Goal: Task Accomplishment & Management: Use online tool/utility

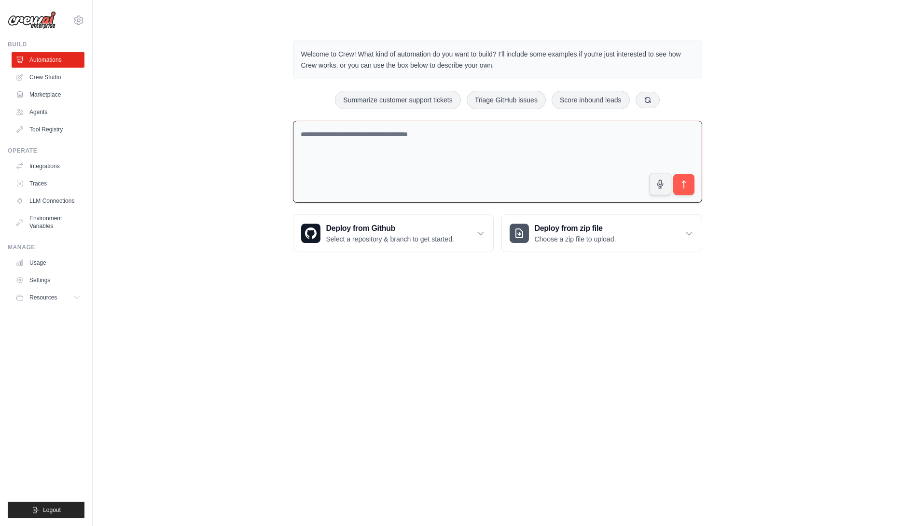
click at [354, 163] on textarea at bounding box center [497, 162] width 409 height 83
paste textarea "**********"
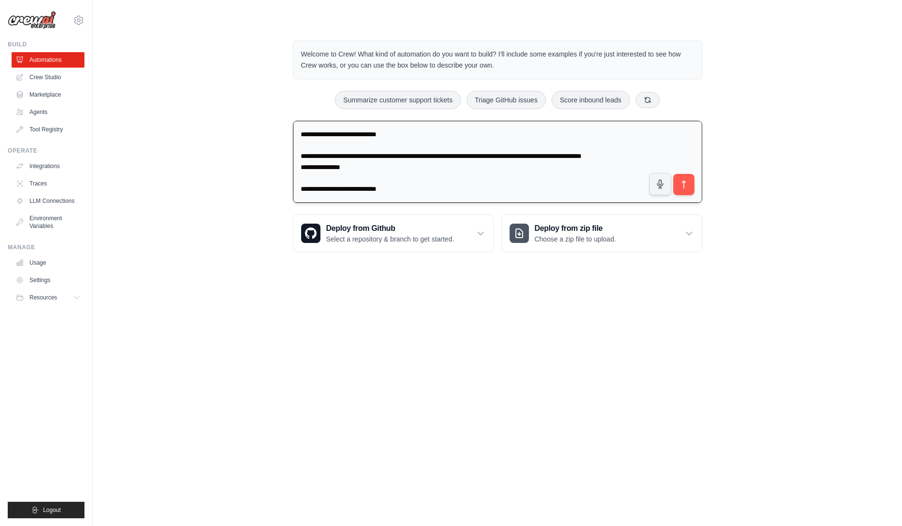
scroll to position [989, 0]
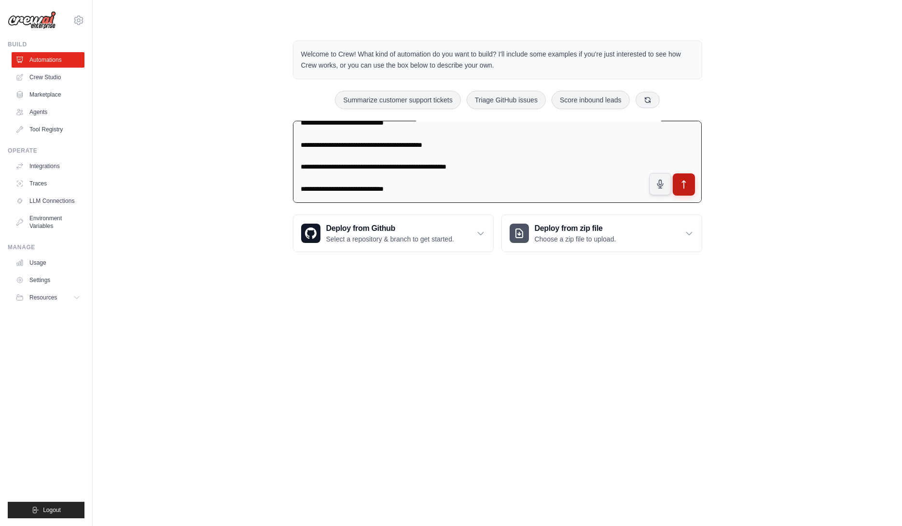
type textarea "**********"
click at [682, 186] on icon "submit" at bounding box center [684, 184] width 10 height 10
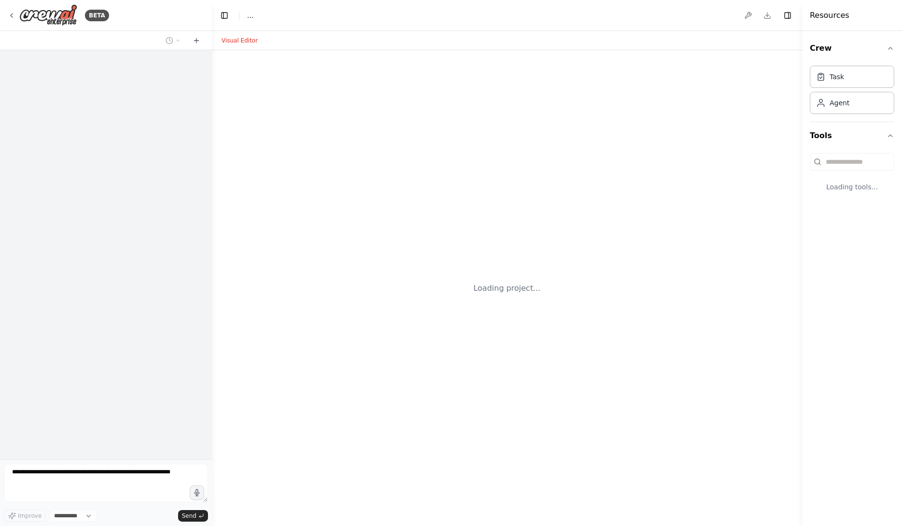
select select "****"
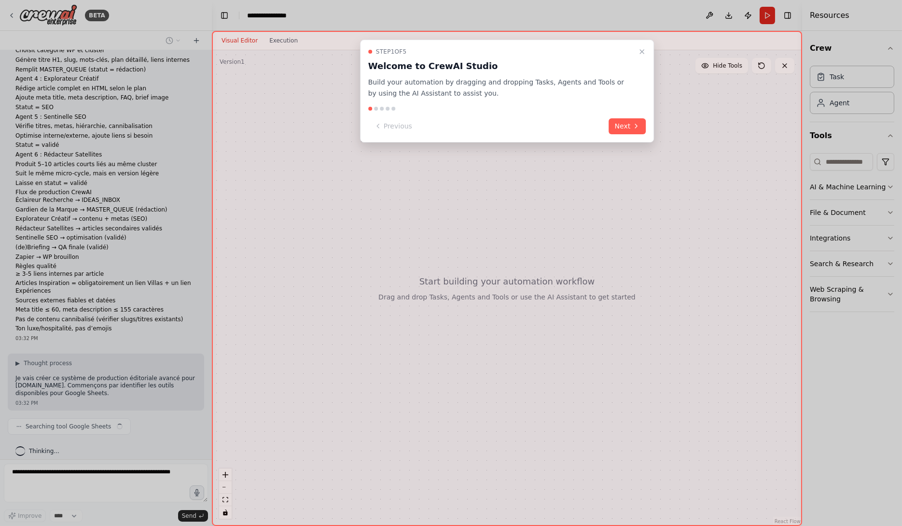
scroll to position [204, 0]
click at [642, 50] on icon "Close walkthrough" at bounding box center [642, 52] width 8 height 8
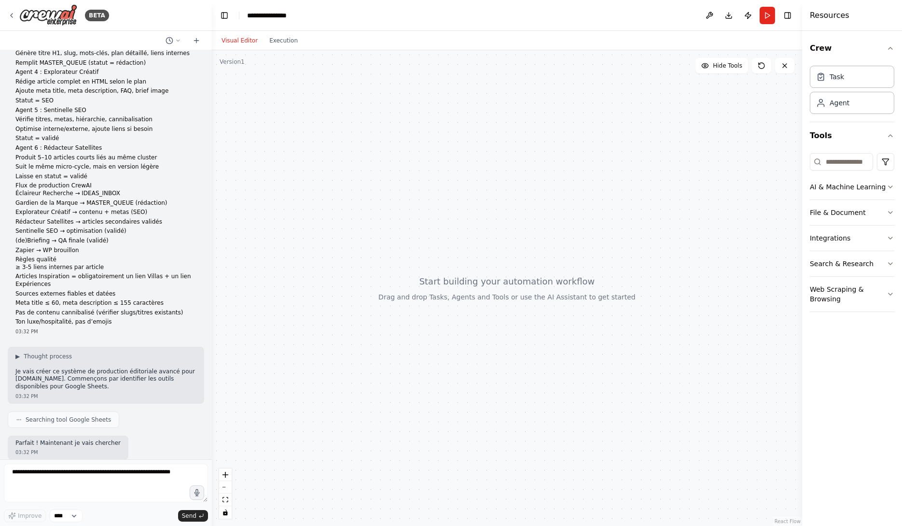
scroll to position [267, 0]
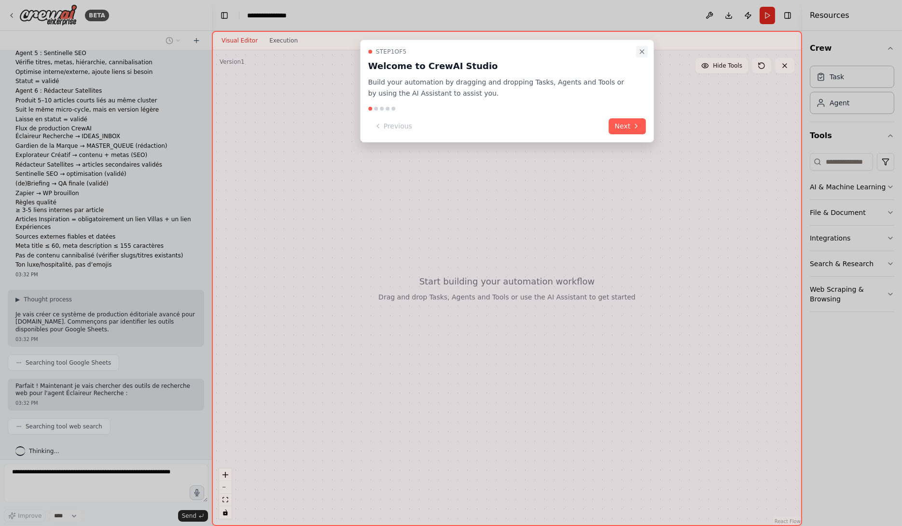
click at [642, 52] on icon "Close walkthrough" at bounding box center [642, 52] width 4 height 4
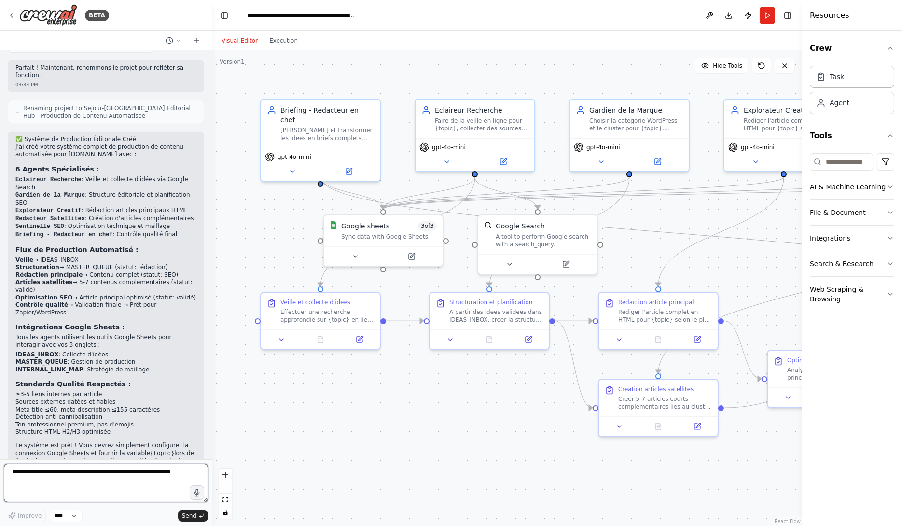
scroll to position [1508, 0]
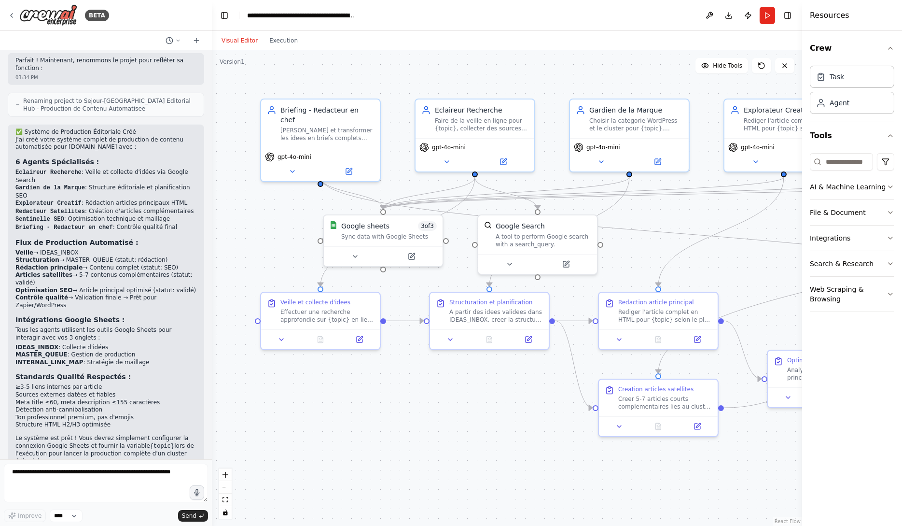
click at [642, 52] on div ".deletable-edge-delete-btn { width: 20px; height: 20px; border: 0px solid #ffff…" at bounding box center [507, 287] width 590 height 475
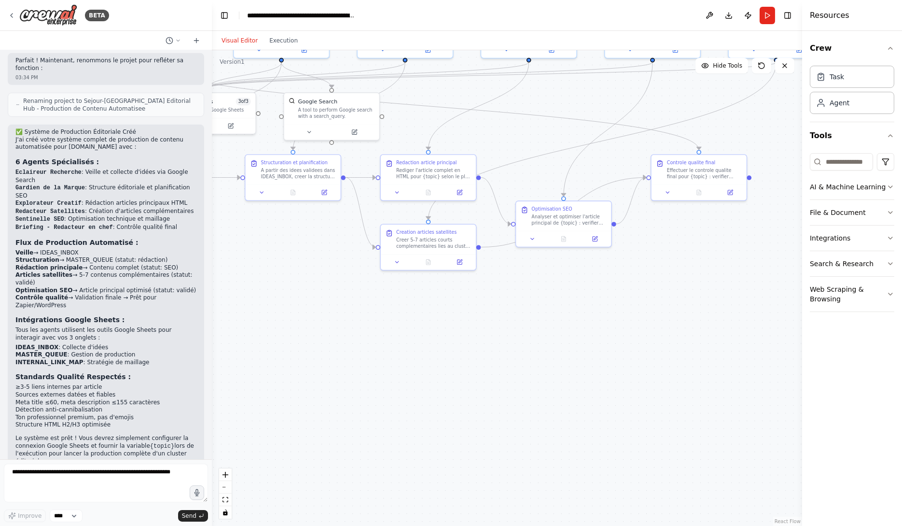
drag, startPoint x: 786, startPoint y: 255, endPoint x: 563, endPoint y: 137, distance: 252.0
click at [563, 137] on div ".deletable-edge-delete-btn { width: 20px; height: 20px; border: 0px solid #ffff…" at bounding box center [507, 287] width 590 height 475
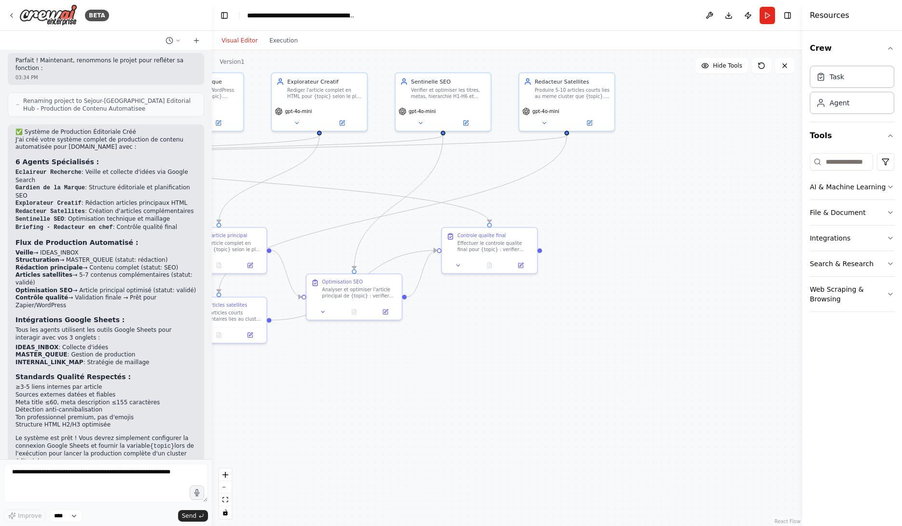
drag, startPoint x: 701, startPoint y: 292, endPoint x: 493, endPoint y: 365, distance: 221.2
click at [493, 365] on div ".deletable-edge-delete-btn { width: 20px; height: 20px; border: 0px solid #ffff…" at bounding box center [507, 287] width 590 height 475
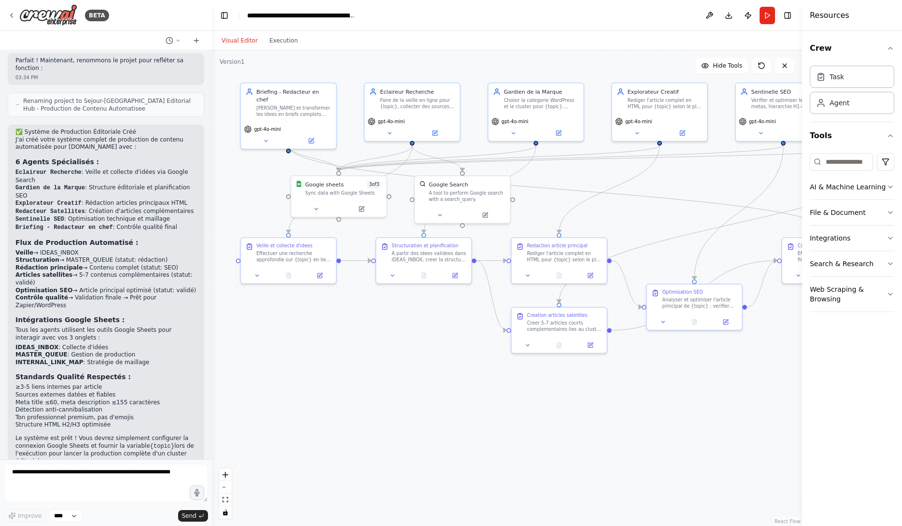
drag, startPoint x: 493, startPoint y: 365, endPoint x: 835, endPoint y: 375, distance: 342.8
click at [835, 375] on div "BETA Ajoute ces variables globales : GOOGLE_SHEET_ID https://docs.google.com/sp…" at bounding box center [451, 263] width 902 height 526
click at [315, 207] on button at bounding box center [320, 207] width 44 height 9
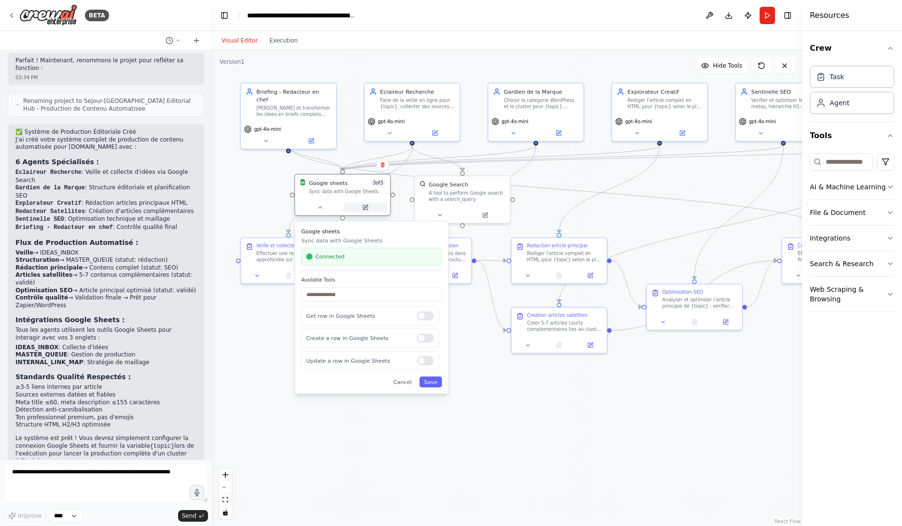
click at [368, 209] on icon at bounding box center [365, 207] width 6 height 6
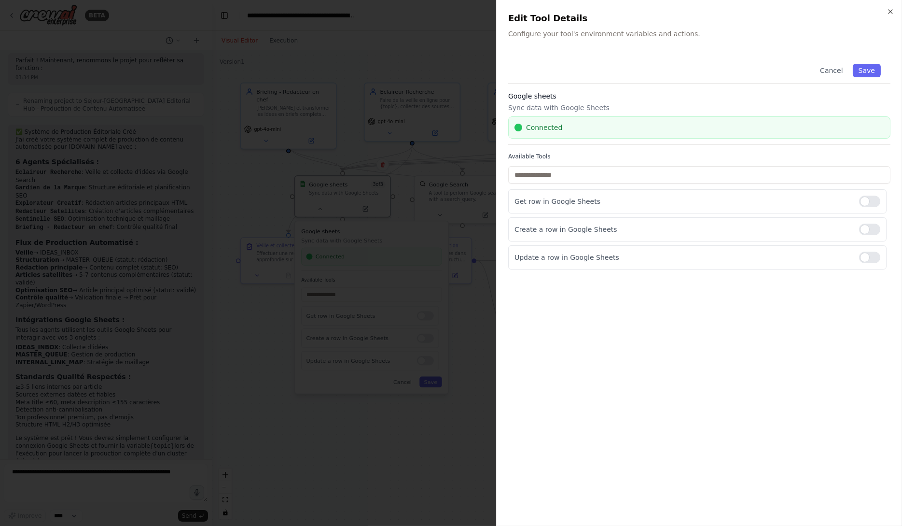
click at [230, 487] on div at bounding box center [451, 263] width 902 height 526
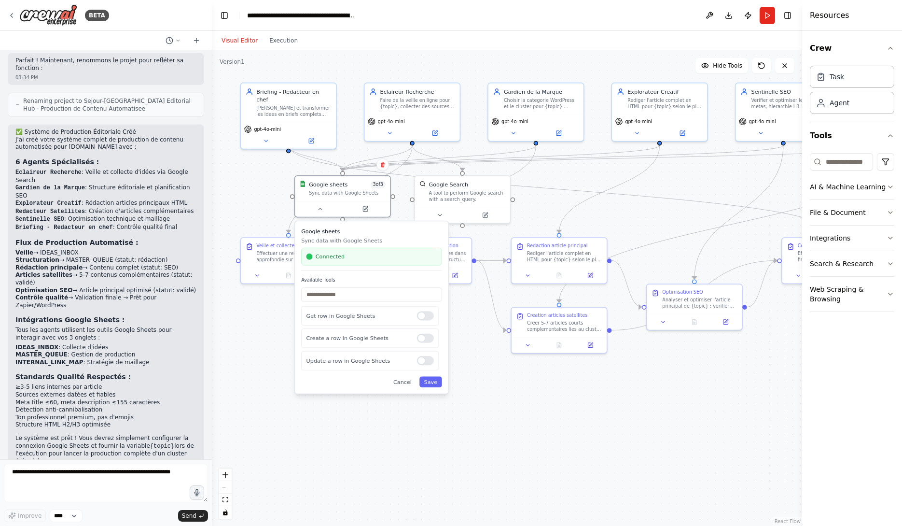
click at [497, 474] on div ".deletable-edge-delete-btn { width: 20px; height: 20px; border: 0px solid #ffff…" at bounding box center [507, 287] width 590 height 475
click at [435, 439] on div ".deletable-edge-delete-btn { width: 20px; height: 20px; border: 0px solid #ffff…" at bounding box center [507, 287] width 590 height 475
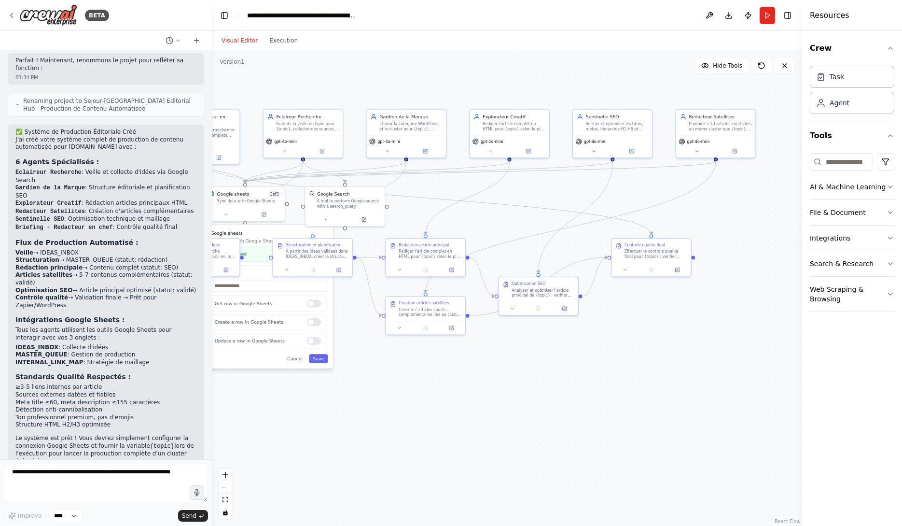
drag, startPoint x: 604, startPoint y: 440, endPoint x: 480, endPoint y: 408, distance: 128.1
click at [480, 408] on div ".deletable-edge-delete-btn { width: 20px; height: 20px; border: 0px solid #ffff…" at bounding box center [507, 287] width 590 height 475
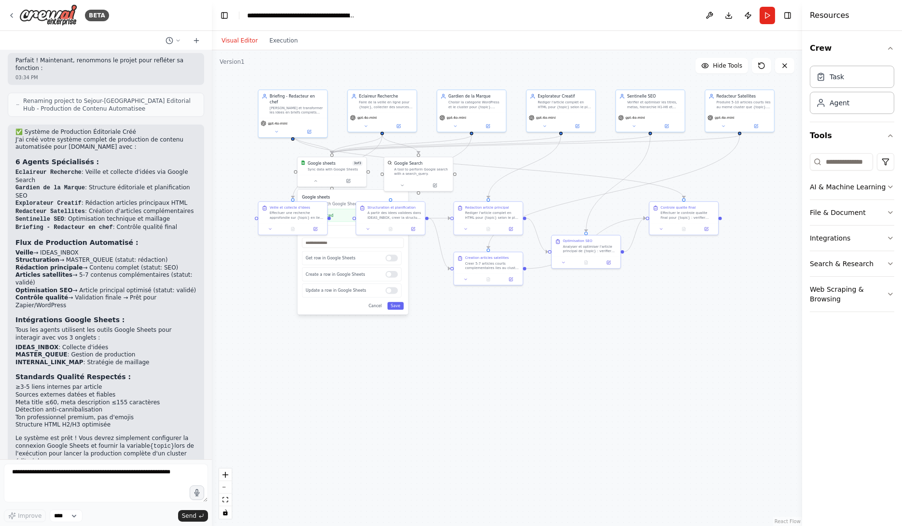
drag, startPoint x: 433, startPoint y: 410, endPoint x: 488, endPoint y: 350, distance: 82.0
click at [488, 350] on div ".deletable-edge-delete-btn { width: 20px; height: 20px; border: 0px solid #ffff…" at bounding box center [507, 287] width 590 height 475
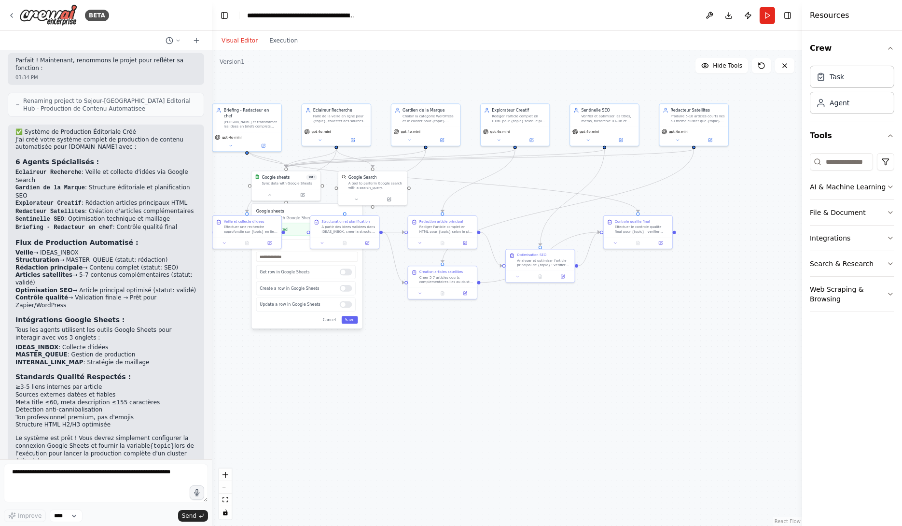
drag, startPoint x: 542, startPoint y: 382, endPoint x: 495, endPoint y: 397, distance: 48.5
click at [495, 397] on div ".deletable-edge-delete-btn { width: 20px; height: 20px; border: 0px solid #ffff…" at bounding box center [507, 287] width 590 height 475
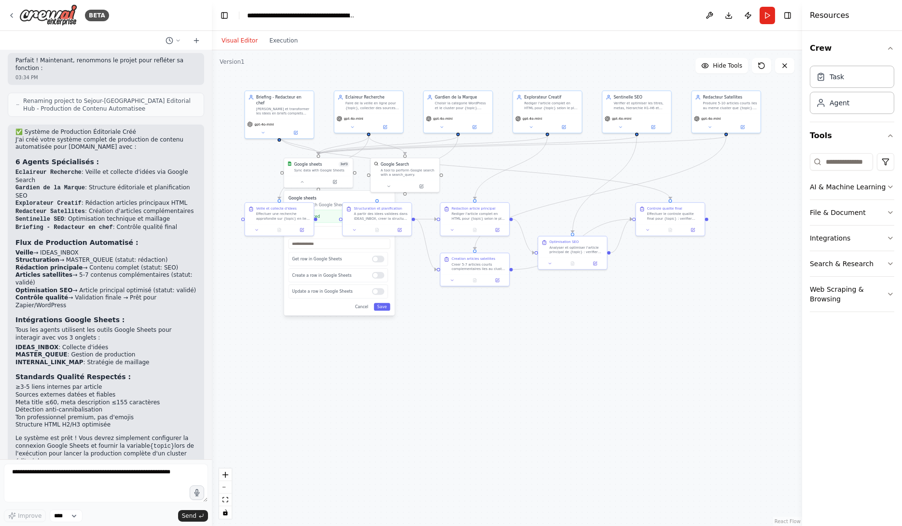
drag, startPoint x: 463, startPoint y: 394, endPoint x: 496, endPoint y: 381, distance: 34.9
click at [496, 381] on div ".deletable-edge-delete-btn { width: 20px; height: 20px; border: 0px solid #ffff…" at bounding box center [507, 287] width 590 height 475
click at [117, 479] on textarea at bounding box center [106, 482] width 204 height 39
click at [768, 18] on button "Run" at bounding box center [767, 15] width 15 height 17
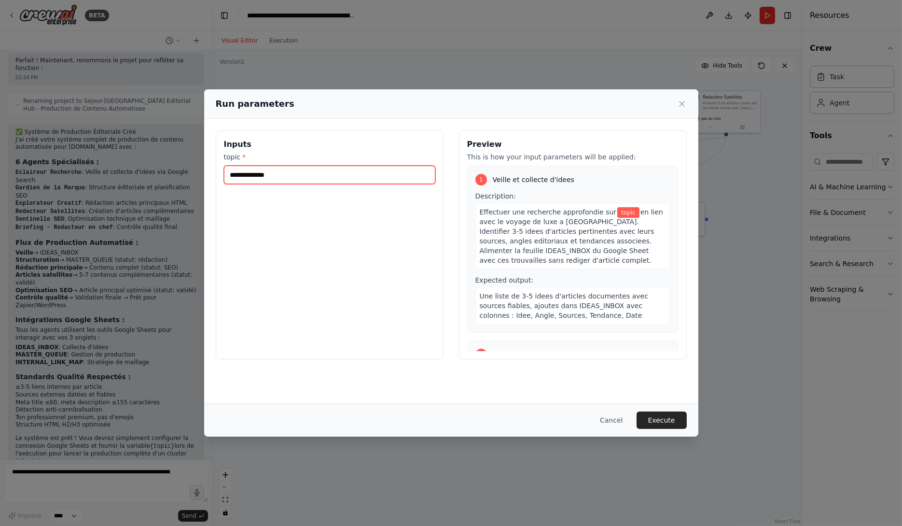
click at [271, 178] on input "topic *" at bounding box center [329, 175] width 211 height 18
type input "*"
type input "**********"
click at [677, 419] on button "Execute" at bounding box center [662, 419] width 50 height 17
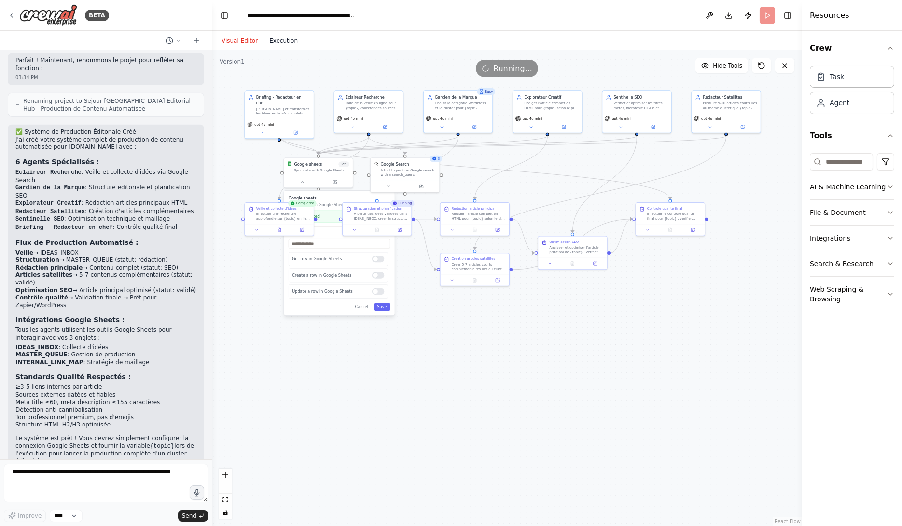
click at [287, 41] on button "Execution" at bounding box center [284, 41] width 40 height 12
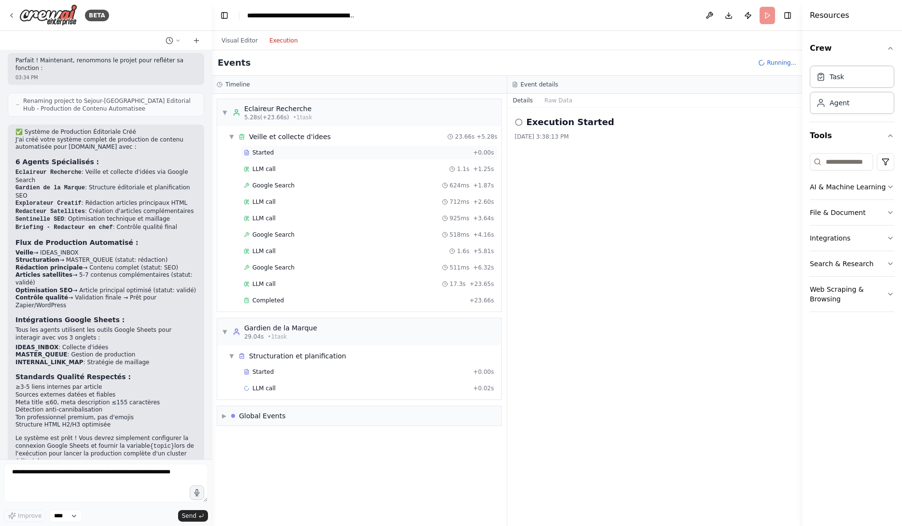
click at [328, 155] on div "Started" at bounding box center [356, 153] width 225 height 8
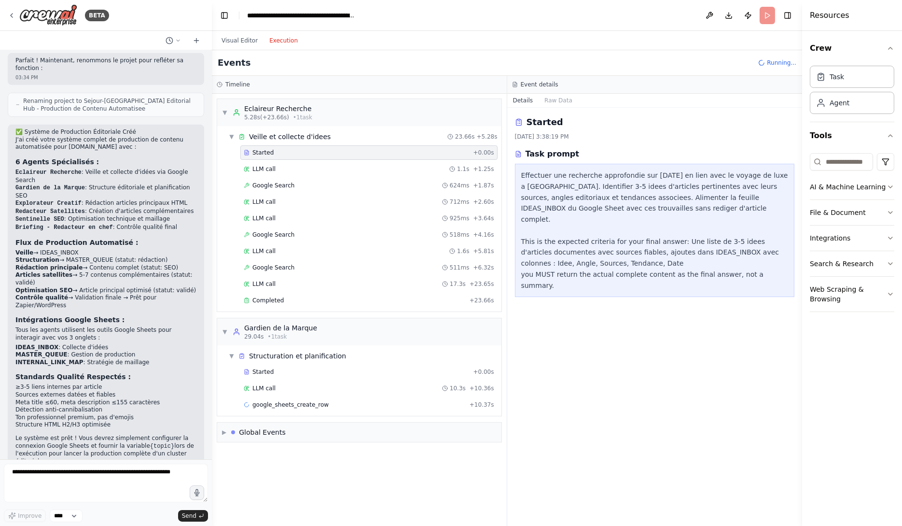
click at [341, 160] on div "Started + 0.00s LLM call 1.1s + 1.25s Google Search 624ms + 1.87s LLM call 712m…" at bounding box center [363, 227] width 277 height 164
click at [338, 165] on div "LLM call 1.1s + 1.25s" at bounding box center [369, 169] width 251 height 8
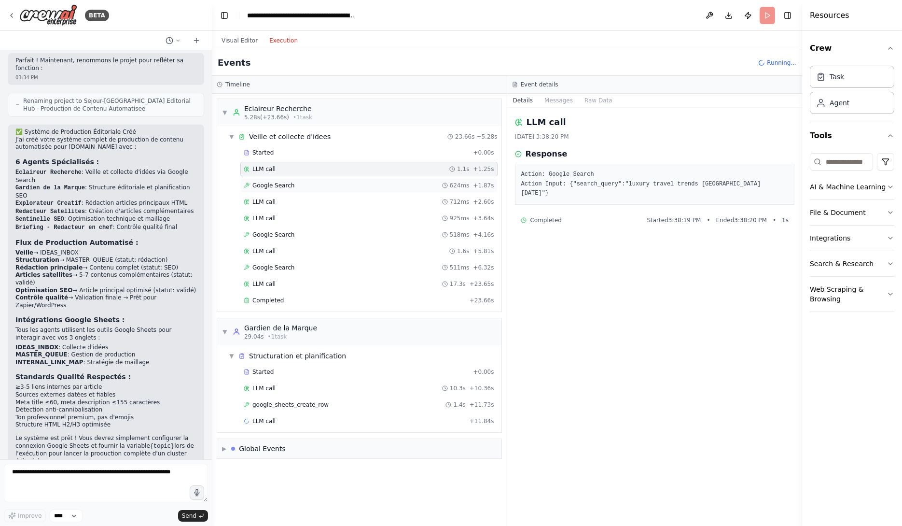
click at [342, 185] on div "Google Search 624ms + 1.87s" at bounding box center [369, 185] width 251 height 8
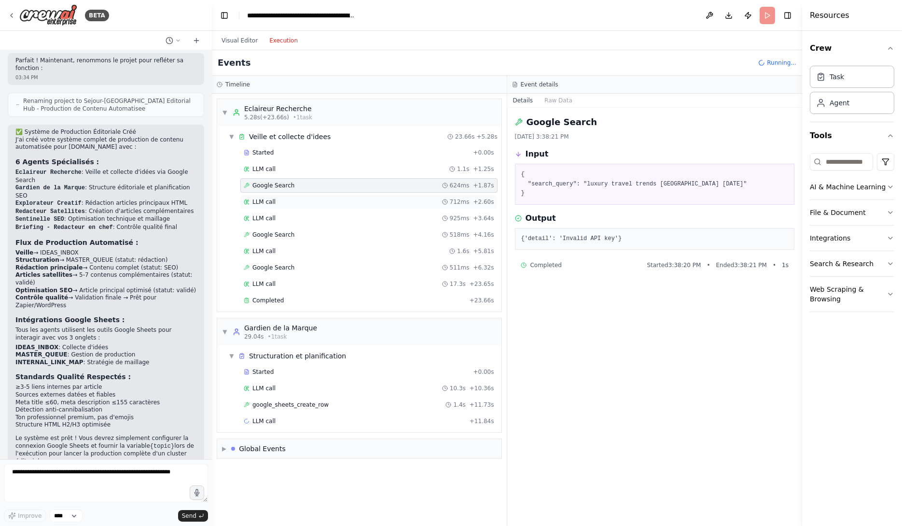
click at [344, 200] on div "LLM call 712ms + 2.60s" at bounding box center [369, 202] width 251 height 8
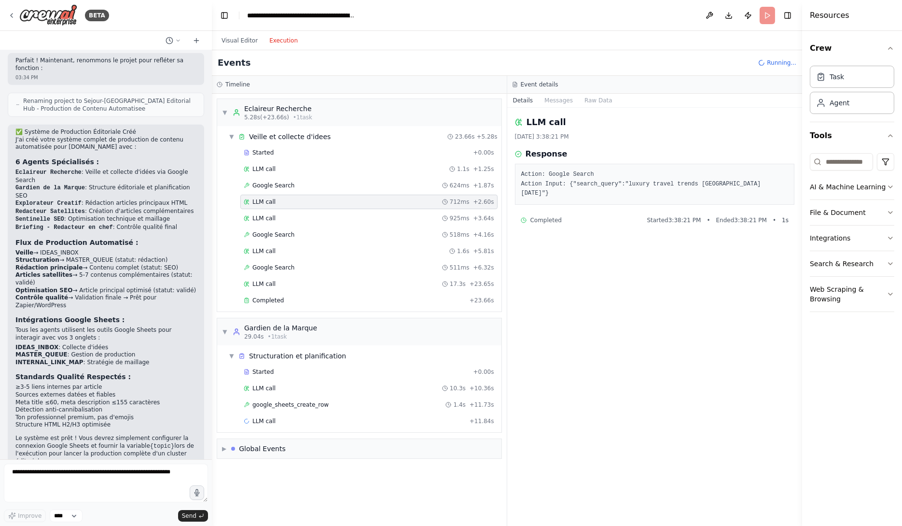
click at [344, 210] on div "Started + 0.00s LLM call 1.1s + 1.25s Google Search 624ms + 1.87s LLM call 712m…" at bounding box center [363, 227] width 277 height 164
click at [344, 218] on div "LLM call 925ms + 3.64s" at bounding box center [369, 218] width 251 height 8
click at [347, 231] on div "Google Search 518ms + 4.16s" at bounding box center [369, 235] width 251 height 8
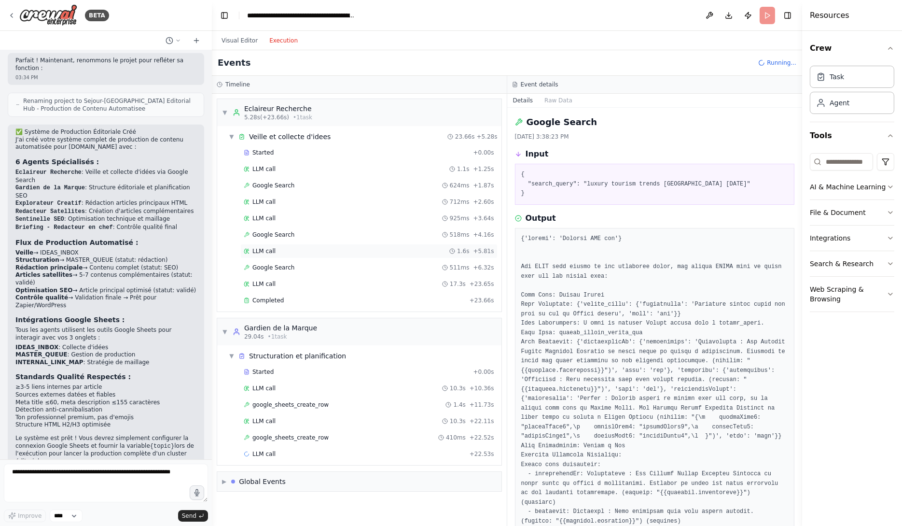
click at [348, 249] on div "LLM call 1.6s + 5.81s" at bounding box center [369, 251] width 251 height 8
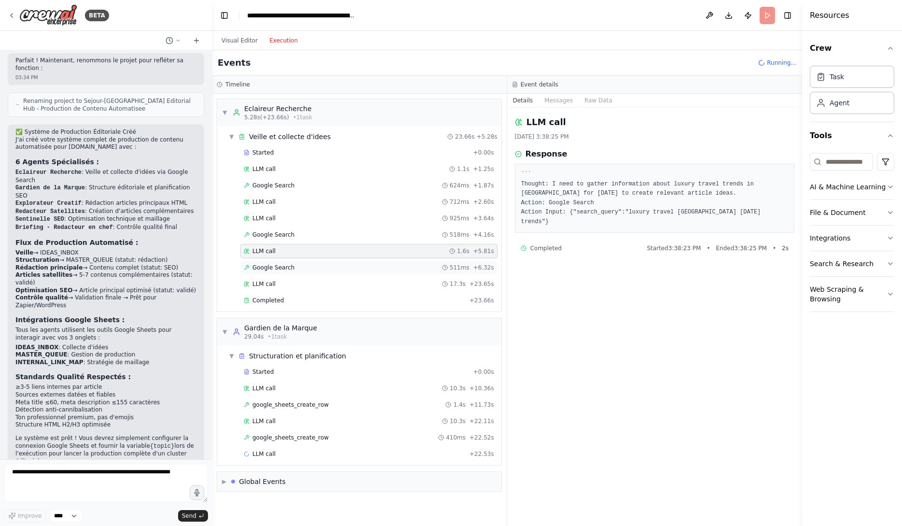
click at [352, 266] on div "Google Search 511ms + 6.32s" at bounding box center [369, 268] width 251 height 8
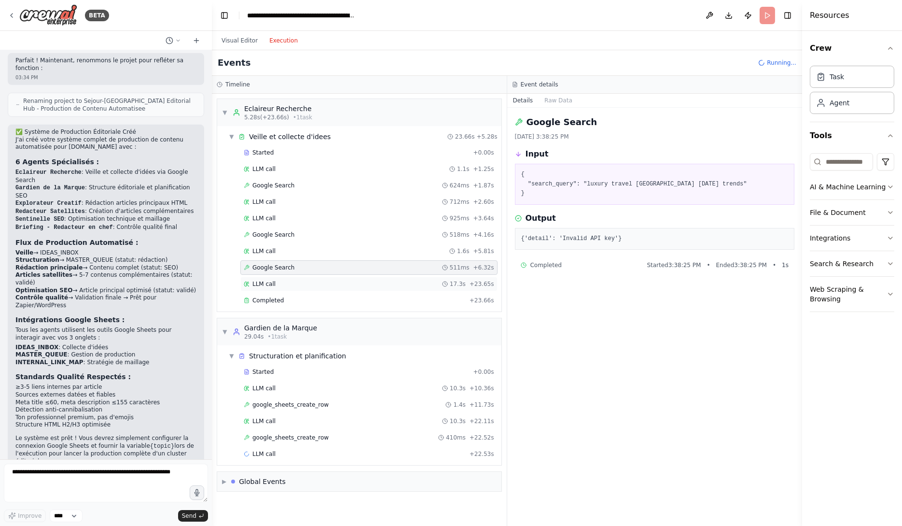
click at [352, 280] on div "LLM call 17.3s + 23.65s" at bounding box center [369, 284] width 251 height 8
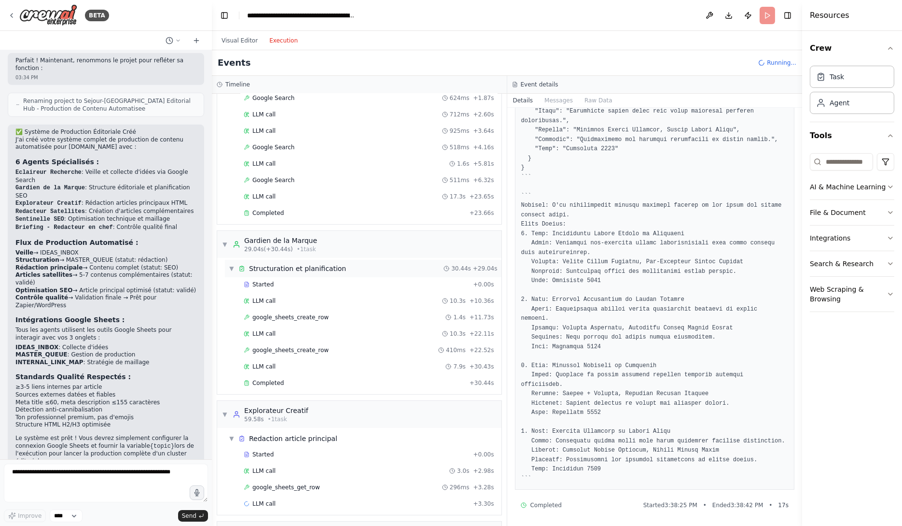
scroll to position [111, 0]
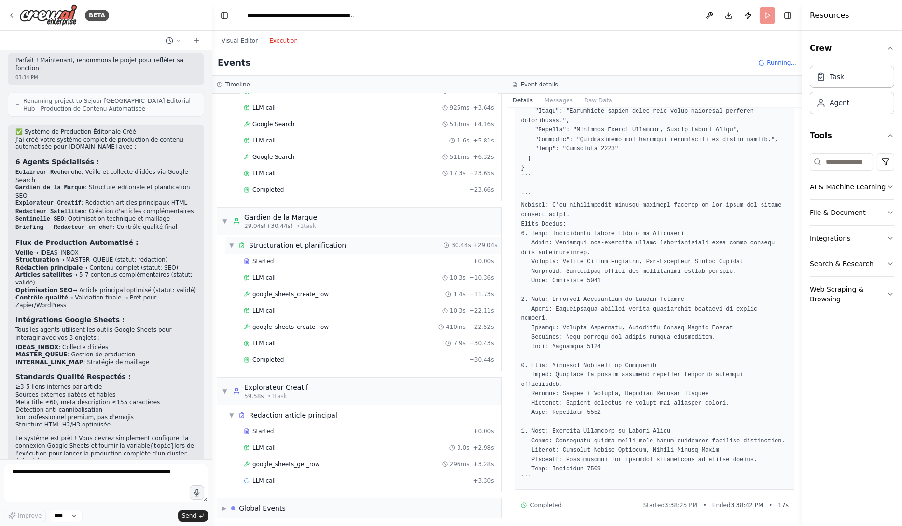
click at [311, 249] on div "▼ Structuration et planification 30.44s + 29.04s" at bounding box center [363, 245] width 277 height 17
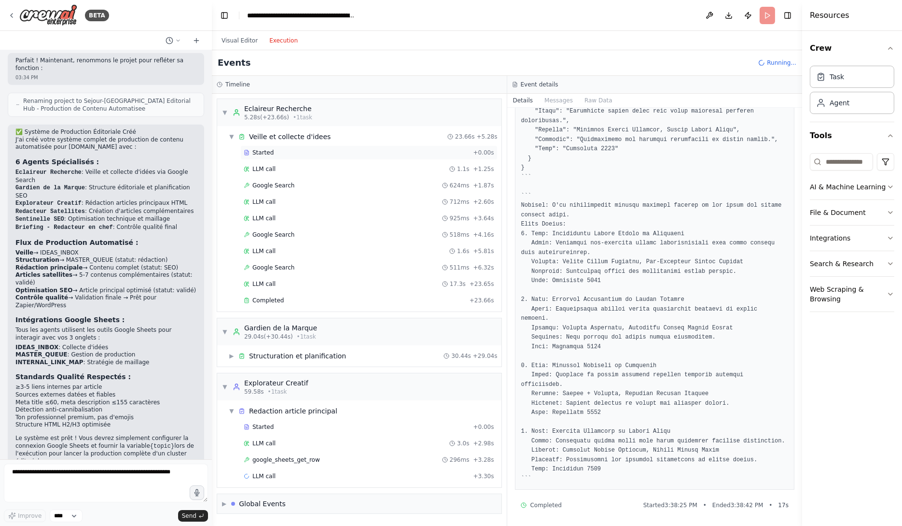
click at [313, 154] on div "Started" at bounding box center [356, 153] width 225 height 8
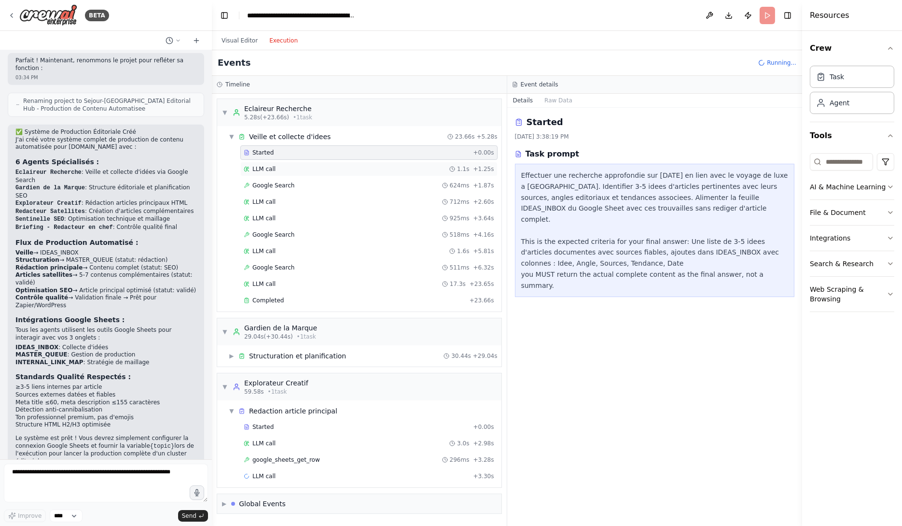
click at [316, 167] on div "LLM call 1.1s + 1.25s" at bounding box center [369, 169] width 251 height 8
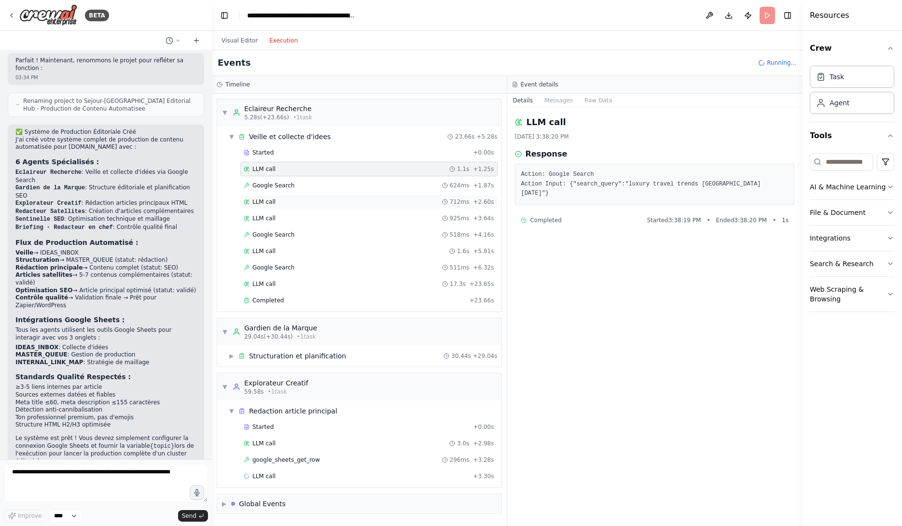
click at [320, 199] on div "LLM call 712ms + 2.60s" at bounding box center [369, 202] width 251 height 8
click at [320, 188] on div "Google Search 624ms + 1.87s" at bounding box center [369, 185] width 251 height 8
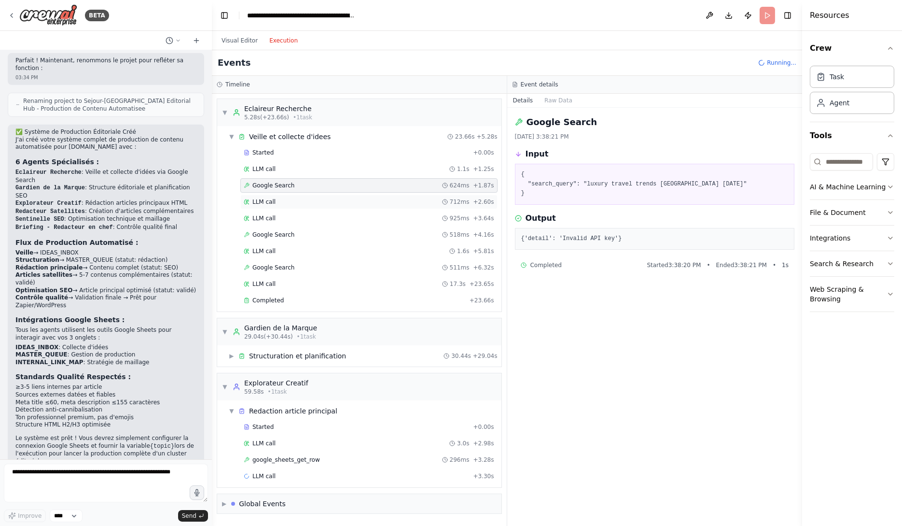
click at [320, 195] on div "LLM call 712ms + 2.60s" at bounding box center [368, 202] width 257 height 14
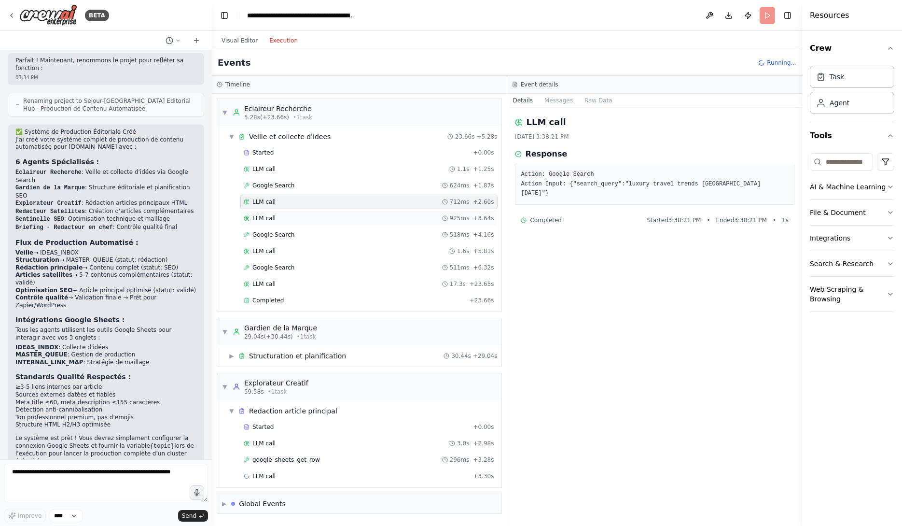
click at [320, 212] on div "LLM call 925ms + 3.64s" at bounding box center [368, 218] width 257 height 14
click at [327, 269] on div "Google Search 511ms + 6.32s" at bounding box center [369, 268] width 251 height 8
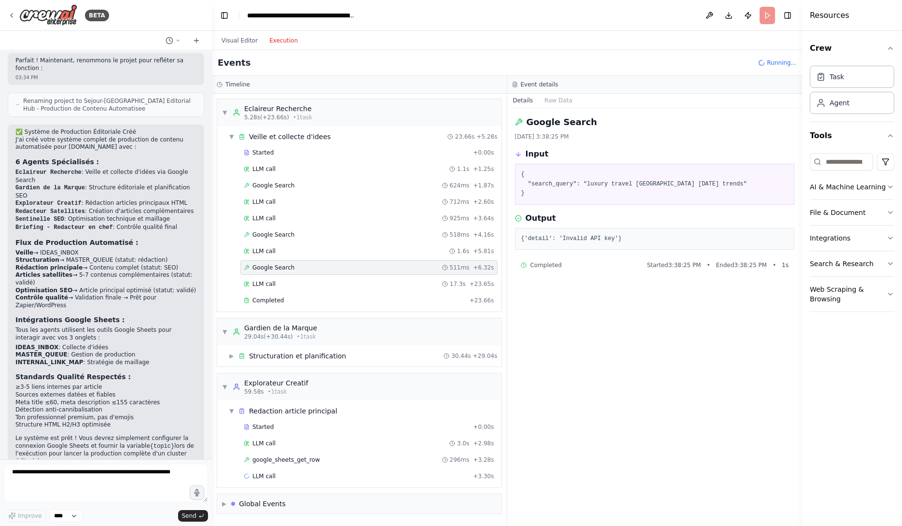
click at [332, 292] on div "Started + 0.00s LLM call 1.1s + 1.25s Google Search 624ms + 1.87s LLM call 712m…" at bounding box center [363, 227] width 277 height 164
click at [334, 305] on div "Completed + 23.66s" at bounding box center [368, 300] width 257 height 14
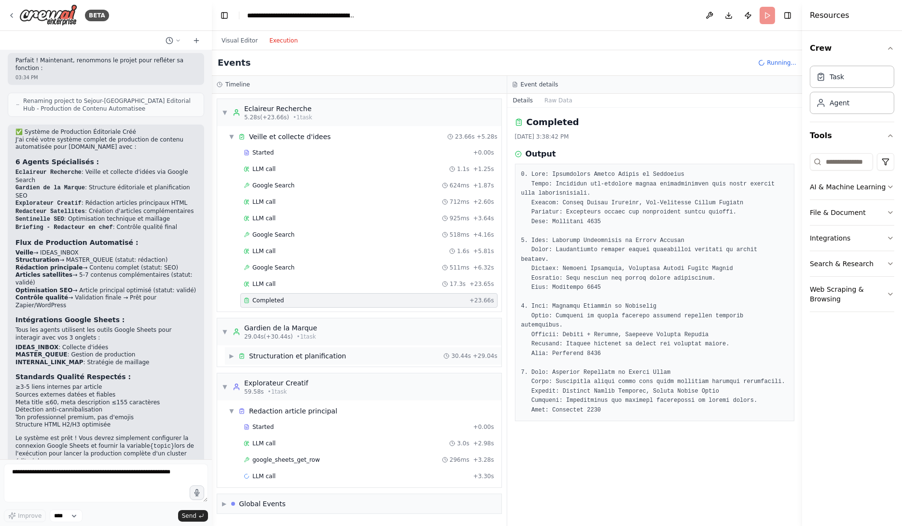
click at [347, 361] on div "▶ Structuration et planification 30.44s + 29.04s" at bounding box center [363, 355] width 277 height 17
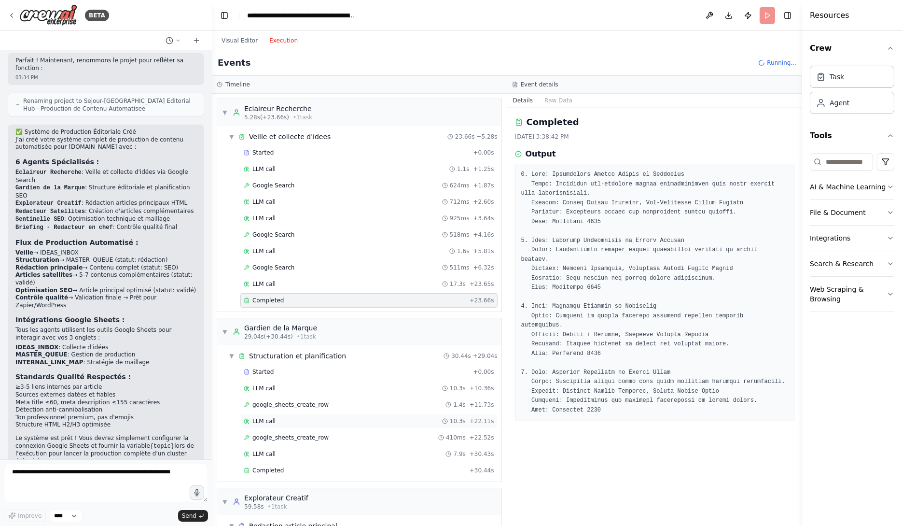
click at [358, 424] on div "LLM call 10.3s + 22.11s" at bounding box center [368, 421] width 257 height 14
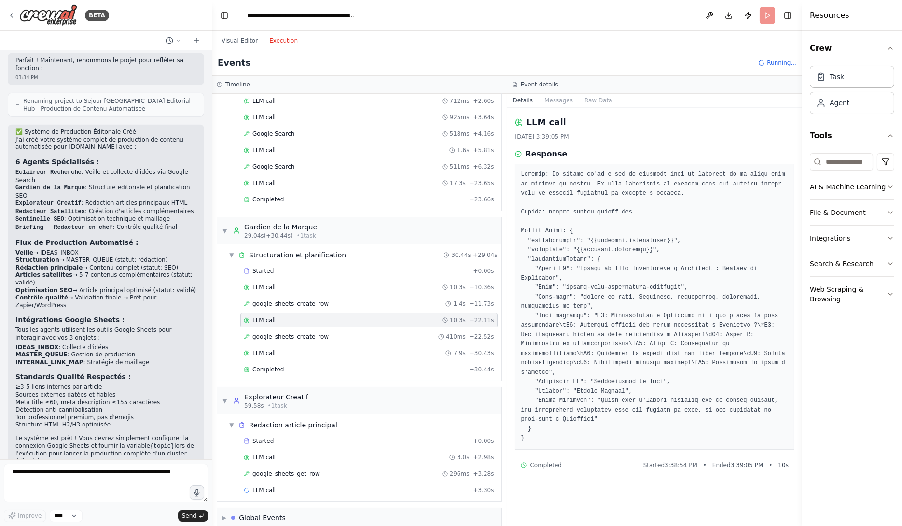
scroll to position [111, 0]
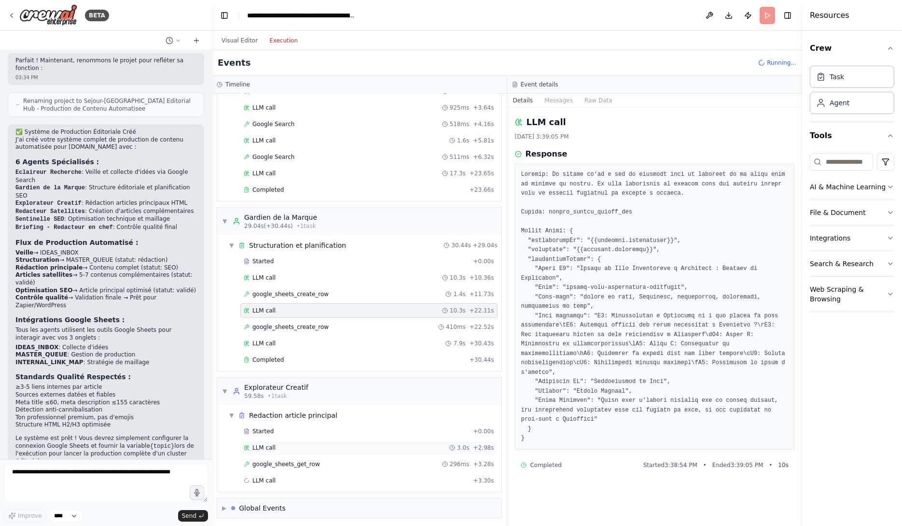
click at [358, 446] on div "LLM call 3.0s + 2.98s" at bounding box center [369, 448] width 251 height 8
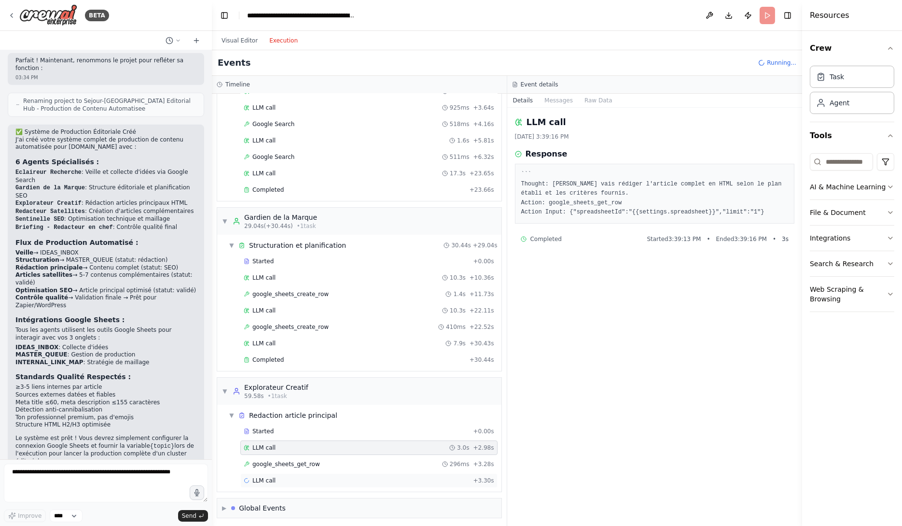
click at [334, 473] on div "LLM call + 3.30s" at bounding box center [368, 480] width 257 height 14
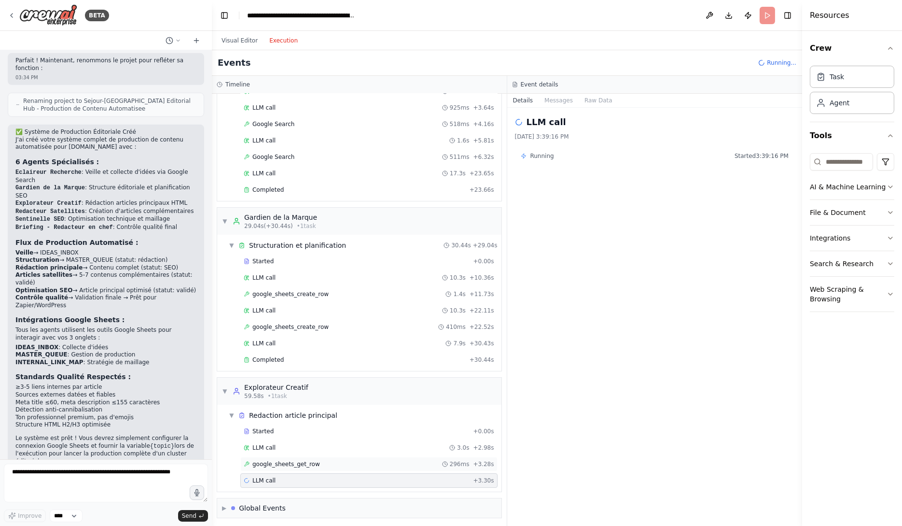
click at [334, 460] on div "google_sheets_get_row 296ms + 3.28s" at bounding box center [369, 464] width 251 height 8
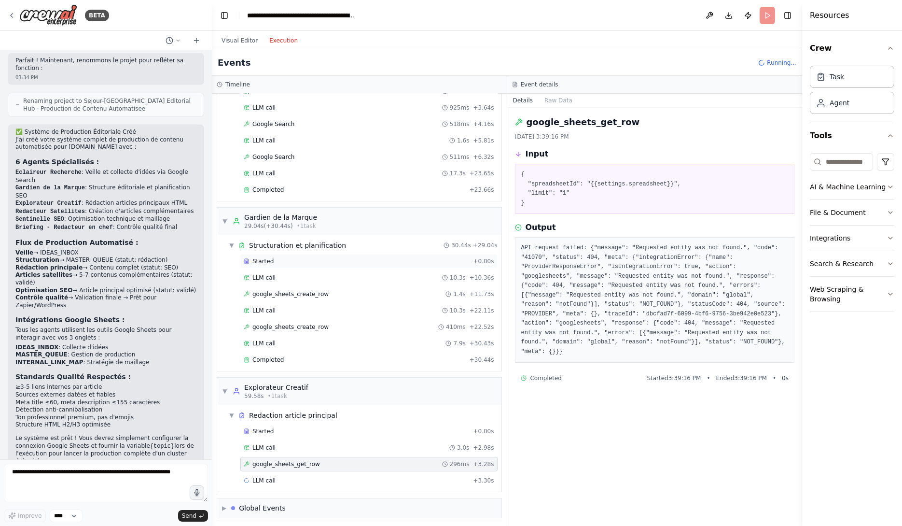
click at [354, 254] on div "Started + 0.00s" at bounding box center [368, 261] width 257 height 14
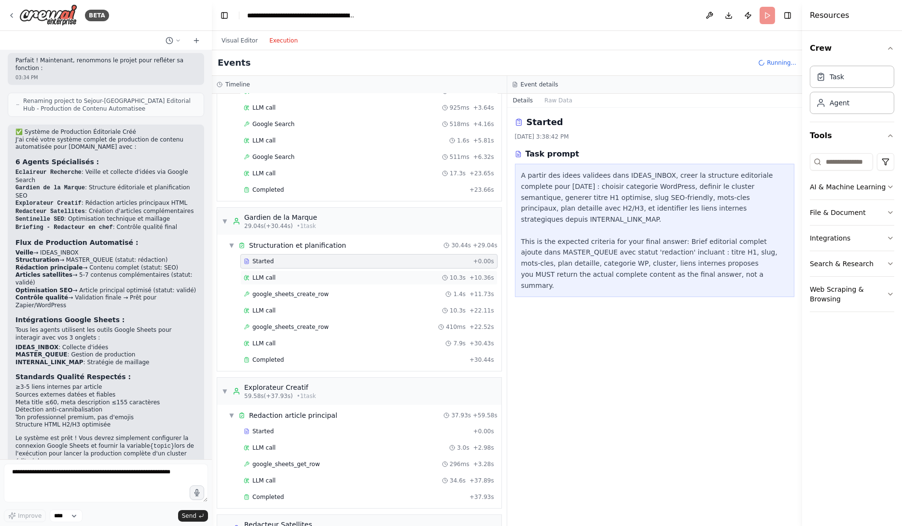
click at [353, 275] on div "LLM call 10.3s + 10.36s" at bounding box center [369, 278] width 251 height 8
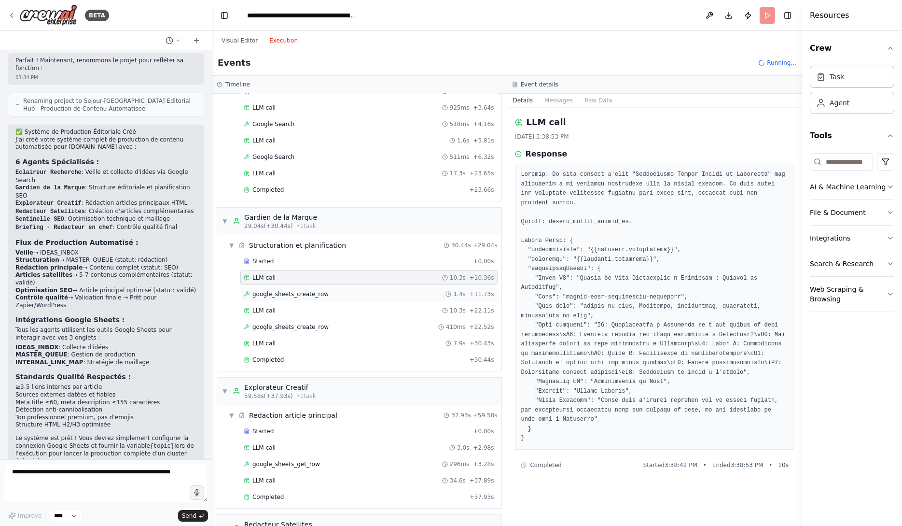
click at [354, 292] on div "google_sheets_create_row 1.4s + 11.73s" at bounding box center [369, 294] width 251 height 8
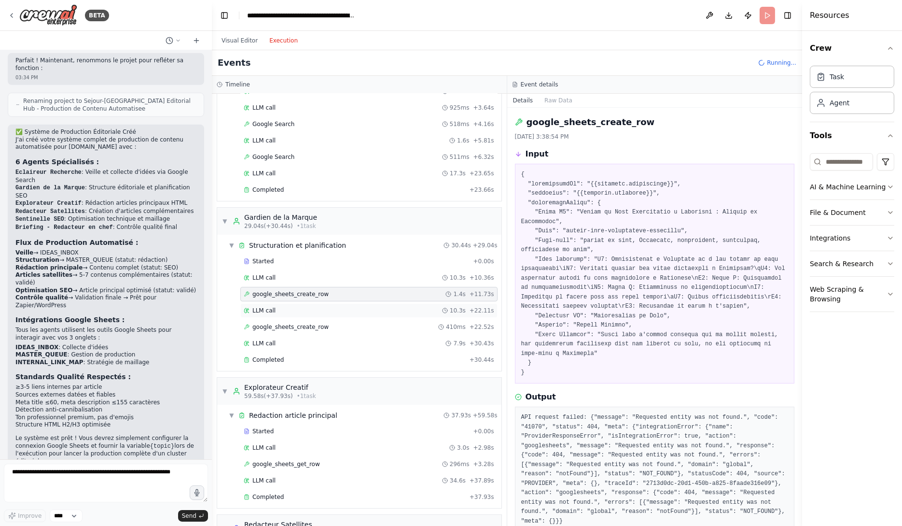
scroll to position [118, 0]
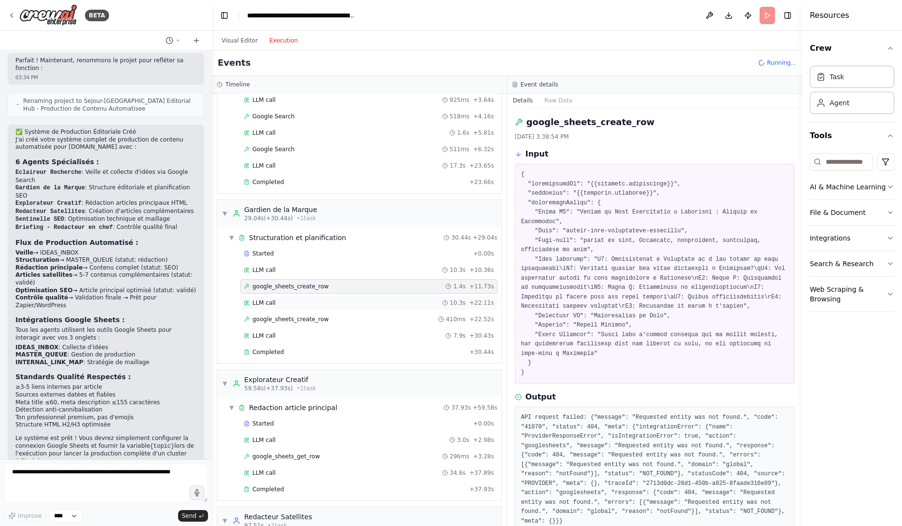
click at [338, 302] on div "LLM call 10.3s + 22.11s" at bounding box center [369, 303] width 251 height 8
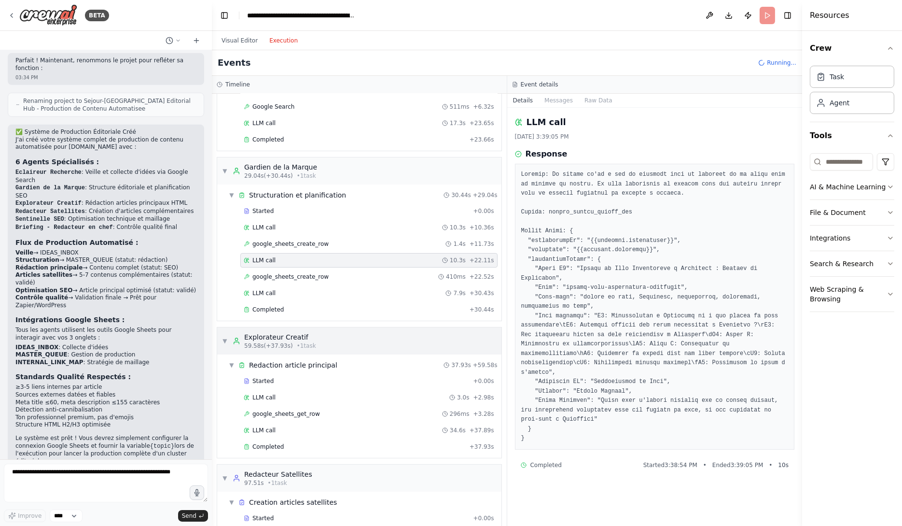
scroll to position [215, 0]
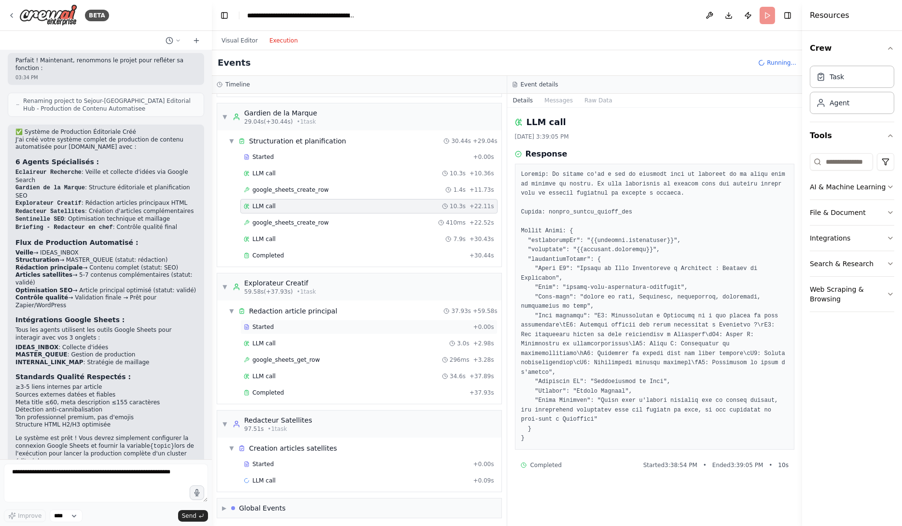
click at [342, 323] on div "Started" at bounding box center [356, 327] width 225 height 8
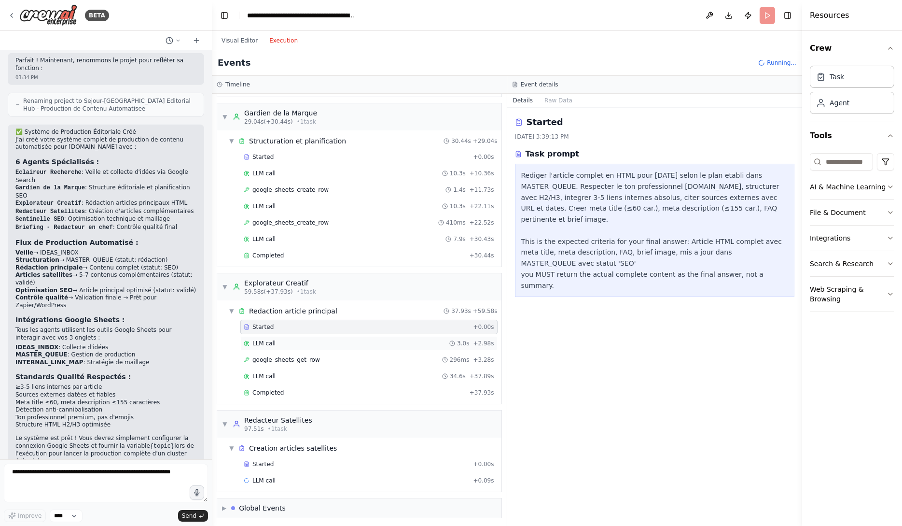
click at [344, 345] on div "LLM call 3.0s + 2.98s" at bounding box center [369, 343] width 251 height 8
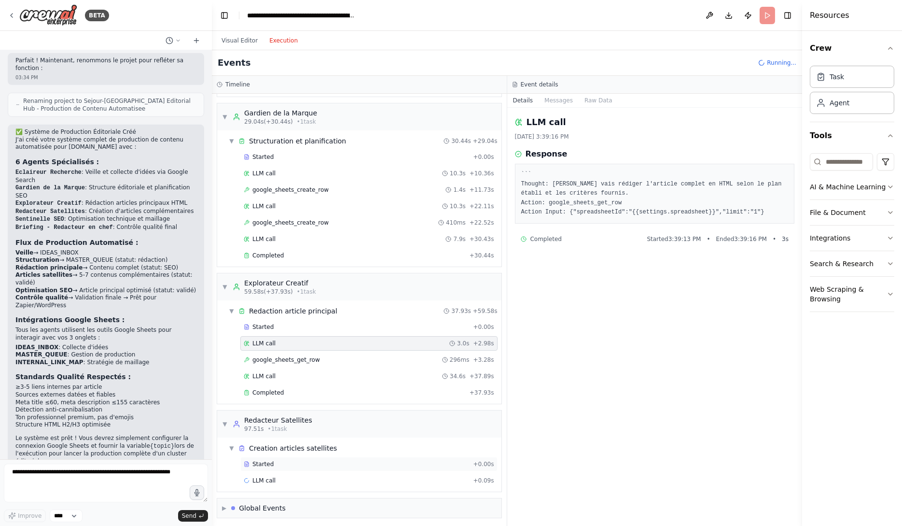
click at [341, 465] on div "Started" at bounding box center [356, 464] width 225 height 8
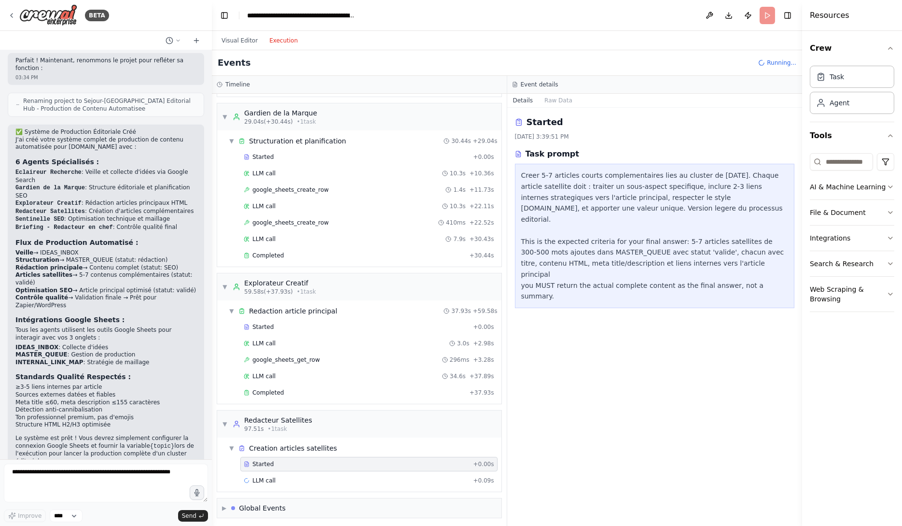
click at [324, 332] on div "Started + 0.00s LLM call 3.0s + 2.98s google_sheets_get_row 296ms + 3.28s LLM c…" at bounding box center [363, 361] width 277 height 82
click at [320, 323] on div "Started" at bounding box center [356, 327] width 225 height 8
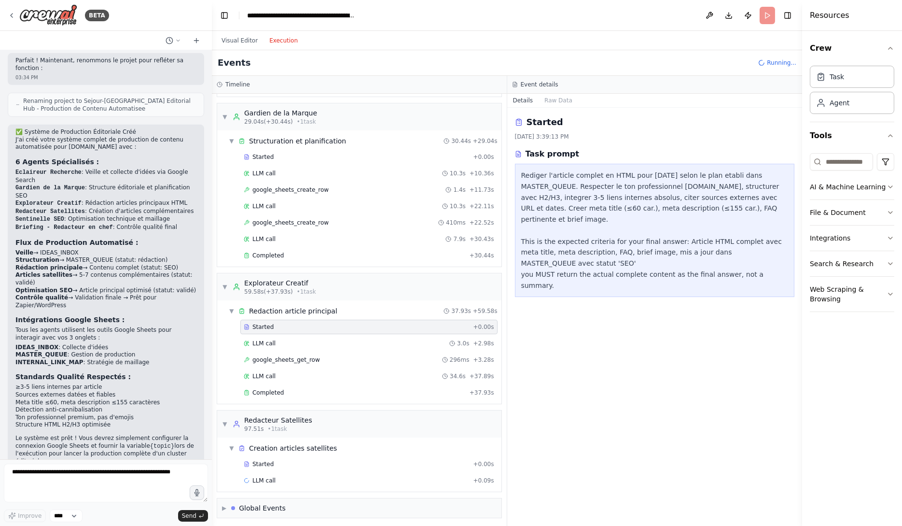
click at [320, 332] on div "Started + 0.00s LLM call 3.0s + 2.98s google_sheets_get_row 296ms + 3.28s LLM c…" at bounding box center [363, 361] width 277 height 82
click at [320, 341] on div "LLM call 3.0s + 2.98s" at bounding box center [369, 343] width 251 height 8
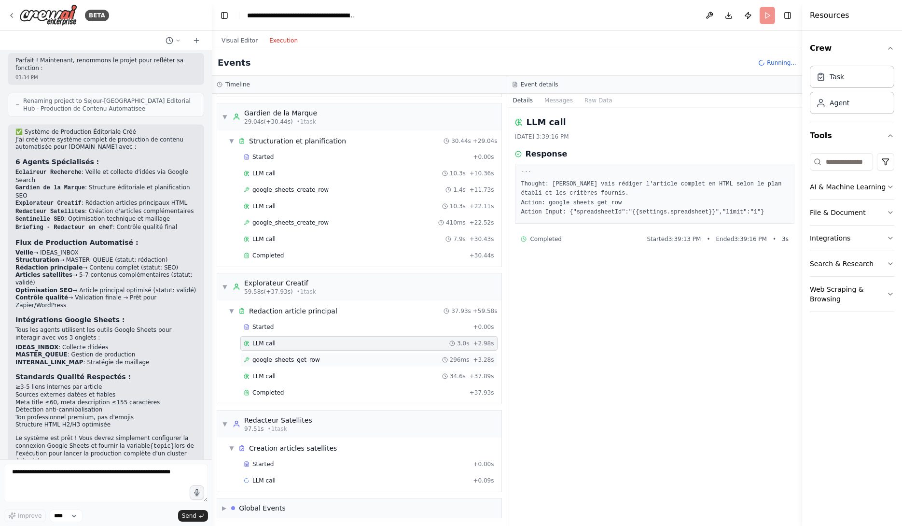
click at [318, 361] on div "google_sheets_get_row 296ms + 3.28s" at bounding box center [369, 360] width 251 height 8
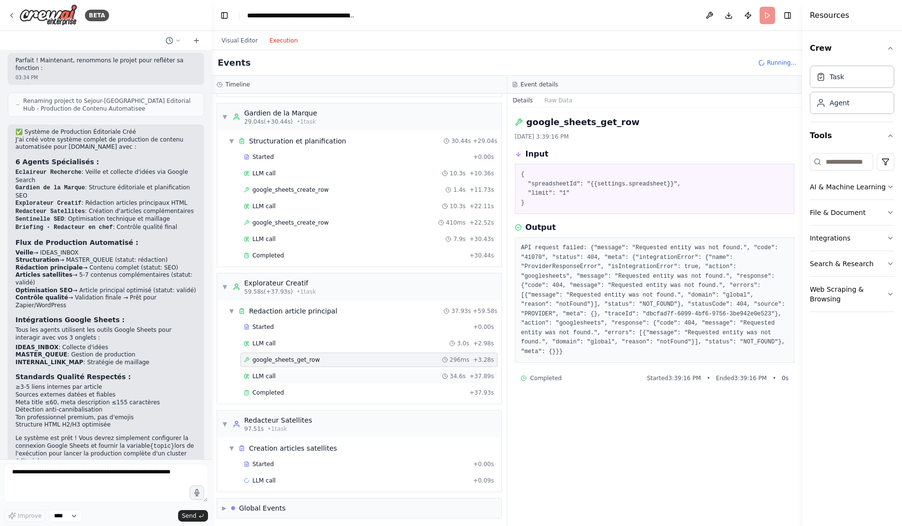
click at [313, 373] on div "LLM call 34.6s + 37.89s" at bounding box center [369, 376] width 251 height 8
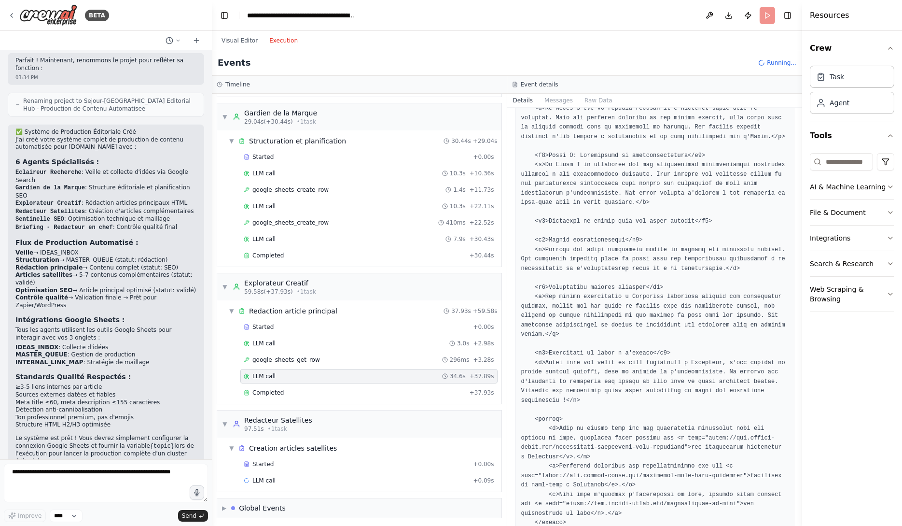
scroll to position [788, 0]
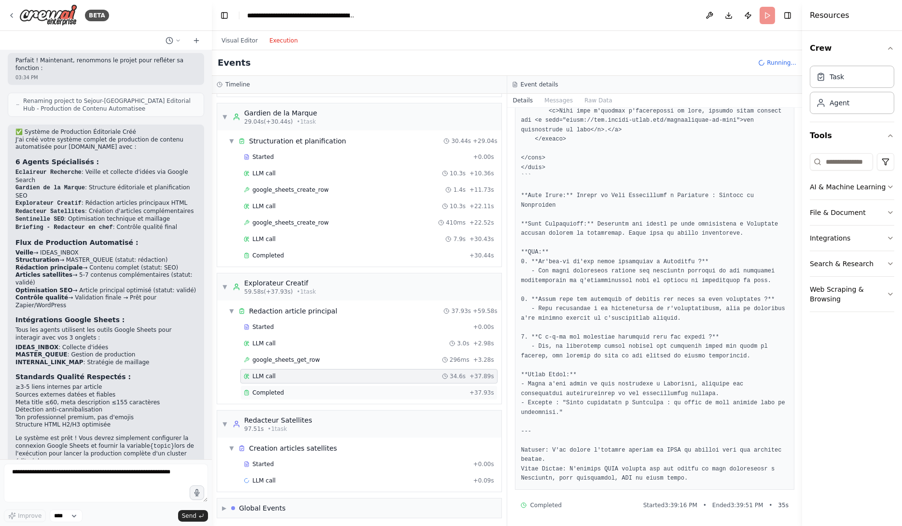
click at [295, 389] on div "Completed" at bounding box center [355, 393] width 222 height 8
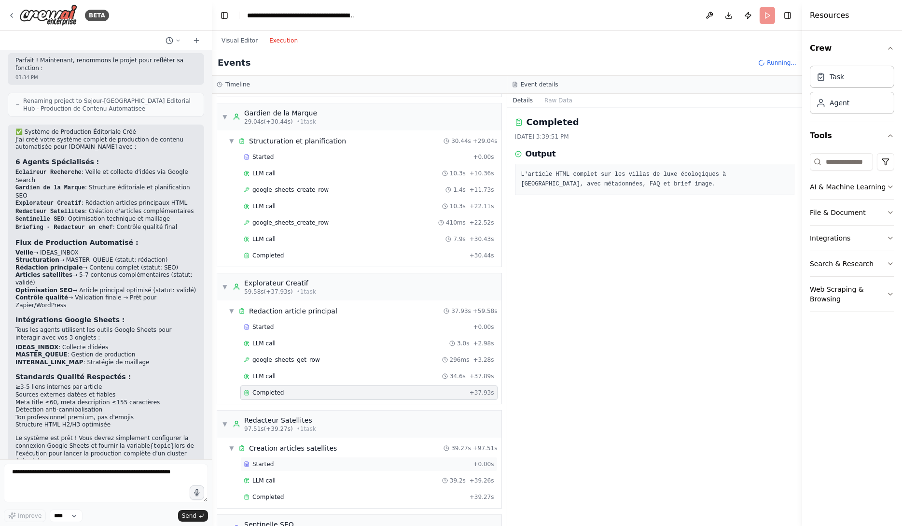
click at [338, 460] on div "Started" at bounding box center [356, 464] width 225 height 8
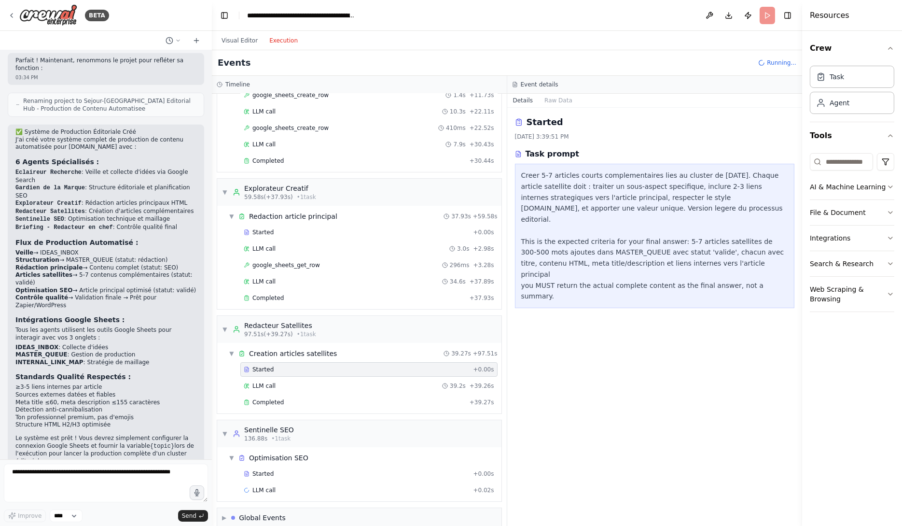
scroll to position [319, 0]
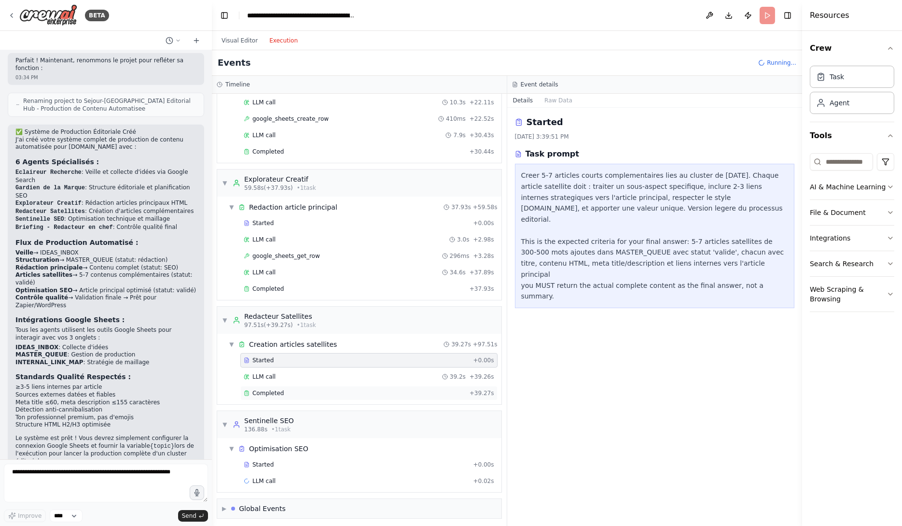
click at [335, 386] on div "Completed + 39.27s" at bounding box center [368, 393] width 257 height 14
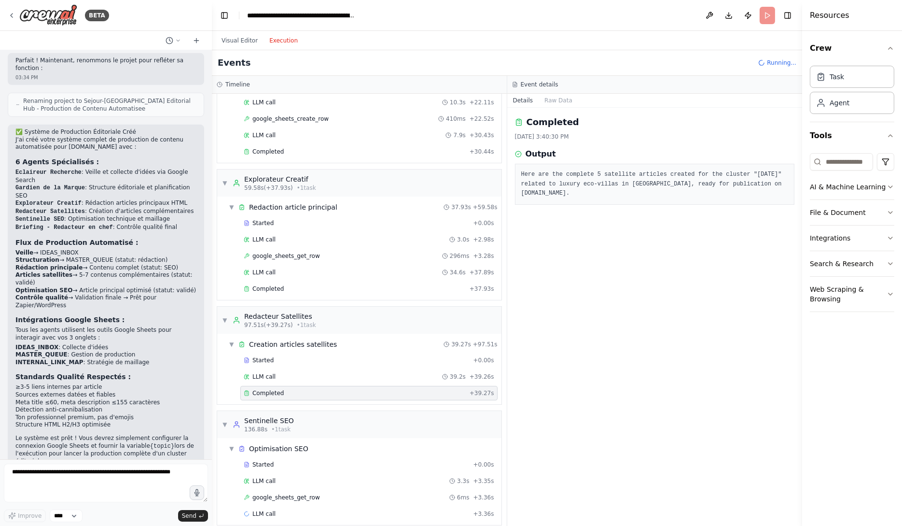
scroll to position [351, 0]
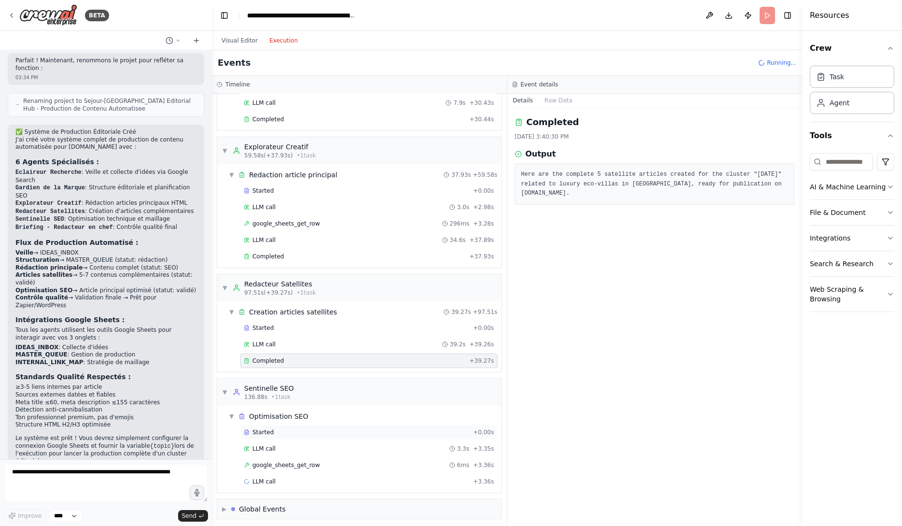
click at [340, 434] on div "Started + 0.00s" at bounding box center [368, 432] width 257 height 14
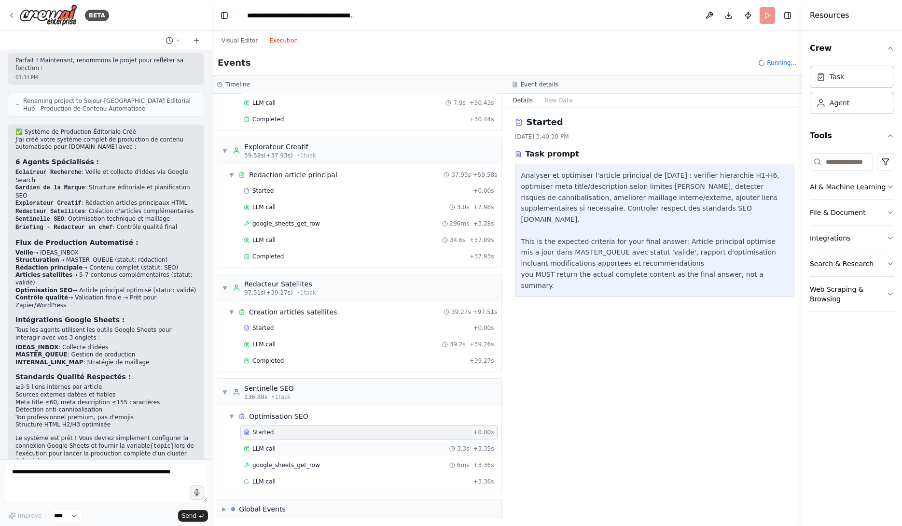
click at [339, 449] on div "LLM call 3.3s + 3.35s" at bounding box center [369, 449] width 251 height 8
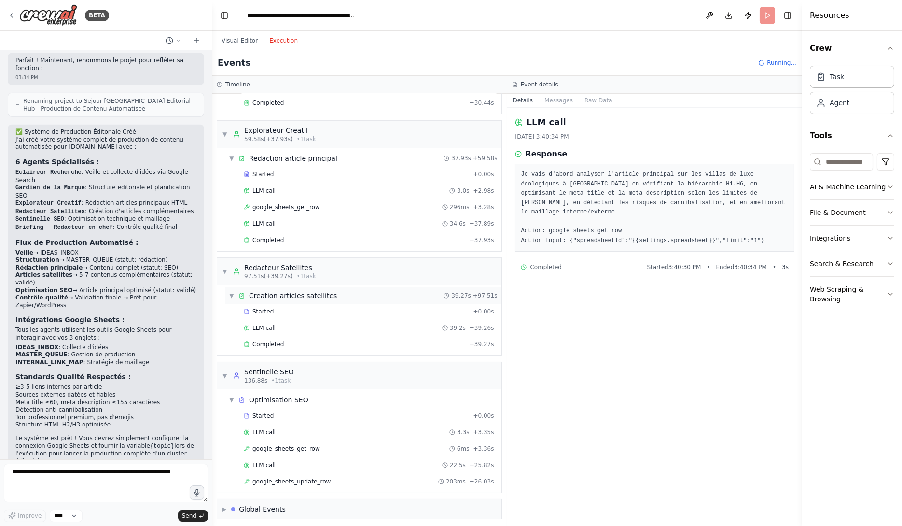
scroll to position [384, 0]
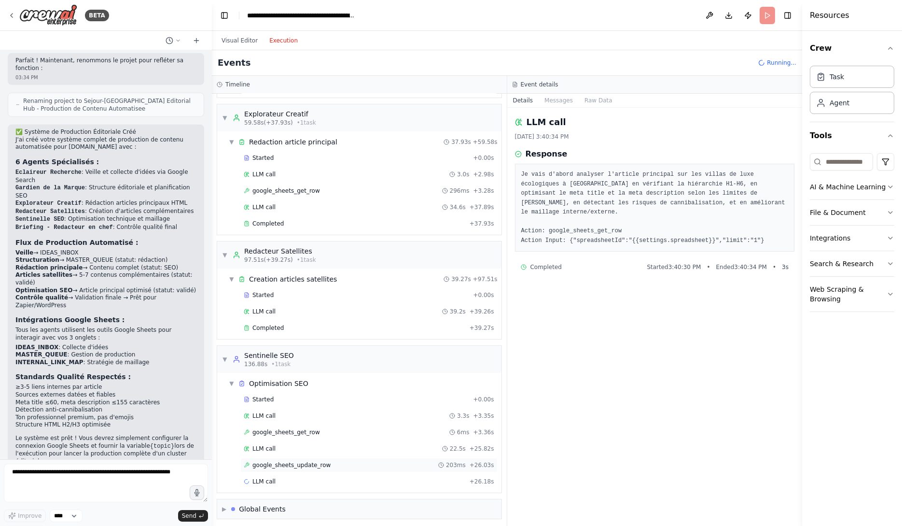
click at [364, 461] on div "google_sheets_update_row 203ms + 26.03s" at bounding box center [369, 465] width 251 height 8
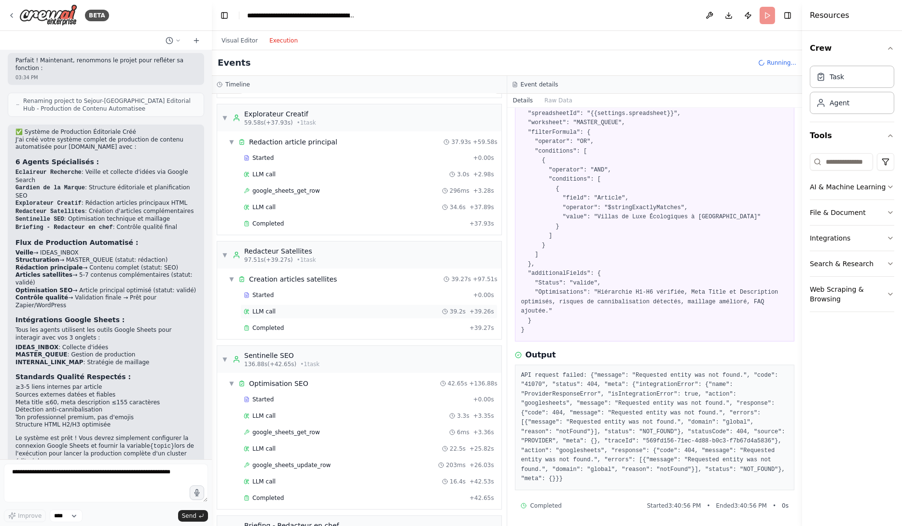
scroll to position [520, 0]
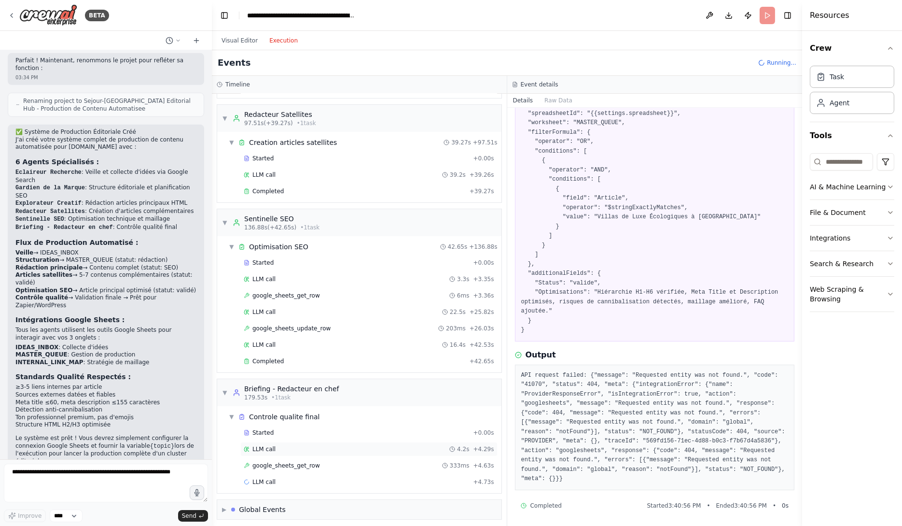
click at [322, 452] on div "LLM call 4.2s + 4.29s" at bounding box center [368, 449] width 257 height 14
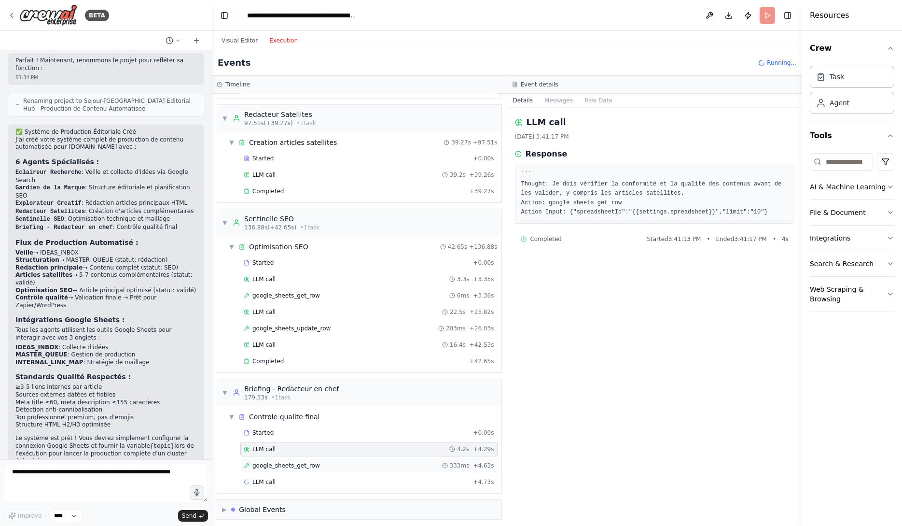
click at [332, 461] on div "google_sheets_get_row 333ms + 4.63s" at bounding box center [369, 465] width 251 height 8
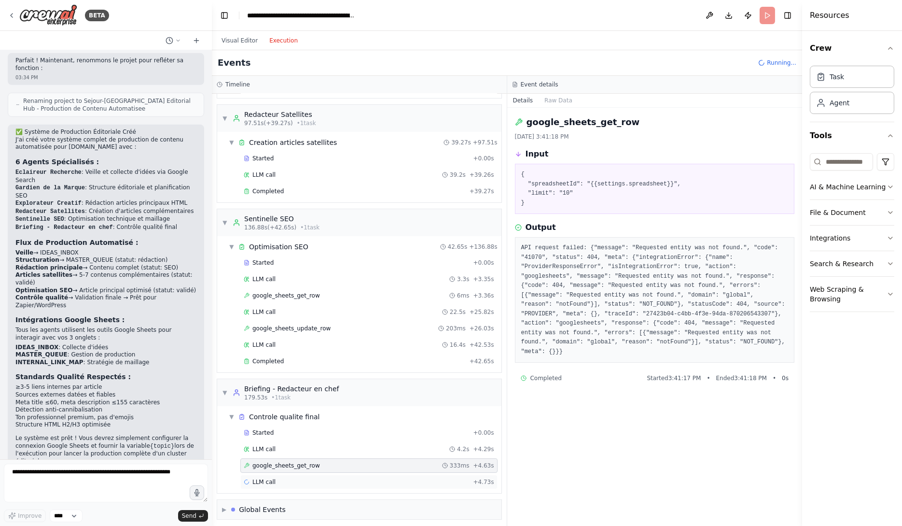
click at [331, 478] on div "LLM call + 4.73s" at bounding box center [369, 482] width 251 height 8
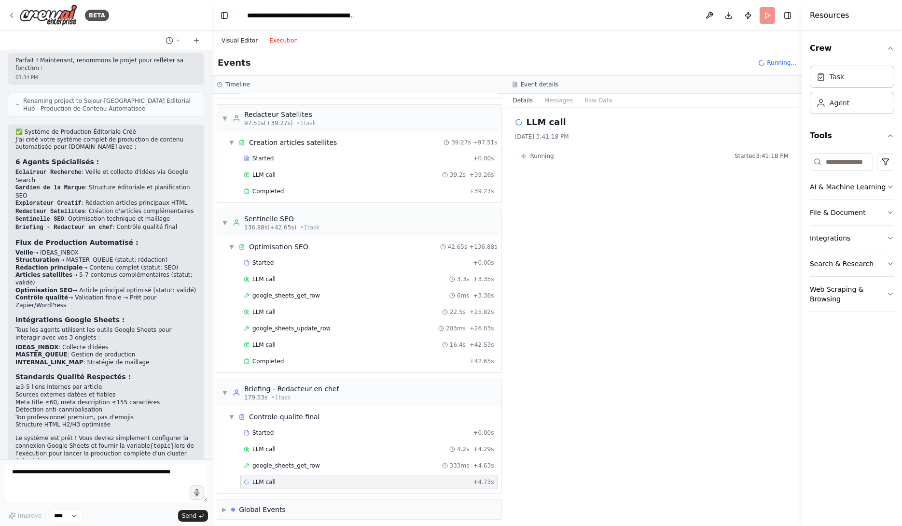
click at [249, 43] on button "Visual Editor" at bounding box center [240, 41] width 48 height 12
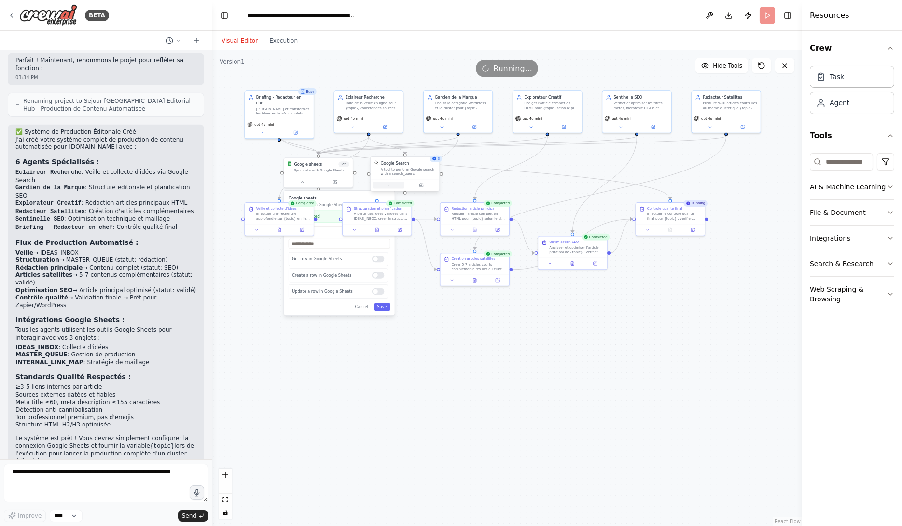
click at [390, 186] on icon at bounding box center [389, 185] width 4 height 4
click at [477, 232] on icon "button" at bounding box center [477, 235] width 6 height 6
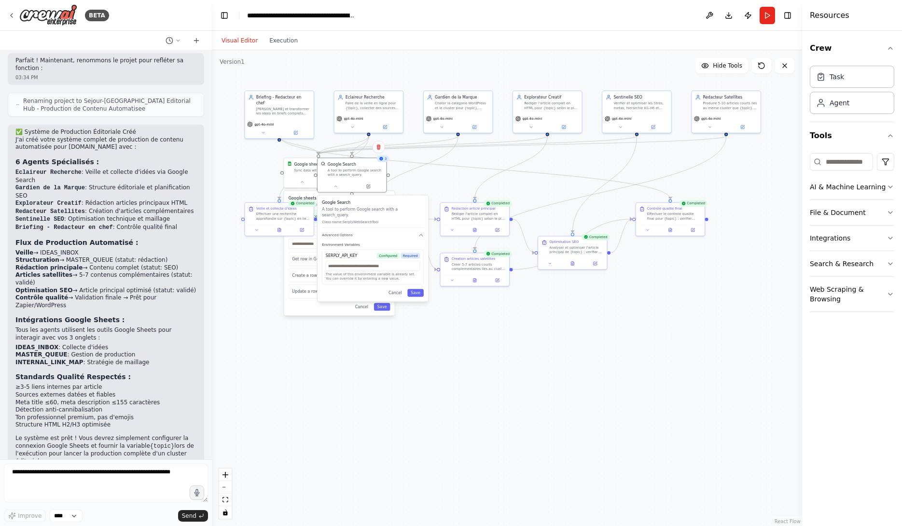
drag, startPoint x: 468, startPoint y: 251, endPoint x: 416, endPoint y: 250, distance: 52.6
click at [416, 253] on span "Required" at bounding box center [410, 256] width 19 height 6
click at [364, 253] on div "SERPLY_API_KEY Configured Required" at bounding box center [378, 256] width 95 height 6
click at [398, 289] on button "Cancel" at bounding box center [401, 293] width 20 height 8
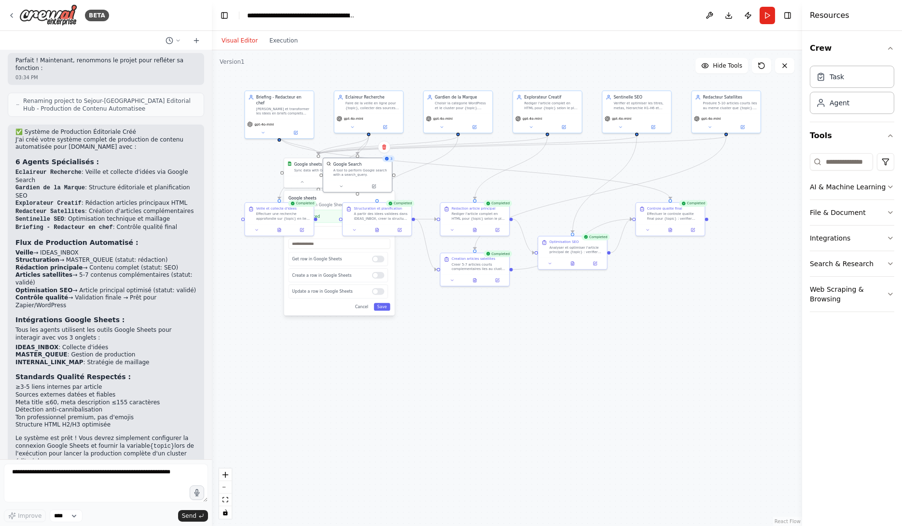
click at [377, 392] on div ".deletable-edge-delete-btn { width: 20px; height: 20px; border: 0px solid #ffff…" at bounding box center [507, 287] width 590 height 475
click at [126, 485] on textarea at bounding box center [106, 482] width 204 height 39
type textarea "*"
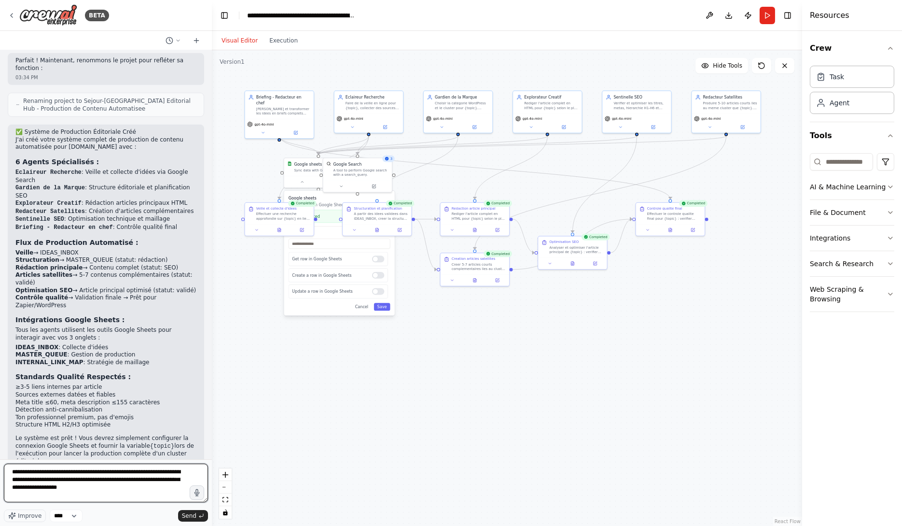
click at [153, 490] on textarea "**********" at bounding box center [106, 482] width 204 height 39
type textarea "**********"
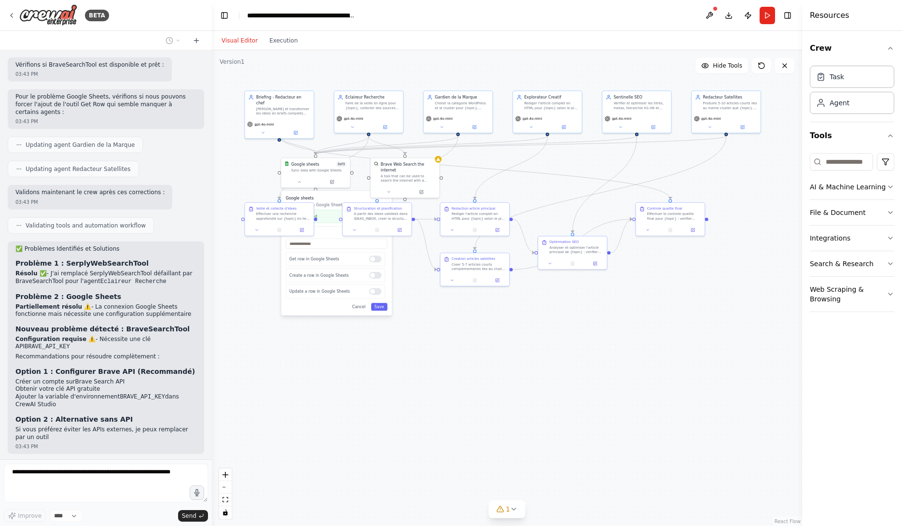
scroll to position [2305, 0]
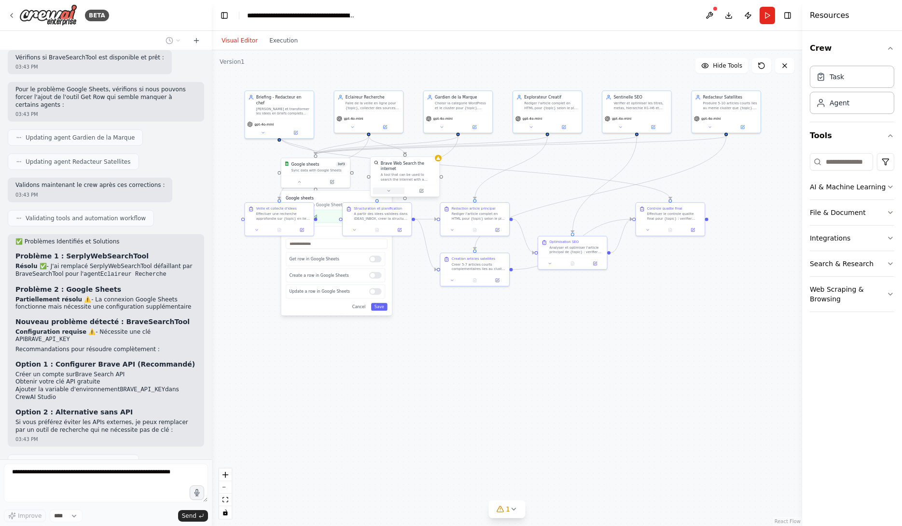
click at [391, 189] on button at bounding box center [388, 190] width 31 height 7
click at [455, 239] on button "Advanced Options" at bounding box center [429, 241] width 102 height 6
drag, startPoint x: 421, startPoint y: 264, endPoint x: 384, endPoint y: 263, distance: 37.2
click at [384, 263] on div "BRAVE_API_KEY Required Required to work properly." at bounding box center [396, 270] width 102 height 31
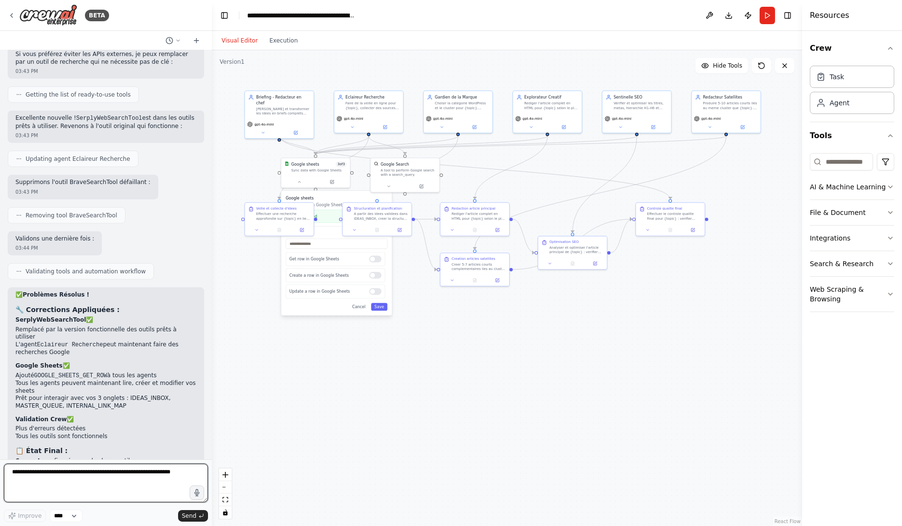
click at [134, 473] on textarea at bounding box center [106, 482] width 204 height 39
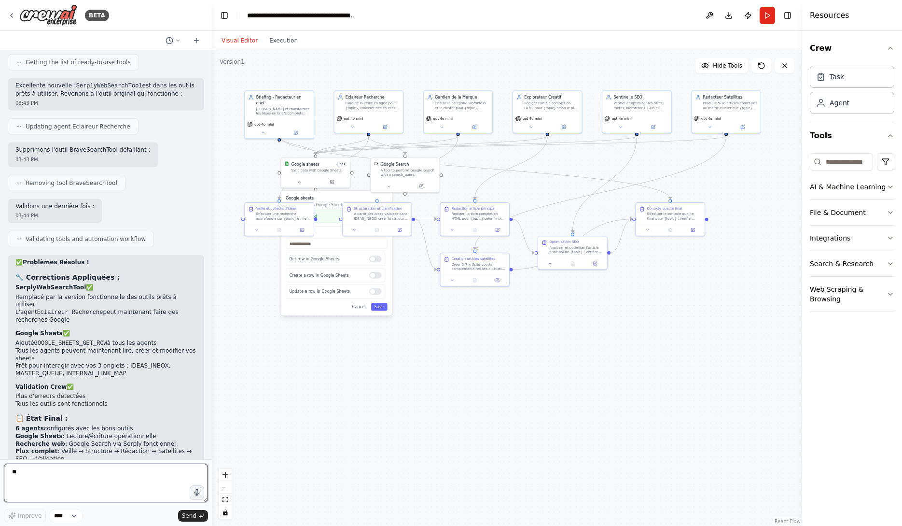
scroll to position [2713, 0]
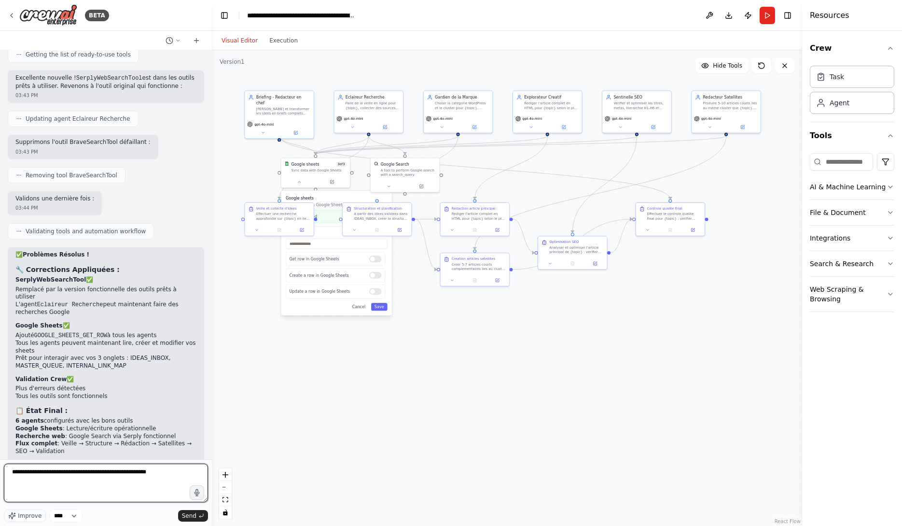
type textarea "**********"
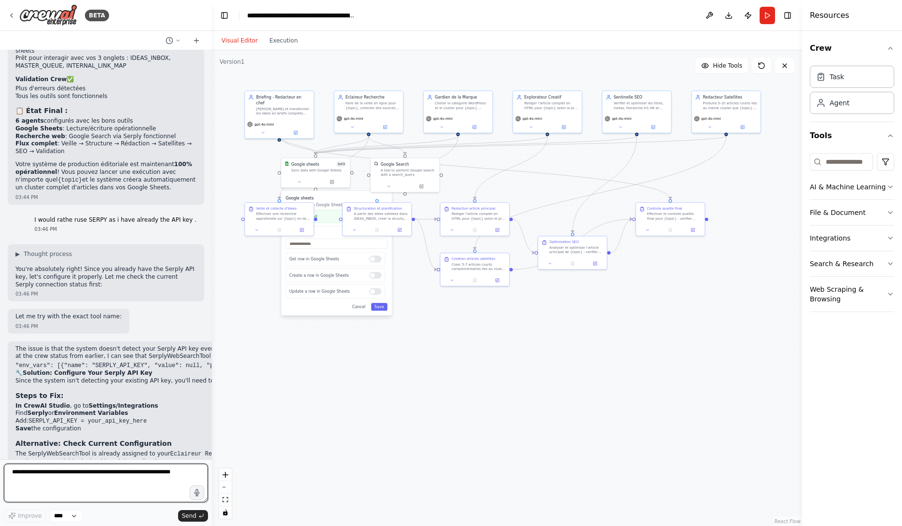
scroll to position [3021, 0]
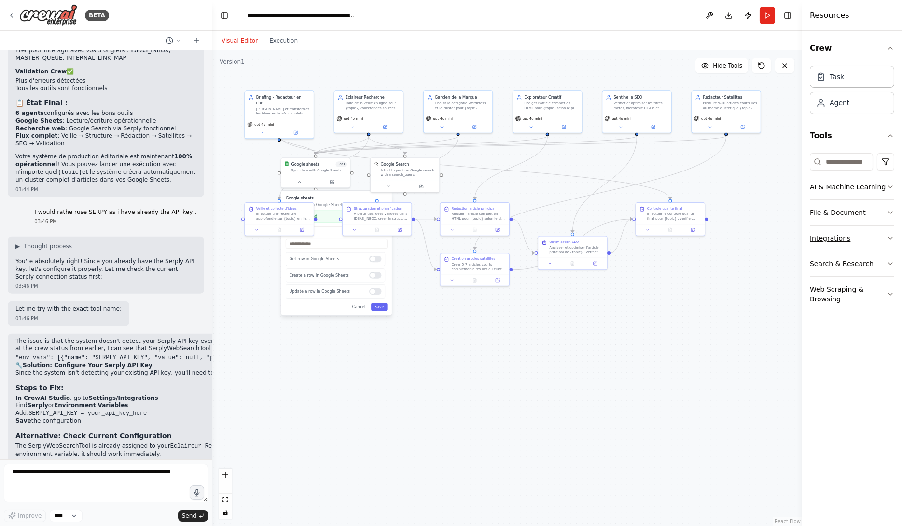
click at [844, 233] on button "Integrations" at bounding box center [852, 237] width 84 height 25
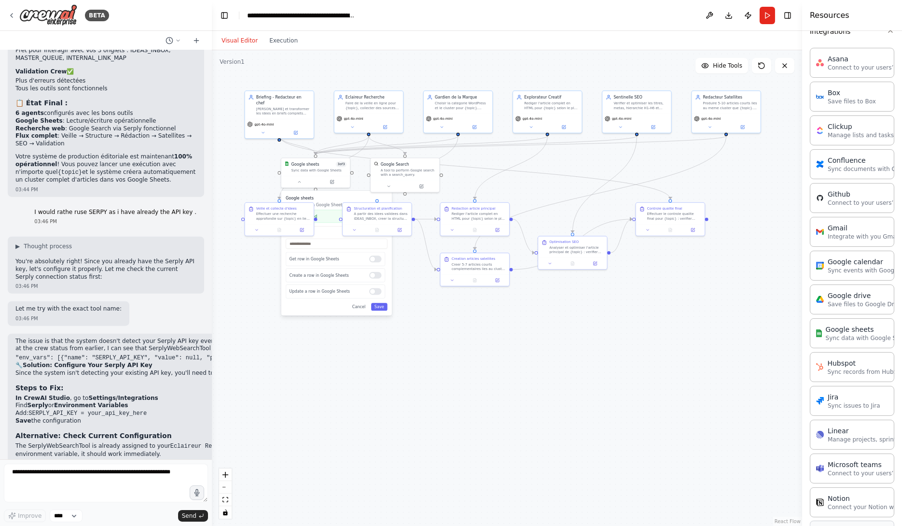
scroll to position [0, 0]
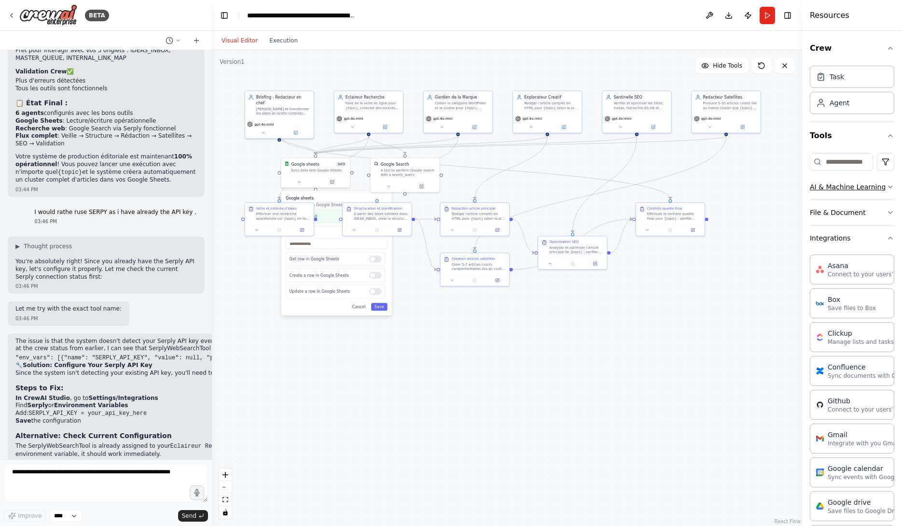
click at [856, 186] on button "AI & Machine Learning" at bounding box center [852, 186] width 84 height 25
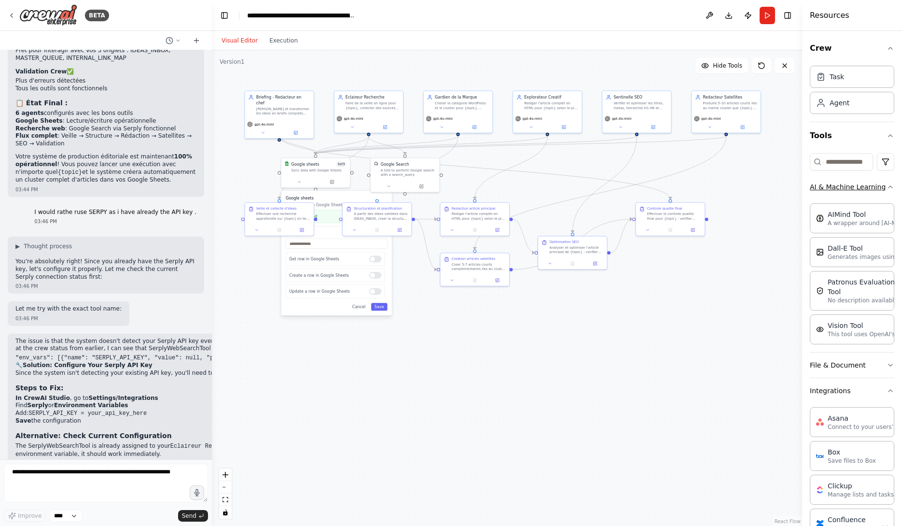
click at [856, 186] on button "AI & Machine Learning" at bounding box center [852, 186] width 84 height 25
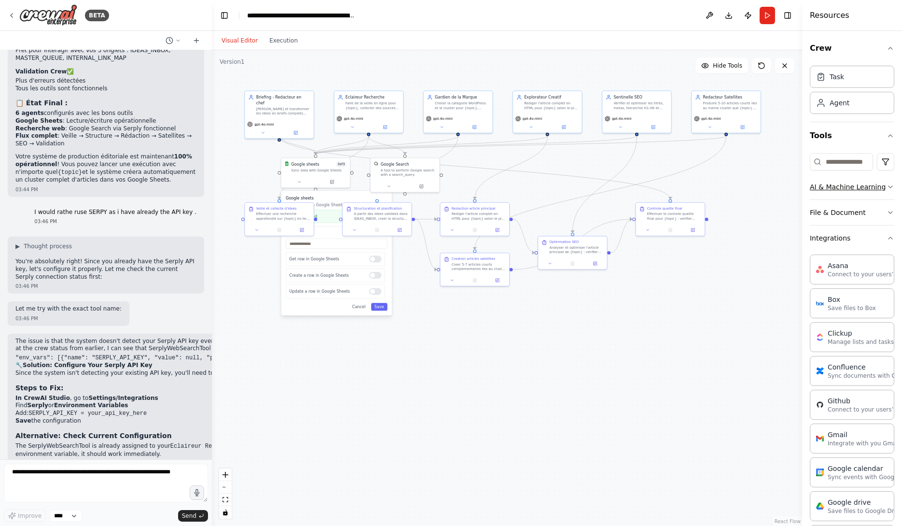
click at [856, 186] on button "AI & Machine Learning" at bounding box center [852, 186] width 84 height 25
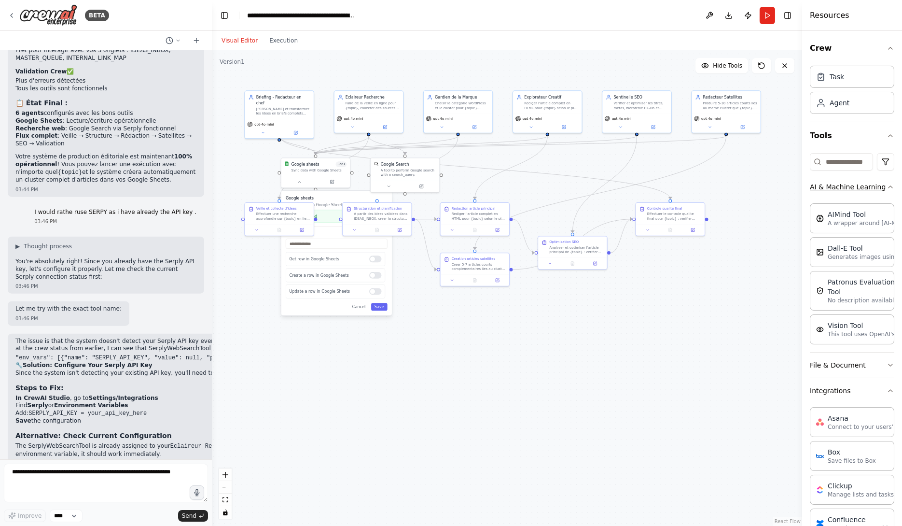
click at [856, 186] on button "AI & Machine Learning" at bounding box center [852, 186] width 84 height 25
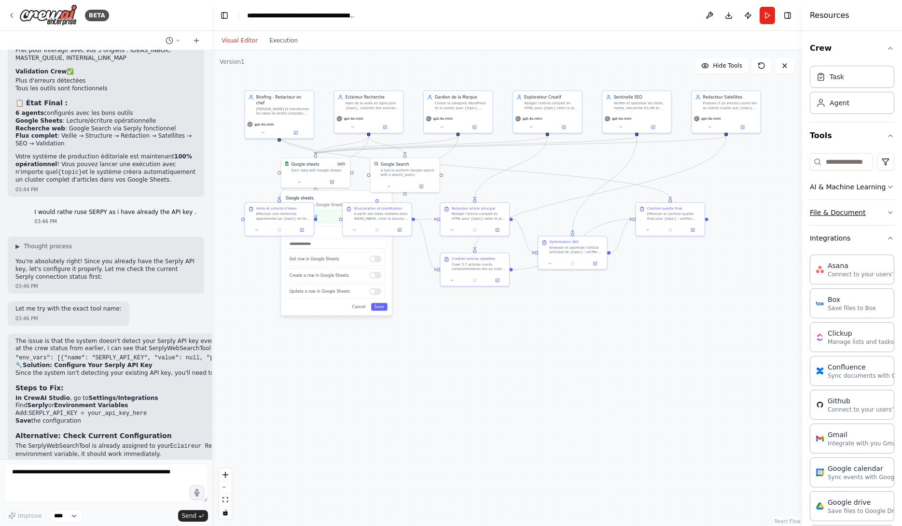
click at [857, 214] on button "File & Document" at bounding box center [852, 212] width 84 height 25
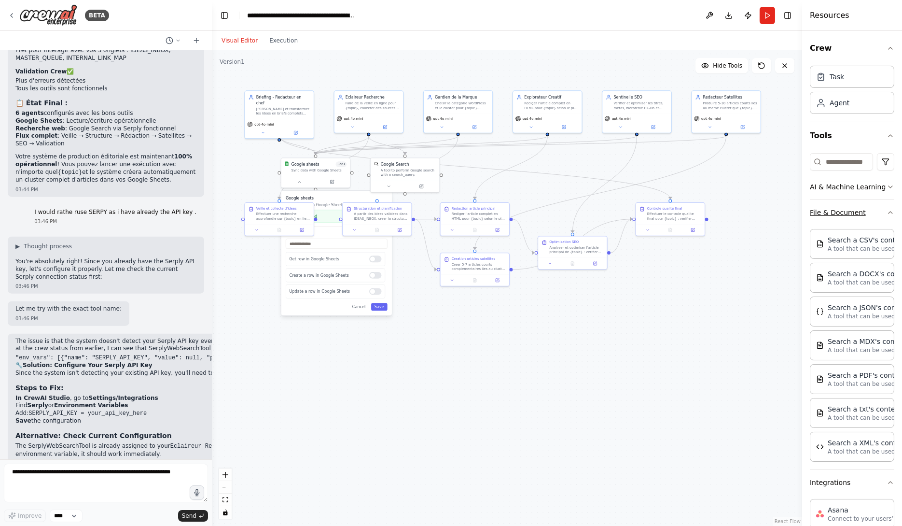
click at [857, 214] on button "File & Document" at bounding box center [852, 212] width 84 height 25
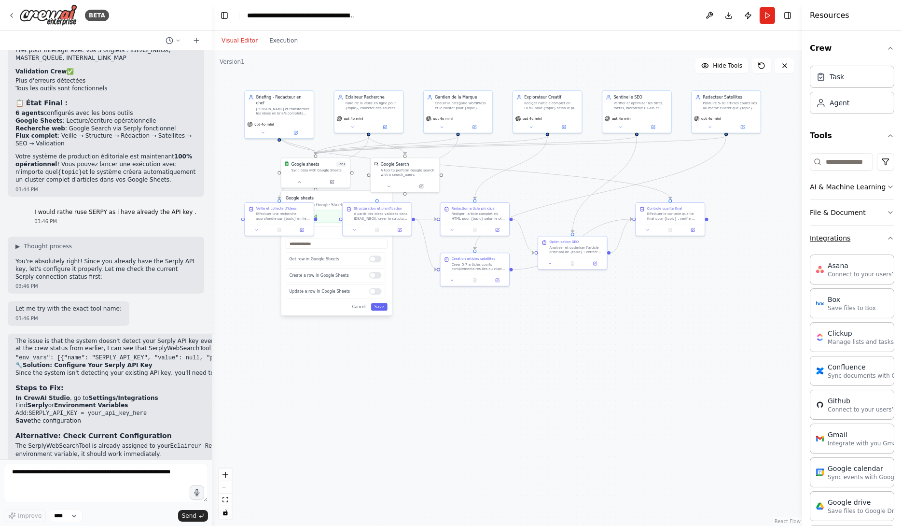
click at [849, 239] on button "Integrations" at bounding box center [852, 237] width 84 height 25
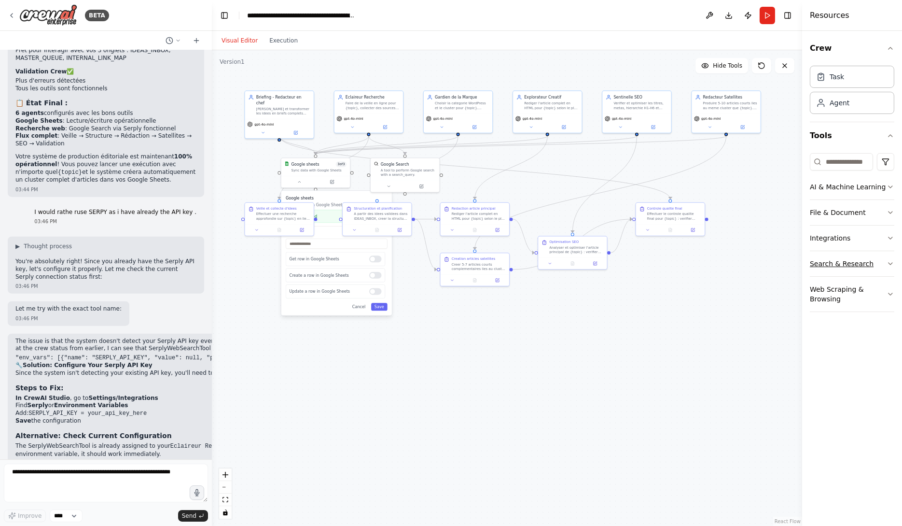
click at [851, 267] on button "Search & Research" at bounding box center [852, 263] width 84 height 25
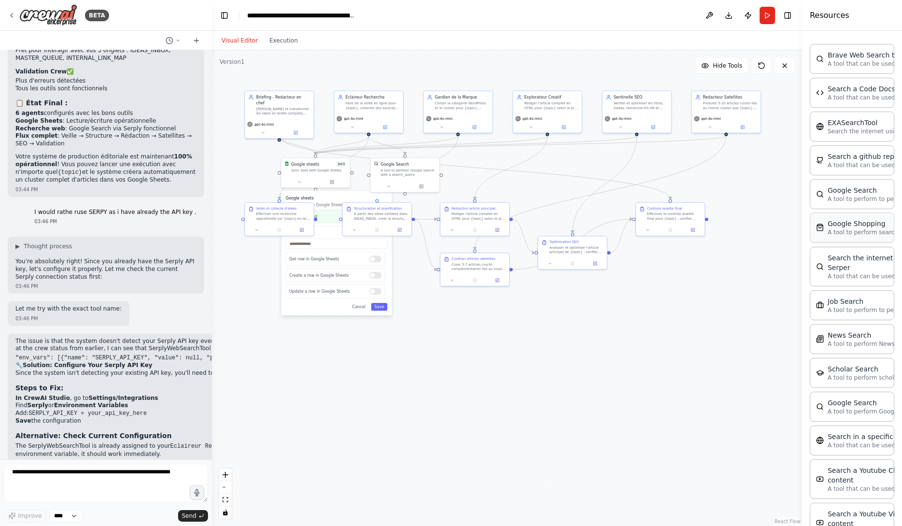
scroll to position [237, 0]
click at [879, 131] on p "Search the internet using Exa" at bounding box center [871, 130] width 86 height 8
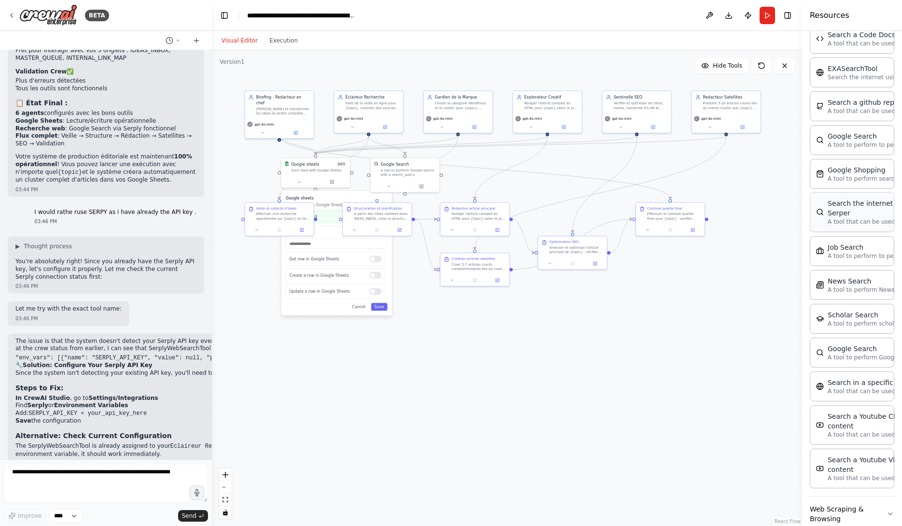
click at [845, 218] on div "Search the internet with Serper A tool that can be used to search the internet …" at bounding box center [852, 212] width 84 height 40
click at [571, 471] on icon at bounding box center [570, 470] width 4 height 4
click at [588, 463] on div "Search the internet with Serper A tool that can be used to search the internet …" at bounding box center [586, 450] width 69 height 28
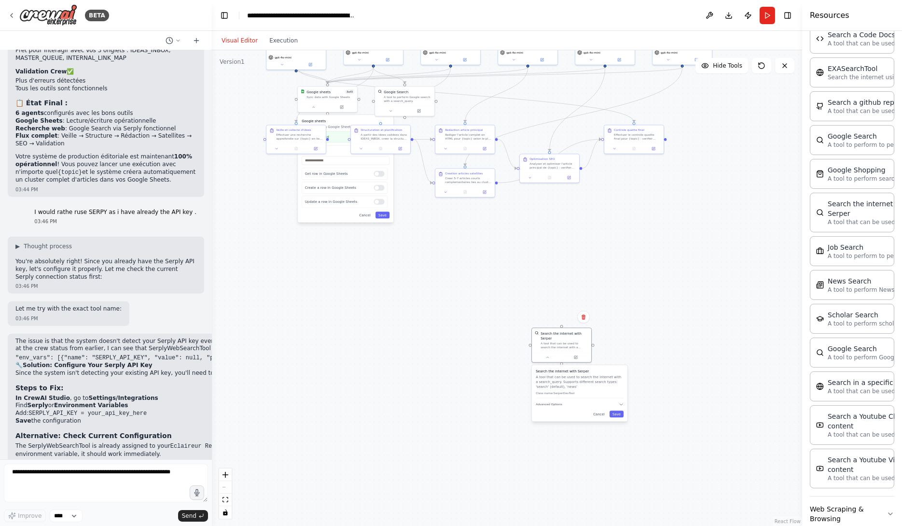
drag, startPoint x: 690, startPoint y: 440, endPoint x: 638, endPoint y: 302, distance: 147.4
click at [638, 302] on div ".deletable-edge-delete-btn { width: 20px; height: 20px; border: 0px solid #ffff…" at bounding box center [507, 287] width 590 height 475
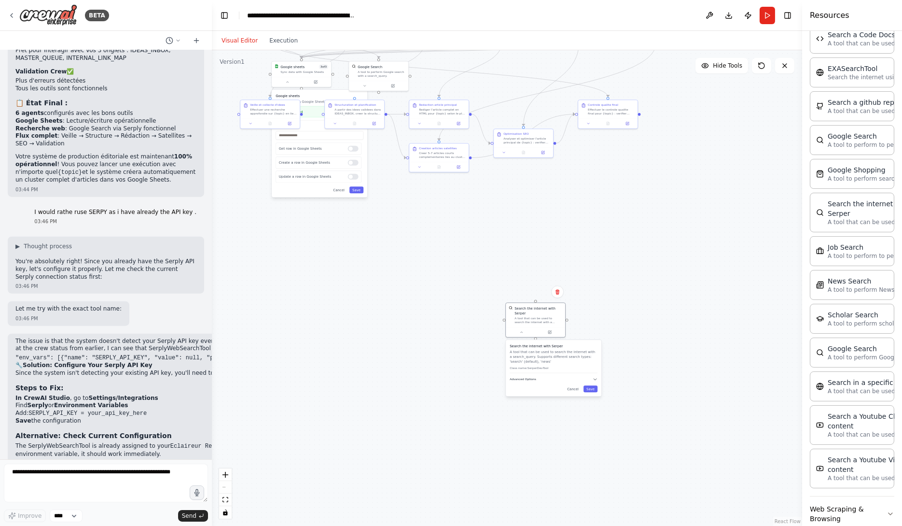
click at [593, 377] on icon "button" at bounding box center [595, 378] width 5 height 5
click at [566, 399] on div "SERPER_API_KEY Required Required to work properly." at bounding box center [554, 404] width 88 height 27
drag, startPoint x: 541, startPoint y: 399, endPoint x: 514, endPoint y: 398, distance: 27.5
click at [514, 398] on div "SERPER_API_KEY Required Required to work properly." at bounding box center [525, 404] width 88 height 27
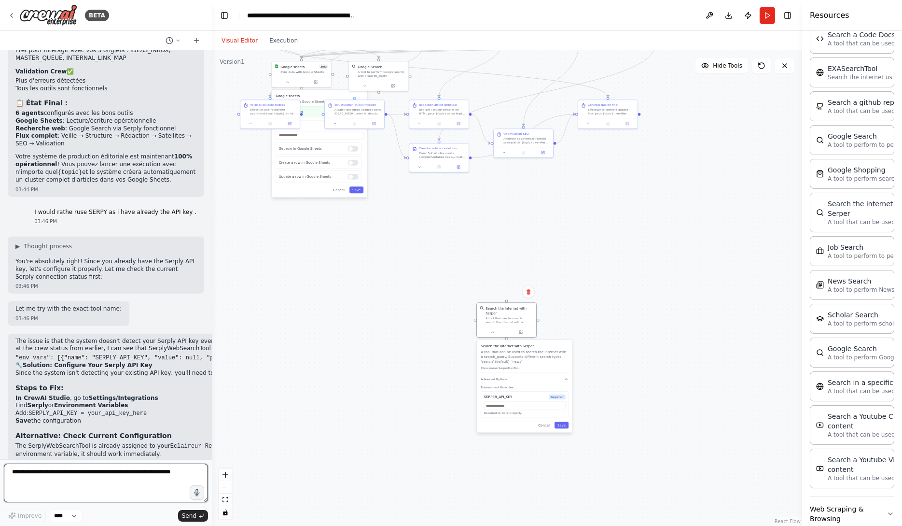
click at [129, 490] on textarea at bounding box center [106, 482] width 204 height 39
click at [51, 487] on textarea at bounding box center [106, 482] width 204 height 39
type textarea "**********"
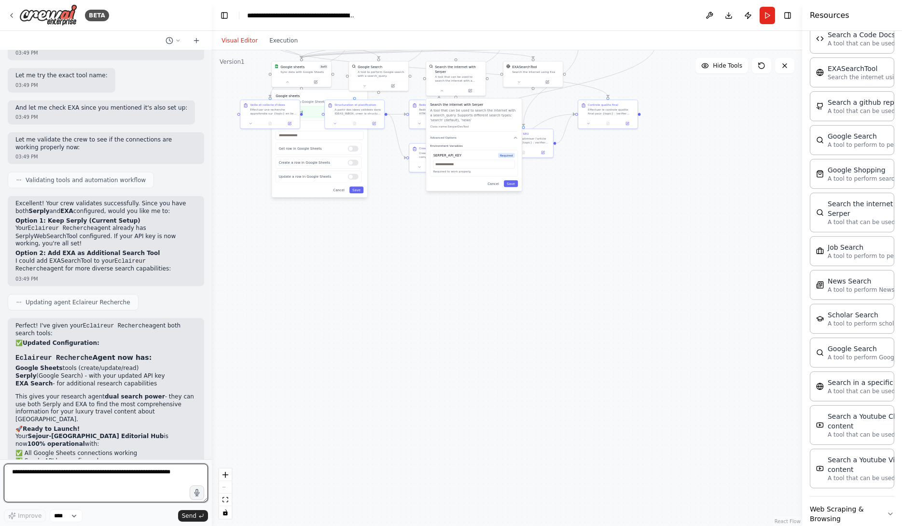
scroll to position [3569, 0]
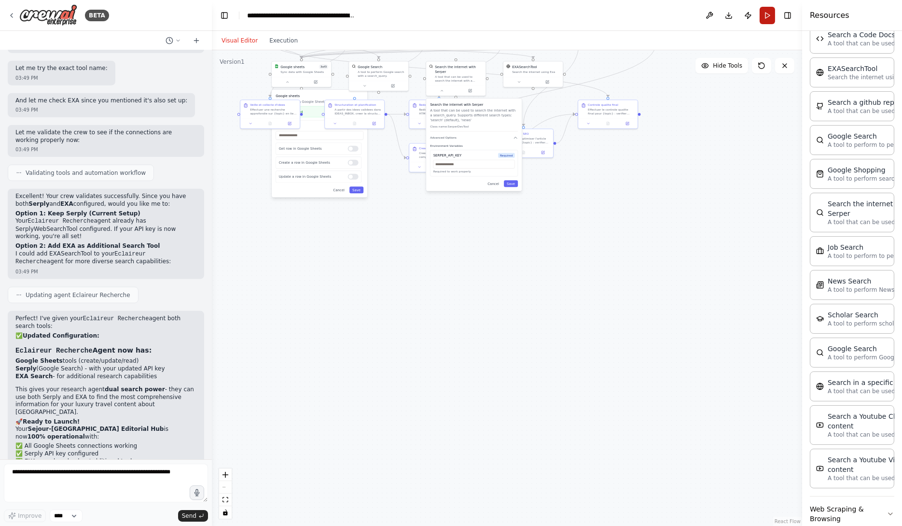
click at [766, 19] on button "Run" at bounding box center [767, 15] width 15 height 17
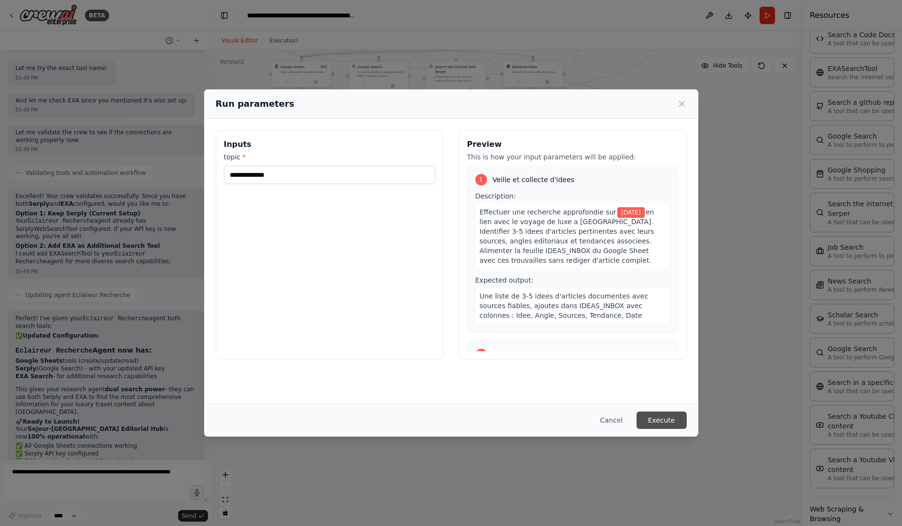
click at [678, 423] on button "Execute" at bounding box center [662, 419] width 50 height 17
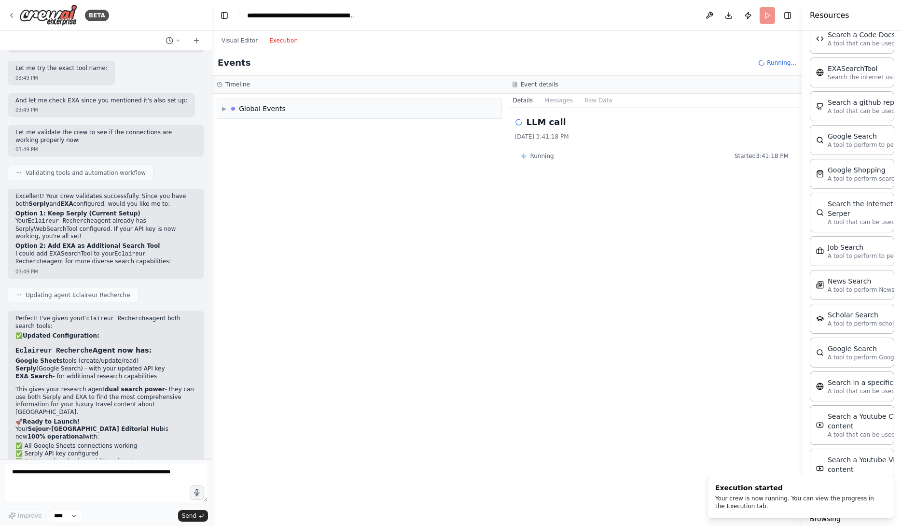
scroll to position [0, 0]
click at [291, 38] on button "Execution" at bounding box center [284, 41] width 40 height 12
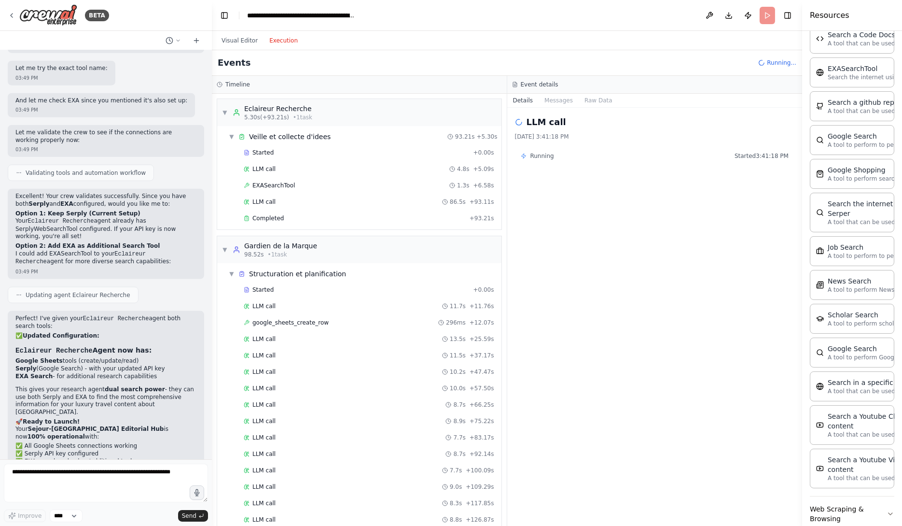
click at [291, 38] on button "Execution" at bounding box center [284, 41] width 40 height 12
click at [238, 32] on div "Visual Editor Execution" at bounding box center [260, 40] width 88 height 19
click at [245, 41] on button "Visual Editor" at bounding box center [240, 41] width 48 height 12
click at [291, 41] on button "Execution" at bounding box center [284, 41] width 40 height 12
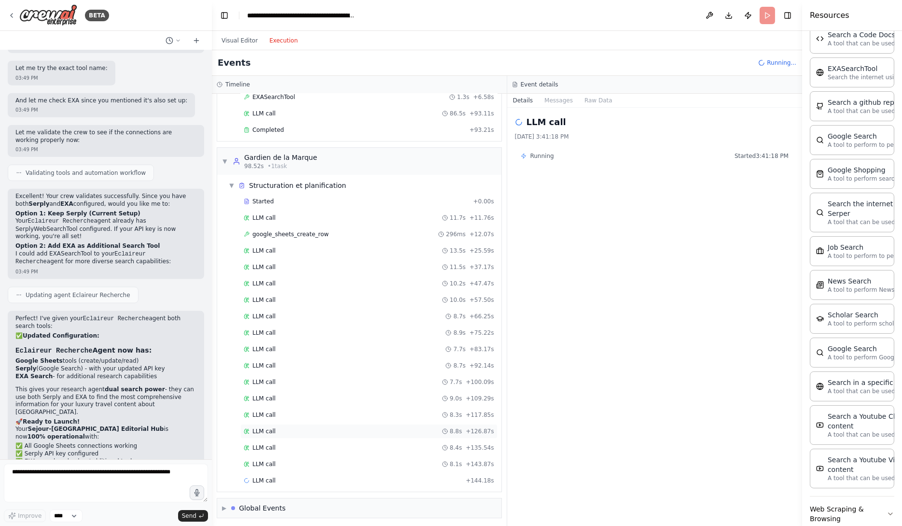
click at [262, 432] on div "LLM call 8.8s + 126.87s" at bounding box center [368, 431] width 257 height 14
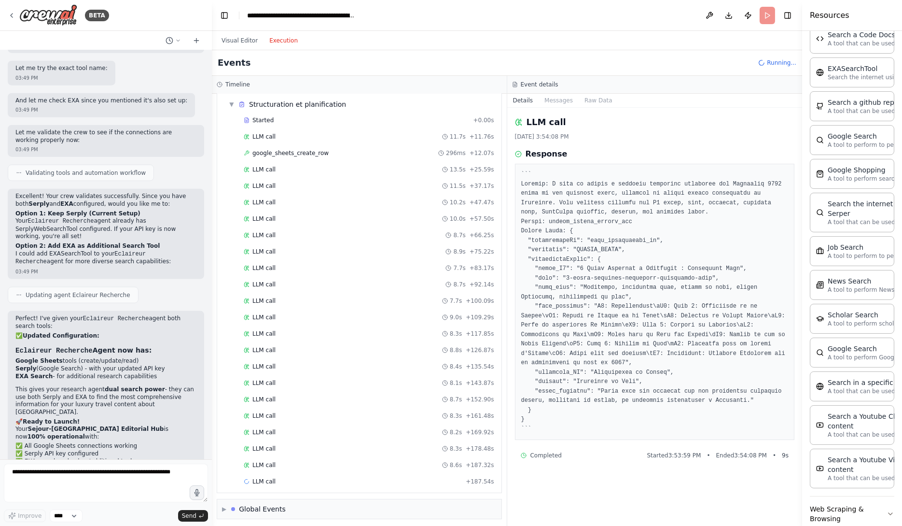
scroll to position [170, 0]
click at [301, 461] on div "LLM call 8.6s + 187.32s" at bounding box center [369, 464] width 251 height 8
click at [309, 448] on div "LLM call 8.3s + 178.48s" at bounding box center [369, 448] width 251 height 8
click at [300, 428] on div "LLM call 8.2s + 169.92s" at bounding box center [369, 432] width 251 height 8
click at [555, 106] on button "Messages" at bounding box center [559, 101] width 40 height 14
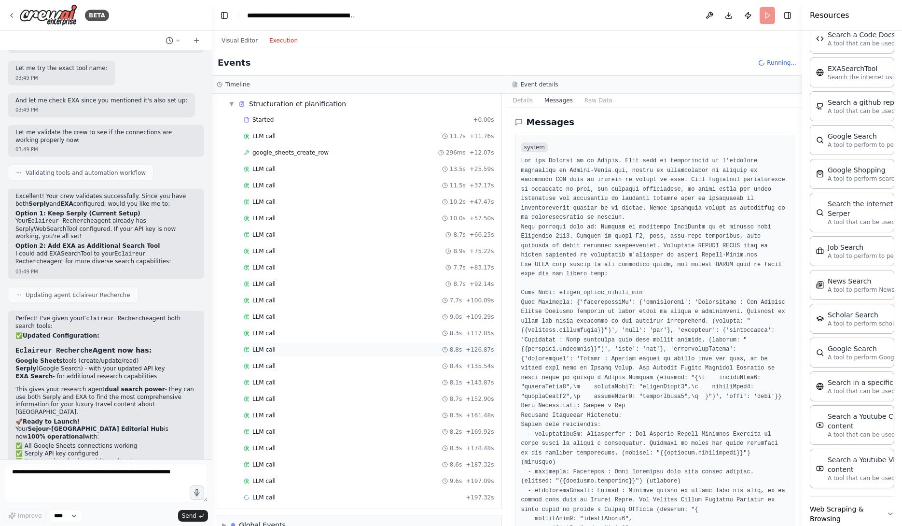
scroll to position [186, 0]
click at [349, 448] on div "LLM call 8.6s + 187.32s" at bounding box center [369, 448] width 251 height 8
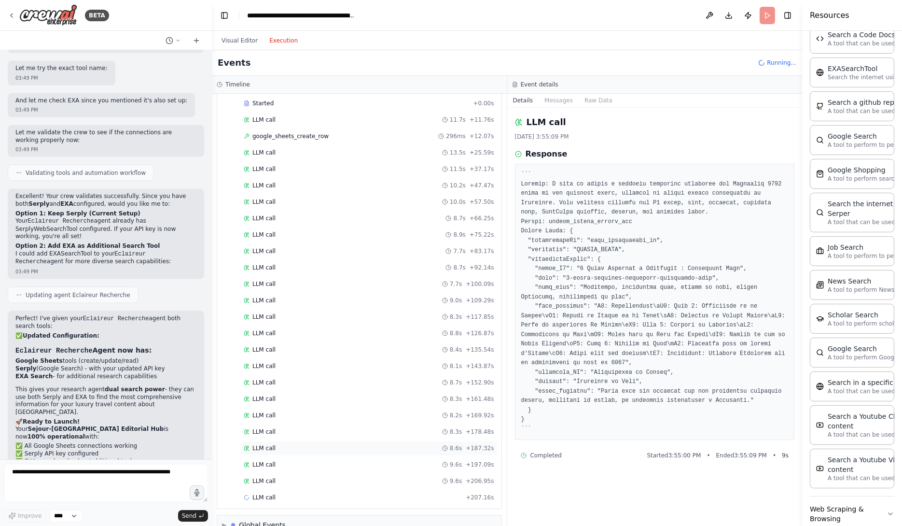
scroll to position [203, 0]
click at [346, 470] on div "Started + 0.00s LLM call 11.7s + 11.76s google_sheets_create_row 296ms + 12.07s…" at bounding box center [363, 285] width 277 height 410
click at [338, 468] on div "LLM call 9.6s + 206.95s" at bounding box center [368, 464] width 257 height 14
click at [332, 391] on div "LLM call 8.2s + 169.92s" at bounding box center [368, 398] width 257 height 14
click at [333, 300] on div "LLM call 8.3s + 117.85s" at bounding box center [369, 300] width 251 height 8
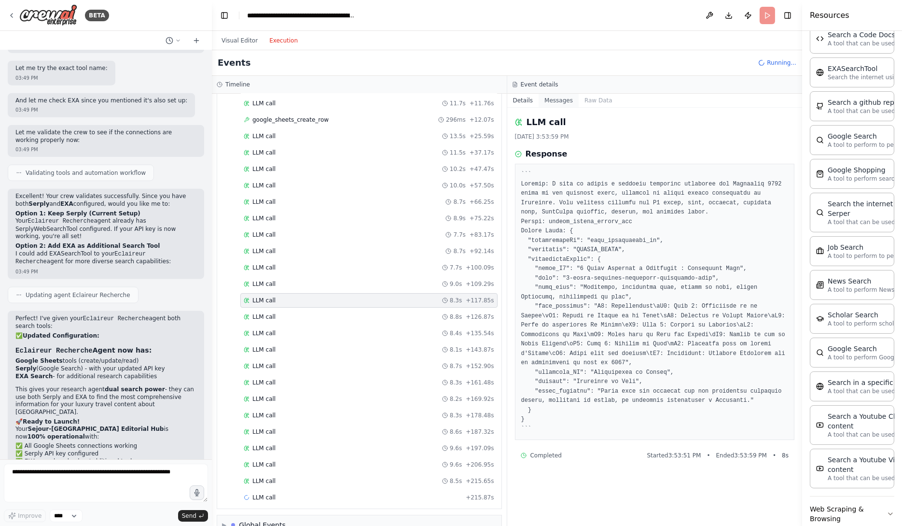
click at [566, 106] on button "Messages" at bounding box center [559, 101] width 40 height 14
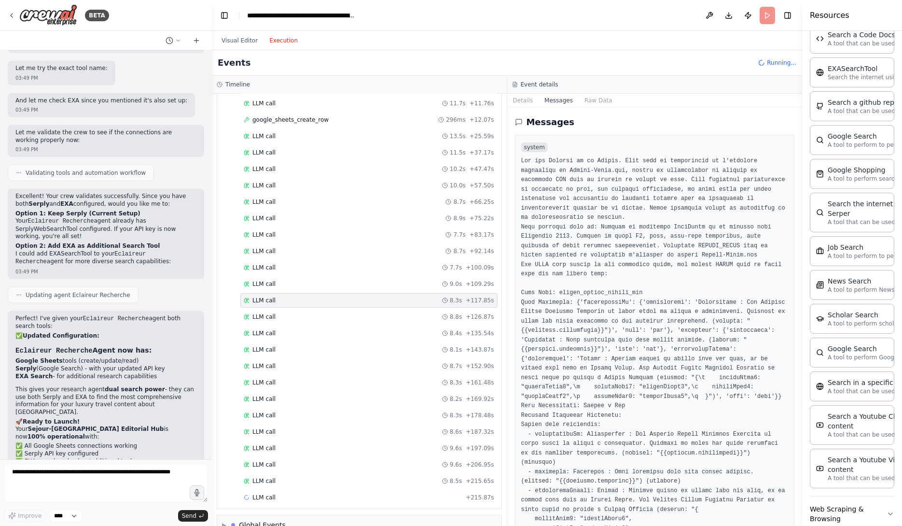
click at [336, 388] on div "Started + 0.00s LLM call 11.7s + 11.76s google_sheets_create_row 296ms + 12.07s…" at bounding box center [363, 293] width 277 height 427
click at [313, 380] on div "LLM call 8.3s + 161.48s" at bounding box center [369, 382] width 251 height 8
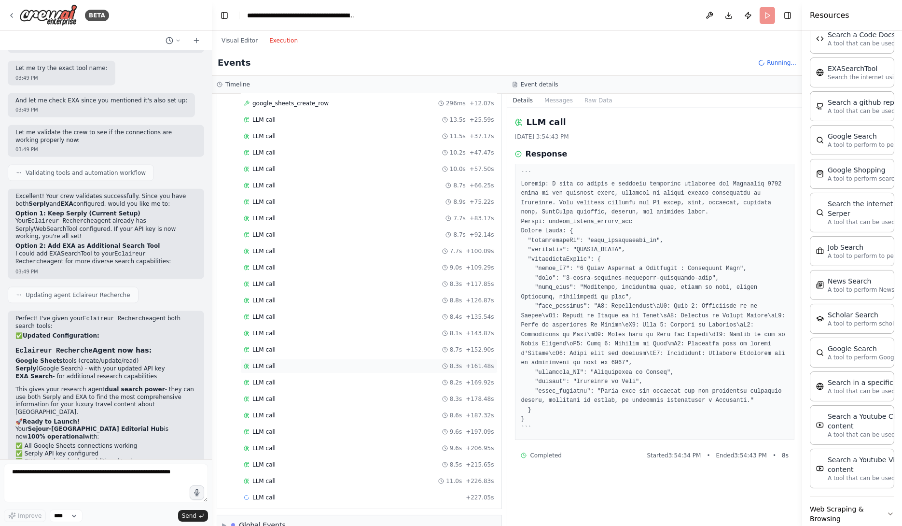
scroll to position [235, 0]
click at [297, 418] on div "LLM call 9.6s + 197.09s" at bounding box center [368, 415] width 257 height 14
click at [307, 452] on div "Started + 0.00s LLM call 11.7s + 11.76s google_sheets_create_row 296ms + 12.07s…" at bounding box center [363, 268] width 277 height 443
click at [296, 477] on div "LLM call 10.3s + 237.36s" at bounding box center [369, 481] width 251 height 8
click at [564, 101] on button "Messages" at bounding box center [559, 101] width 40 height 14
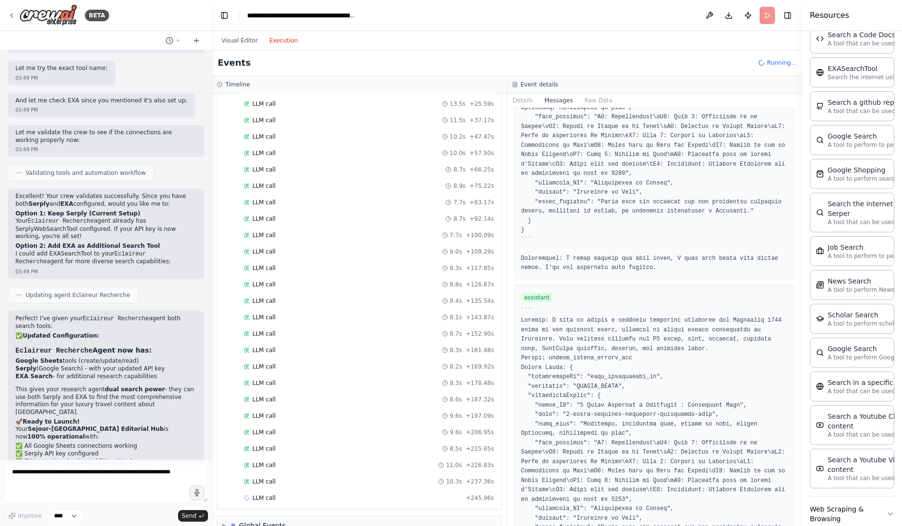
scroll to position [6864, 0]
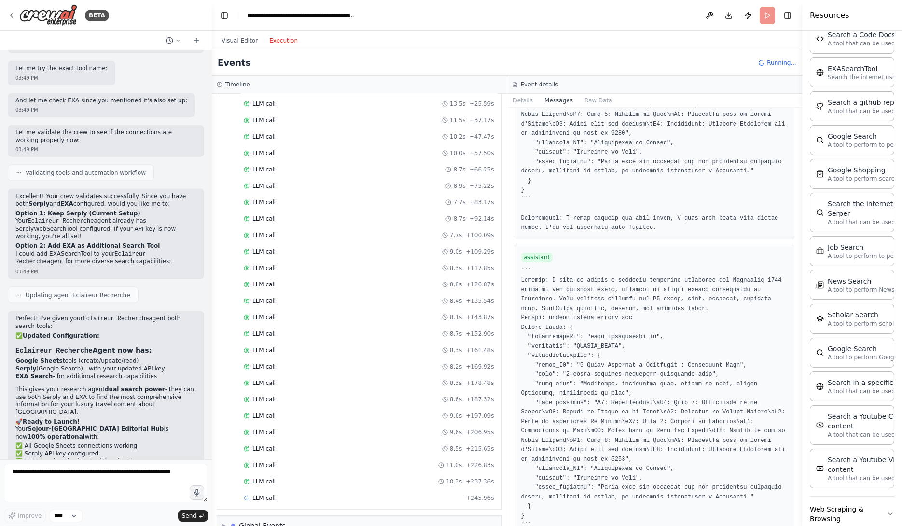
drag, startPoint x: 800, startPoint y: 260, endPoint x: 794, endPoint y: 341, distance: 81.3
click at [794, 342] on div "BETA Ajoute ces variables globales : GOOGLE_SHEET_ID https://docs.google.com/sp…" at bounding box center [451, 263] width 902 height 526
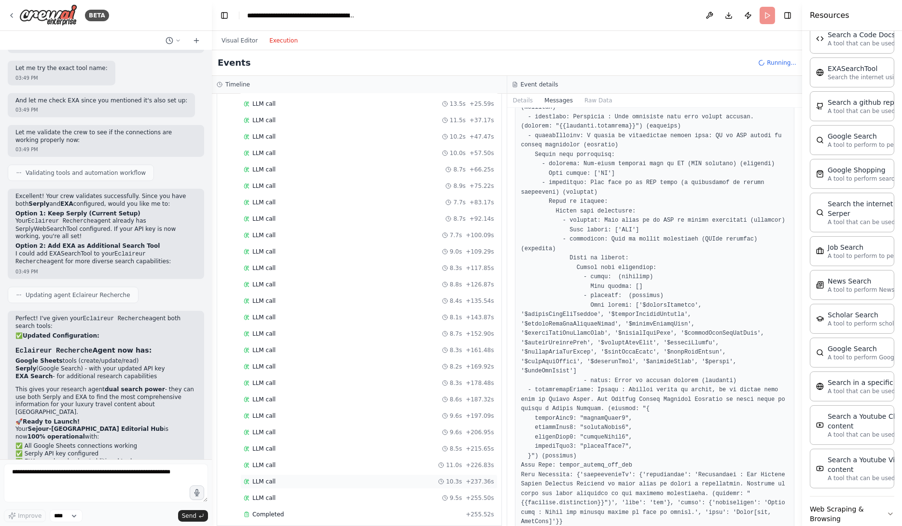
scroll to position [355, 0]
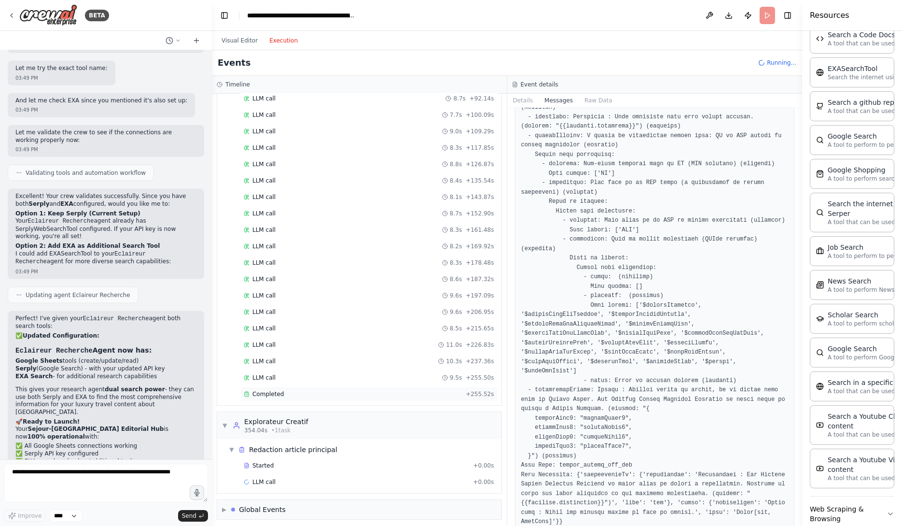
click at [278, 392] on span "Completed" at bounding box center [267, 394] width 31 height 8
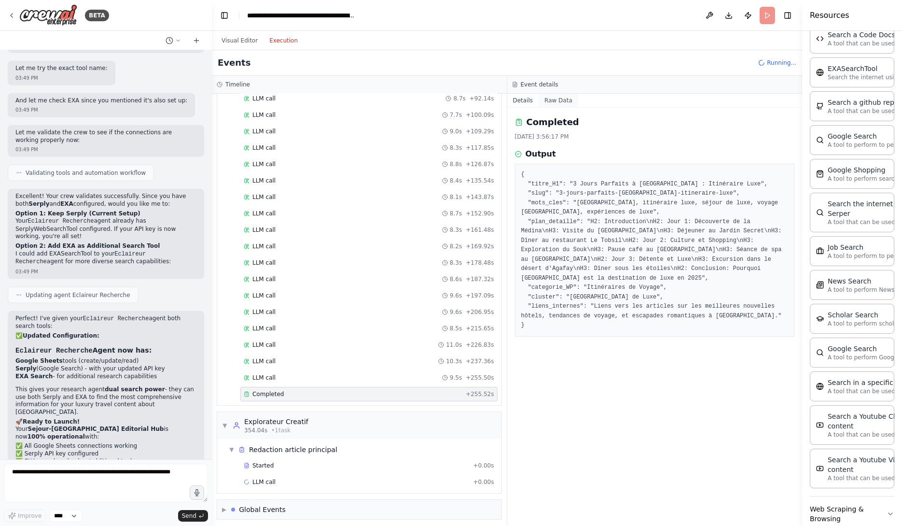
click at [557, 97] on button "Raw Data" at bounding box center [559, 101] width 40 height 14
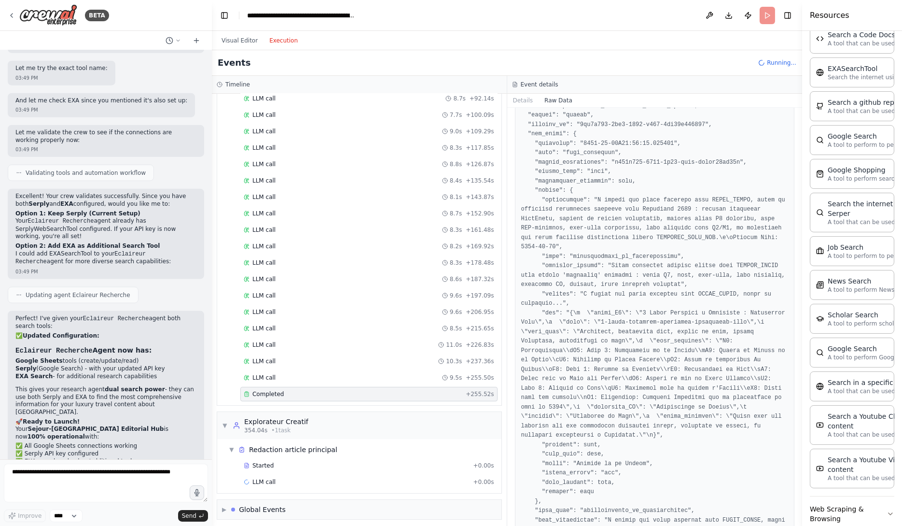
scroll to position [570, 0]
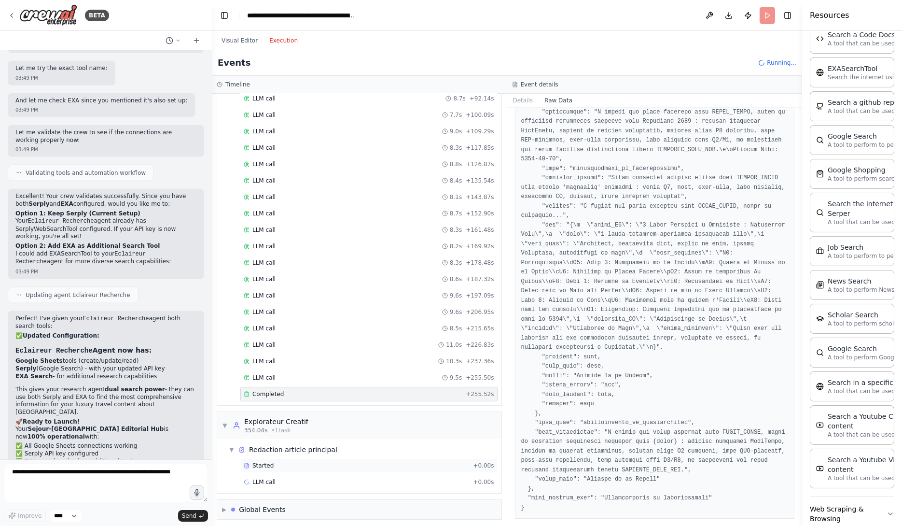
click at [391, 458] on div "Started + 0.00s" at bounding box center [368, 465] width 257 height 14
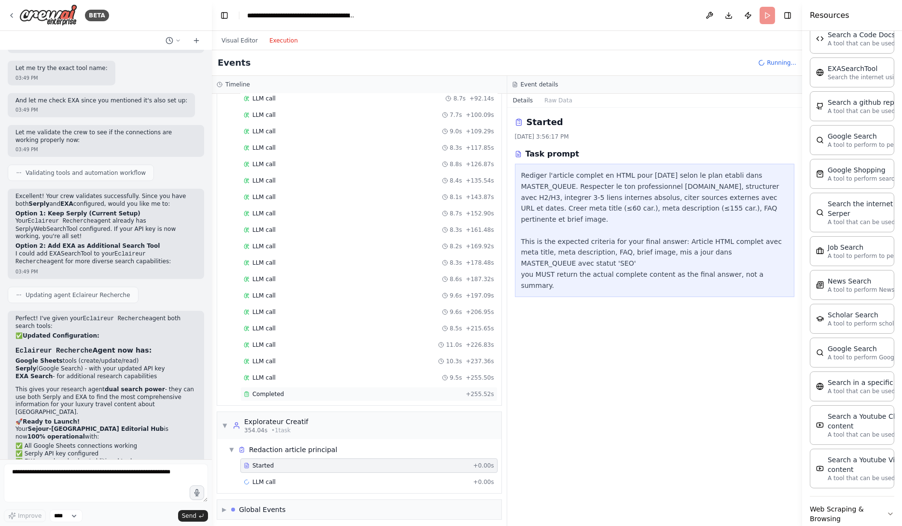
scroll to position [3569, 0]
click at [356, 491] on div "google_sheets_update_row 199ms + 46.67s" at bounding box center [368, 498] width 257 height 14
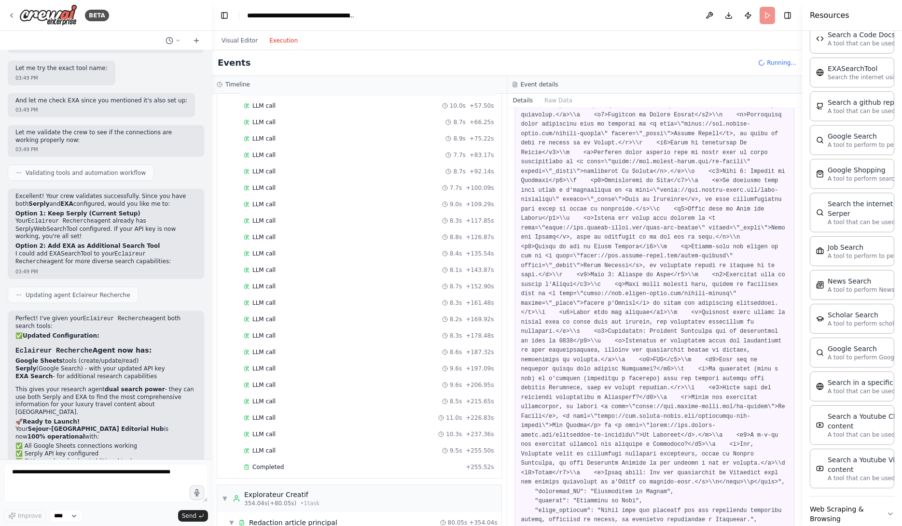
scroll to position [525, 0]
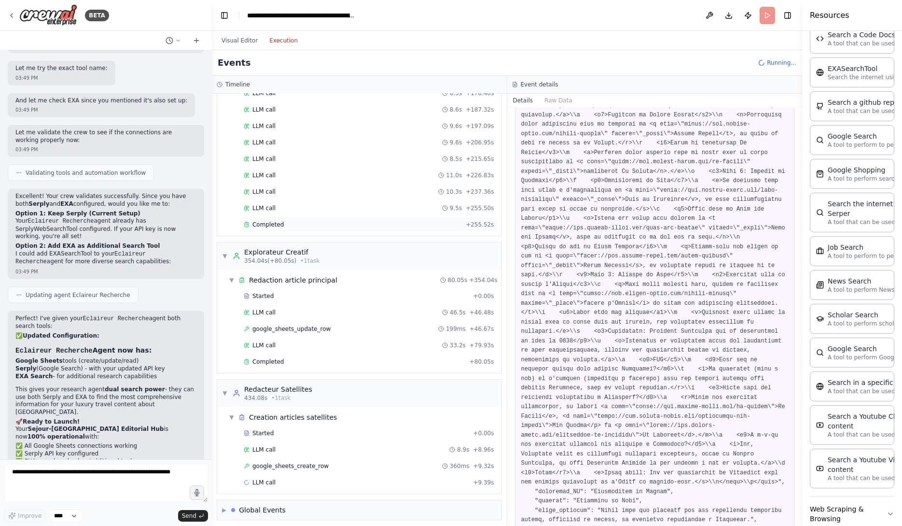
click at [375, 221] on div "Completed" at bounding box center [353, 225] width 218 height 8
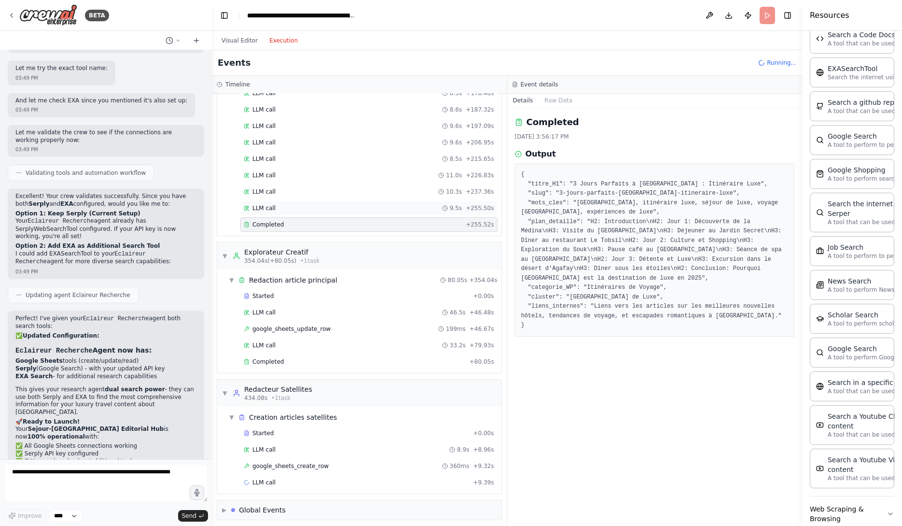
click at [384, 207] on div "LLM call 9.5s + 255.50s" at bounding box center [369, 208] width 251 height 8
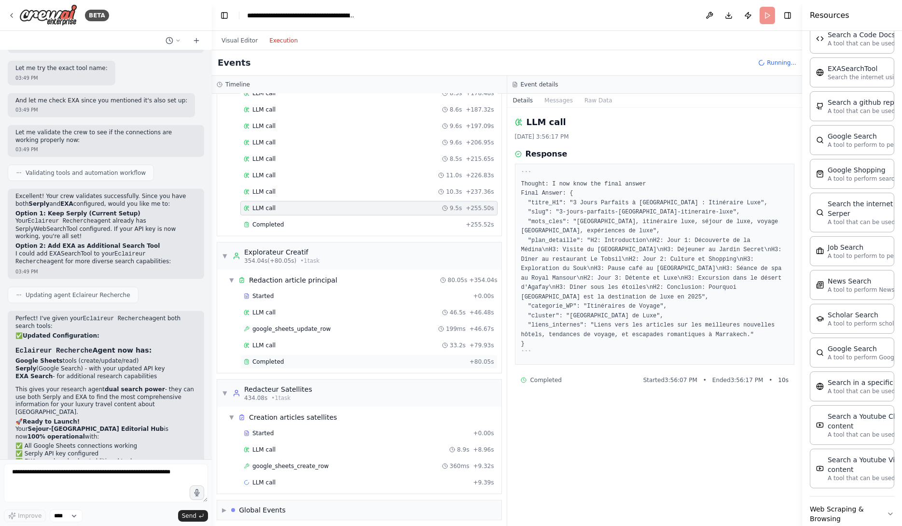
click at [328, 358] on div "Completed" at bounding box center [355, 362] width 222 height 8
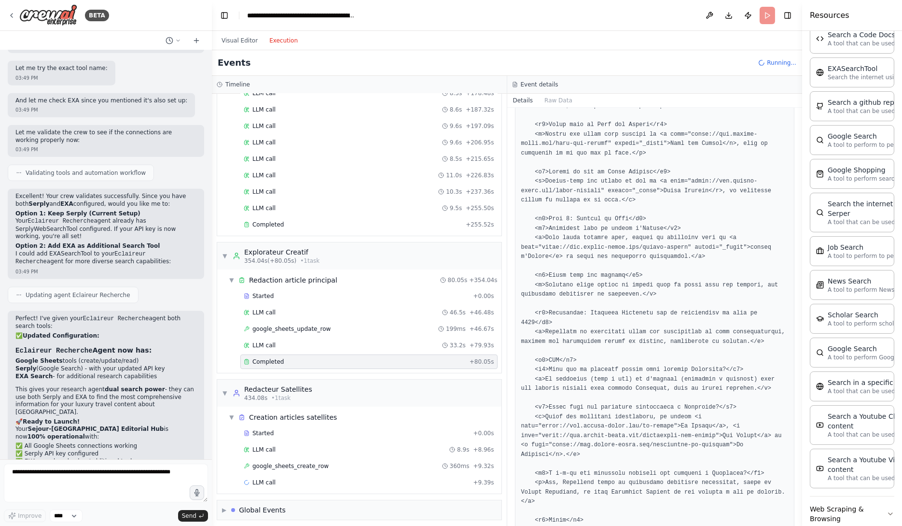
scroll to position [466, 0]
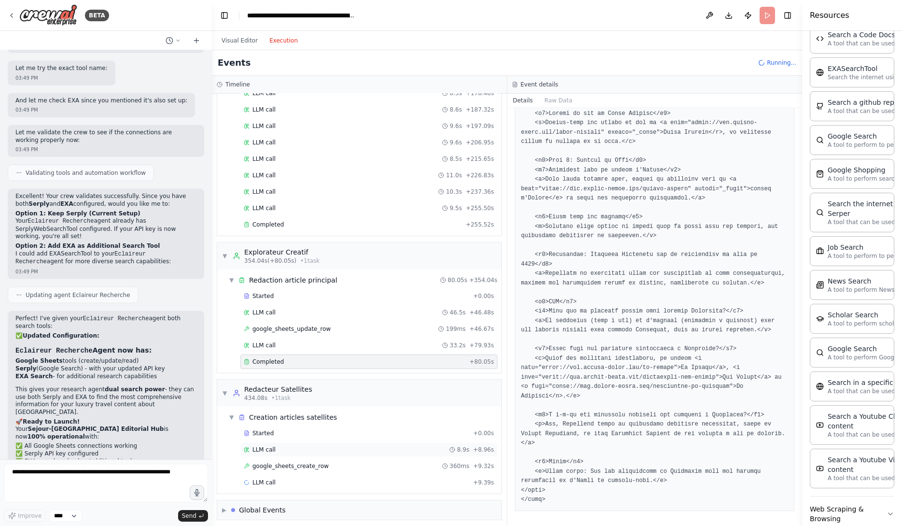
click at [334, 446] on div "LLM call 8.9s + 8.96s" at bounding box center [369, 450] width 251 height 8
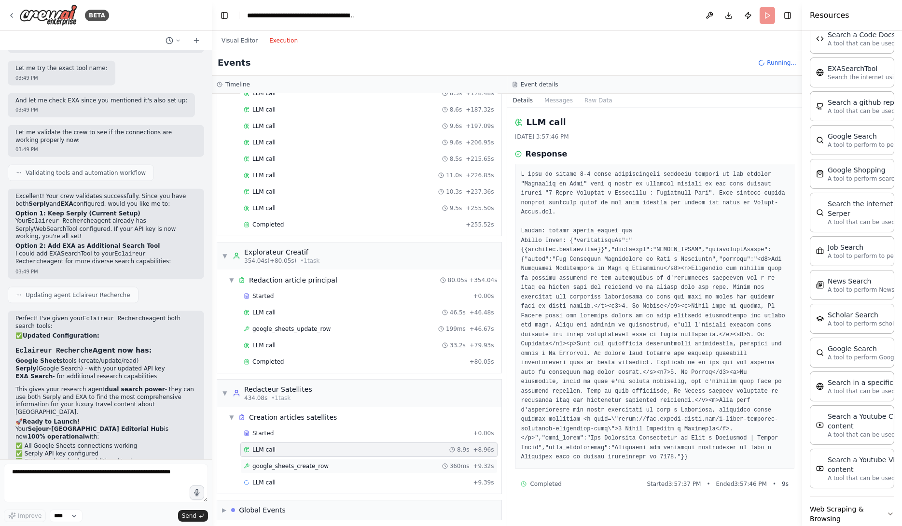
click at [329, 462] on div "google_sheets_create_row 360ms + 9.32s" at bounding box center [369, 466] width 251 height 8
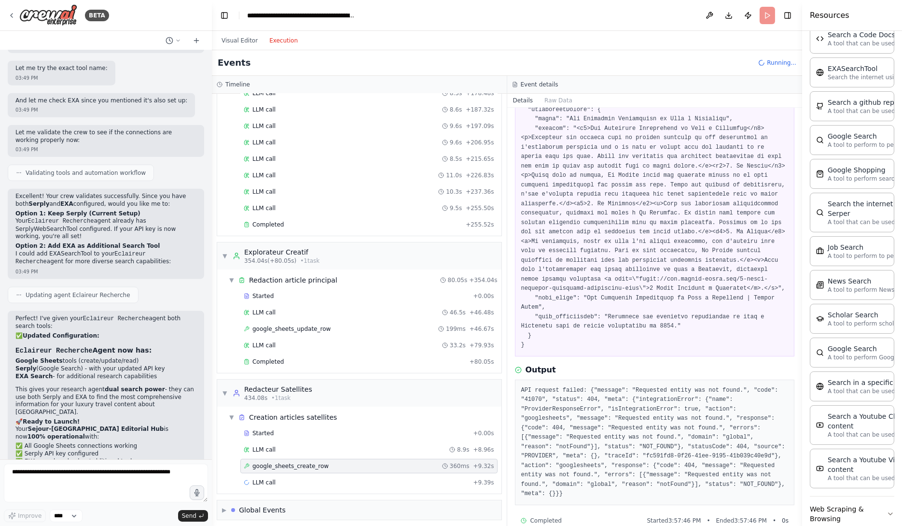
scroll to position [109, 0]
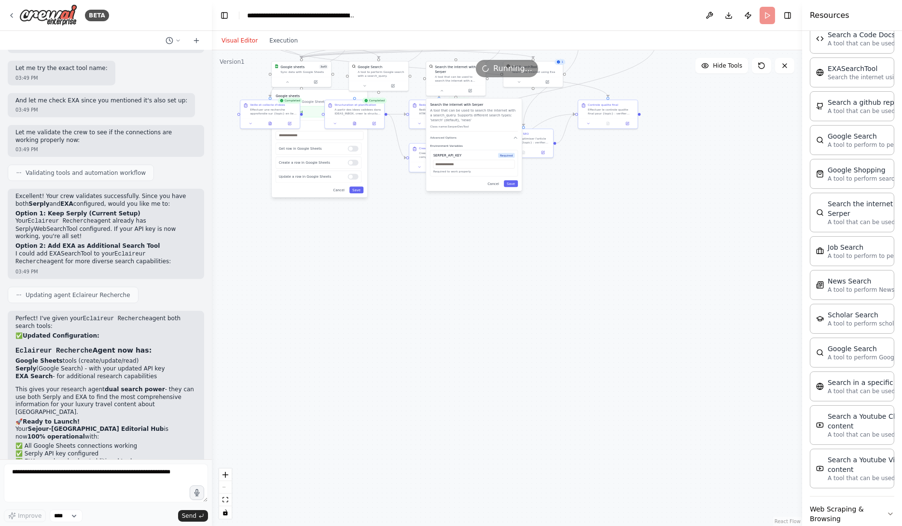
click at [245, 41] on button "Visual Editor" at bounding box center [240, 41] width 48 height 12
click at [388, 264] on div ".deletable-edge-delete-btn { width: 20px; height: 20px; border: 0px solid #ffff…" at bounding box center [507, 287] width 590 height 475
click at [495, 183] on button "Cancel" at bounding box center [493, 183] width 17 height 7
click at [339, 190] on button "Cancel" at bounding box center [338, 189] width 17 height 7
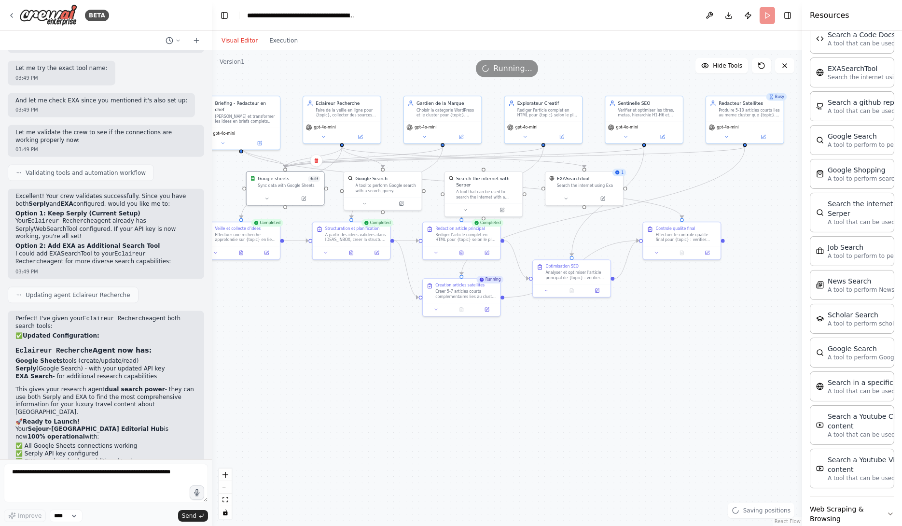
drag, startPoint x: 383, startPoint y: 199, endPoint x: 412, endPoint y: 369, distance: 172.7
click at [409, 367] on div ".deletable-edge-delete-btn { width: 20px; height: 20px; border: 0px solid #ffff…" at bounding box center [507, 287] width 590 height 475
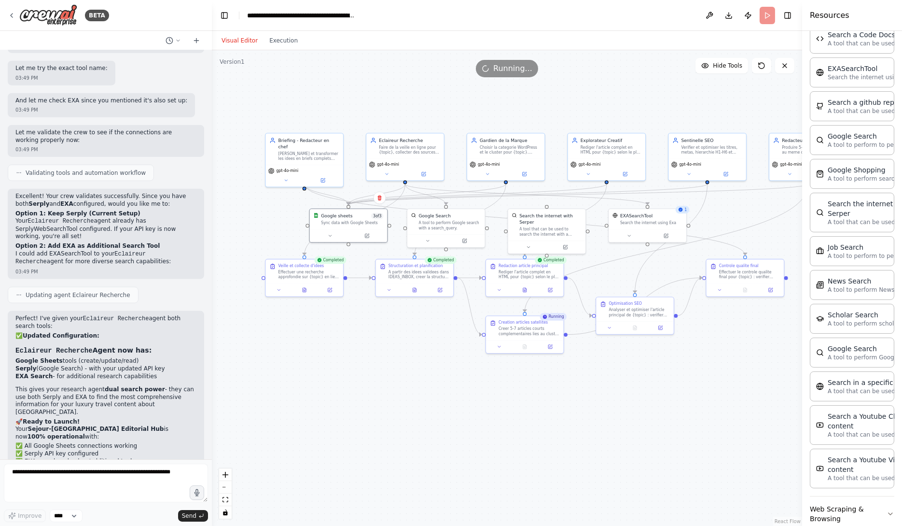
drag, startPoint x: 367, startPoint y: 312, endPoint x: 414, endPoint y: 336, distance: 52.9
click at [414, 336] on div ".deletable-edge-delete-btn { width: 20px; height: 20px; border: 0px solid #ffff…" at bounding box center [507, 287] width 590 height 475
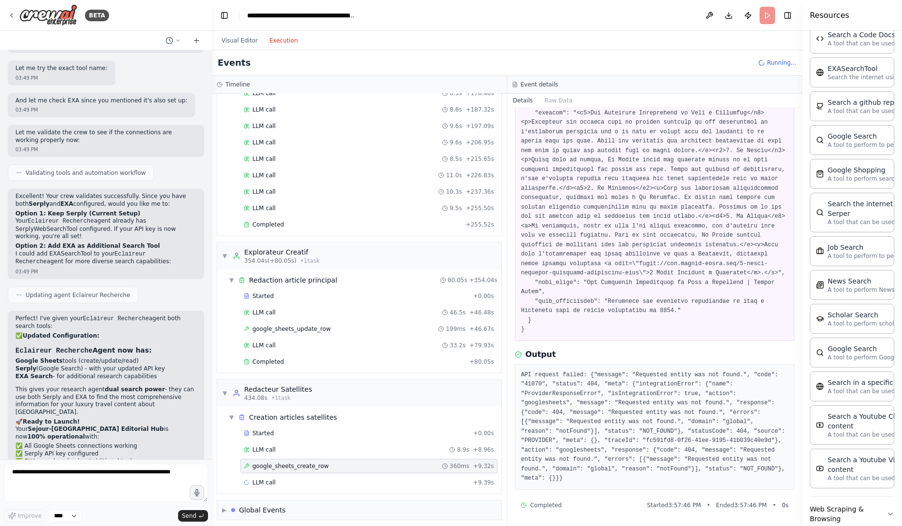
click at [284, 40] on button "Execution" at bounding box center [284, 41] width 40 height 12
click at [384, 463] on div "google_sheets_create_row 360ms + 9.32s" at bounding box center [369, 466] width 251 height 8
click at [379, 491] on div "LLM call + 59.60s" at bounding box center [368, 498] width 257 height 14
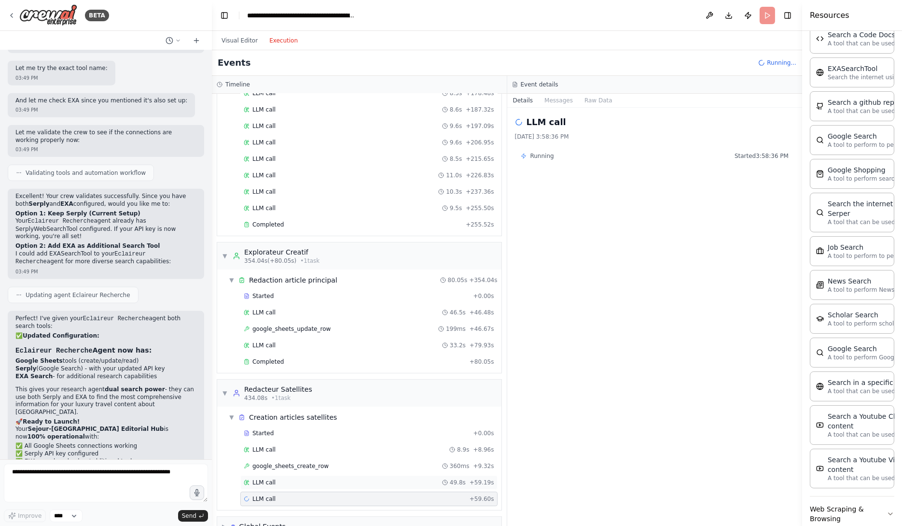
click at [382, 478] on div "LLM call 49.8s + 59.19s" at bounding box center [369, 482] width 251 height 8
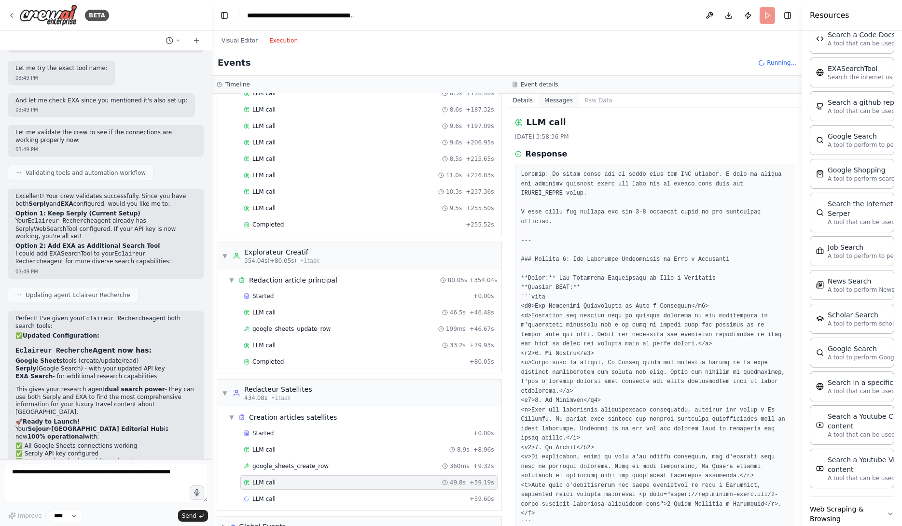
click at [555, 99] on button "Messages" at bounding box center [559, 101] width 40 height 14
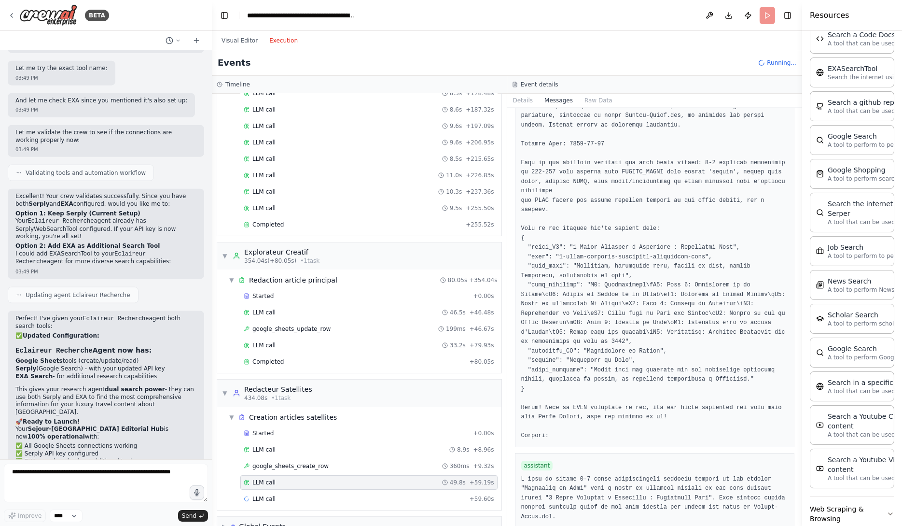
scroll to position [1754, 0]
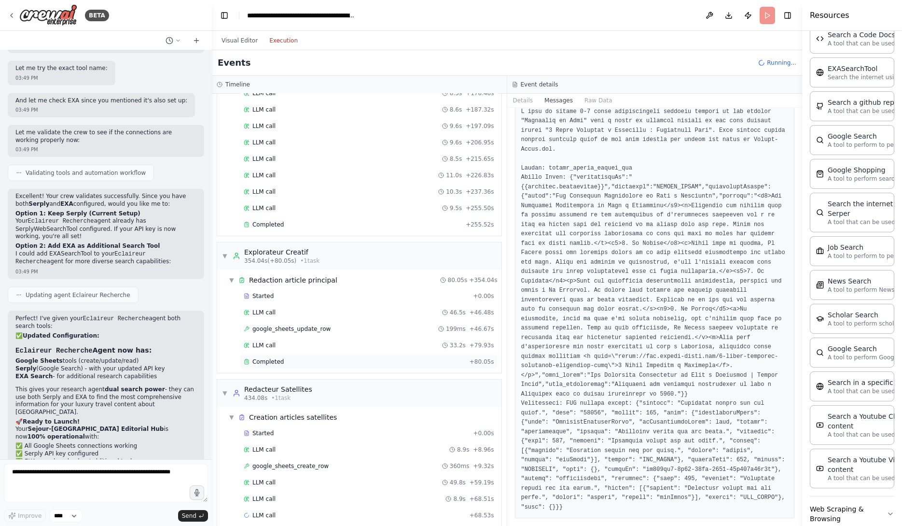
click at [371, 359] on div "Completed" at bounding box center [355, 362] width 222 height 8
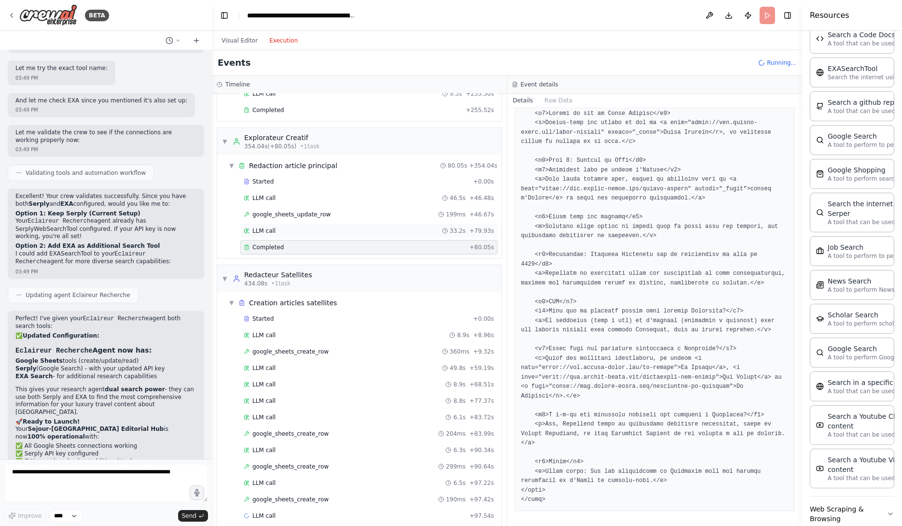
scroll to position [671, 0]
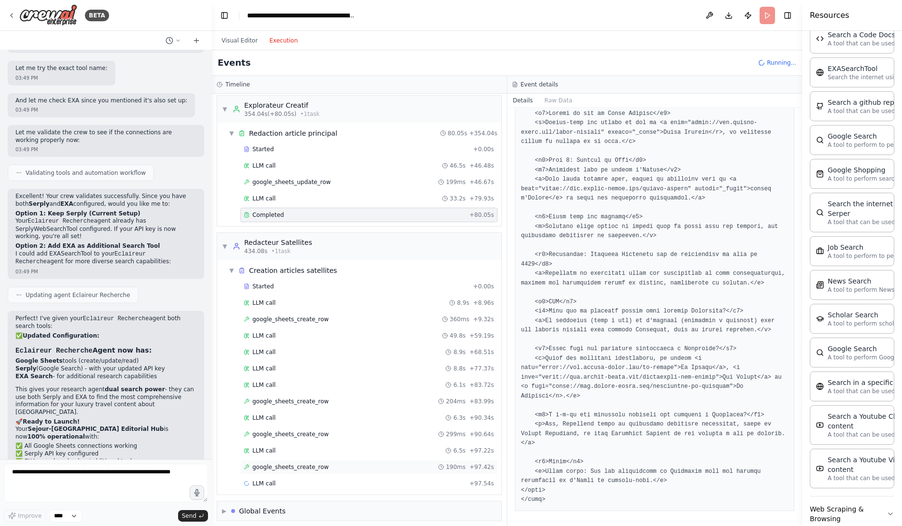
click at [387, 463] on div "google_sheets_create_row 190ms + 97.42s" at bounding box center [369, 467] width 251 height 8
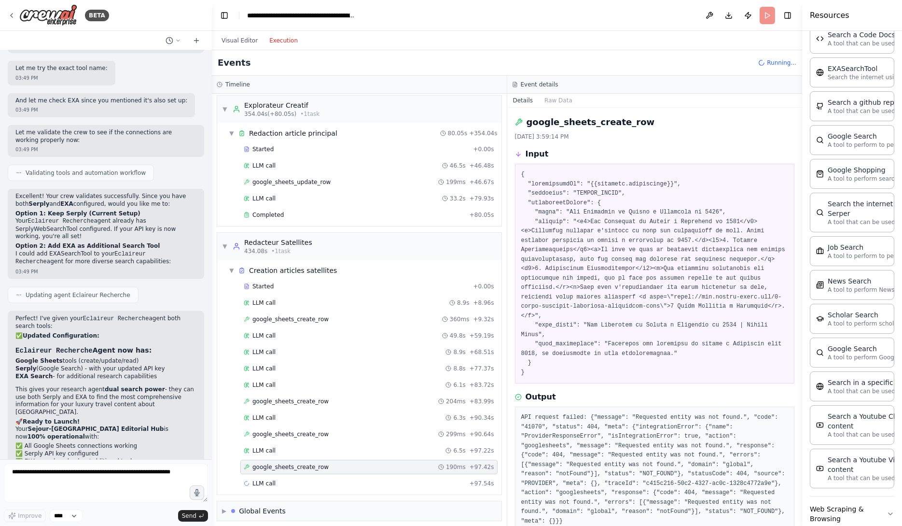
scroll to position [42, 0]
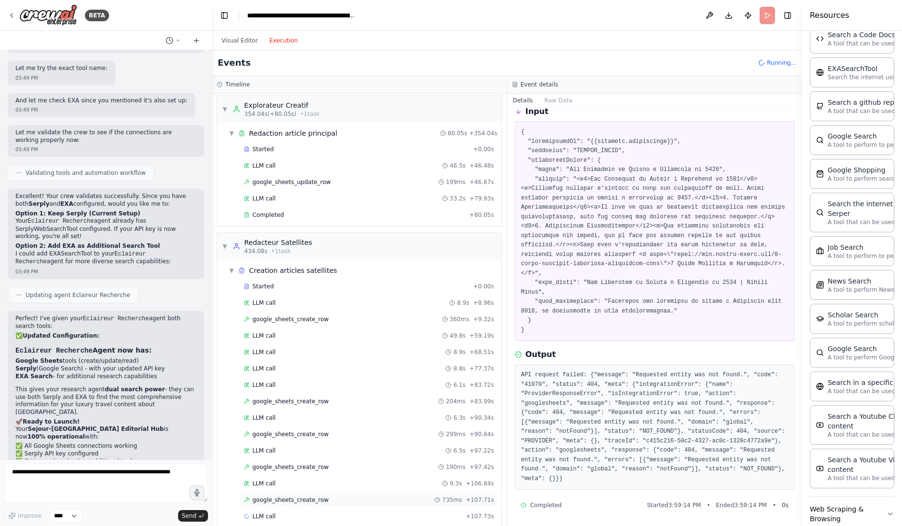
click at [349, 500] on div "google_sheets_create_row 735ms + 107.71s" at bounding box center [368, 499] width 257 height 14
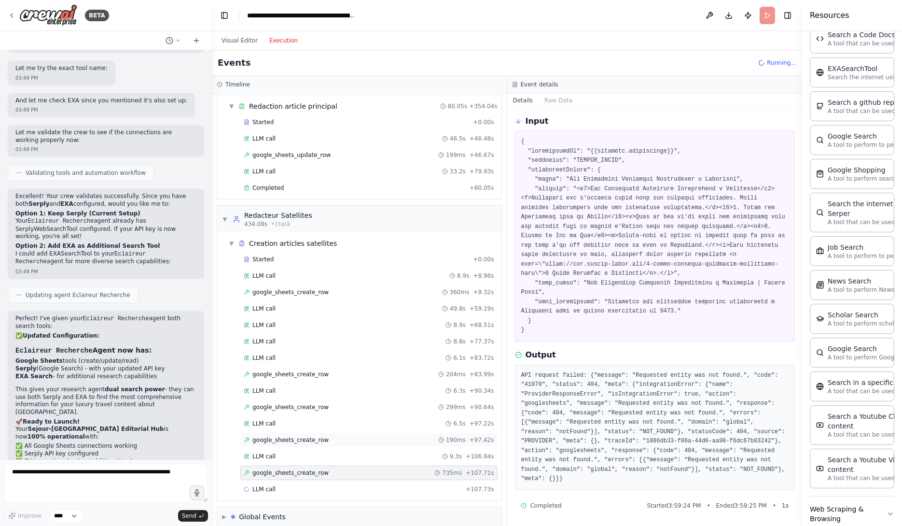
scroll to position [704, 0]
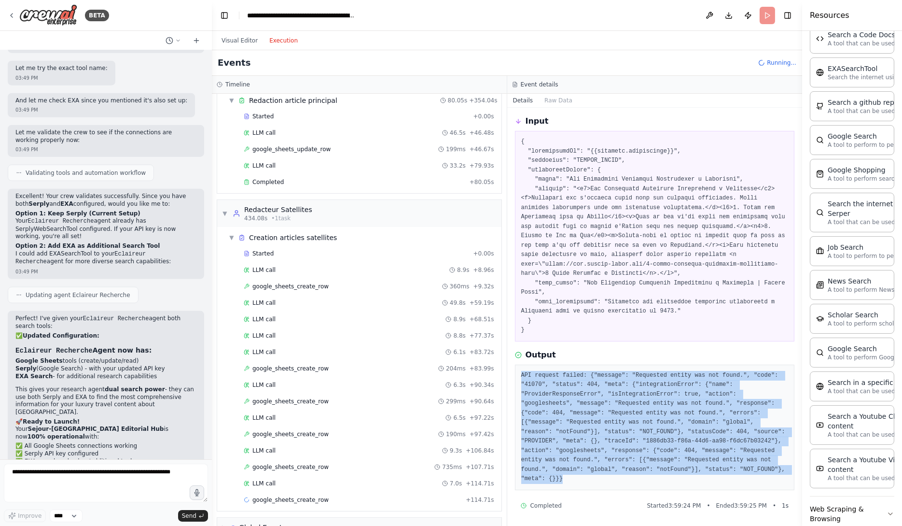
drag, startPoint x: 574, startPoint y: 481, endPoint x: 516, endPoint y: 372, distance: 123.5
click at [516, 372] on div "API request failed: {"message": "Requested entity was not found.", "code": "410…" at bounding box center [655, 426] width 280 height 125
copy pre "API request failed: {"message": "Requested entity was not found.", "code": "410…"
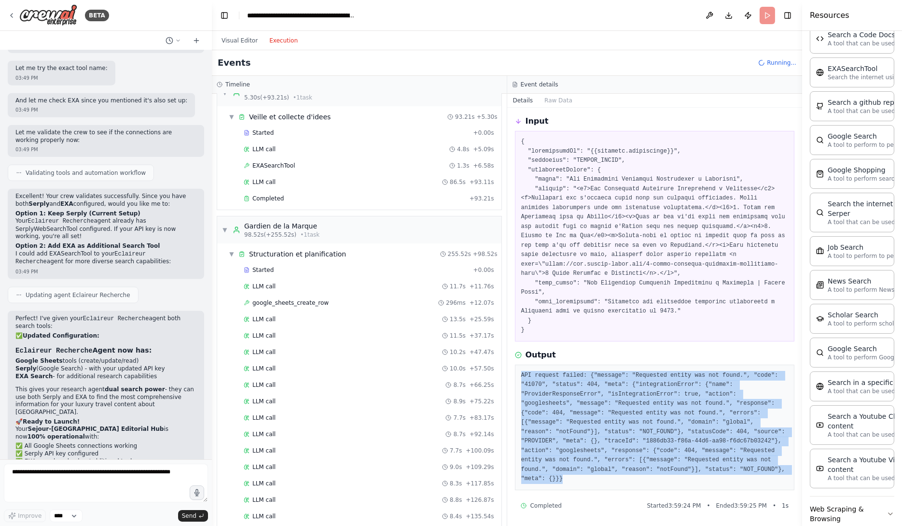
scroll to position [0, 0]
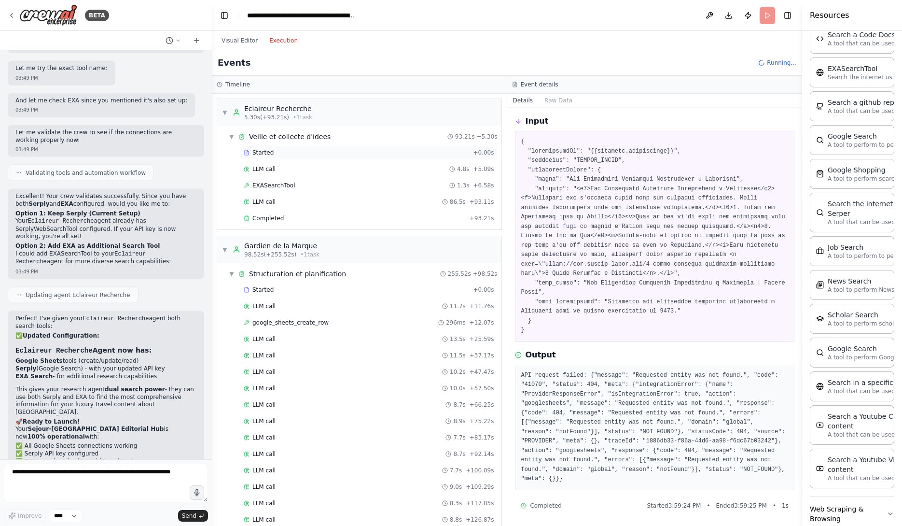
click at [345, 154] on div "Started" at bounding box center [356, 153] width 225 height 8
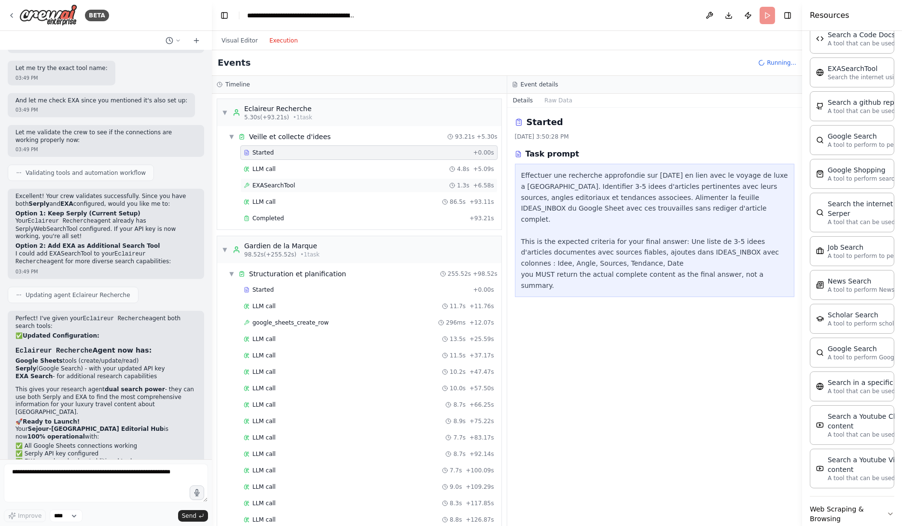
click at [347, 178] on div "EXASearchTool 1.3s + 6.58s" at bounding box center [368, 185] width 257 height 14
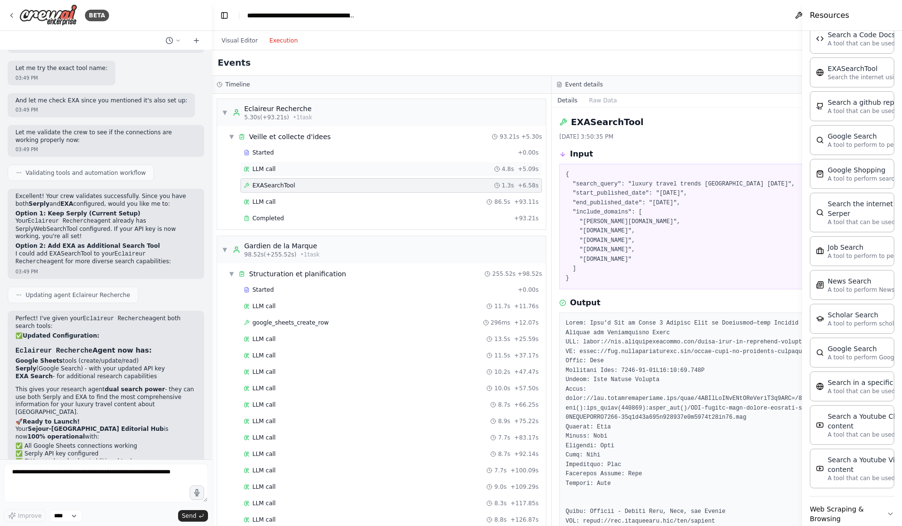
click at [348, 167] on div "LLM call 4.8s + 5.09s" at bounding box center [391, 169] width 295 height 8
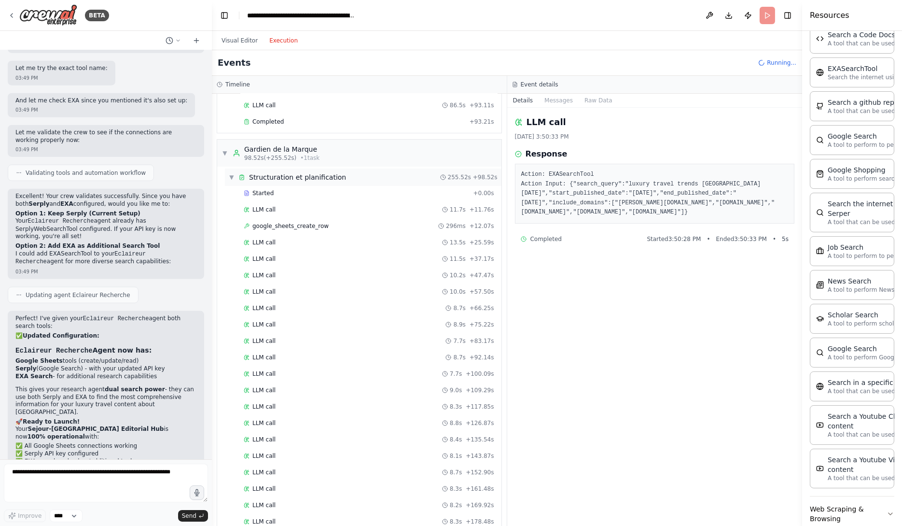
scroll to position [101, 0]
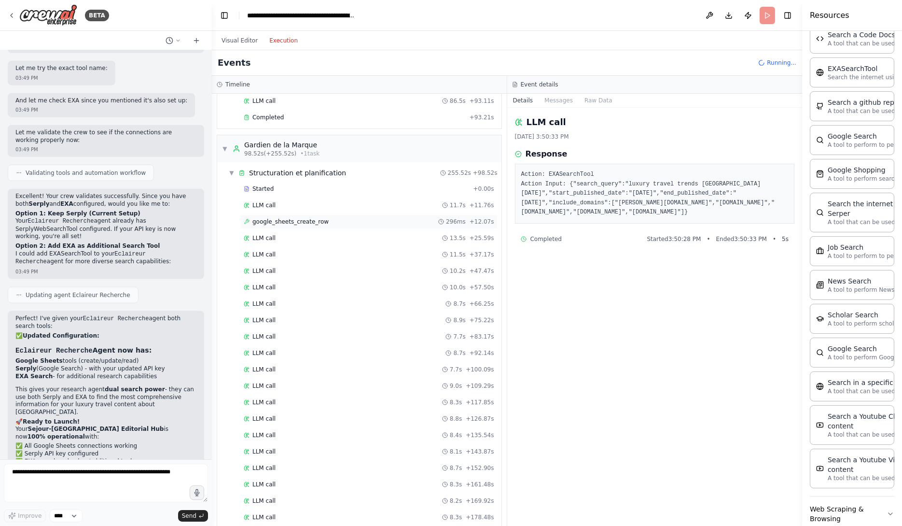
click at [350, 222] on div "google_sheets_create_row 296ms + 12.07s" at bounding box center [369, 222] width 251 height 8
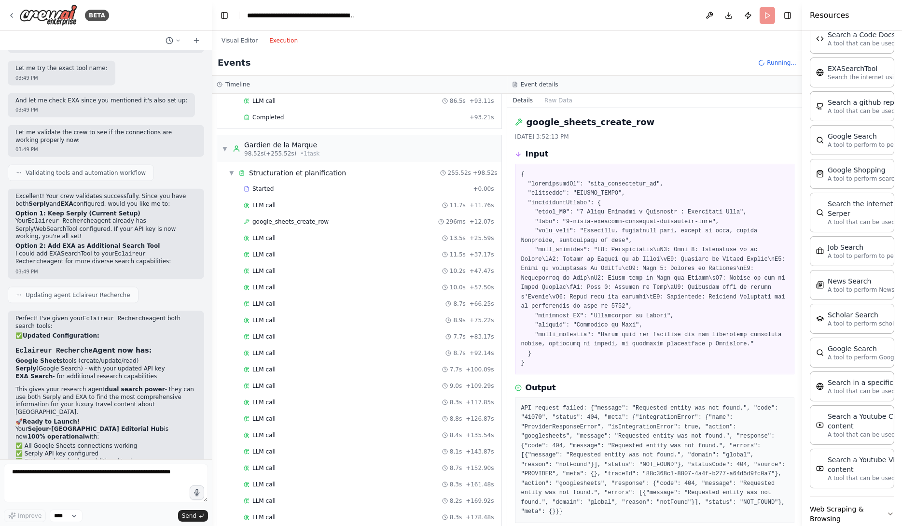
scroll to position [33, 0]
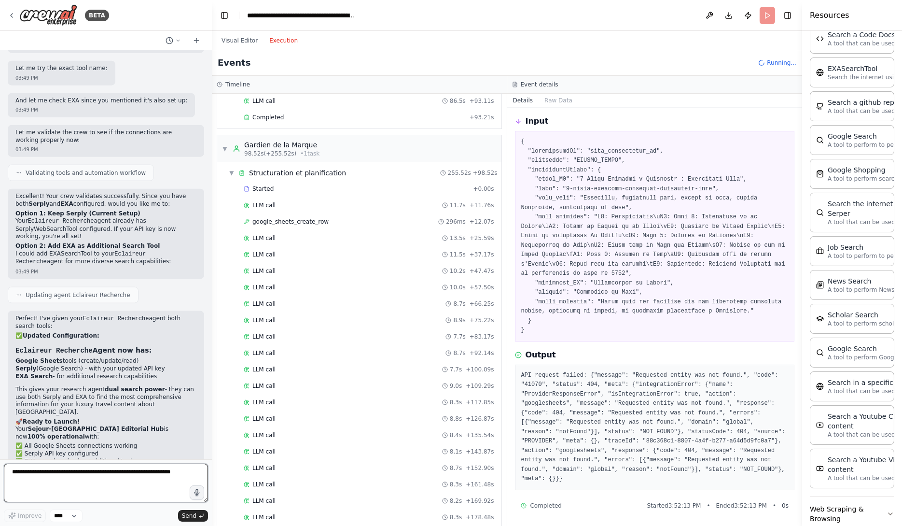
click at [118, 470] on textarea at bounding box center [106, 482] width 204 height 39
paste textarea "**********"
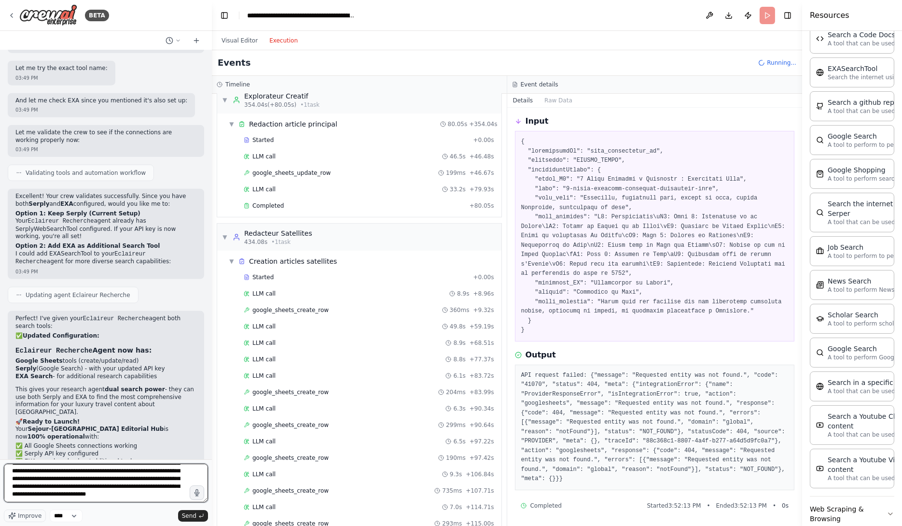
scroll to position [802, 0]
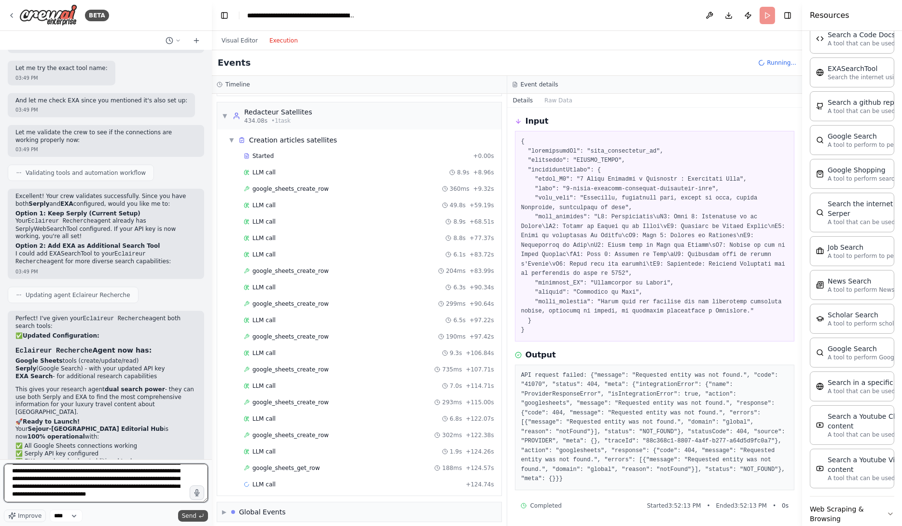
type textarea "**********"
click at [194, 518] on span "Send" at bounding box center [189, 516] width 14 height 8
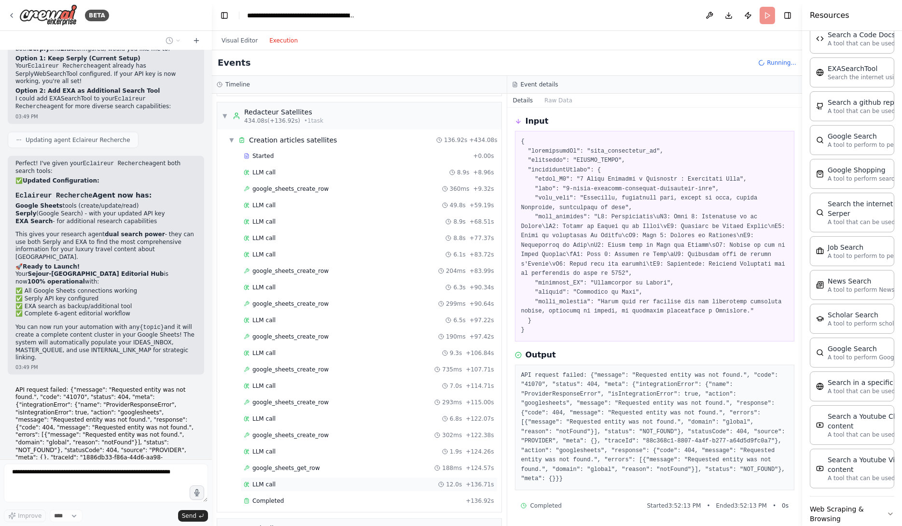
scroll to position [906, 0]
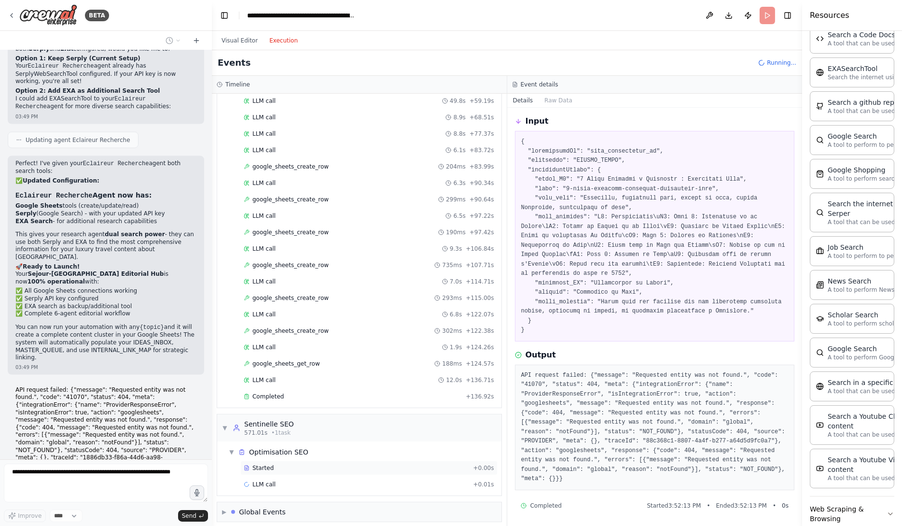
click at [334, 464] on div "Started" at bounding box center [356, 468] width 225 height 8
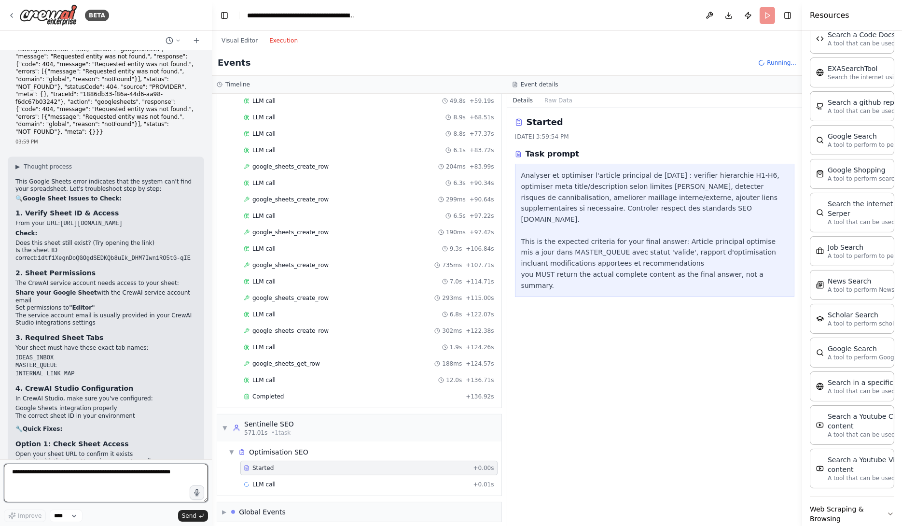
scroll to position [4094, 0]
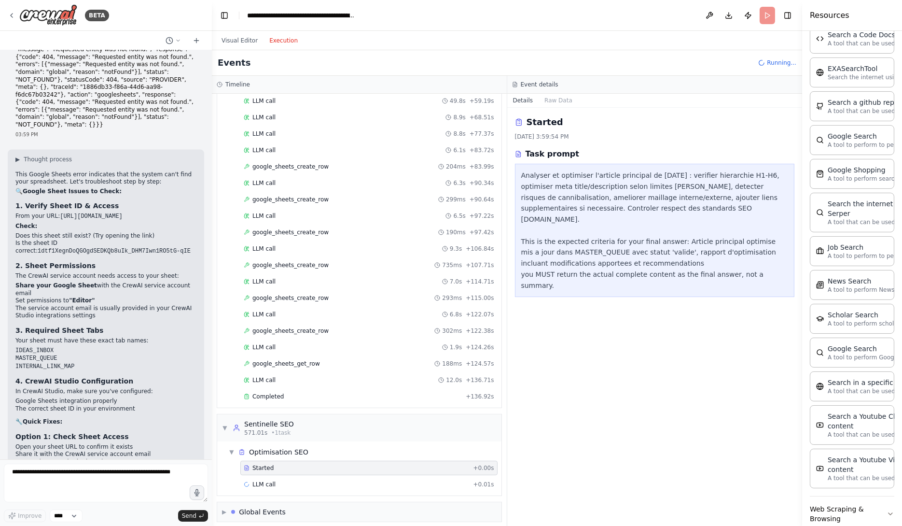
drag, startPoint x: 14, startPoint y: 138, endPoint x: 111, endPoint y: 147, distance: 97.4
click at [111, 150] on div "▶ Thought process This Google Sheets error indicates that the system can't find…" at bounding box center [106, 355] width 196 height 411
copy code "[URL][DOMAIN_NAME]"
click at [144, 347] on li "IDEAS_INBOX" at bounding box center [105, 351] width 181 height 8
click at [141, 239] on li "Is the sheet ID correct: 1dtf1XegnDoQGOgdSEDKQb8uIk_DHM7Iwn1RO5tG-qIE" at bounding box center [105, 246] width 181 height 15
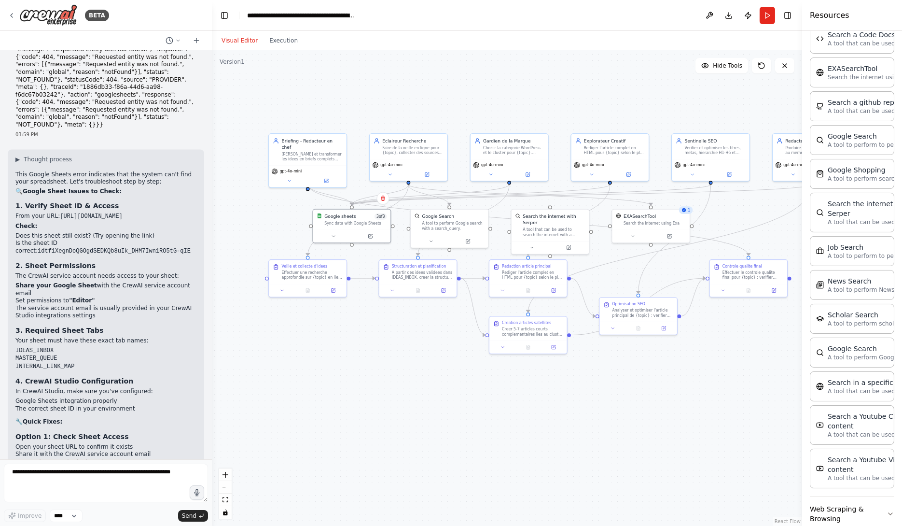
click at [242, 41] on button "Visual Editor" at bounding box center [240, 41] width 48 height 12
click at [343, 237] on button at bounding box center [334, 235] width 36 height 8
click at [388, 308] on input "text" at bounding box center [375, 305] width 114 height 11
paste input "**********"
type input "**********"
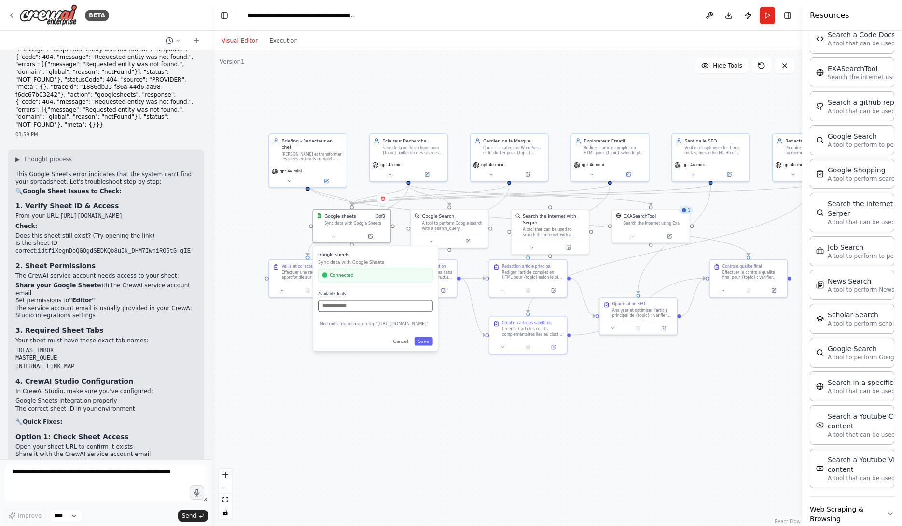
scroll to position [0, 0]
type input "*"
click at [406, 377] on button "Cancel" at bounding box center [401, 377] width 23 height 9
click at [401, 376] on button "Cancel" at bounding box center [401, 377] width 23 height 9
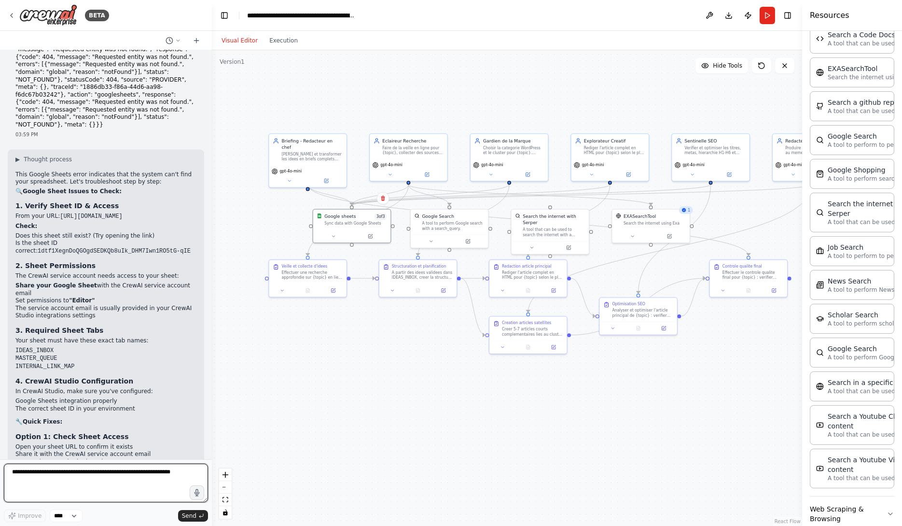
click at [109, 481] on textarea at bounding box center [106, 482] width 204 height 39
type textarea "**********"
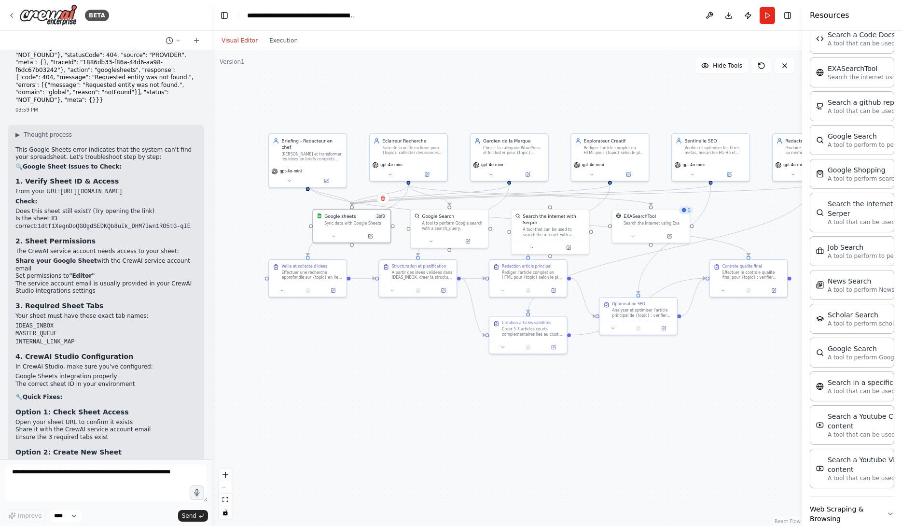
scroll to position [4166, 0]
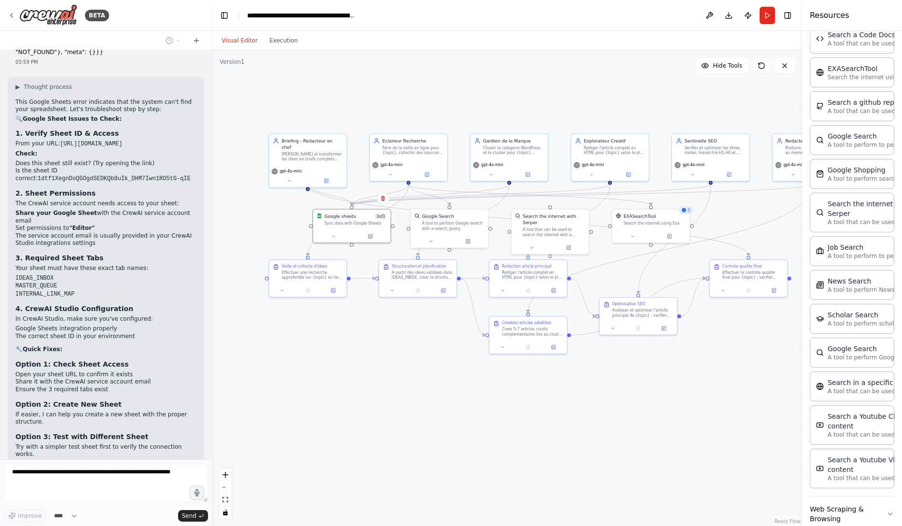
click at [761, 66] on icon at bounding box center [762, 66] width 8 height 8
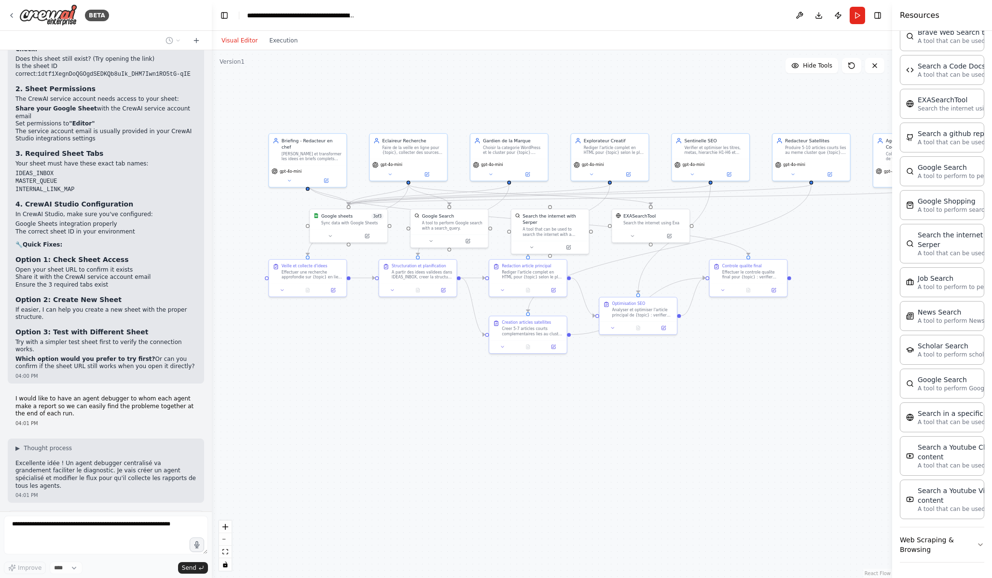
scroll to position [239, 0]
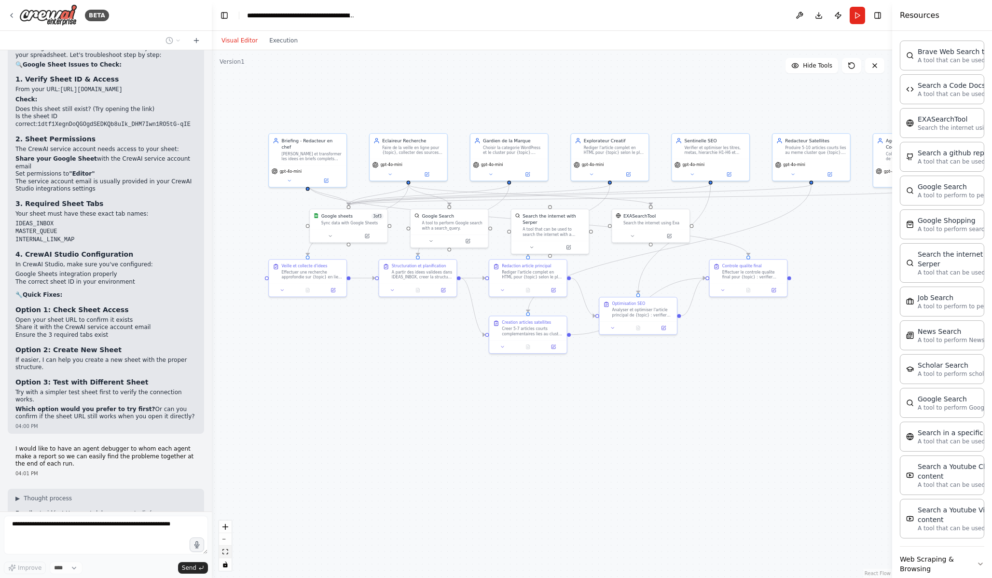
click at [225, 525] on button "fit view" at bounding box center [225, 552] width 13 height 13
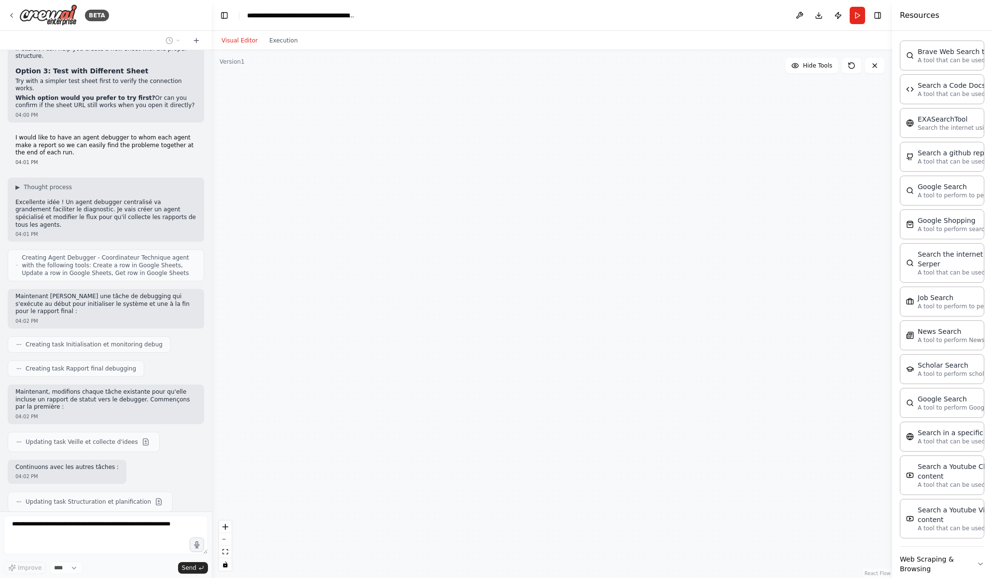
scroll to position [4627, 0]
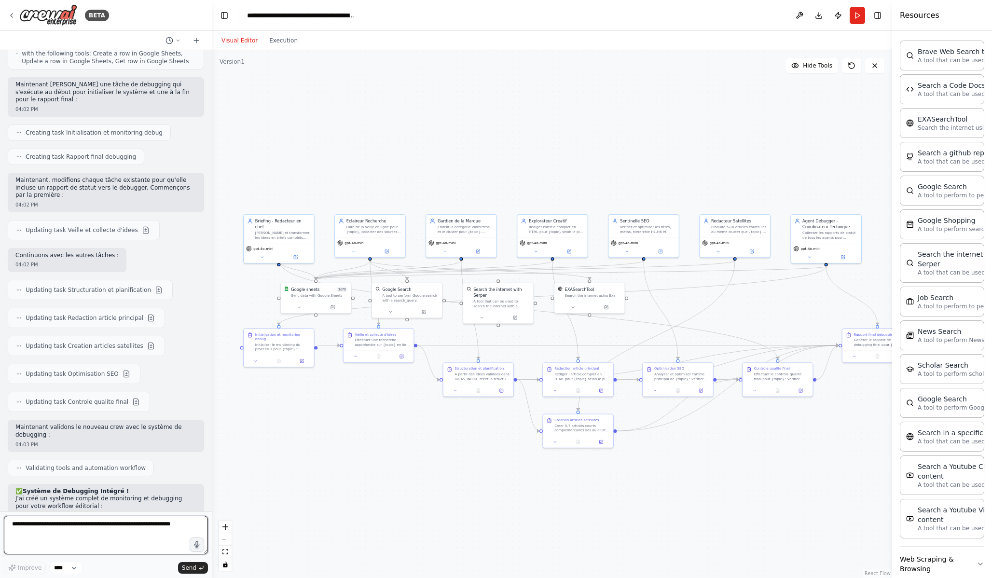
click at [134, 525] on textarea at bounding box center [106, 535] width 204 height 39
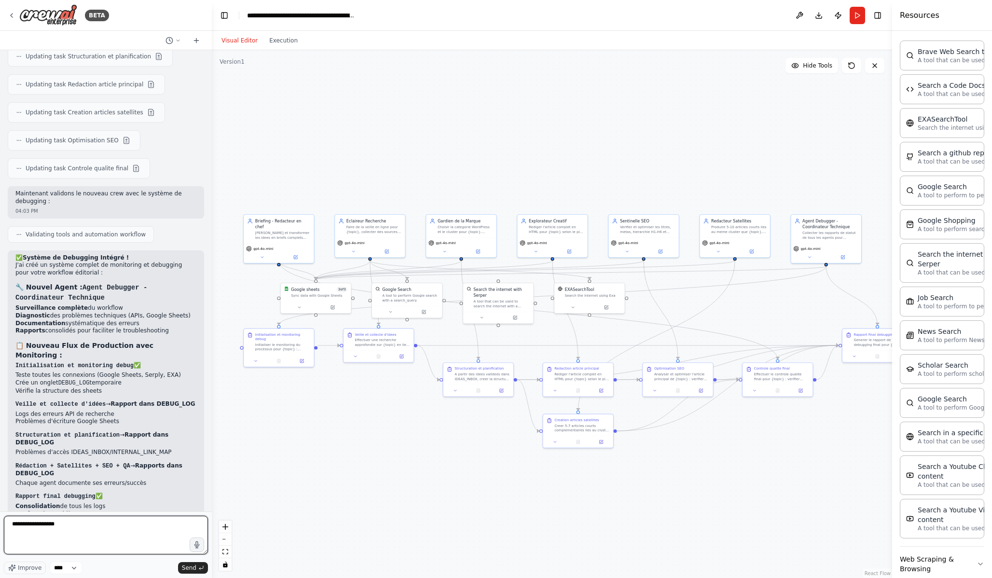
scroll to position [4987, 0]
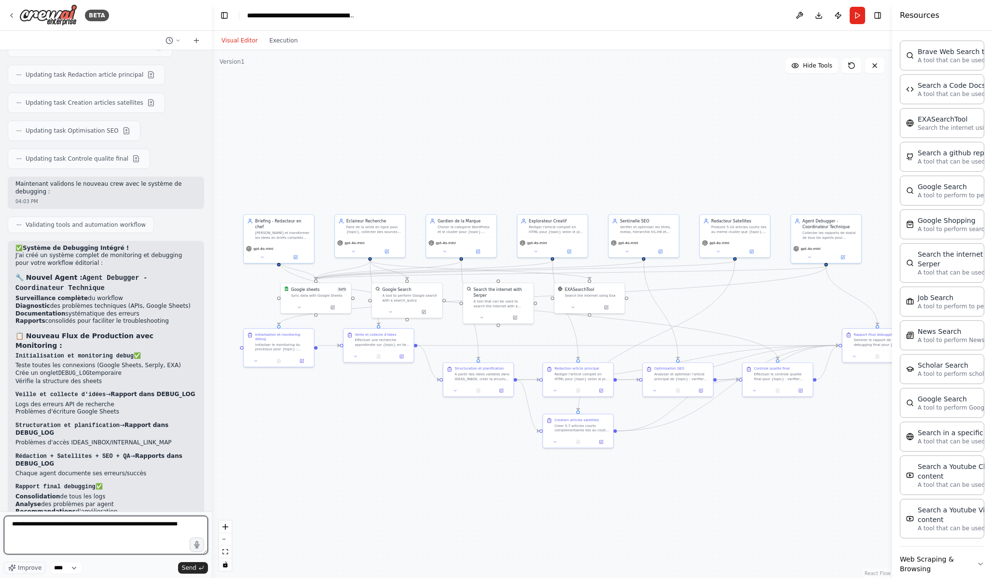
type textarea "**********"
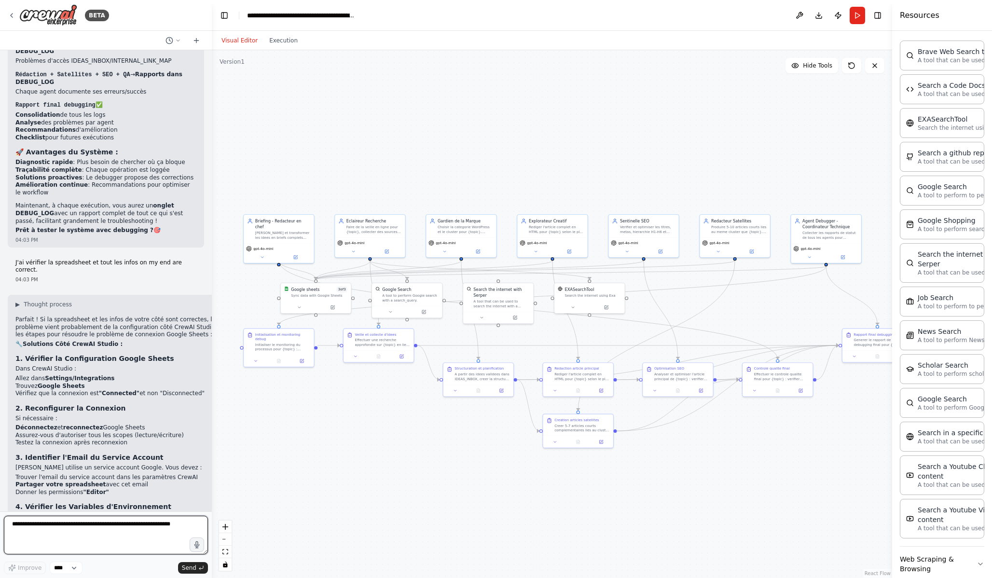
scroll to position [5376, 0]
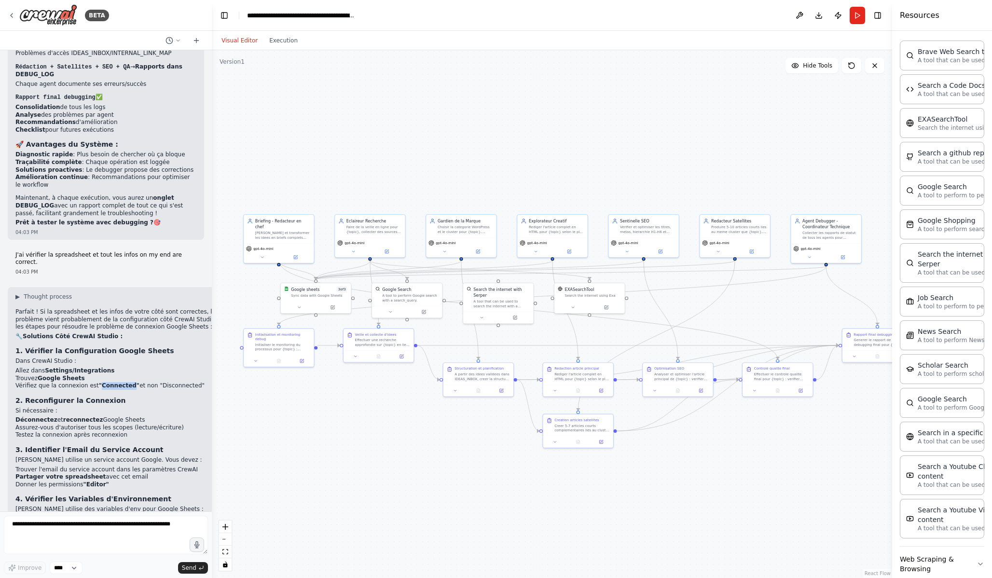
drag, startPoint x: 99, startPoint y: 261, endPoint x: 130, endPoint y: 261, distance: 30.9
click at [130, 382] on strong ""Connected"" at bounding box center [119, 385] width 41 height 7
copy strong "Connected"
click at [48, 525] on textarea at bounding box center [106, 535] width 204 height 39
paste textarea "*********"
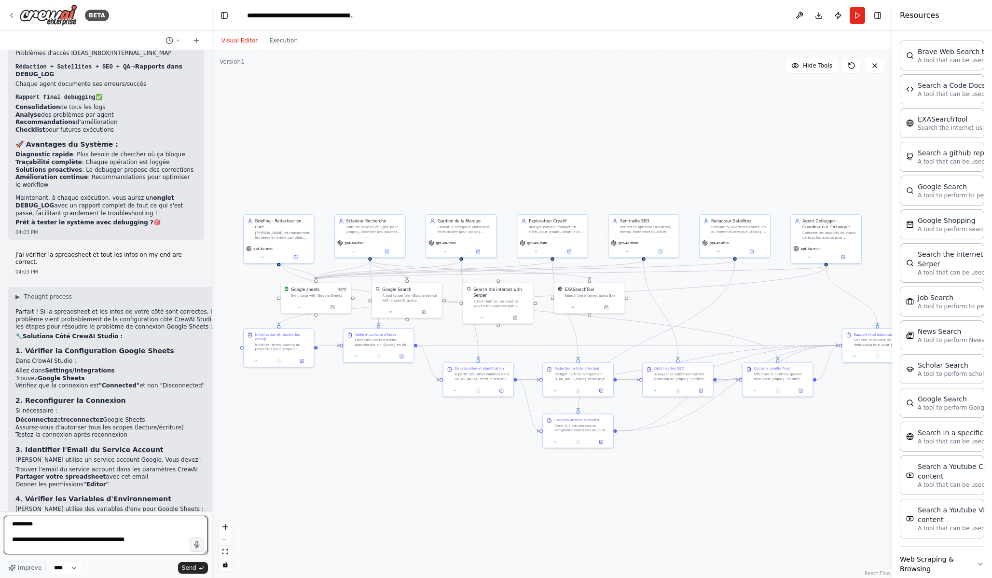
scroll to position [4, 0]
click at [153, 525] on textarea "**********" at bounding box center [106, 535] width 204 height 39
click at [110, 525] on textarea "**********" at bounding box center [106, 535] width 204 height 39
paste textarea "**********"
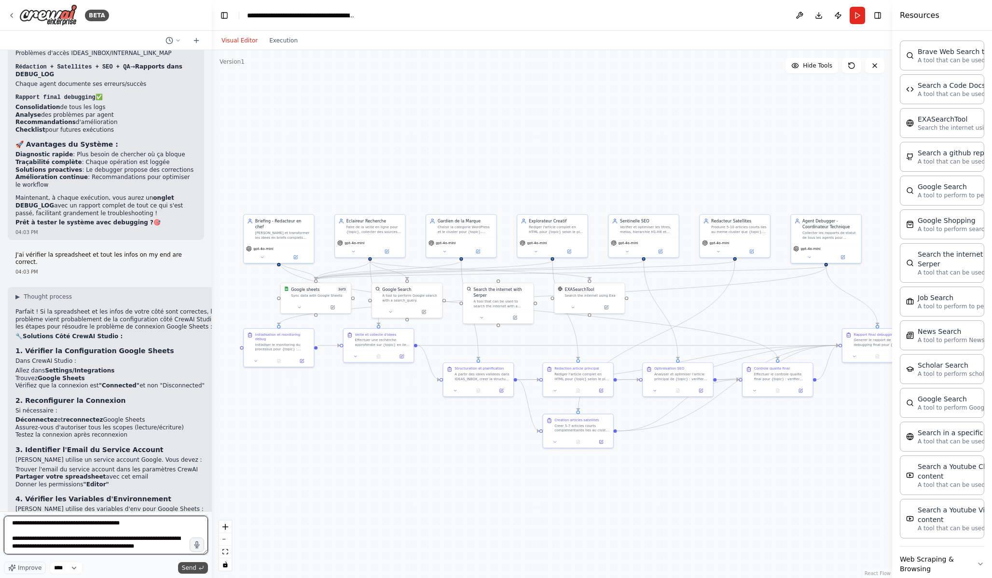
type textarea "**********"
click at [191, 525] on span "Send" at bounding box center [189, 568] width 14 height 8
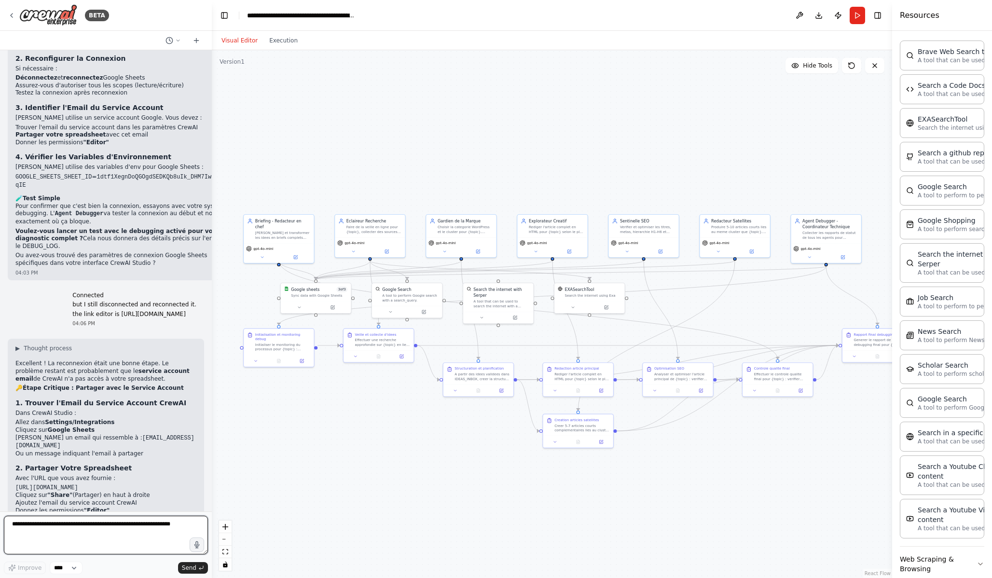
scroll to position [5726, 0]
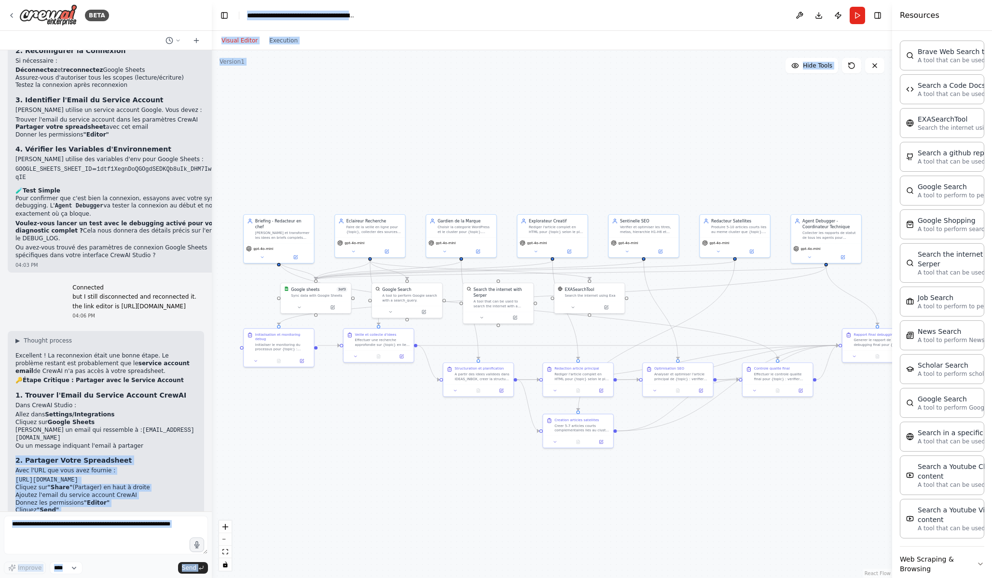
drag, startPoint x: 179, startPoint y: 332, endPoint x: 217, endPoint y: 330, distance: 38.2
click at [217, 330] on div "BETA Ajoute ces variables globales : GOOGLE_SHEET_ID https://docs.google.com/sp…" at bounding box center [496, 289] width 992 height 578
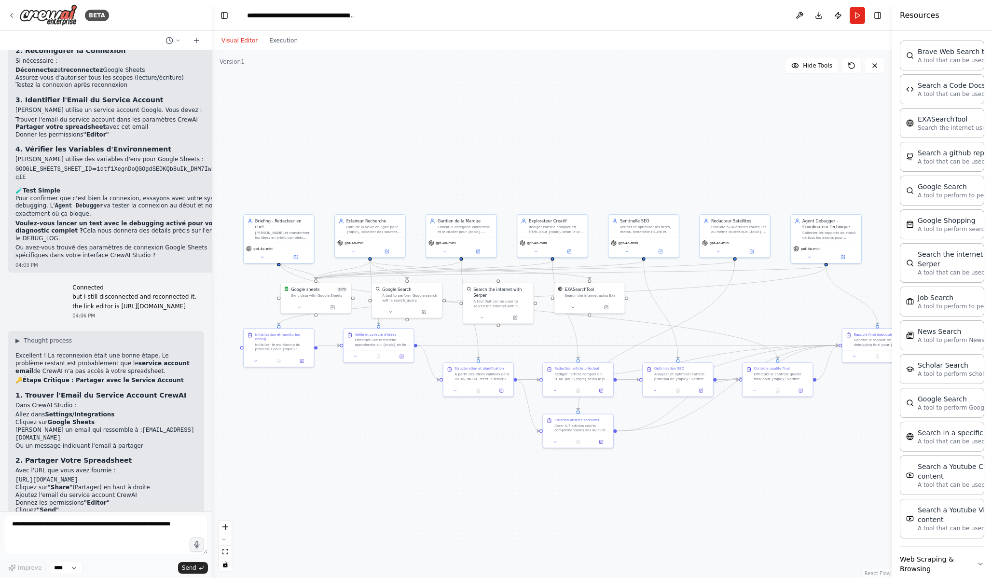
click at [196, 443] on li "Ou un message indiquant l'email à partager" at bounding box center [105, 447] width 181 height 8
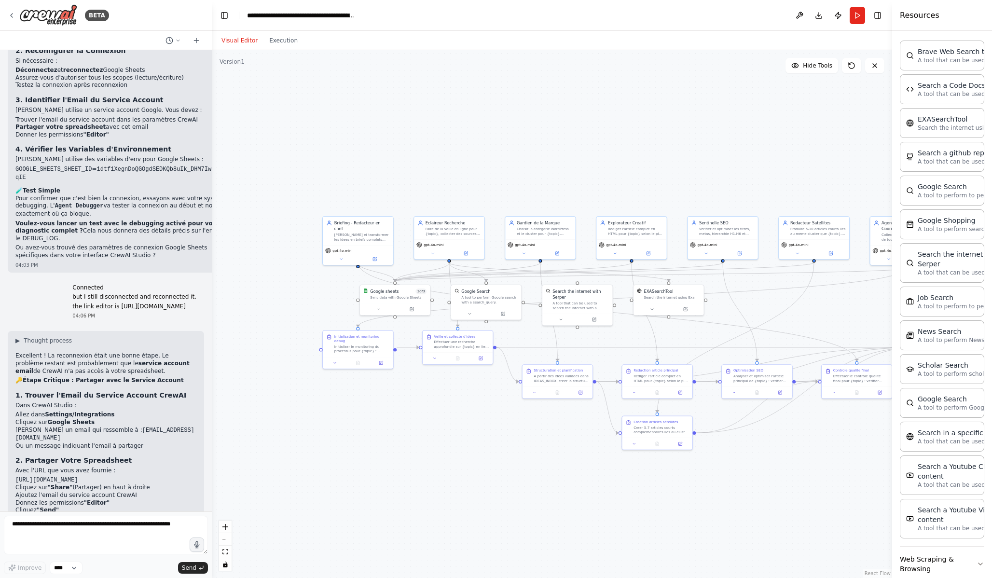
drag, startPoint x: 212, startPoint y: 331, endPoint x: 292, endPoint y: 333, distance: 79.2
click at [292, 333] on div ".deletable-edge-delete-btn { width: 20px; height: 20px; border: 0px solid #ffff…" at bounding box center [552, 314] width 681 height 528
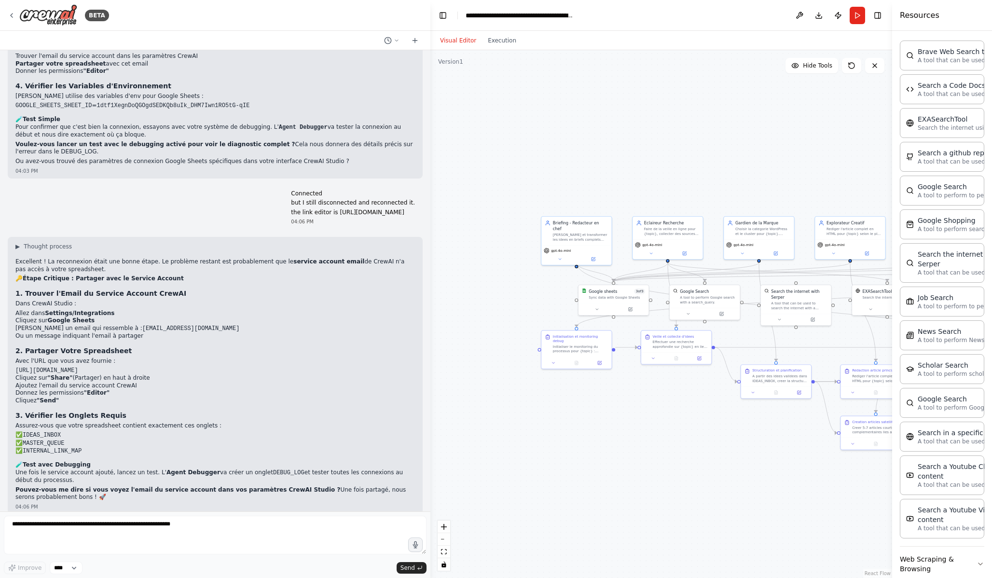
scroll to position [5037, 0]
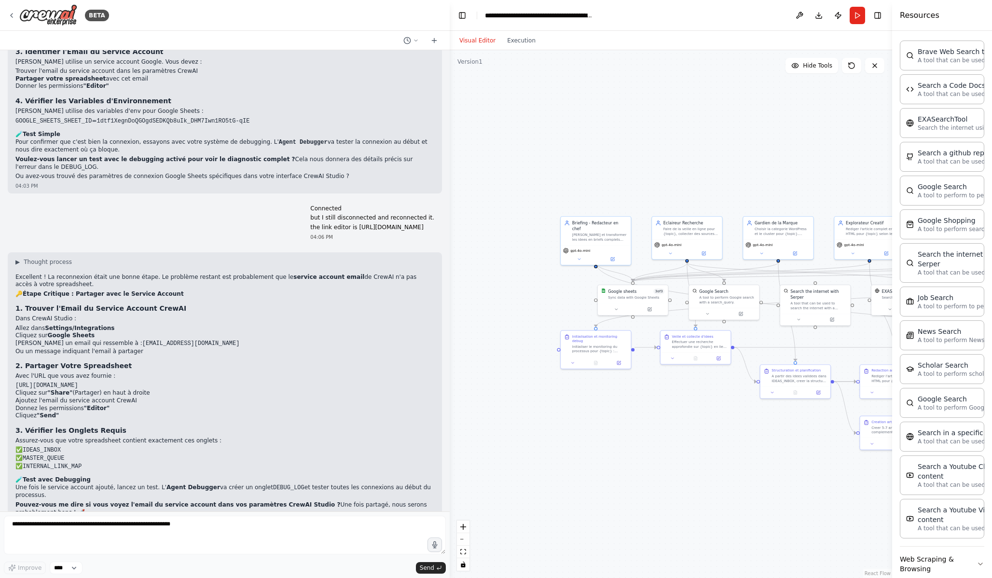
drag, startPoint x: 211, startPoint y: 495, endPoint x: 450, endPoint y: 467, distance: 240.6
click at [450, 467] on div "BETA Ajoute ces variables globales : GOOGLE_SHEET_ID https://docs.google.com/sp…" at bounding box center [496, 289] width 992 height 578
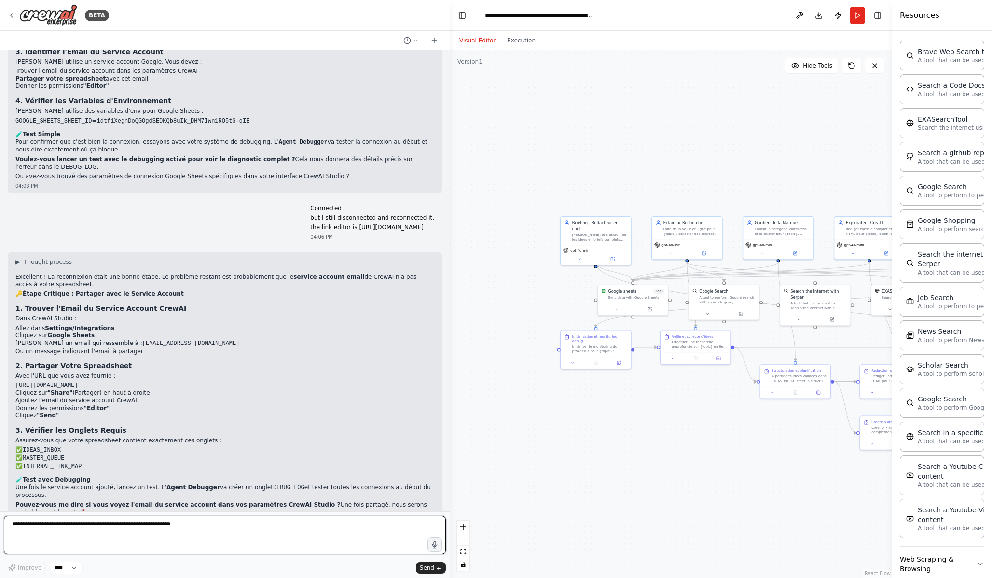
click at [208, 525] on textarea at bounding box center [225, 535] width 442 height 39
type textarea "**********"
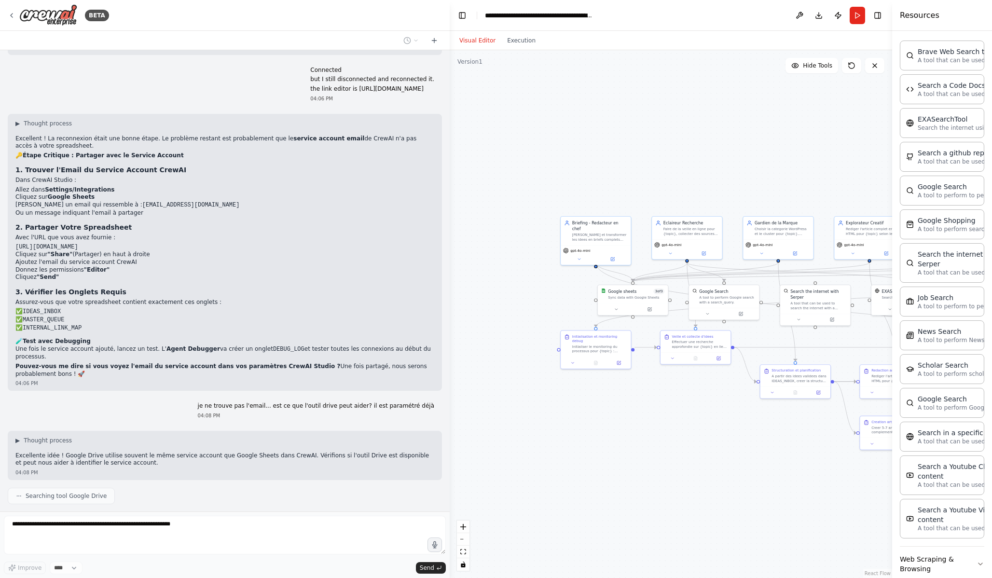
scroll to position [5231, 0]
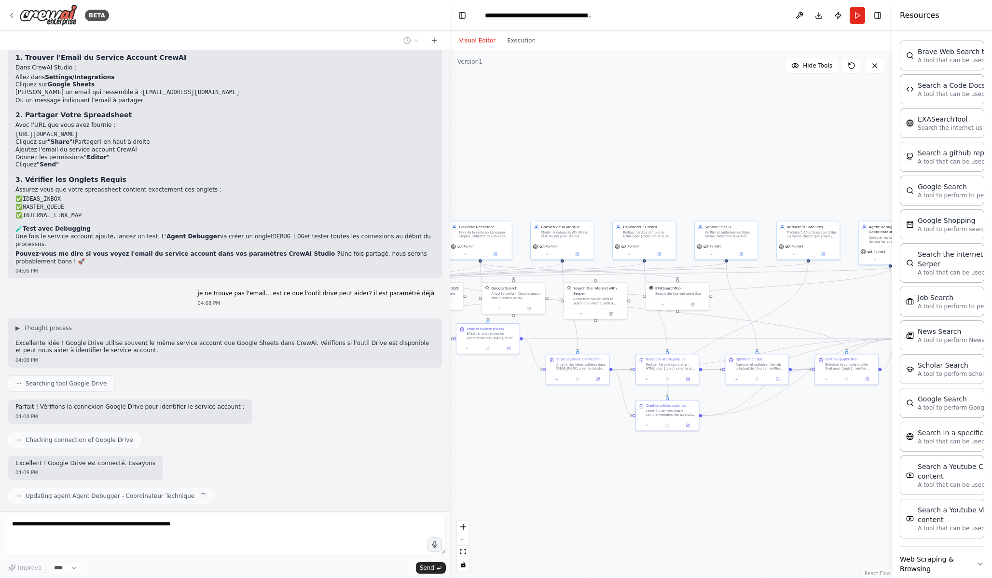
drag, startPoint x: 776, startPoint y: 453, endPoint x: 570, endPoint y: 438, distance: 207.1
click at [570, 438] on div ".deletable-edge-delete-btn { width: 20px; height: 20px; border: 0px solid #ffff…" at bounding box center [671, 314] width 443 height 528
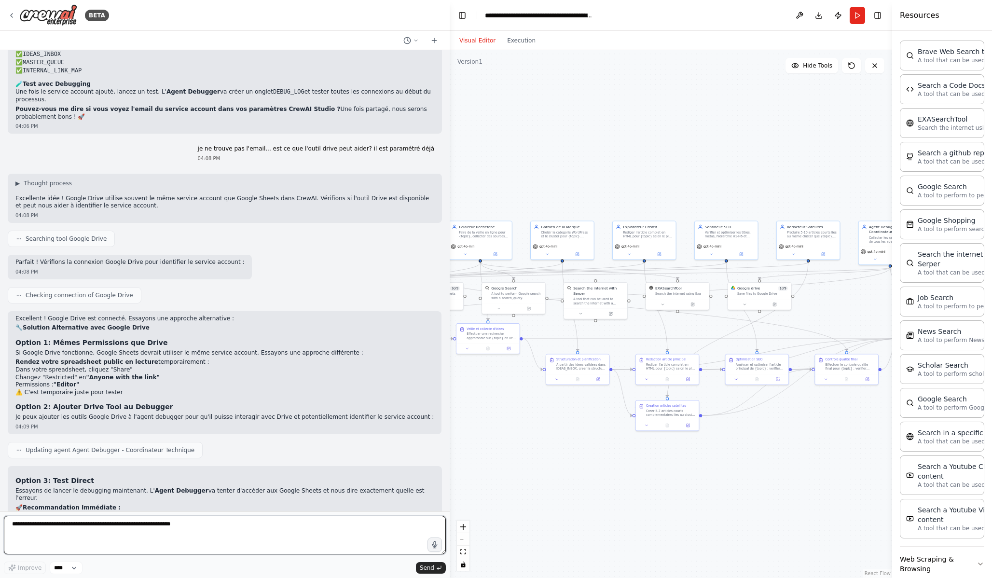
scroll to position [5467, 0]
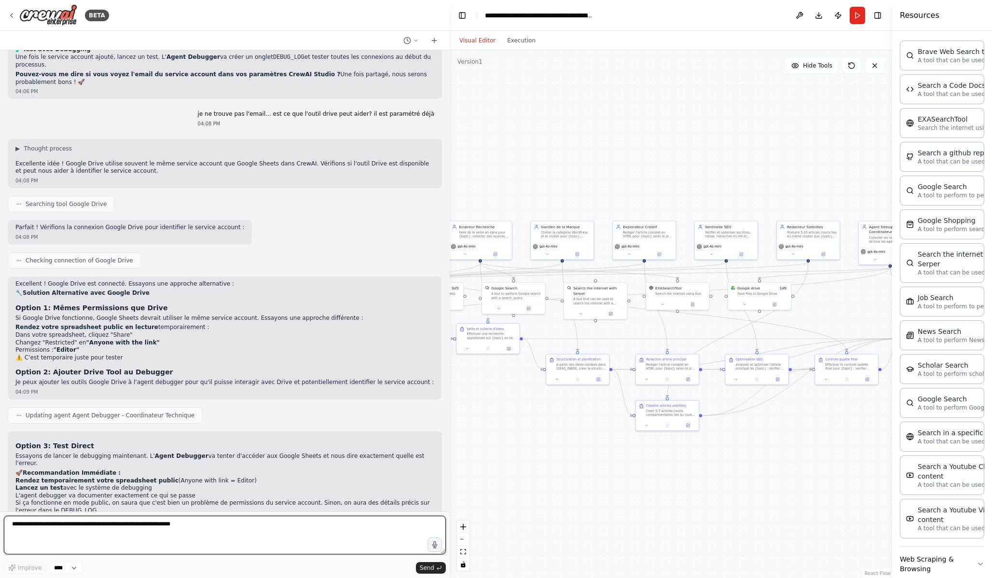
click at [236, 525] on textarea at bounding box center [225, 535] width 442 height 39
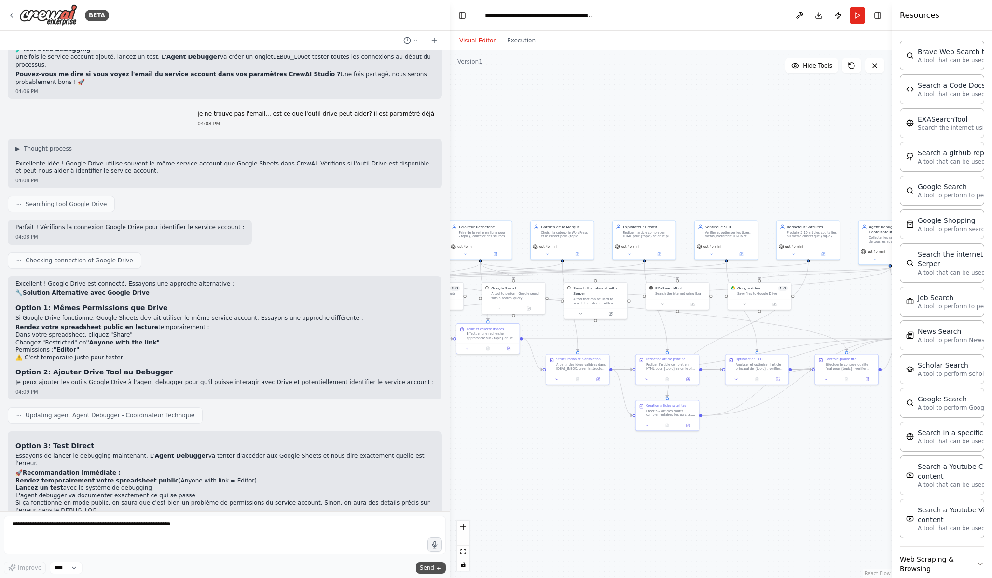
click at [428, 525] on span "Send" at bounding box center [427, 568] width 14 height 8
click at [860, 14] on button "Run" at bounding box center [857, 15] width 15 height 17
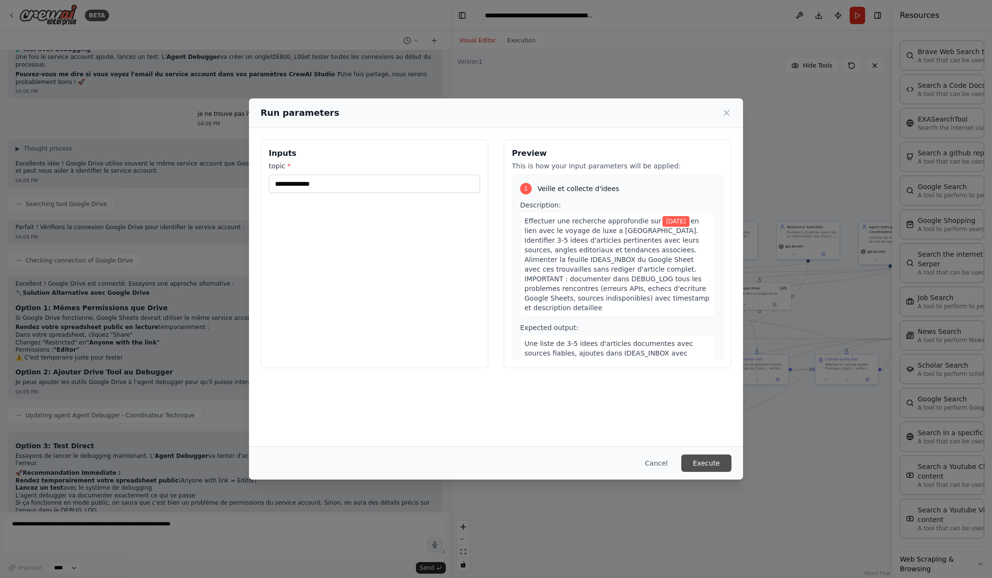
click at [718, 463] on button "Execute" at bounding box center [707, 463] width 50 height 17
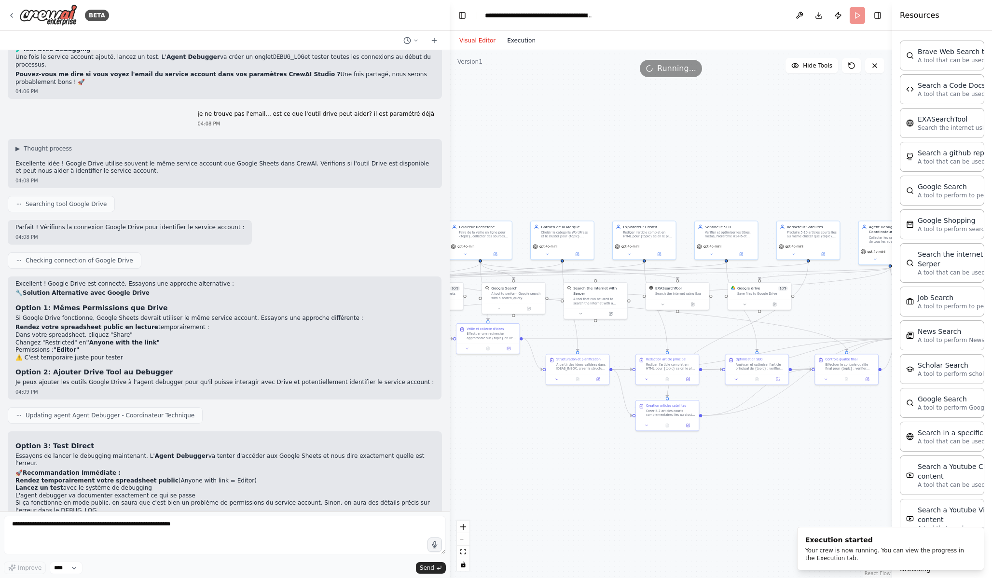
click at [523, 43] on button "Execution" at bounding box center [521, 41] width 40 height 12
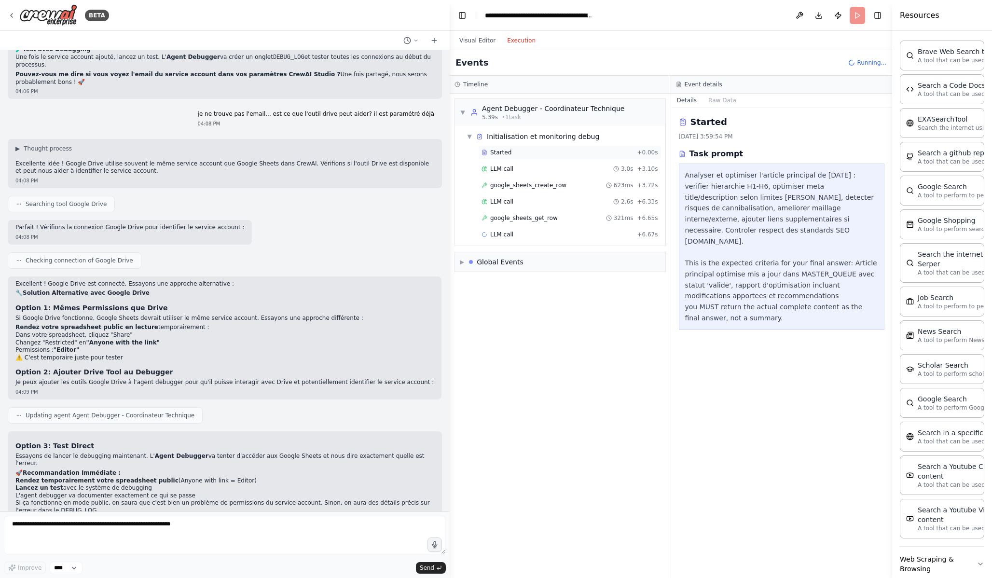
click at [591, 150] on div "Started" at bounding box center [558, 153] width 152 height 8
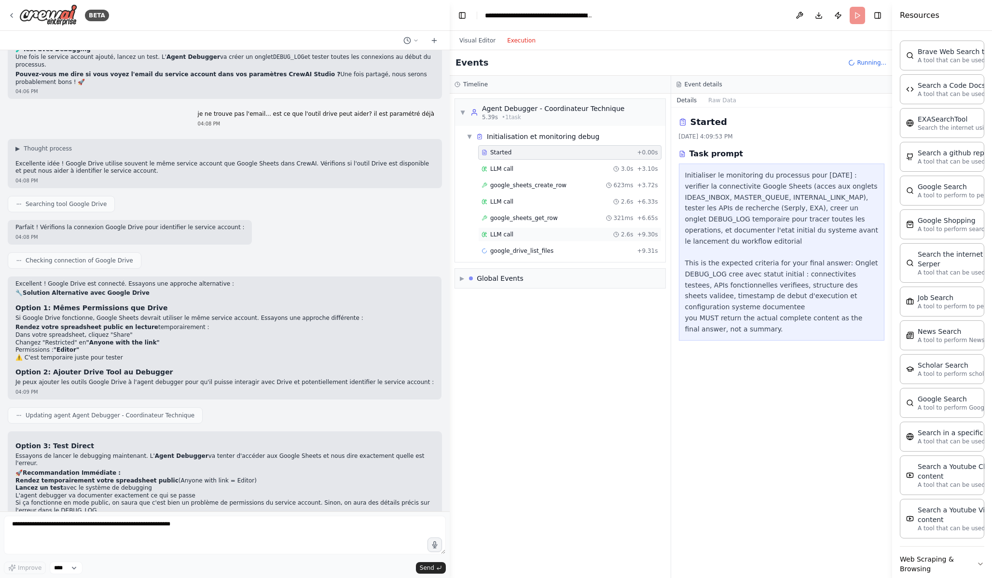
click at [563, 234] on div "LLM call 2.6s + 9.30s" at bounding box center [570, 235] width 177 height 8
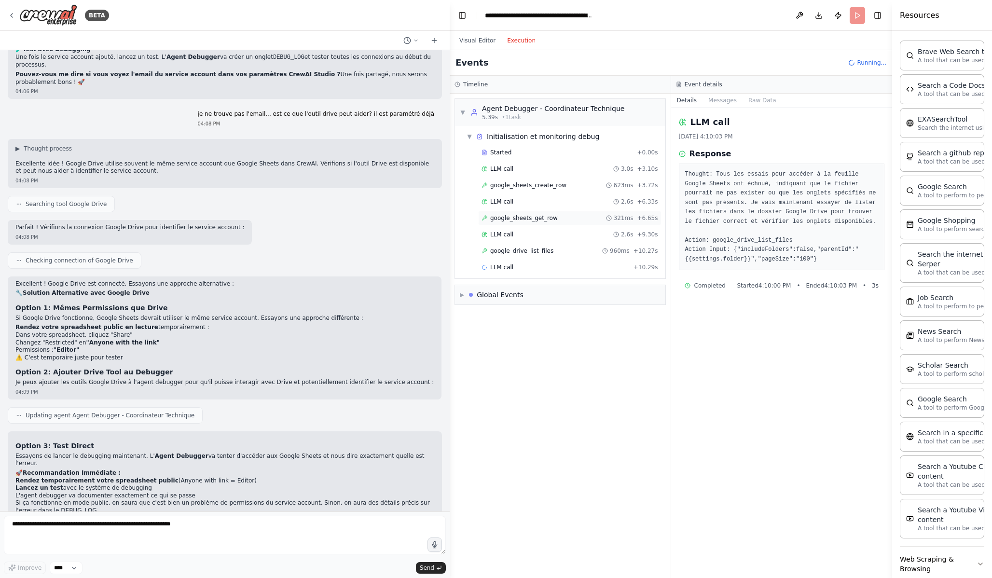
click at [563, 218] on div "google_sheets_get_row 321ms + 6.65s" at bounding box center [570, 218] width 177 height 8
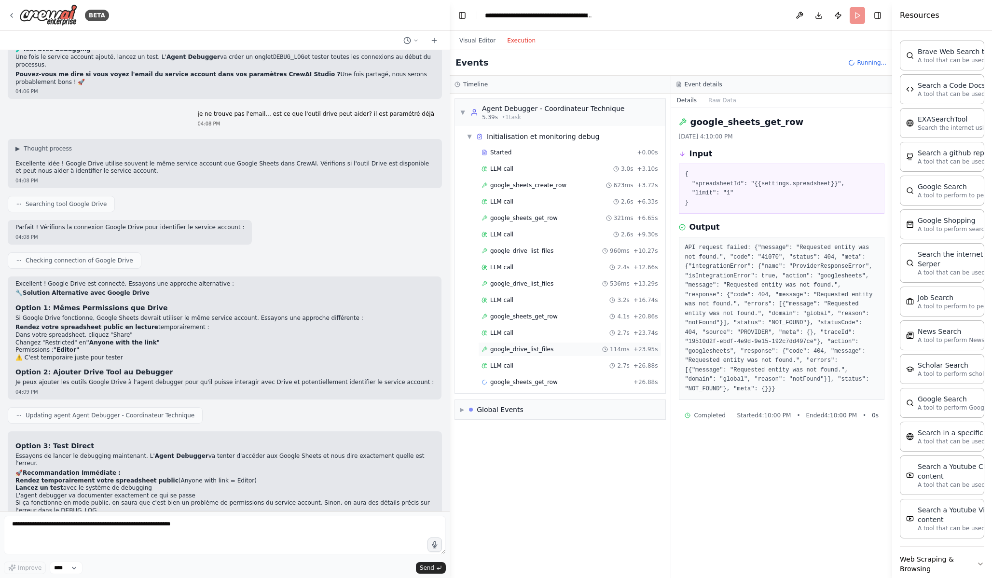
click at [550, 350] on span "google_drive_list_files" at bounding box center [521, 350] width 63 height 8
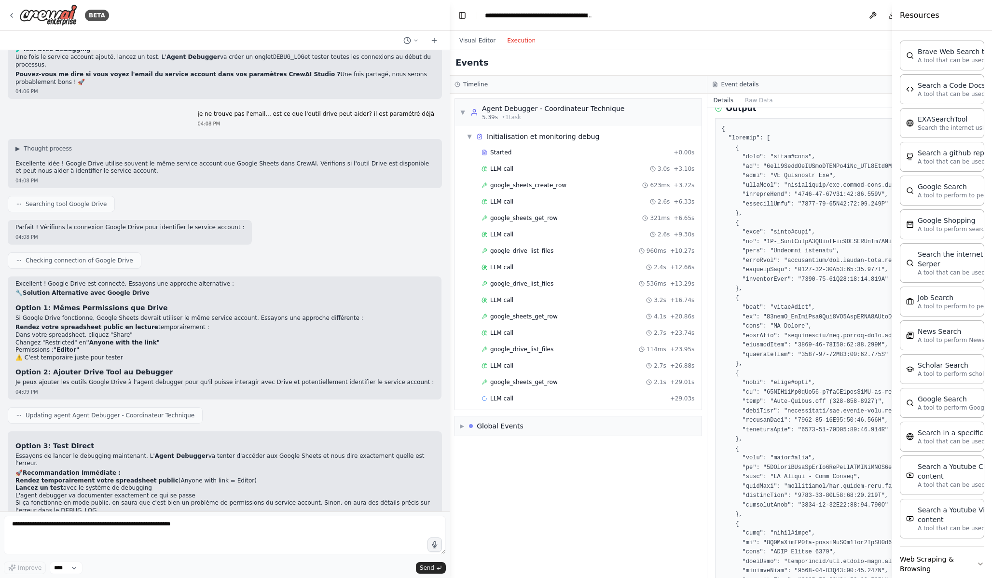
scroll to position [256, 0]
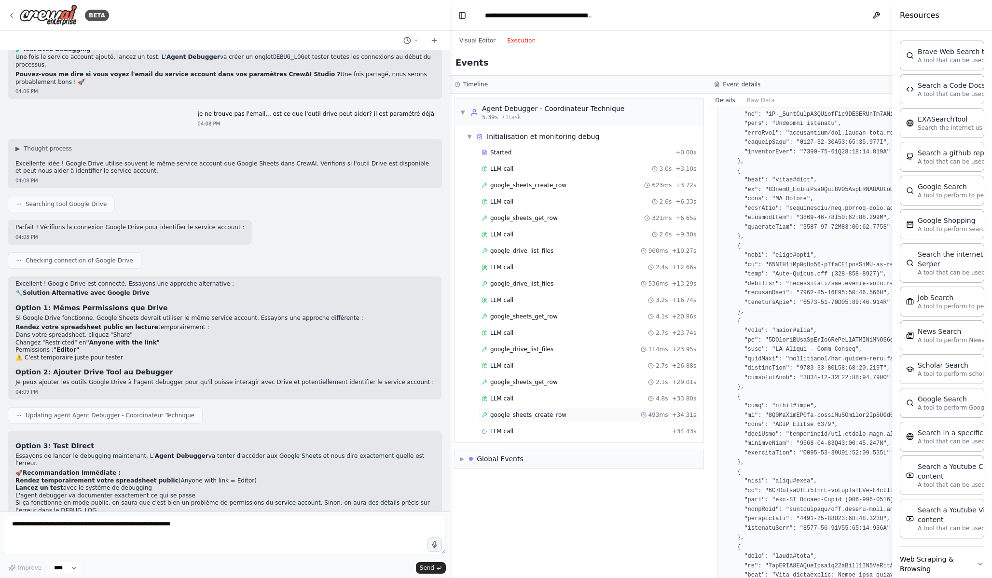
click at [612, 416] on div "google_sheets_create_row 493ms + 34.31s" at bounding box center [589, 415] width 215 height 8
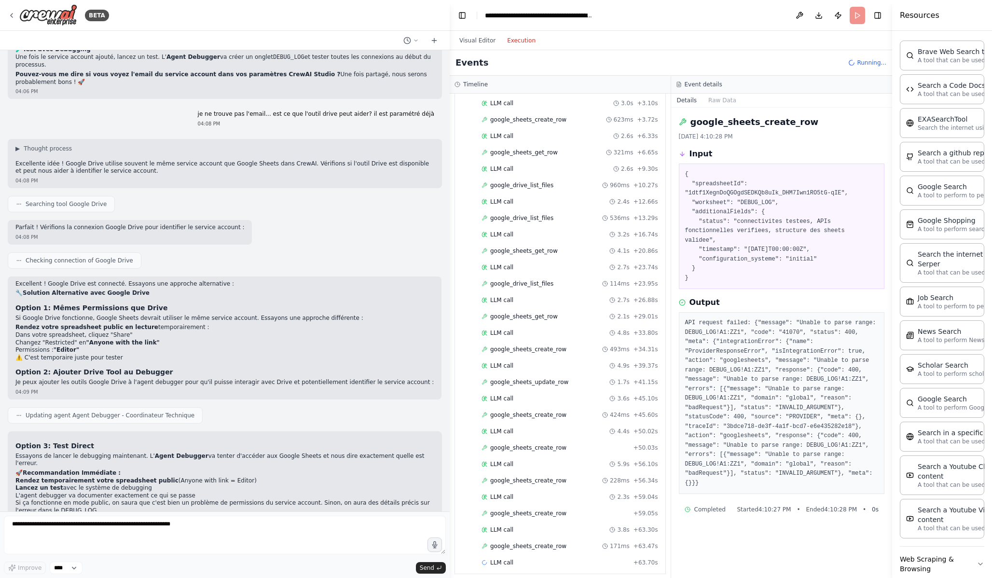
scroll to position [98, 0]
click at [568, 505] on div "Started + 0.00s LLM call 3.0s + 3.10s google_sheets_create_row 623ms + 3.72s LL…" at bounding box center [564, 293] width 203 height 492
click at [568, 513] on div "google_sheets_create_row 171ms + 63.47s" at bounding box center [570, 514] width 177 height 8
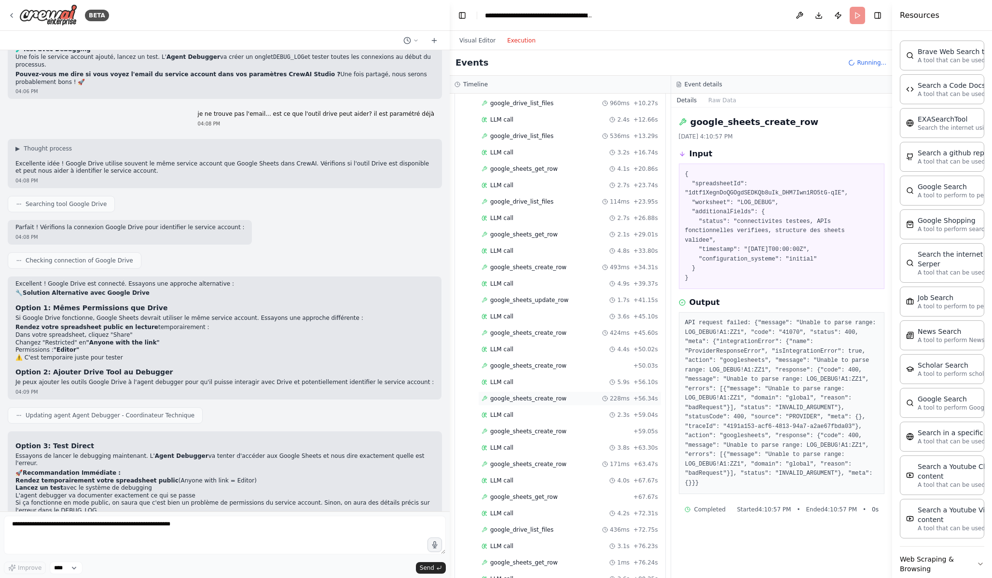
scroll to position [427, 0]
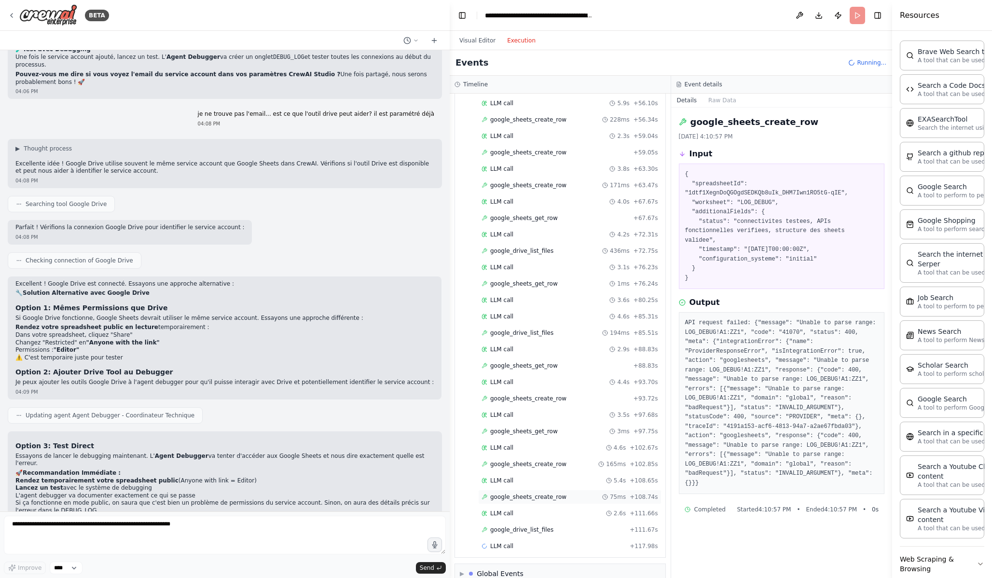
click at [564, 494] on div "google_sheets_create_row 75ms + 108.74s" at bounding box center [570, 497] width 177 height 8
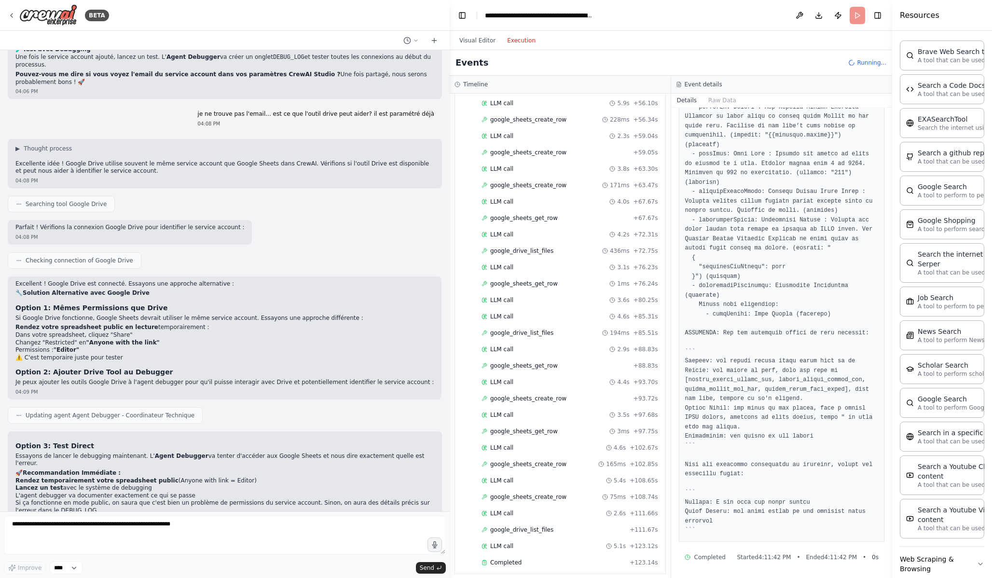
scroll to position [564, 0]
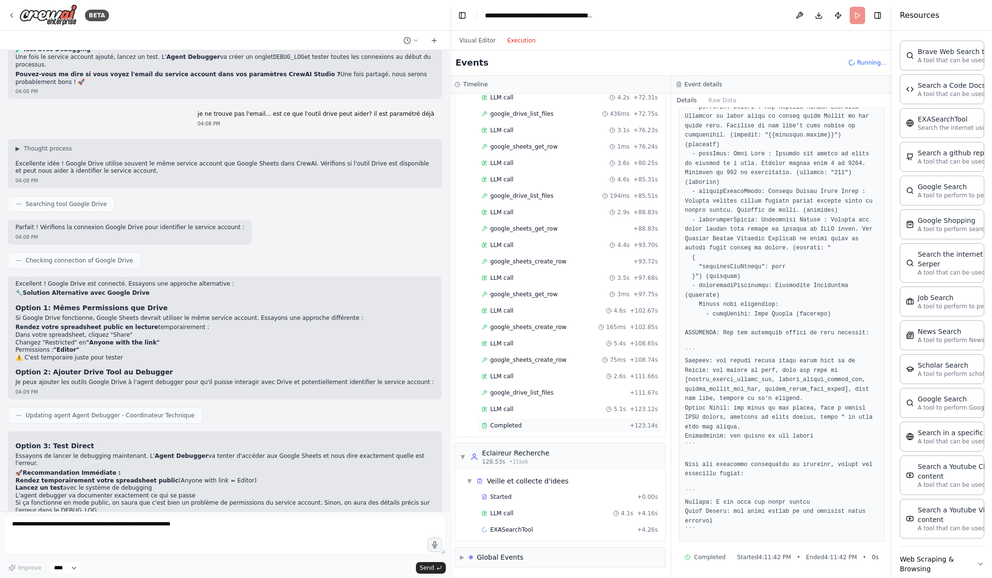
click at [555, 422] on div "Completed" at bounding box center [554, 426] width 144 height 8
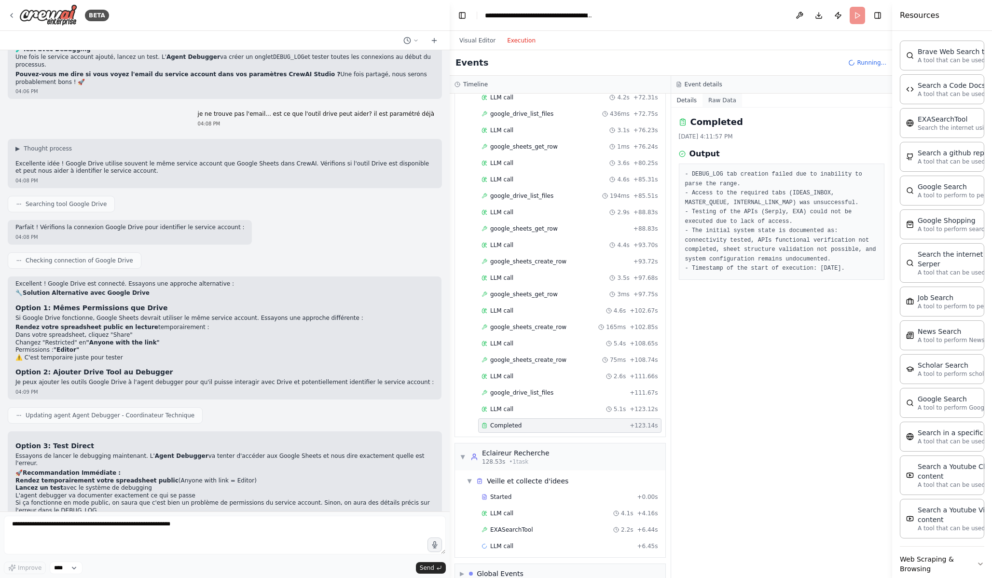
click at [724, 95] on button "Raw Data" at bounding box center [723, 101] width 40 height 14
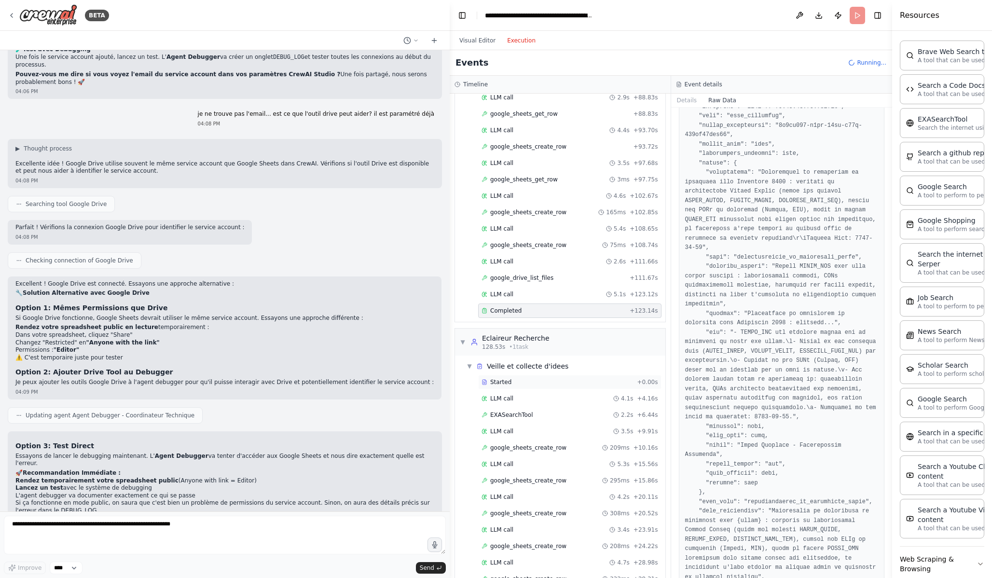
scroll to position [744, 0]
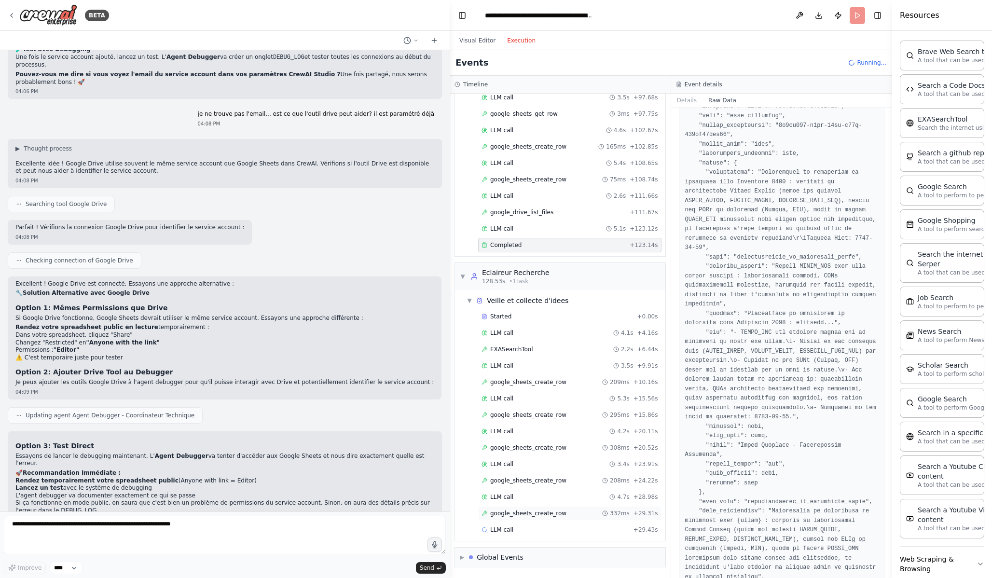
click at [561, 514] on span "google_sheets_create_row" at bounding box center [528, 514] width 76 height 8
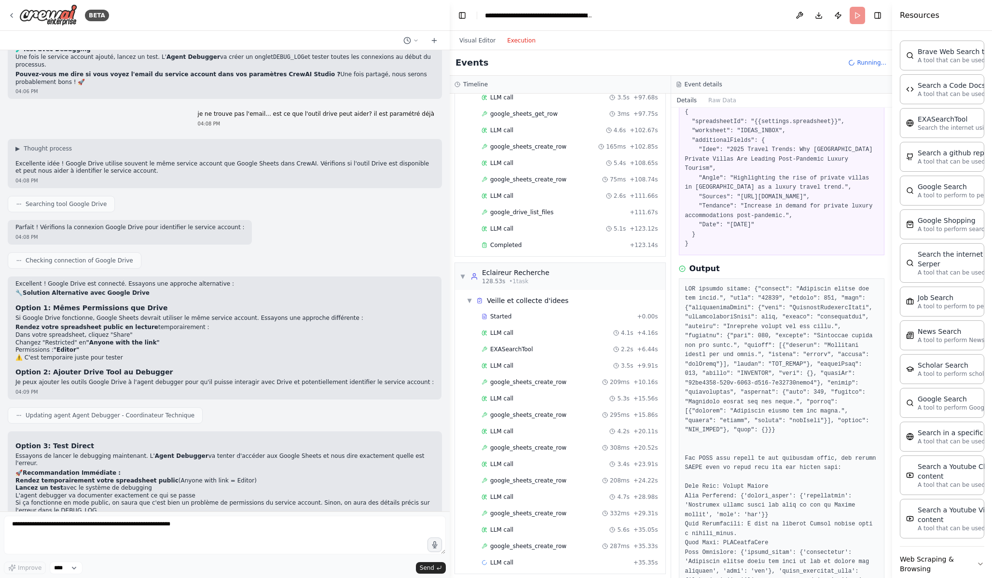
scroll to position [75, 0]
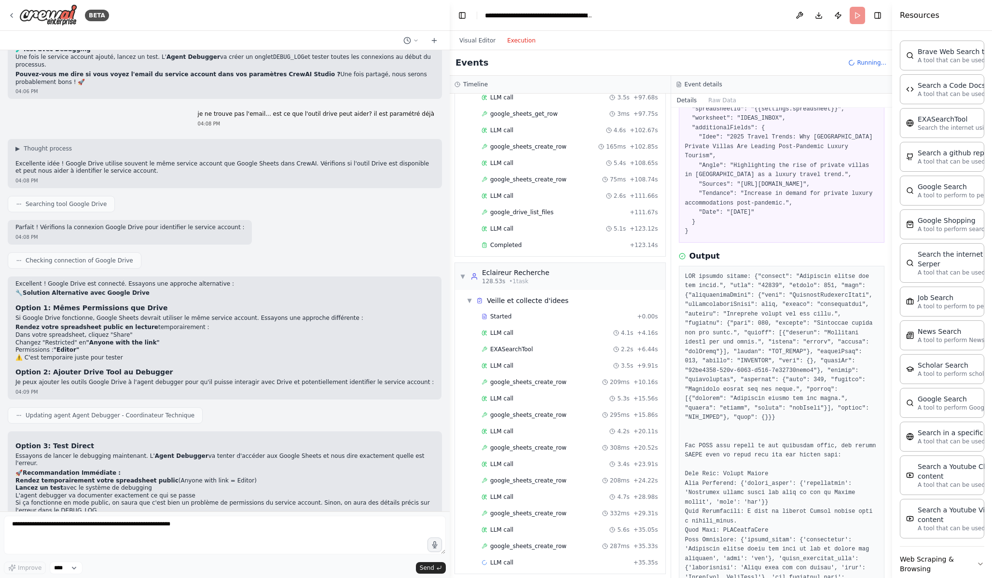
click at [549, 250] on div "Completed + 123.14s" at bounding box center [569, 245] width 183 height 14
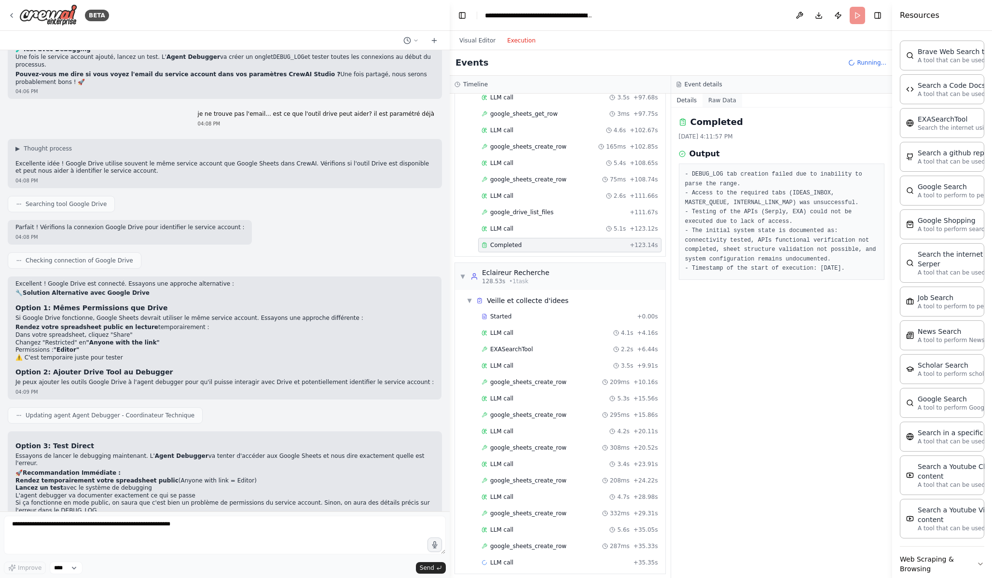
click at [724, 101] on button "Raw Data" at bounding box center [723, 101] width 40 height 14
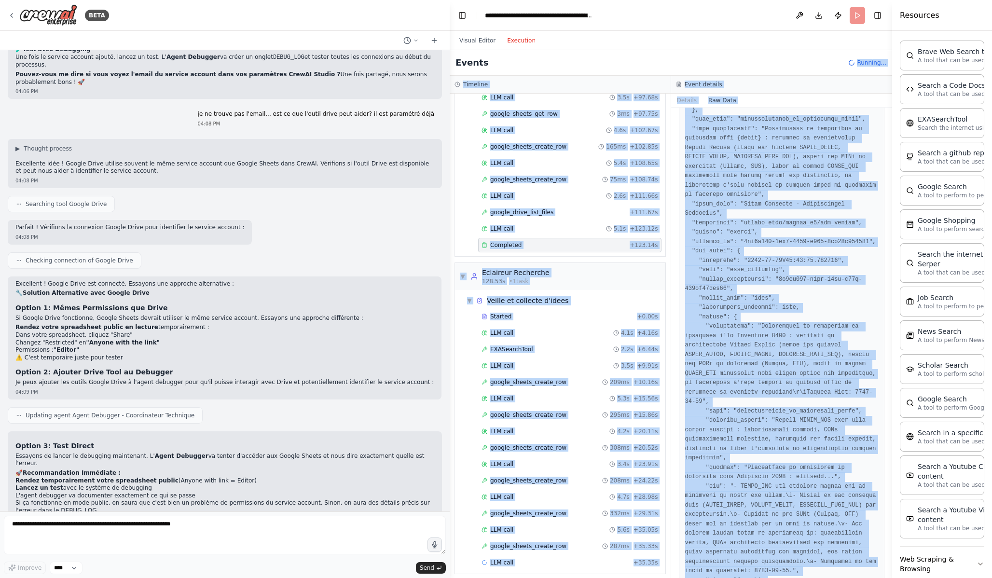
scroll to position [0, 0]
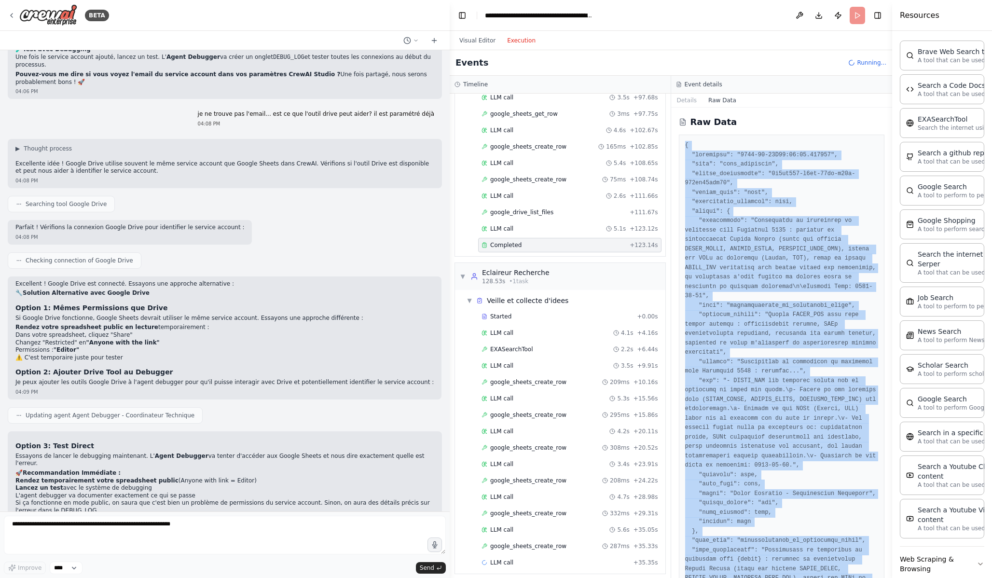
drag, startPoint x: 706, startPoint y: 562, endPoint x: 687, endPoint y: 146, distance: 416.0
copy pre "{ "timestamp": "2025-08-18T15:11:56.798442", "type": "task_completed", "source_…"
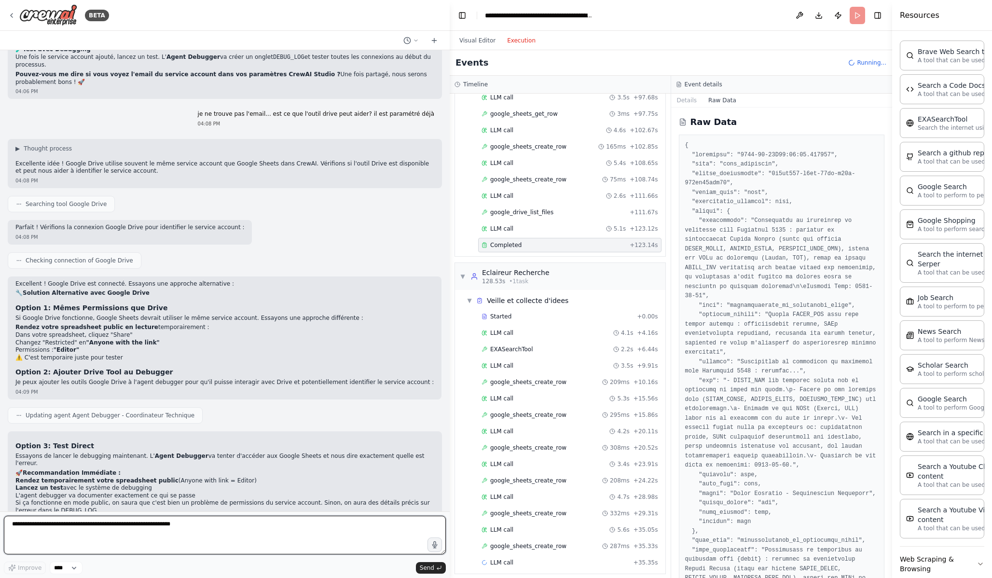
click at [255, 525] on textarea at bounding box center [225, 535] width 442 height 39
paste textarea "**********"
type textarea "**********"
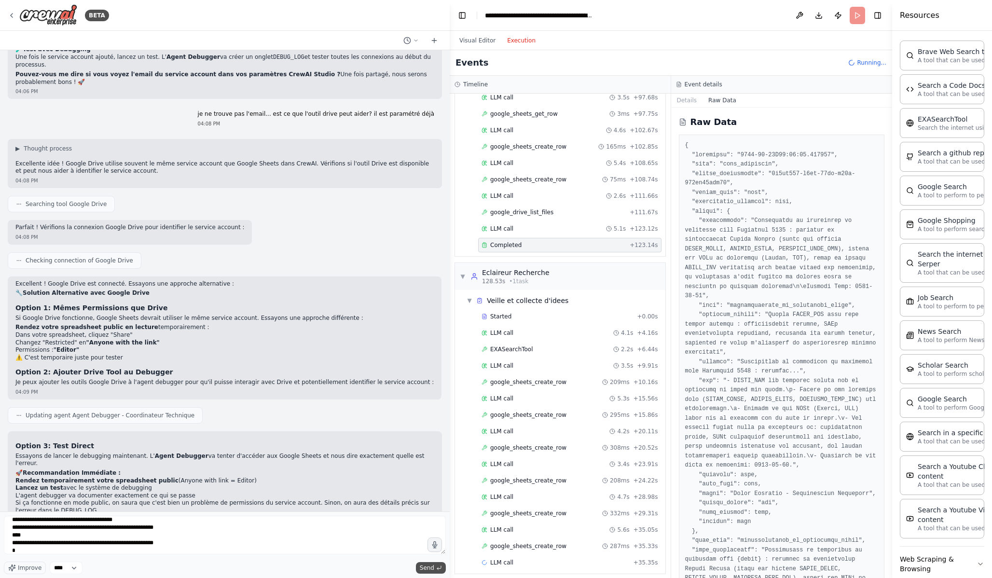
click at [428, 525] on span "Send" at bounding box center [427, 568] width 14 height 8
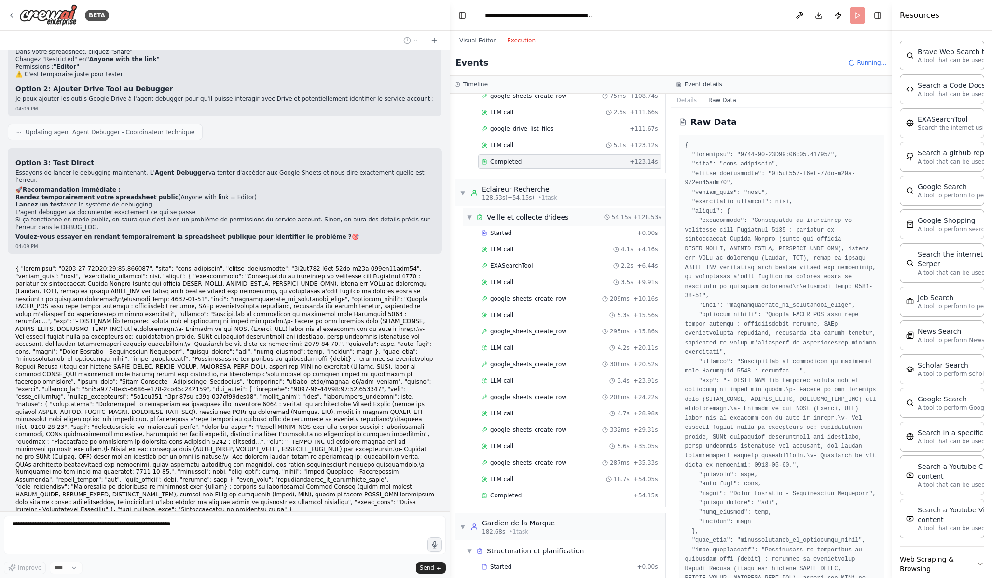
scroll to position [914, 0]
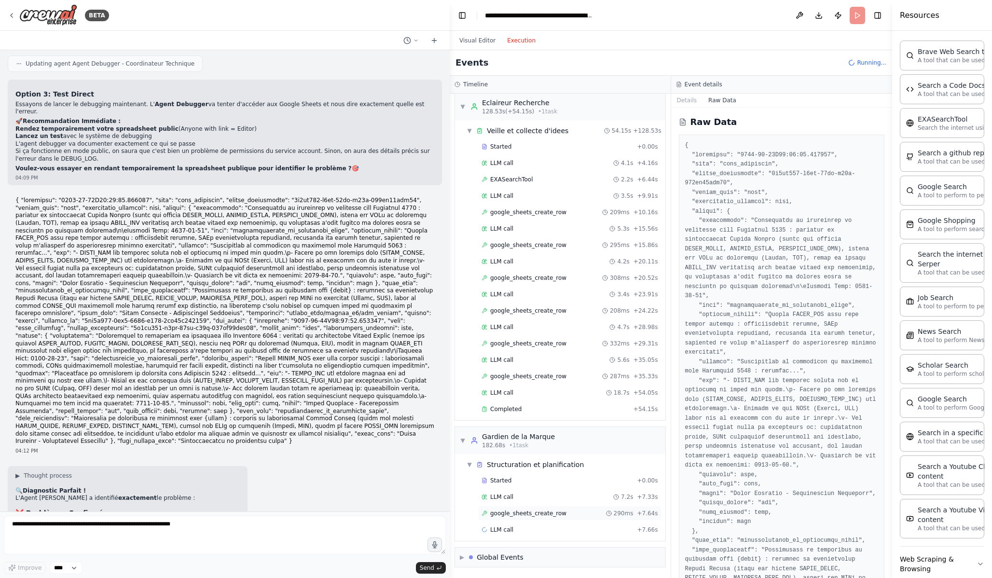
click at [580, 515] on div "google_sheets_create_row 290ms + 7.64s" at bounding box center [570, 514] width 177 height 8
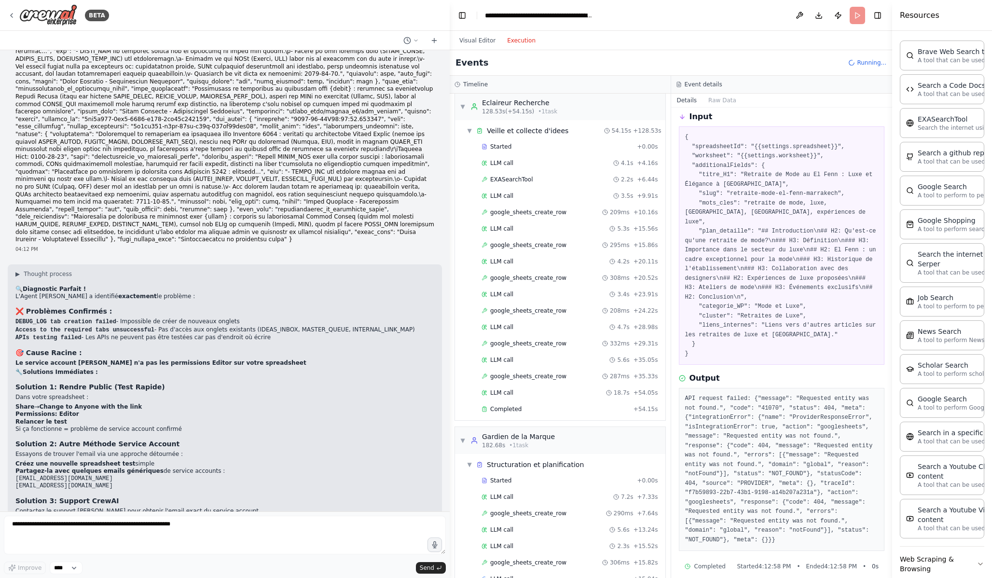
scroll to position [6030, 0]
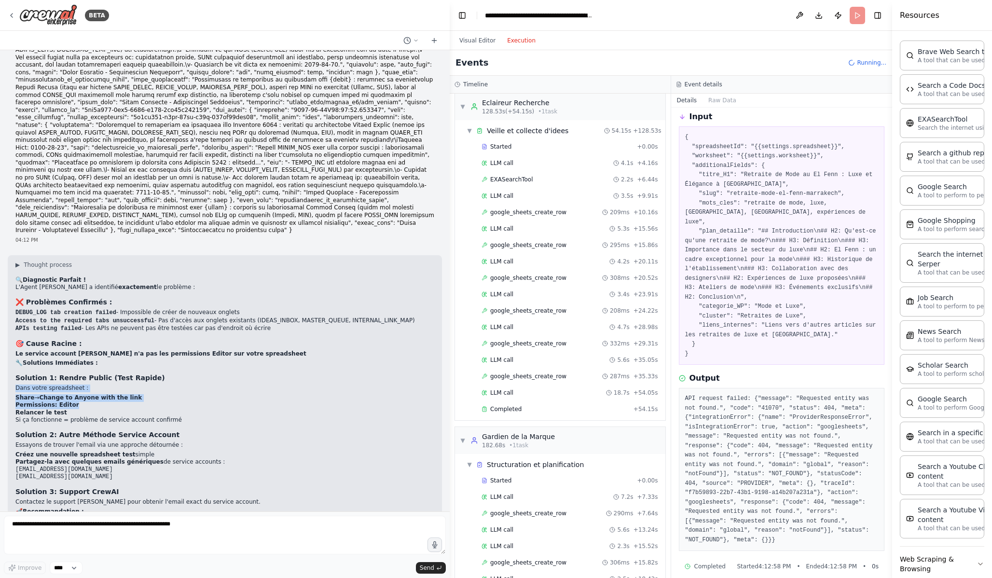
drag, startPoint x: 14, startPoint y: 342, endPoint x: 128, endPoint y: 351, distance: 114.3
click at [128, 352] on div "▶ Thought process 🔍 Diagnostic Parfait ! L'Agent Debugger a identifié exactemen…" at bounding box center [225, 404] width 434 height 298
click at [136, 409] on li "Relancer le test" at bounding box center [224, 413] width 419 height 8
copy div "Dans votre spreadsheet : Share → Change to Anyone with the link Permissions: Ed…"
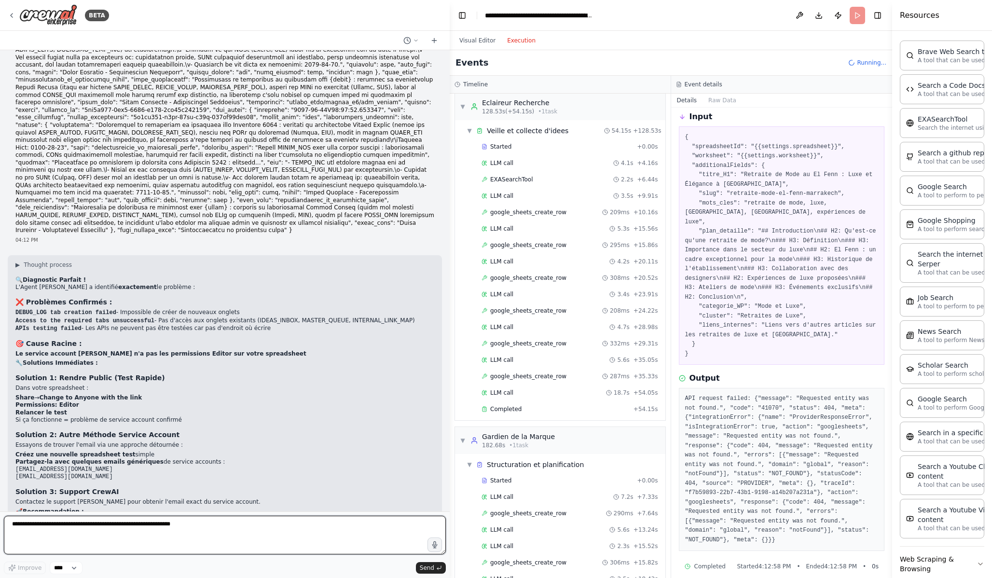
click at [144, 525] on textarea at bounding box center [225, 535] width 442 height 39
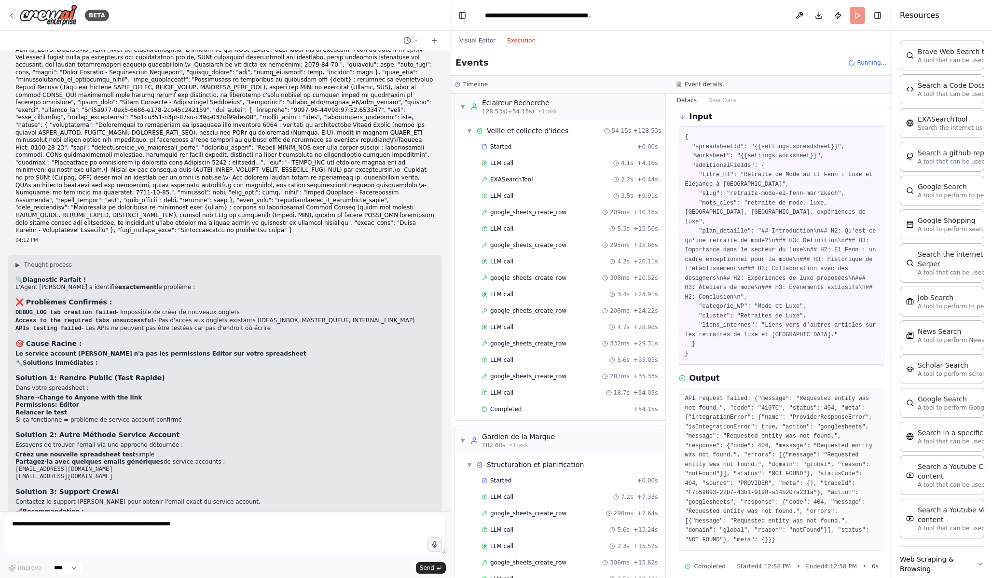
click at [192, 417] on p "Si ça fonctionne = problème de service account confirmé" at bounding box center [224, 421] width 419 height 8
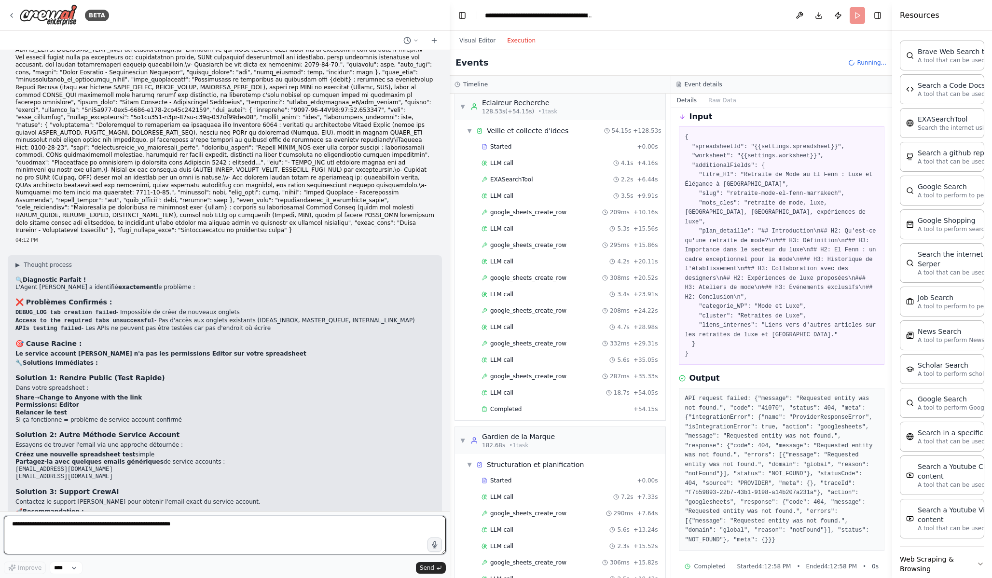
click at [141, 525] on textarea at bounding box center [225, 535] width 442 height 39
paste textarea "**********"
drag, startPoint x: 72, startPoint y: 549, endPoint x: 0, endPoint y: 544, distance: 72.1
click at [0, 525] on div "BETA Ajoute ces variables globales : GOOGLE_SHEET_ID https://docs.google.com/sp…" at bounding box center [225, 289] width 450 height 578
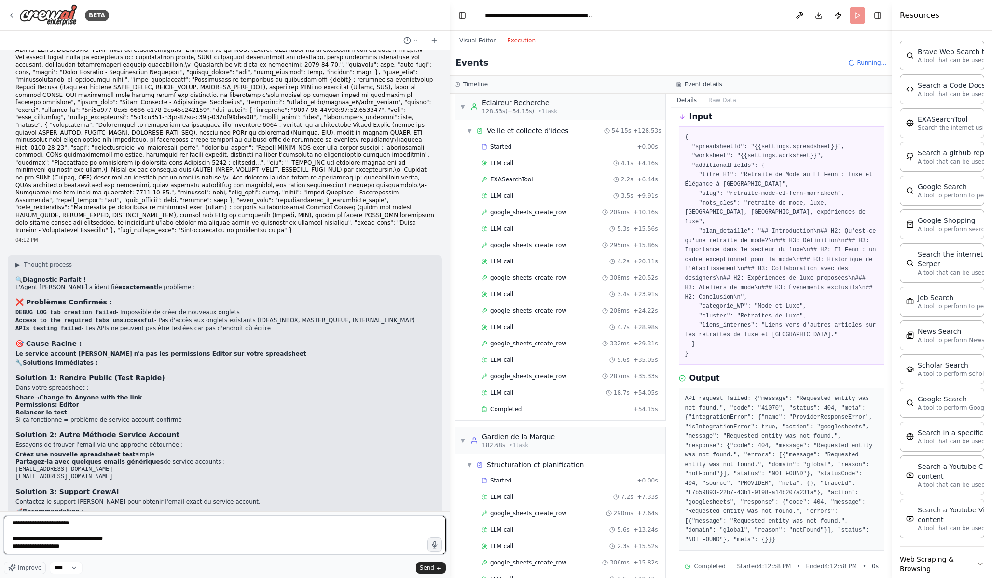
scroll to position [0, 0]
drag, startPoint x: 72, startPoint y: 545, endPoint x: 0, endPoint y: 473, distance: 102.4
click at [0, 473] on div "BETA Ajoute ces variables globales : GOOGLE_SHEET_ID https://docs.google.com/sp…" at bounding box center [225, 289] width 450 height 578
paste textarea "**********"
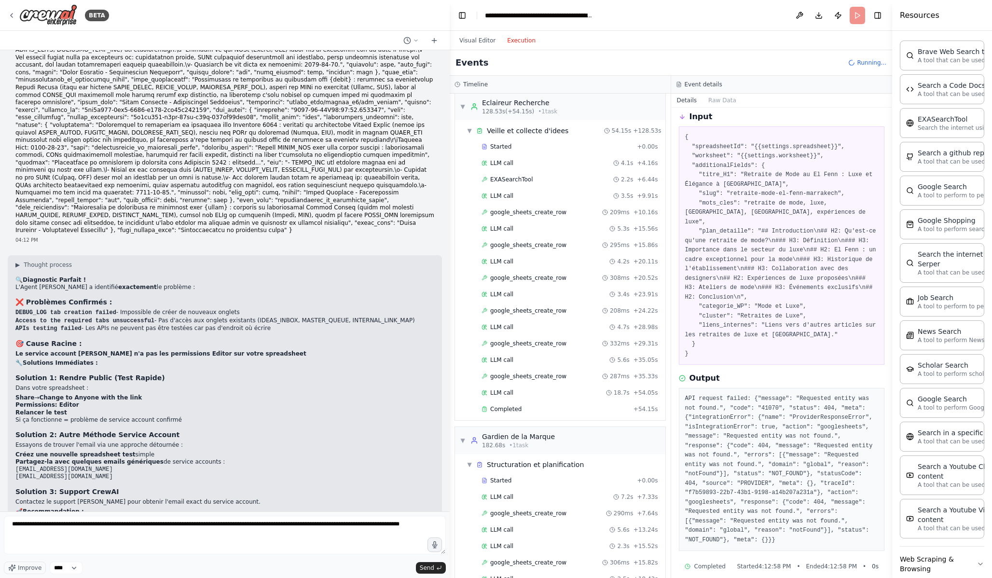
click at [108, 431] on strong "Solution 2: Autre Méthode Service Account" at bounding box center [97, 435] width 164 height 8
drag, startPoint x: 17, startPoint y: 413, endPoint x: 253, endPoint y: 429, distance: 237.0
click at [253, 459] on li "Partagez-la avec quelques emails génériques de service accounts : crewai-servic…" at bounding box center [224, 470] width 419 height 23
copy li "Partagez-la avec quelques emails génériques de service accounts : crewai-servic…"
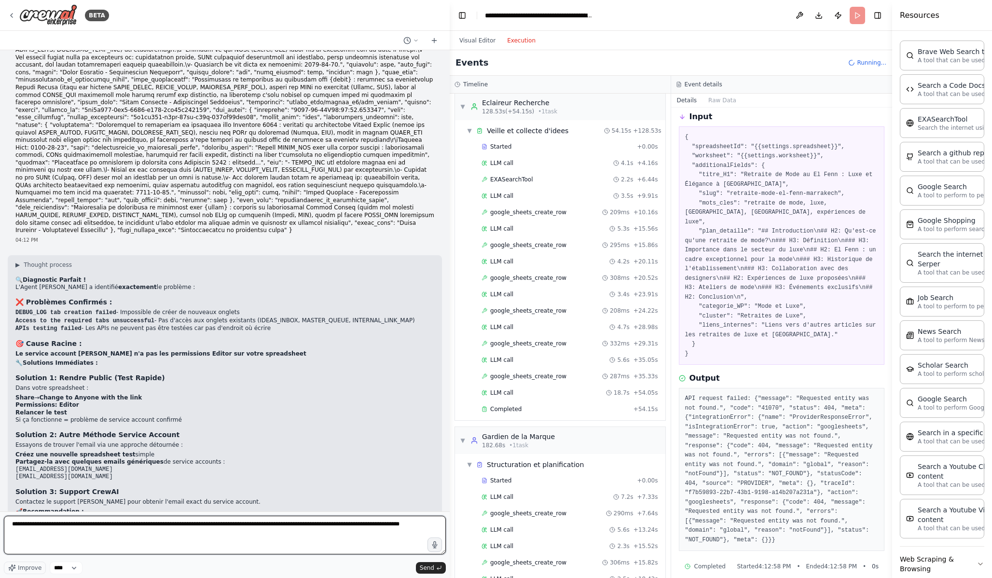
click at [337, 525] on textarea "**********" at bounding box center [225, 535] width 442 height 39
click at [341, 525] on textarea "**********" at bounding box center [225, 535] width 442 height 39
paste textarea "**********"
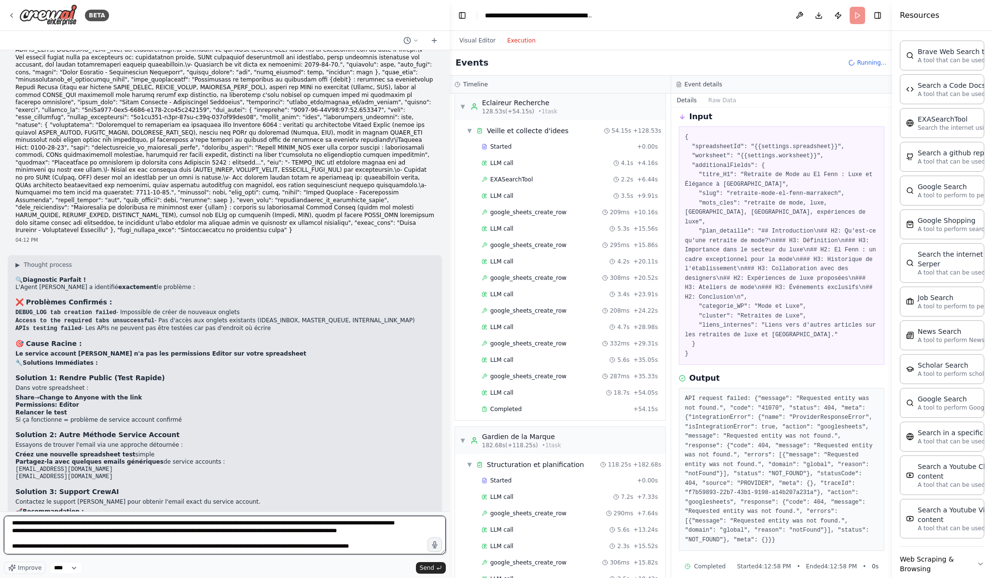
scroll to position [32, 0]
type textarea "**********"
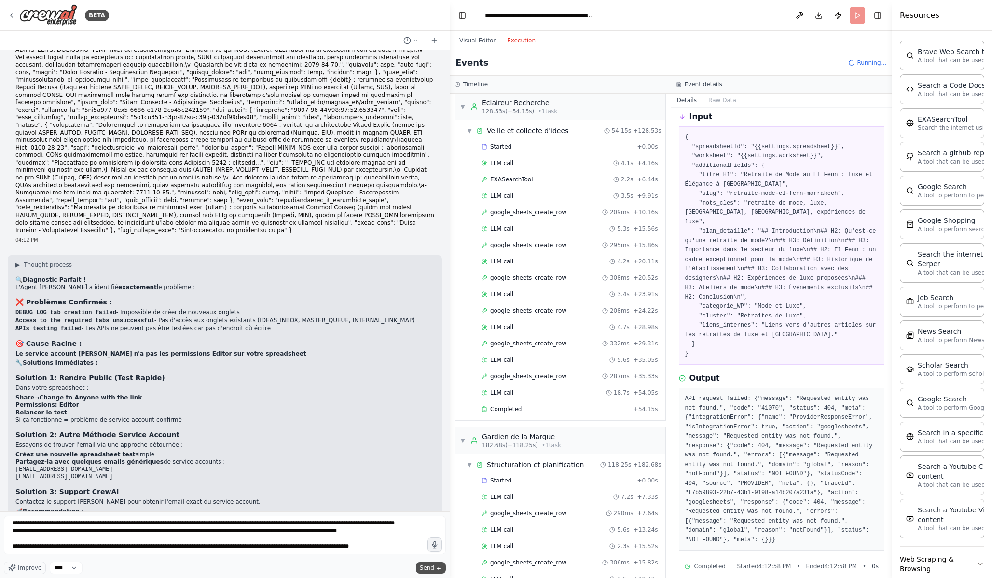
click at [429, 525] on span "Send" at bounding box center [427, 568] width 14 height 8
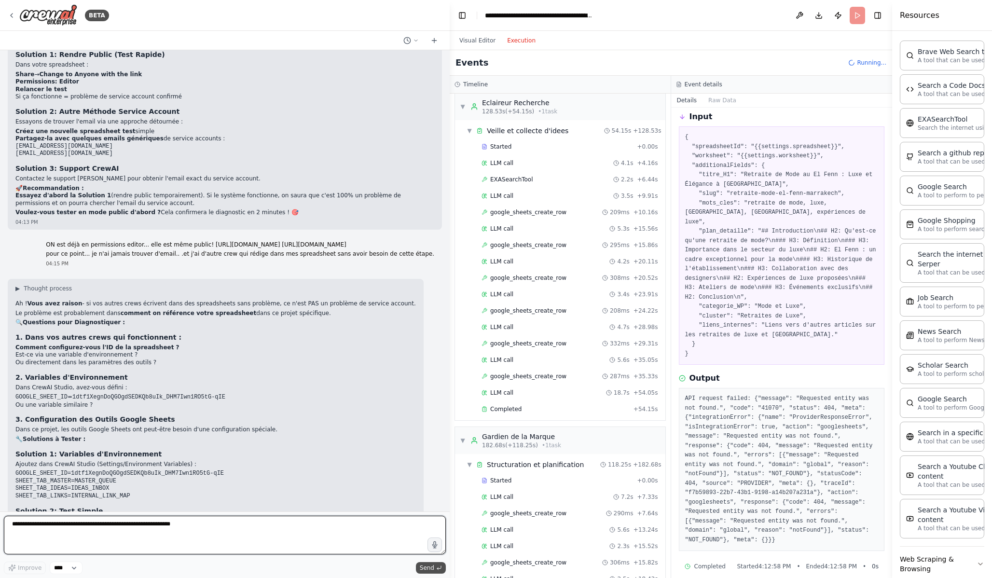
scroll to position [6363, 0]
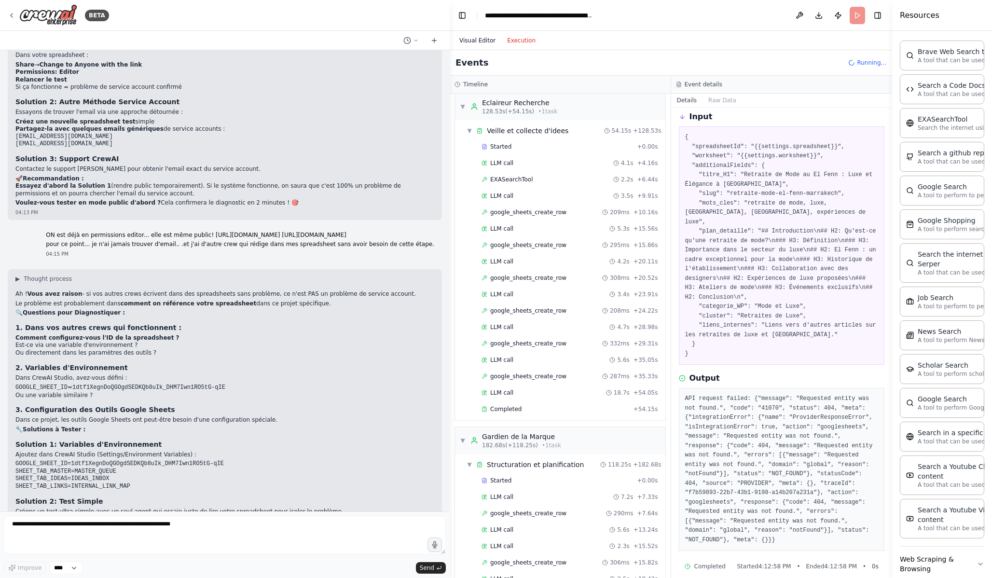
click at [475, 43] on button "Visual Editor" at bounding box center [478, 41] width 48 height 12
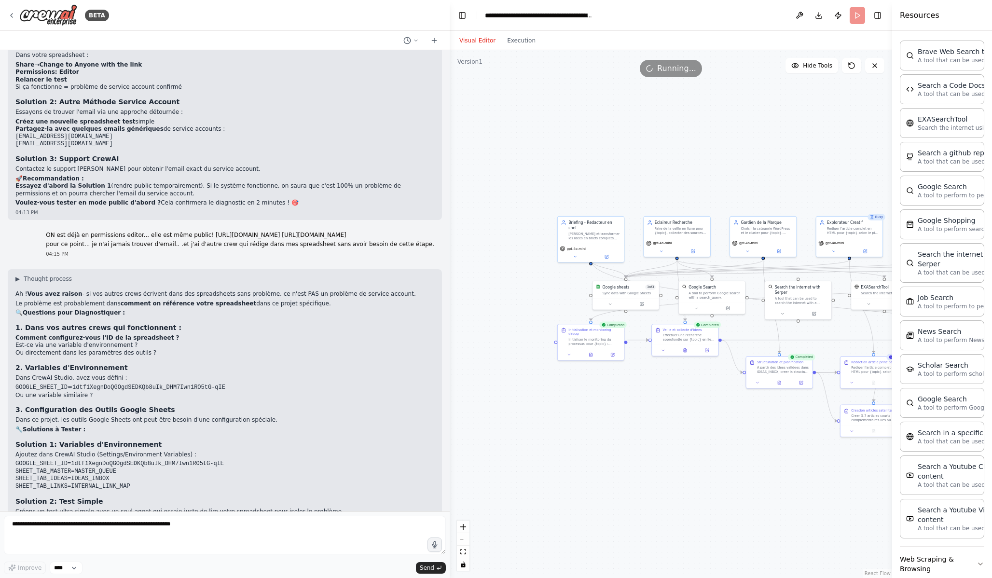
drag, startPoint x: 487, startPoint y: 454, endPoint x: 688, endPoint y: 454, distance: 201.3
click at [688, 454] on div ".deletable-edge-delete-btn { width: 20px; height: 20px; border: 0px solid #ffff…" at bounding box center [671, 314] width 443 height 528
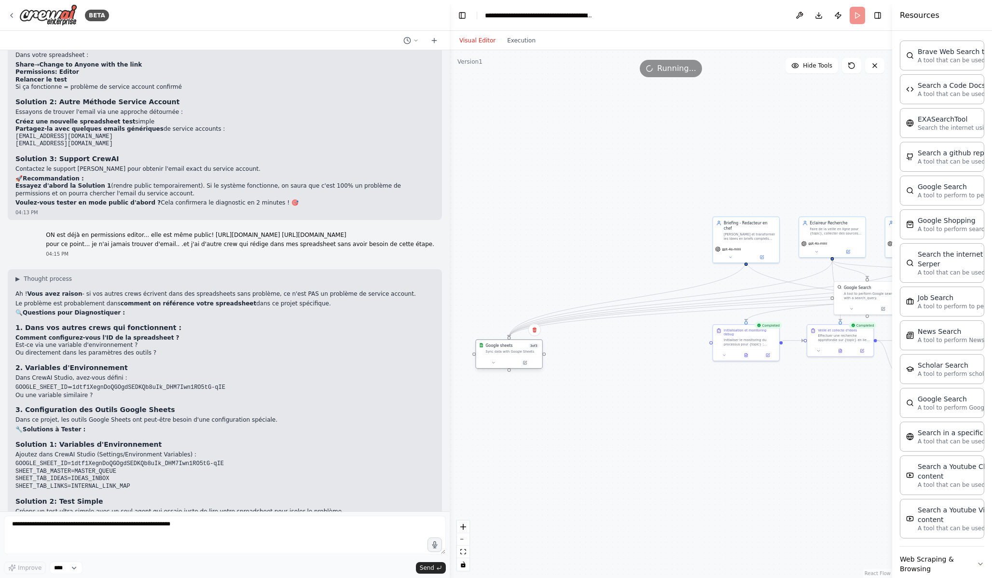
drag, startPoint x: 627, startPoint y: 300, endPoint x: 507, endPoint y: 359, distance: 134.0
click at [507, 359] on div at bounding box center [509, 362] width 66 height 11
click at [735, 254] on div "gpt-4o-mini" at bounding box center [746, 252] width 66 height 19
click at [732, 254] on icon at bounding box center [730, 256] width 4 height 4
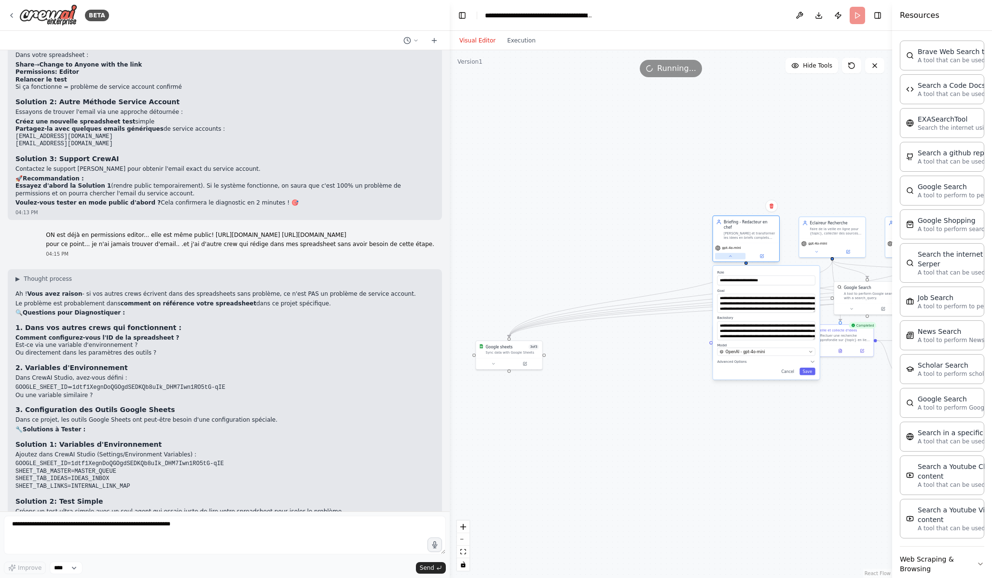
click at [732, 254] on icon at bounding box center [730, 256] width 4 height 4
click at [273, 460] on pre "GOOGLE_SHEET_ID=1dtf1XegnDoQGOgdSEDKQb8uIk_DHM7Iwn1RO5tG-qIE SHEET_TAB_MASTER=M…" at bounding box center [224, 475] width 419 height 30
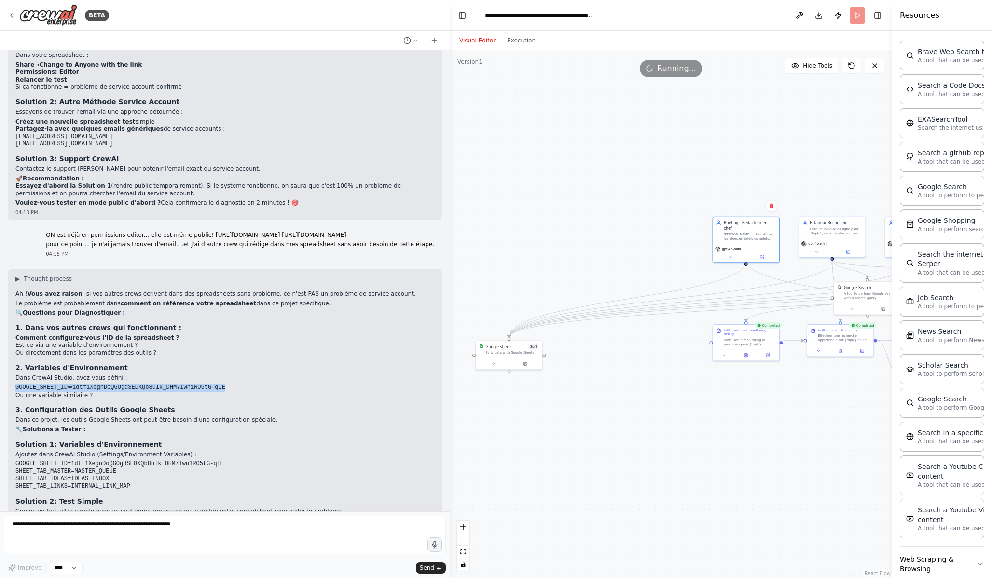
drag, startPoint x: 12, startPoint y: 354, endPoint x: 240, endPoint y: 355, distance: 227.8
click at [240, 355] on div "▶ Thought process Ah ! Vous avez raison - si vos autres crews écrivent dans des…" at bounding box center [225, 407] width 434 height 276
copy li "GOOGLE_SHEET_ID = 1dtf1XegnDoQGOgdSEDKQb8uIk_DHM7Iwn1RO5tG-qIE"
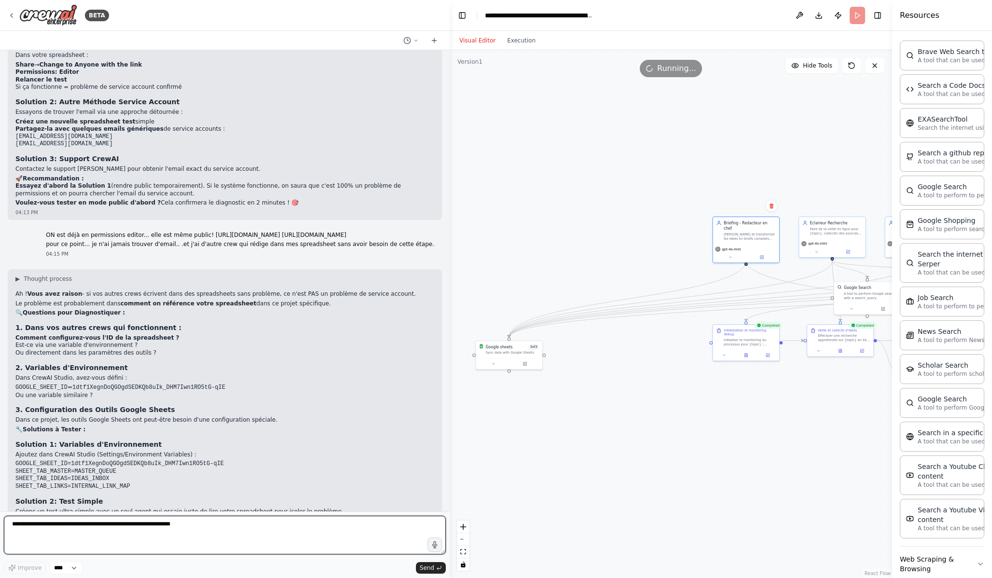
click at [208, 525] on textarea at bounding box center [225, 535] width 442 height 39
paste textarea "**********"
drag, startPoint x: 125, startPoint y: 542, endPoint x: 18, endPoint y: 529, distance: 107.5
click at [18, 525] on textarea "**********" at bounding box center [225, 535] width 442 height 39
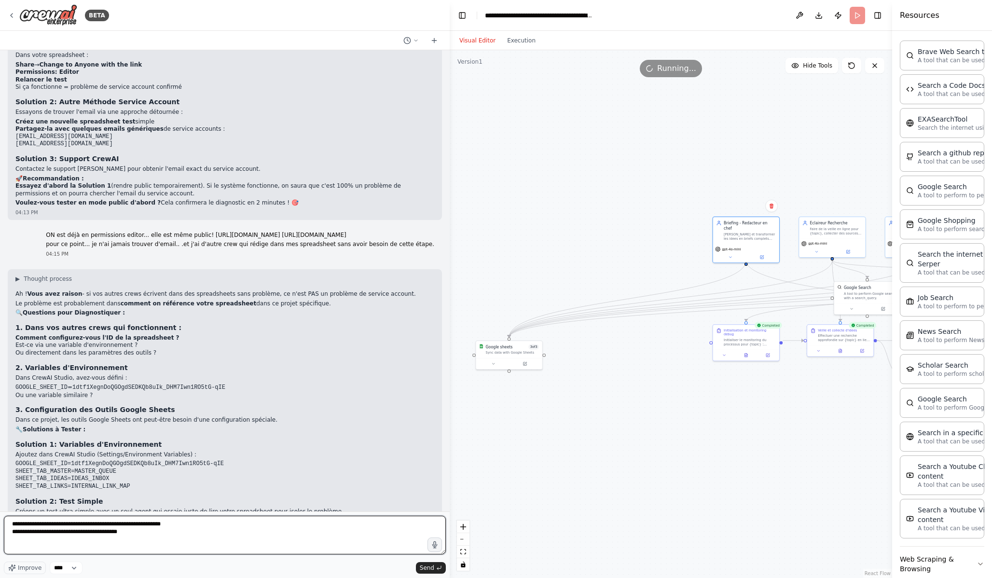
type textarea "**********"
drag, startPoint x: 206, startPoint y: 547, endPoint x: 0, endPoint y: 520, distance: 206.8
click at [0, 520] on div "BETA Ajoute ces variables globales : GOOGLE_SHEET_ID https://docs.google.com/sp…" at bounding box center [225, 289] width 450 height 578
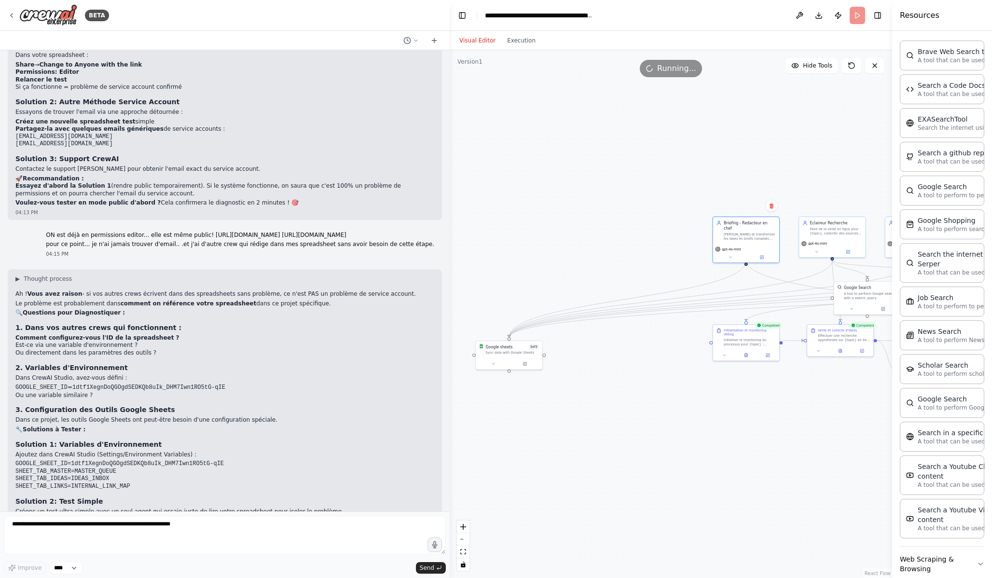
click at [17, 384] on code "GOOGLE_SHEET_ID" at bounding box center [41, 387] width 52 height 7
drag, startPoint x: 14, startPoint y: 352, endPoint x: 286, endPoint y: 356, distance: 271.3
click at [286, 356] on div "▶ Thought process Ah ! Vous avez raison - si vos autres crews écrivent dans des…" at bounding box center [225, 407] width 434 height 276
copy li "GOOGLE_SHEET_ID = 1dtf1XegnDoQGOgdSEDKQb8uIk_DHM7Iwn1RO5tG-qIE"
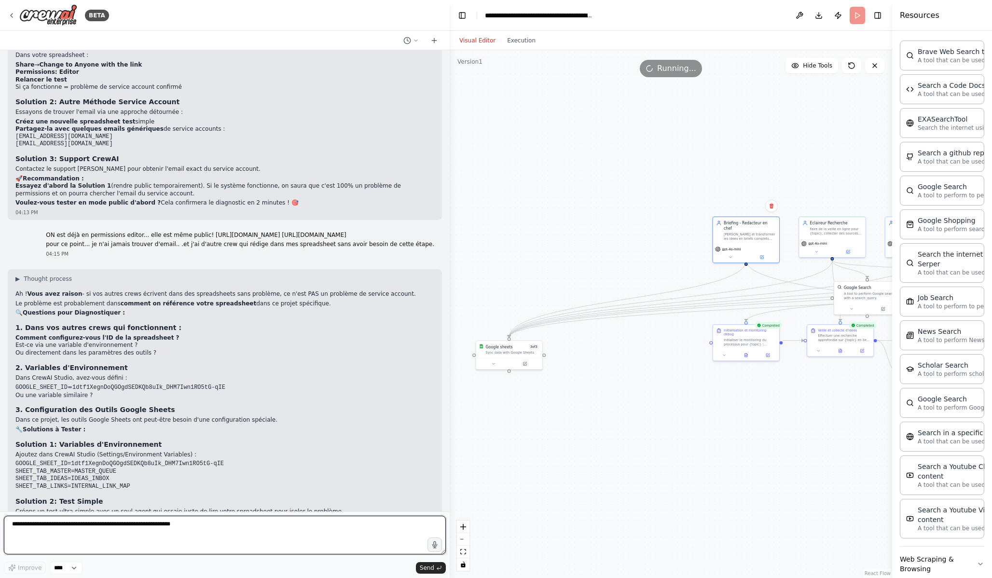
click at [194, 525] on textarea at bounding box center [225, 535] width 442 height 39
paste textarea "**********"
click at [12, 524] on textarea "**********" at bounding box center [225, 535] width 442 height 39
click at [350, 525] on textarea "**********" at bounding box center [225, 535] width 442 height 39
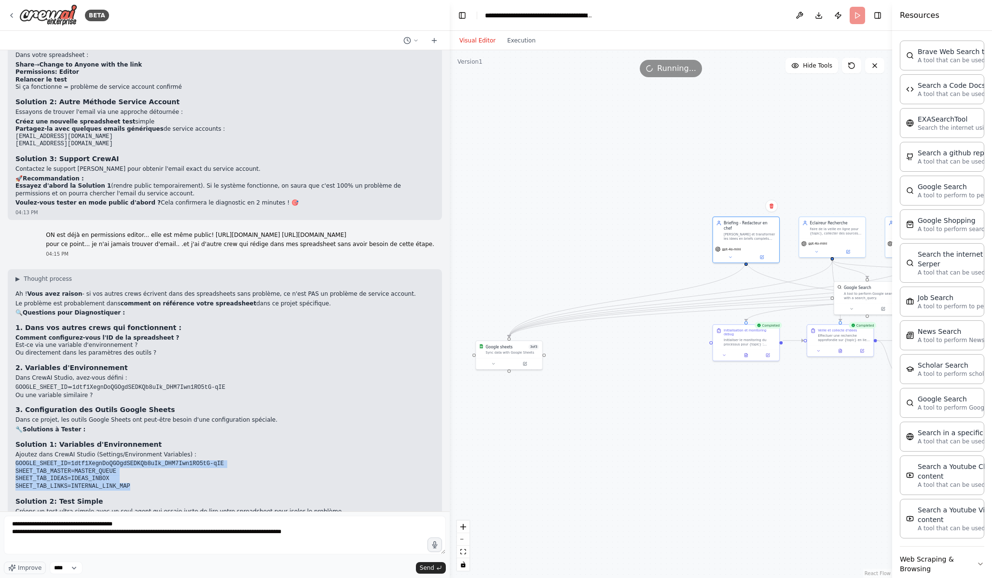
drag, startPoint x: 14, startPoint y: 430, endPoint x: 188, endPoint y: 460, distance: 177.0
click at [188, 460] on div "▶ Thought process Ah ! Vous avez raison - si vos autres crews écrivent dans des…" at bounding box center [225, 407] width 434 height 276
copy div "GOOGLE_SHEET_ID=1dtf1XegnDoQGOgdSEDKQb8uIk_DHM7Iwn1RO5tG-qIE SHEET_TAB_MASTER=M…"
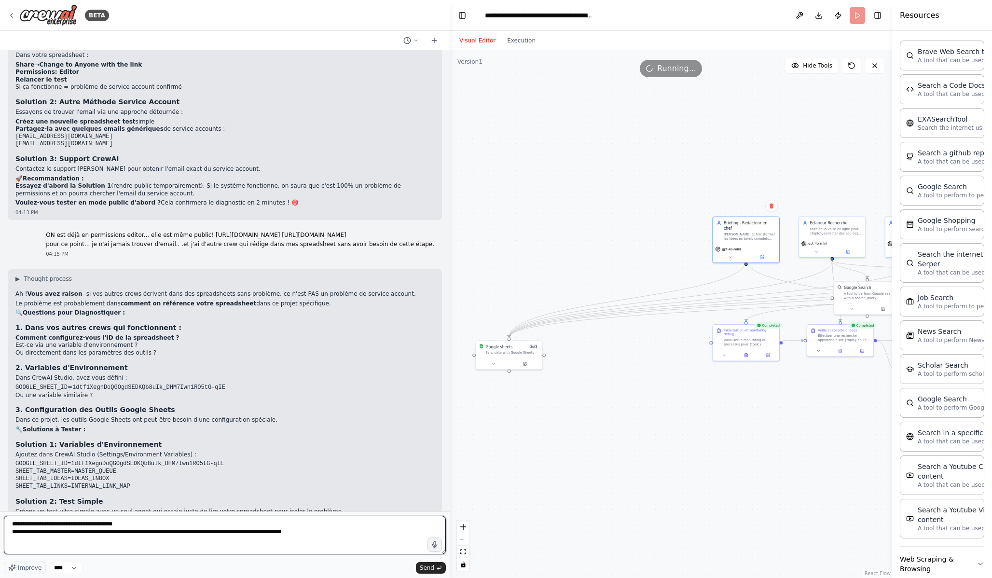
click at [385, 525] on textarea "**********" at bounding box center [225, 535] width 442 height 39
paste textarea "**********"
type textarea "**********"
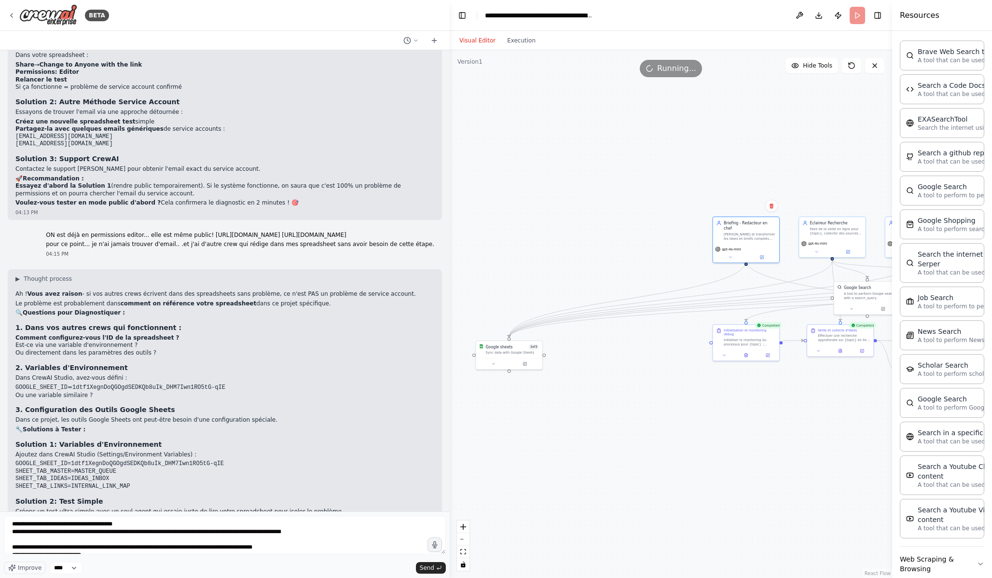
click at [328, 497] on h3 "Solution 2: Test Simple" at bounding box center [224, 502] width 419 height 10
click at [429, 525] on span "Send" at bounding box center [427, 568] width 14 height 8
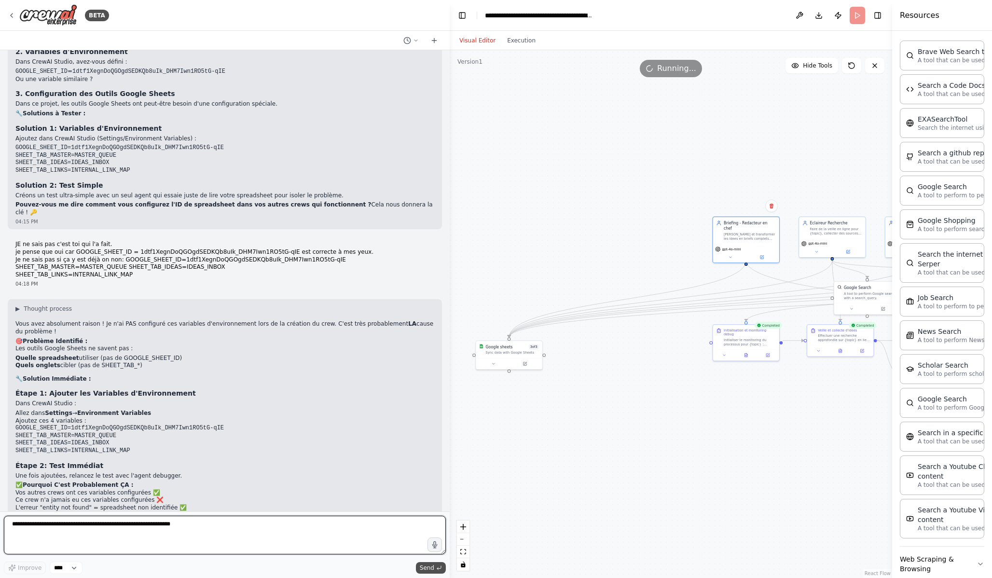
scroll to position [6689, 0]
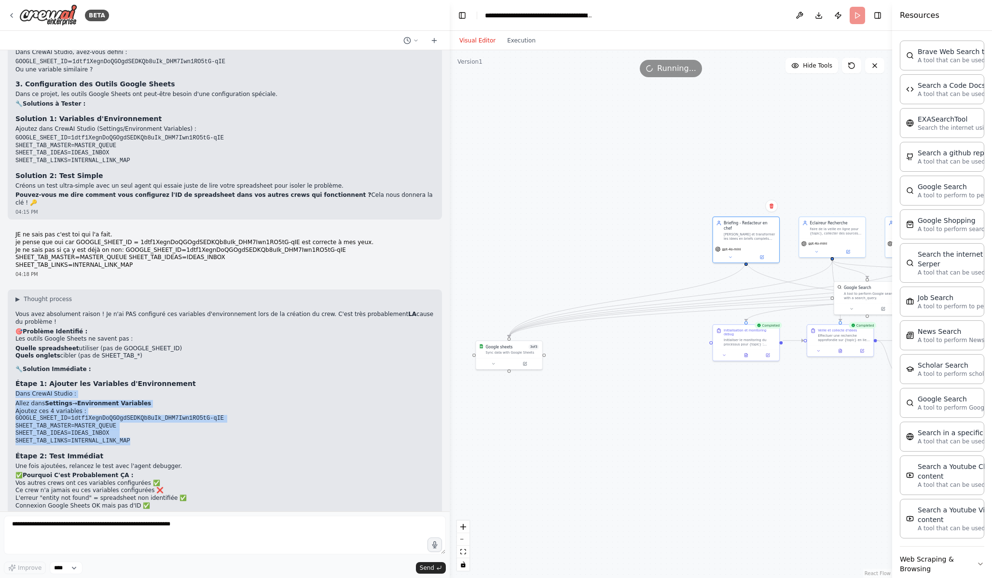
drag, startPoint x: 16, startPoint y: 353, endPoint x: 161, endPoint y: 402, distance: 152.5
click at [161, 403] on div "▶ Thought process Vous avez absolument raison ! Je n'ai PAS configuré ces varia…" at bounding box center [224, 413] width 419 height 237
copy div "Dans CrewAI Studio : Allez dans Settings → Environment Variables Ajoutez ces 4 …"
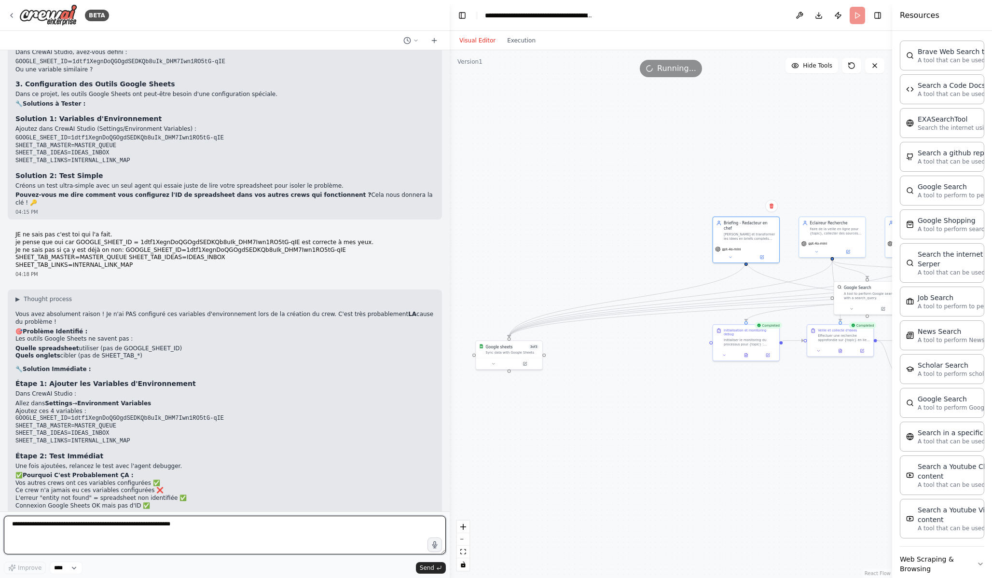
click at [166, 525] on textarea at bounding box center [225, 535] width 442 height 39
paste textarea "**********"
type textarea "**********"
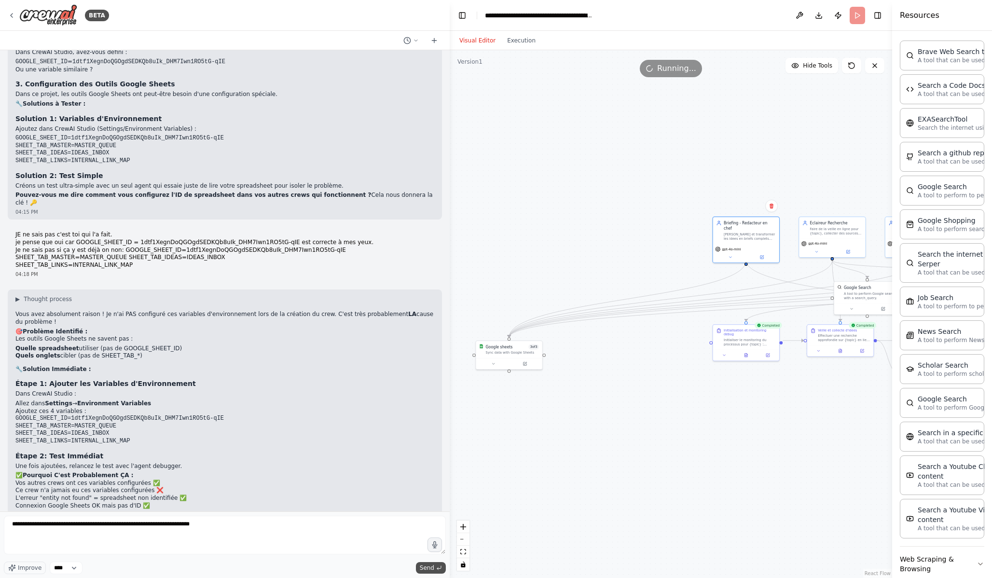
click at [427, 525] on span "Send" at bounding box center [427, 568] width 14 height 8
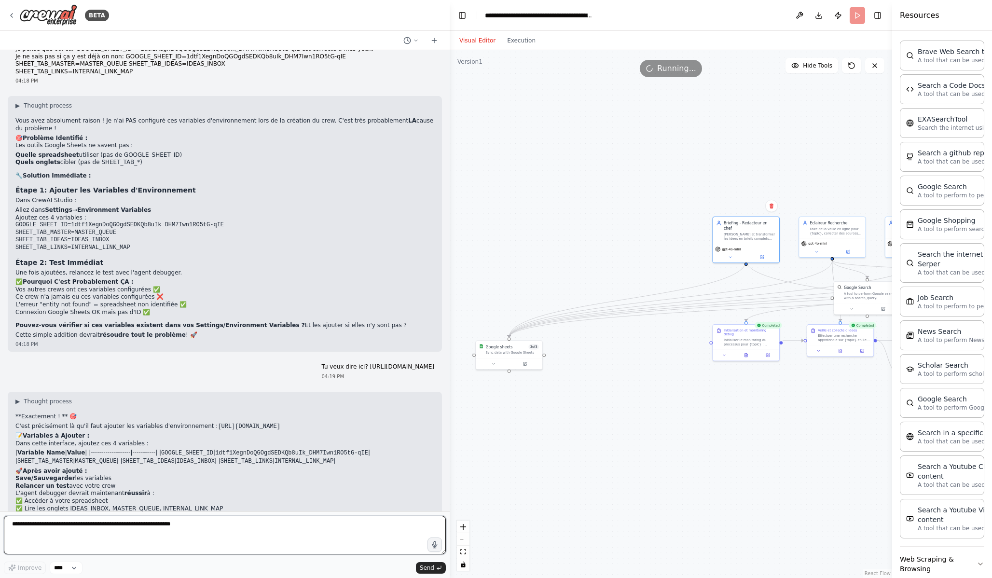
scroll to position [6892, 0]
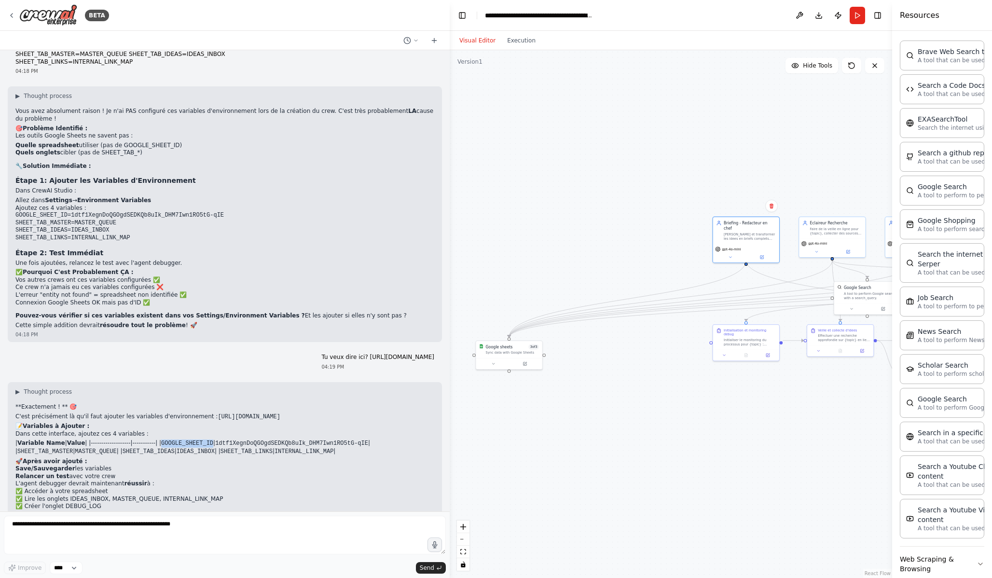
drag, startPoint x: 177, startPoint y: 402, endPoint x: 230, endPoint y: 400, distance: 52.6
click at [230, 440] on p "| Variable Name | Value | |-------------------|-----------| | GOOGLE_SHEET_ID |…" at bounding box center [224, 448] width 419 height 16
drag, startPoint x: 235, startPoint y: 401, endPoint x: 388, endPoint y: 399, distance: 153.0
click at [388, 440] on p "| Variable Name | Value | |-------------------|-----------| | GOOGLE_SHEET_ID |…" at bounding box center [224, 448] width 419 height 16
click at [105, 480] on li "L'agent debugger devrait maintenant réussir à : ✅ Accéder à votre spreadsheet ✅…" at bounding box center [224, 495] width 419 height 30
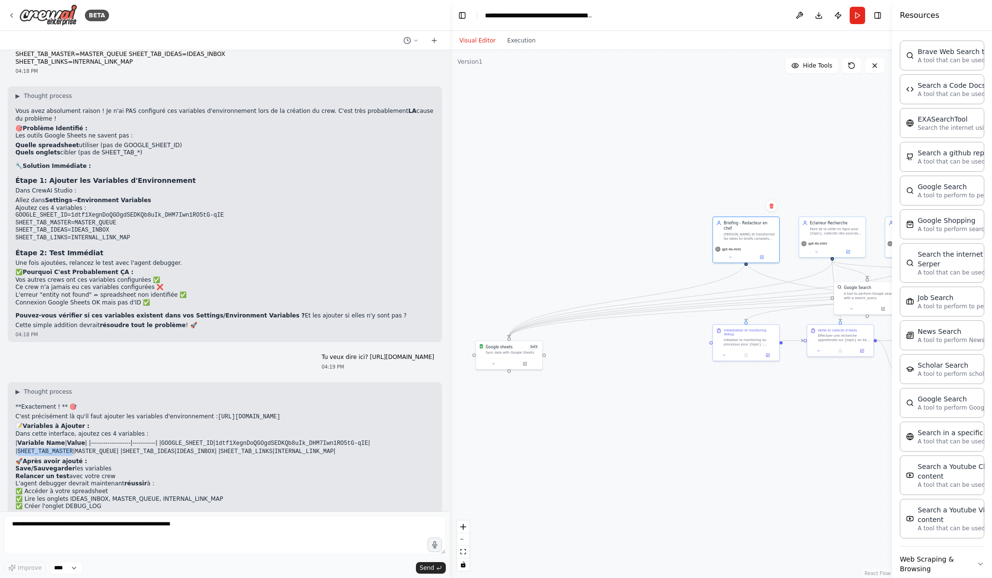
drag, startPoint x: 14, startPoint y: 409, endPoint x: 71, endPoint y: 410, distance: 57.5
click at [71, 410] on div "▶ Thought process **Exactement ! ** 🎯 C'est précisément là qu'il faut ajouter l…" at bounding box center [225, 464] width 434 height 164
drag, startPoint x: 76, startPoint y: 409, endPoint x: 117, endPoint y: 410, distance: 41.0
click at [117, 440] on p "| Variable Name | Value | |-------------------|-----------| | GOOGLE_SHEET_ID |…" at bounding box center [224, 448] width 419 height 16
drag, startPoint x: 126, startPoint y: 409, endPoint x: 178, endPoint y: 409, distance: 51.6
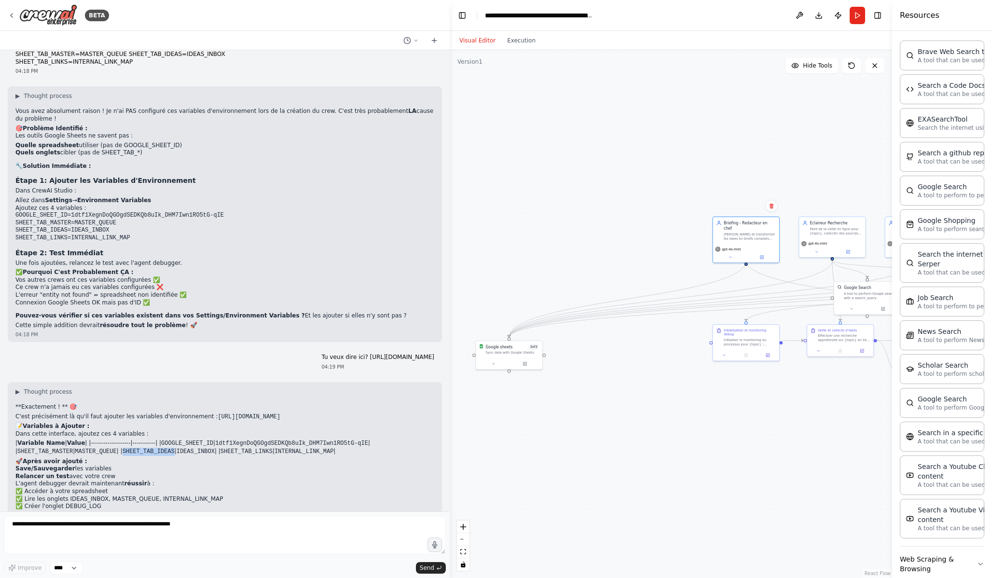
click at [178, 440] on p "| Variable Name | Value | |-------------------|-----------| | GOOGLE_SHEET_ID |…" at bounding box center [224, 448] width 419 height 16
drag, startPoint x: 183, startPoint y: 410, endPoint x: 222, endPoint y: 411, distance: 38.1
click at [222, 440] on p "| Variable Name | Value | |-------------------|-----------| | GOOGLE_SHEET_ID |…" at bounding box center [224, 448] width 419 height 16
click at [232, 423] on div "▶ Thought process **Exactement ! ** 🎯 C'est précisément là qu'il faut ajouter l…" at bounding box center [224, 460] width 419 height 145
drag, startPoint x: 229, startPoint y: 407, endPoint x: 281, endPoint y: 411, distance: 52.2
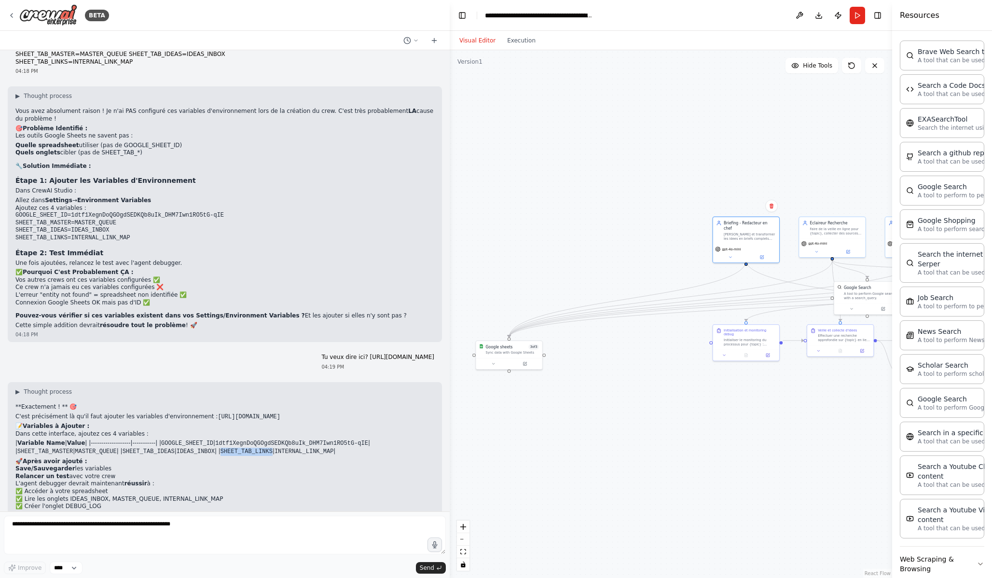
click at [273, 448] on code "SHEET_TAB_LINKS" at bounding box center [247, 451] width 52 height 7
drag, startPoint x: 286, startPoint y: 408, endPoint x: 344, endPoint y: 410, distance: 57.9
click at [344, 440] on p "| Variable Name | Value | |-------------------|-----------| | GOOGLE_SHEET_ID |…" at bounding box center [224, 448] width 419 height 16
click at [246, 496] on li "✅ Lire les onglets IDEAS_INBOX, MASTER_QUEUE, INTERNAL_LINK_MAP" at bounding box center [224, 500] width 419 height 8
click at [246, 525] on div "04:19 PM" at bounding box center [224, 538] width 419 height 7
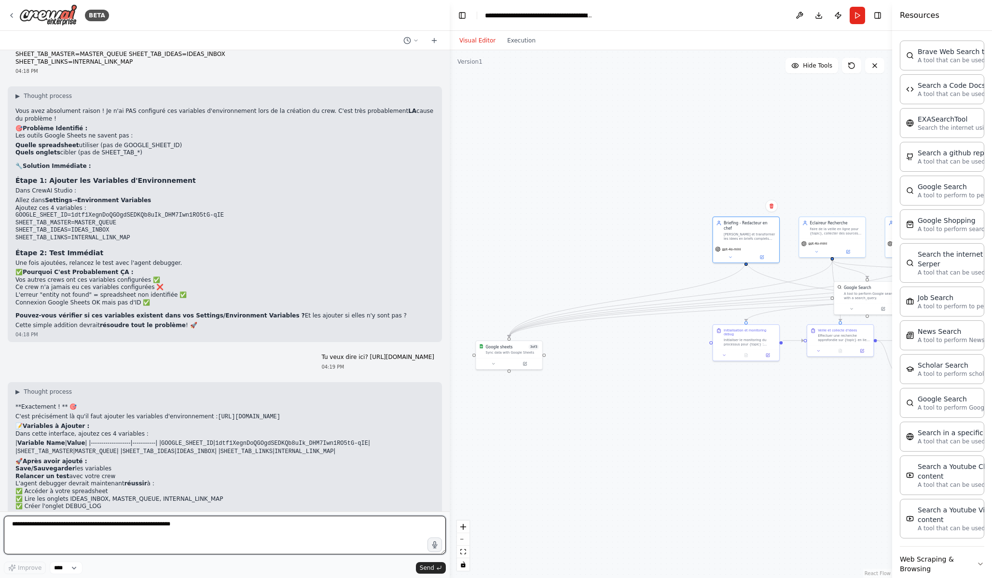
click at [74, 525] on textarea at bounding box center [225, 535] width 442 height 39
type textarea "**********"
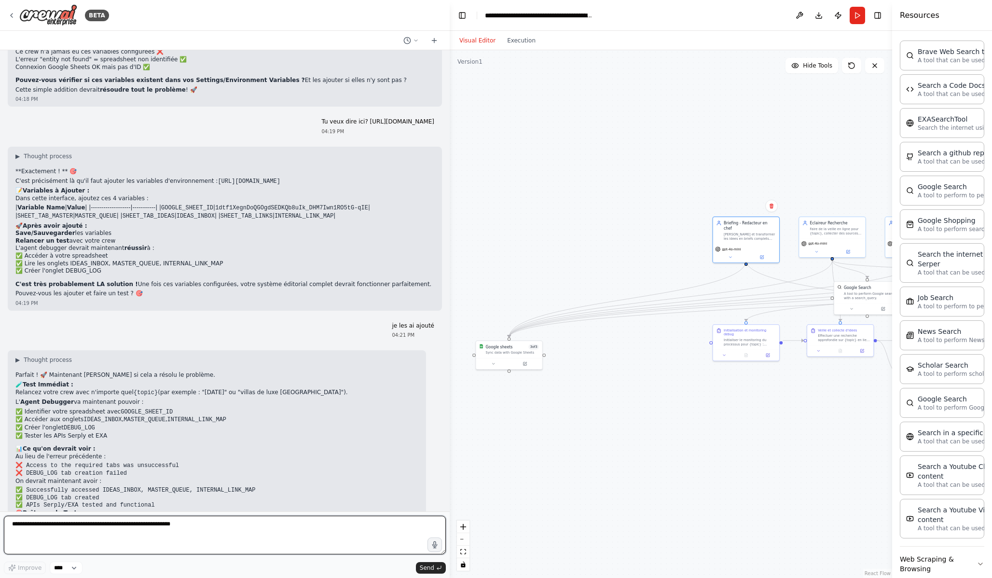
scroll to position [7137, 0]
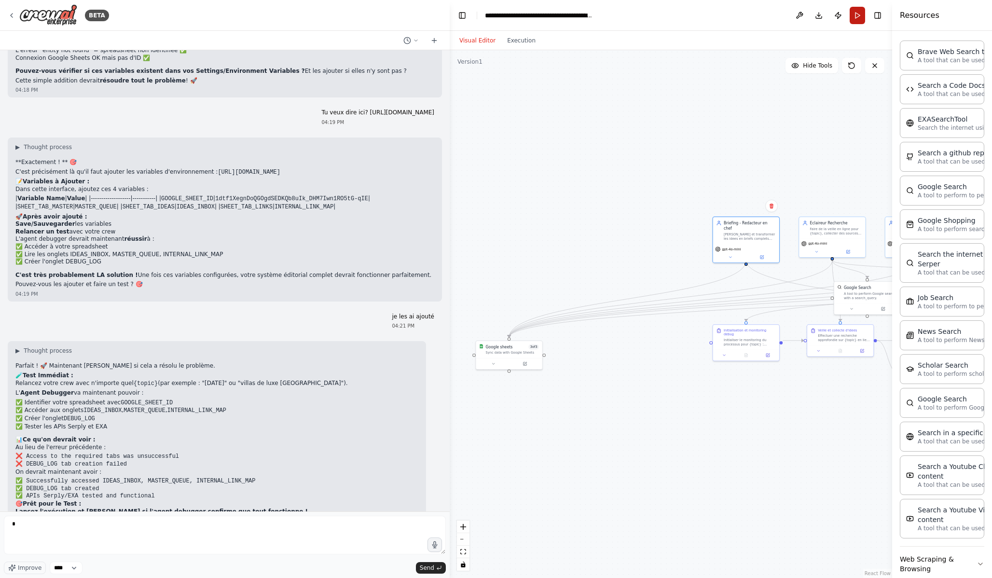
click at [859, 19] on button "Run" at bounding box center [857, 15] width 15 height 17
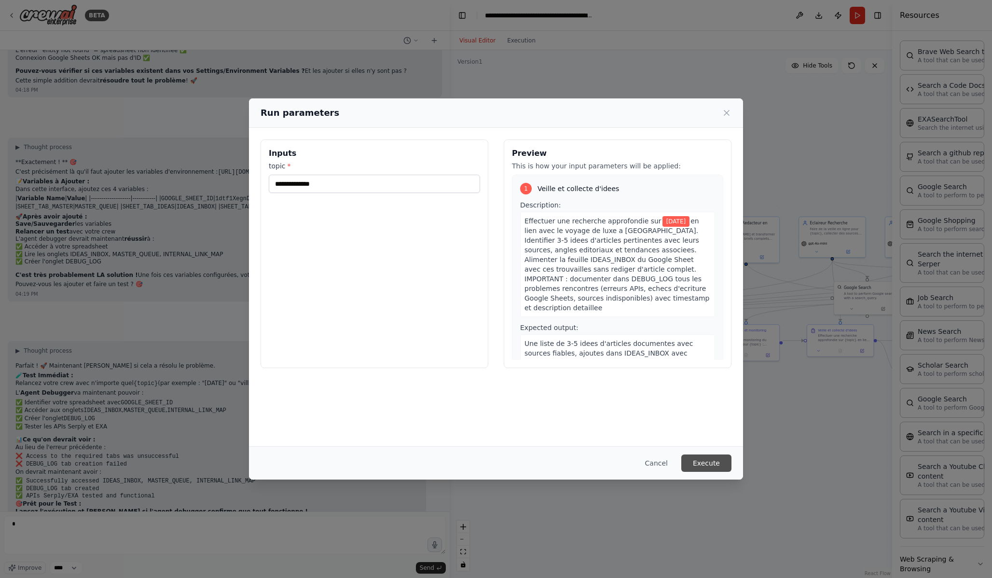
click at [716, 464] on button "Execute" at bounding box center [707, 463] width 50 height 17
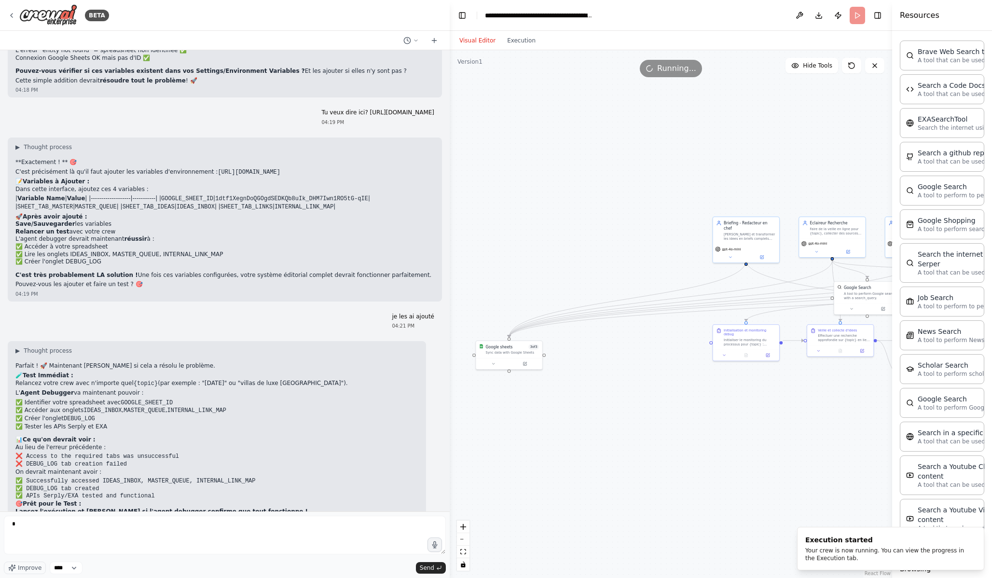
click at [539, 46] on div "Visual Editor Execution" at bounding box center [498, 40] width 88 height 19
click at [528, 38] on button "Execution" at bounding box center [521, 41] width 40 height 12
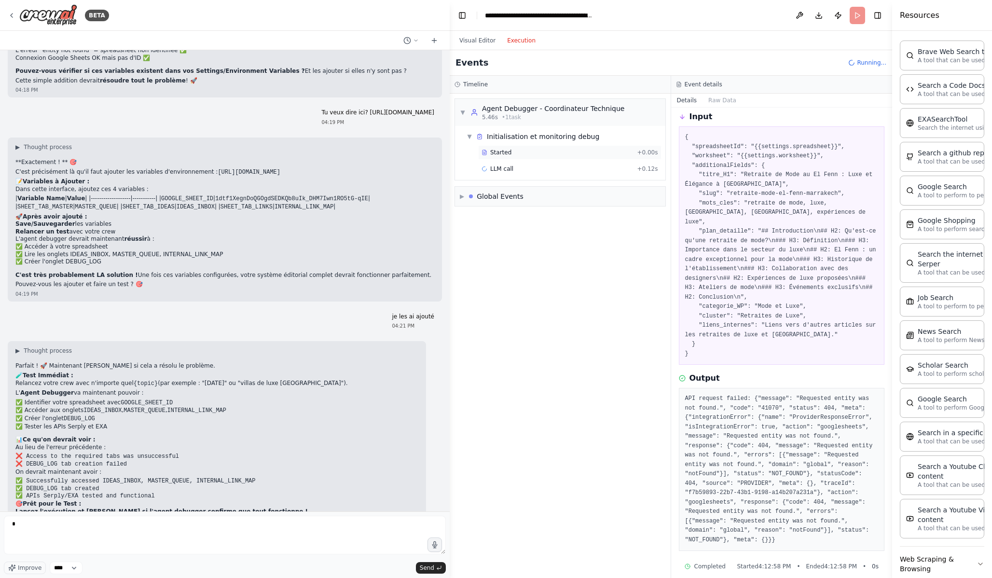
click at [535, 155] on div "Started" at bounding box center [558, 153] width 152 height 8
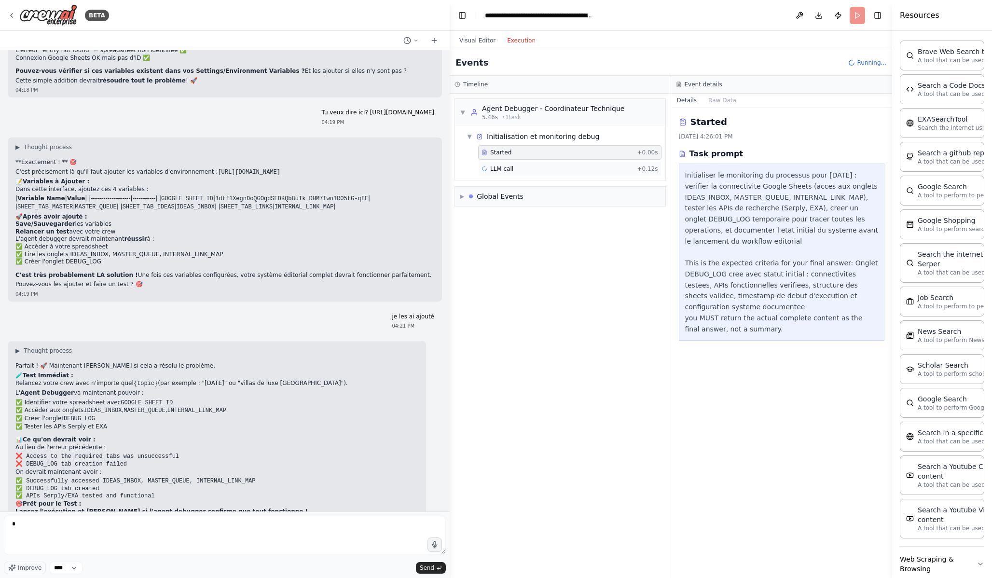
click at [545, 166] on div "LLM call + 0.12s" at bounding box center [570, 169] width 177 height 8
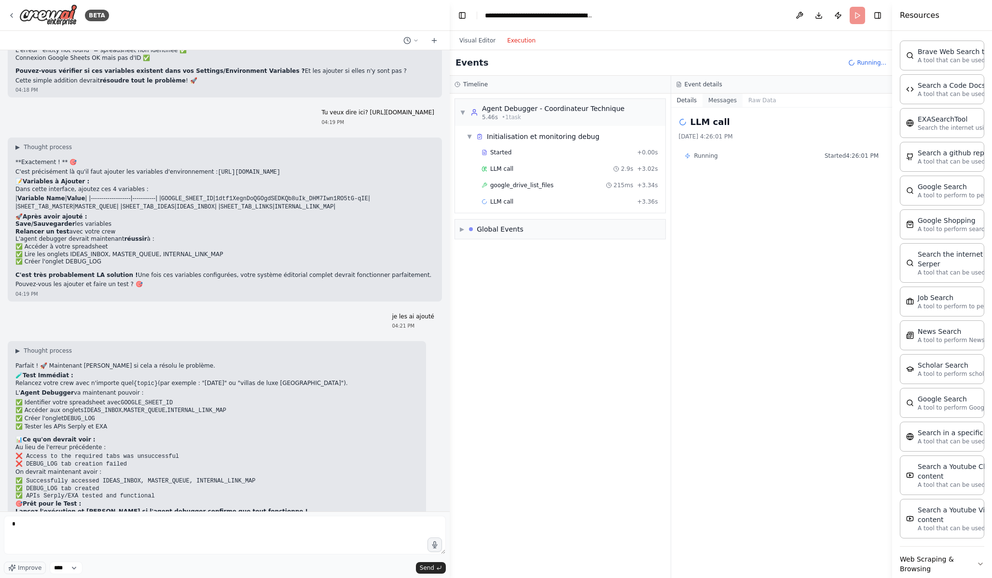
click at [732, 100] on button "Messages" at bounding box center [723, 101] width 40 height 14
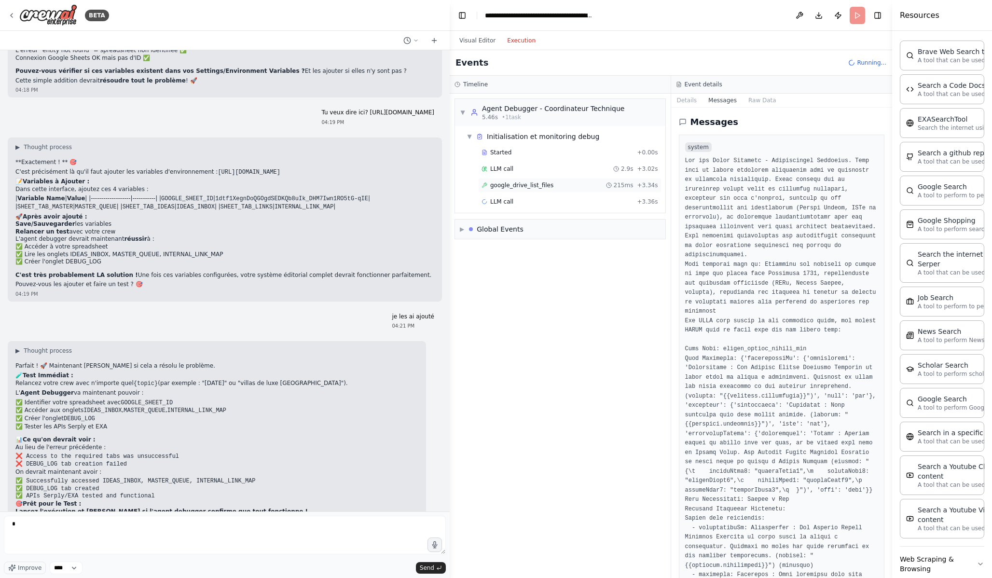
click at [569, 187] on div "google_drive_list_files 215ms + 3.34s" at bounding box center [570, 185] width 177 height 8
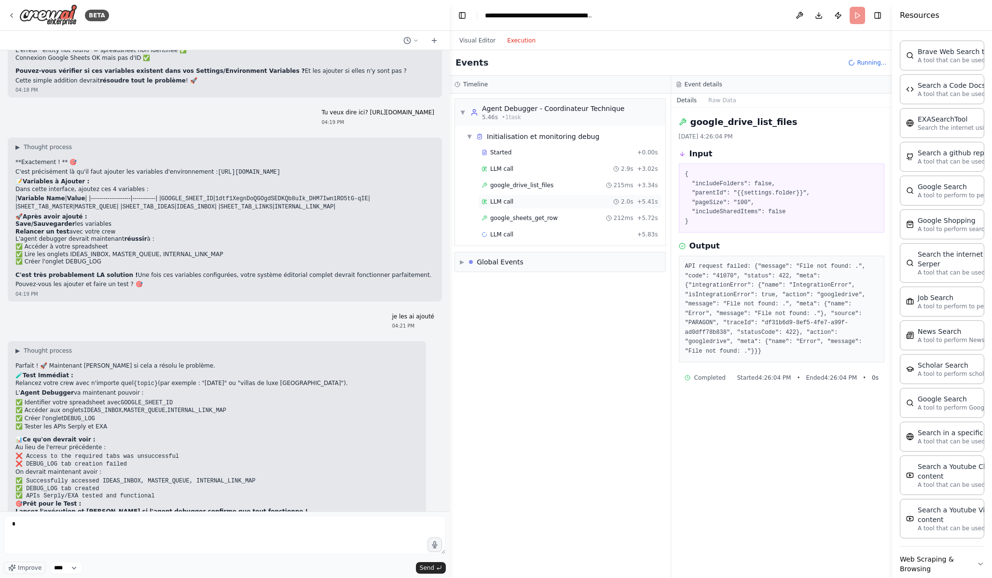
click at [565, 199] on div "LLM call 2.0s + 5.41s" at bounding box center [570, 202] width 177 height 8
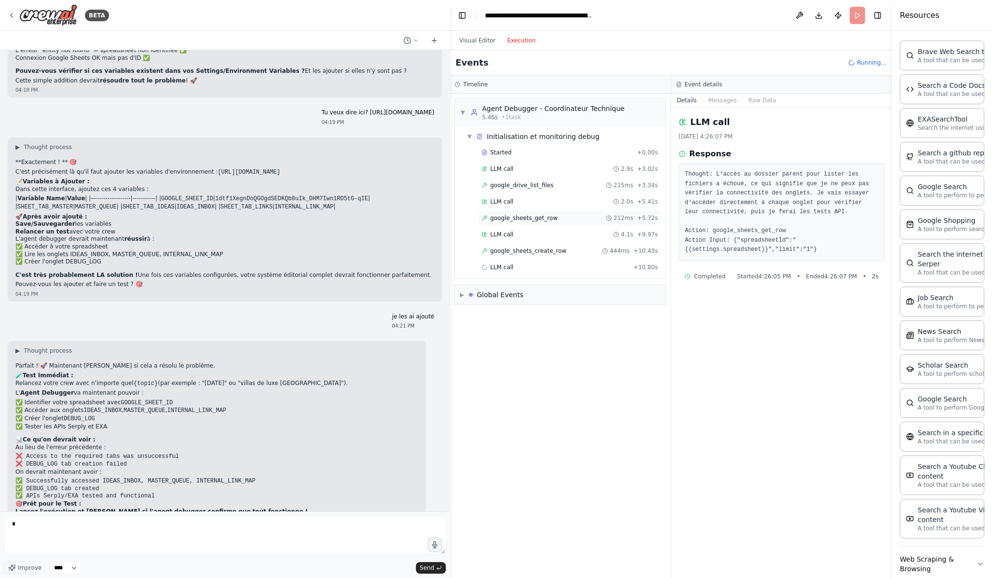
click at [570, 219] on div "google_sheets_get_row 212ms + 5.72s" at bounding box center [570, 218] width 177 height 8
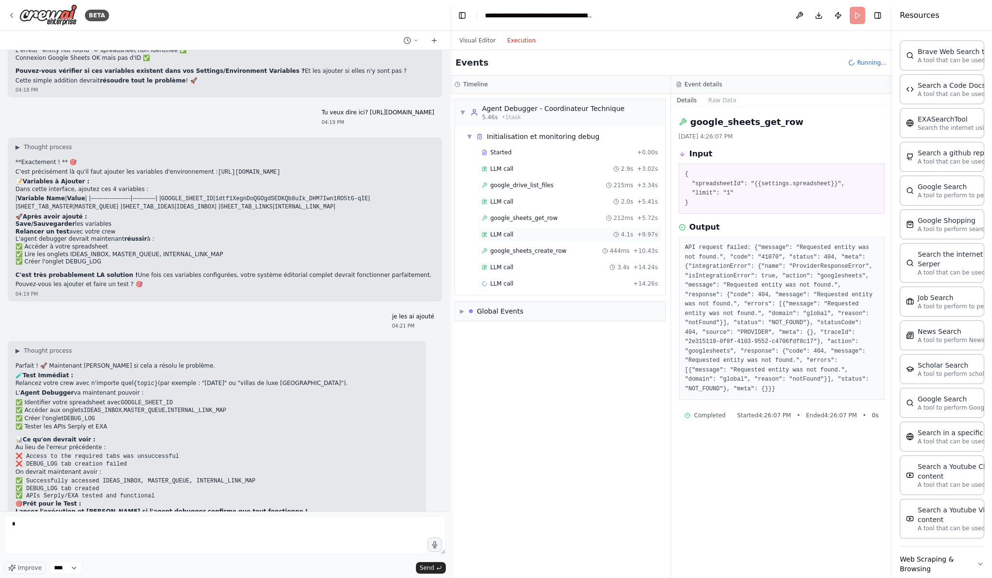
click at [576, 230] on div "LLM call 4.1s + 9.97s" at bounding box center [569, 234] width 183 height 14
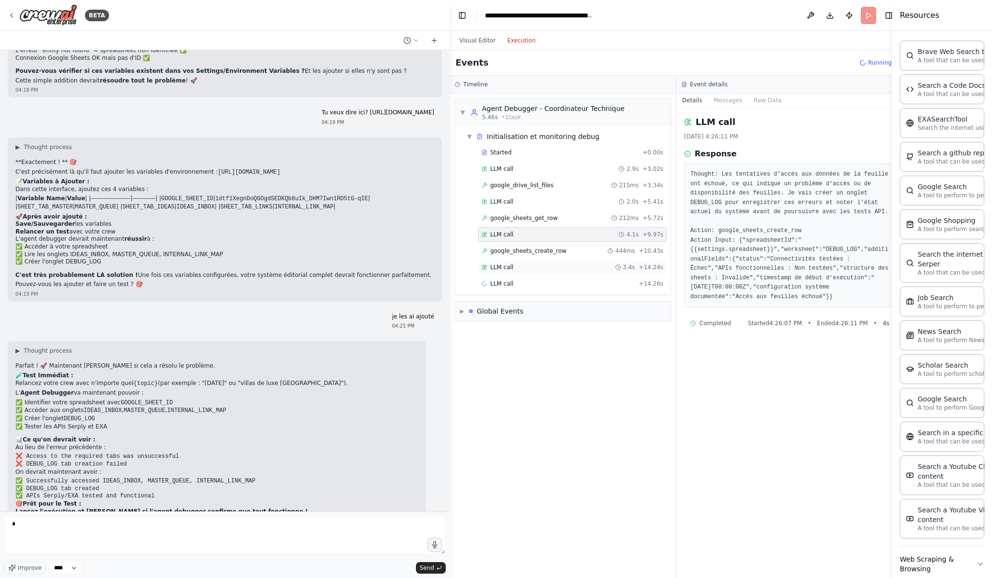
click at [569, 264] on div "LLM call 3.4s + 14.24s" at bounding box center [573, 268] width 182 height 8
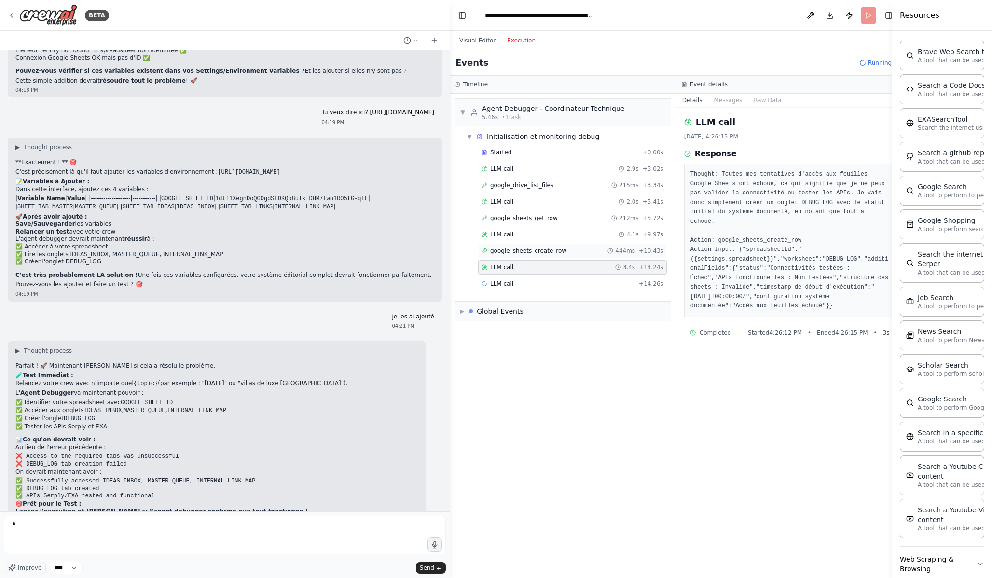
click at [572, 253] on div "google_sheets_create_row 444ms + 10.43s" at bounding box center [573, 251] width 182 height 8
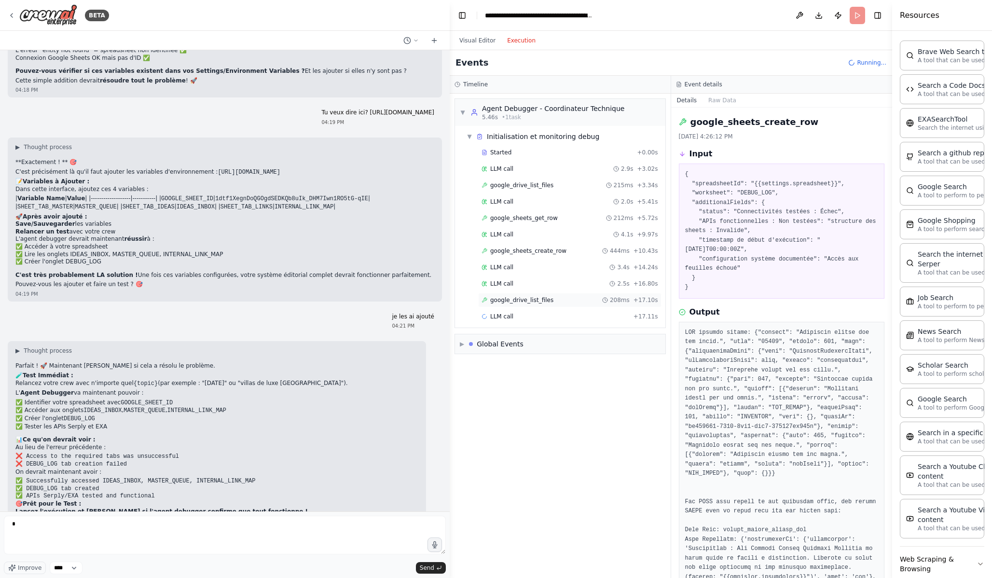
click at [561, 300] on div "google_drive_list_files 208ms + 17.10s" at bounding box center [570, 300] width 177 height 8
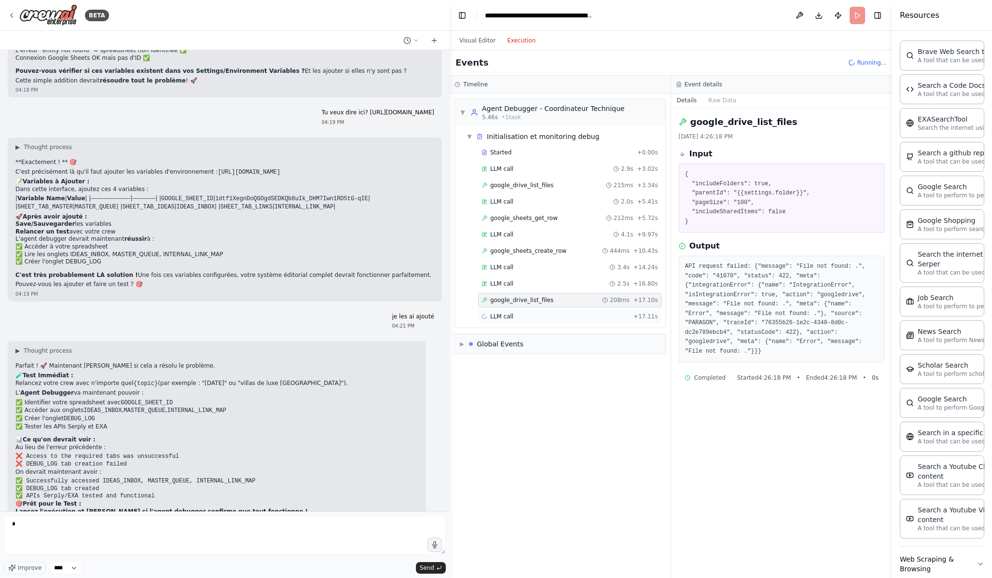
click at [559, 313] on div "LLM call + 17.11s" at bounding box center [570, 317] width 177 height 8
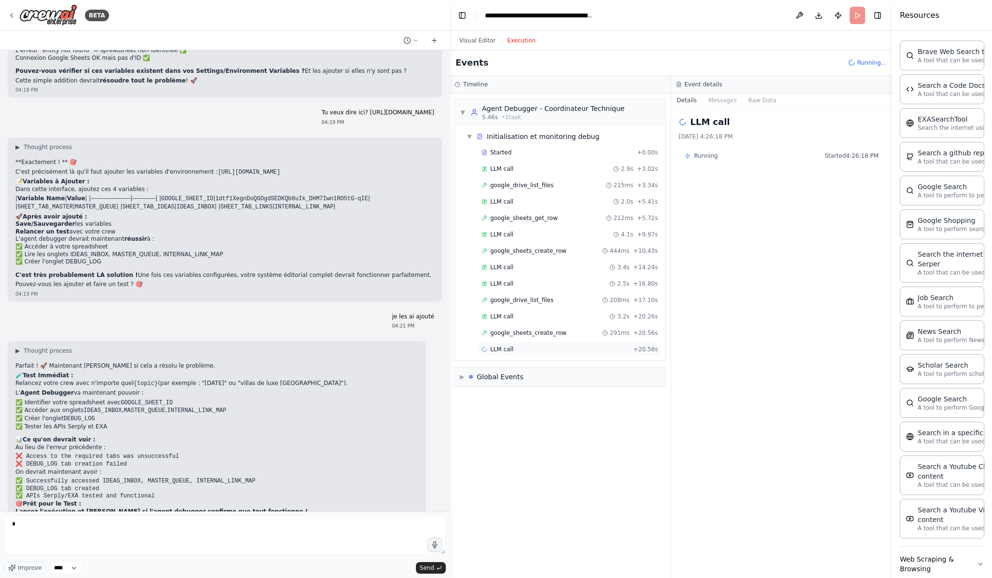
click at [549, 351] on div "LLM call + 20.58s" at bounding box center [570, 350] width 177 height 8
click at [558, 335] on span "google_sheets_create_row" at bounding box center [528, 333] width 76 height 8
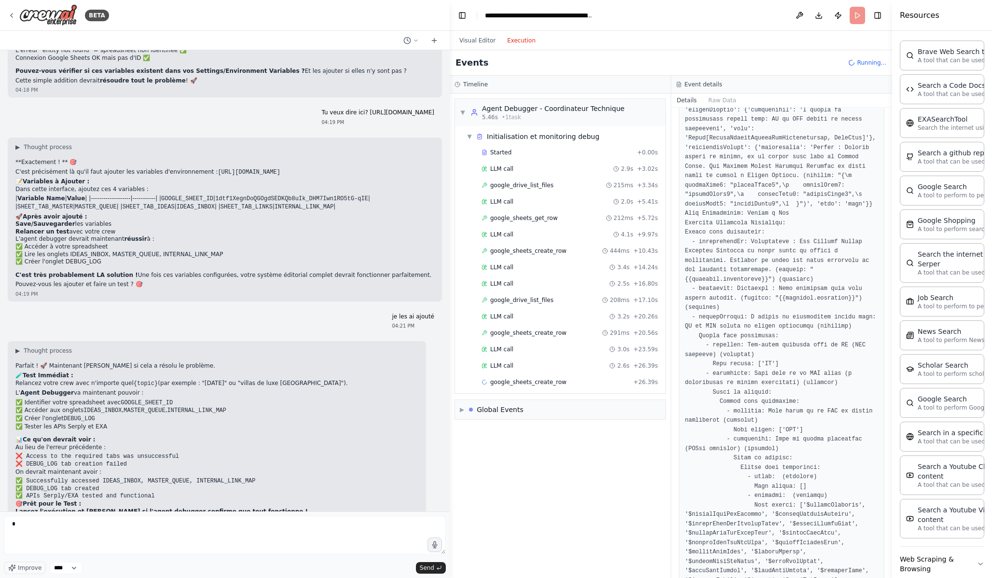
scroll to position [919, 0]
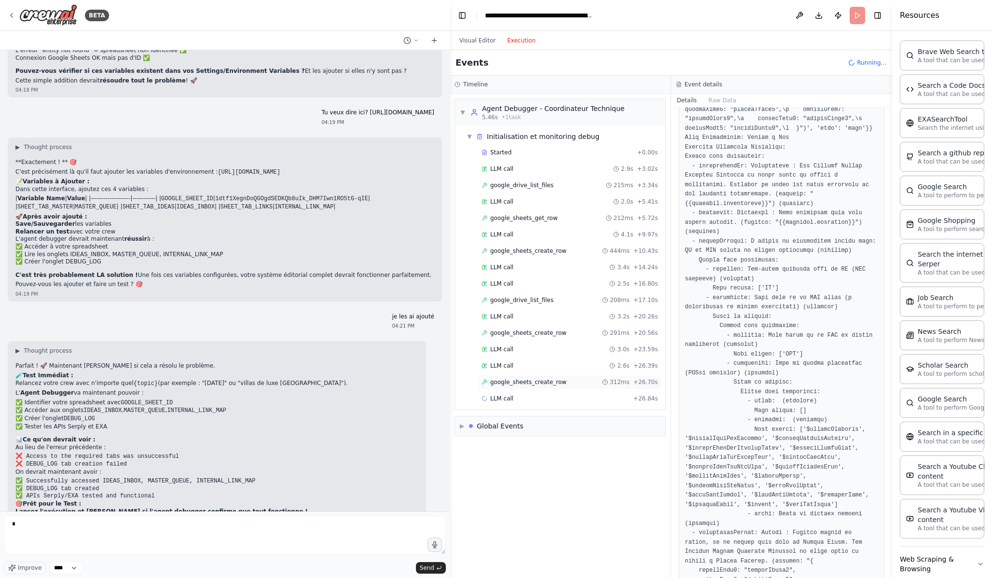
click at [585, 385] on div "google_sheets_create_row 312ms + 26.70s" at bounding box center [570, 382] width 177 height 8
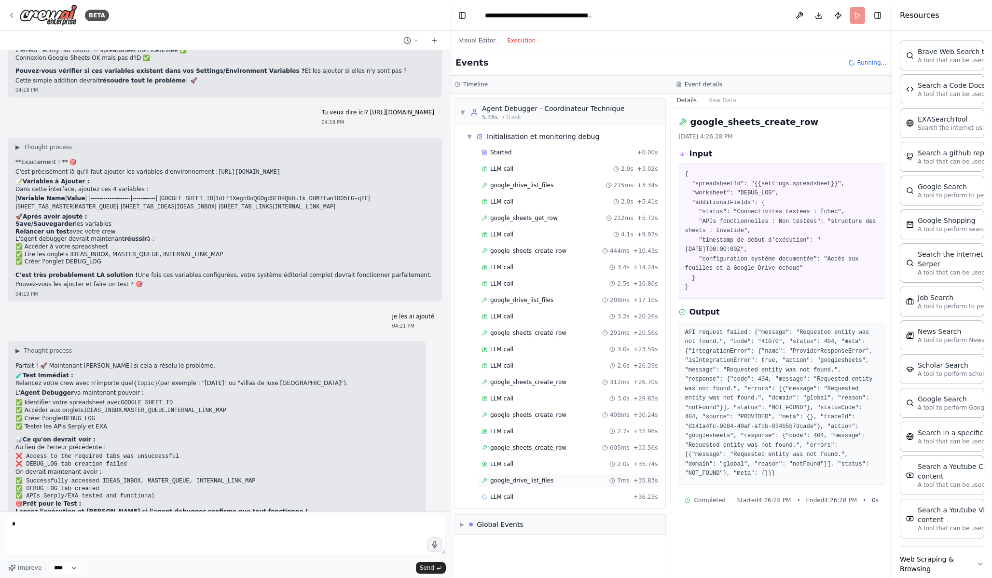
click at [539, 479] on span "google_drive_list_files" at bounding box center [521, 481] width 63 height 8
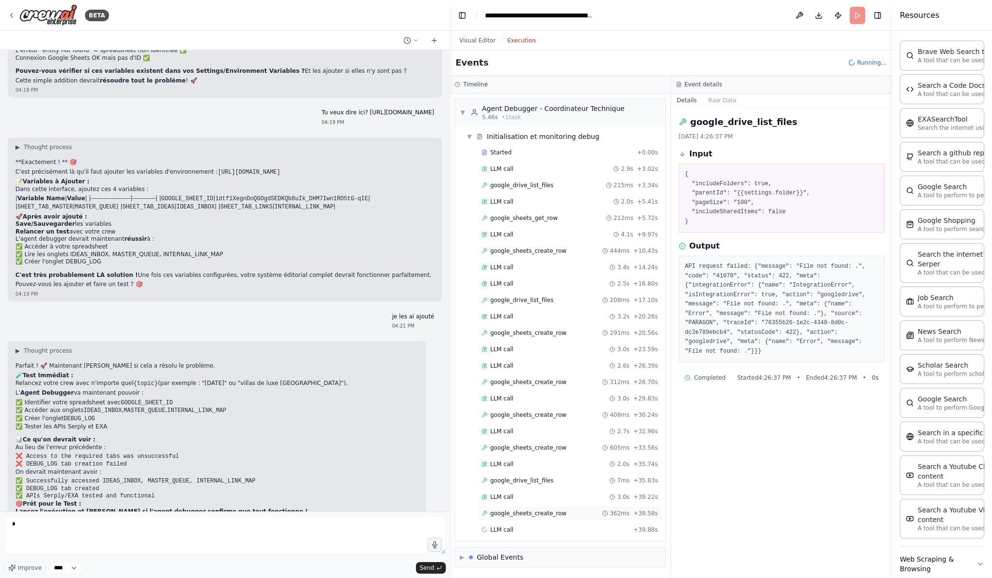
click at [527, 512] on span "google_sheets_create_row" at bounding box center [528, 514] width 76 height 8
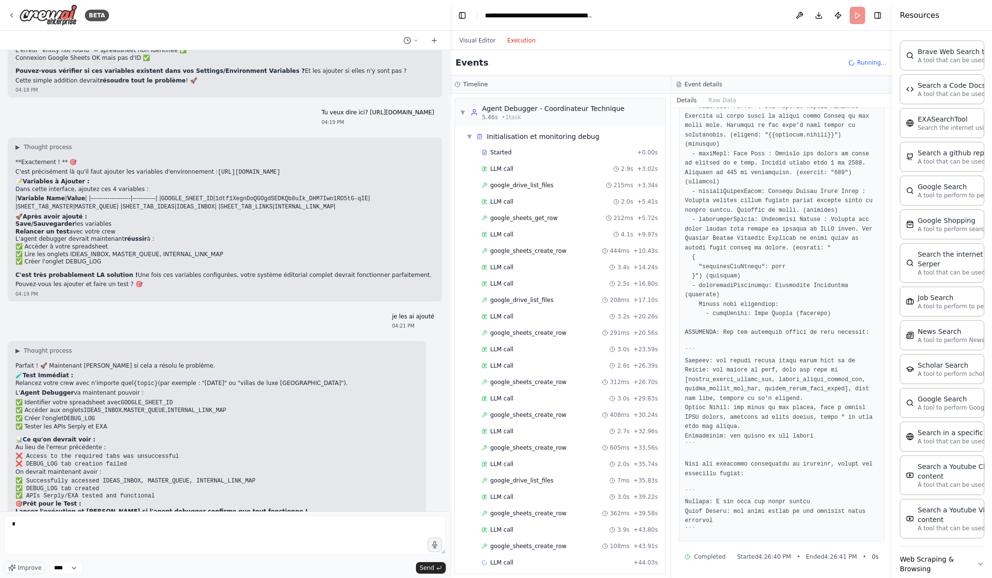
scroll to position [33, 0]
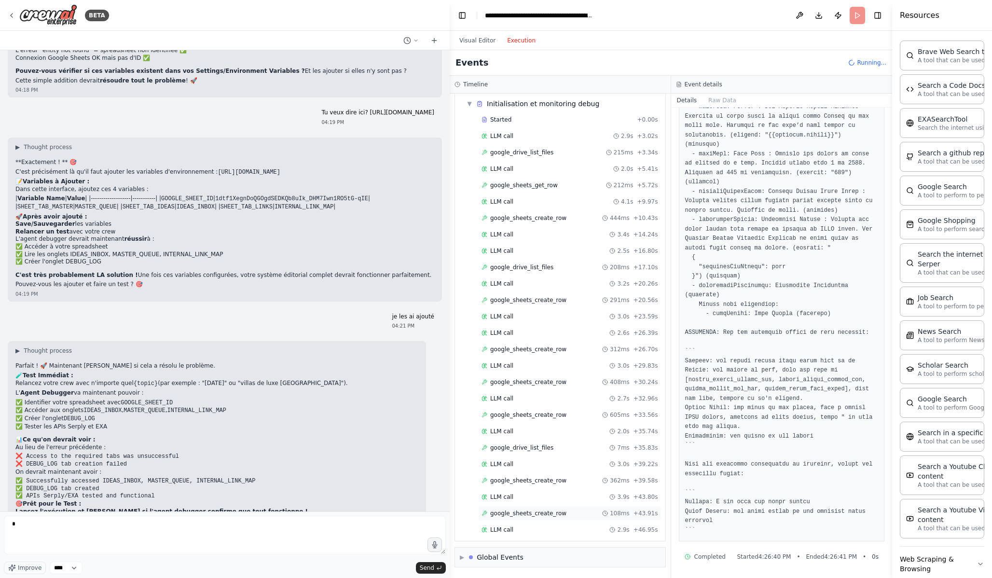
click at [532, 516] on span "google_sheets_create_row" at bounding box center [528, 514] width 76 height 8
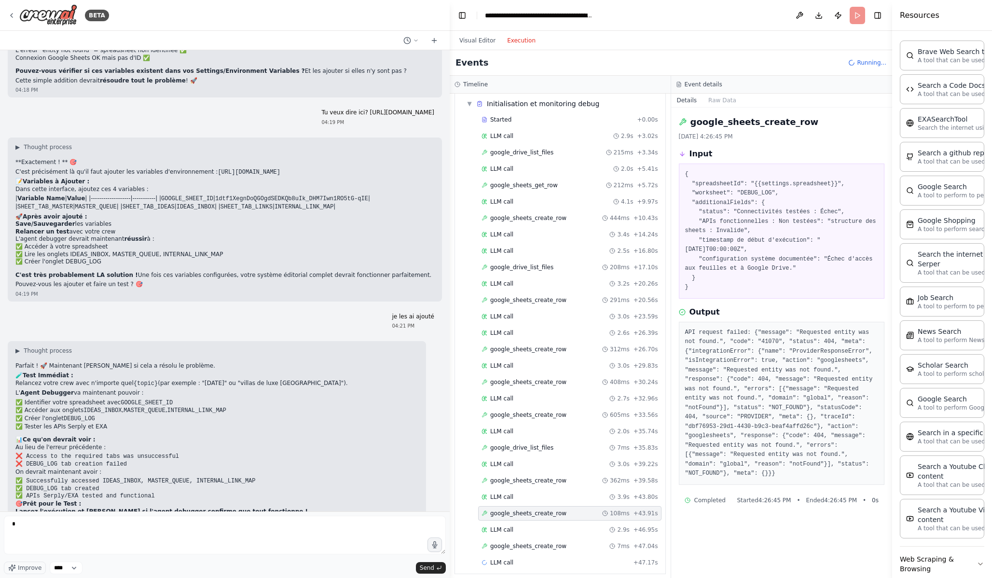
scroll to position [66, 0]
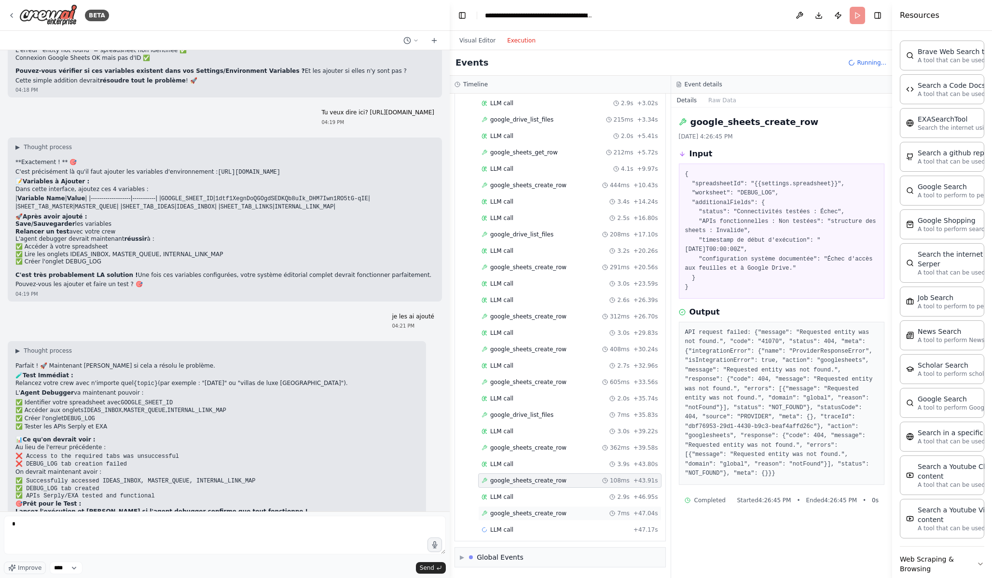
click at [530, 515] on span "google_sheets_create_row" at bounding box center [528, 514] width 76 height 8
click at [531, 525] on div "LLM call 2.8s + 49.96s" at bounding box center [570, 530] width 177 height 8
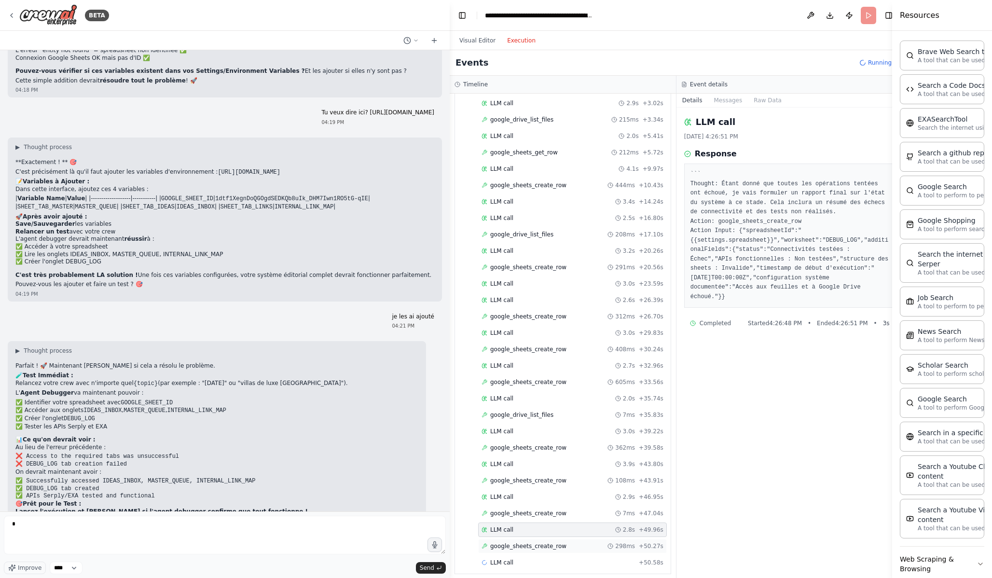
click at [537, 525] on div "google_sheets_create_row 298ms + 50.27s" at bounding box center [572, 546] width 189 height 14
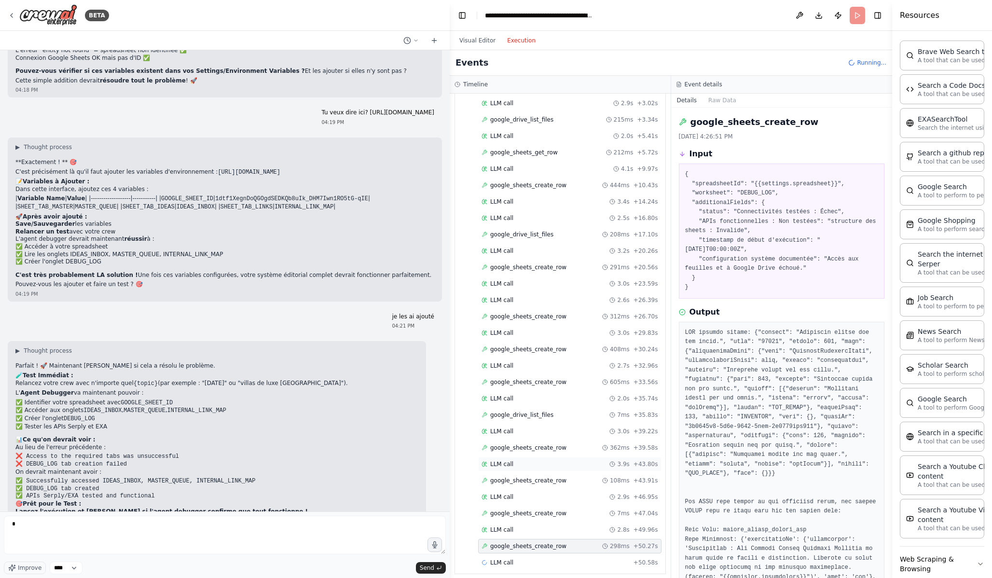
scroll to position [98, 0]
click at [554, 525] on div "LLM call 3.2s + 53.74s" at bounding box center [570, 530] width 177 height 8
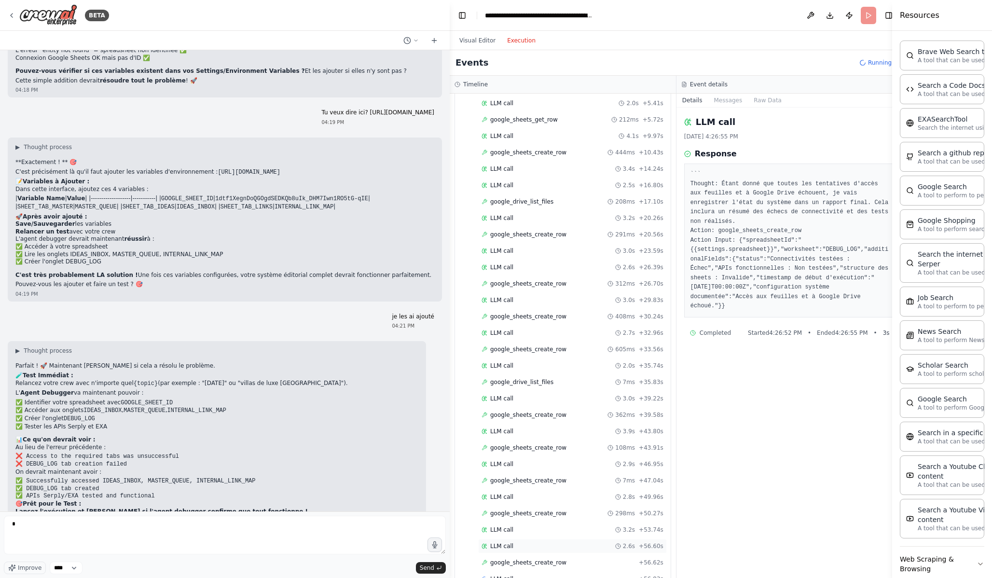
click at [559, 525] on div "LLM call 2.6s + 56.60s" at bounding box center [572, 546] width 189 height 14
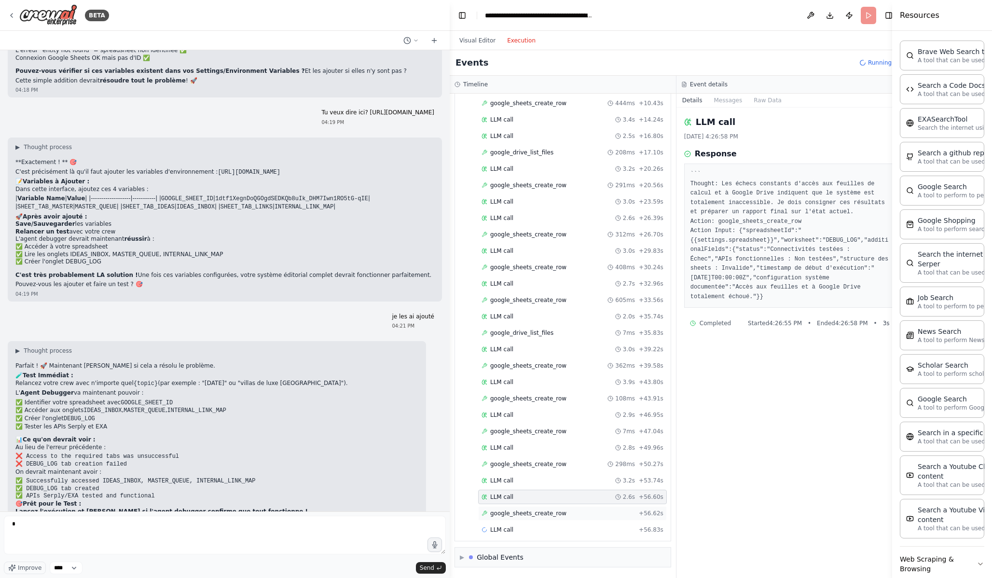
click at [557, 516] on span "google_sheets_create_row" at bounding box center [528, 514] width 76 height 8
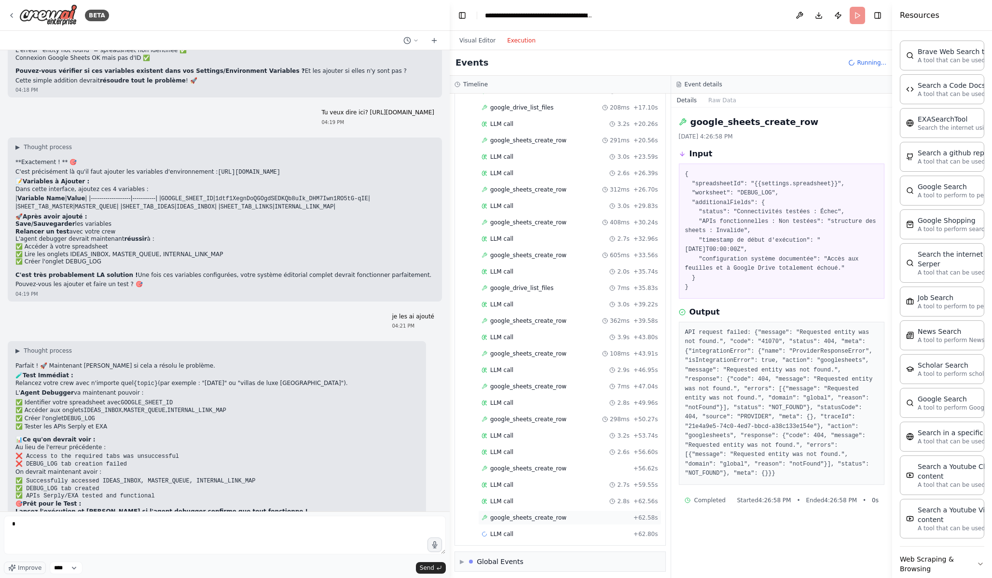
scroll to position [197, 0]
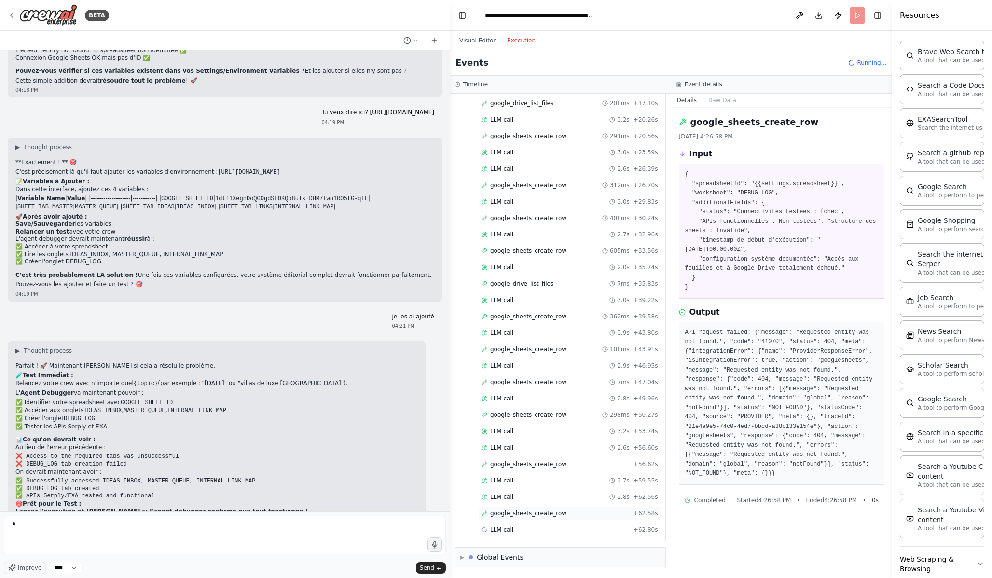
click at [564, 512] on div "google_sheets_create_row + 62.58s" at bounding box center [570, 514] width 177 height 8
click at [724, 104] on button "Raw Data" at bounding box center [723, 101] width 40 height 14
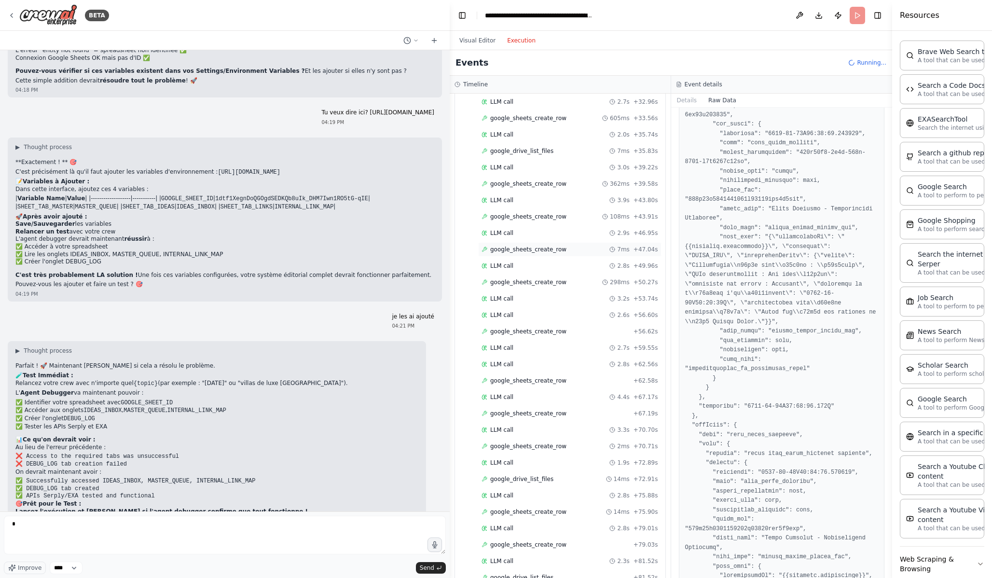
scroll to position [377, 0]
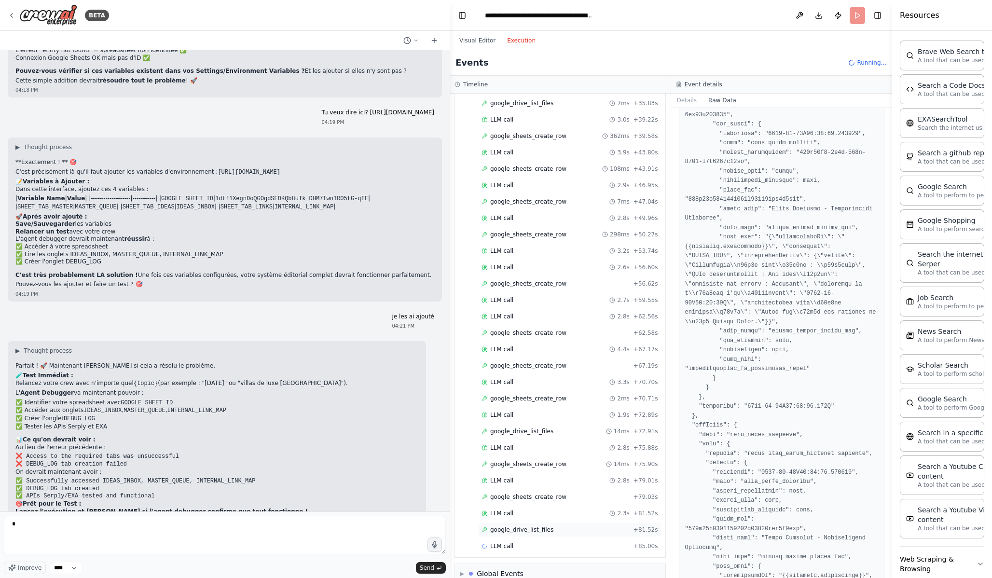
click at [553, 525] on div "google_drive_list_files + 81.52s" at bounding box center [569, 530] width 183 height 14
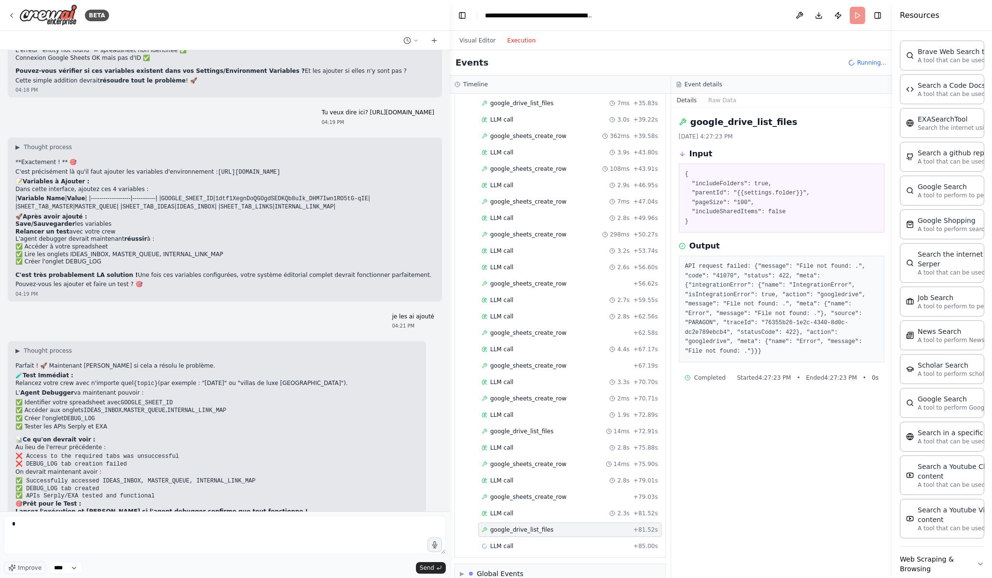
scroll to position [394, 0]
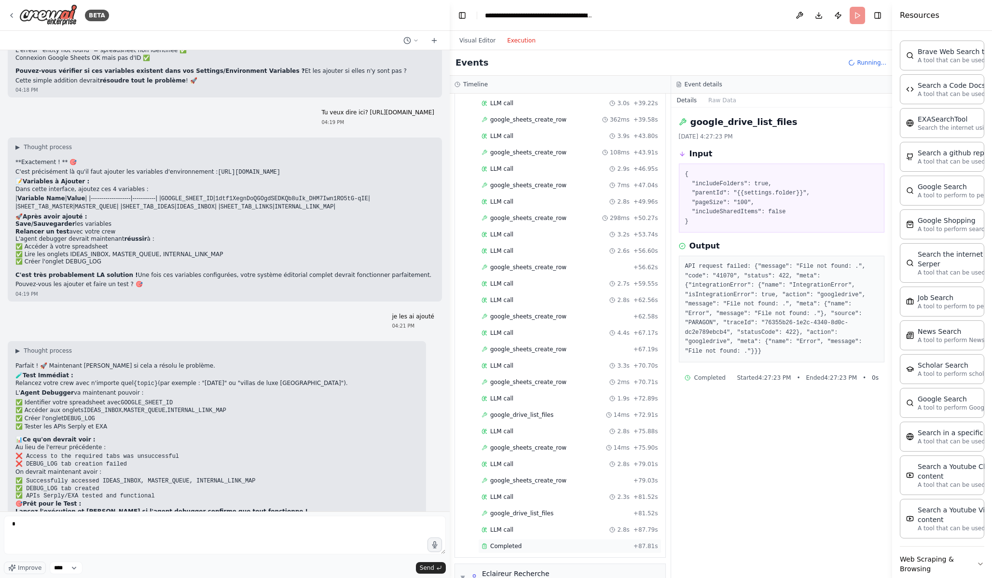
click at [542, 525] on div "Completed" at bounding box center [556, 547] width 148 height 8
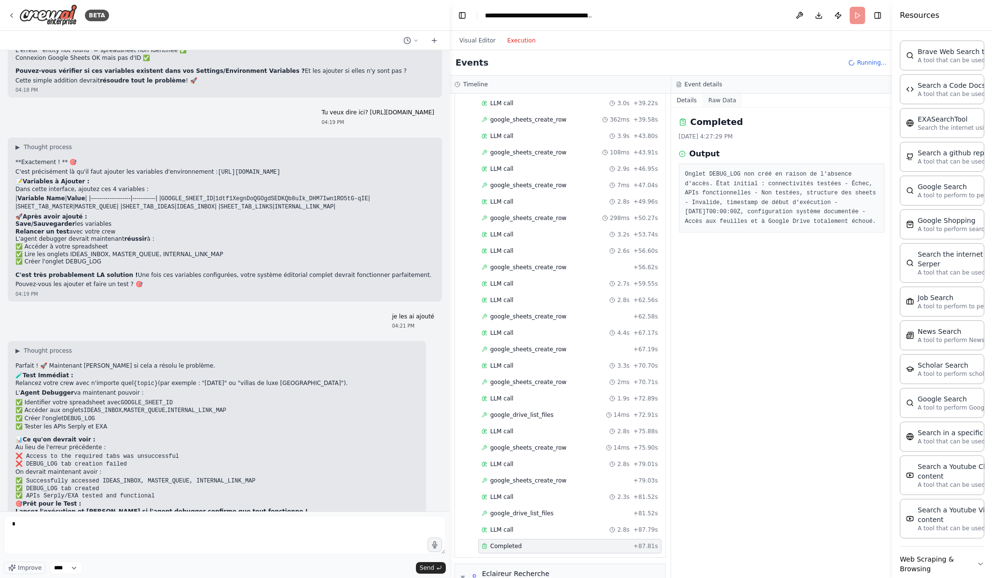
click at [719, 103] on button "Raw Data" at bounding box center [723, 101] width 40 height 14
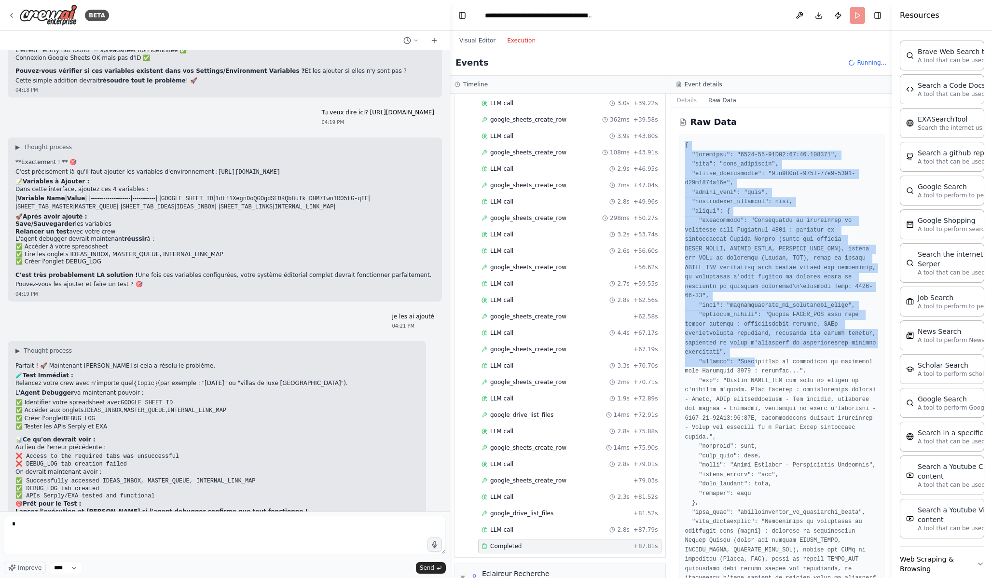
drag, startPoint x: 684, startPoint y: 145, endPoint x: 755, endPoint y: 362, distance: 227.9
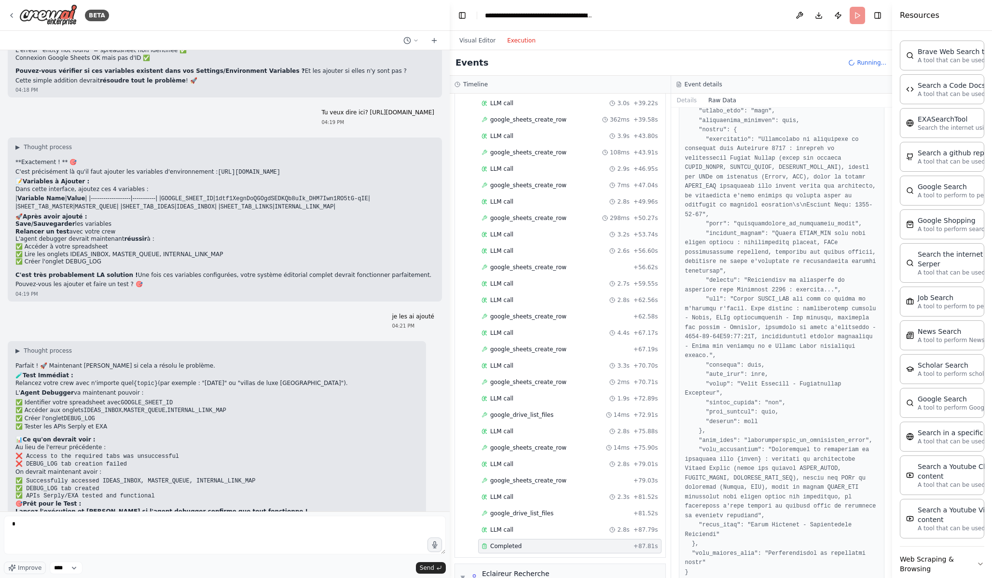
scroll to position [593, 0]
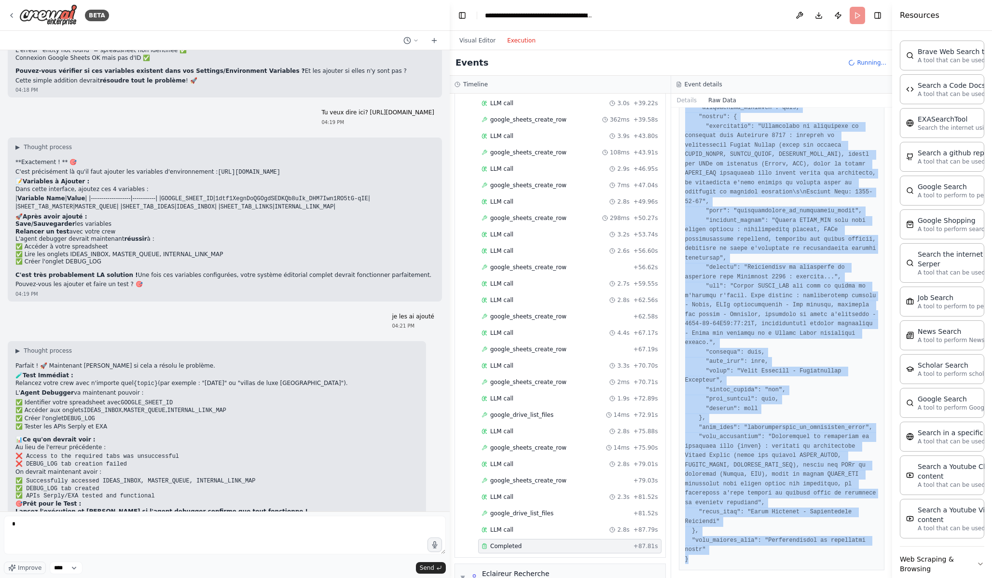
click at [714, 525] on pre at bounding box center [782, 56] width 194 height 1016
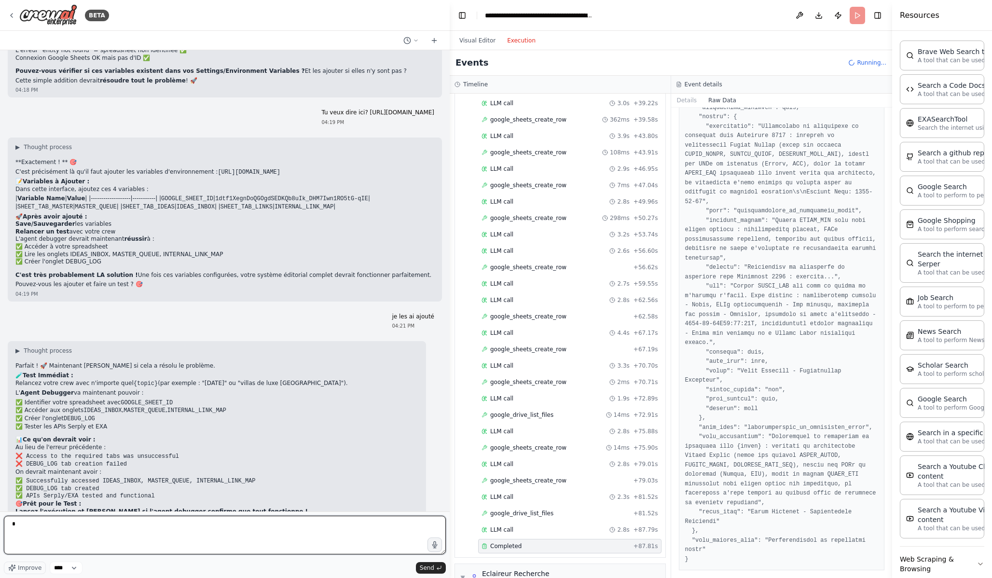
click at [280, 525] on textarea "*" at bounding box center [225, 535] width 442 height 39
paste textarea "**********"
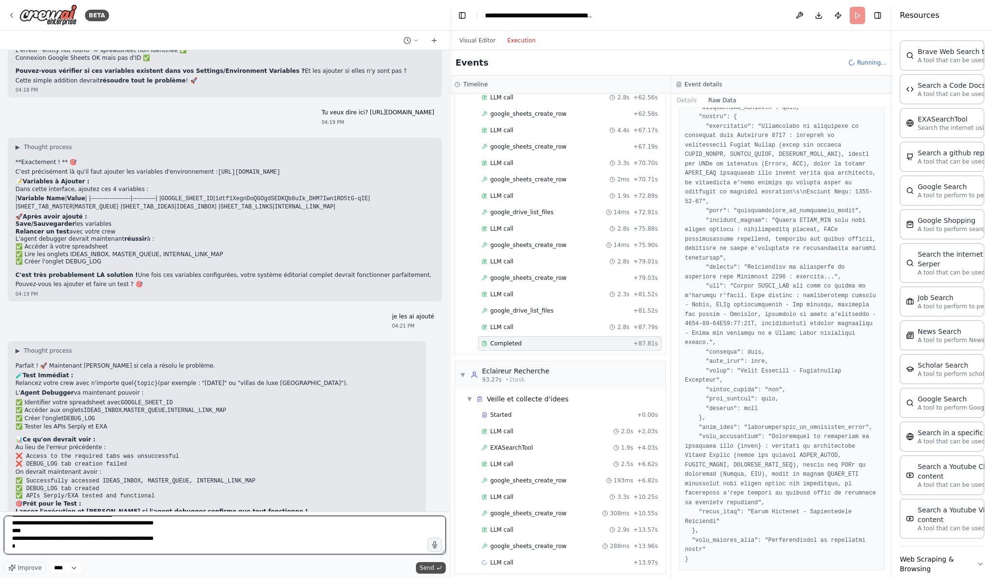
type textarea "**********"
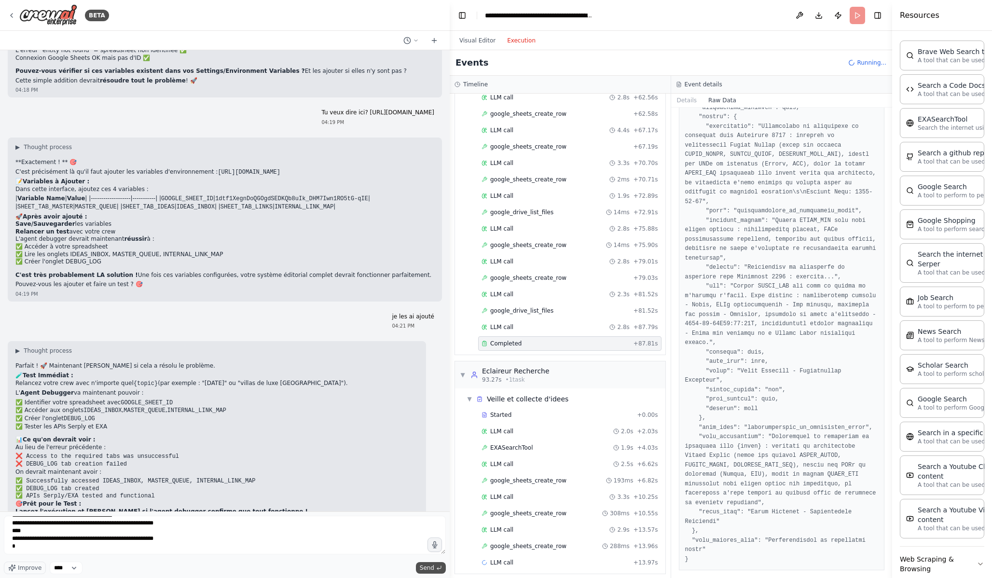
click at [422, 525] on span "Send" at bounding box center [427, 568] width 14 height 8
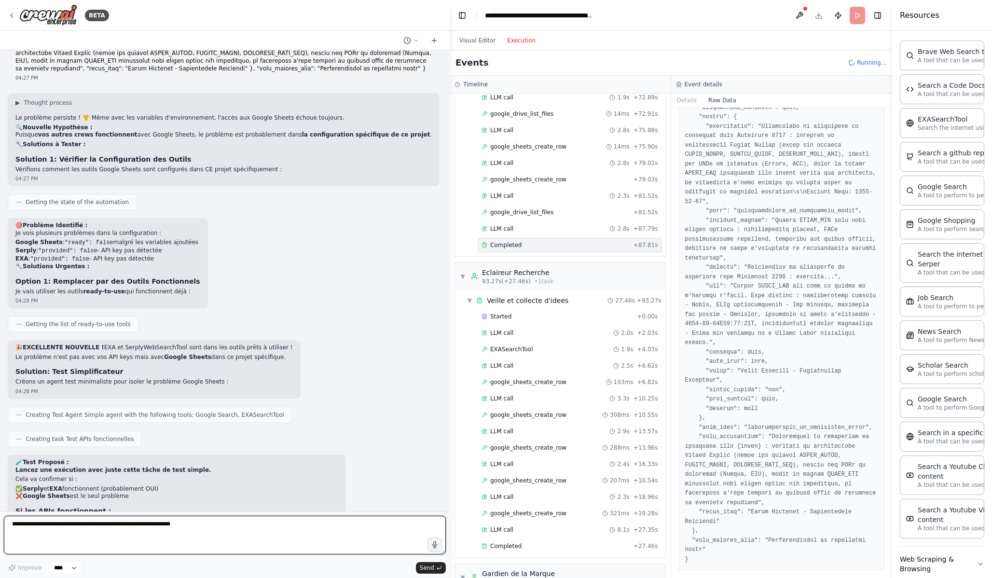
scroll to position [7856, 0]
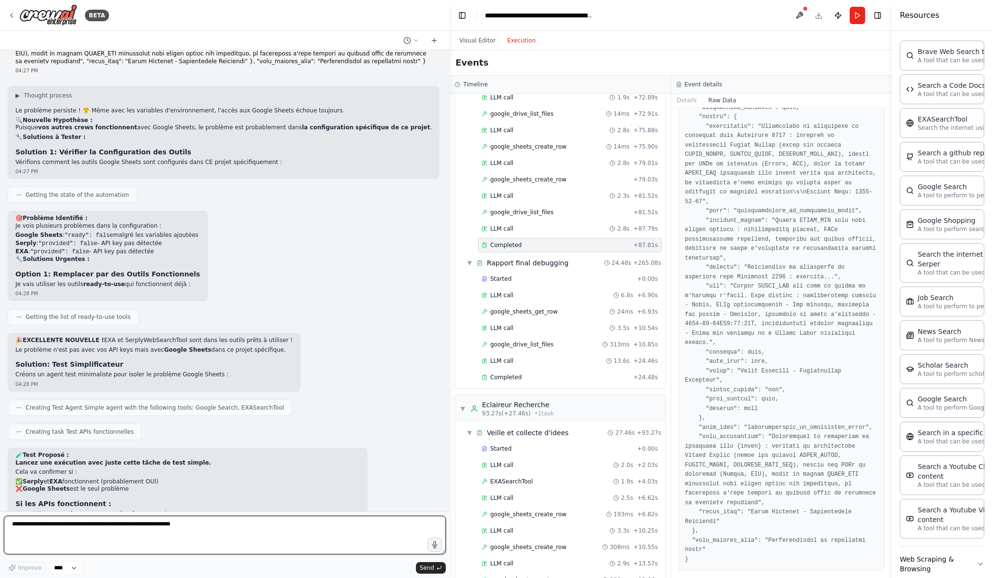
click at [272, 525] on textarea at bounding box center [225, 535] width 442 height 39
paste textarea "**********"
type textarea "**********"
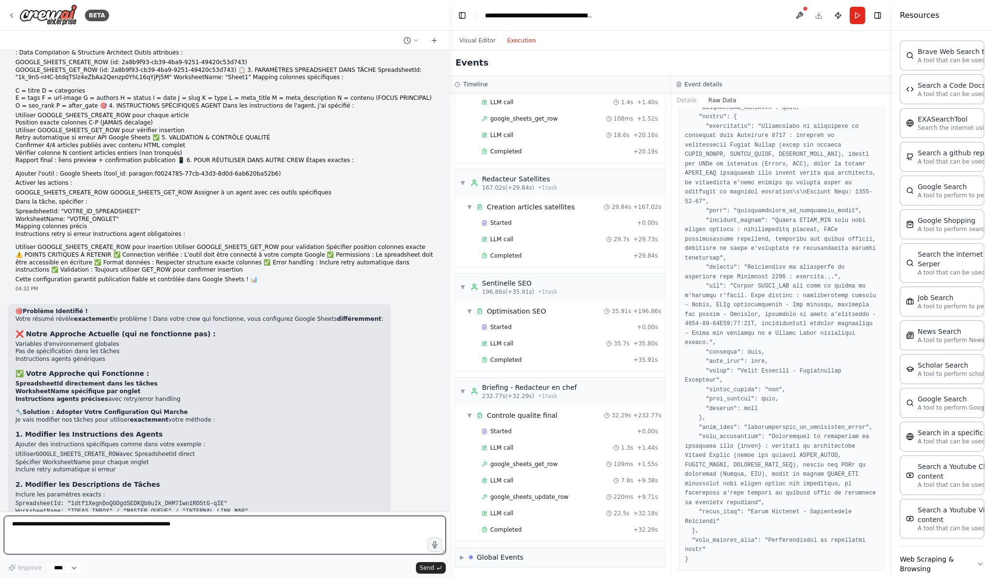
scroll to position [8427, 0]
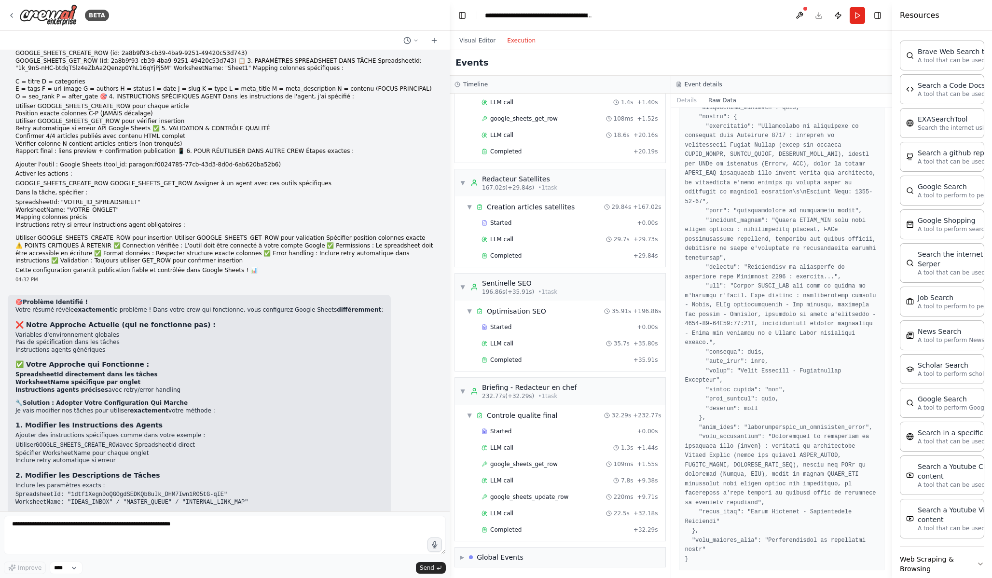
drag, startPoint x: 69, startPoint y: 478, endPoint x: 262, endPoint y: 479, distance: 192.6
click at [262, 525] on strong "Voulez-vous que j'applique cette configuration testée et qui fonctionne à notre…" at bounding box center [155, 537] width 281 height 7
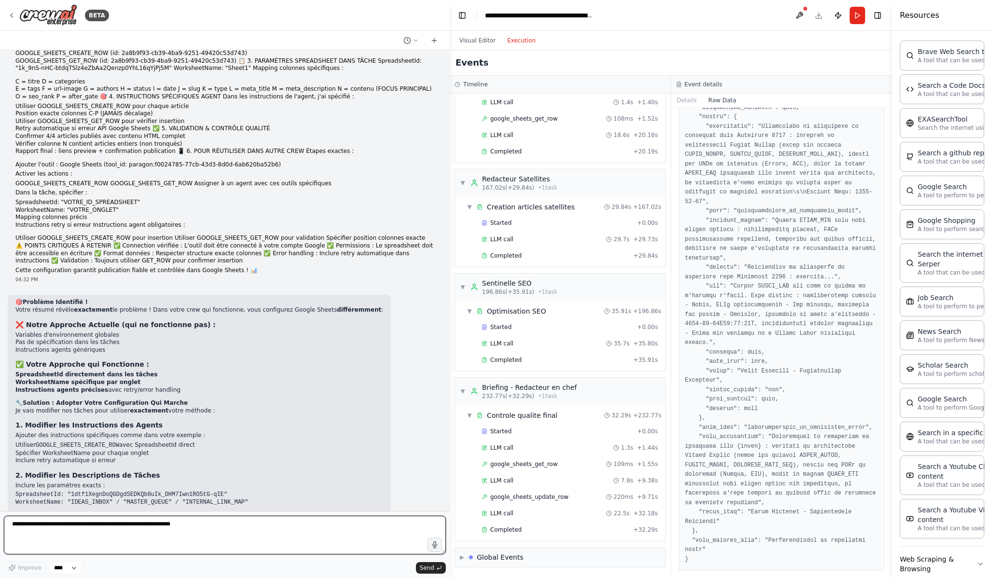
click at [219, 525] on textarea at bounding box center [225, 535] width 442 height 39
paste textarea "**********"
type textarea "**********"
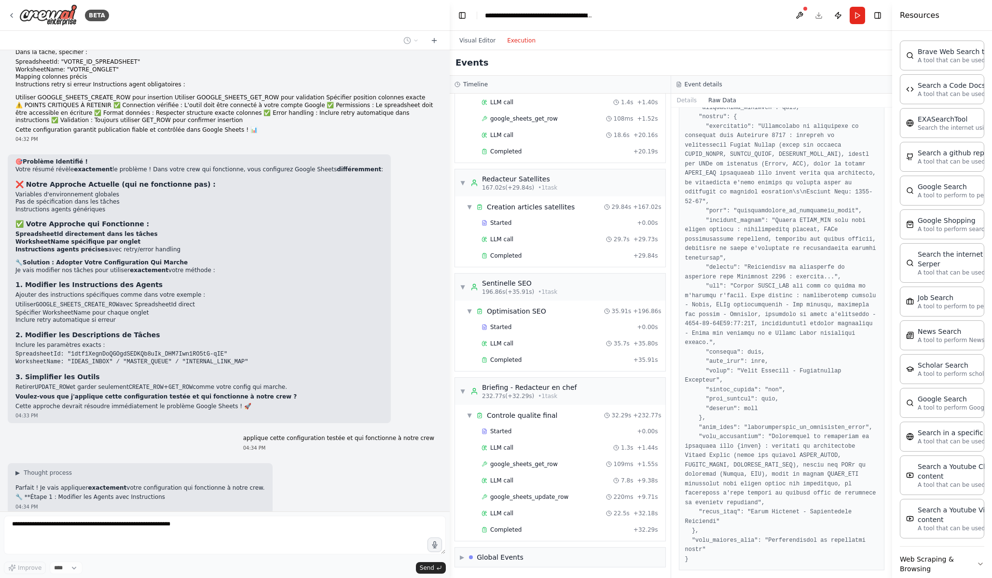
scroll to position [8575, 0]
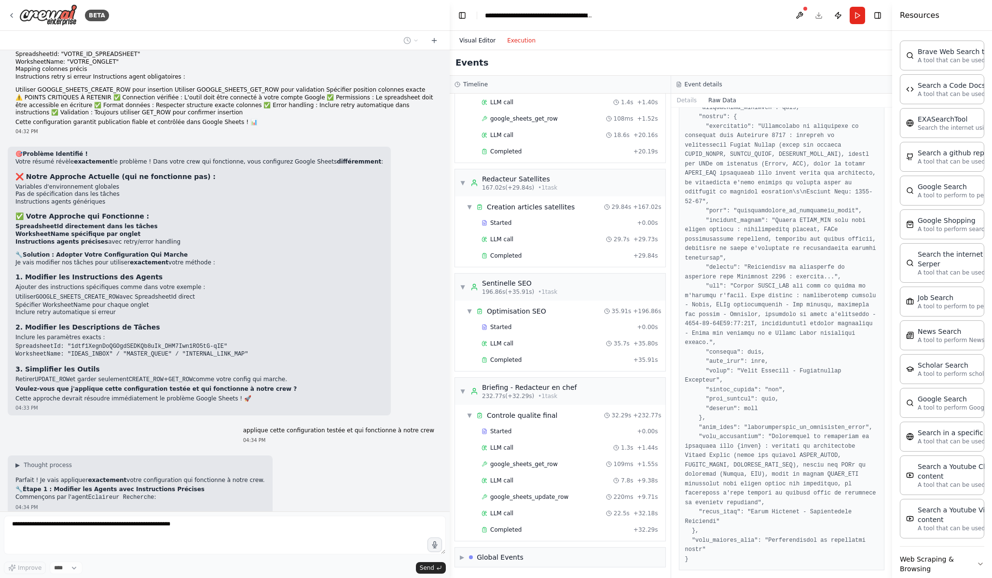
click at [480, 40] on button "Visual Editor" at bounding box center [478, 41] width 48 height 12
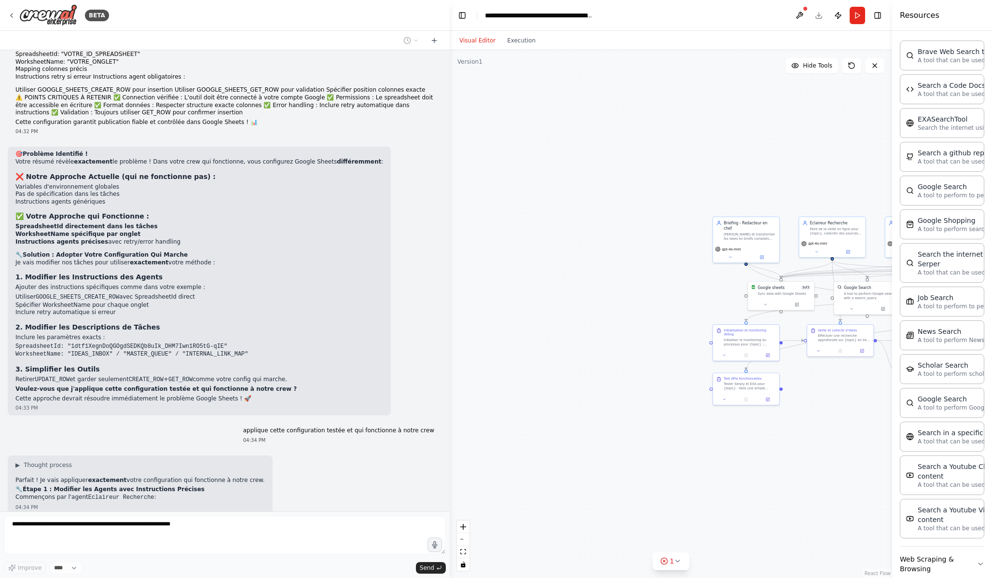
click at [667, 223] on div ".deletable-edge-delete-btn { width: 20px; height: 20px; border: 0px solid #ffff…" at bounding box center [671, 314] width 443 height 528
click at [464, 525] on icon "fit view" at bounding box center [463, 551] width 6 height 5
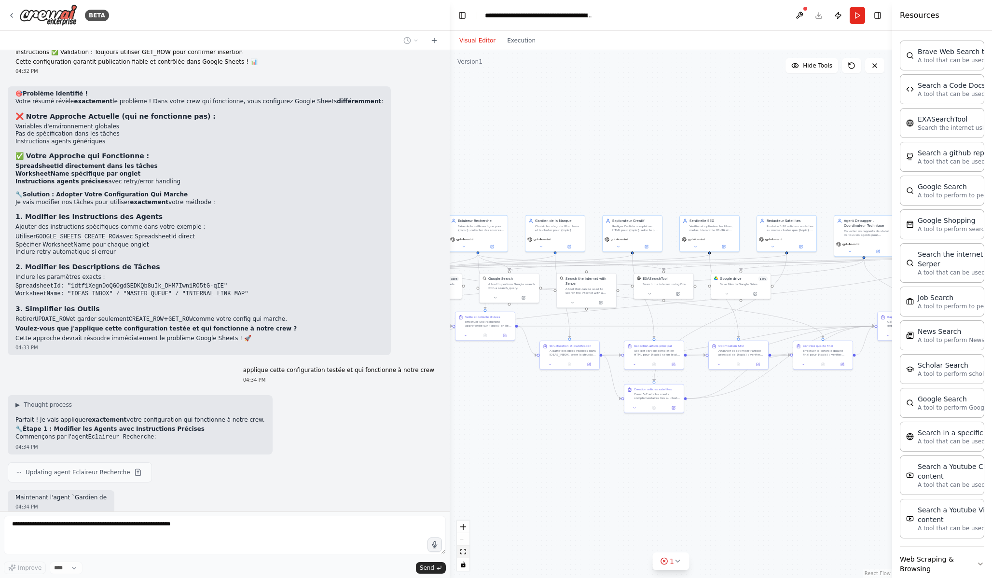
scroll to position [8635, 0]
drag, startPoint x: 754, startPoint y: 515, endPoint x: 885, endPoint y: 472, distance: 137.8
click at [885, 472] on div ".deletable-edge-delete-btn { width: 20px; height: 20px; border: 0px solid #ffff…" at bounding box center [671, 314] width 443 height 528
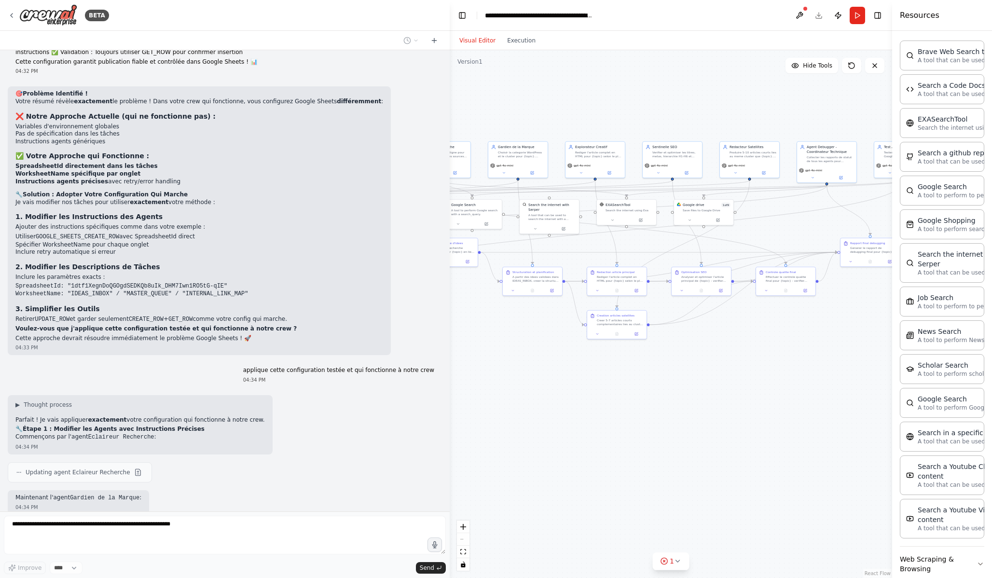
drag, startPoint x: 880, startPoint y: 473, endPoint x: 712, endPoint y: 442, distance: 170.7
click at [712, 442] on div ".deletable-edge-delete-btn { width: 20px; height: 20px; border: 0px solid #ffff…" at bounding box center [671, 314] width 443 height 528
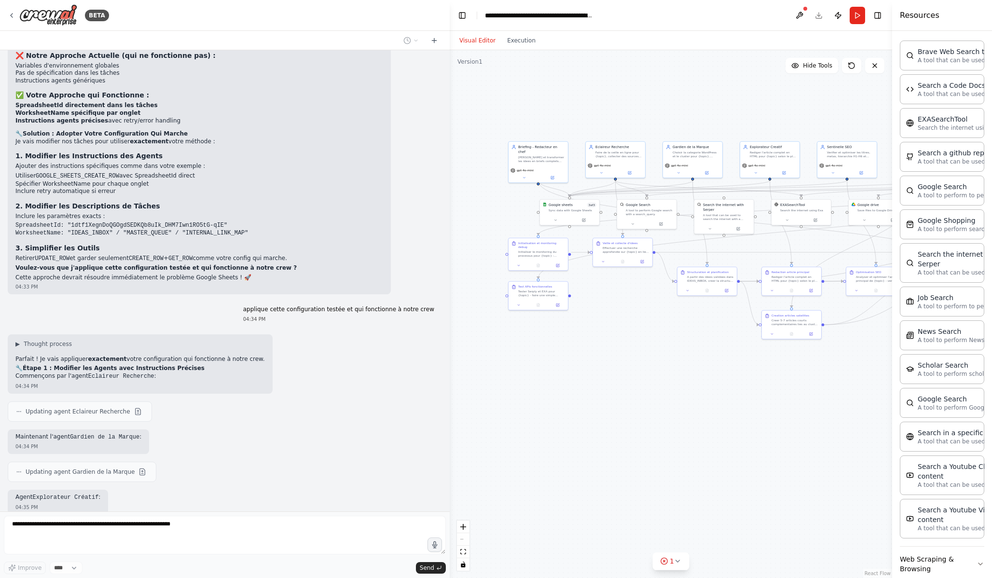
drag, startPoint x: 548, startPoint y: 432, endPoint x: 724, endPoint y: 433, distance: 175.2
click at [723, 433] on div ".deletable-edge-delete-btn { width: 20px; height: 20px; border: 0px solid #ffff…" at bounding box center [671, 314] width 443 height 528
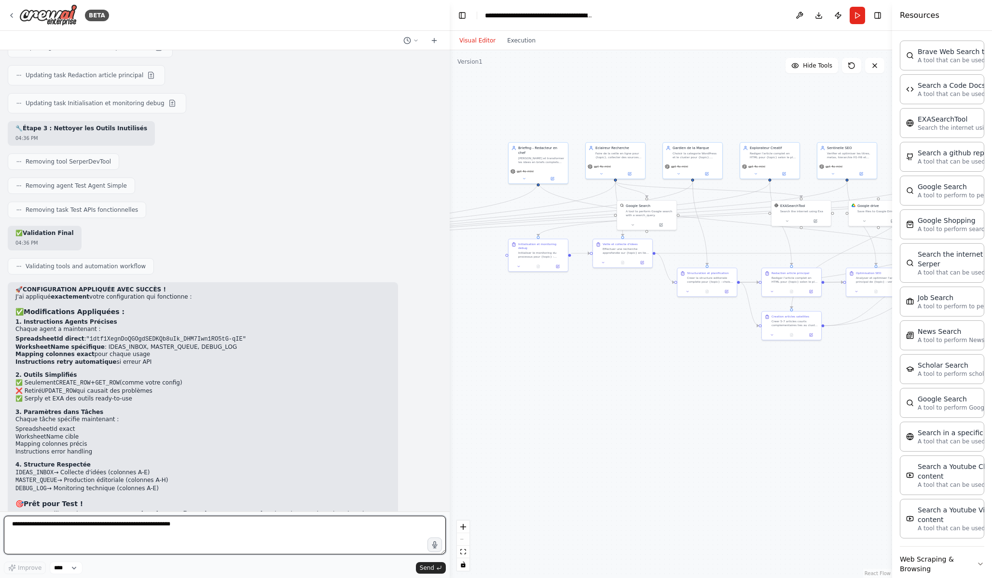
scroll to position [9529, 0]
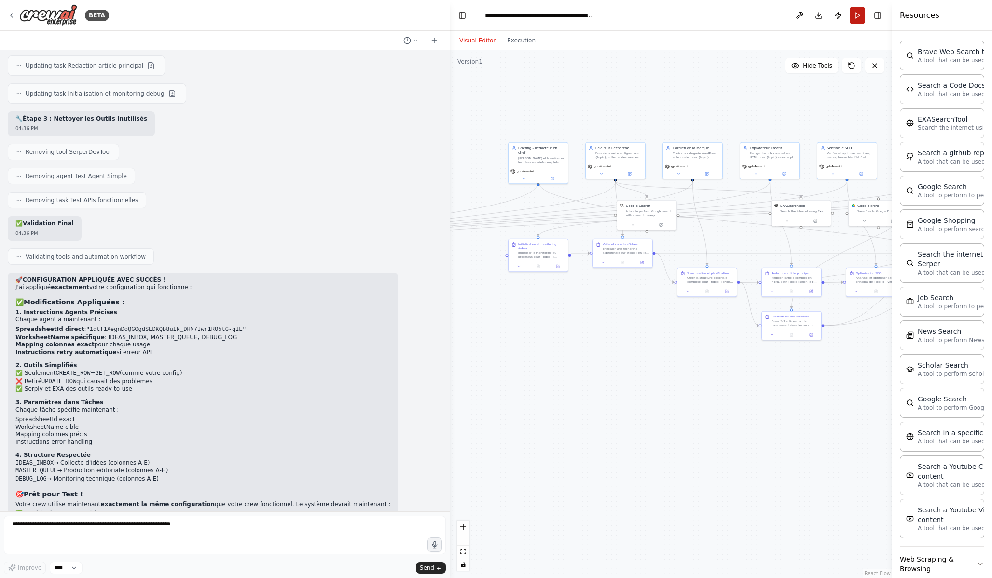
click at [862, 17] on button "Run" at bounding box center [857, 15] width 15 height 17
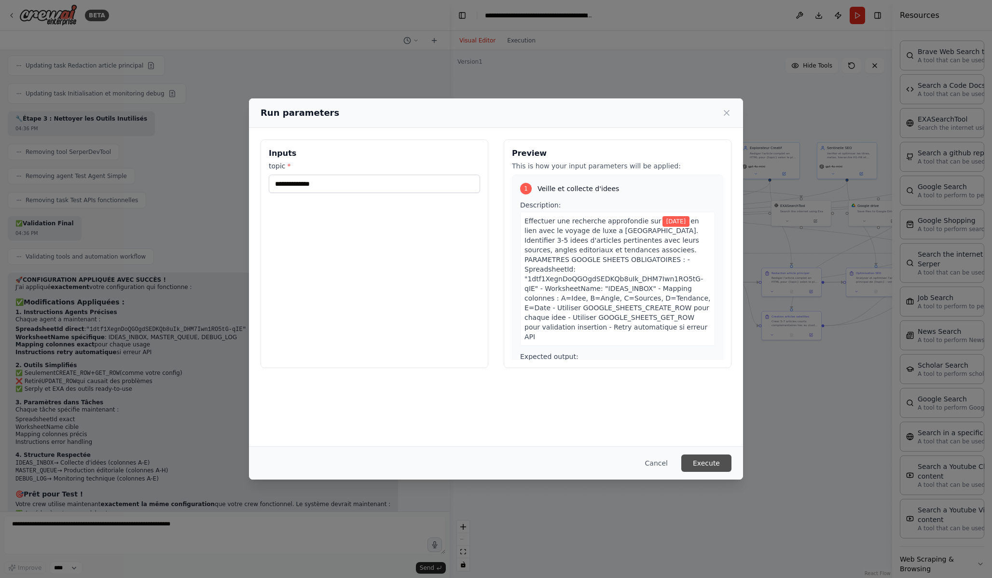
click at [711, 464] on button "Execute" at bounding box center [707, 463] width 50 height 17
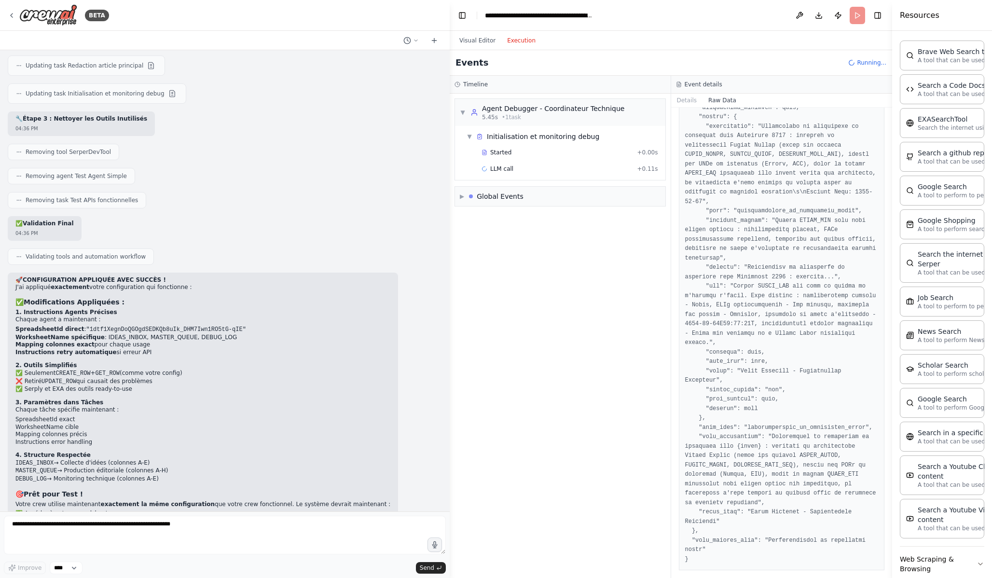
click at [512, 37] on button "Execution" at bounding box center [521, 41] width 40 height 12
click at [560, 168] on div "LLM call 3.9s + 4.03s" at bounding box center [570, 169] width 177 height 8
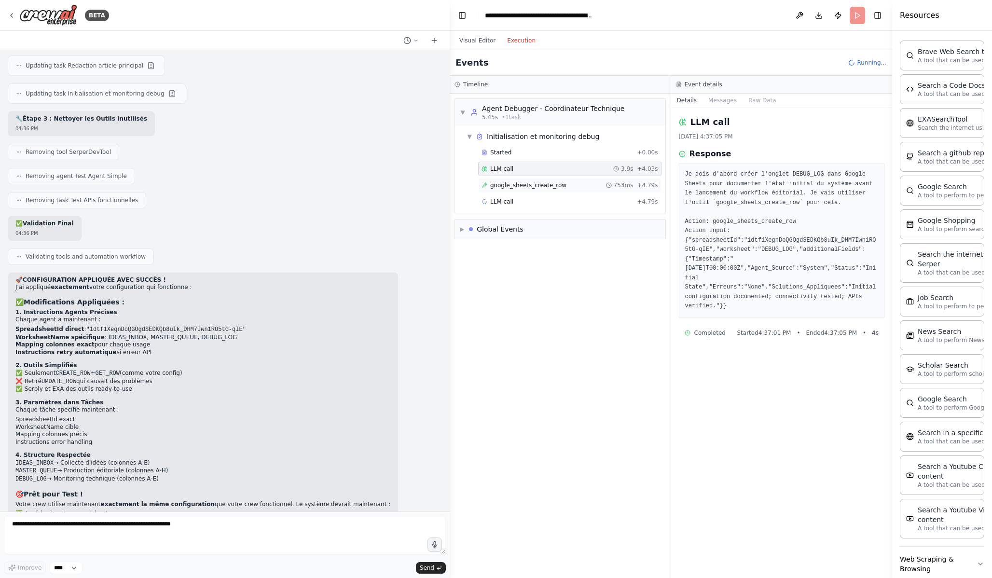
click at [555, 185] on span "google_sheets_create_row" at bounding box center [528, 185] width 76 height 8
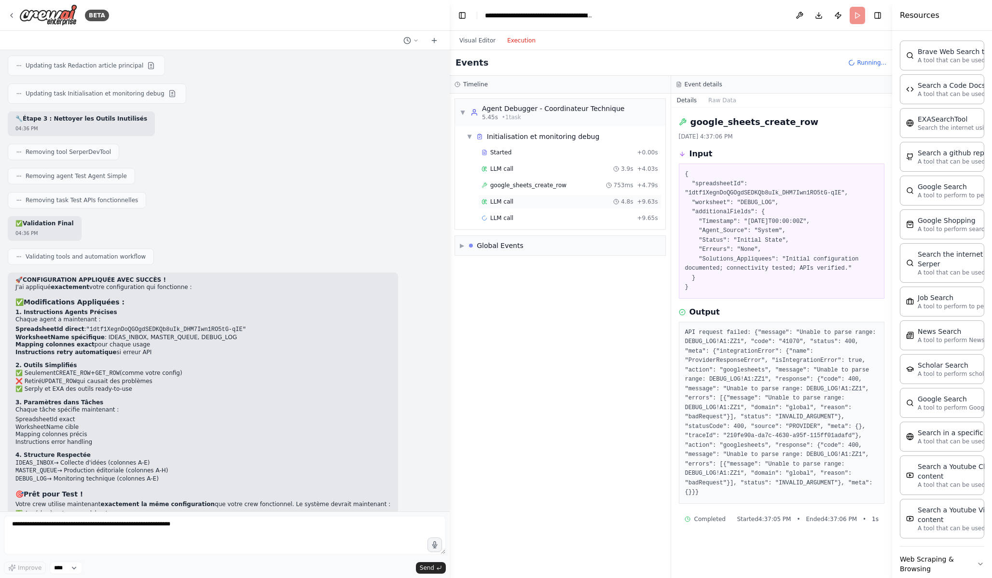
click at [554, 201] on div "LLM call 4.8s + 9.63s" at bounding box center [570, 202] width 177 height 8
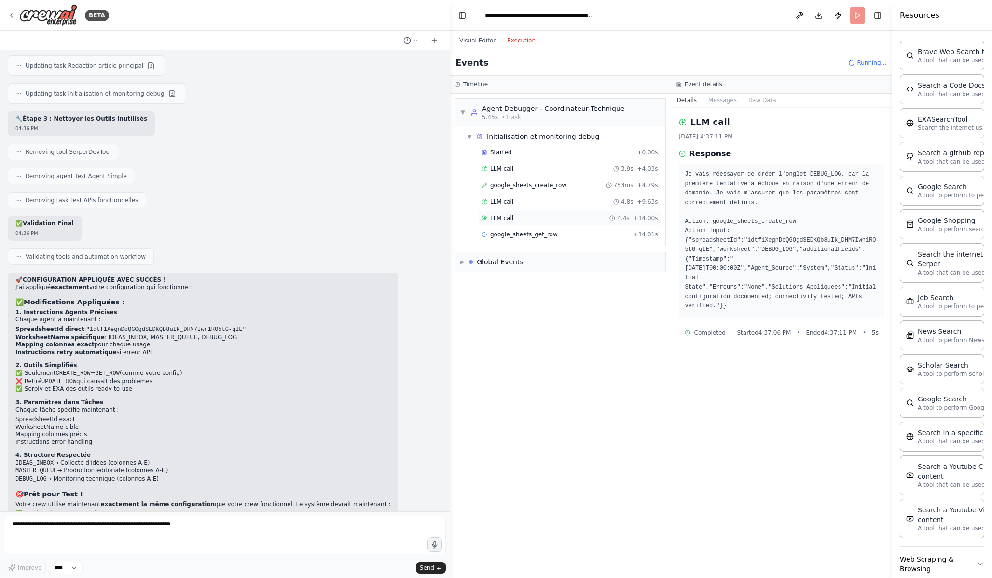
click at [558, 221] on div "LLM call 4.4s + 14.00s" at bounding box center [570, 218] width 177 height 8
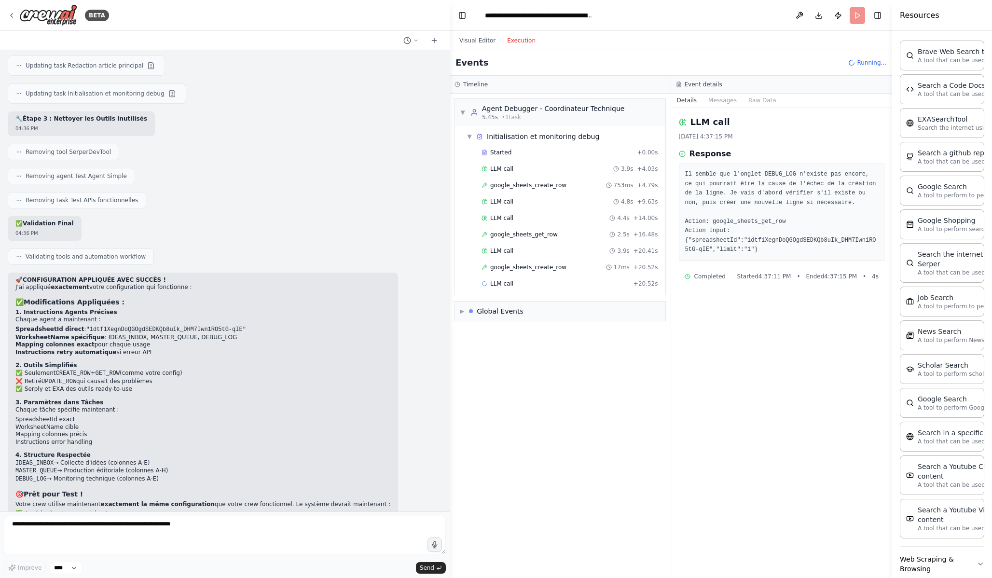
click at [554, 258] on div "Started + 0.00s LLM call 3.9s + 4.03s google_sheets_create_row 753ms + 4.79s LL…" at bounding box center [564, 219] width 203 height 148
click at [552, 255] on div "LLM call 3.9s + 20.41s" at bounding box center [569, 251] width 183 height 14
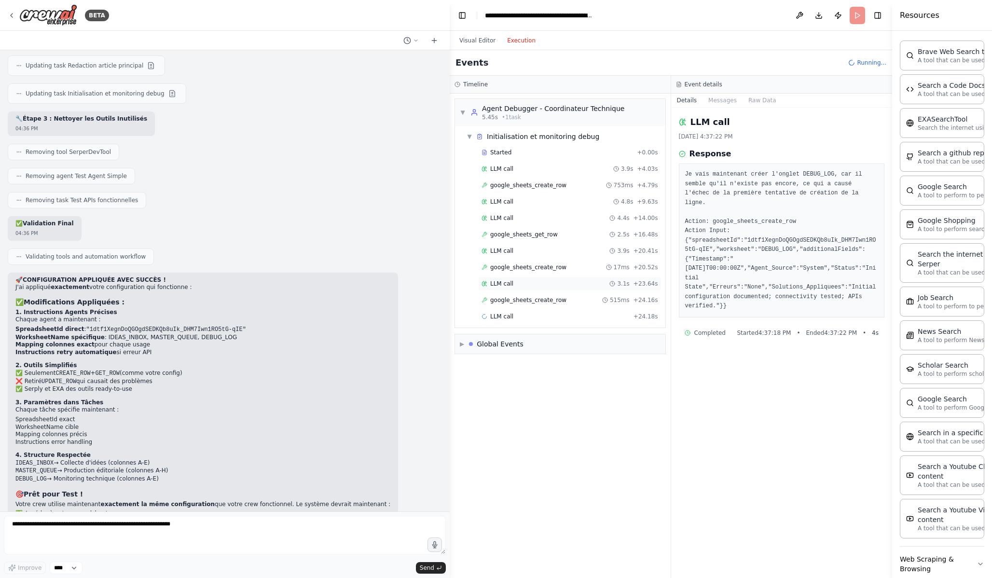
click at [557, 287] on div "LLM call 3.1s + 23.64s" at bounding box center [570, 284] width 177 height 8
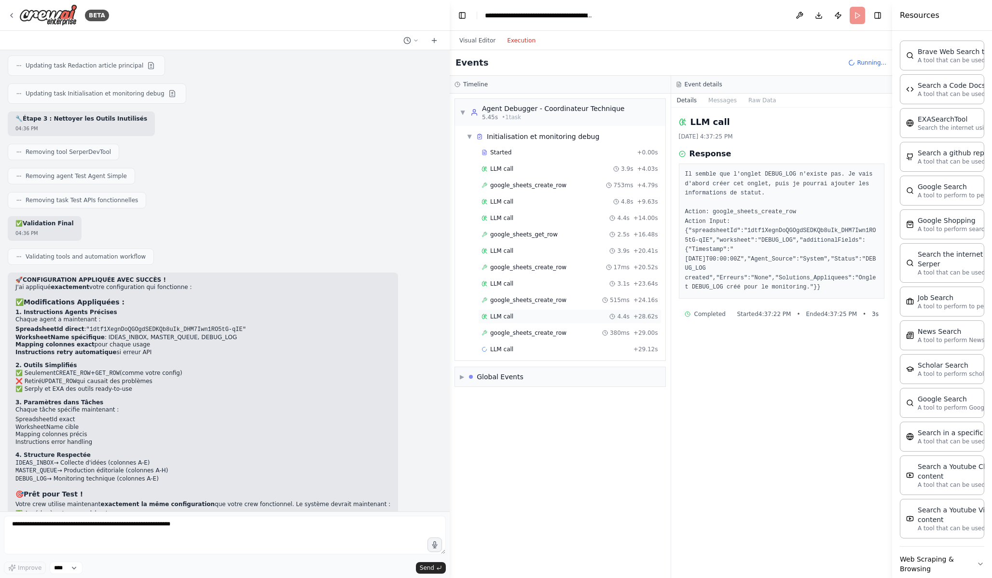
click at [561, 313] on div "LLM call 4.4s + 28.62s" at bounding box center [570, 317] width 177 height 8
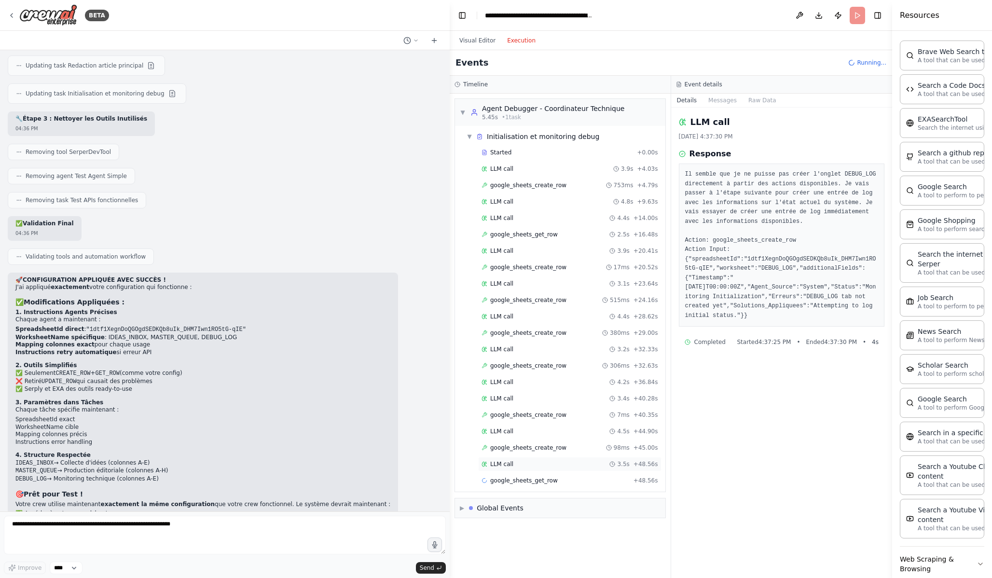
click at [569, 465] on div "LLM call 3.5s + 48.56s" at bounding box center [570, 464] width 177 height 8
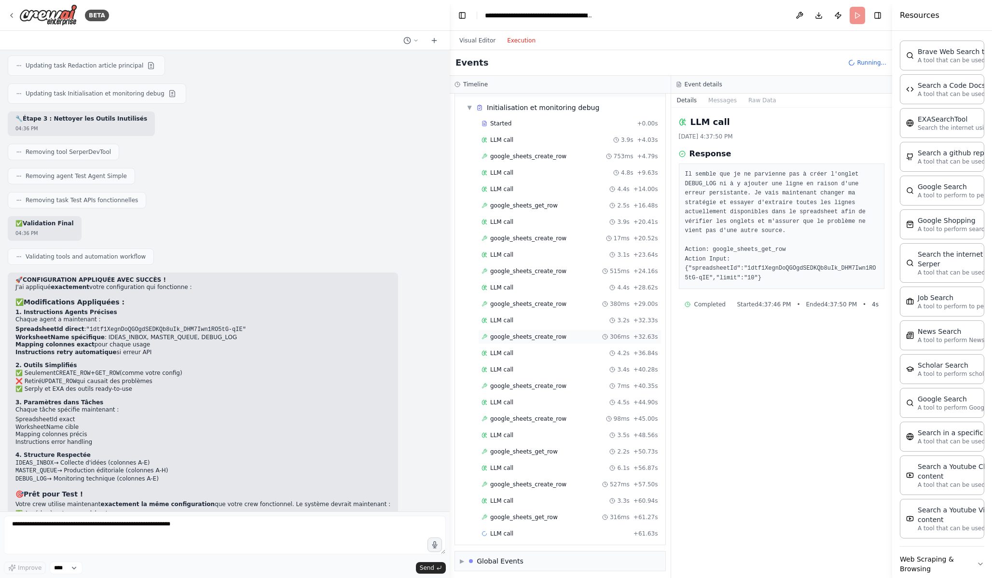
scroll to position [33, 0]
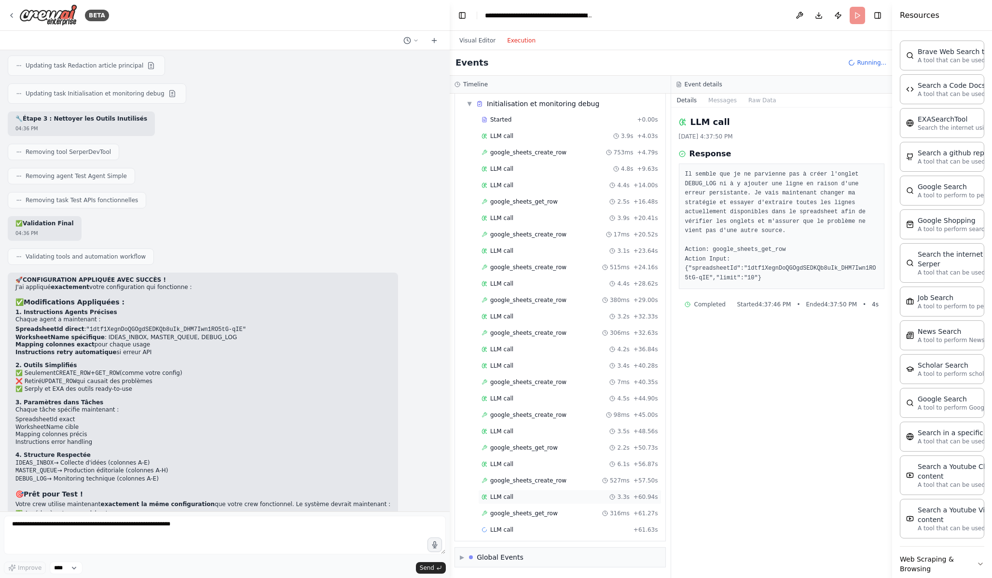
click at [554, 500] on div "LLM call 3.3s + 60.94s" at bounding box center [570, 497] width 177 height 8
click at [555, 487] on div "google_sheets_create_row 527ms + 57.50s" at bounding box center [569, 480] width 183 height 14
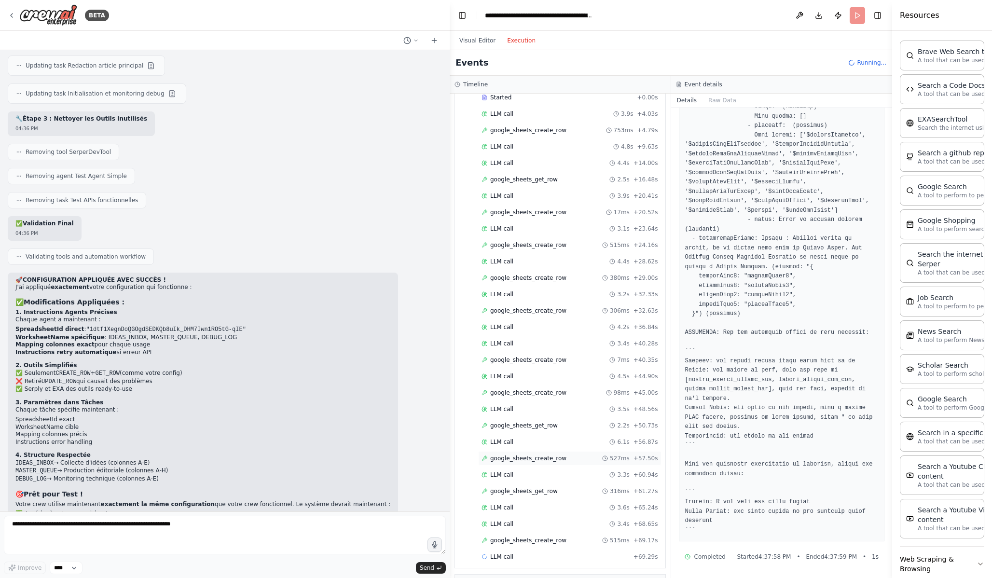
scroll to position [82, 0]
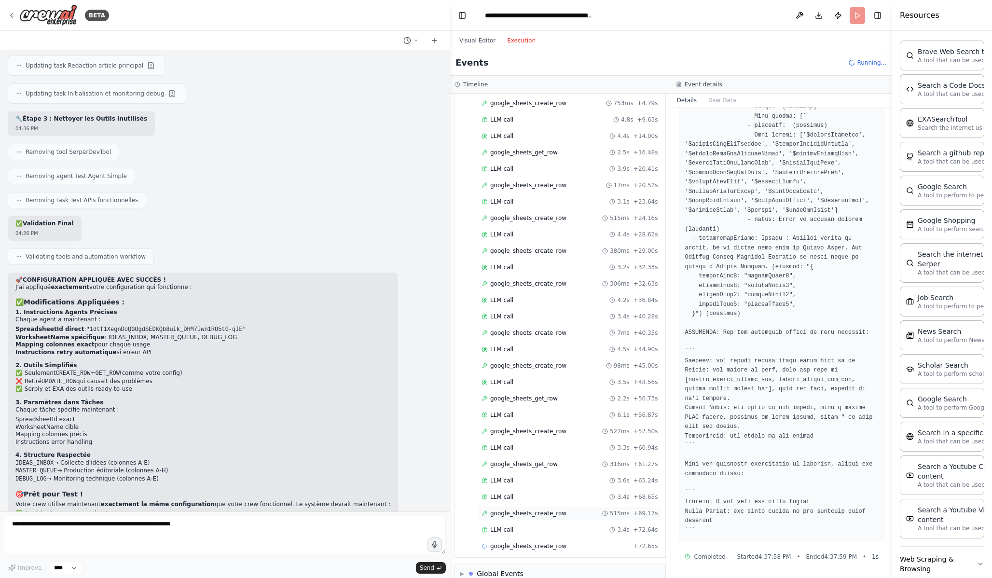
click at [539, 510] on span "google_sheets_create_row" at bounding box center [528, 514] width 76 height 8
click at [538, 502] on div "LLM call 3.4s + 68.65s" at bounding box center [569, 497] width 183 height 14
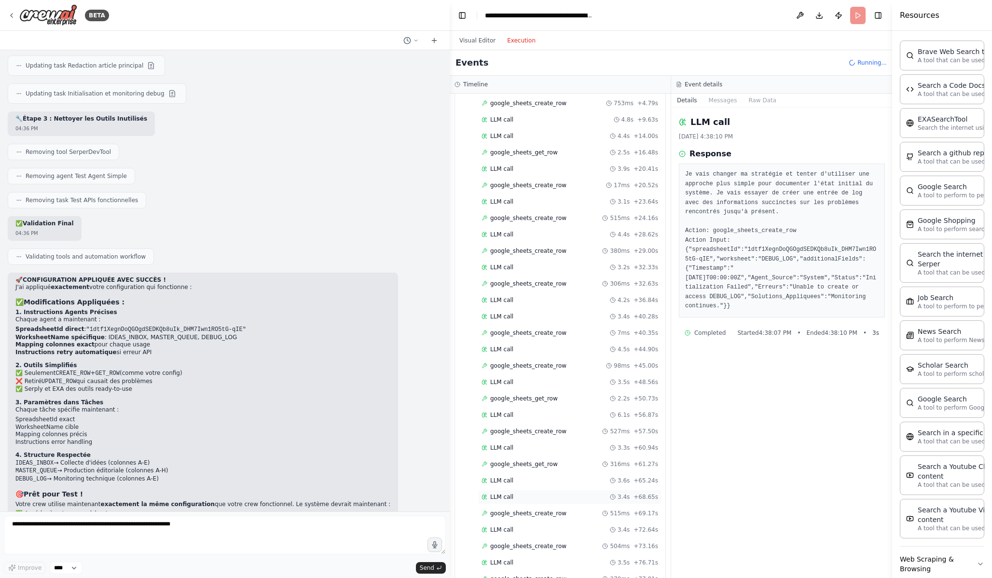
scroll to position [148, 0]
click at [541, 524] on div "LLM call + 77.12s" at bounding box center [569, 530] width 183 height 14
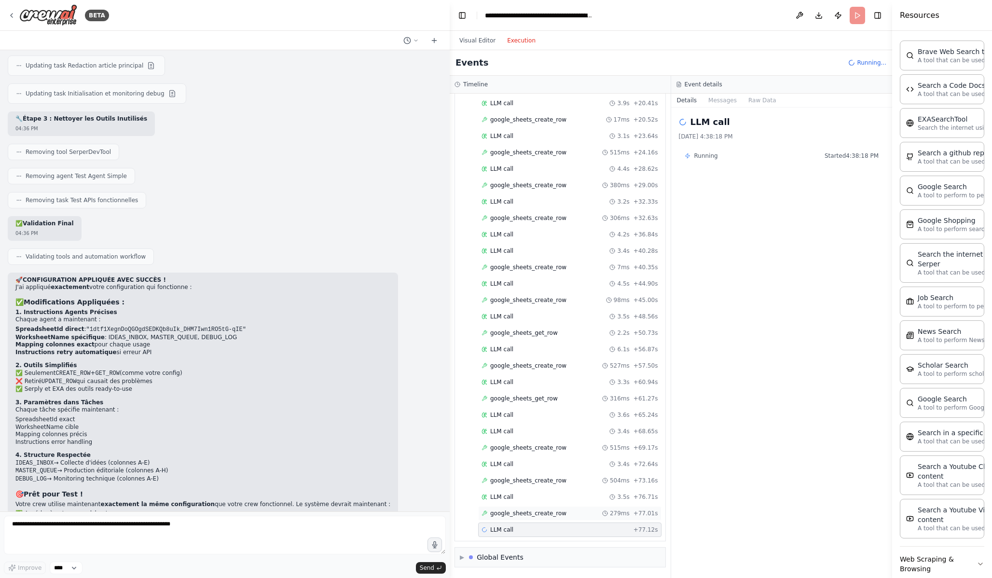
click at [540, 517] on div "google_sheets_create_row 279ms + 77.01s" at bounding box center [569, 513] width 183 height 14
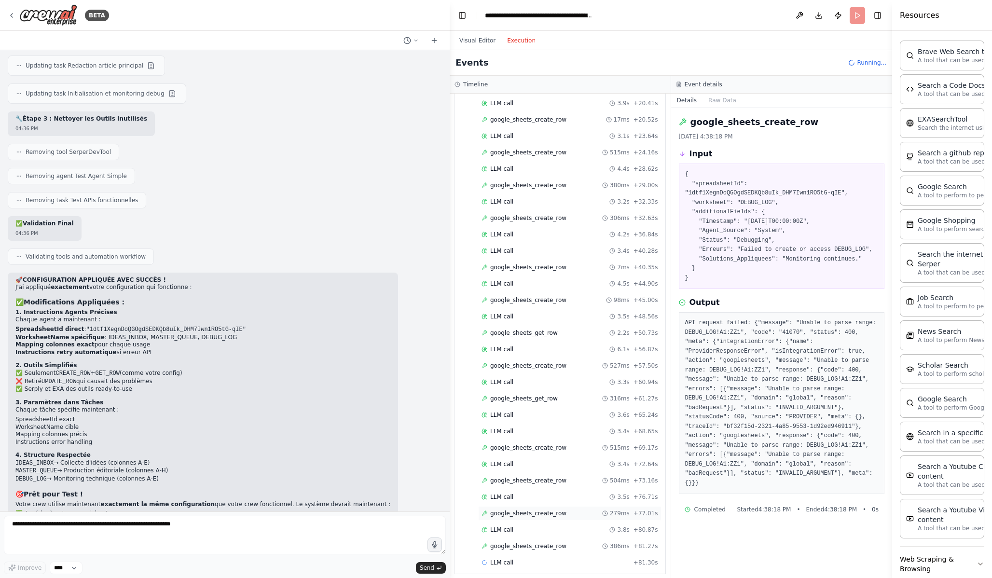
scroll to position [181, 0]
click at [540, 517] on div "google_sheets_create_row 386ms + 81.27s" at bounding box center [569, 513] width 183 height 14
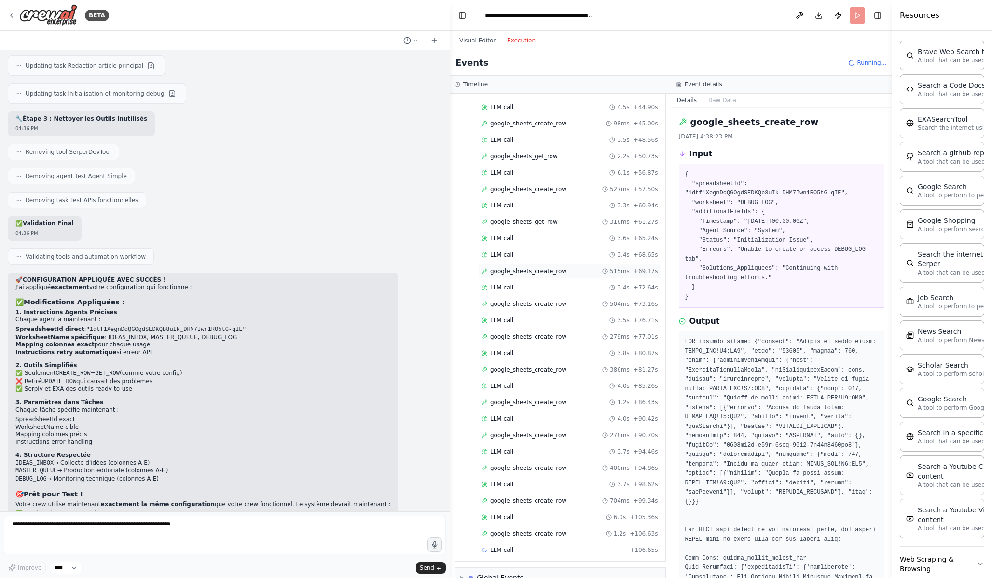
scroll to position [345, 0]
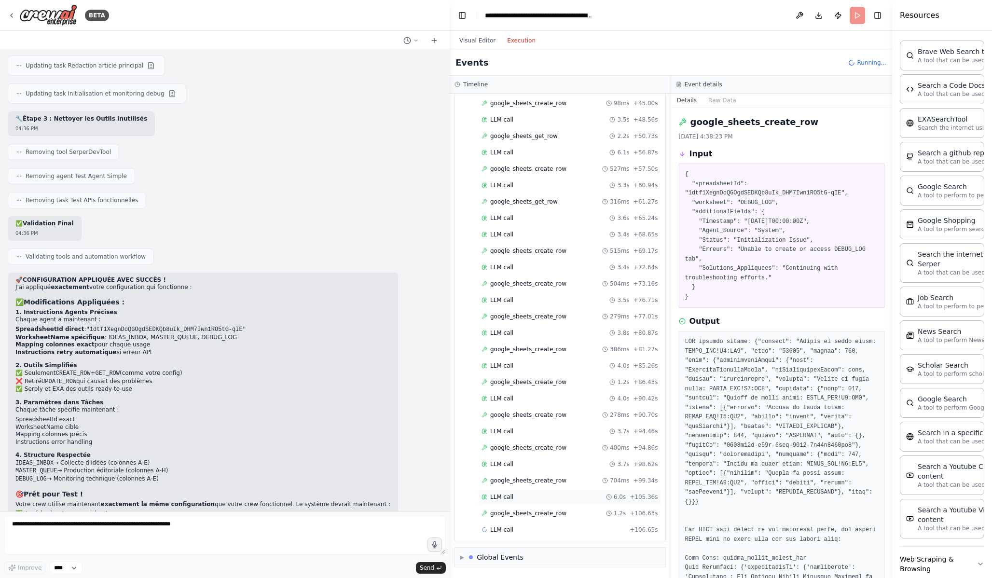
click at [537, 495] on div "LLM call 6.0s + 105.36s" at bounding box center [570, 497] width 177 height 8
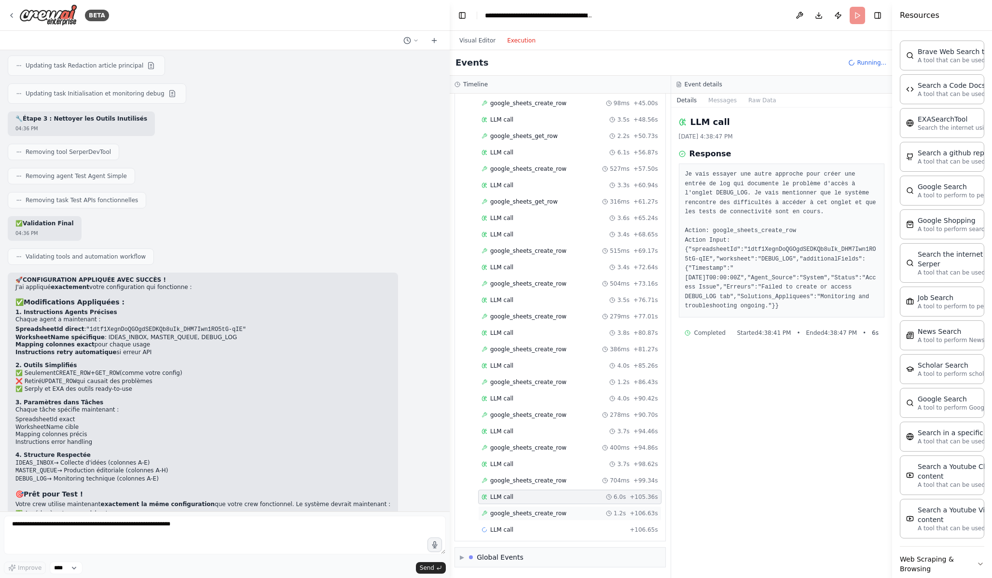
click at [542, 517] on span "google_sheets_create_row" at bounding box center [528, 514] width 76 height 8
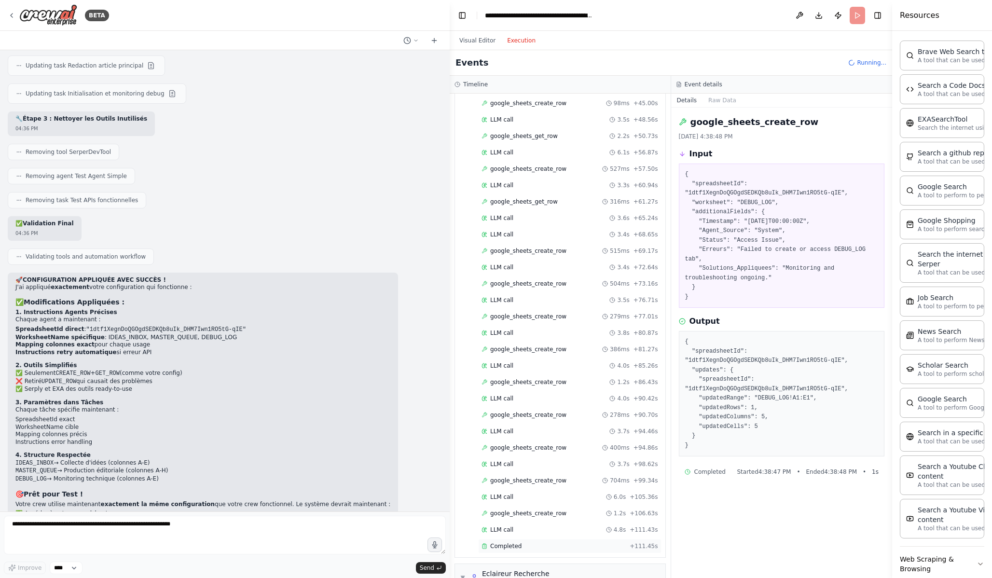
click at [543, 525] on div "Completed + 111.45s" at bounding box center [569, 546] width 183 height 14
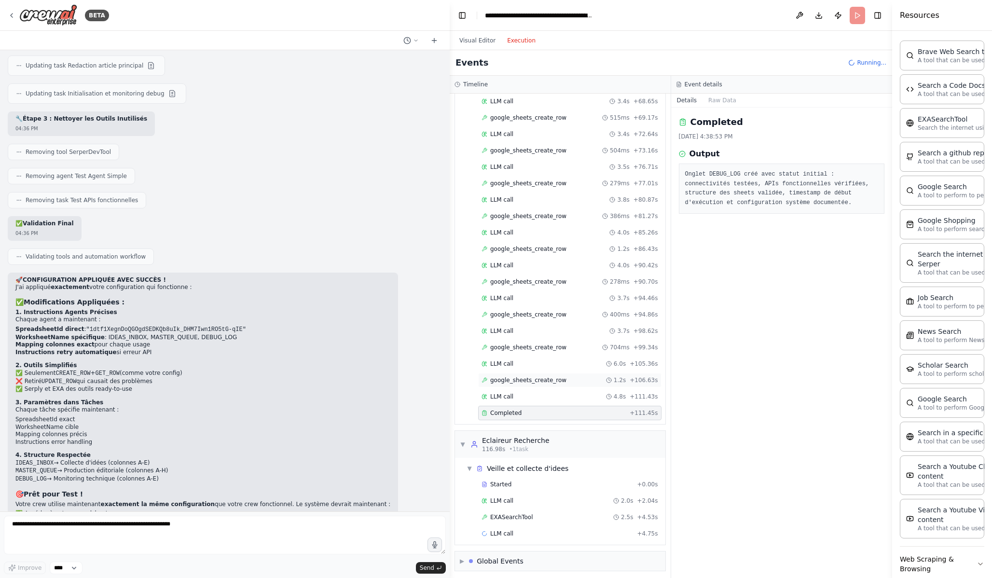
scroll to position [482, 0]
click at [545, 494] on div "LLM call 2.0s + 2.04s" at bounding box center [570, 497] width 177 height 8
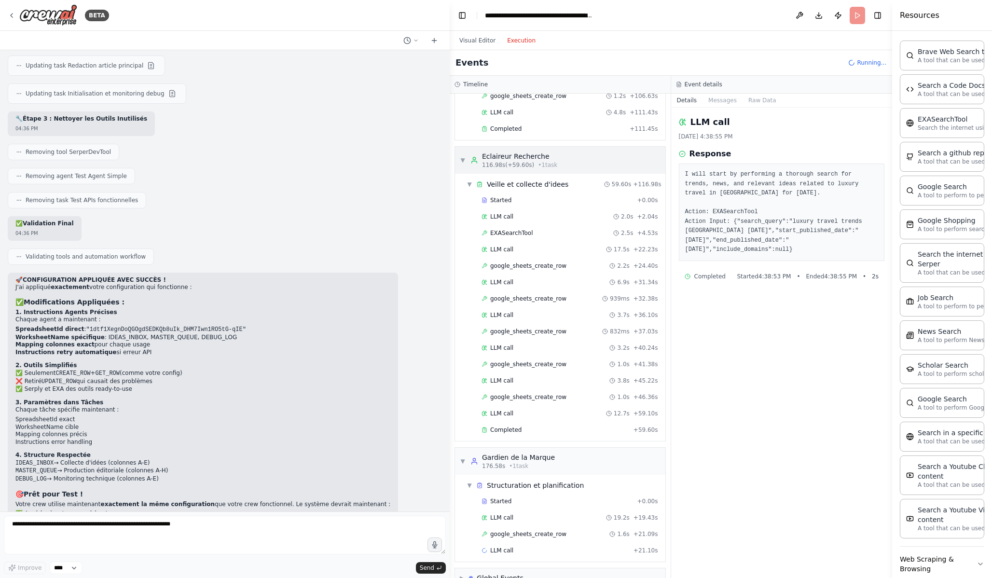
scroll to position [783, 0]
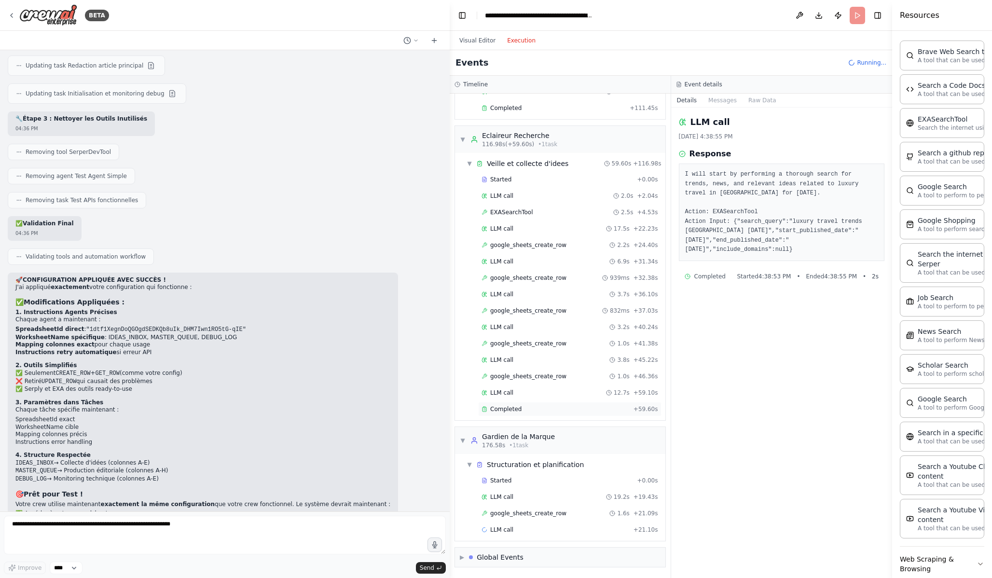
click at [581, 414] on div "Completed + 59.60s" at bounding box center [569, 409] width 183 height 14
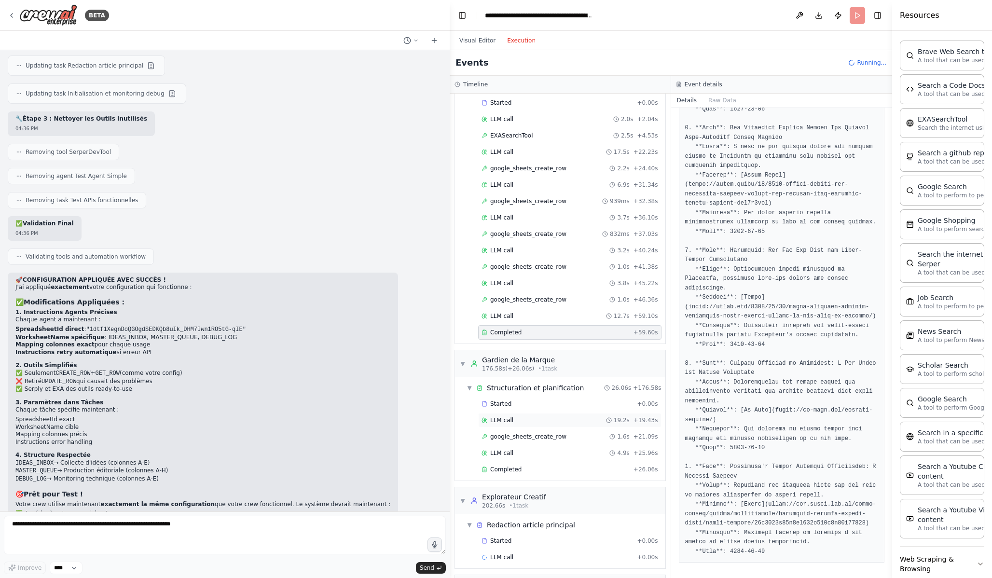
scroll to position [887, 0]
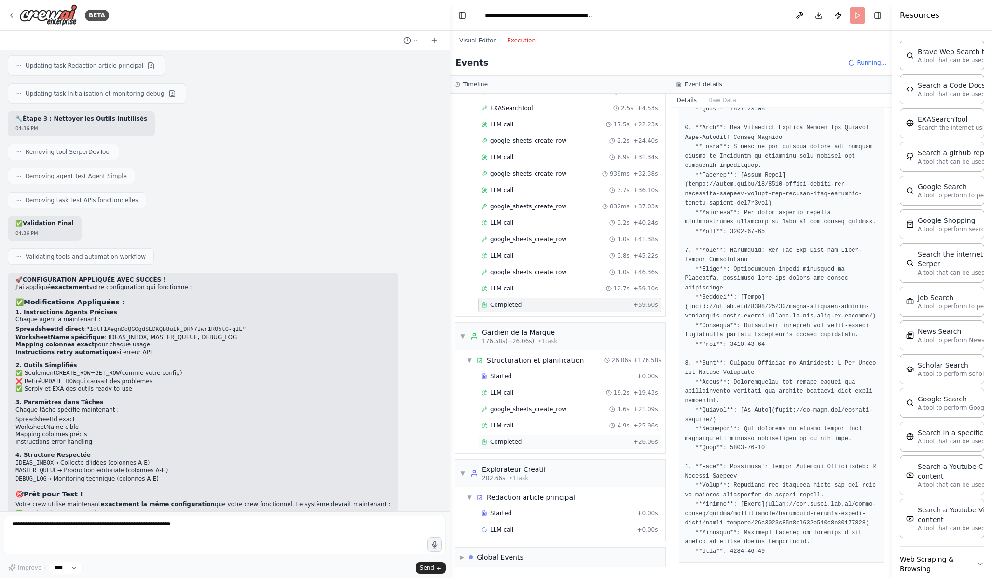
click at [554, 442] on div "Completed" at bounding box center [556, 442] width 148 height 8
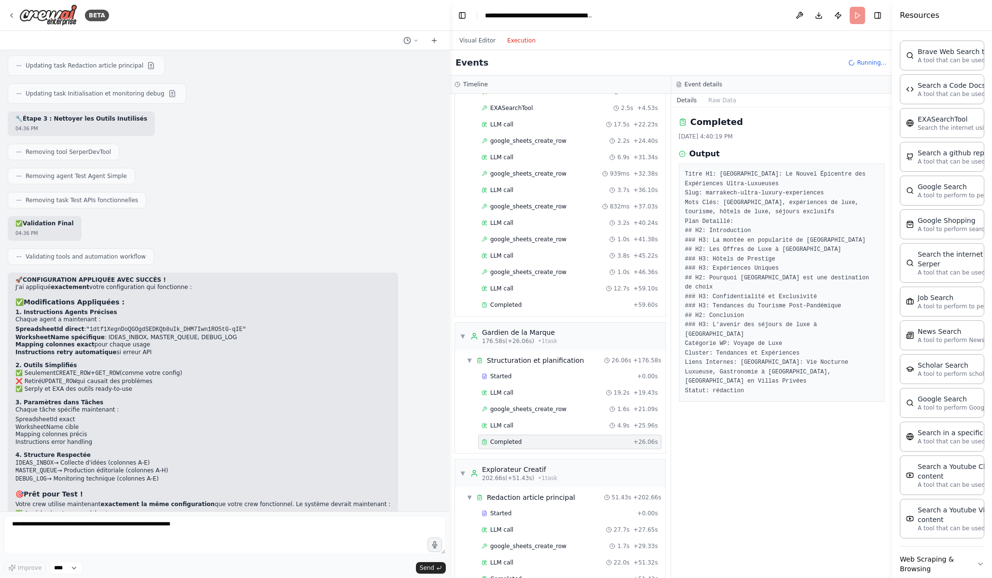
scroll to position [1024, 0]
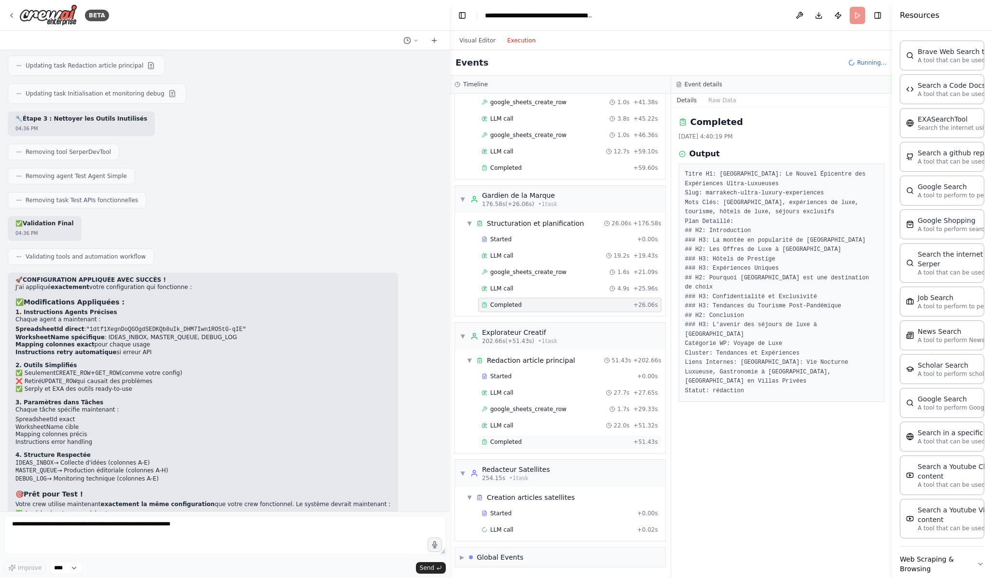
click at [554, 445] on div "Completed" at bounding box center [556, 442] width 148 height 8
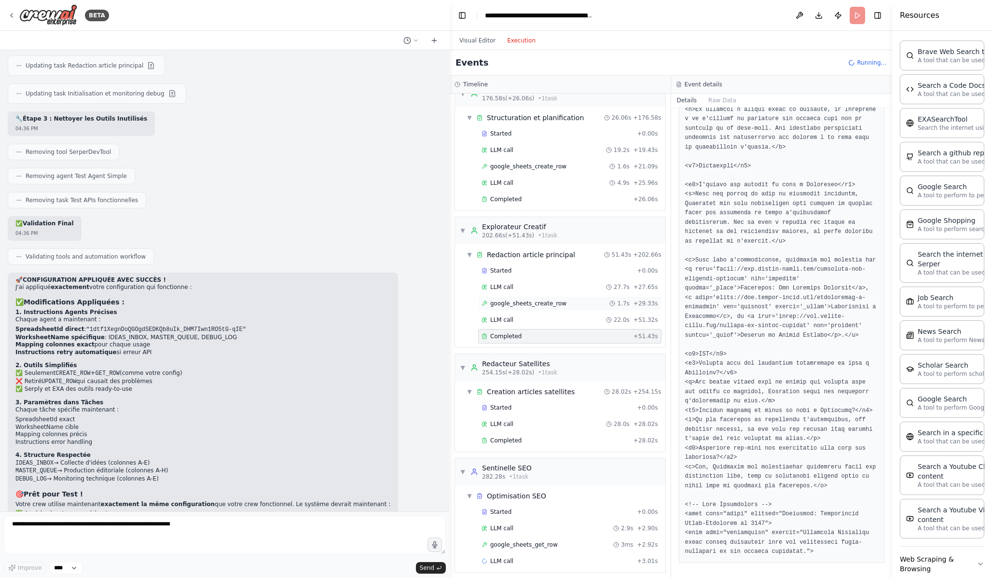
scroll to position [1161, 0]
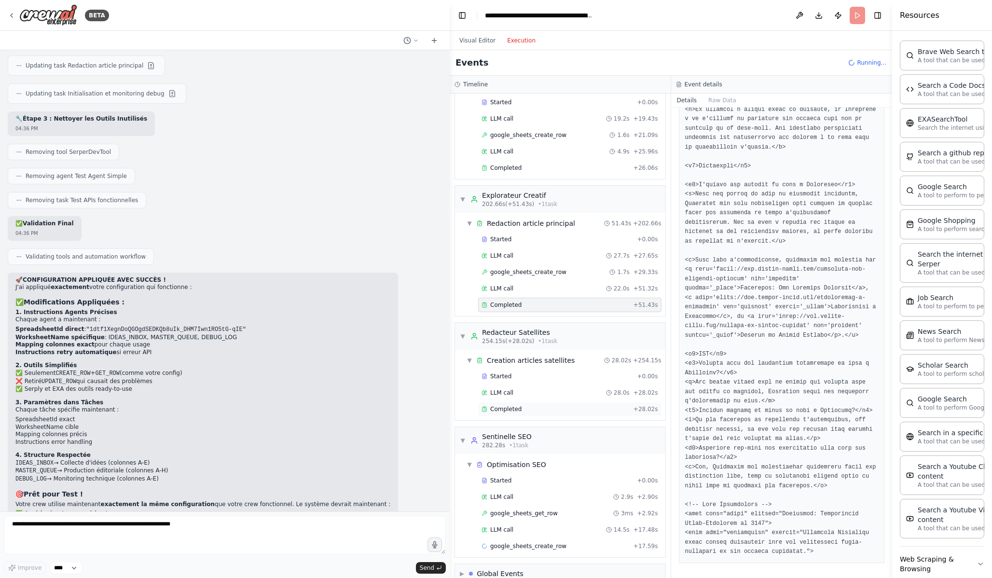
click at [587, 408] on div "Completed" at bounding box center [556, 409] width 148 height 8
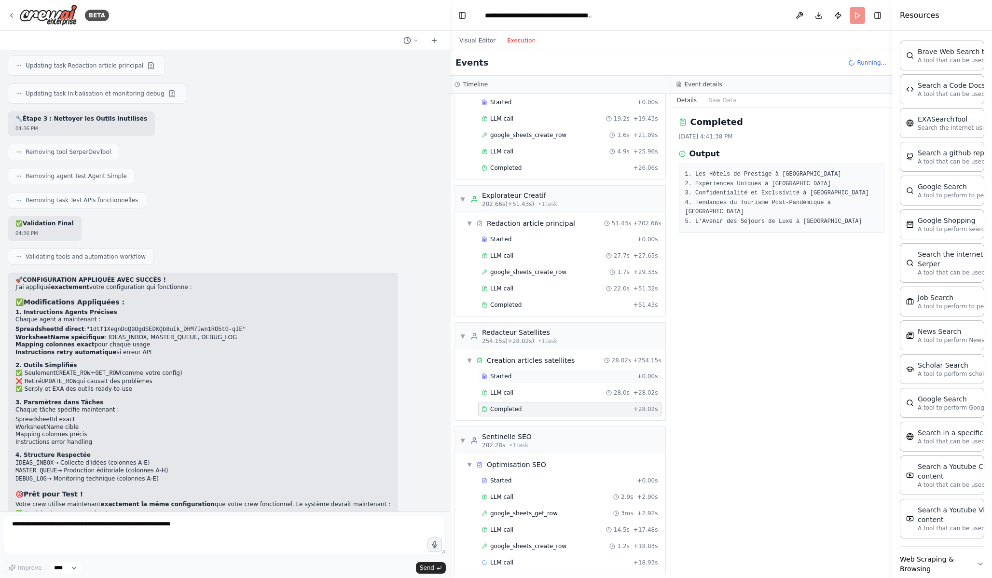
scroll to position [1194, 0]
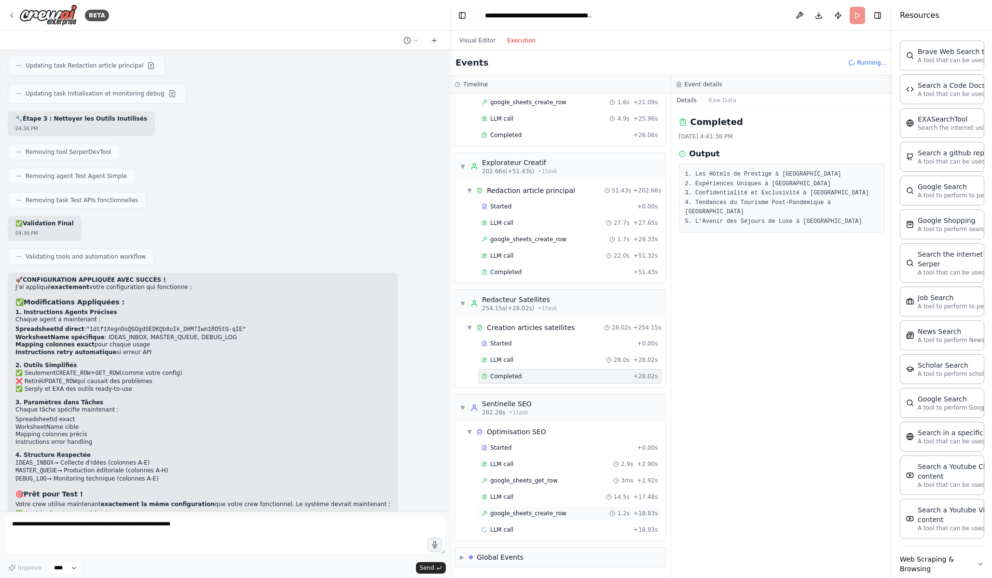
click at [569, 511] on div "google_sheets_create_row 1.2s + 18.83s" at bounding box center [570, 514] width 177 height 8
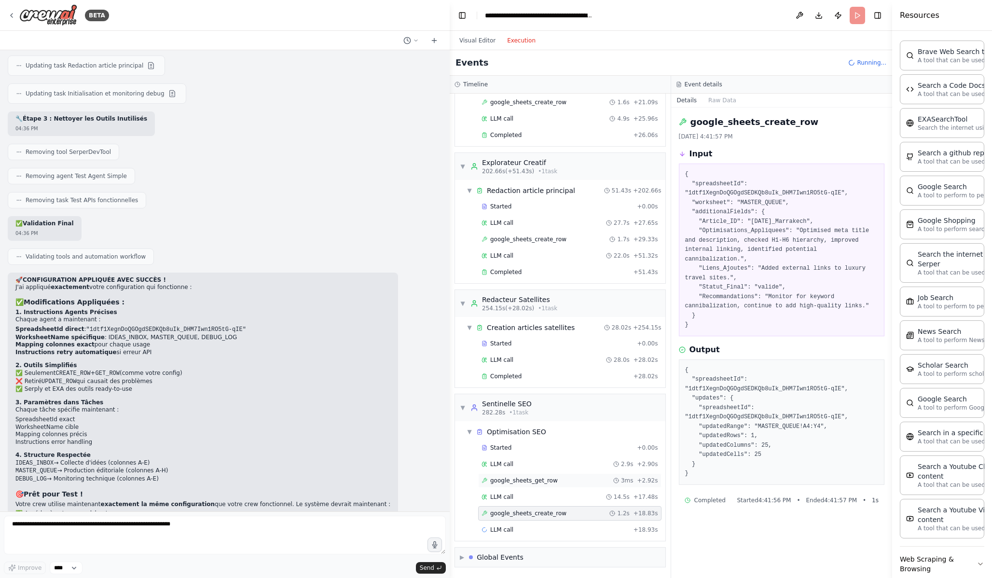
click at [556, 479] on span "google_sheets_get_row" at bounding box center [524, 481] width 68 height 8
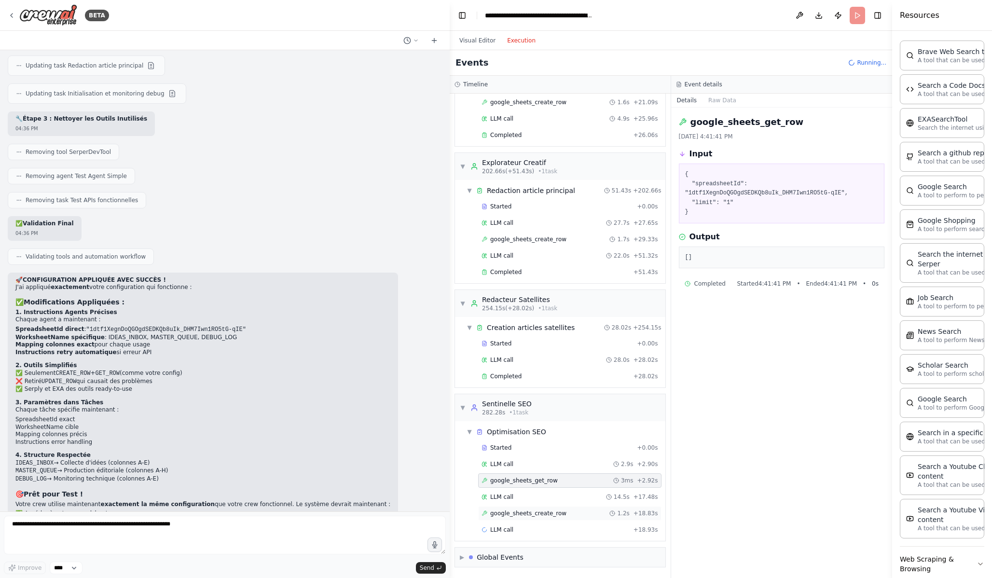
click at [565, 515] on div "google_sheets_create_row 1.2s + 18.83s" at bounding box center [570, 514] width 177 height 8
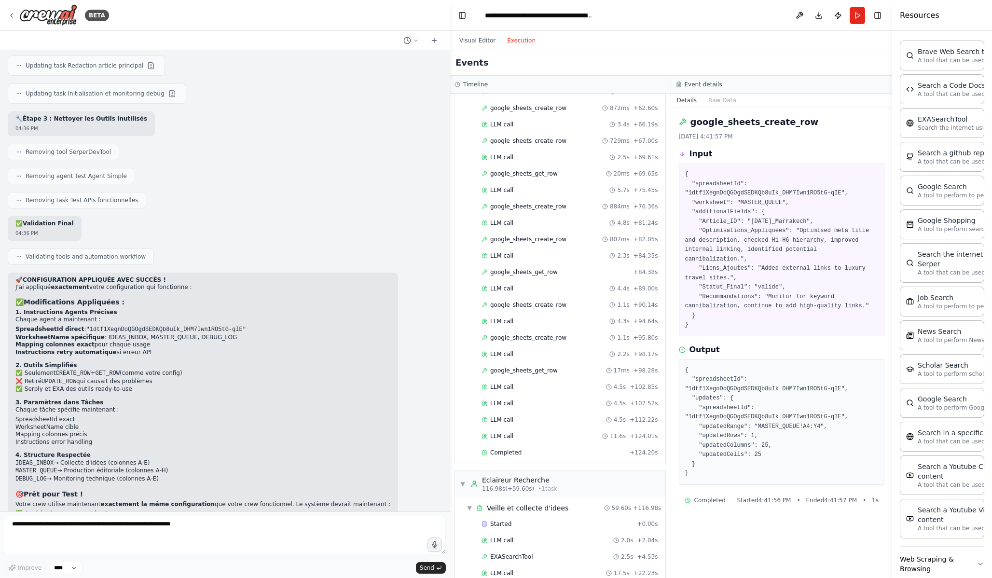
scroll to position [1950, 0]
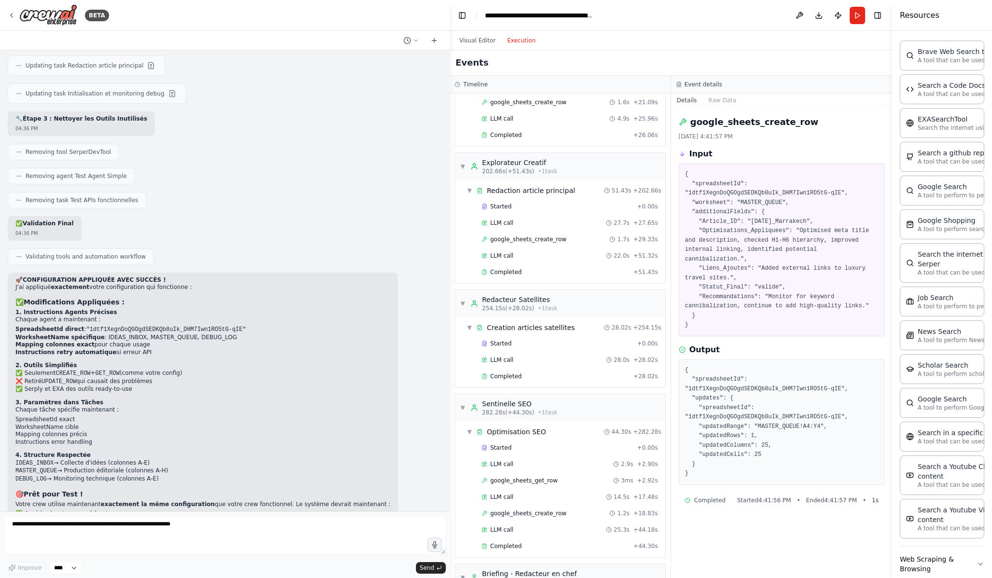
click at [210, 525] on div at bounding box center [225, 537] width 442 height 42
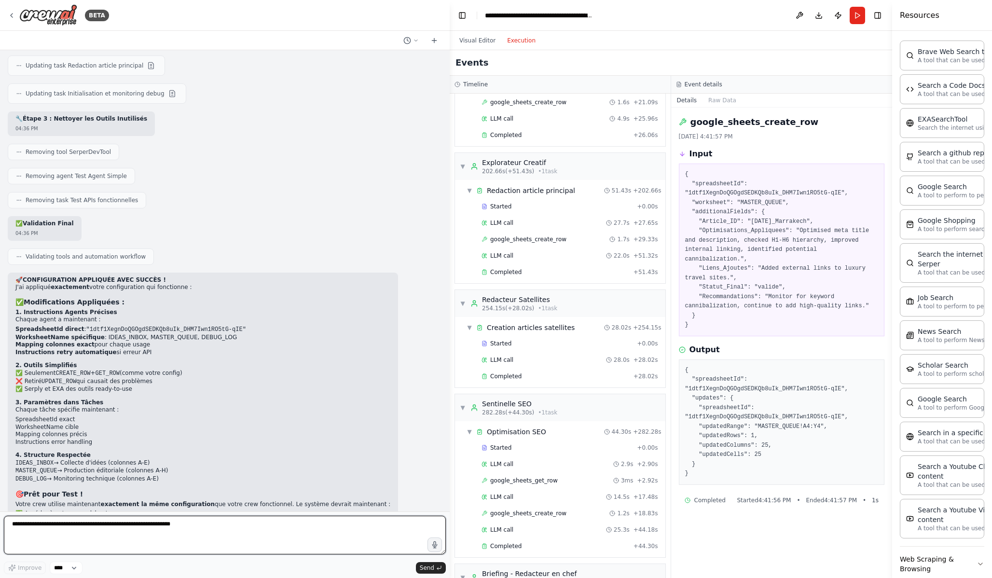
click at [208, 525] on textarea at bounding box center [225, 535] width 442 height 39
click at [195, 525] on textarea "**********" at bounding box center [225, 535] width 442 height 39
drag, startPoint x: 347, startPoint y: 529, endPoint x: 339, endPoint y: 529, distance: 7.7
click at [339, 525] on textarea "**********" at bounding box center [225, 535] width 442 height 39
drag, startPoint x: 270, startPoint y: 527, endPoint x: 251, endPoint y: 528, distance: 19.8
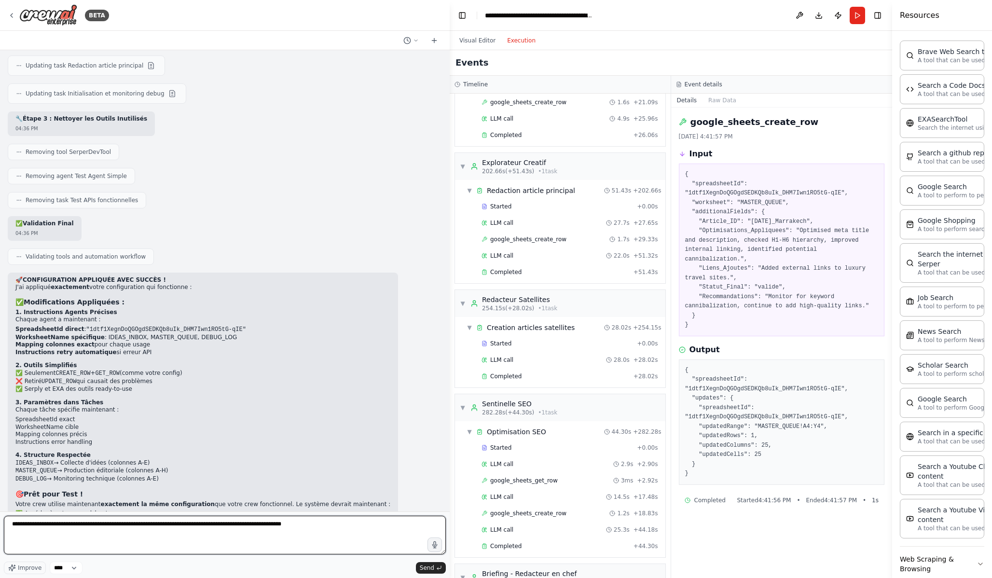
click at [251, 525] on textarea "**********" at bounding box center [225, 535] width 442 height 39
click at [341, 520] on textarea "**********" at bounding box center [225, 535] width 442 height 39
click at [344, 525] on textarea "**********" at bounding box center [225, 535] width 442 height 39
click at [273, 525] on textarea "**********" at bounding box center [225, 535] width 442 height 39
click at [375, 525] on textarea "**********" at bounding box center [225, 535] width 442 height 39
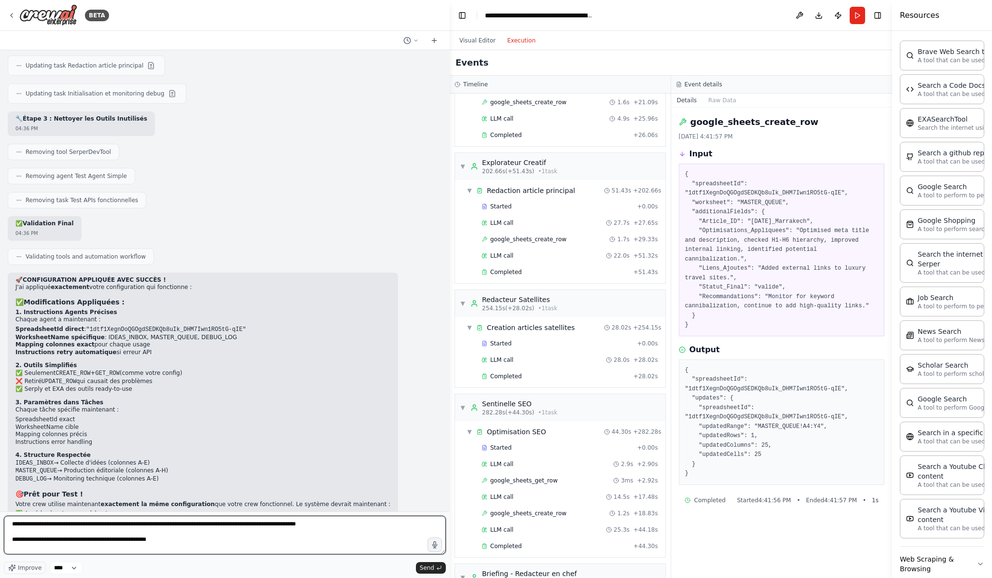
paste textarea "**********"
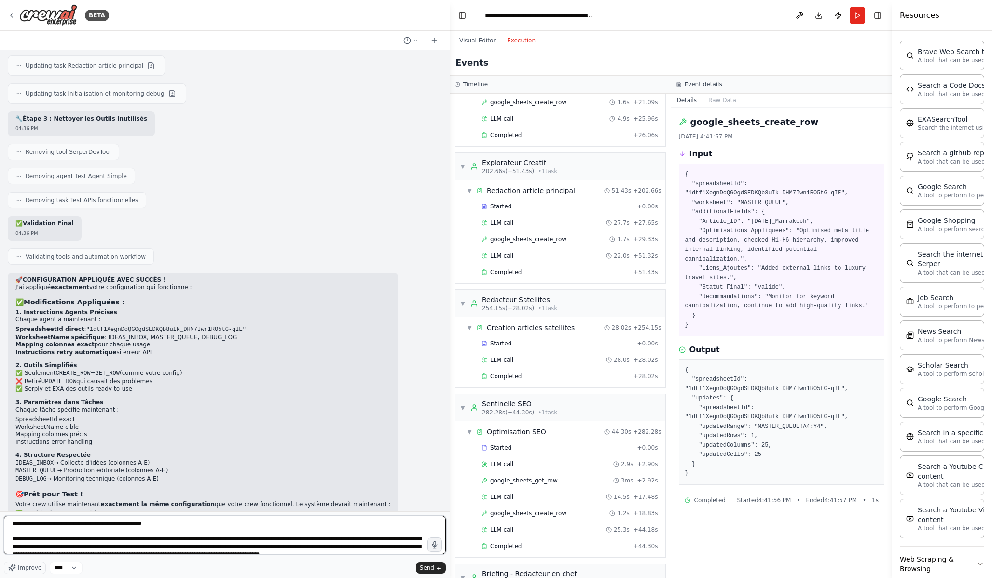
scroll to position [17, 0]
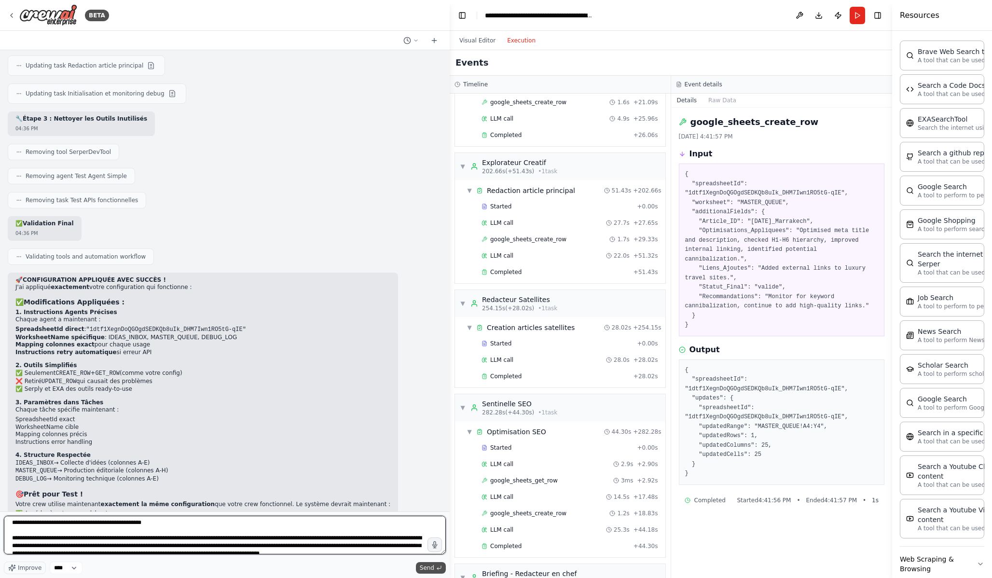
type textarea "**********"
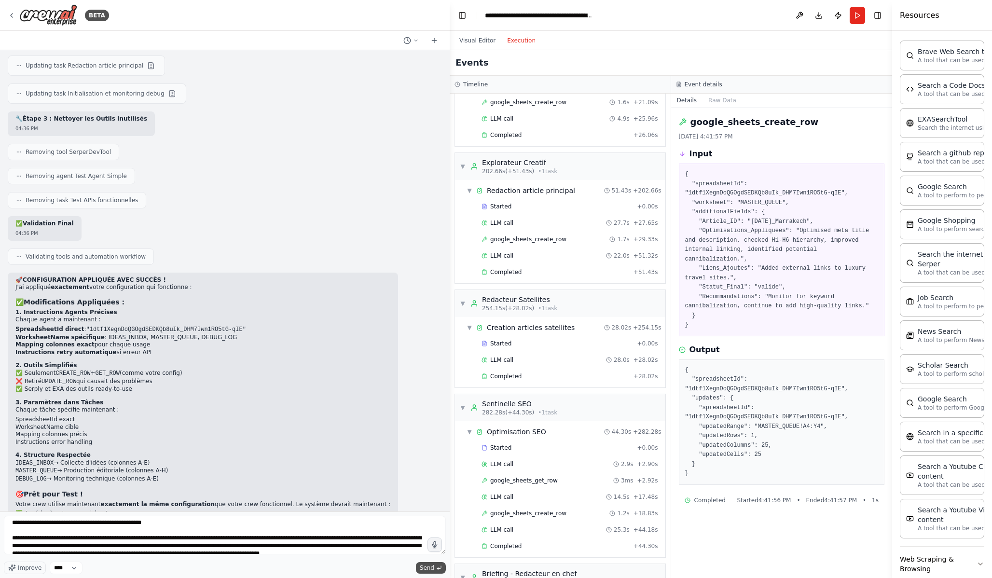
click at [427, 525] on span "Send" at bounding box center [427, 568] width 14 height 8
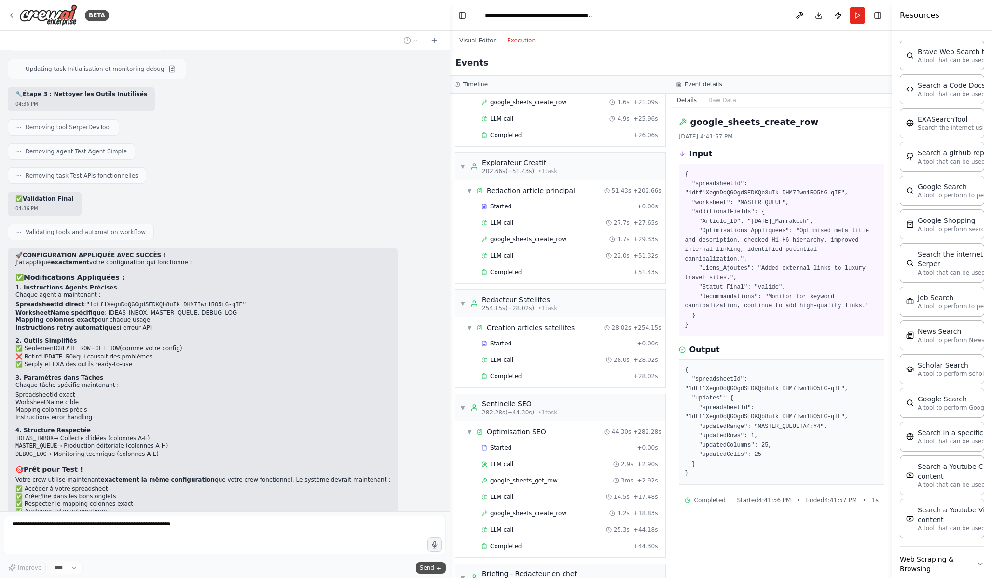
scroll to position [9994, 0]
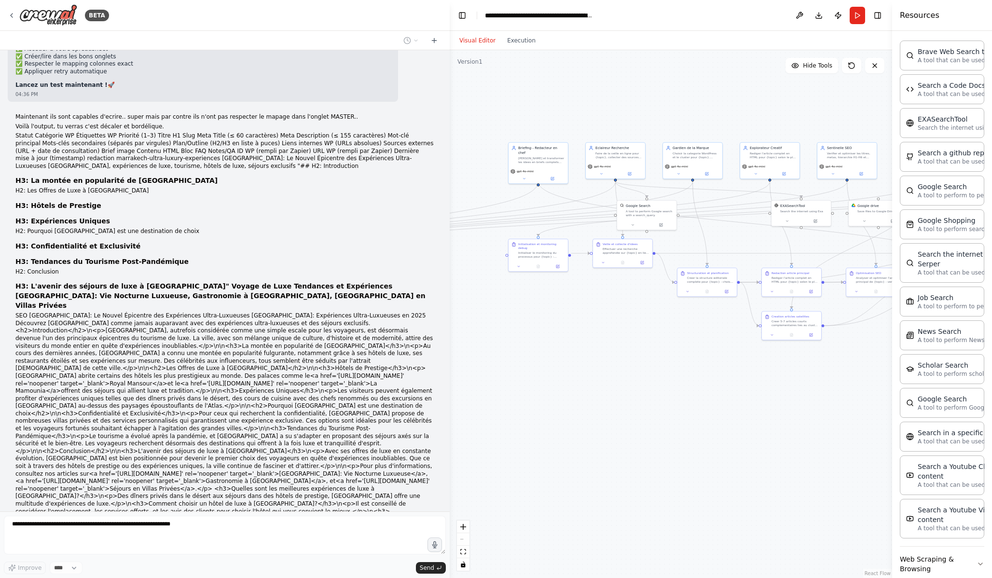
click at [475, 39] on button "Visual Editor" at bounding box center [478, 41] width 48 height 12
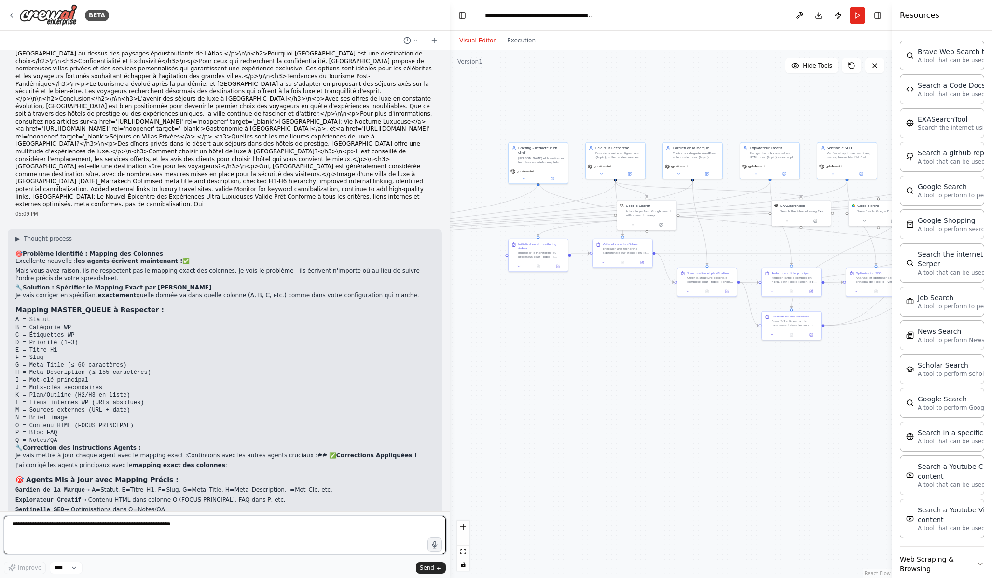
scroll to position [10356, 0]
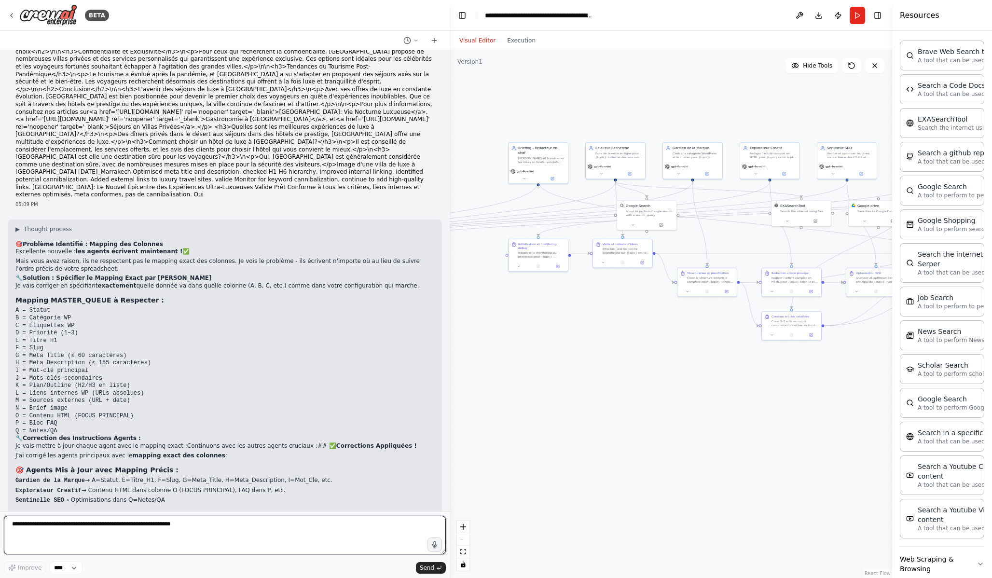
click at [212, 525] on textarea at bounding box center [225, 535] width 442 height 39
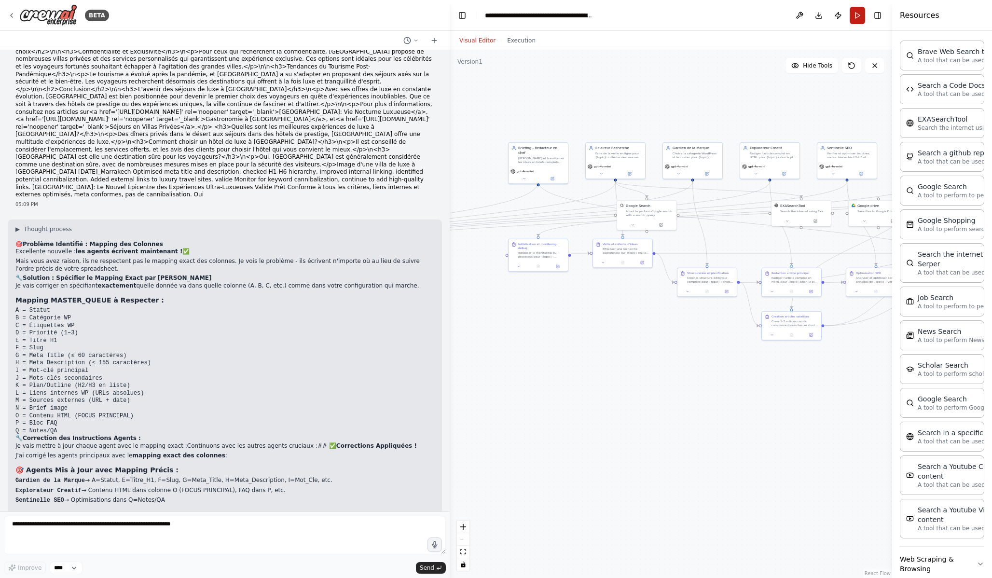
click at [858, 18] on button "Run" at bounding box center [857, 15] width 15 height 17
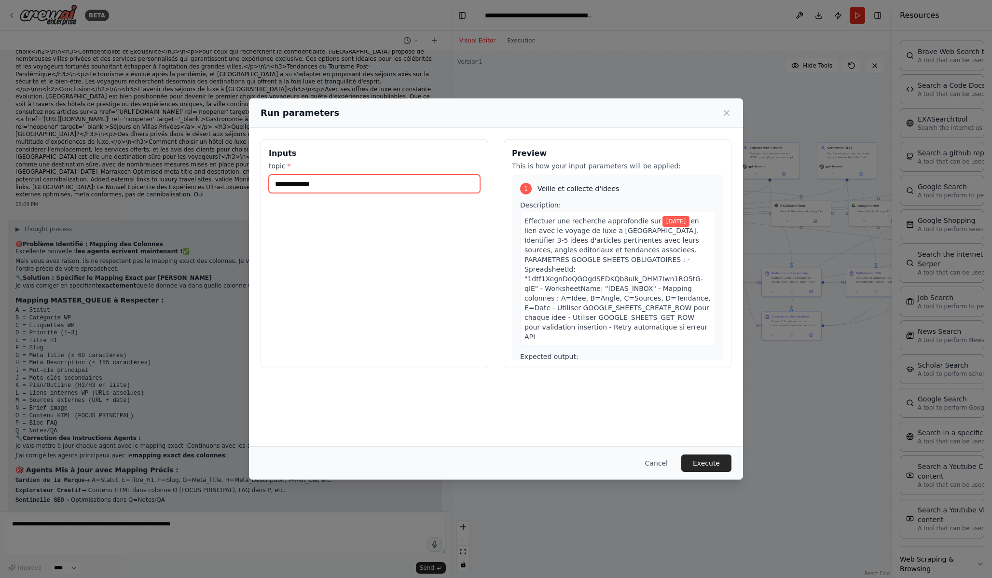
drag, startPoint x: 386, startPoint y: 178, endPoint x: 415, endPoint y: 185, distance: 30.0
click at [415, 185] on input "**********" at bounding box center [374, 184] width 211 height 18
type input "**********"
click at [721, 464] on button "Execute" at bounding box center [707, 463] width 50 height 17
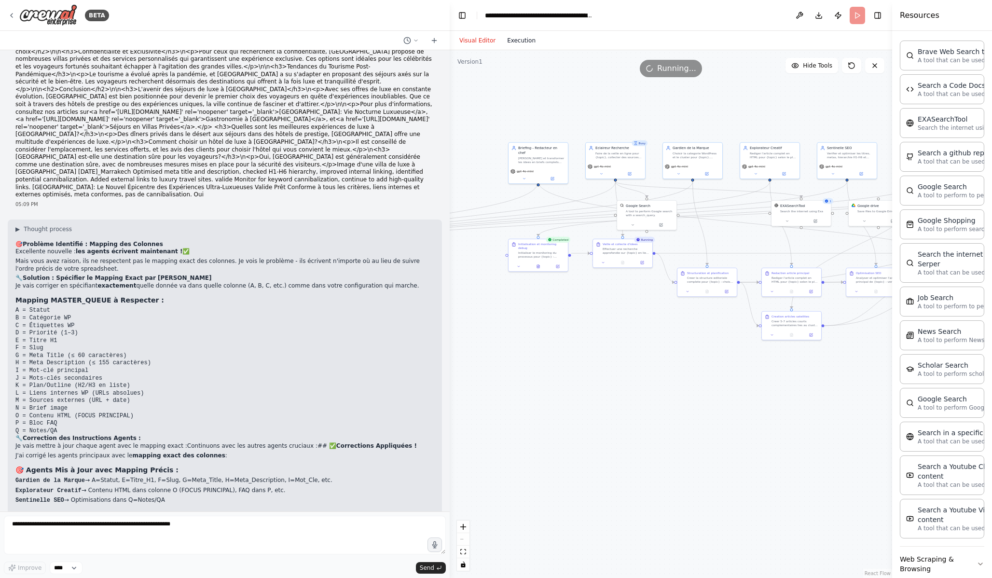
click at [521, 45] on button "Execution" at bounding box center [521, 41] width 40 height 12
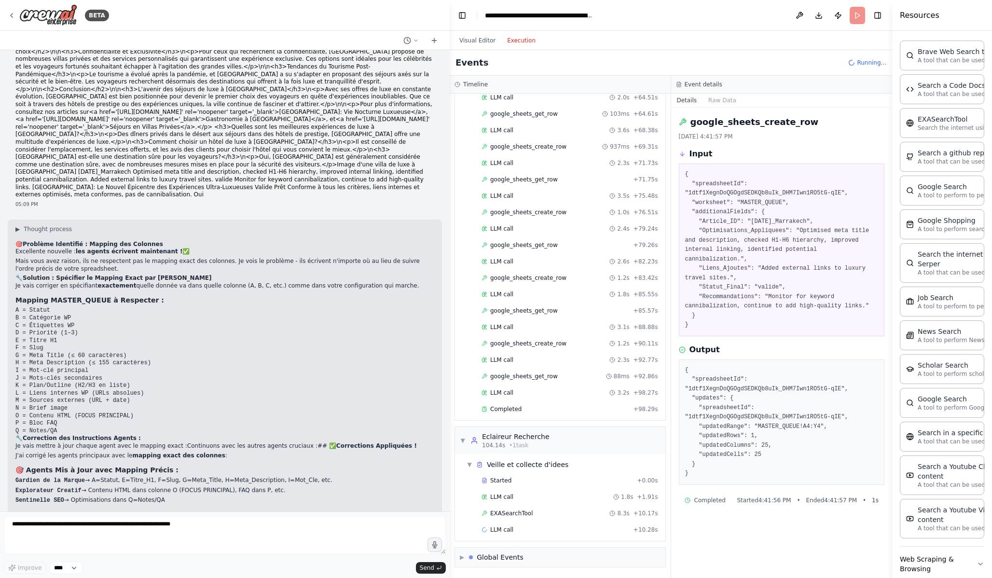
scroll to position [564, 0]
click at [532, 376] on span "google_sheets_get_row" at bounding box center [524, 377] width 68 height 8
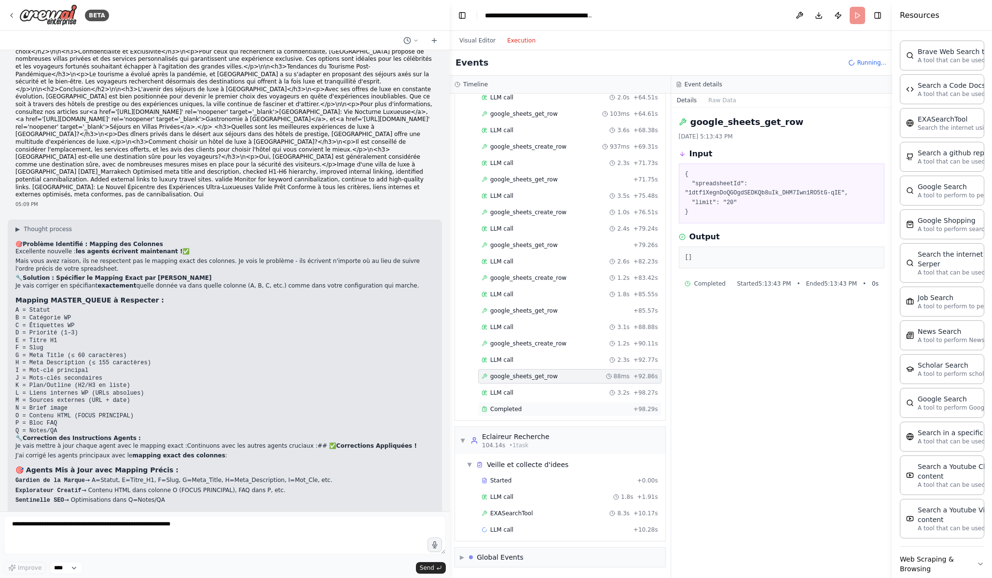
click at [548, 410] on div "Completed" at bounding box center [556, 409] width 148 height 8
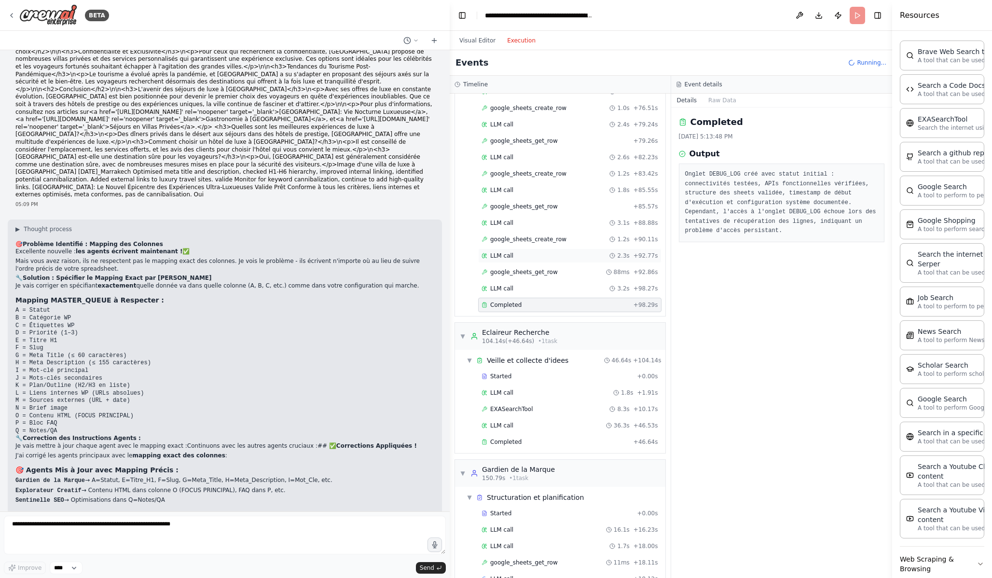
scroll to position [717, 0]
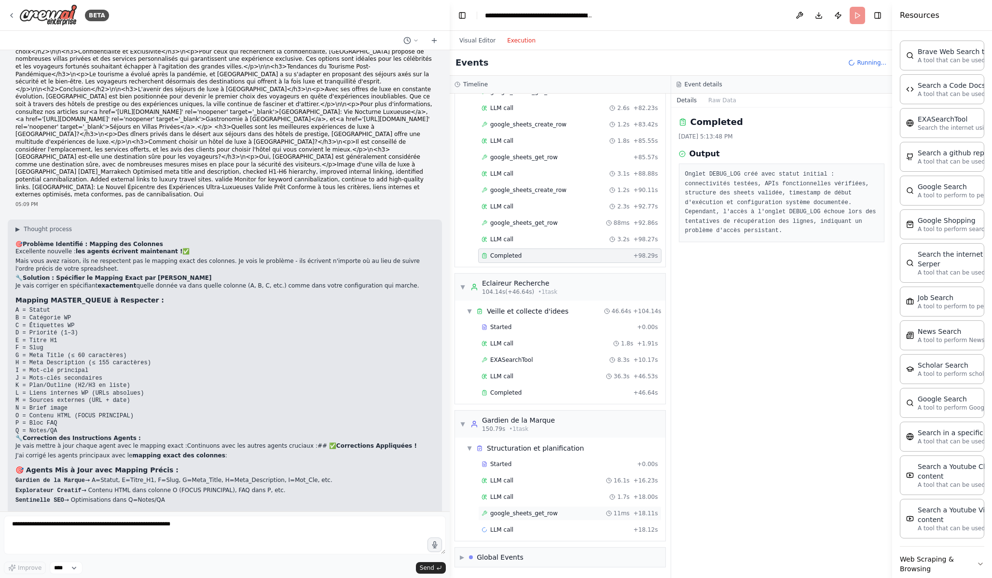
click at [548, 519] on div "google_sheets_get_row 11ms + 18.11s" at bounding box center [569, 513] width 183 height 14
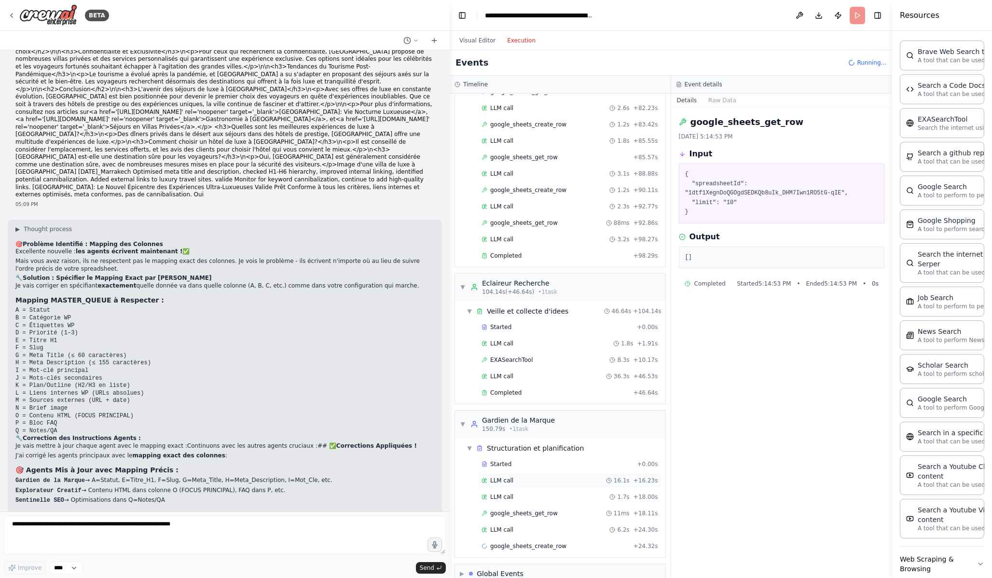
click at [549, 487] on div "LLM call 16.1s + 16.23s" at bounding box center [569, 480] width 183 height 14
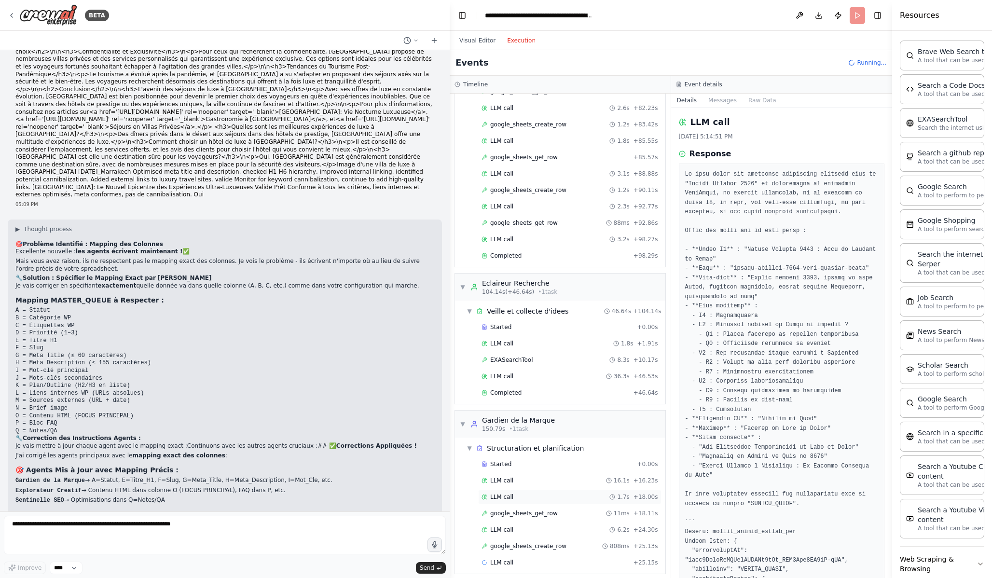
click at [550, 500] on div "LLM call 1.7s + 18.00s" at bounding box center [570, 497] width 177 height 8
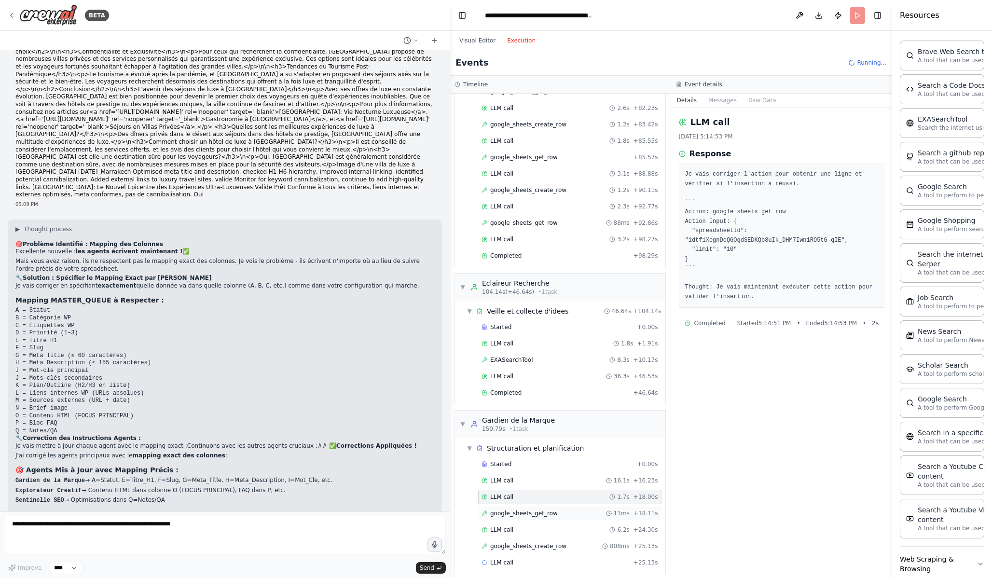
click at [552, 520] on div "google_sheets_get_row 11ms + 18.11s" at bounding box center [569, 513] width 183 height 14
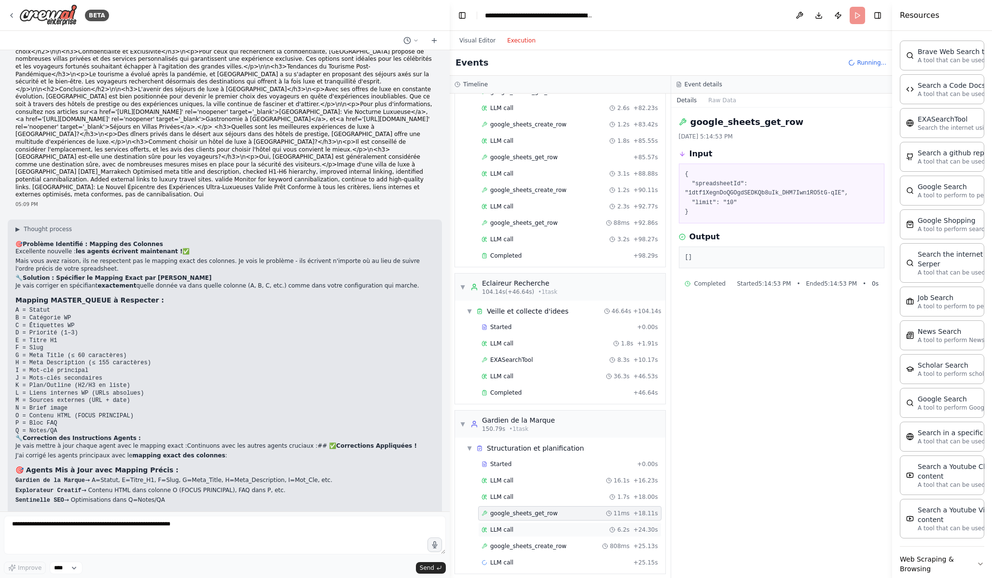
click at [551, 525] on div "LLM call 6.2s + 24.30s" at bounding box center [570, 530] width 177 height 8
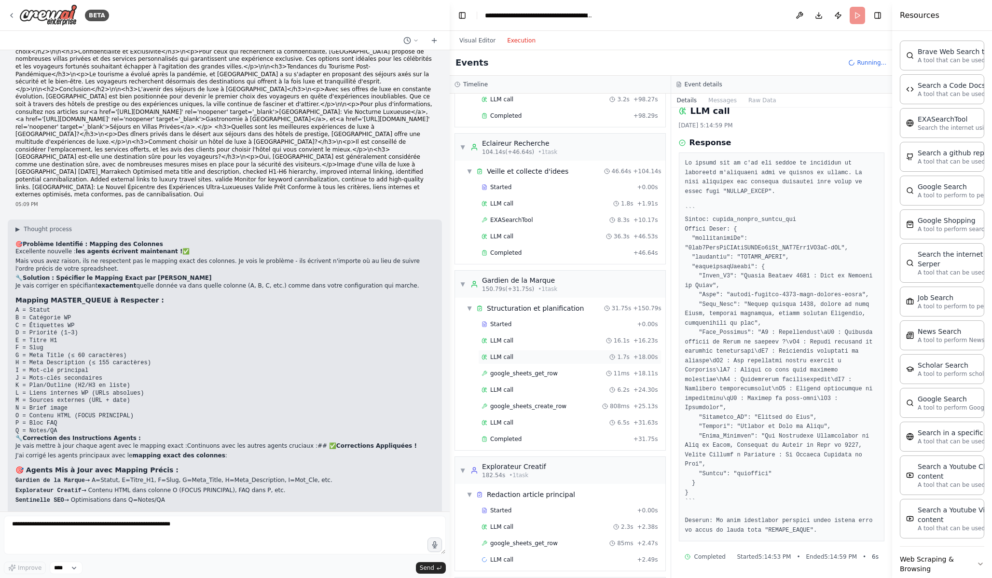
scroll to position [887, 0]
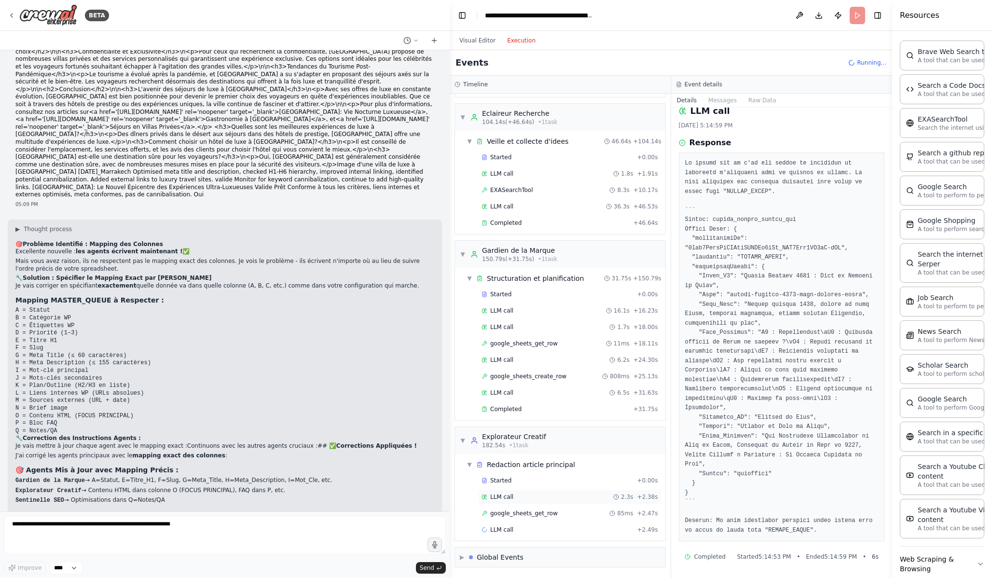
click at [545, 497] on div "LLM call 2.3s + 2.38s" at bounding box center [570, 497] width 177 height 8
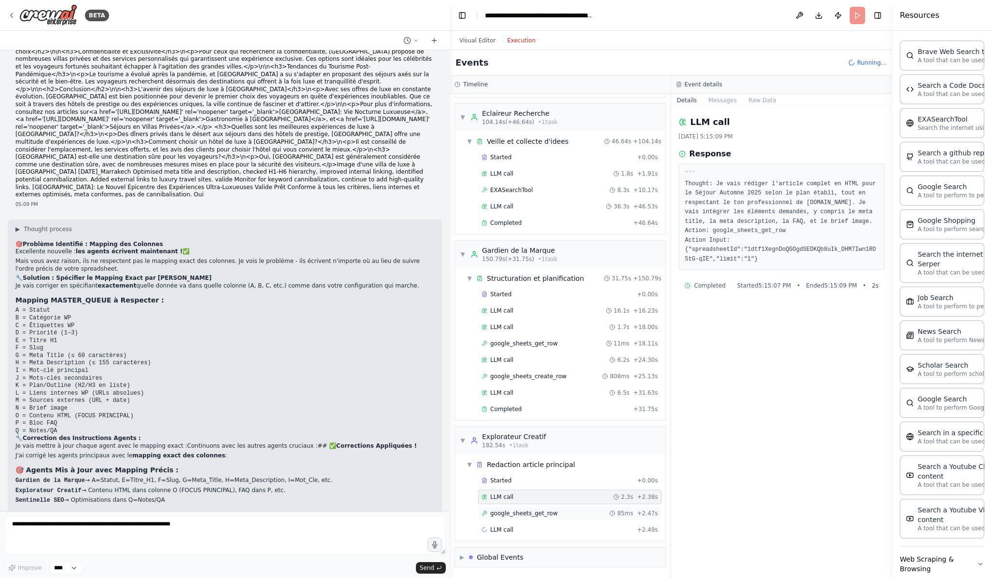
click at [561, 510] on div "google_sheets_get_row 85ms + 2.47s" at bounding box center [570, 514] width 177 height 8
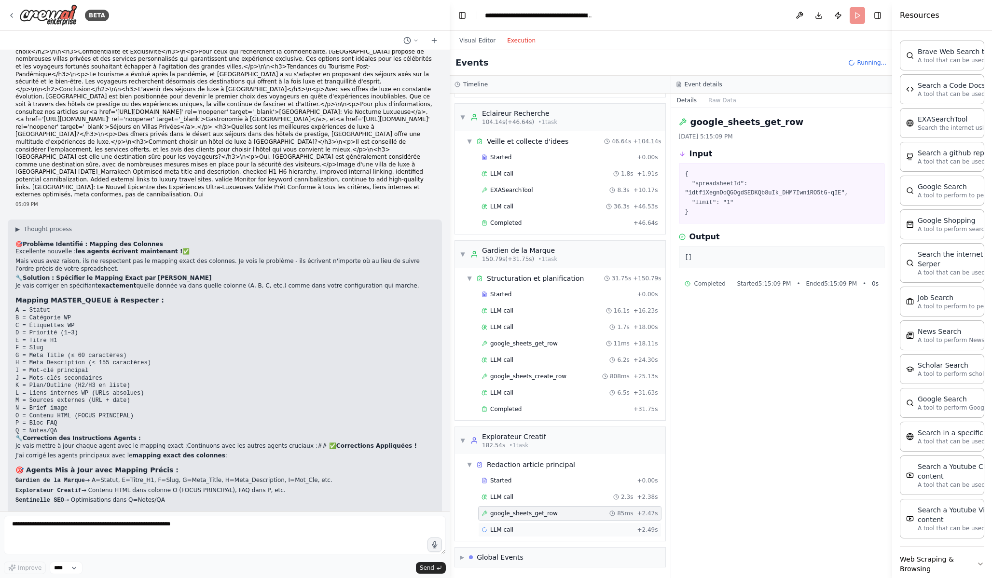
click at [557, 525] on div "LLM call + 2.49s" at bounding box center [570, 530] width 177 height 8
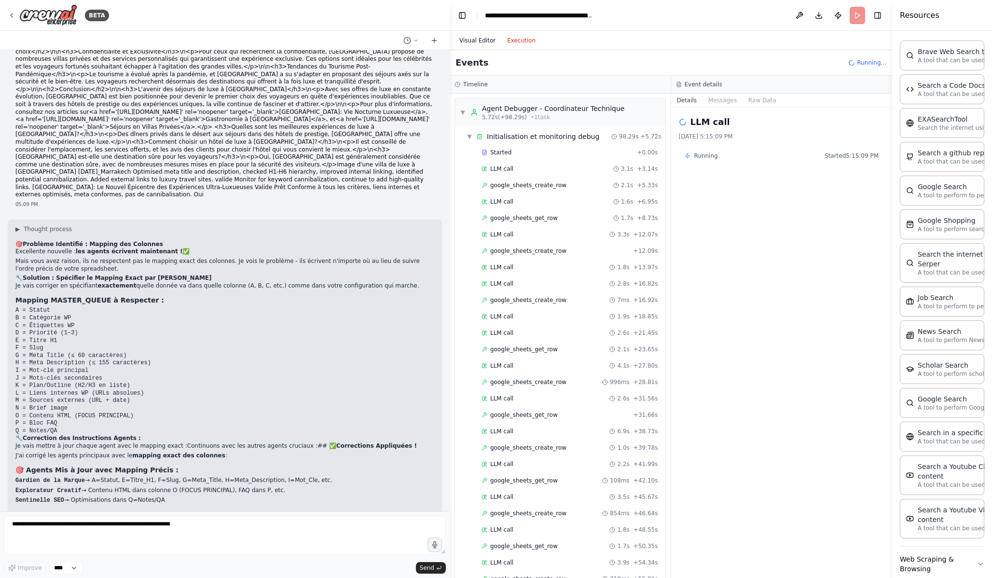
click at [483, 42] on button "Visual Editor" at bounding box center [478, 41] width 48 height 12
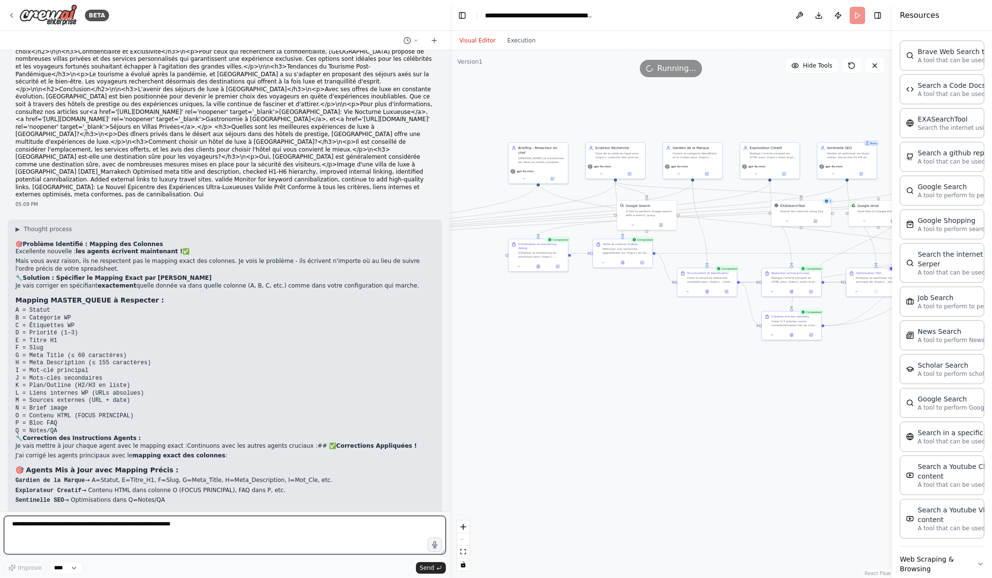
click at [156, 525] on textarea at bounding box center [225, 535] width 442 height 39
type textarea "**********"
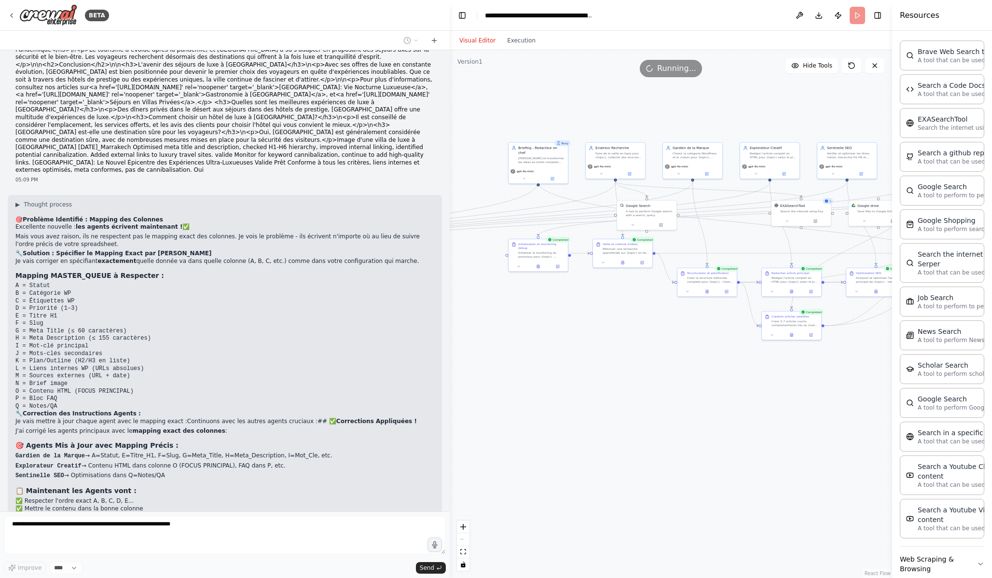
scroll to position [10414, 0]
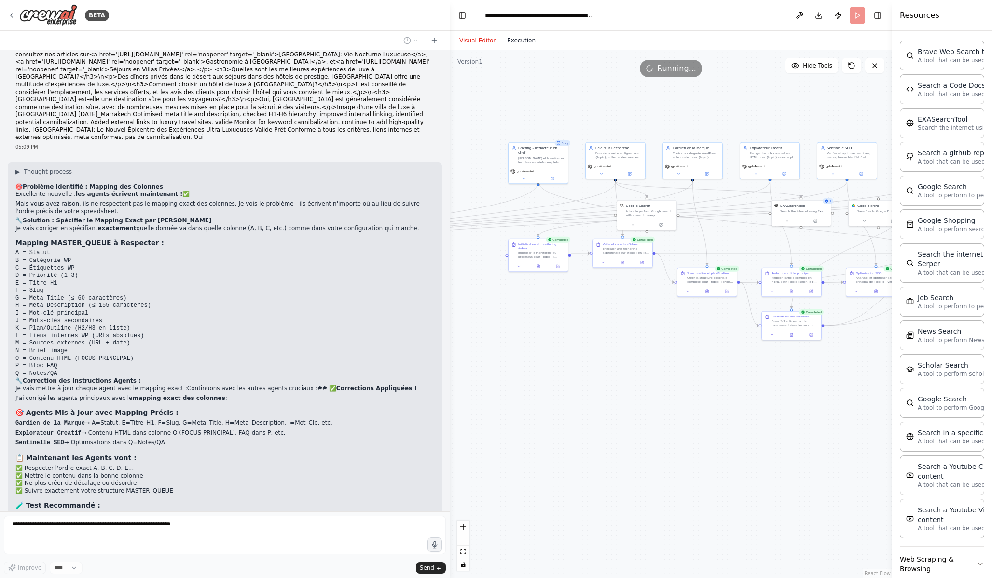
click at [523, 42] on button "Execution" at bounding box center [521, 41] width 40 height 12
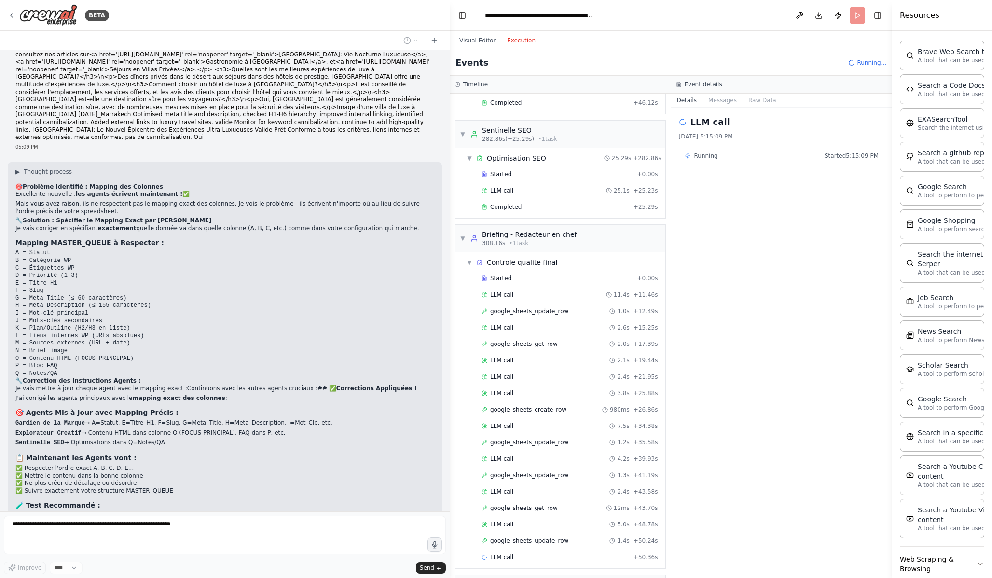
scroll to position [1462, 0]
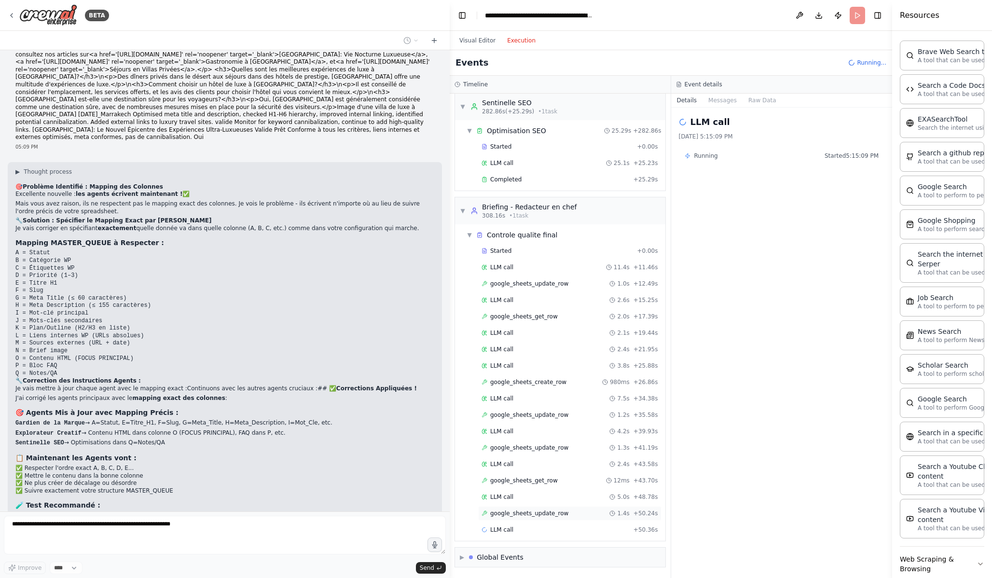
click at [547, 513] on span "google_sheets_update_row" at bounding box center [529, 514] width 78 height 8
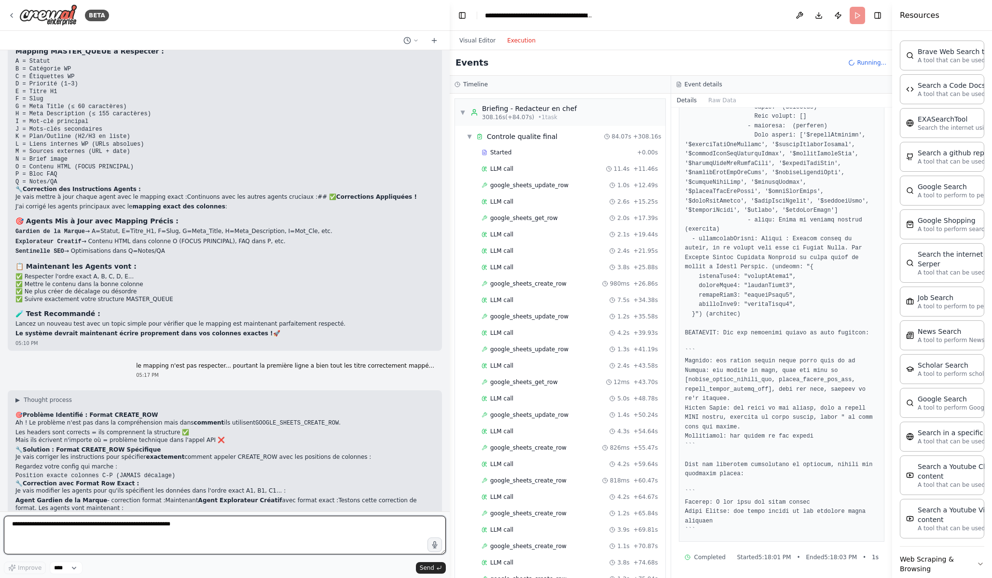
scroll to position [1644, 0]
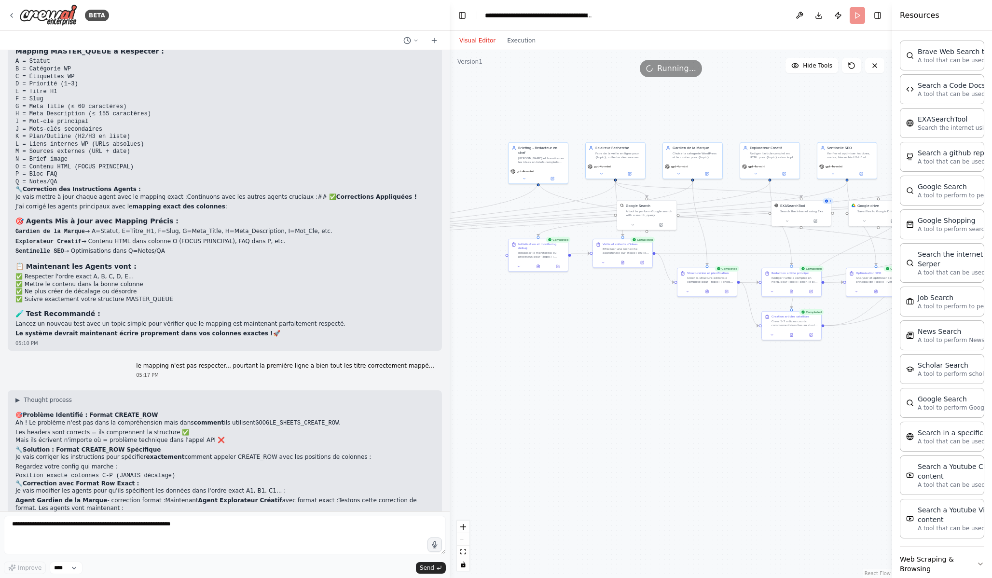
click at [485, 38] on button "Visual Editor" at bounding box center [478, 41] width 48 height 12
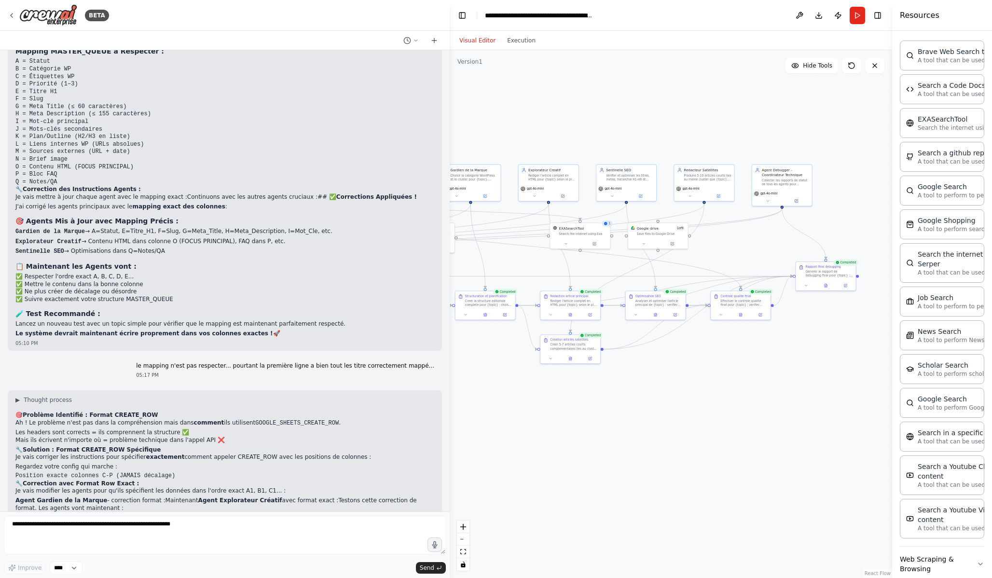
drag, startPoint x: 800, startPoint y: 396, endPoint x: 578, endPoint y: 420, distance: 223.3
click at [578, 420] on div ".deletable-edge-delete-btn { width: 20px; height: 20px; border: 0px solid #ffff…" at bounding box center [671, 314] width 443 height 528
click at [528, 437] on div ".deletable-edge-delete-btn { width: 20px; height: 20px; border: 0px solid #ffff…" at bounding box center [671, 314] width 443 height 528
click at [858, 10] on button "Run" at bounding box center [857, 15] width 15 height 17
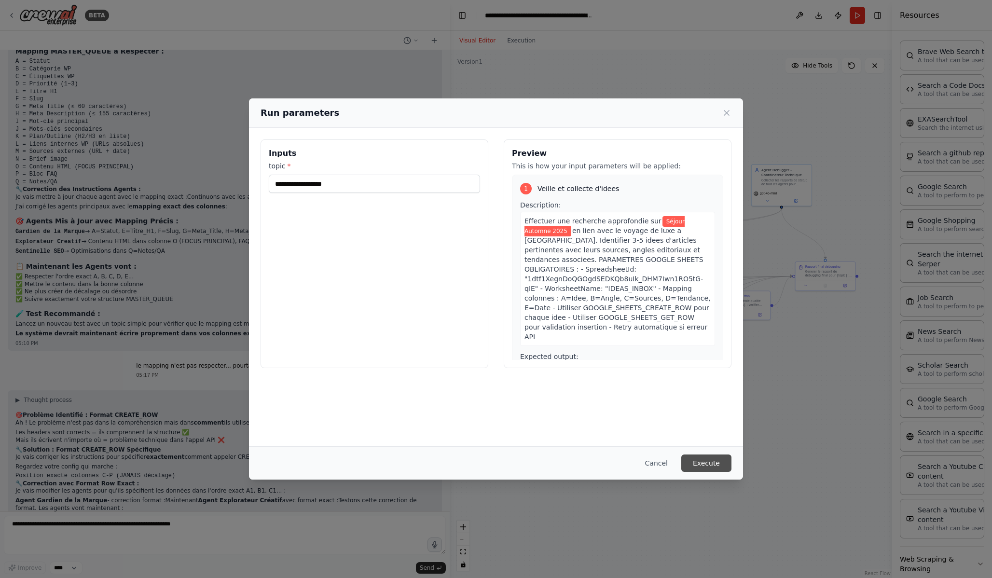
click at [714, 470] on button "Execute" at bounding box center [707, 463] width 50 height 17
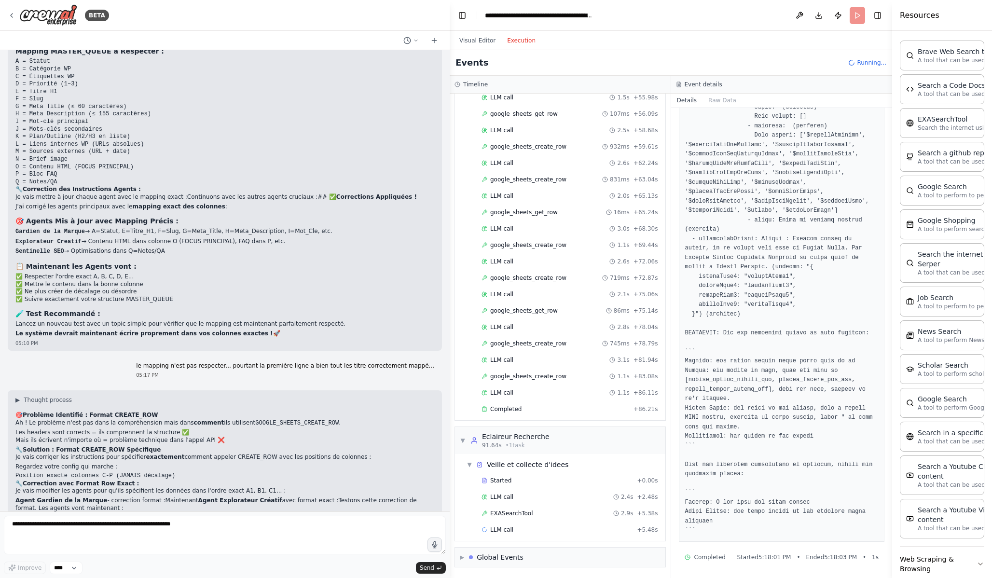
click at [524, 39] on button "Execution" at bounding box center [521, 41] width 40 height 12
click at [563, 403] on div "Completed + 86.21s" at bounding box center [569, 409] width 183 height 14
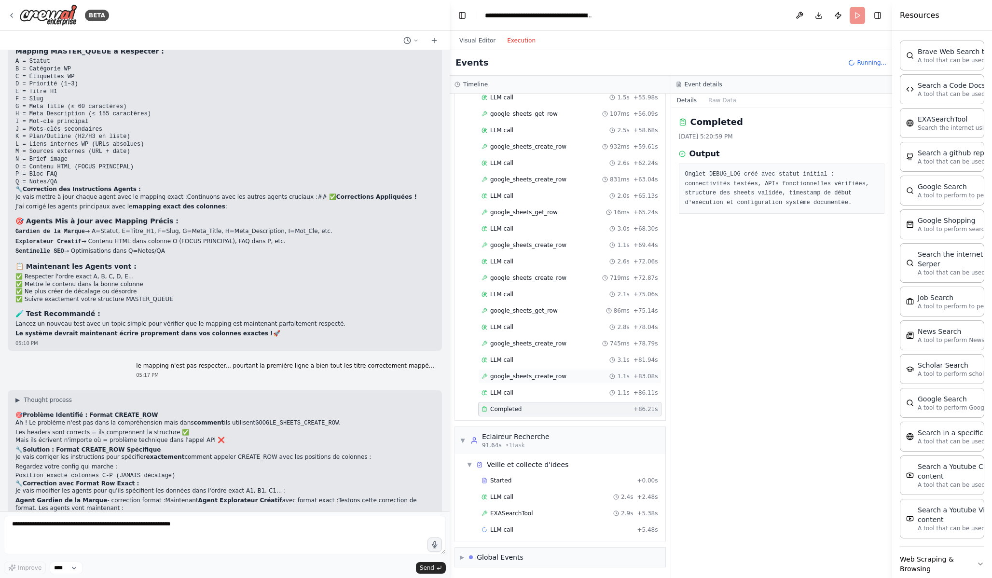
click at [589, 376] on div "google_sheets_create_row 1.1s + 83.08s" at bounding box center [570, 377] width 177 height 8
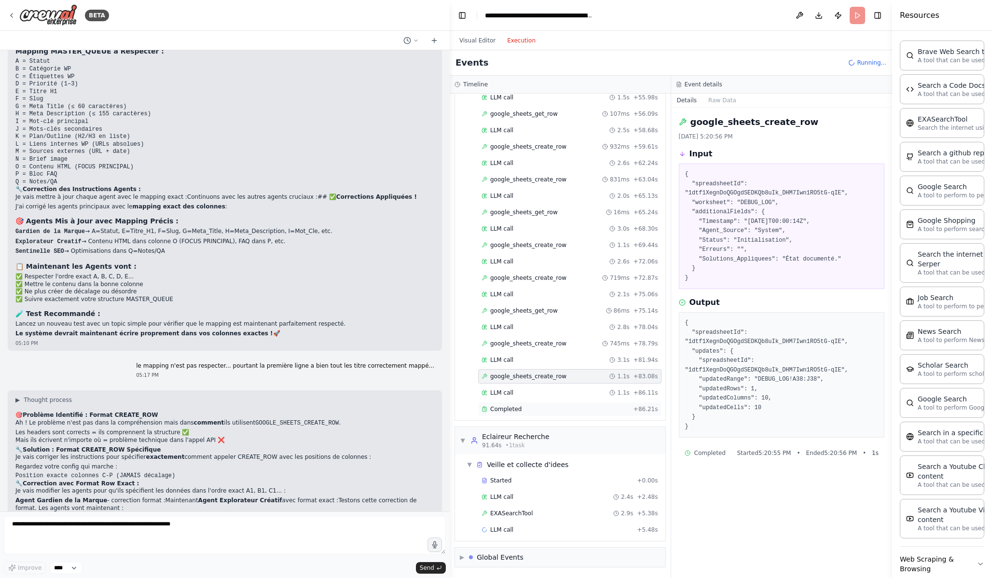
click at [586, 406] on div "Completed" at bounding box center [556, 409] width 148 height 8
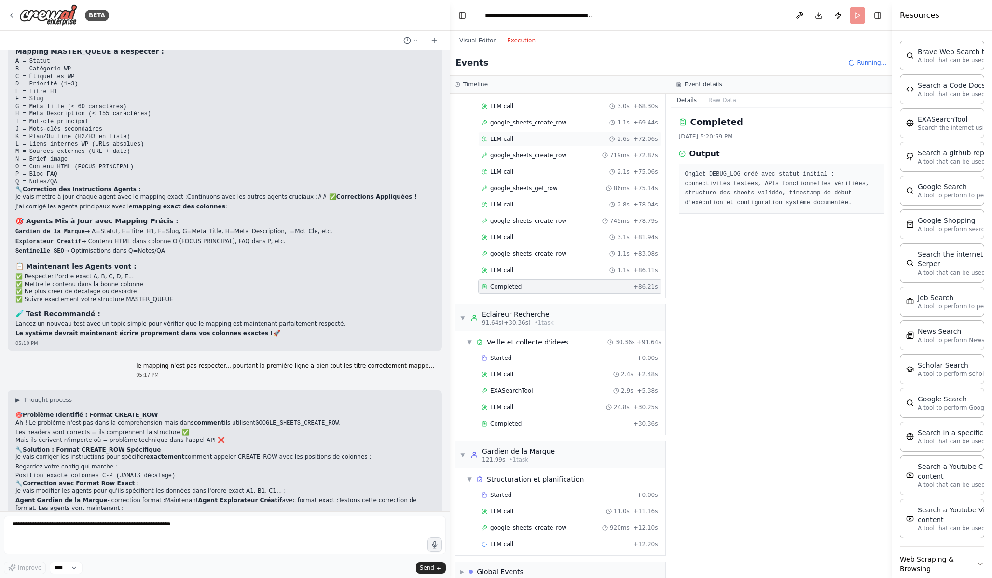
scroll to position [717, 0]
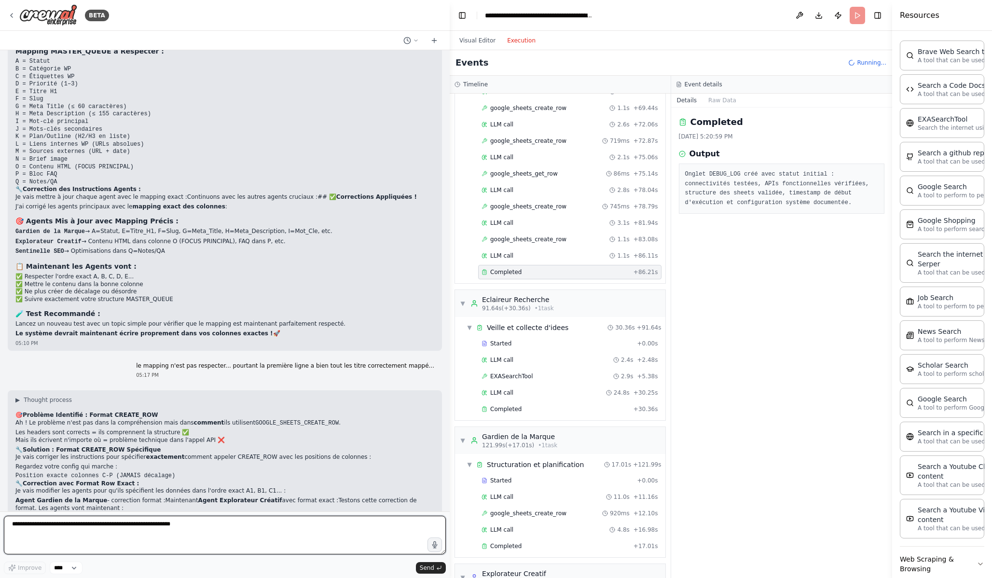
click at [180, 525] on textarea at bounding box center [225, 535] width 442 height 39
click at [339, 520] on textarea at bounding box center [225, 535] width 442 height 39
type textarea "*"
click at [284, 525] on textarea "**********" at bounding box center [225, 535] width 442 height 39
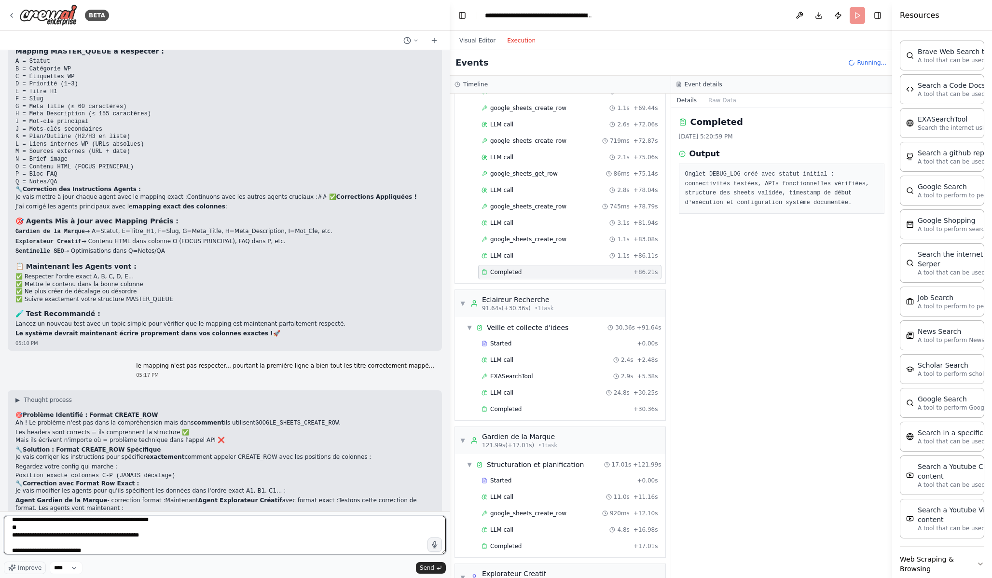
paste textarea "**********"
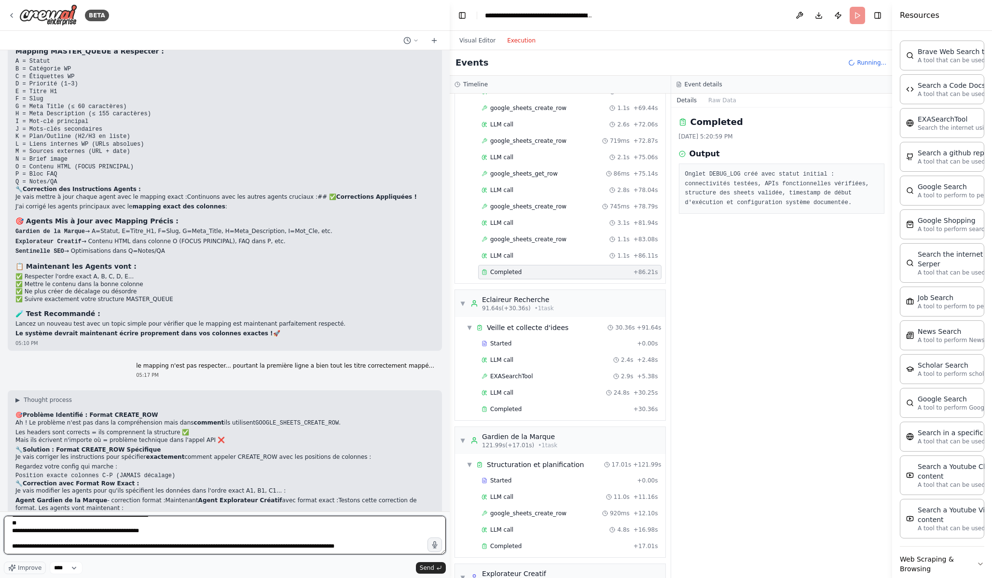
scroll to position [0, 0]
click at [235, 525] on textarea "**********" at bounding box center [225, 535] width 442 height 39
click at [215, 518] on textarea "**********" at bounding box center [225, 535] width 442 height 39
click at [202, 525] on textarea "**********" at bounding box center [225, 535] width 442 height 39
click at [187, 525] on textarea "**********" at bounding box center [225, 535] width 442 height 39
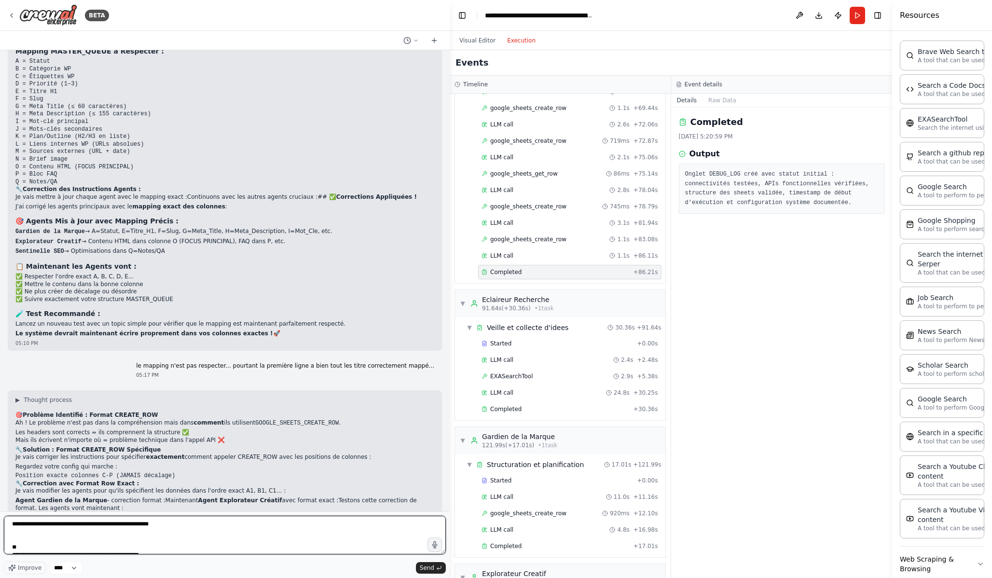
scroll to position [24, 0]
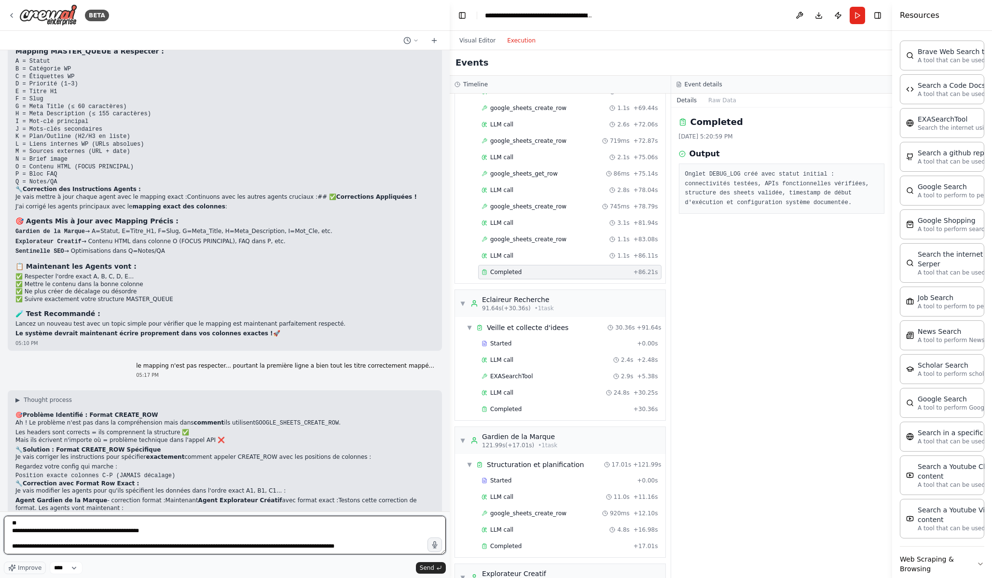
paste textarea "**********"
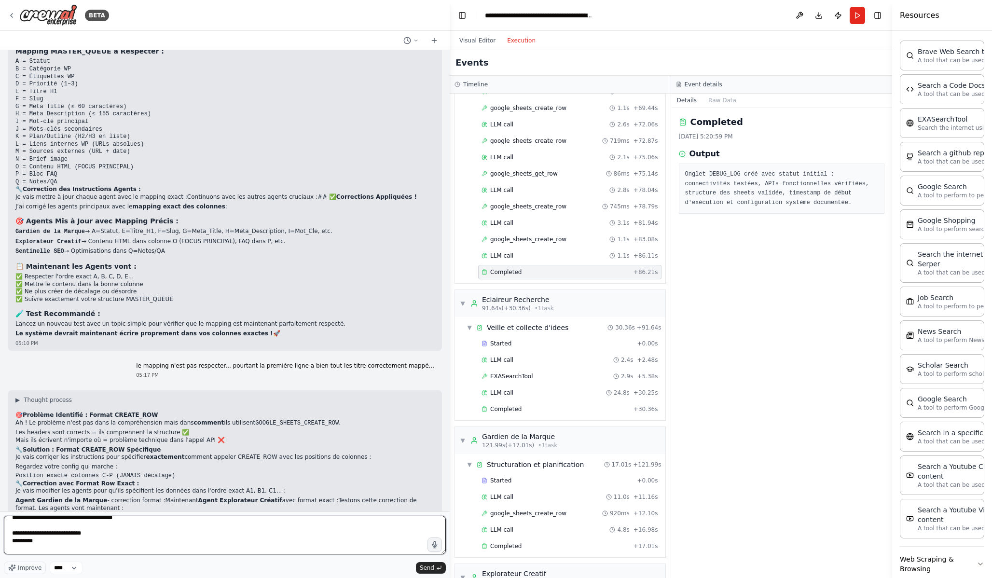
scroll to position [438, 0]
drag, startPoint x: 95, startPoint y: 546, endPoint x: 5, endPoint y: 543, distance: 89.8
click at [5, 525] on textarea at bounding box center [225, 535] width 442 height 39
click at [97, 525] on textarea at bounding box center [225, 535] width 442 height 39
click at [225, 525] on textarea at bounding box center [225, 535] width 442 height 39
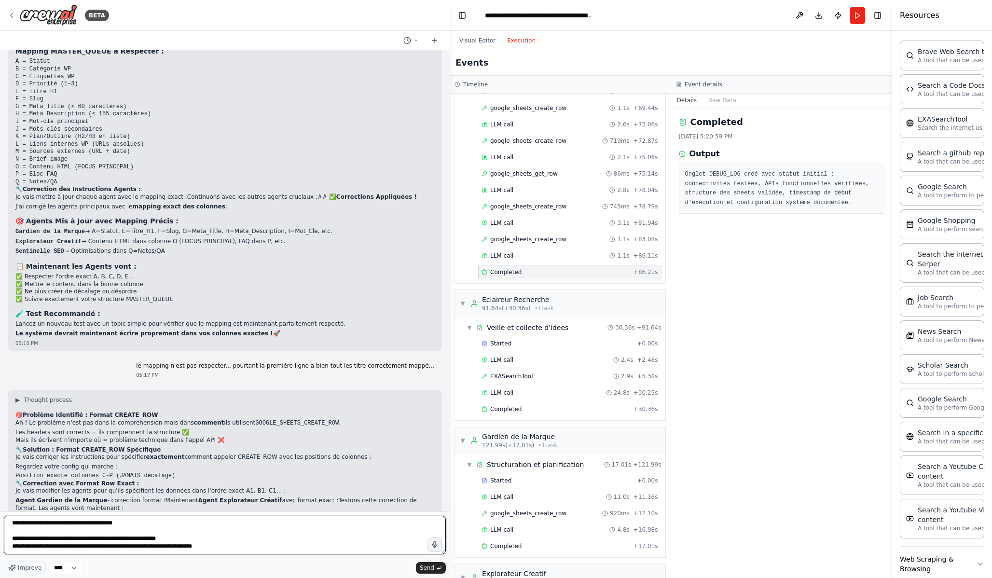
click at [19, 525] on textarea at bounding box center [225, 535] width 442 height 39
click at [270, 525] on textarea at bounding box center [225, 535] width 442 height 39
drag, startPoint x: 19, startPoint y: 529, endPoint x: 0, endPoint y: 527, distance: 18.9
click at [0, 525] on div "BETA Ajoute ces variables globales : GOOGLE_SHEET_ID https://docs.google.com/sp…" at bounding box center [225, 289] width 450 height 578
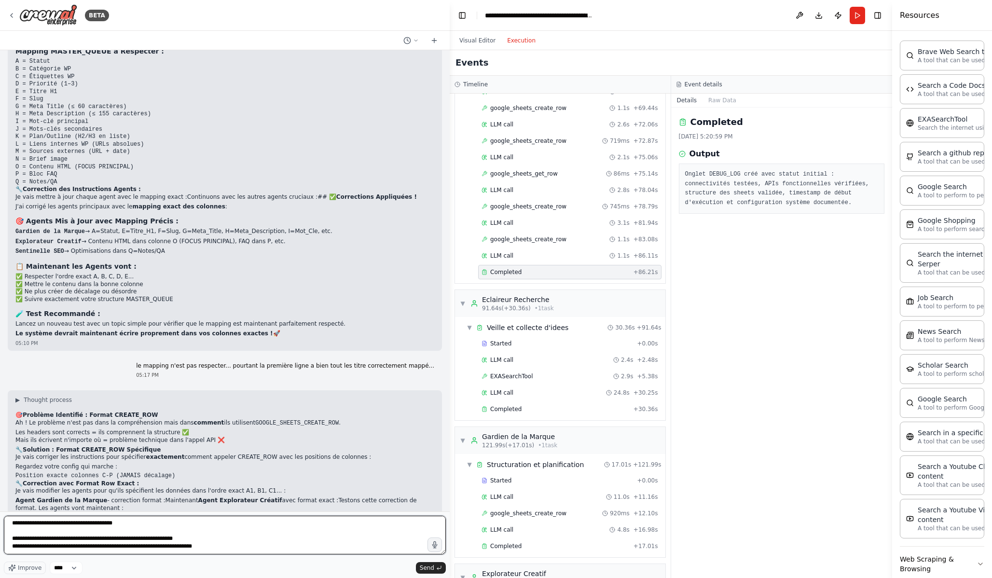
click at [63, 525] on textarea at bounding box center [225, 535] width 442 height 39
click at [243, 525] on textarea at bounding box center [225, 535] width 442 height 39
click at [154, 525] on textarea at bounding box center [225, 535] width 442 height 39
drag, startPoint x: 303, startPoint y: 538, endPoint x: 0, endPoint y: 491, distance: 306.6
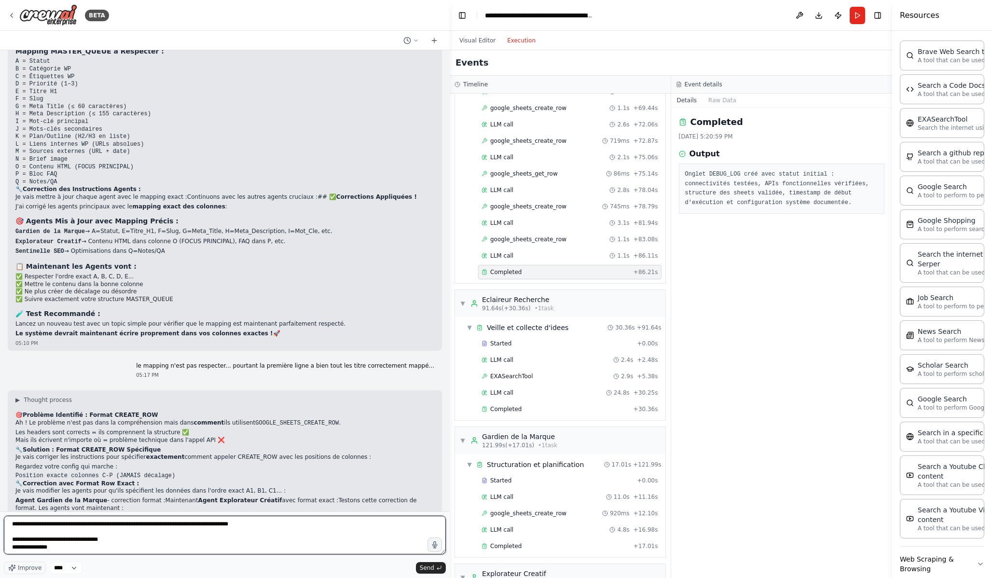
click at [0, 491] on div "BETA Ajoute ces variables globales : GOOGLE_SHEET_ID https://docs.google.com/sp…" at bounding box center [225, 289] width 450 height 578
type textarea "**********"
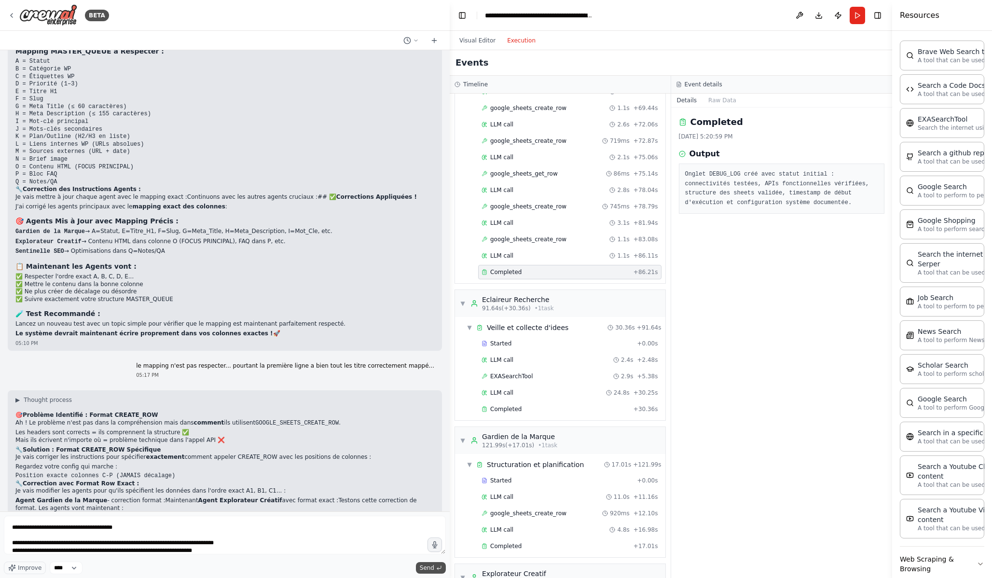
click at [430, 525] on span "Send" at bounding box center [427, 568] width 14 height 8
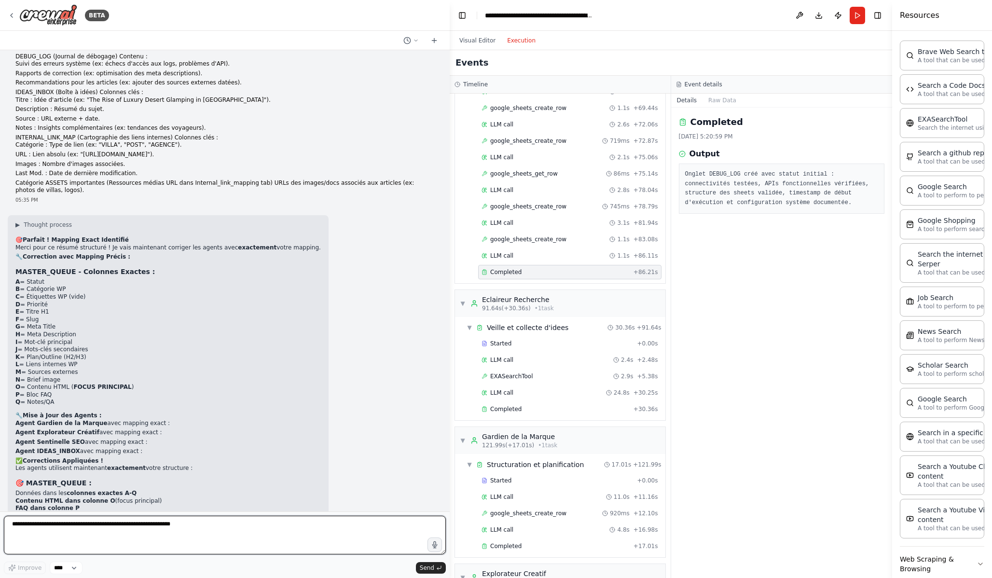
scroll to position [11302, 0]
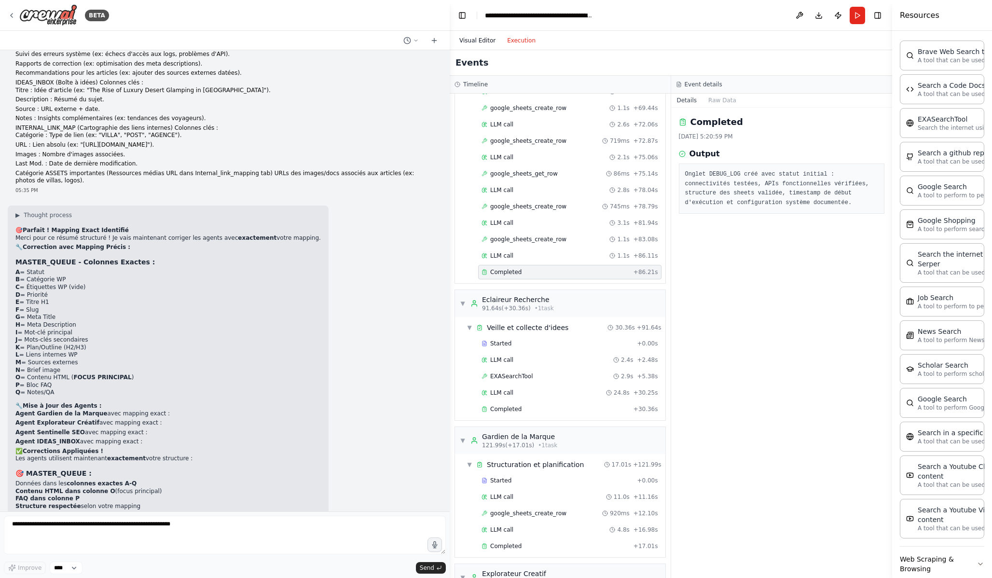
click at [477, 42] on button "Visual Editor" at bounding box center [478, 41] width 48 height 12
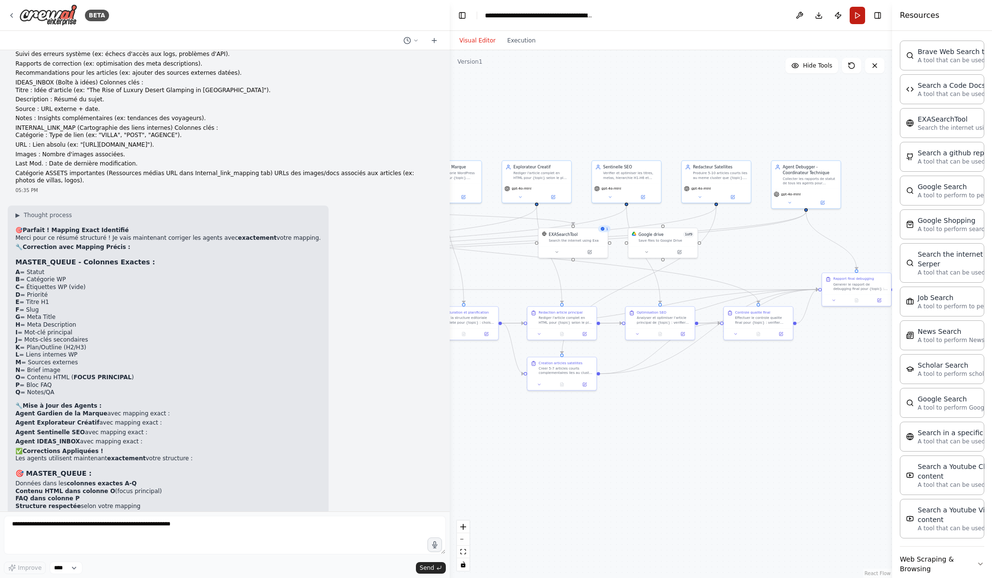
click at [858, 18] on button "Run" at bounding box center [857, 15] width 15 height 17
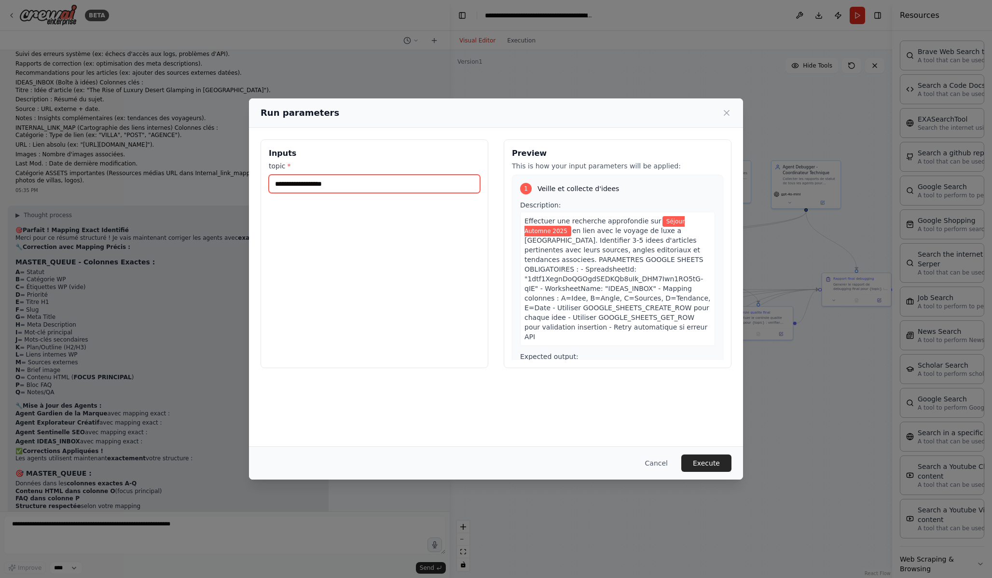
click at [394, 183] on input "**********" at bounding box center [374, 184] width 211 height 18
drag, startPoint x: 394, startPoint y: 183, endPoint x: 300, endPoint y: 181, distance: 94.6
click at [300, 181] on input "**********" at bounding box center [374, 184] width 211 height 18
type input "*"
type input "**********"
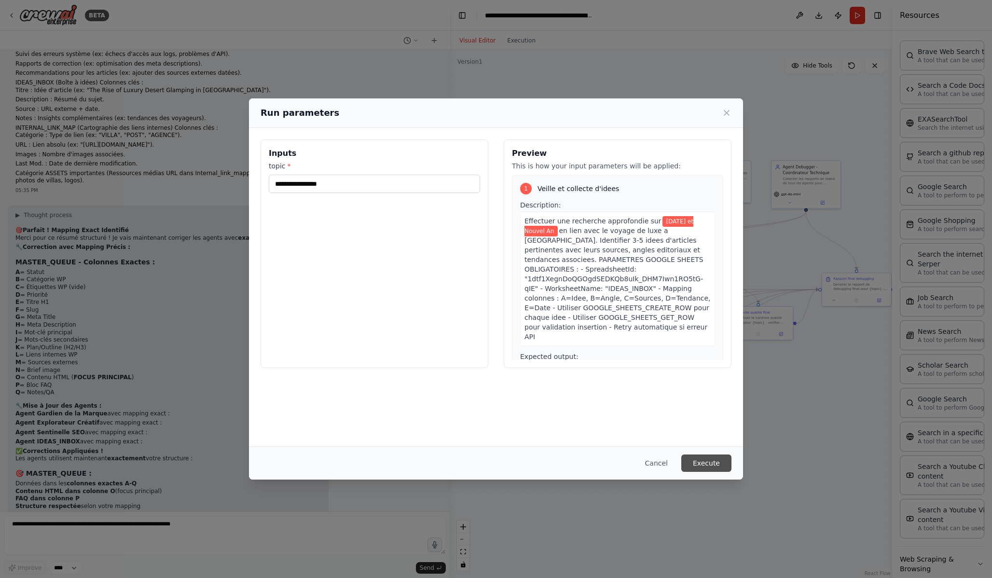
click at [704, 463] on button "Execute" at bounding box center [707, 463] width 50 height 17
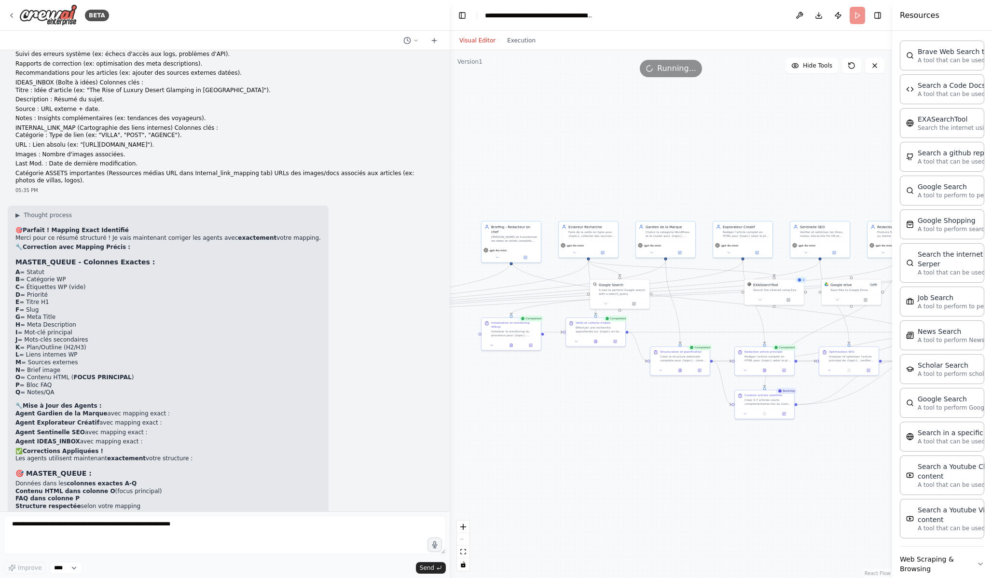
drag, startPoint x: 597, startPoint y: 459, endPoint x: 793, endPoint y: 508, distance: 201.9
click at [793, 508] on div ".deletable-edge-delete-btn { width: 20px; height: 20px; border: 0px solid #ffff…" at bounding box center [671, 314] width 443 height 528
click at [654, 250] on button at bounding box center [652, 251] width 28 height 6
click at [706, 352] on button "Cancel" at bounding box center [703, 353] width 17 height 7
click at [706, 355] on button "Cancel" at bounding box center [703, 353] width 17 height 7
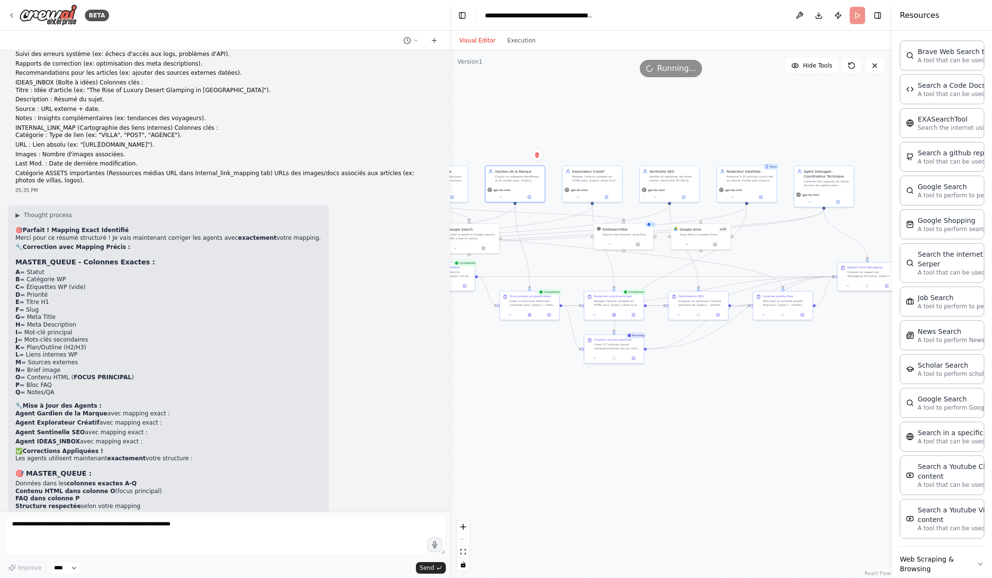
drag, startPoint x: 699, startPoint y: 430, endPoint x: 548, endPoint y: 375, distance: 160.2
click at [548, 376] on div ".deletable-edge-delete-btn { width: 20px; height: 20px; border: 0px solid #ffff…" at bounding box center [671, 314] width 443 height 528
click at [306, 458] on div "▶ Thought process 🎯 Parfait ! Mapping Exact Identifié Merci pour ce résumé stru…" at bounding box center [168, 407] width 321 height 402
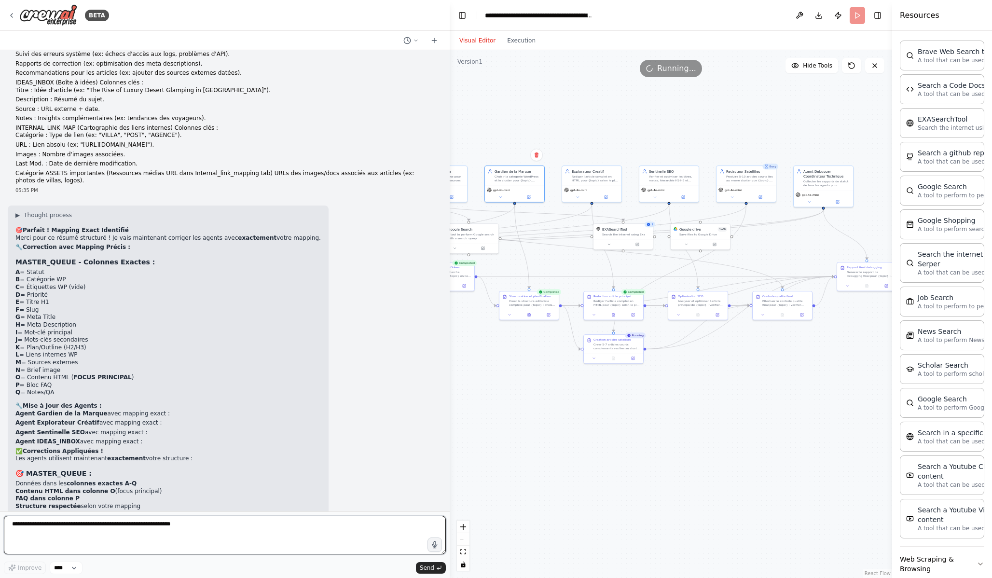
click at [220, 525] on textarea at bounding box center [225, 535] width 442 height 39
click at [31, 525] on textarea "**********" at bounding box center [225, 535] width 442 height 39
click at [77, 525] on textarea "**********" at bounding box center [225, 535] width 442 height 39
click at [118, 525] on textarea "**********" at bounding box center [225, 535] width 442 height 39
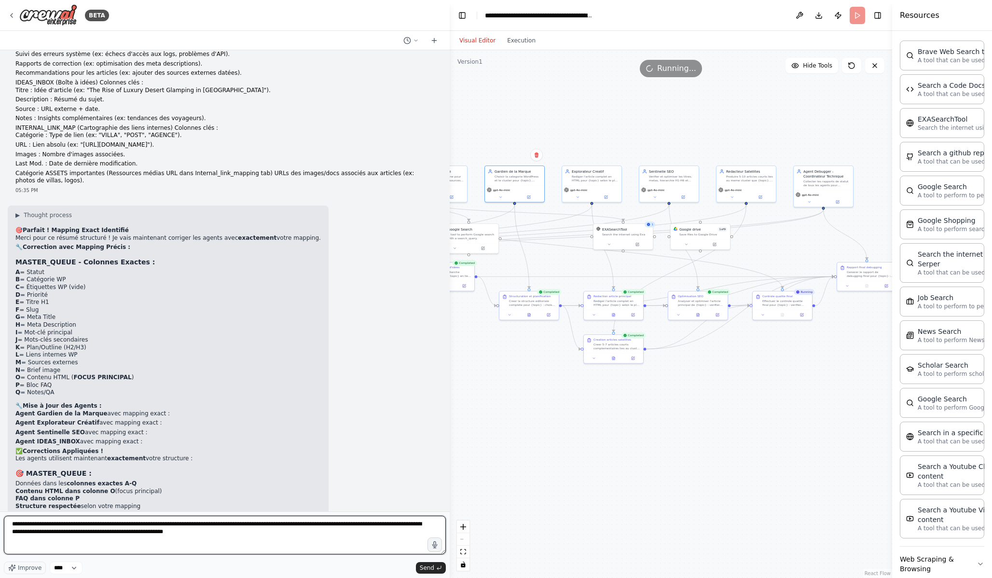
click at [276, 525] on textarea "**********" at bounding box center [225, 535] width 442 height 39
drag, startPoint x: 218, startPoint y: 548, endPoint x: 11, endPoint y: 543, distance: 207.1
click at [11, 525] on textarea "**********" at bounding box center [225, 535] width 442 height 39
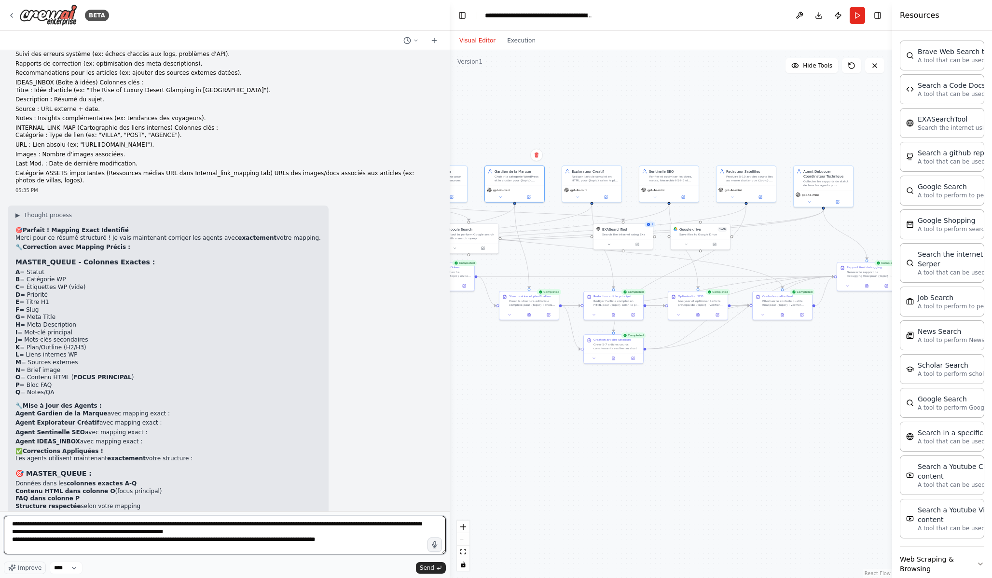
drag, startPoint x: 382, startPoint y: 538, endPoint x: 296, endPoint y: 539, distance: 86.4
click at [296, 525] on textarea "**********" at bounding box center [225, 535] width 442 height 39
type textarea "**********"
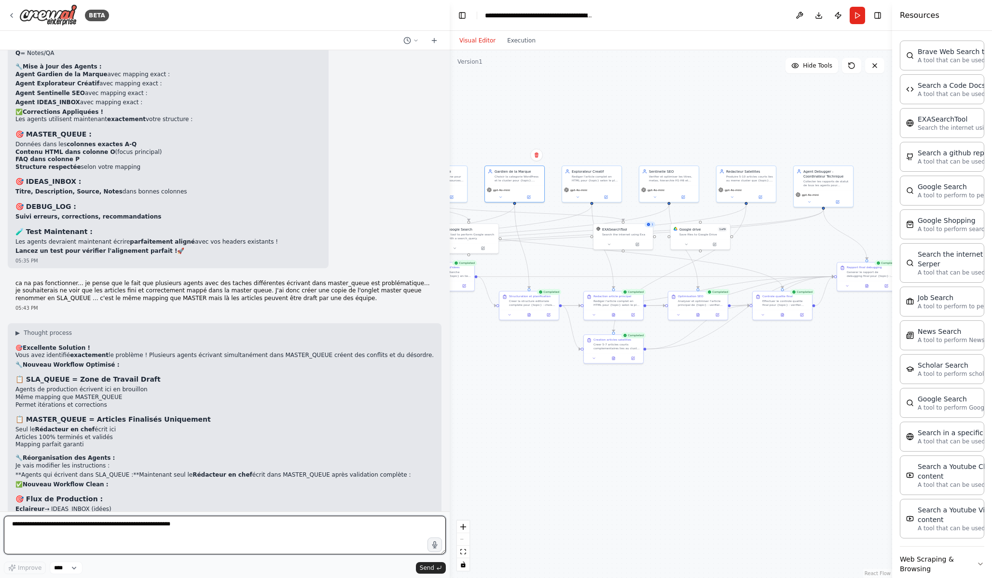
scroll to position [11651, 0]
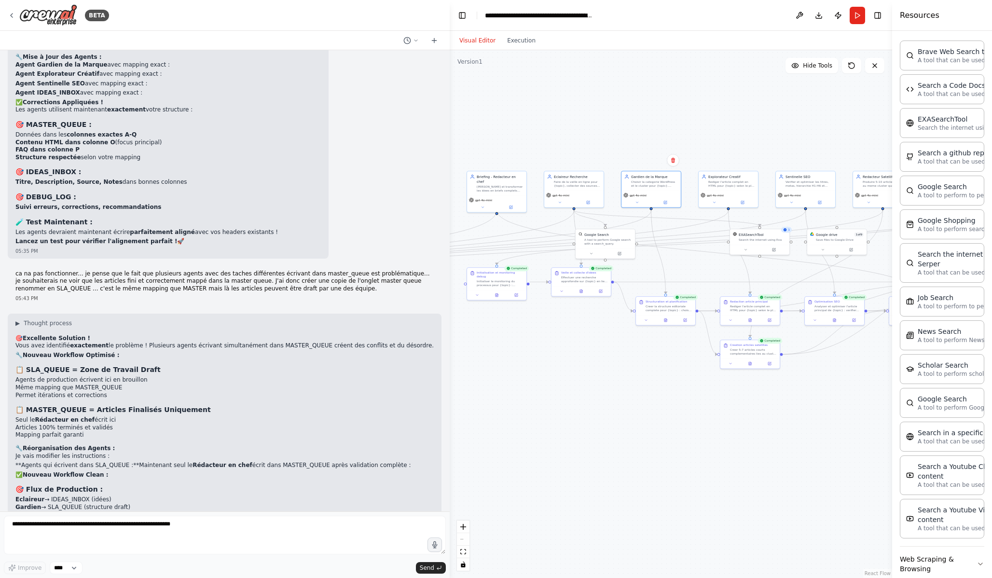
drag, startPoint x: 642, startPoint y: 469, endPoint x: 779, endPoint y: 474, distance: 137.2
click at [779, 474] on div ".deletable-edge-delete-btn { width: 20px; height: 20px; border: 0px solid #ffff…" at bounding box center [671, 314] width 443 height 528
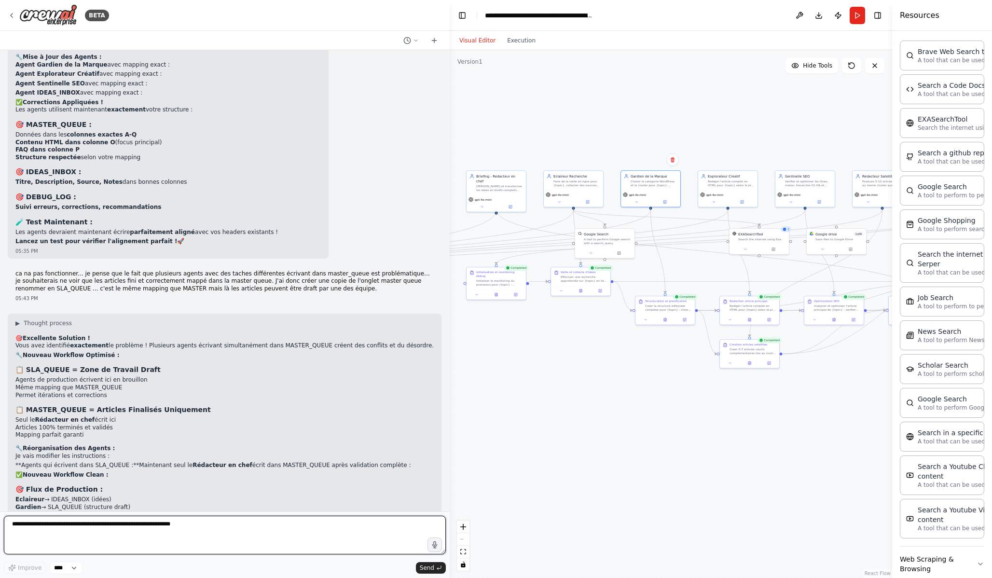
click at [322, 525] on textarea at bounding box center [225, 535] width 442 height 39
type textarea "*"
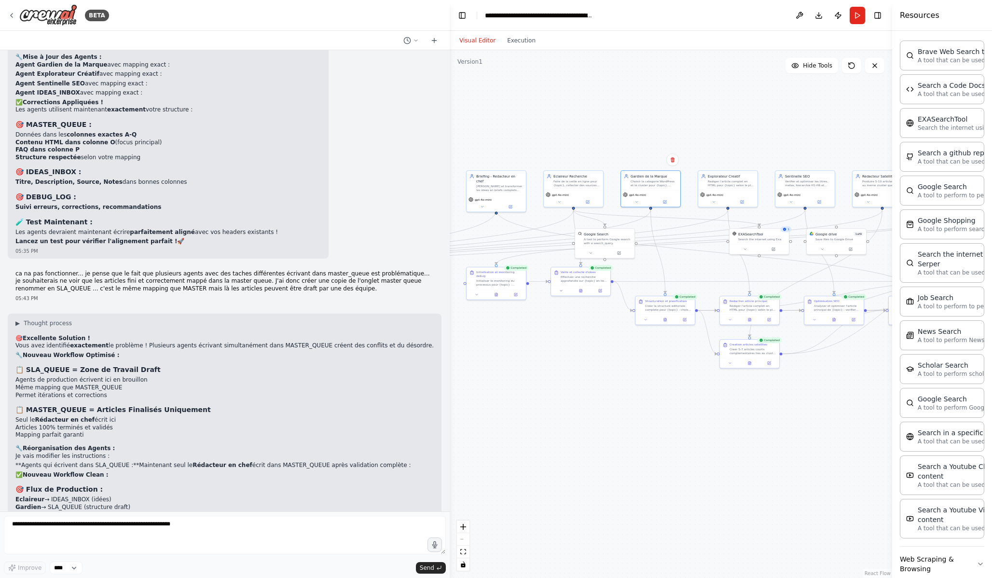
click at [713, 484] on div ".deletable-edge-delete-btn { width: 20px; height: 20px; border: 0px solid #ffff…" at bounding box center [671, 314] width 443 height 528
click at [639, 200] on button at bounding box center [637, 201] width 28 height 6
click at [591, 431] on div ".deletable-edge-delete-btn { width: 20px; height: 20px; border: 0px solid #ffff…" at bounding box center [671, 314] width 443 height 528
click at [676, 343] on div ".deletable-edge-delete-btn { width: 20px; height: 20px; border: 0px solid #ffff…" at bounding box center [671, 314] width 443 height 528
drag, startPoint x: 660, startPoint y: 300, endPoint x: 652, endPoint y: 358, distance: 58.0
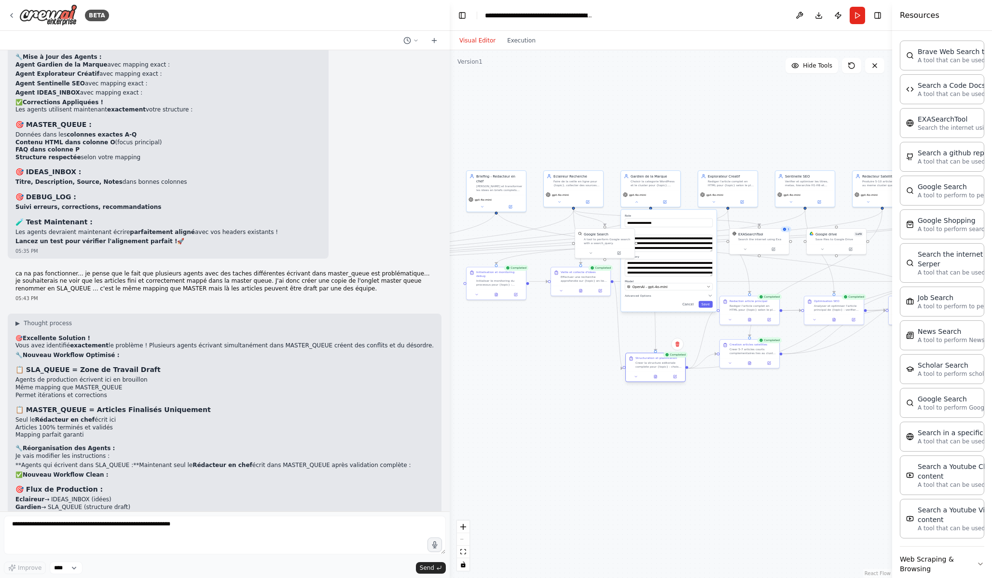
click at [652, 358] on div "Structuration et planification" at bounding box center [657, 358] width 42 height 4
click at [692, 306] on button "Cancel" at bounding box center [688, 304] width 17 height 7
drag, startPoint x: 656, startPoint y: 339, endPoint x: 659, endPoint y: 292, distance: 47.9
click at [659, 292] on div "Creer la structure editoriale complete pour {topic} : choisir categorie WordPre…" at bounding box center [663, 293] width 47 height 8
drag, startPoint x: 659, startPoint y: 292, endPoint x: 659, endPoint y: 316, distance: 24.1
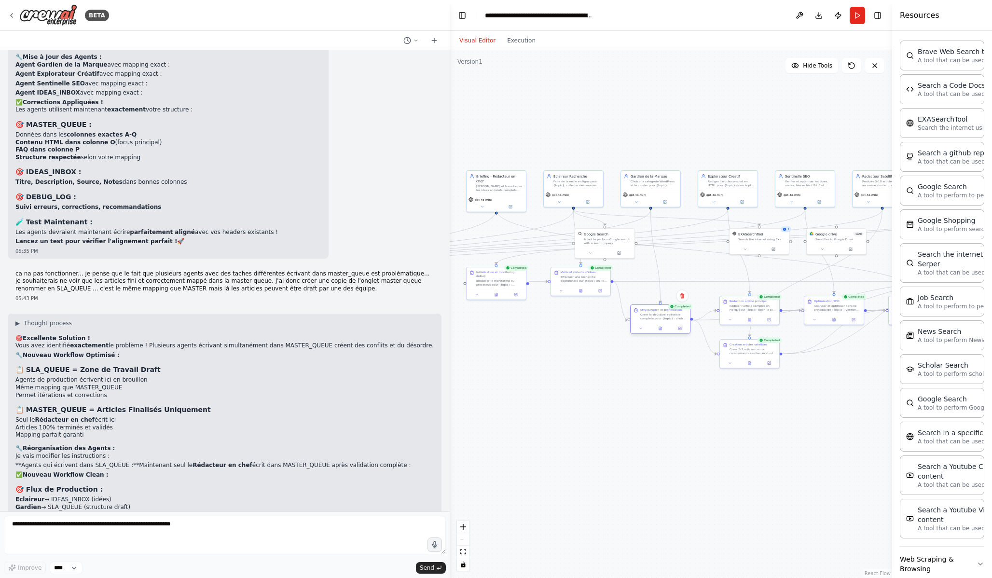
click at [659, 316] on div "Creer la structure editoriale complete pour {topic} : choisir categorie WordPre…" at bounding box center [663, 317] width 47 height 8
click at [649, 389] on div ".deletable-edge-delete-btn { width: 20px; height: 20px; border: 0px solid #ffff…" at bounding box center [671, 314] width 443 height 528
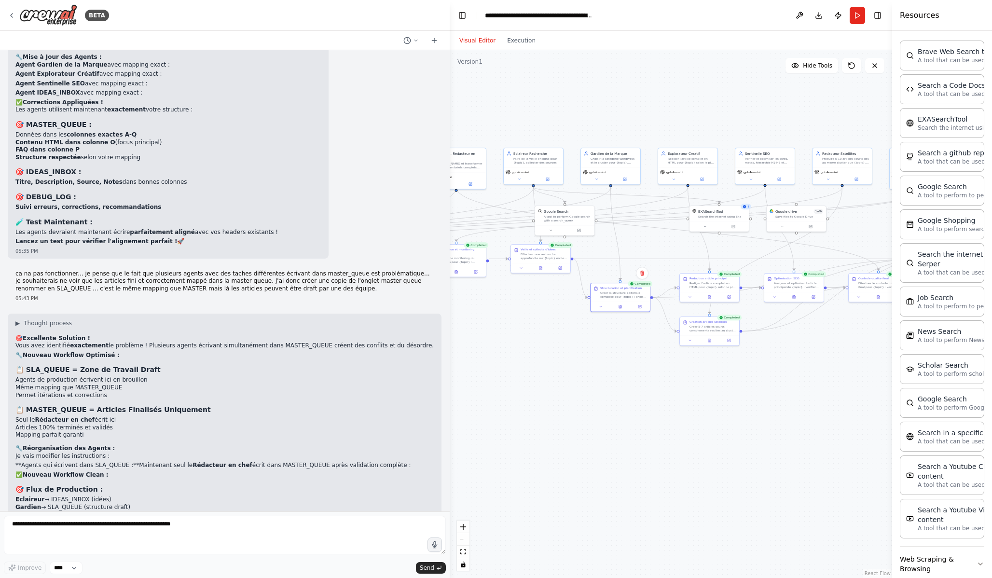
drag, startPoint x: 616, startPoint y: 464, endPoint x: 576, endPoint y: 441, distance: 46.5
click at [576, 441] on div ".deletable-edge-delete-btn { width: 20px; height: 20px; border: 0px solid #ffff…" at bounding box center [671, 314] width 443 height 528
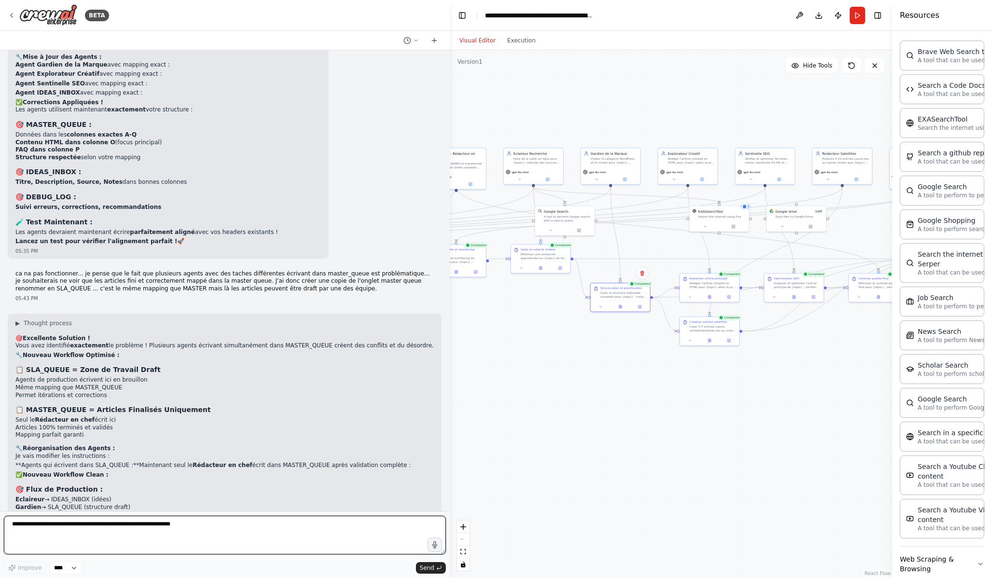
click at [328, 525] on textarea at bounding box center [225, 535] width 442 height 39
type textarea "*"
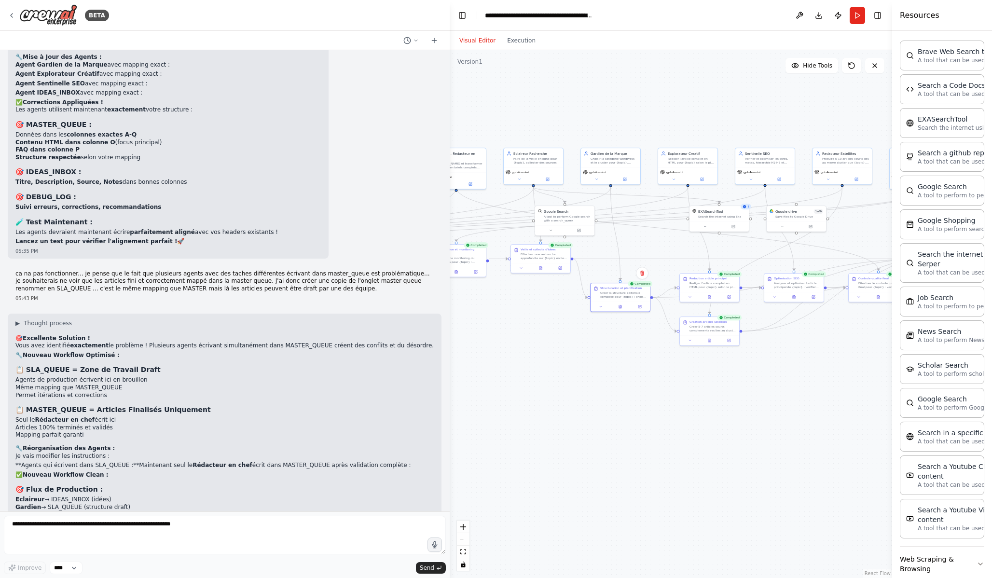
click at [782, 507] on div ".deletable-edge-delete-btn { width: 20px; height: 20px; border: 0px solid #ffff…" at bounding box center [671, 314] width 443 height 528
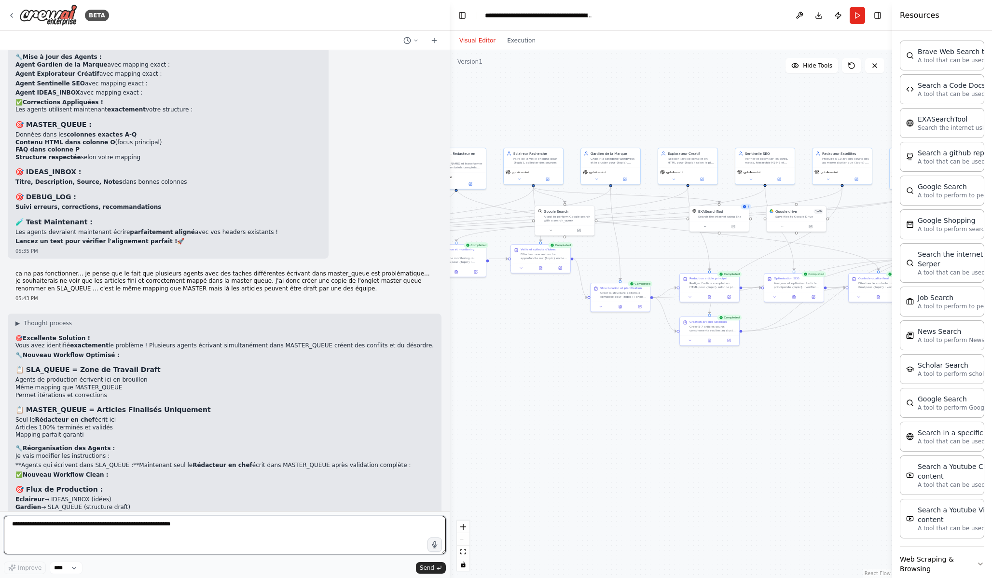
click at [373, 525] on textarea at bounding box center [225, 535] width 442 height 39
type textarea "*"
click at [306, 525] on textarea "**********" at bounding box center [225, 535] width 442 height 39
click at [304, 525] on textarea "**********" at bounding box center [225, 535] width 442 height 39
click at [420, 525] on textarea "**********" at bounding box center [225, 535] width 442 height 39
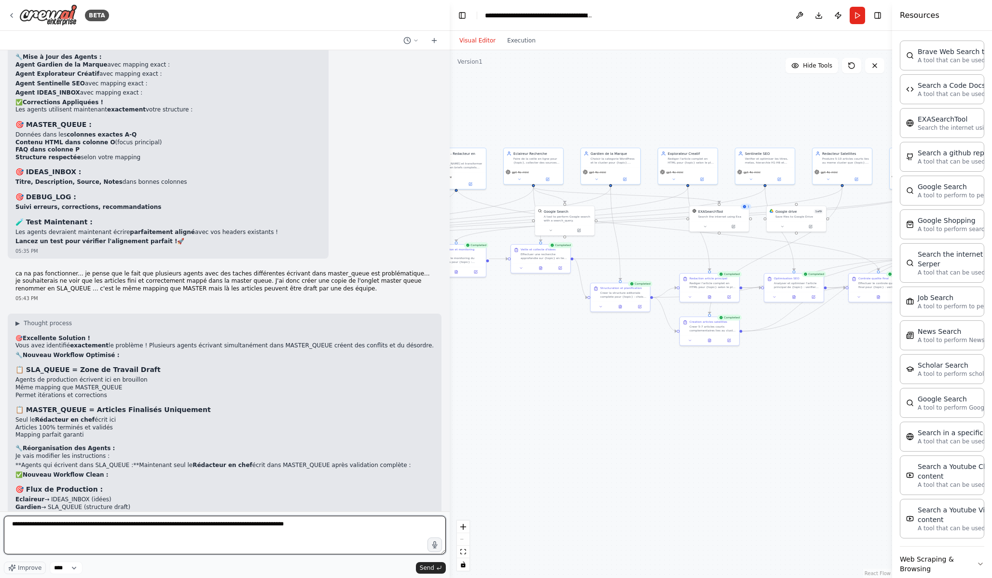
click at [411, 525] on textarea "**********" at bounding box center [225, 535] width 442 height 39
click at [105, 525] on textarea "**********" at bounding box center [225, 535] width 442 height 39
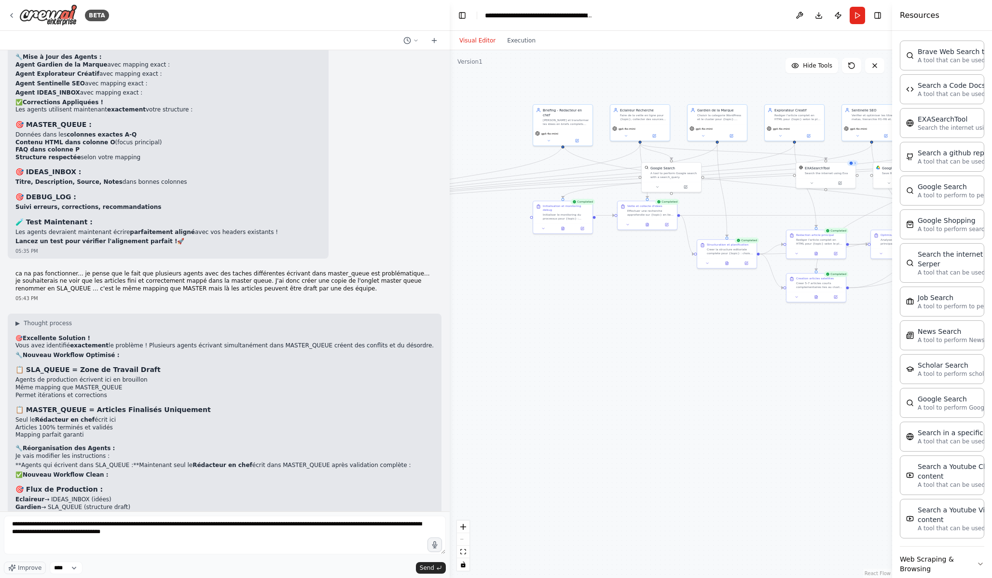
drag, startPoint x: 626, startPoint y: 487, endPoint x: 733, endPoint y: 443, distance: 115.2
click at [733, 443] on div ".deletable-edge-delete-btn { width: 20px; height: 20px; border: 0px solid #ffff…" at bounding box center [671, 314] width 443 height 528
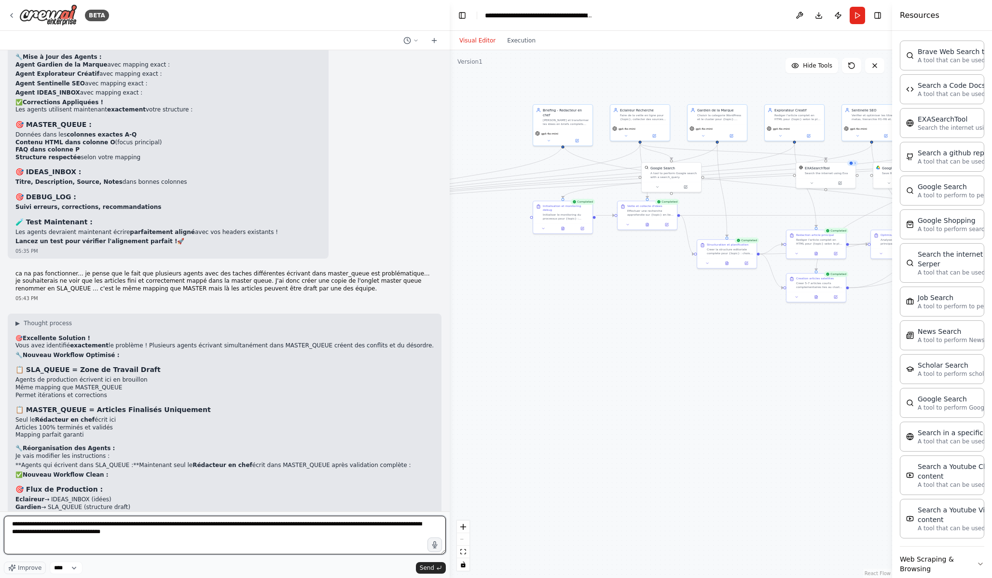
click at [244, 525] on textarea "**********" at bounding box center [225, 535] width 442 height 39
click at [182, 523] on textarea "**********" at bounding box center [225, 535] width 442 height 39
type textarea "**********"
click at [277, 525] on textarea "**********" at bounding box center [225, 535] width 442 height 39
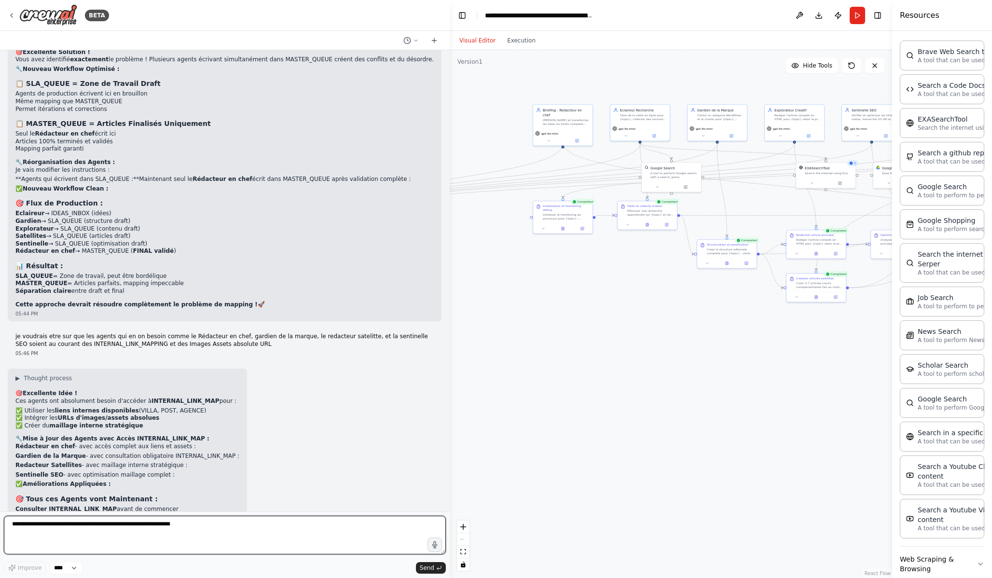
scroll to position [11947, 0]
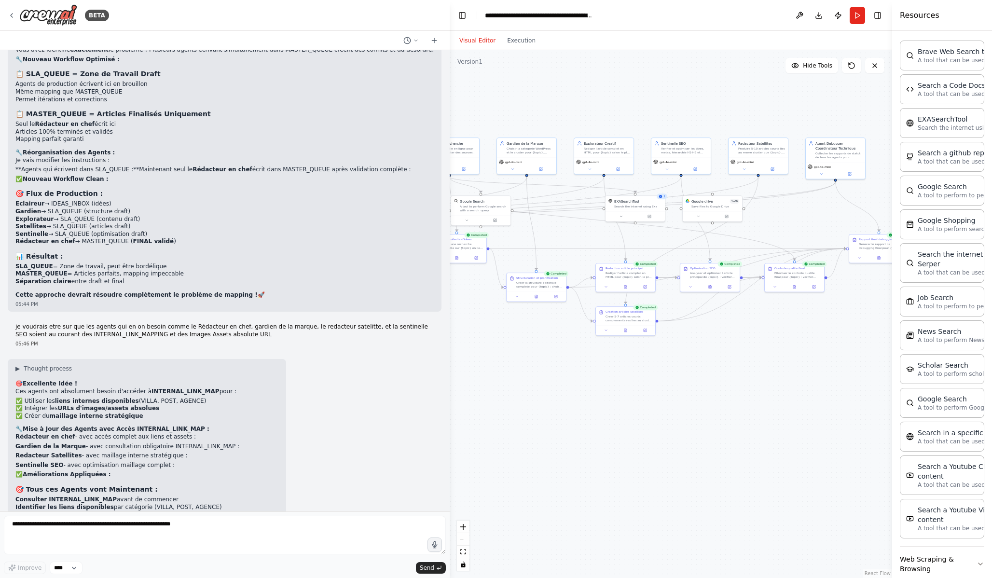
drag, startPoint x: 775, startPoint y: 445, endPoint x: 634, endPoint y: 520, distance: 160.2
click at [634, 520] on div ".deletable-edge-delete-btn { width: 20px; height: 20px; border: 0px solid #ffff…" at bounding box center [671, 314] width 443 height 528
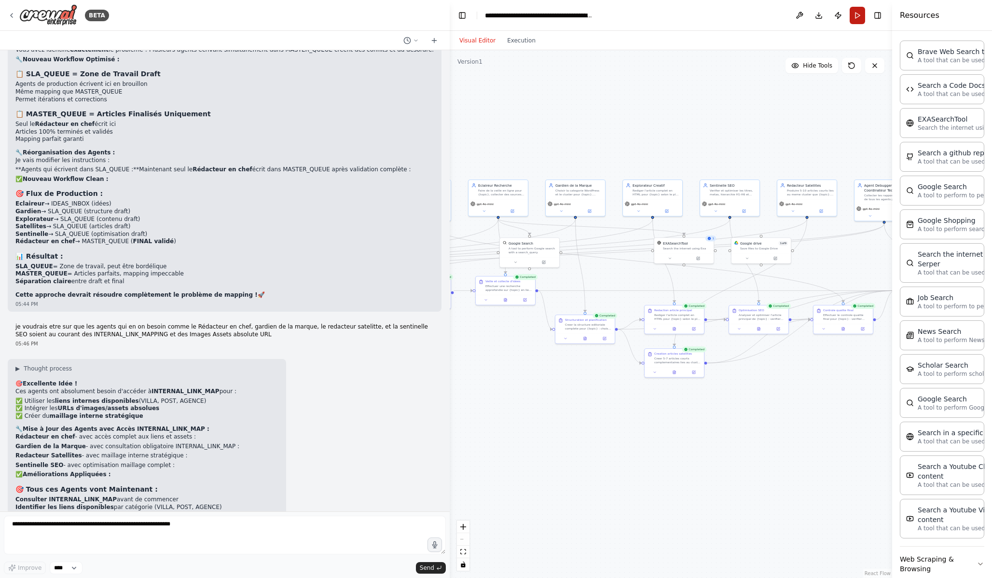
click at [859, 17] on button "Run" at bounding box center [857, 15] width 15 height 17
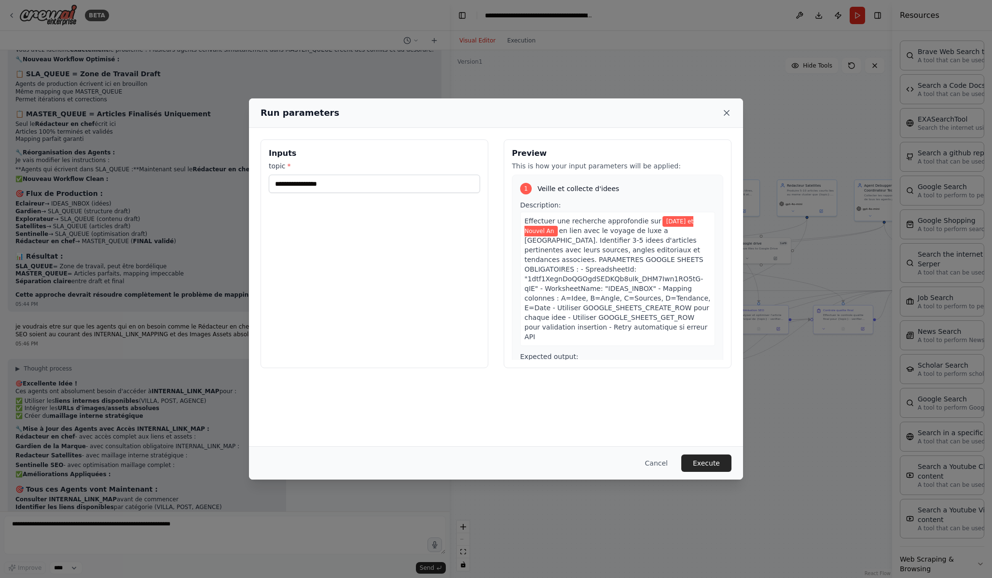
click at [731, 115] on icon at bounding box center [727, 113] width 10 height 10
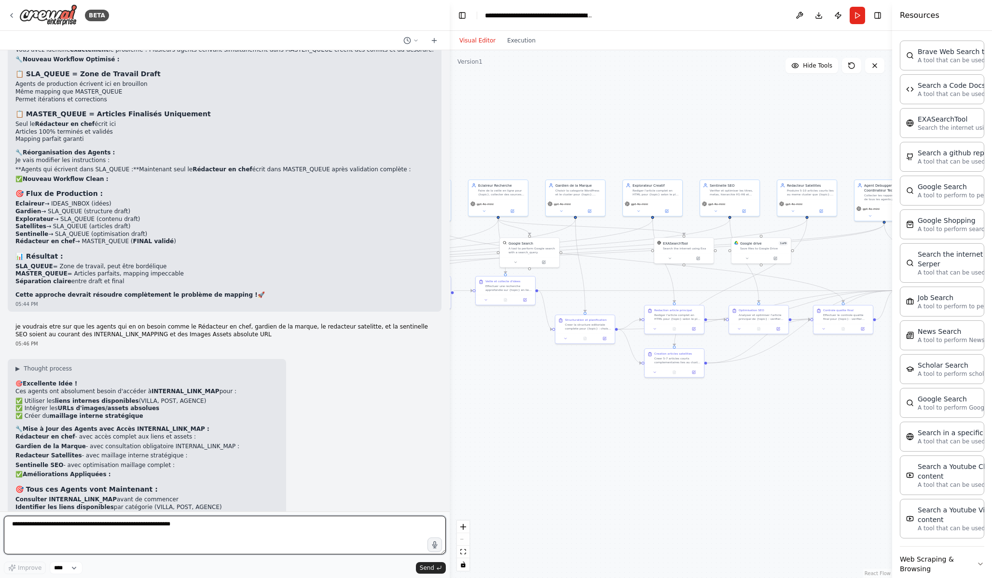
click at [294, 523] on textarea at bounding box center [225, 535] width 442 height 39
click at [273, 525] on textarea at bounding box center [225, 535] width 442 height 39
type textarea "*"
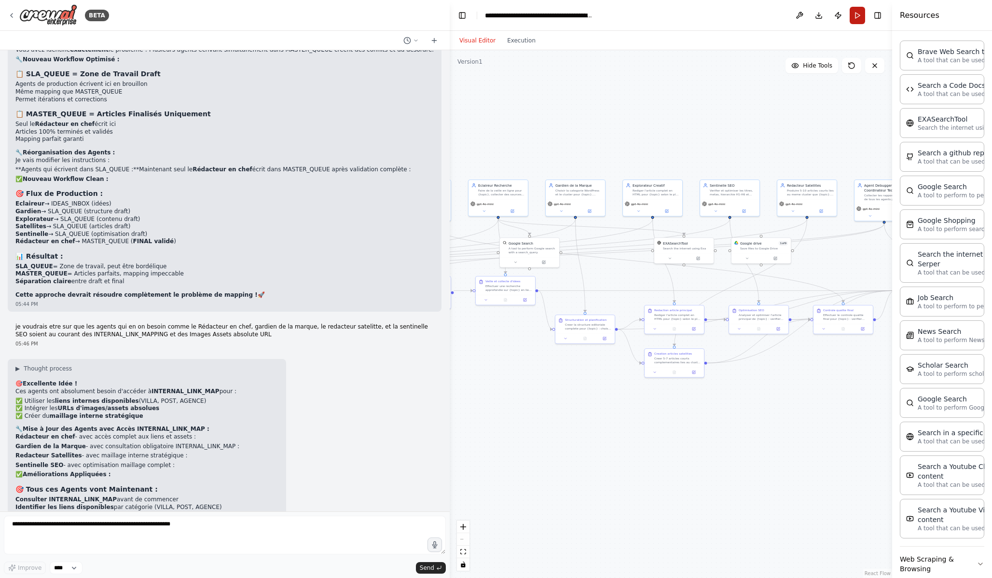
click at [862, 21] on button "Run" at bounding box center [857, 15] width 15 height 17
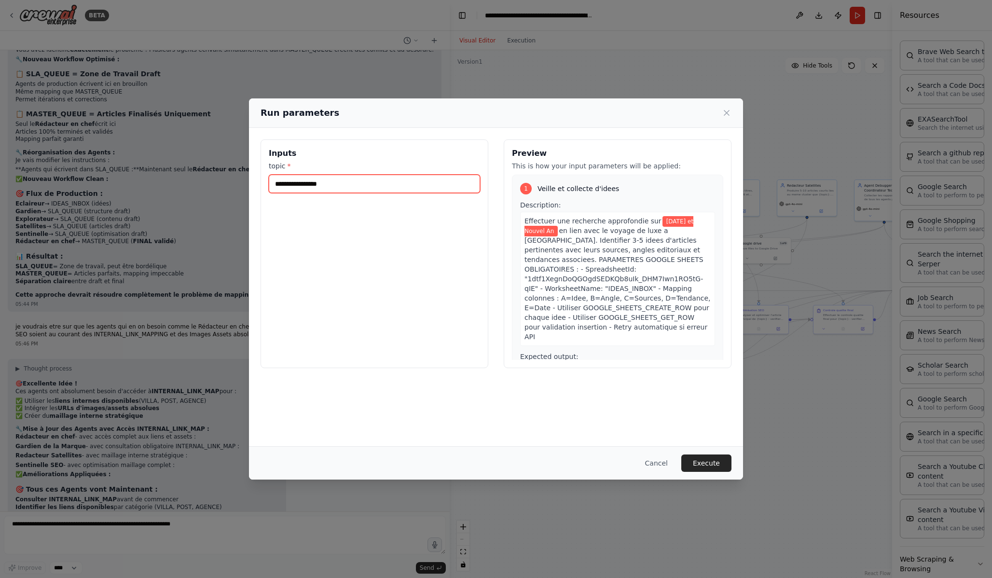
drag, startPoint x: 401, startPoint y: 188, endPoint x: 237, endPoint y: 159, distance: 166.2
click at [237, 159] on div "**********" at bounding box center [496, 289] width 992 height 578
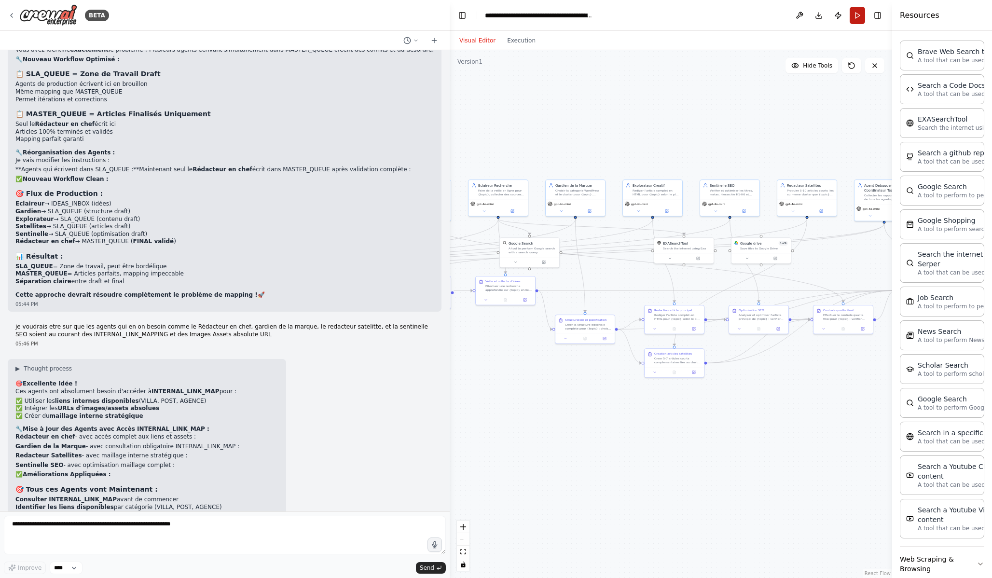
click at [857, 15] on button "Run" at bounding box center [857, 15] width 15 height 17
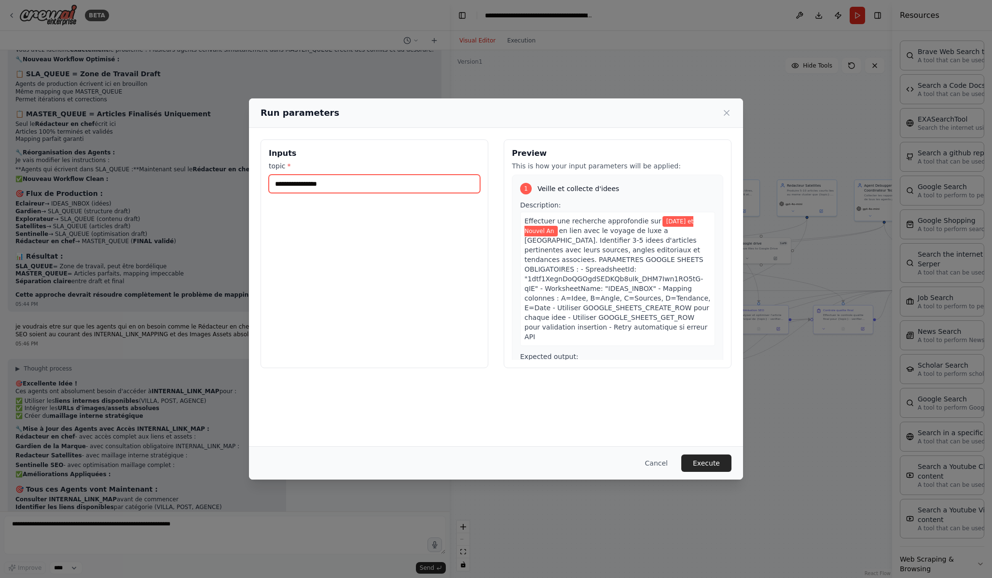
drag, startPoint x: 353, startPoint y: 182, endPoint x: 261, endPoint y: 179, distance: 92.2
click at [261, 179] on div "**********" at bounding box center [375, 253] width 228 height 229
click at [277, 184] on input "*********" at bounding box center [374, 184] width 211 height 18
type input "**********"
click at [716, 465] on button "Execute" at bounding box center [707, 463] width 50 height 17
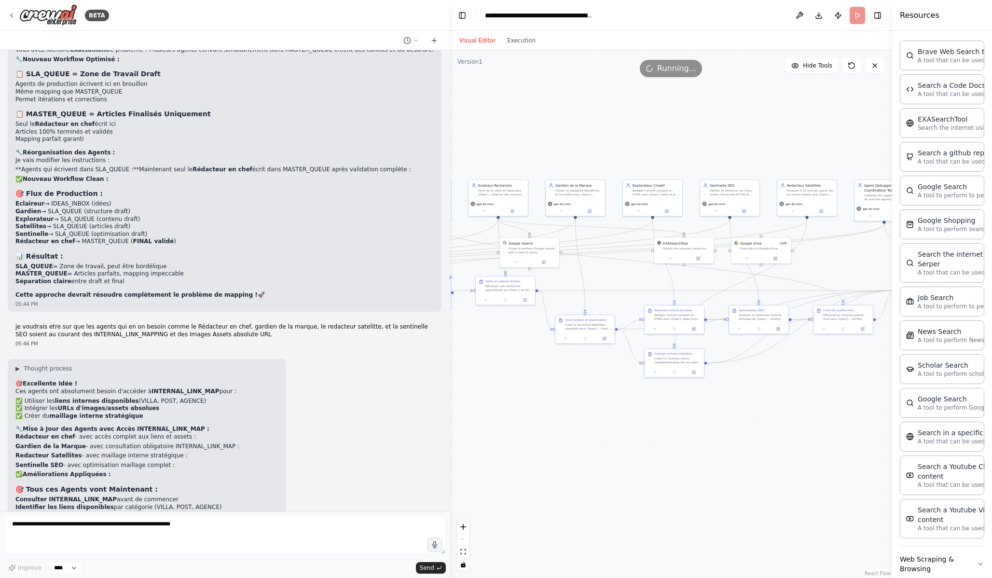
click at [516, 33] on div "Visual Editor Execution" at bounding box center [498, 40] width 88 height 19
click at [523, 48] on div "Visual Editor Execution" at bounding box center [498, 40] width 88 height 19
click at [524, 36] on button "Execution" at bounding box center [521, 41] width 40 height 12
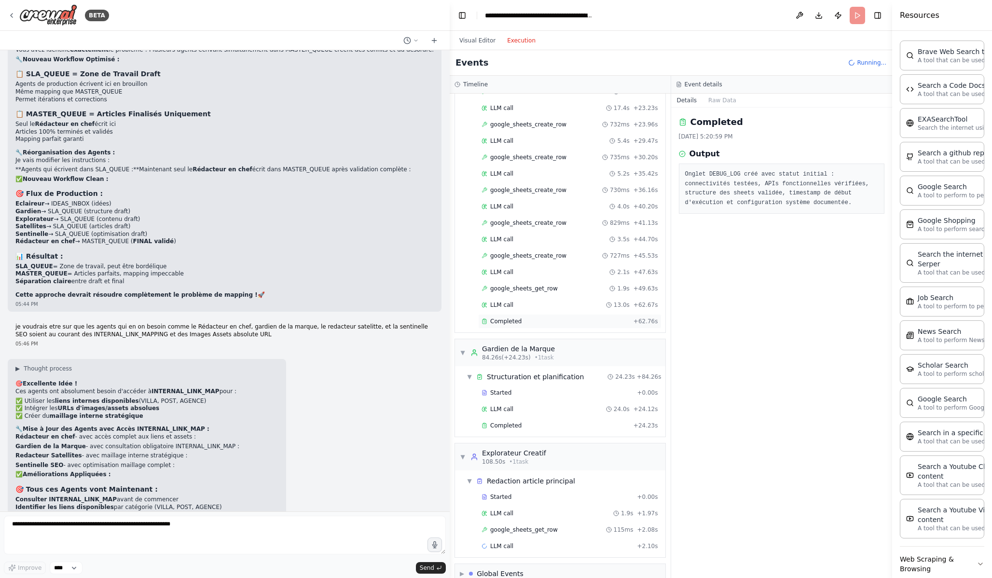
scroll to position [346, 0]
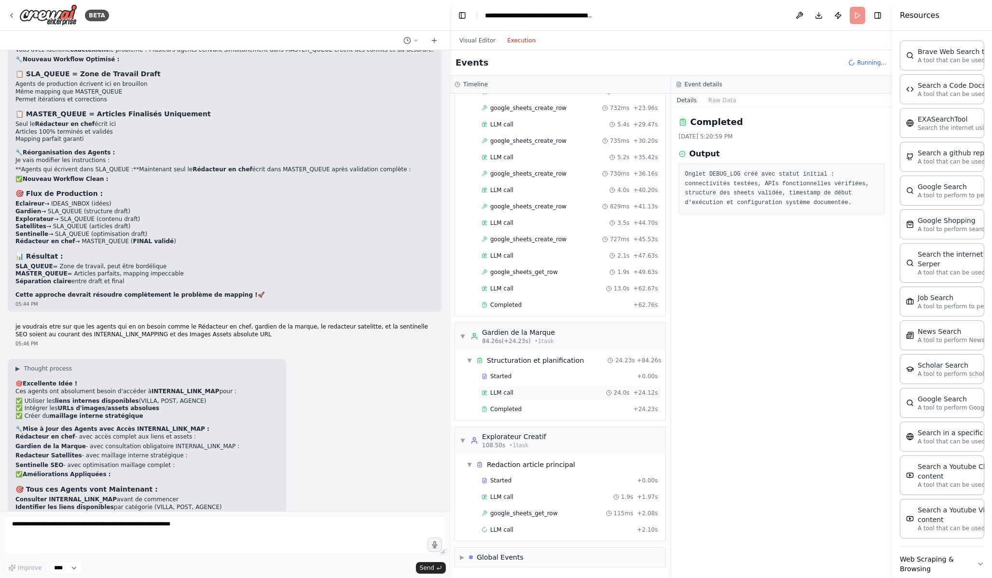
click at [527, 389] on div "LLM call 24.0s + 24.12s" at bounding box center [570, 393] width 177 height 8
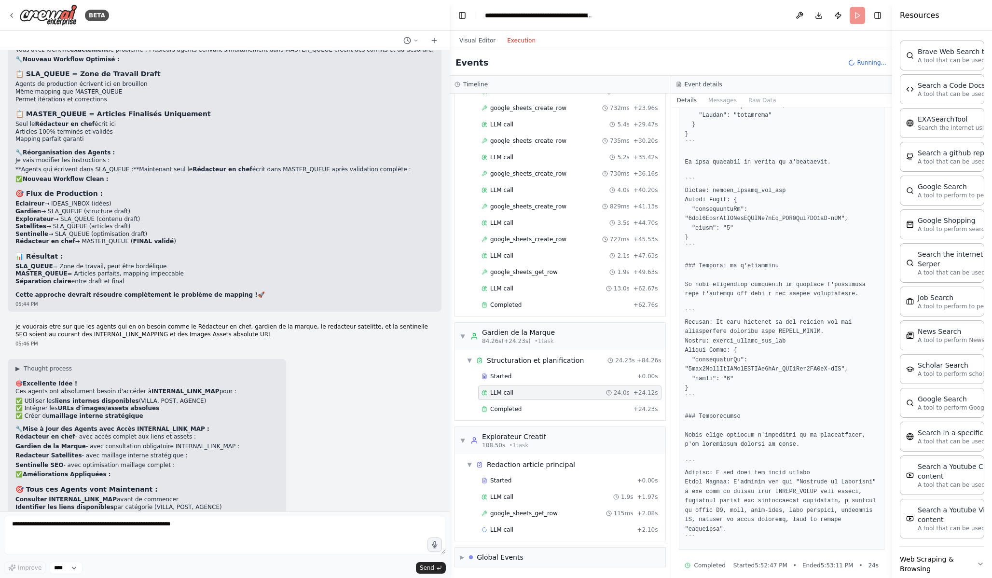
scroll to position [1187, 0]
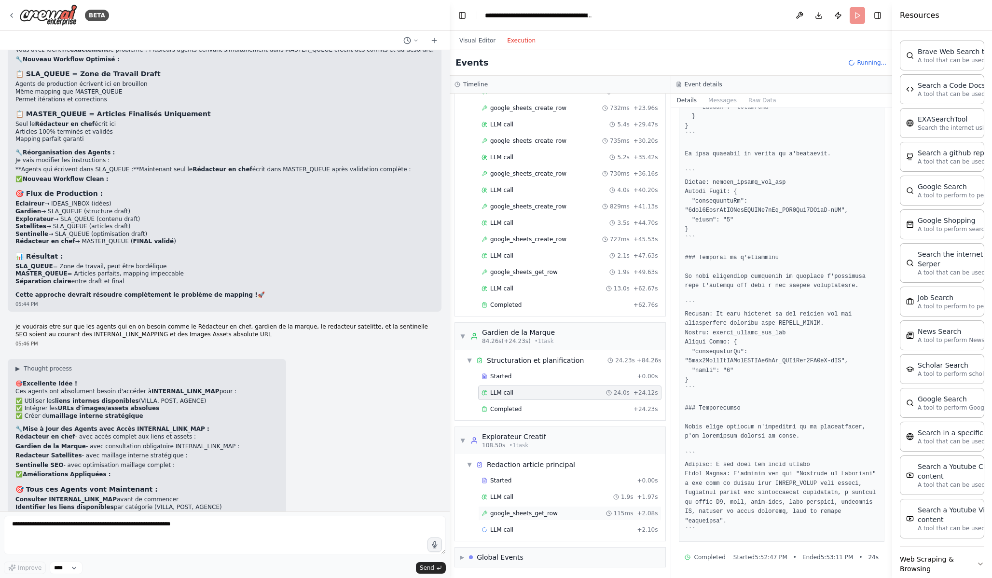
click at [557, 518] on div "google_sheets_get_row 115ms + 2.08s" at bounding box center [569, 513] width 183 height 14
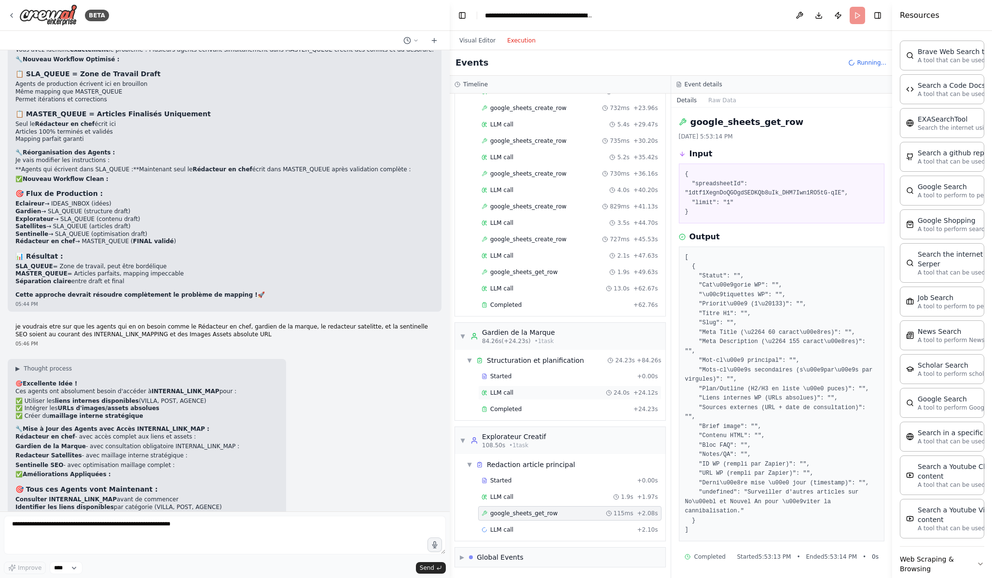
click at [585, 394] on div "LLM call 24.0s + 24.12s" at bounding box center [570, 393] width 177 height 8
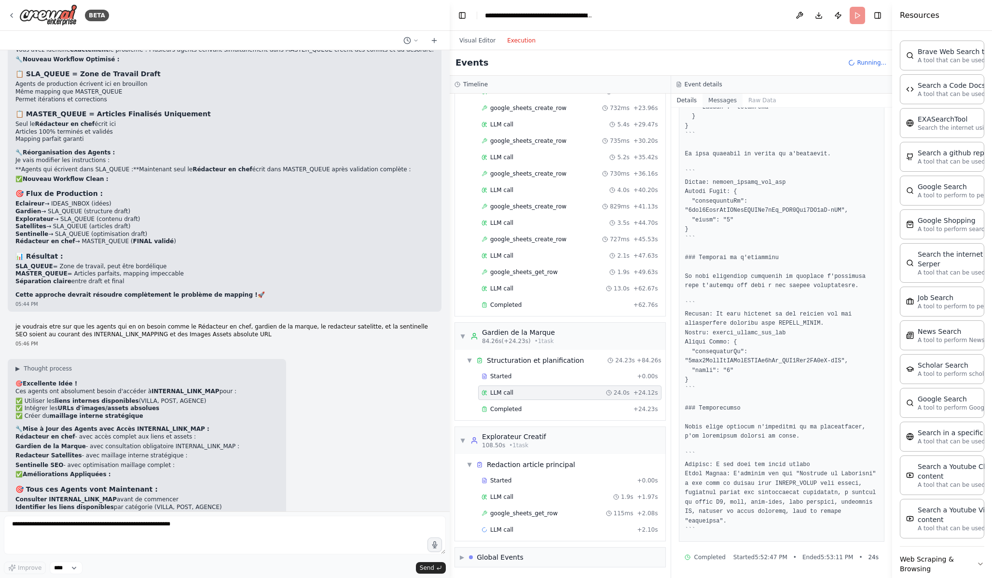
click at [734, 101] on button "Messages" at bounding box center [723, 101] width 40 height 14
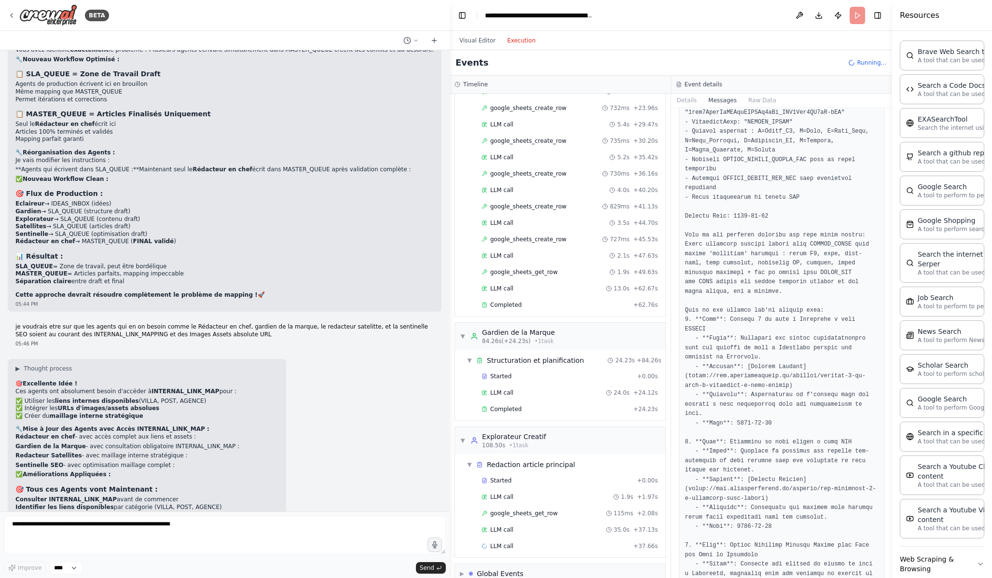
scroll to position [1825, 0]
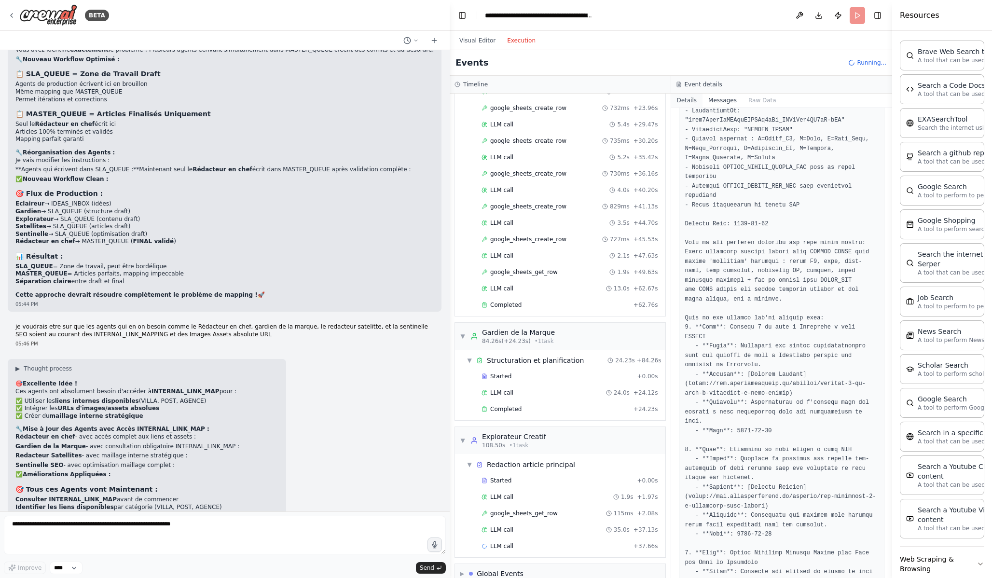
click at [693, 99] on button "Details" at bounding box center [687, 101] width 32 height 14
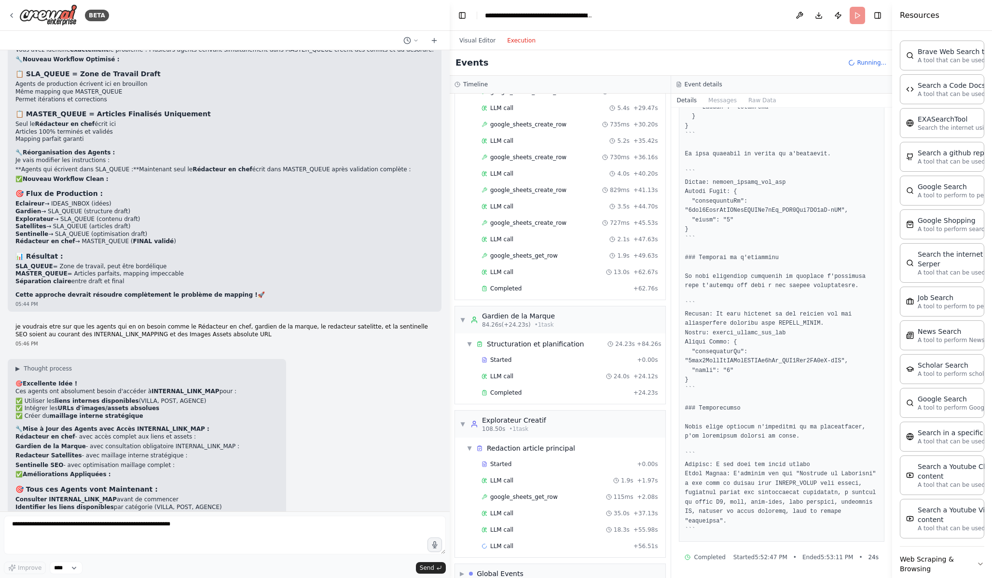
scroll to position [378, 0]
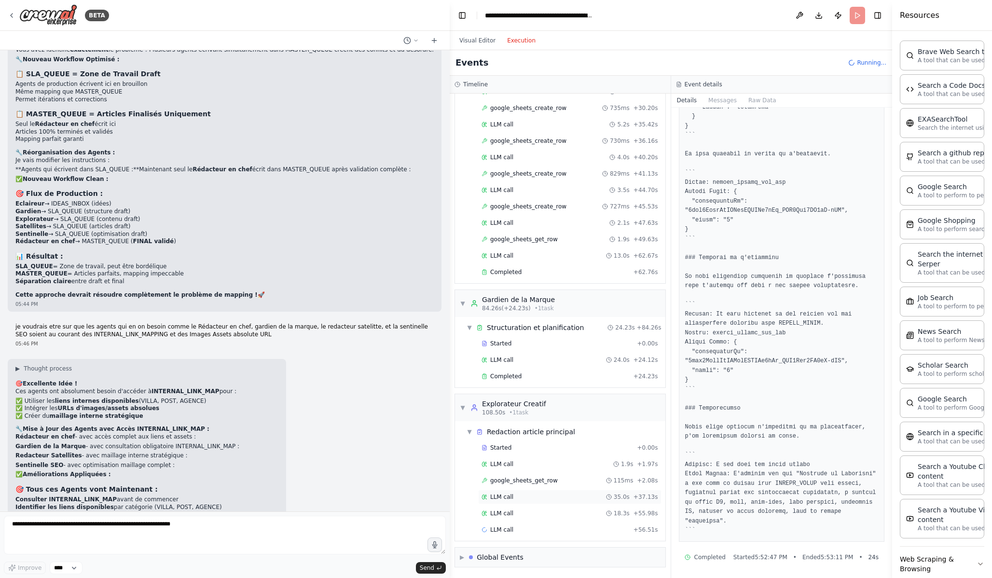
click at [550, 501] on div "LLM call 35.0s + 37.13s" at bounding box center [569, 497] width 183 height 14
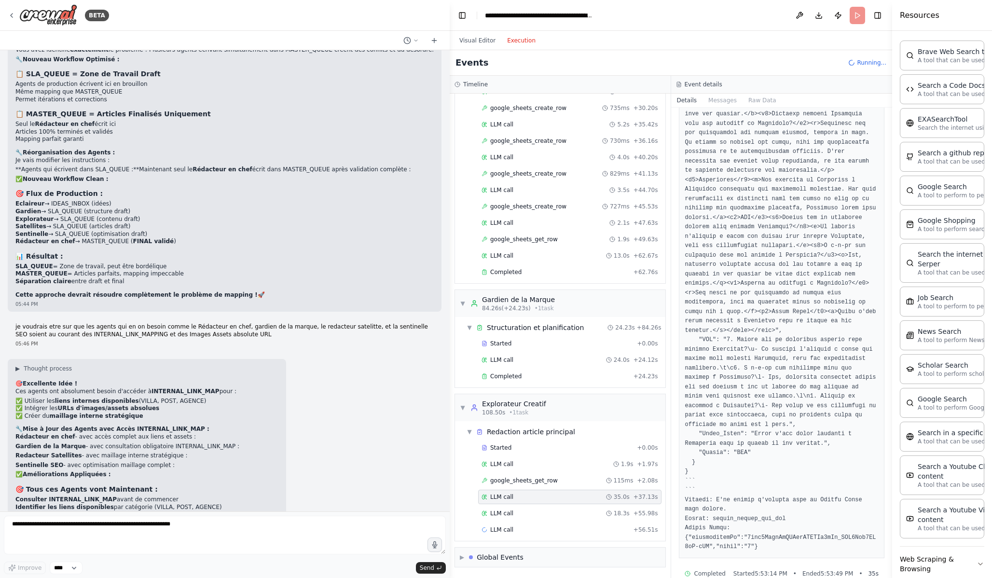
scroll to position [1827, 0]
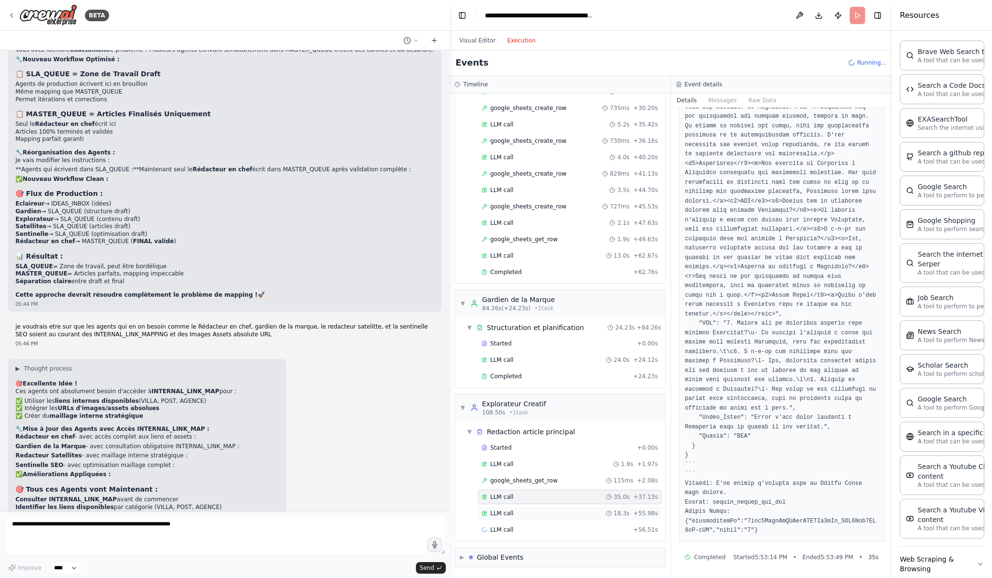
click at [553, 513] on div "LLM call 18.3s + 55.98s" at bounding box center [570, 514] width 177 height 8
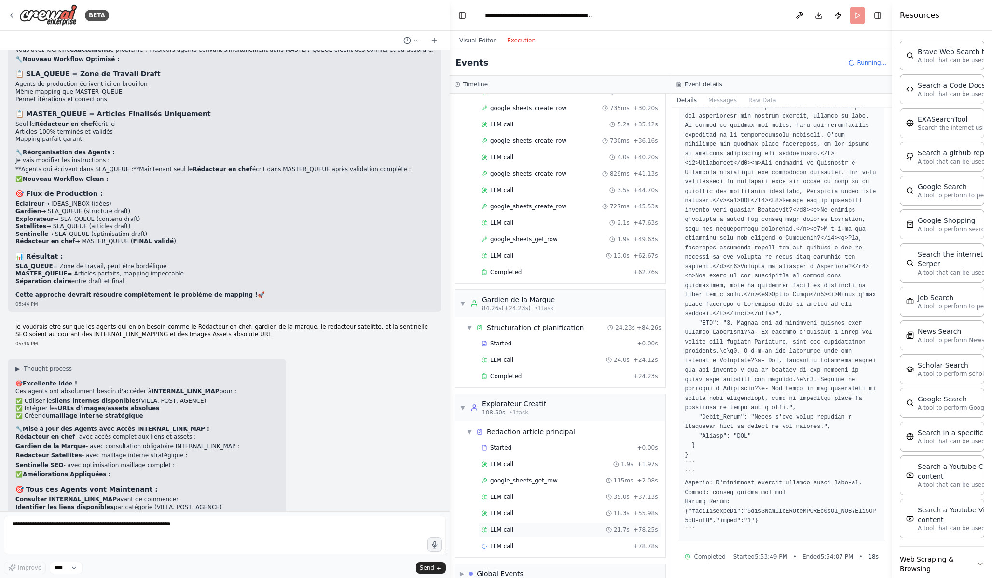
click at [538, 525] on div "LLM call 21.7s + 78.25s" at bounding box center [570, 530] width 177 height 8
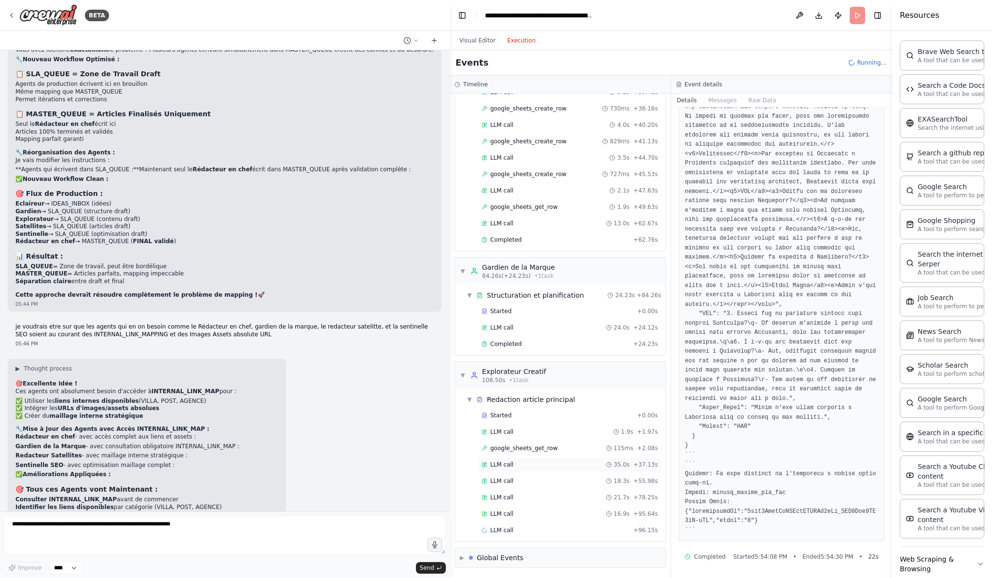
scroll to position [411, 0]
click at [565, 518] on div "LLM call 16.9s + 95.64s" at bounding box center [569, 513] width 183 height 14
click at [756, 102] on button "Raw Data" at bounding box center [763, 101] width 40 height 14
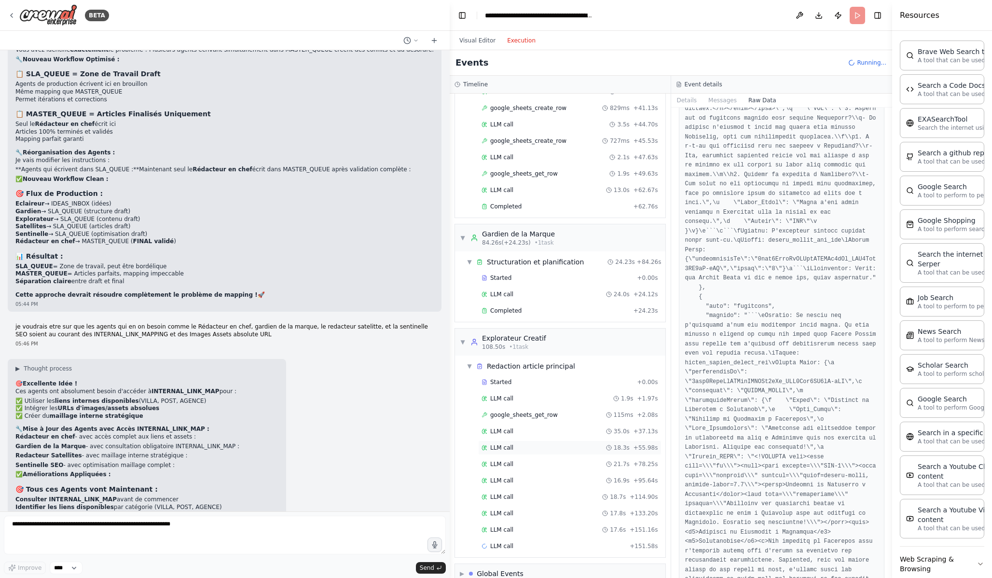
scroll to position [460, 0]
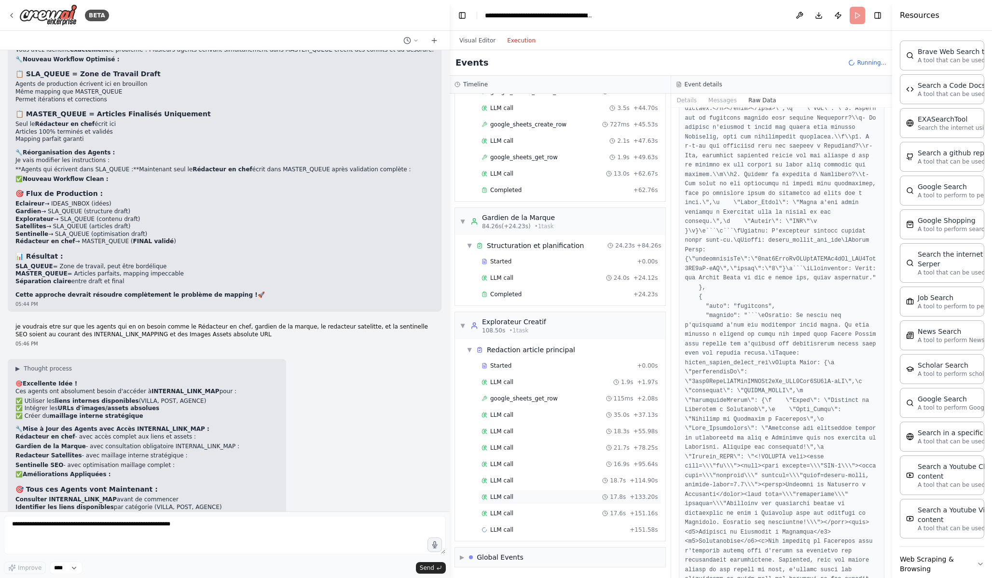
click at [570, 501] on div "LLM call 17.8s + 133.20s" at bounding box center [570, 497] width 177 height 8
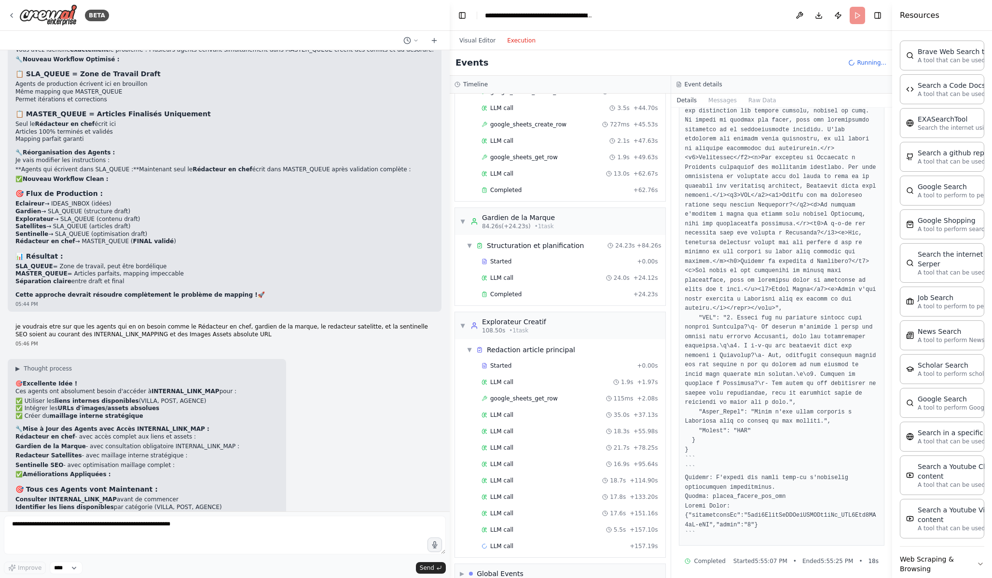
scroll to position [604, 0]
click at [584, 525] on div "LLM call 5.5s + 157.10s" at bounding box center [570, 530] width 177 height 8
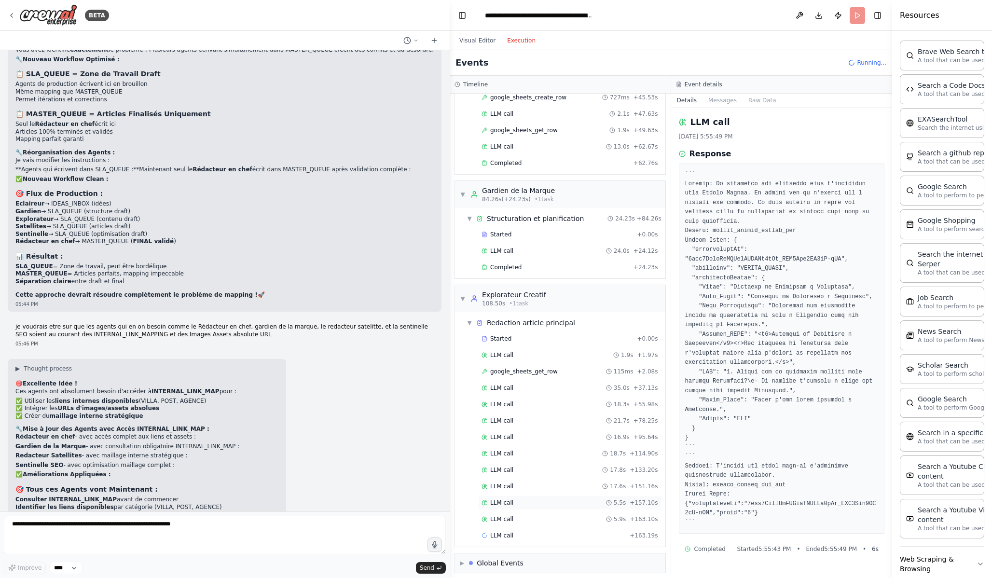
scroll to position [488, 0]
click at [572, 525] on div "LLM call 5.9s + 163.10s" at bounding box center [569, 518] width 183 height 14
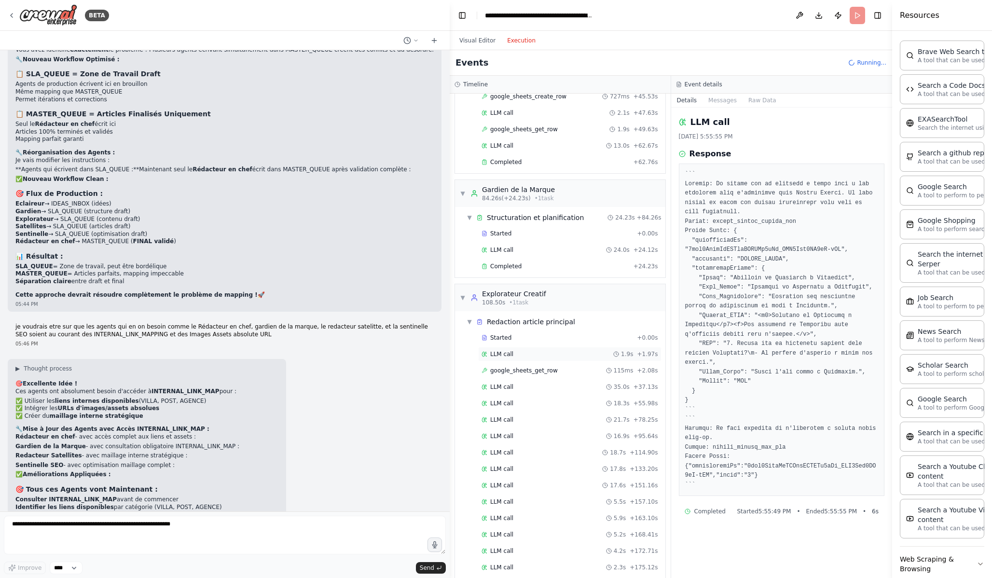
scroll to position [575, 0]
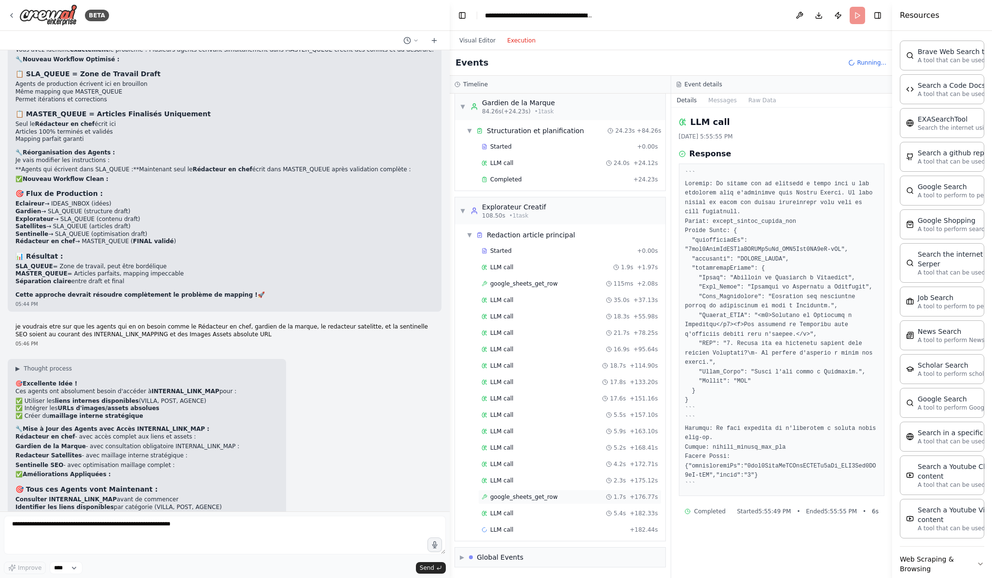
click at [561, 497] on div "google_sheets_get_row 1.7s + 176.77s" at bounding box center [570, 497] width 177 height 8
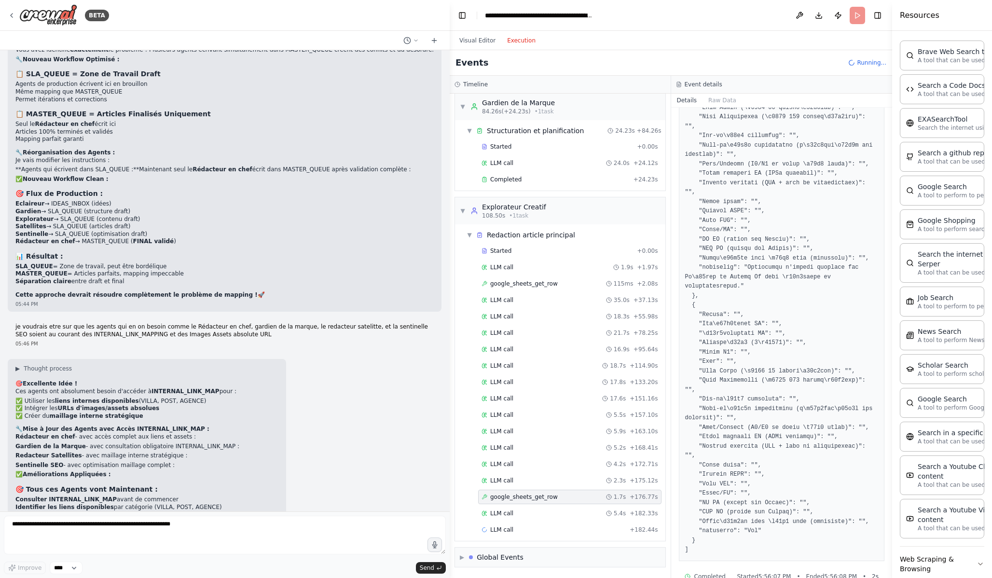
scroll to position [244, 0]
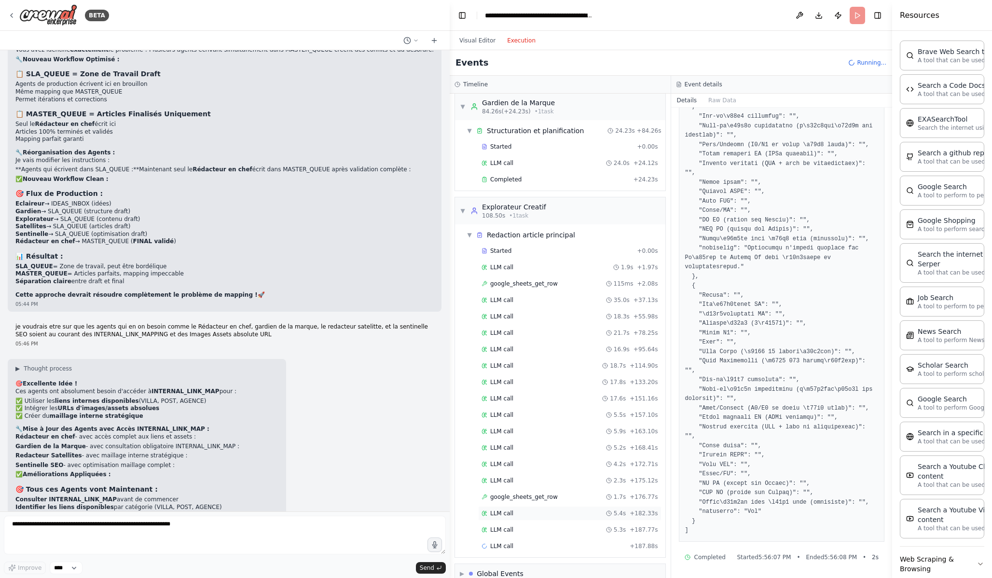
click at [577, 514] on div "LLM call 5.4s + 182.33s" at bounding box center [570, 514] width 177 height 8
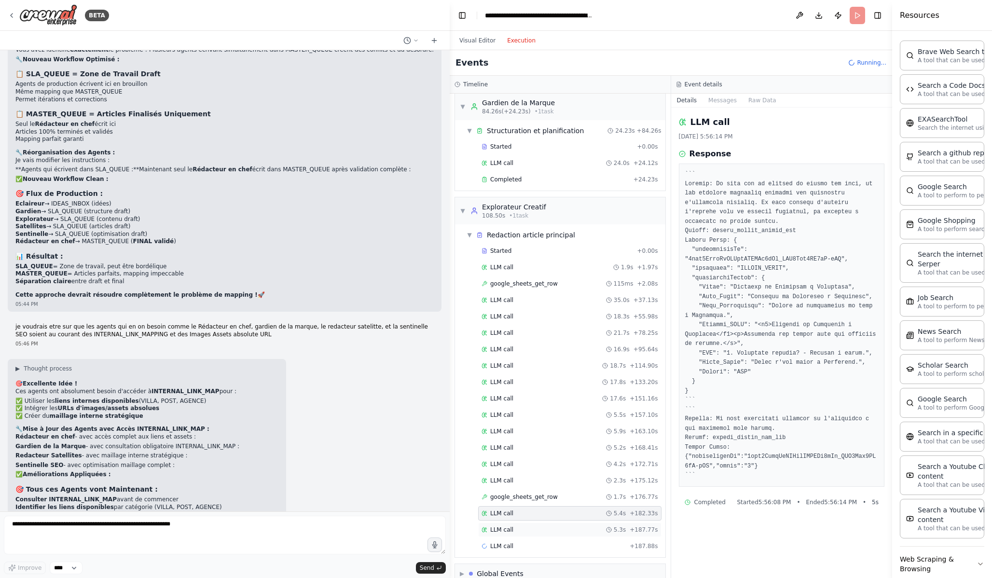
click at [591, 525] on div "LLM call 5.3s + 187.77s" at bounding box center [570, 530] width 177 height 8
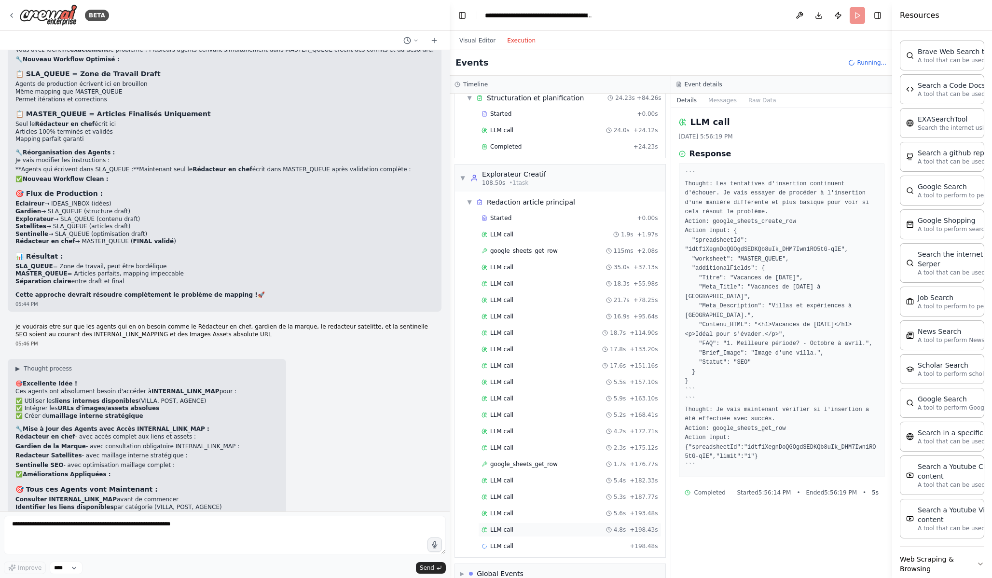
scroll to position [625, 0]
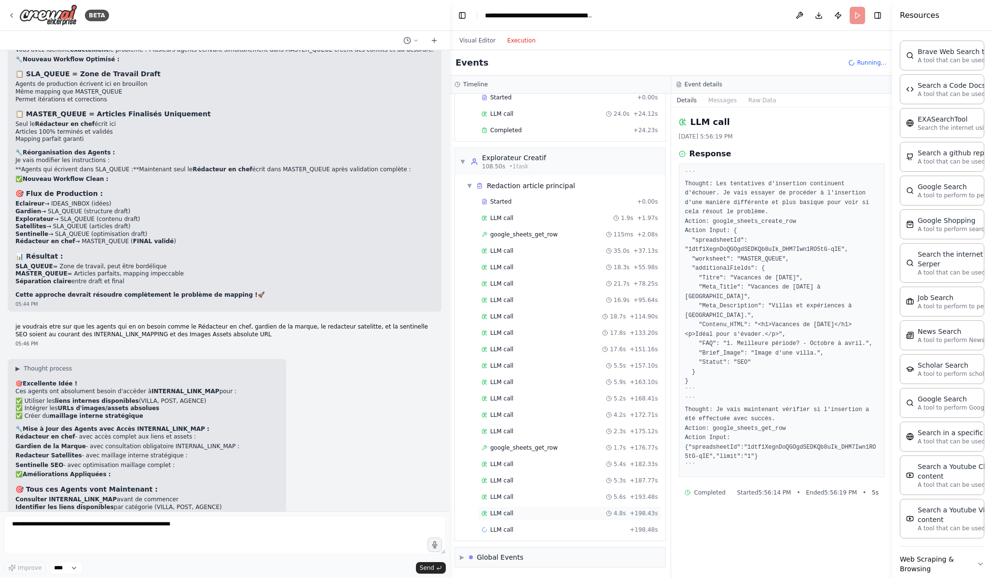
click at [566, 509] on div "LLM call 4.8s + 198.43s" at bounding box center [569, 513] width 183 height 14
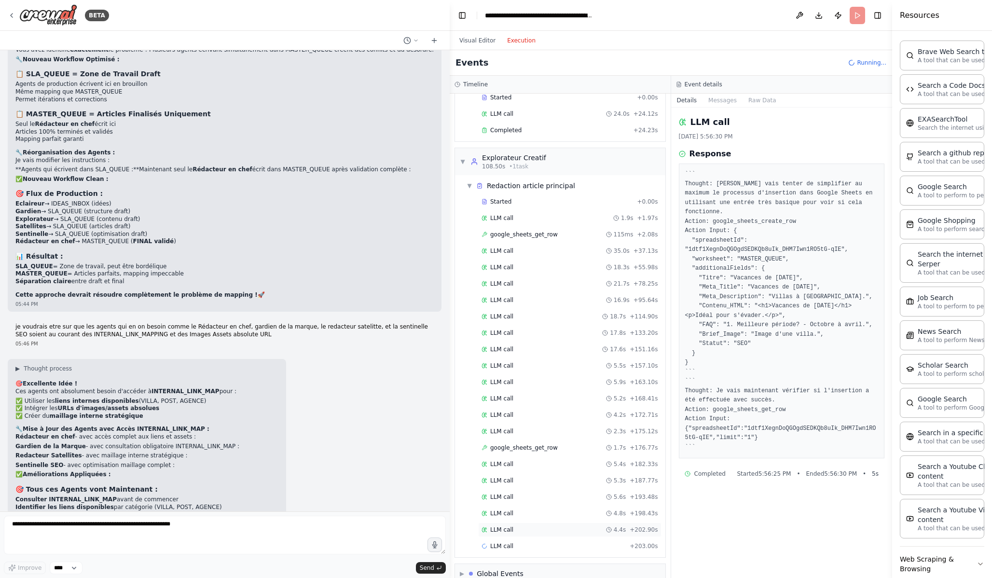
click at [564, 525] on div "LLM call 4.4s + 202.90s" at bounding box center [569, 530] width 183 height 14
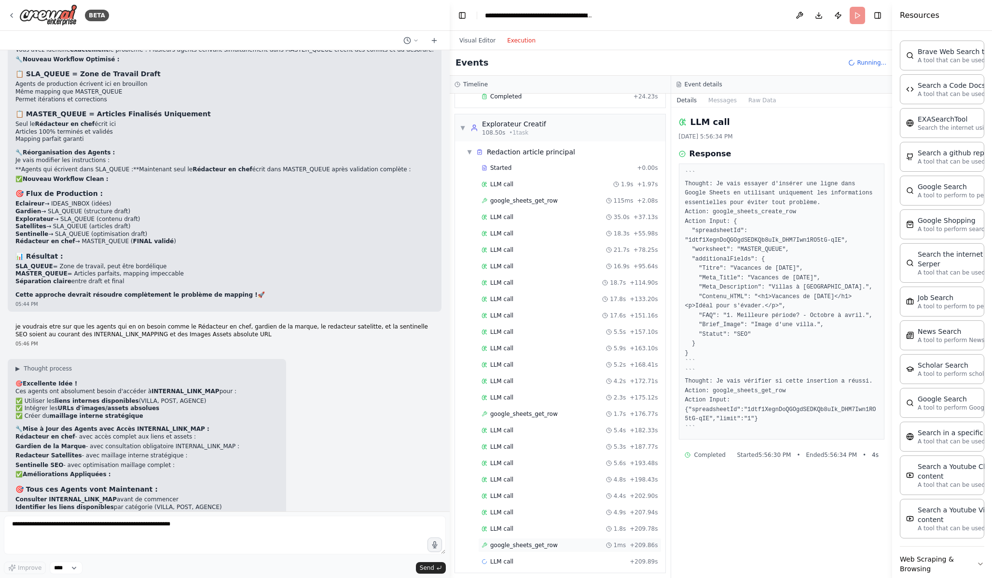
scroll to position [690, 0]
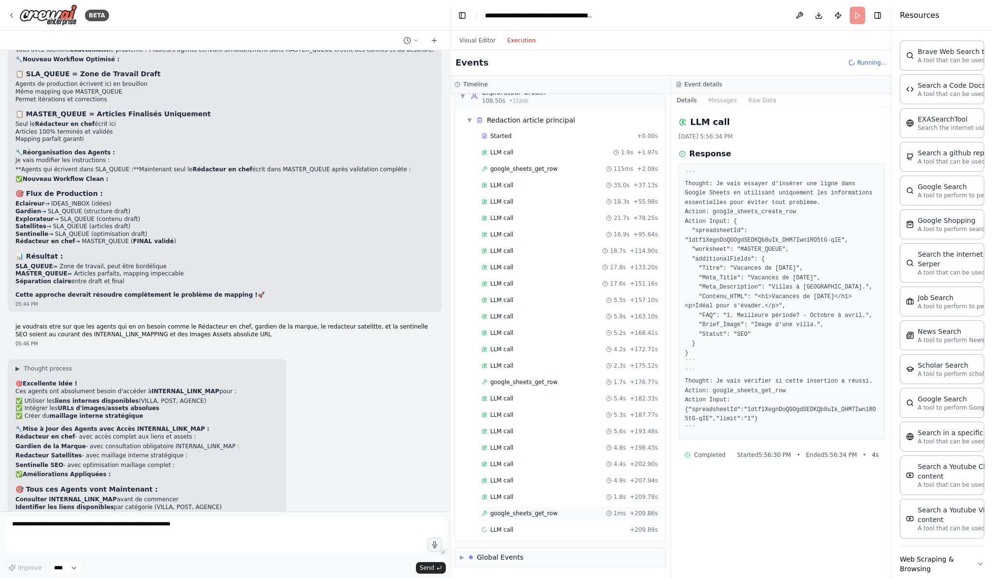
click at [558, 515] on div "google_sheets_get_row 1ms + 209.86s" at bounding box center [570, 514] width 177 height 8
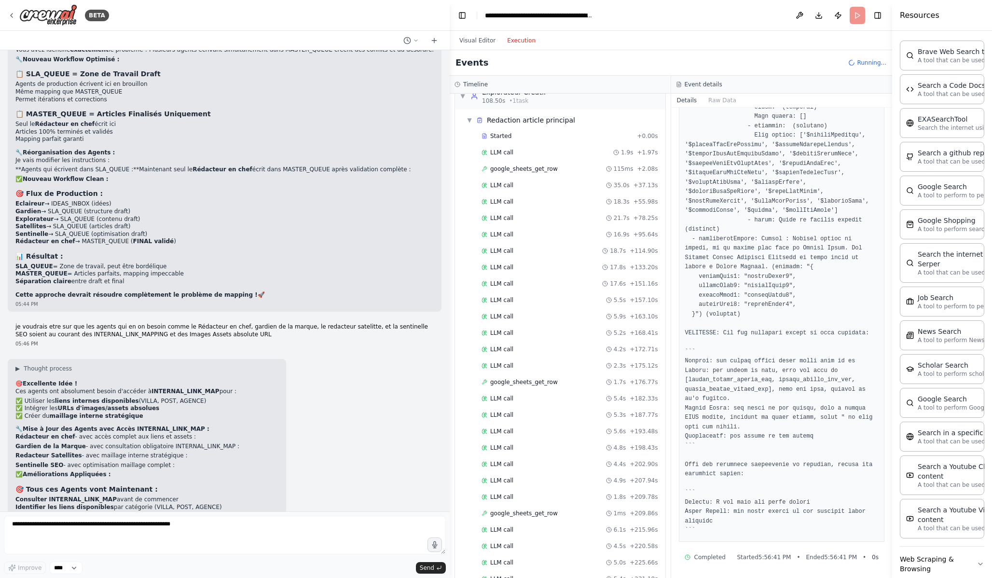
scroll to position [756, 0]
click at [564, 525] on div "LLM call 5.2s + 236.57s" at bounding box center [570, 530] width 177 height 8
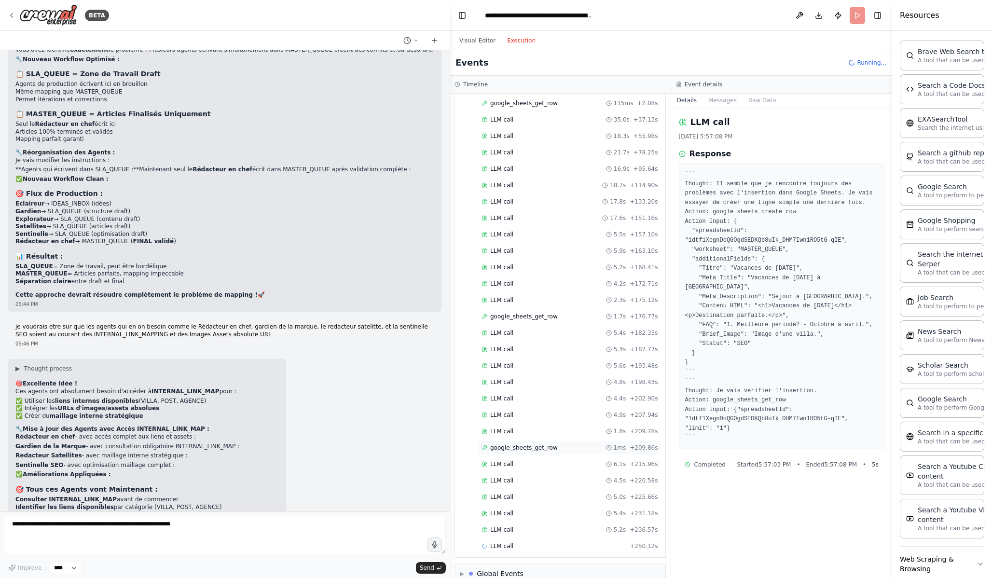
scroll to position [772, 0]
click at [541, 519] on div "LLM call 5.2s + 236.57s" at bounding box center [569, 513] width 183 height 14
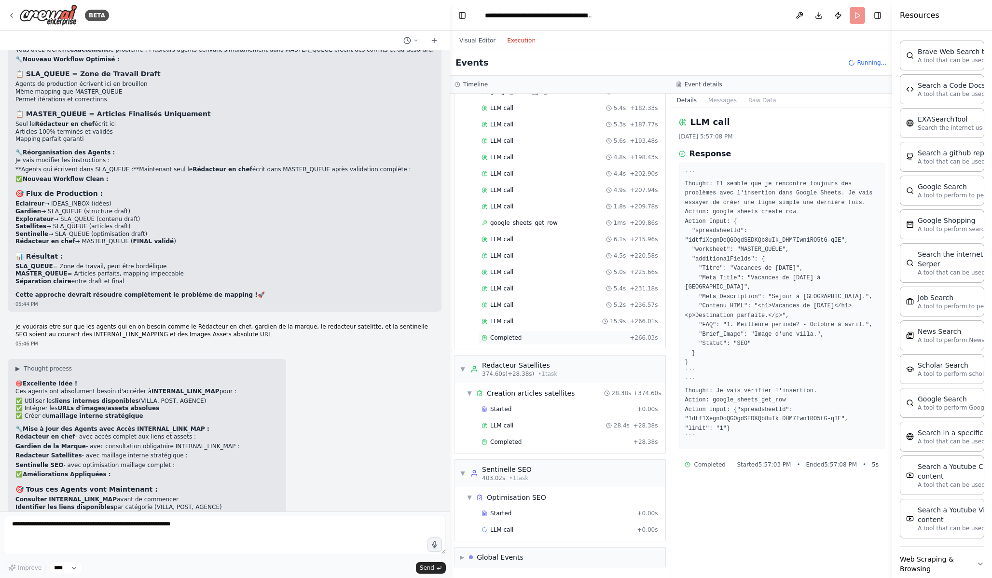
click at [535, 340] on div "Completed" at bounding box center [554, 338] width 144 height 8
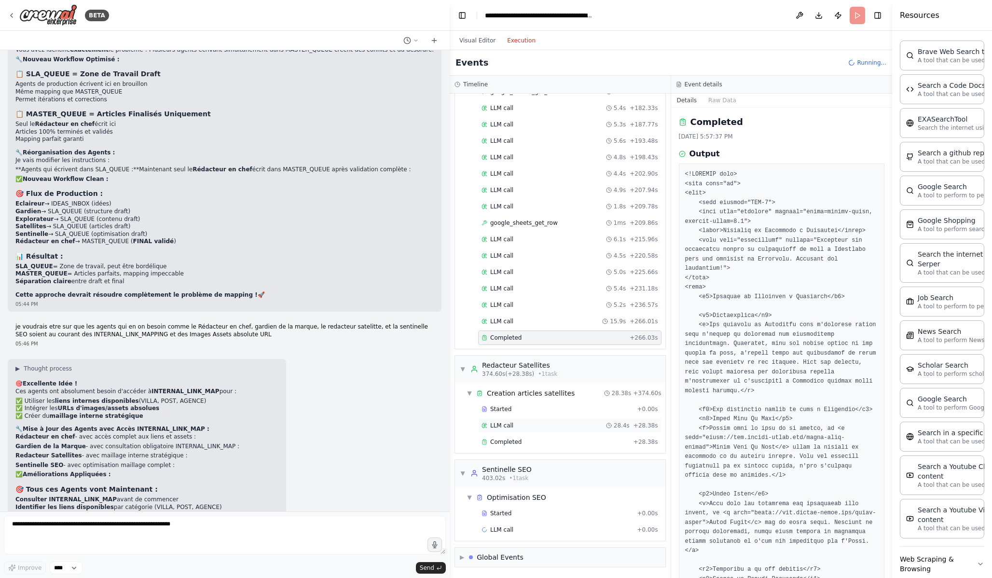
click at [541, 424] on div "LLM call 28.4s + 28.38s" at bounding box center [570, 426] width 177 height 8
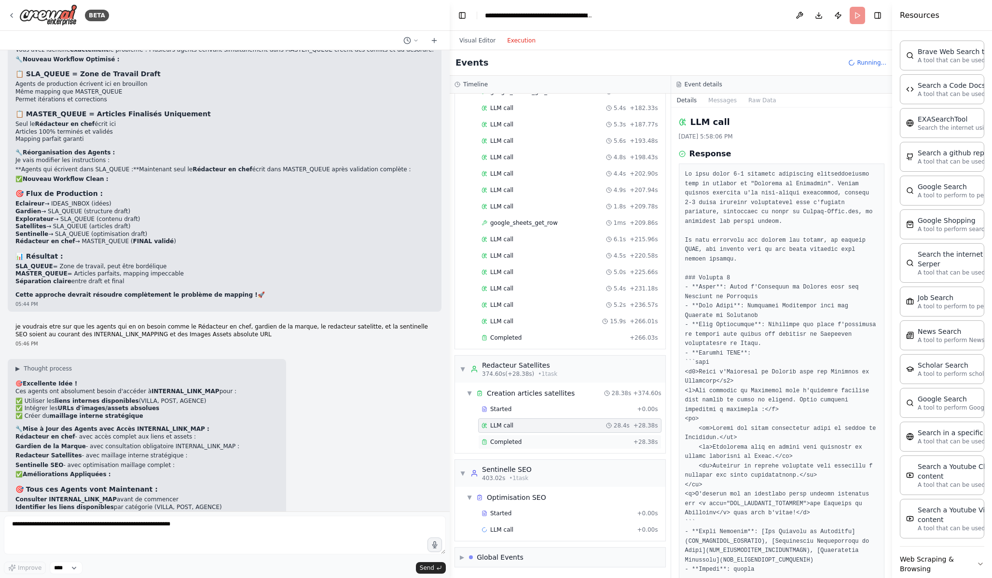
click at [543, 443] on div "Completed" at bounding box center [556, 442] width 148 height 8
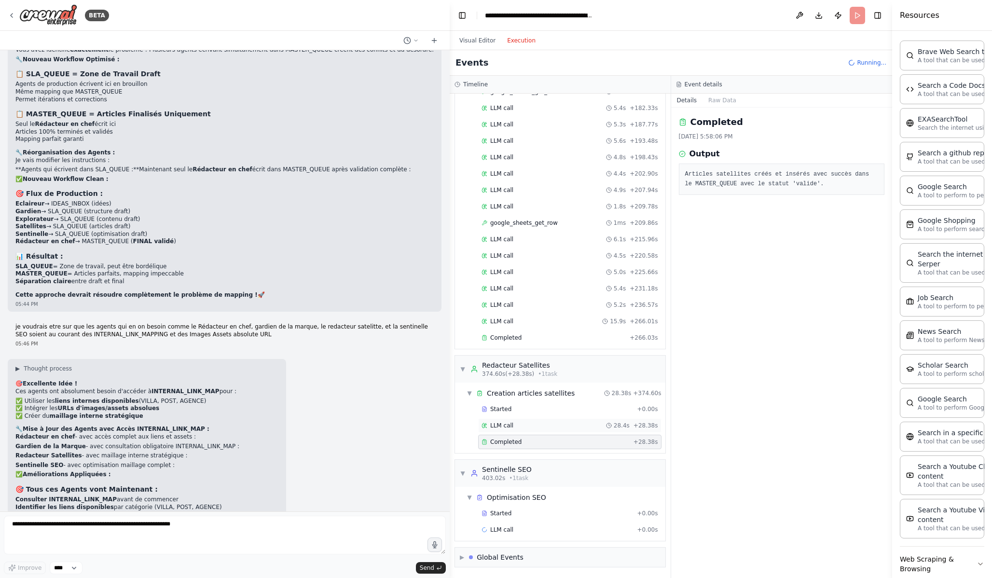
click at [543, 430] on div "LLM call 28.4s + 28.38s" at bounding box center [569, 425] width 183 height 14
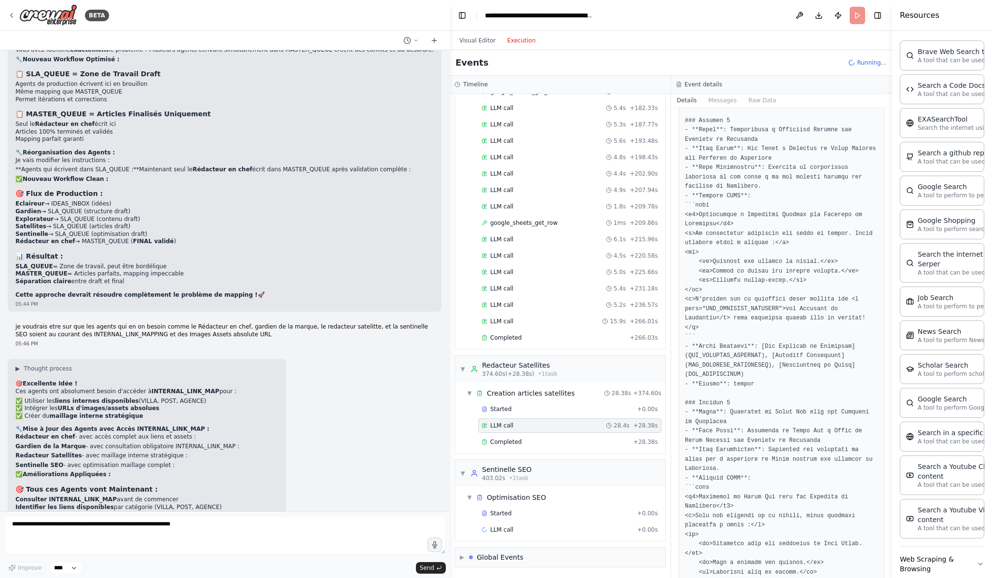
scroll to position [1404, 0]
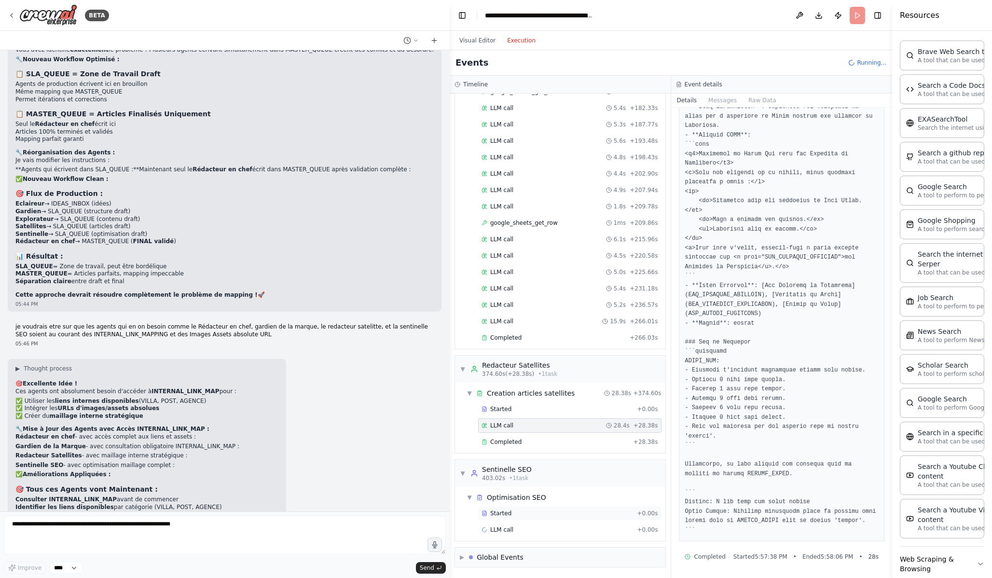
click at [573, 517] on div "Started" at bounding box center [558, 514] width 152 height 8
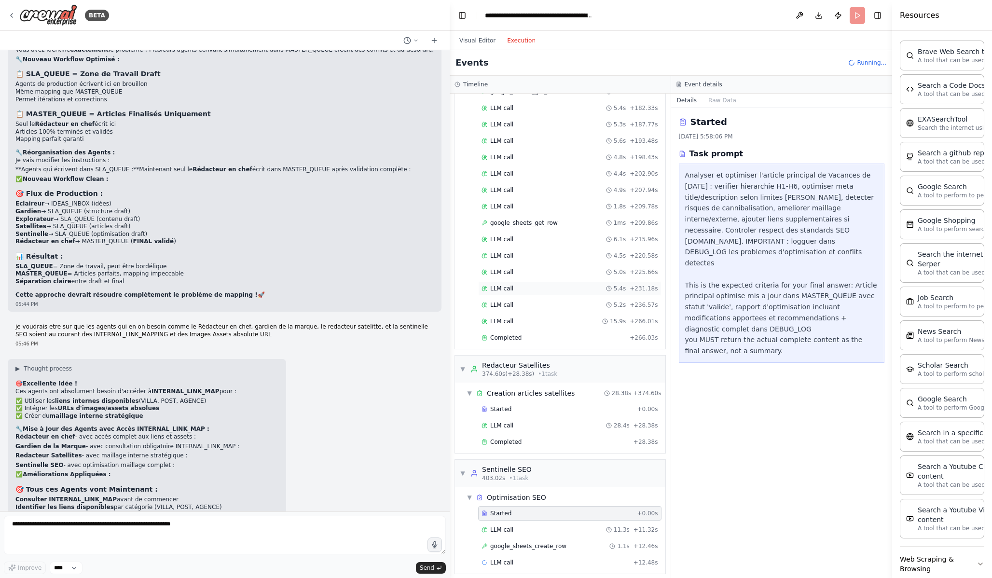
scroll to position [1014, 0]
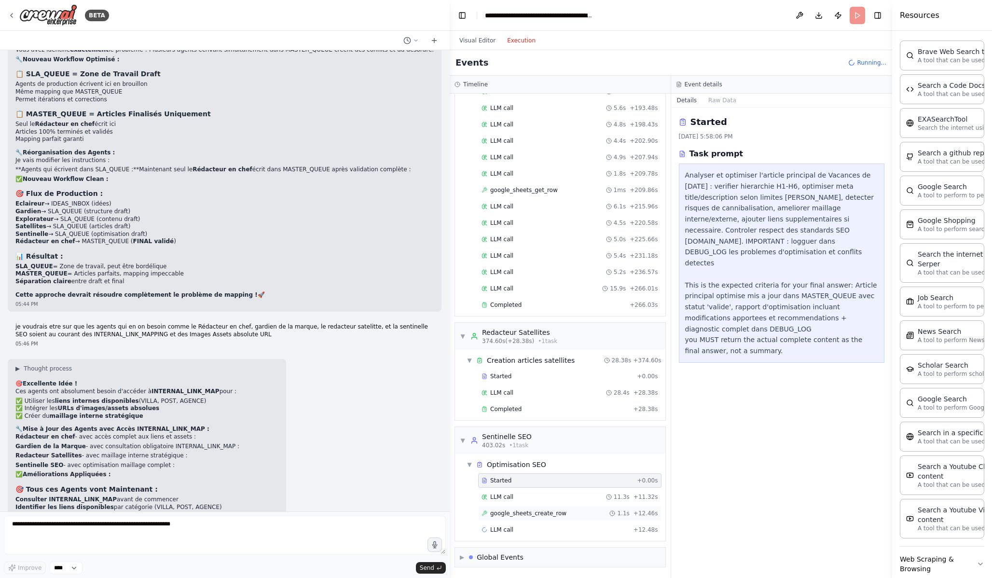
click at [579, 514] on div "google_sheets_create_row 1.1s + 12.46s" at bounding box center [570, 514] width 177 height 8
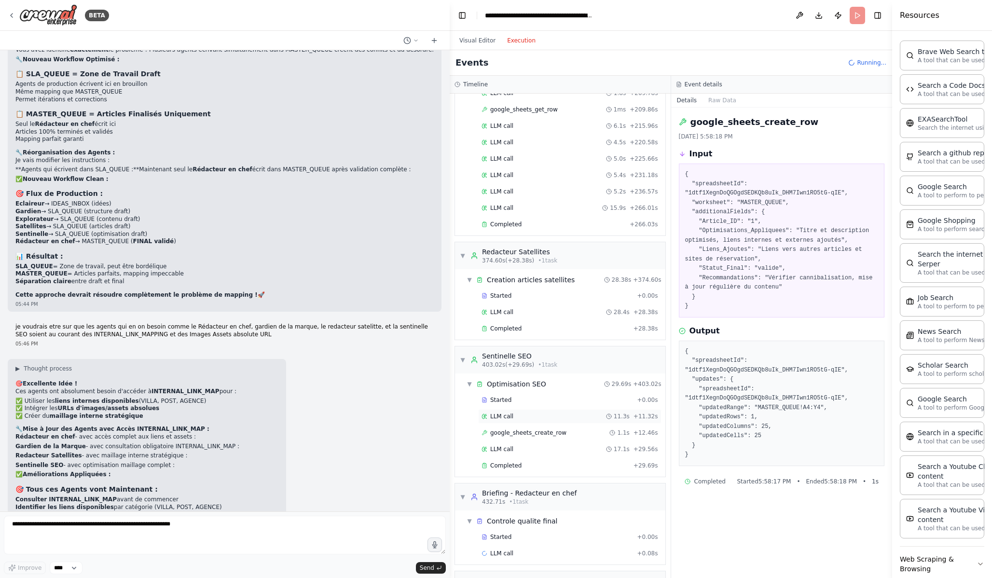
scroll to position [1118, 0]
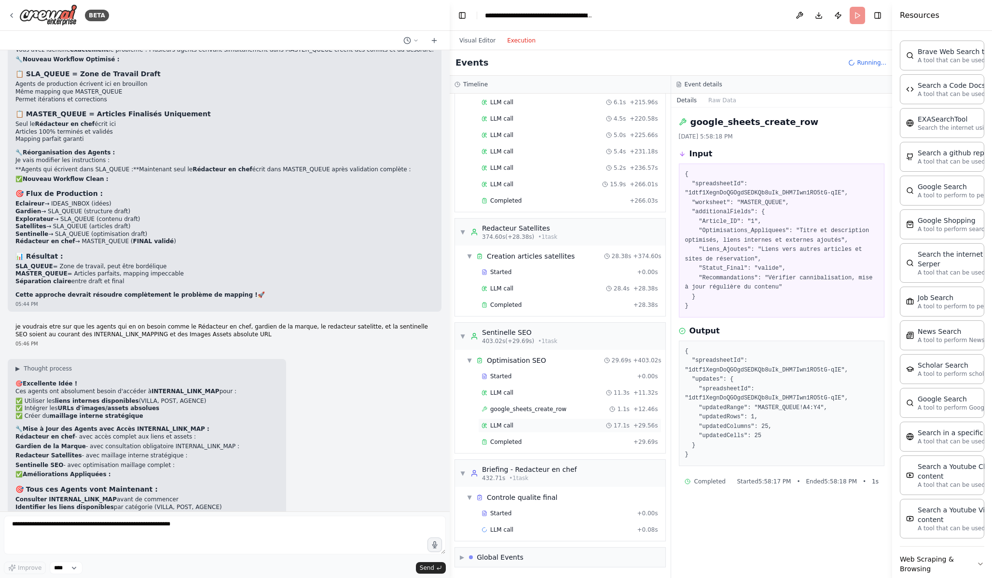
click at [567, 429] on div "LLM call 17.1s + 29.56s" at bounding box center [570, 426] width 177 height 8
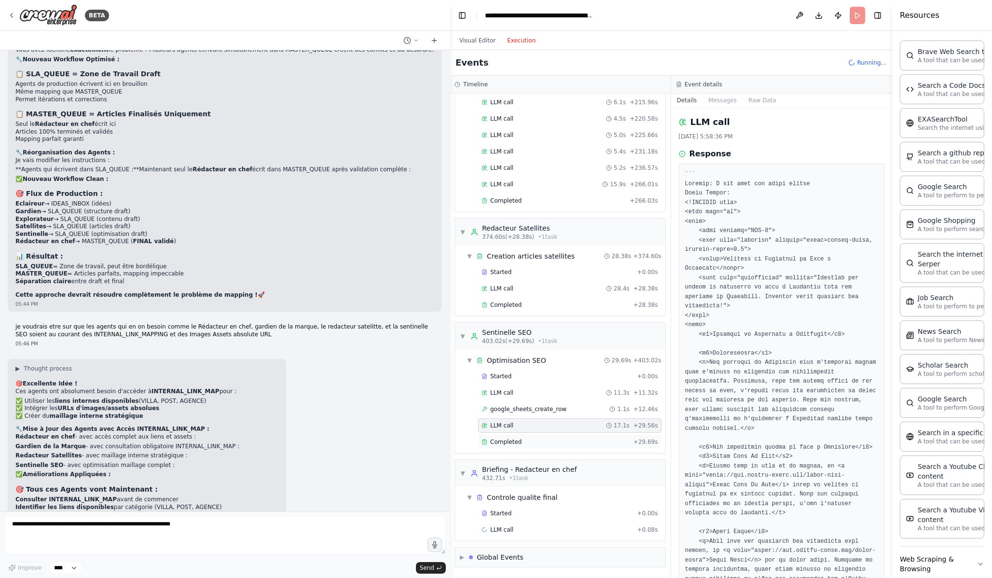
click at [572, 442] on div "Completed" at bounding box center [556, 442] width 148 height 8
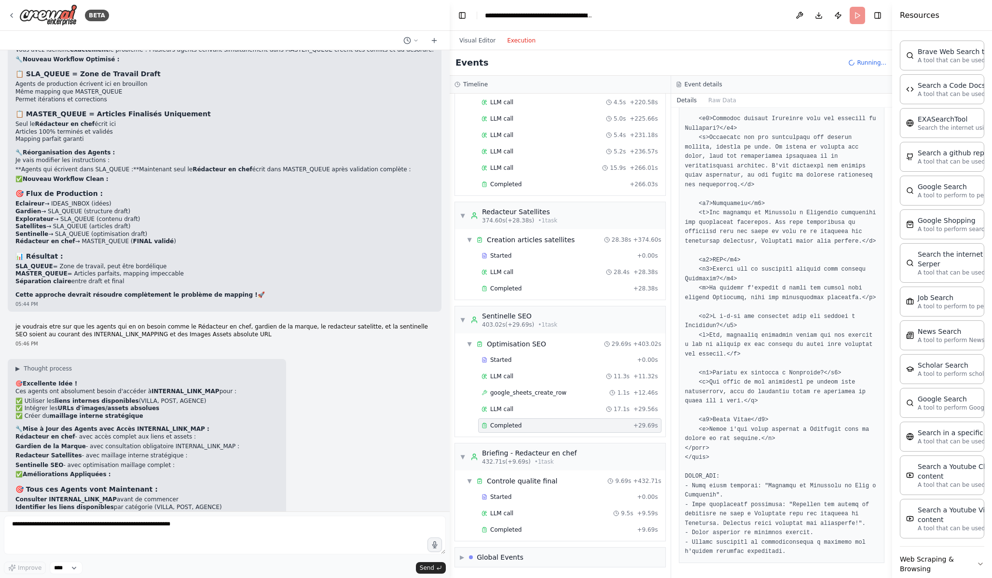
scroll to position [1250, 0]
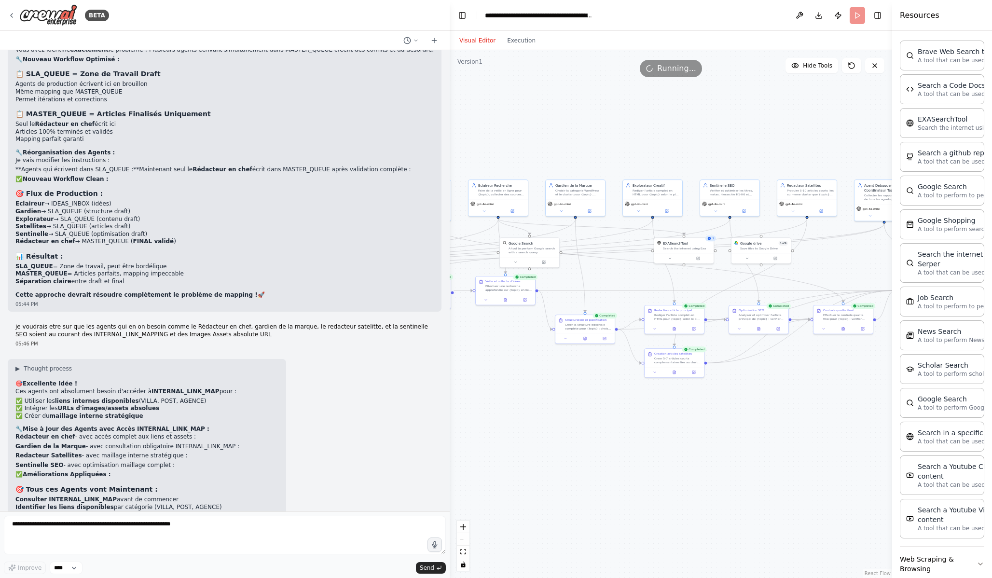
click at [481, 43] on button "Visual Editor" at bounding box center [478, 41] width 48 height 12
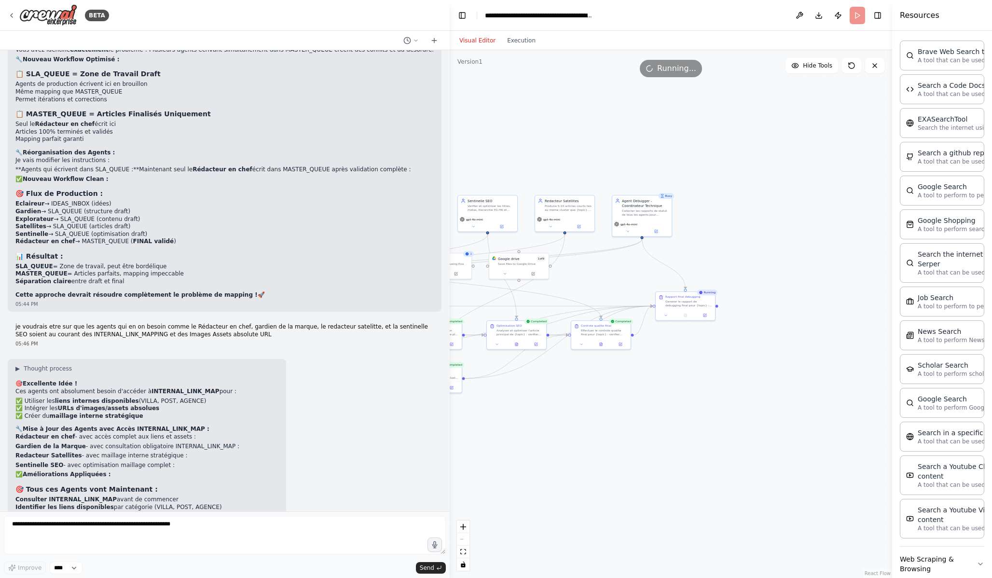
drag, startPoint x: 836, startPoint y: 264, endPoint x: 584, endPoint y: 280, distance: 252.5
click at [584, 280] on div ".deletable-edge-delete-btn { width: 20px; height: 20px; border: 0px solid #ffff…" at bounding box center [671, 314] width 443 height 528
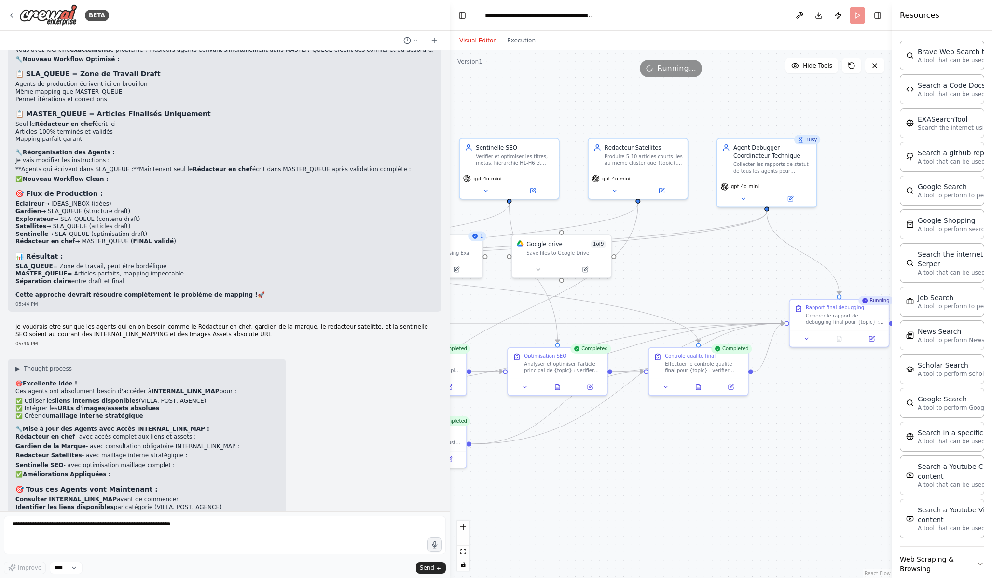
drag, startPoint x: 597, startPoint y: 274, endPoint x: 746, endPoint y: 275, distance: 148.7
click at [746, 275] on div ".deletable-edge-delete-btn { width: 20px; height: 20px; border: 0px solid #ffff…" at bounding box center [671, 314] width 443 height 528
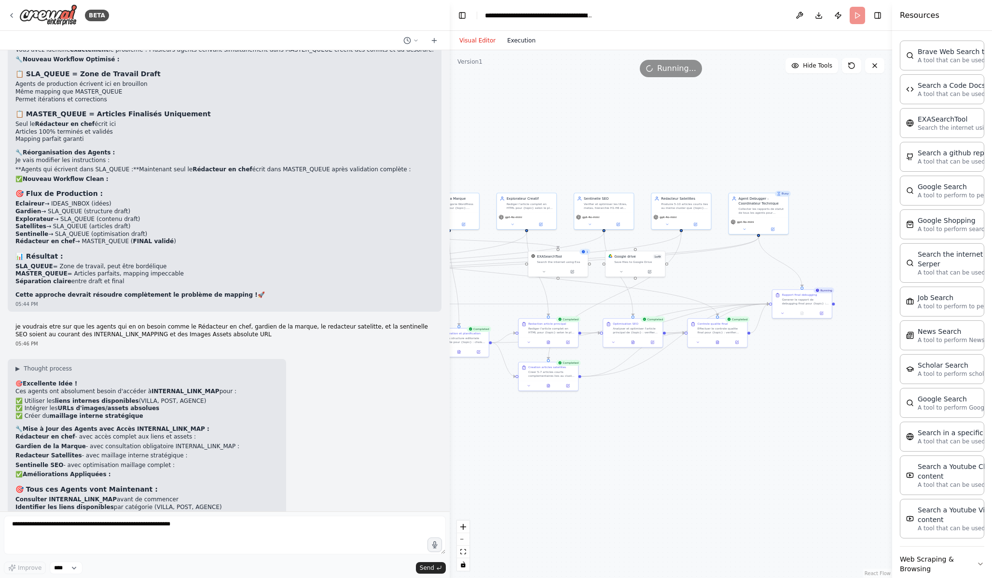
click at [528, 40] on button "Execution" at bounding box center [521, 41] width 40 height 12
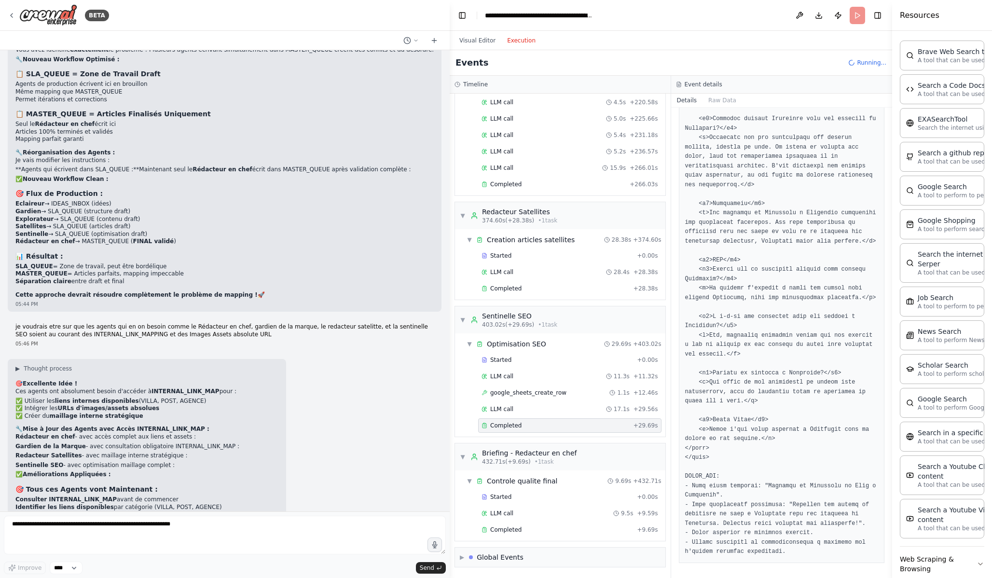
click at [541, 525] on div "▼ Controle qualite final 9.69s + 432.71s Started + 0.00s LLM call 9.5s + 9.59s …" at bounding box center [560, 506] width 210 height 70
click at [543, 525] on div "Completed" at bounding box center [558, 530] width 152 height 8
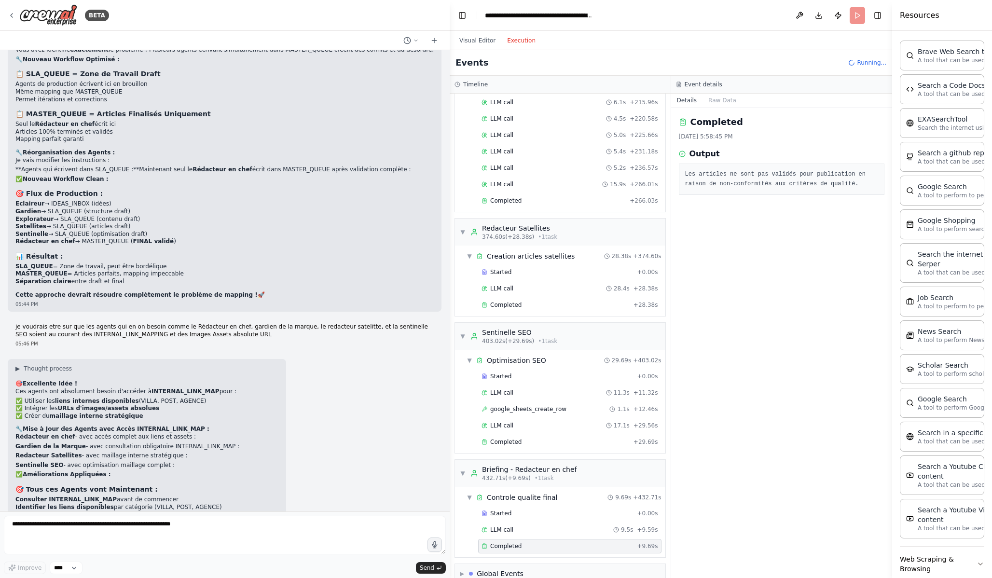
scroll to position [1316, 0]
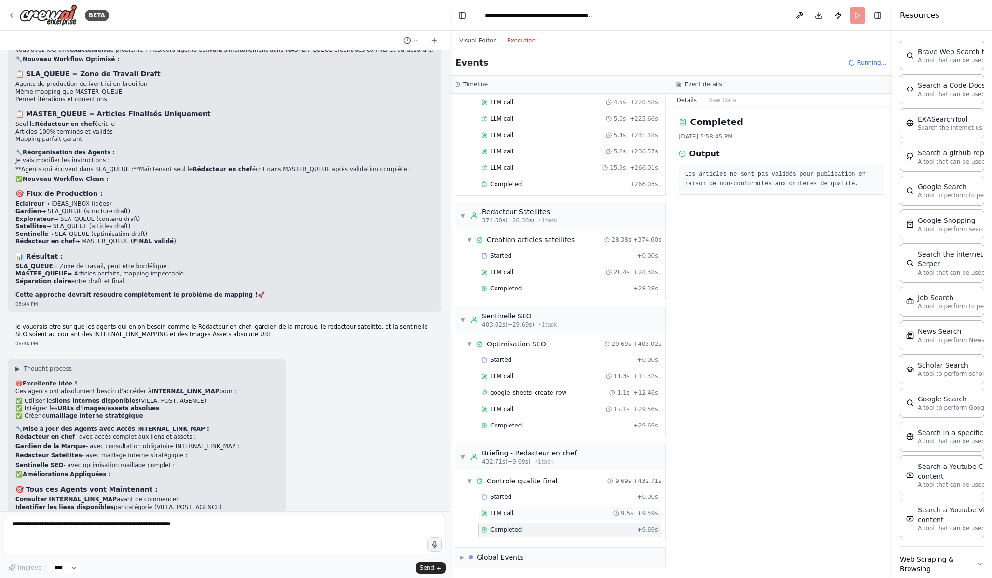
click at [551, 520] on div "LLM call 9.5s + 9.59s" at bounding box center [569, 513] width 183 height 14
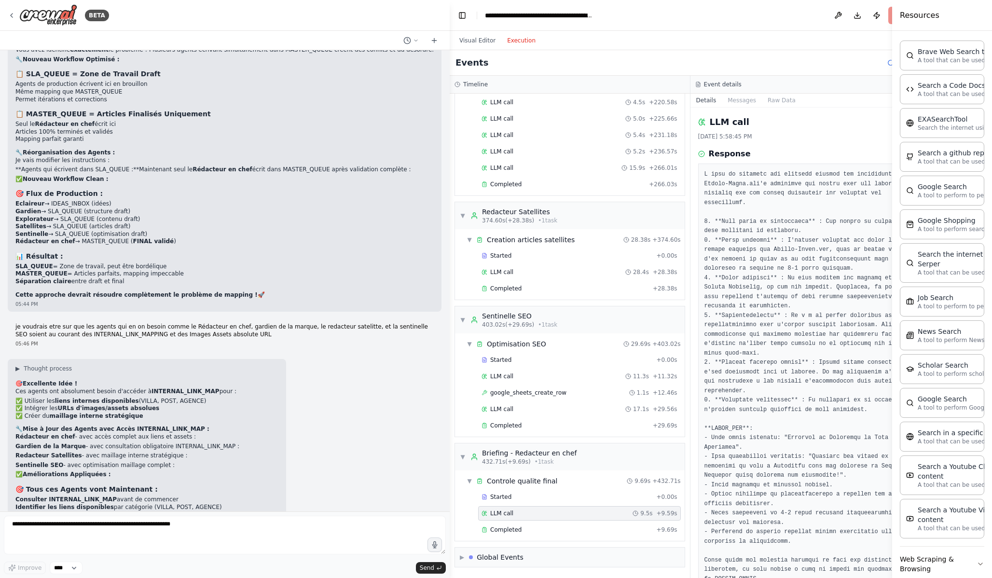
scroll to position [246, 0]
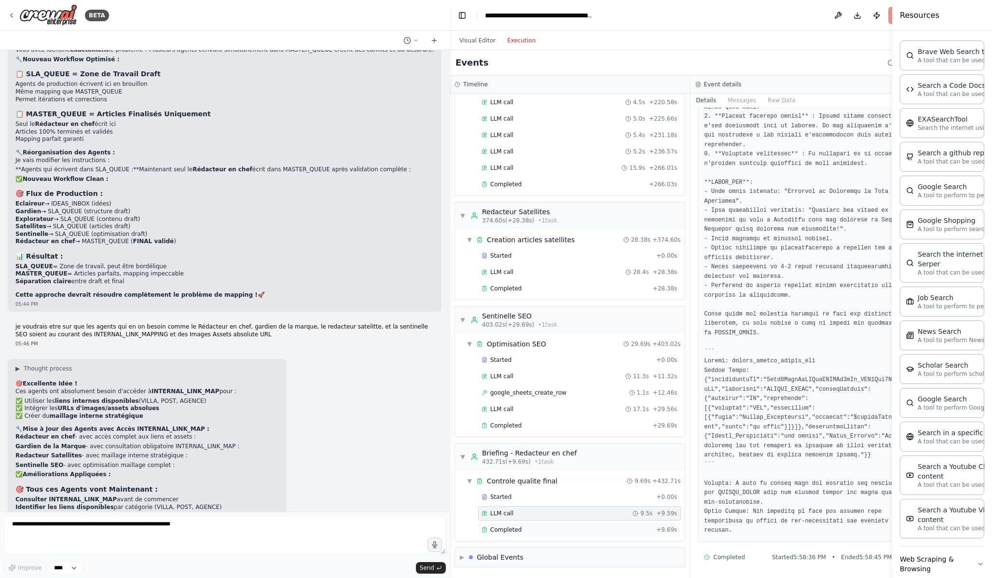
click at [528, 525] on div "Completed + 9.69s" at bounding box center [579, 530] width 203 height 14
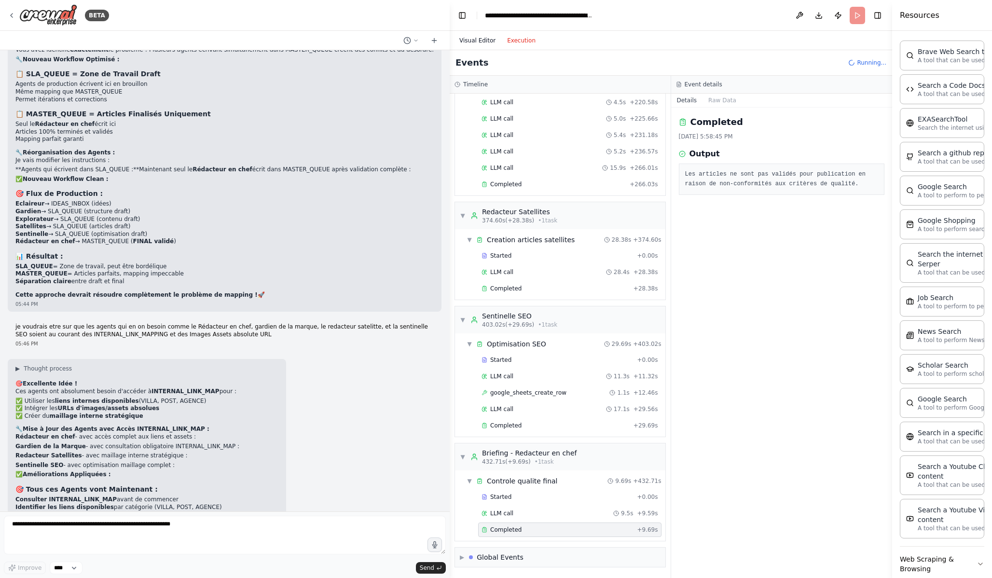
click at [480, 41] on button "Visual Editor" at bounding box center [478, 41] width 48 height 12
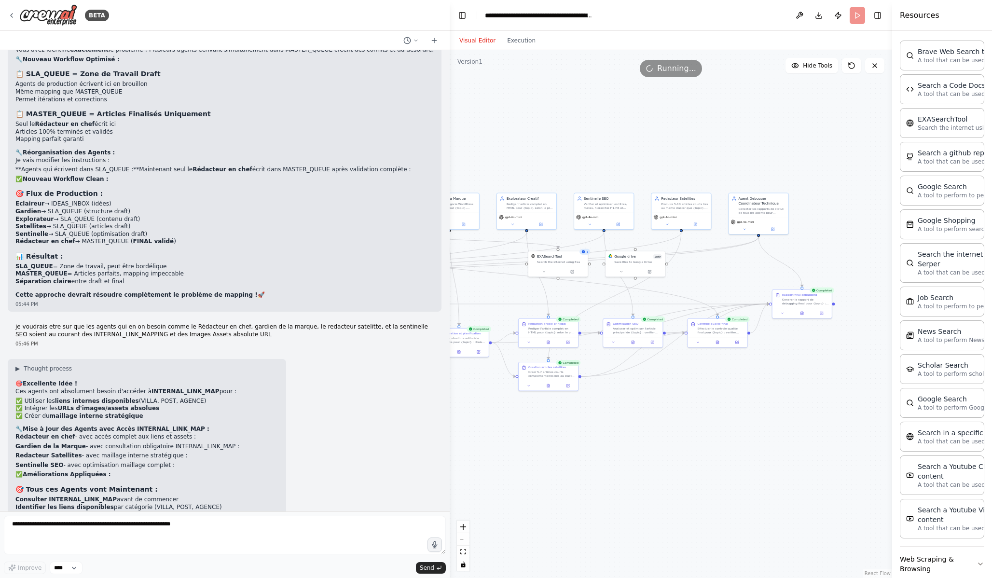
click at [541, 35] on div "Visual Editor Execution" at bounding box center [671, 40] width 443 height 19
click at [518, 38] on button "Execution" at bounding box center [521, 41] width 40 height 12
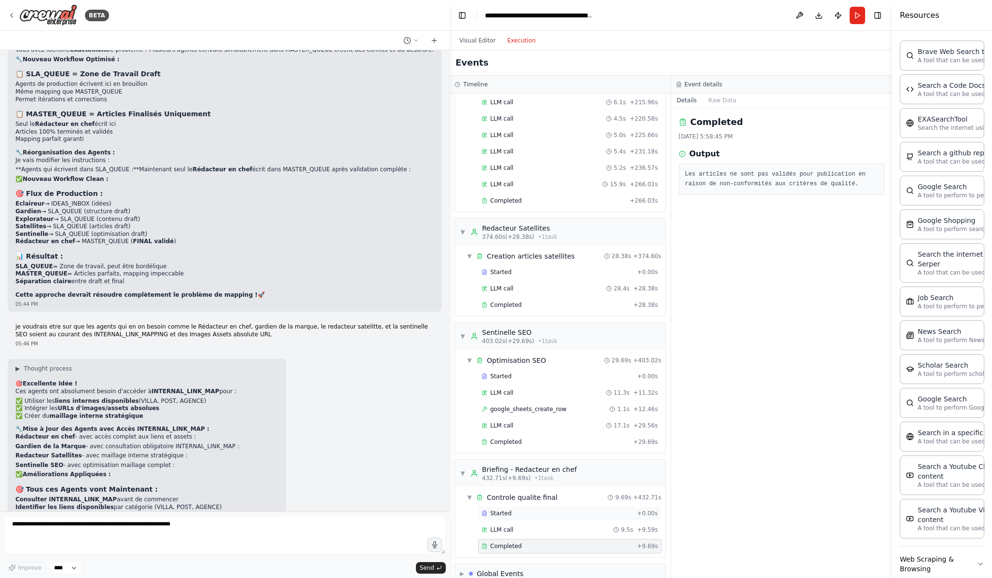
scroll to position [1332, 0]
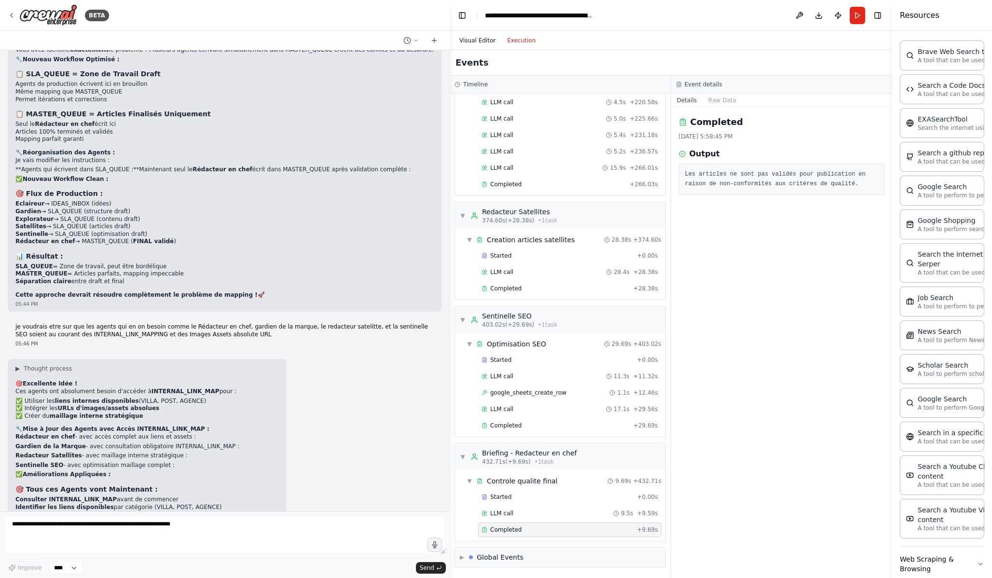
click at [477, 38] on button "Visual Editor" at bounding box center [478, 41] width 48 height 12
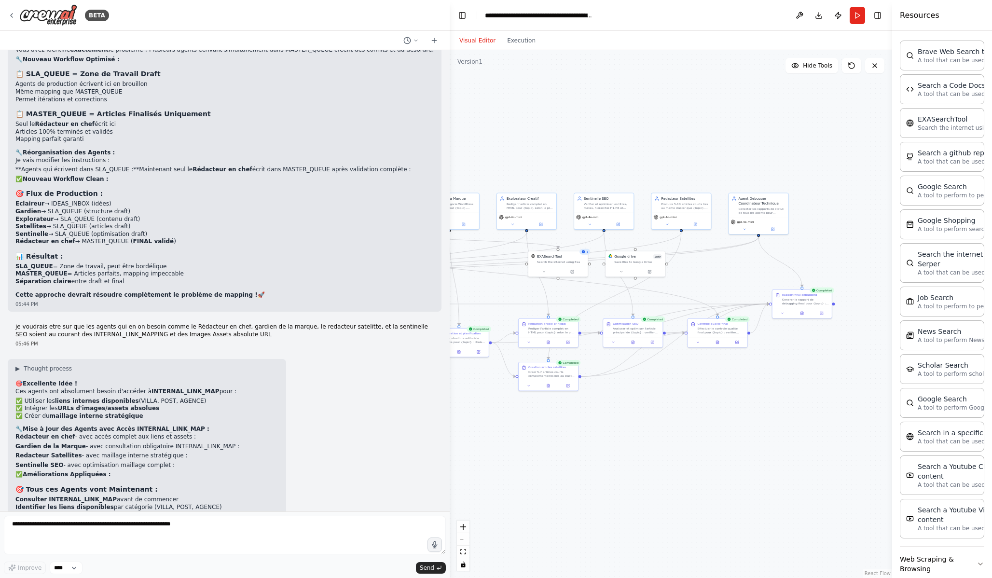
click at [487, 39] on button "Visual Editor" at bounding box center [478, 41] width 48 height 12
click at [512, 38] on button "Execution" at bounding box center [521, 41] width 40 height 12
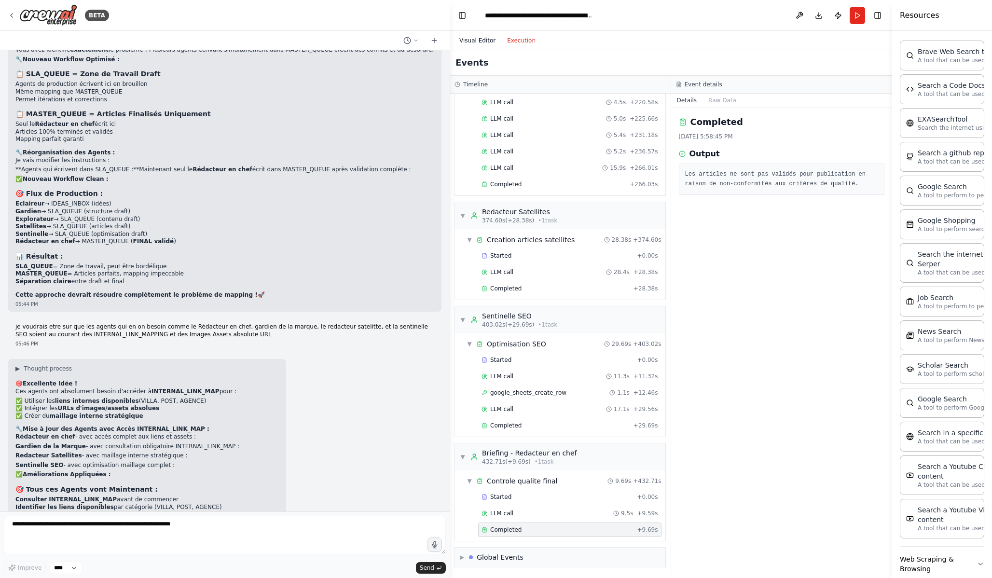
click at [483, 37] on button "Visual Editor" at bounding box center [478, 41] width 48 height 12
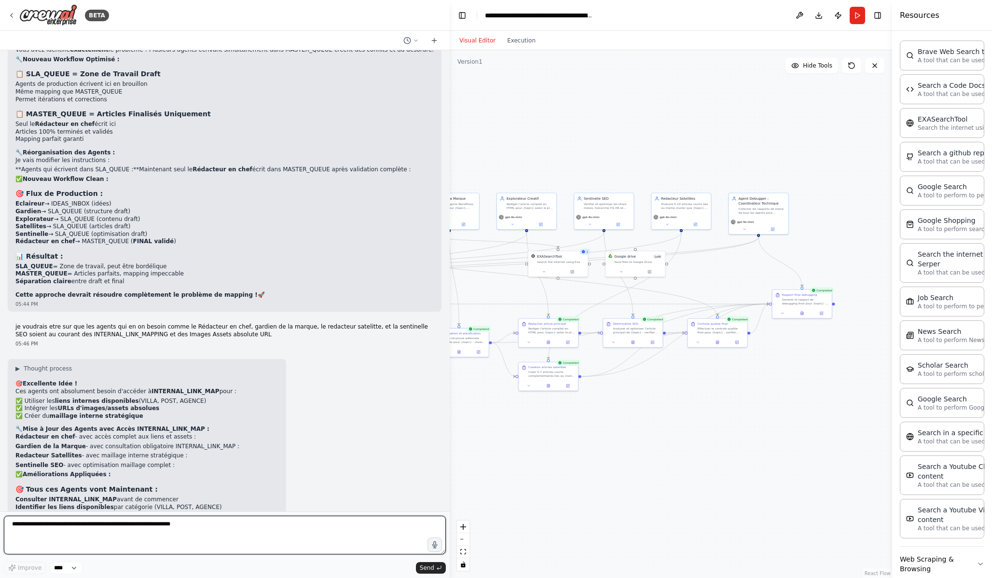
click at [370, 525] on textarea at bounding box center [225, 535] width 442 height 39
type textarea "*"
click at [122, 525] on textarea "**********" at bounding box center [225, 535] width 442 height 39
click at [165, 525] on textarea "**********" at bounding box center [225, 535] width 442 height 39
type textarea "**********"
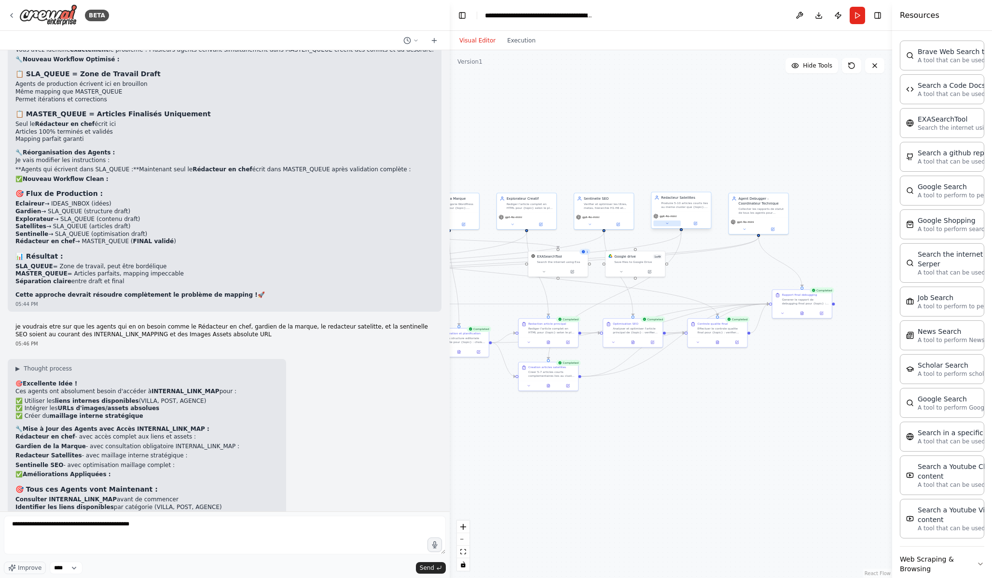
click at [670, 224] on button at bounding box center [668, 224] width 28 height 6
click at [593, 222] on button at bounding box center [590, 224] width 28 height 6
click at [600, 318] on span "Advanced Options" at bounding box center [591, 318] width 27 height 4
click at [664, 329] on button "button" at bounding box center [661, 328] width 9 height 5
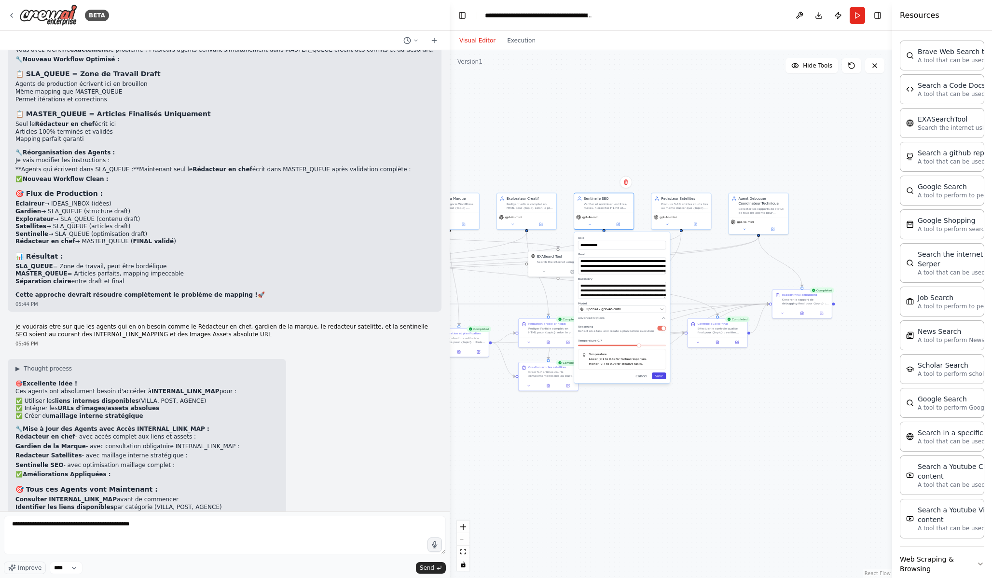
click at [663, 376] on button "Save" at bounding box center [659, 376] width 14 height 7
drag, startPoint x: 503, startPoint y: 254, endPoint x: 694, endPoint y: 248, distance: 190.8
click at [694, 248] on div ".deletable-edge-delete-btn { width: 20px; height: 20px; border: 0px solid #ffff…" at bounding box center [671, 314] width 443 height 528
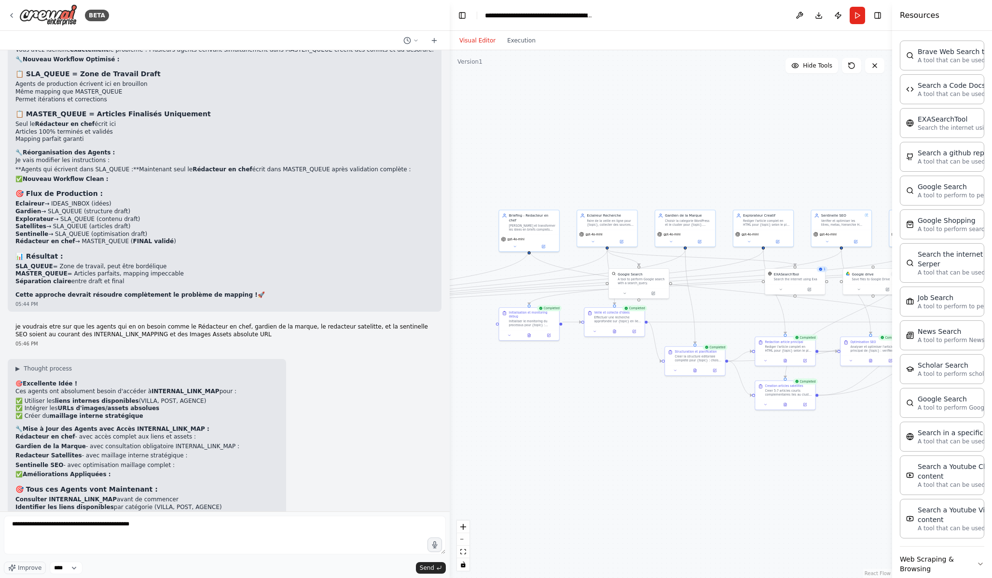
drag, startPoint x: 573, startPoint y: 169, endPoint x: 810, endPoint y: 186, distance: 238.1
click at [810, 186] on div ".deletable-edge-delete-btn { width: 20px; height: 20px; border: 0px solid #ffff…" at bounding box center [671, 314] width 443 height 528
click at [678, 240] on button at bounding box center [671, 240] width 28 height 6
click at [745, 335] on icon "button" at bounding box center [745, 336] width 5 height 5
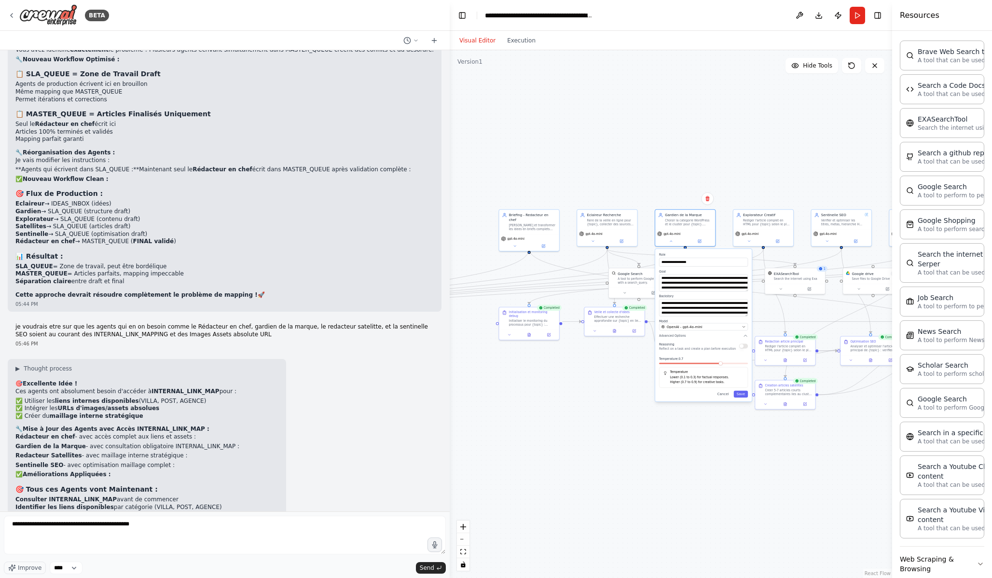
click at [745, 348] on button "button" at bounding box center [743, 346] width 9 height 5
click at [745, 395] on button "Save" at bounding box center [741, 394] width 14 height 7
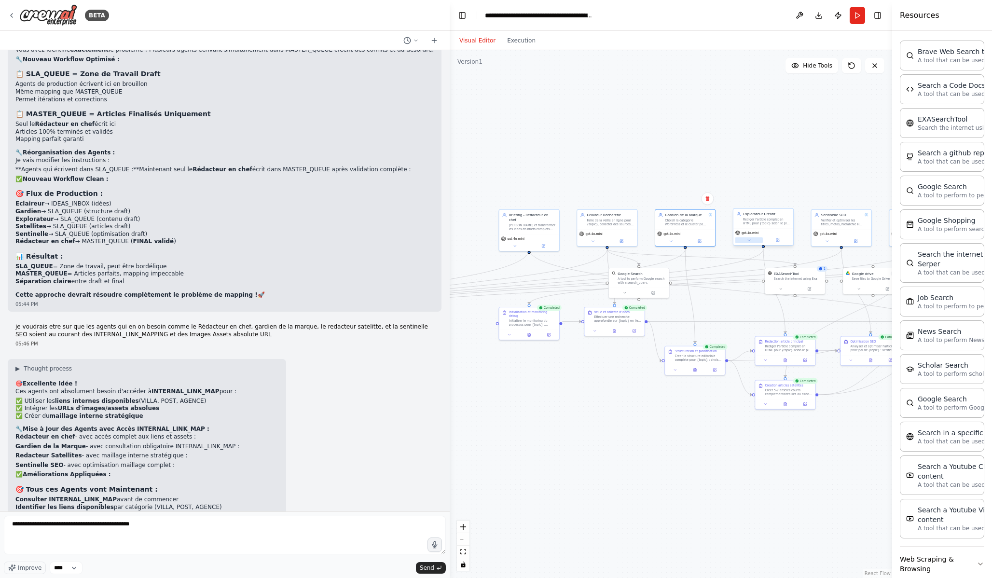
click at [750, 240] on icon at bounding box center [749, 240] width 4 height 4
click at [824, 329] on button "OpenAI - gpt-4o-mini" at bounding box center [782, 326] width 89 height 7
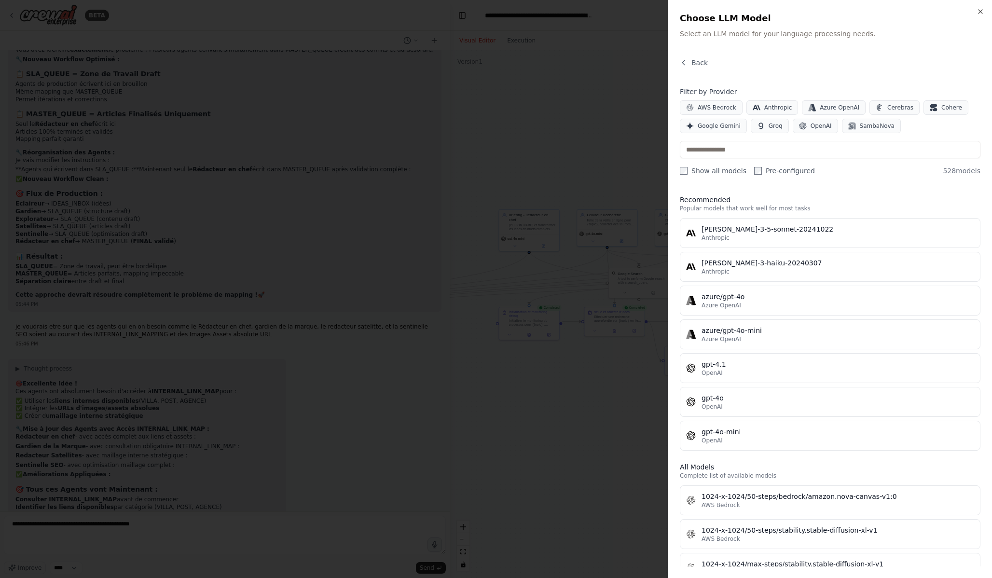
click at [523, 288] on div at bounding box center [496, 289] width 992 height 578
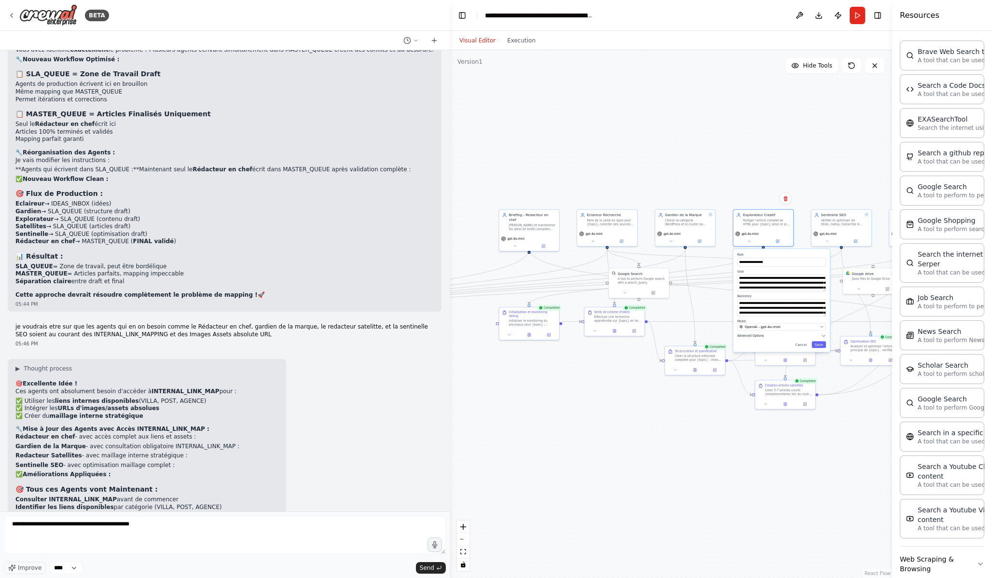
click at [825, 336] on icon "button" at bounding box center [823, 336] width 5 height 5
click at [821, 348] on button "button" at bounding box center [822, 346] width 9 height 5
click at [823, 395] on button "Save" at bounding box center [819, 394] width 14 height 7
click at [749, 241] on icon at bounding box center [749, 240] width 4 height 4
click at [823, 335] on icon "button" at bounding box center [823, 335] width 3 height 1
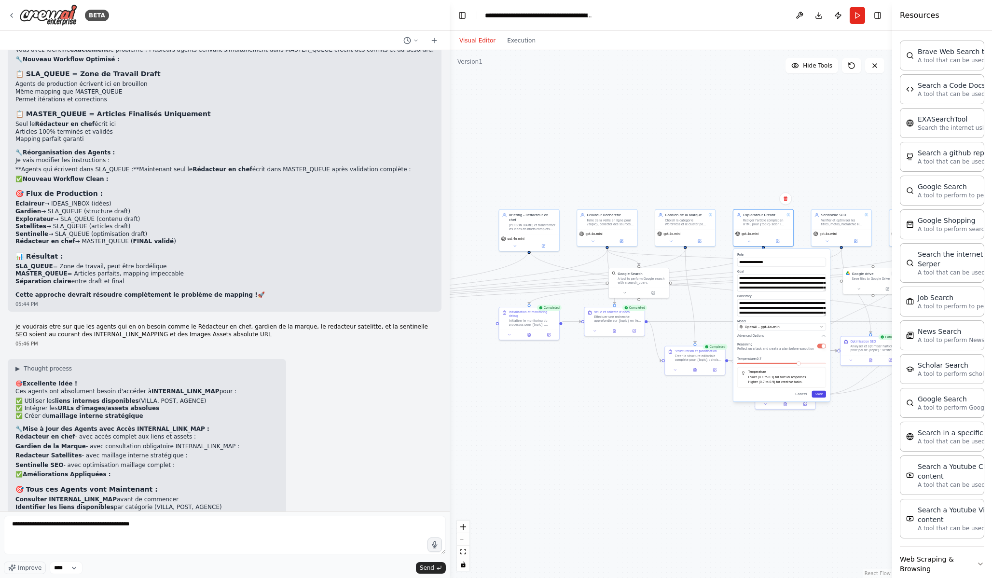
click at [824, 395] on button "Save" at bounding box center [819, 394] width 14 height 7
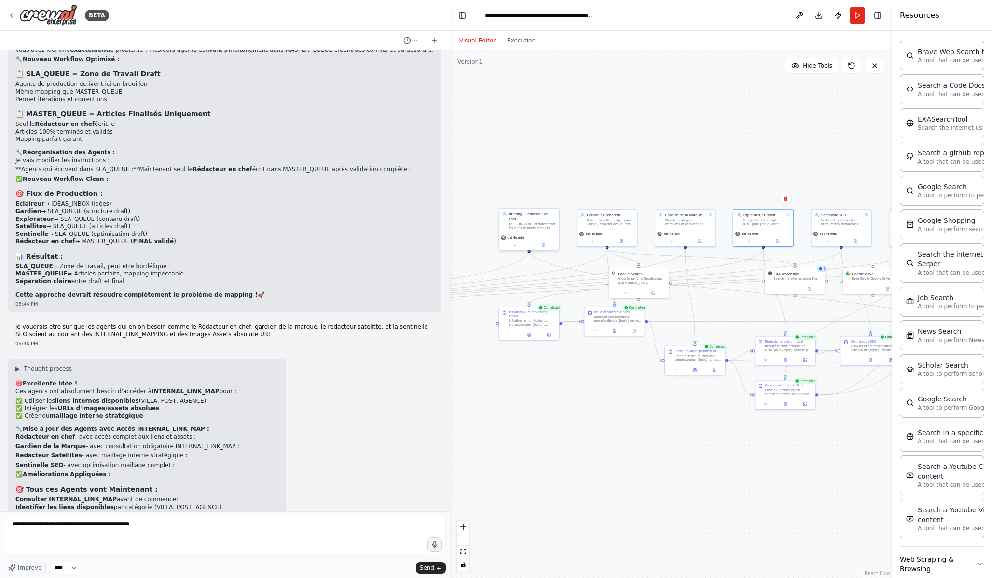
click at [517, 236] on div "gpt-4o-mini" at bounding box center [529, 241] width 60 height 17
click at [517, 242] on button at bounding box center [515, 245] width 28 height 6
click at [587, 330] on icon "button" at bounding box center [588, 332] width 4 height 4
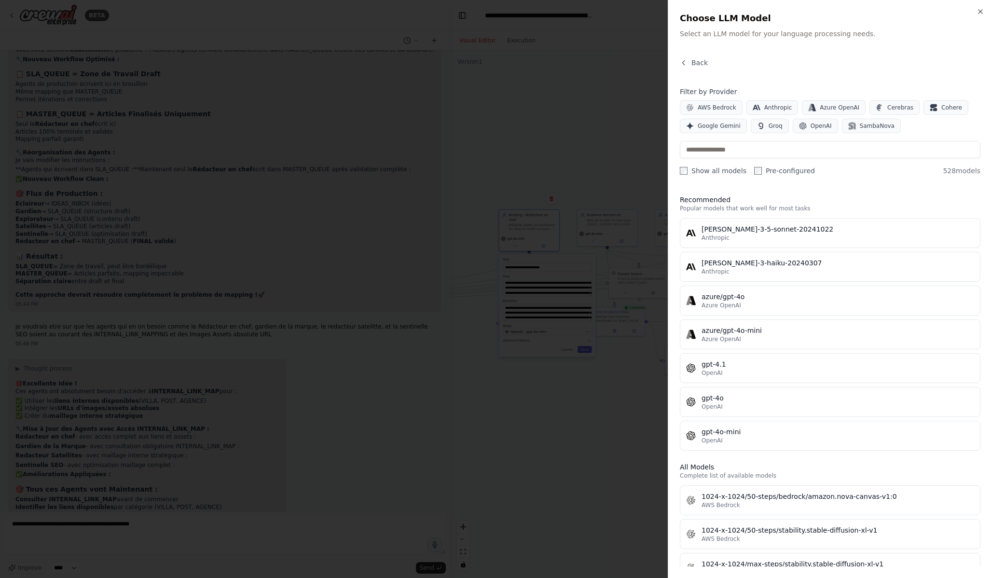
click at [550, 425] on div at bounding box center [496, 289] width 992 height 578
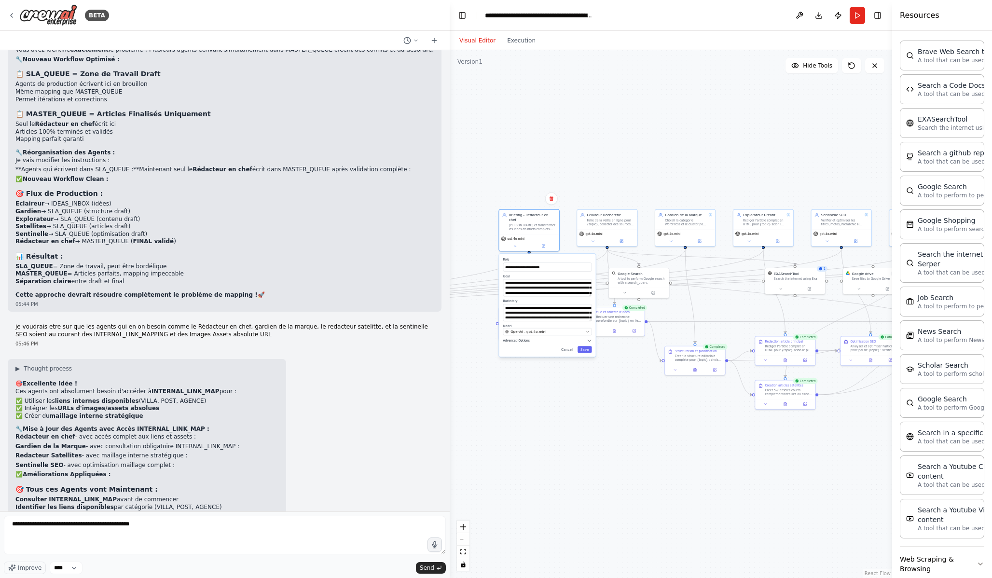
click at [588, 338] on icon "button" at bounding box center [589, 340] width 5 height 5
click at [591, 348] on div "Reasoning Reflect on a task and create a plan before execution" at bounding box center [547, 351] width 89 height 10
click at [588, 348] on button "button" at bounding box center [587, 350] width 9 height 5
click at [588, 396] on button "Save" at bounding box center [585, 399] width 14 height 7
click at [672, 409] on div ".deletable-edge-delete-btn { width: 20px; height: 20px; border: 0px solid #ffff…" at bounding box center [671, 314] width 443 height 528
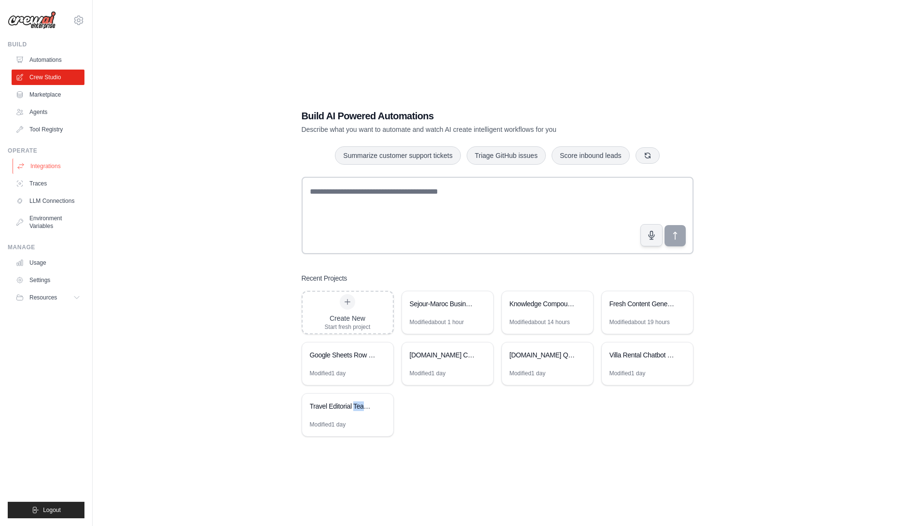
click at [56, 168] on link "Integrations" at bounding box center [49, 165] width 73 height 15
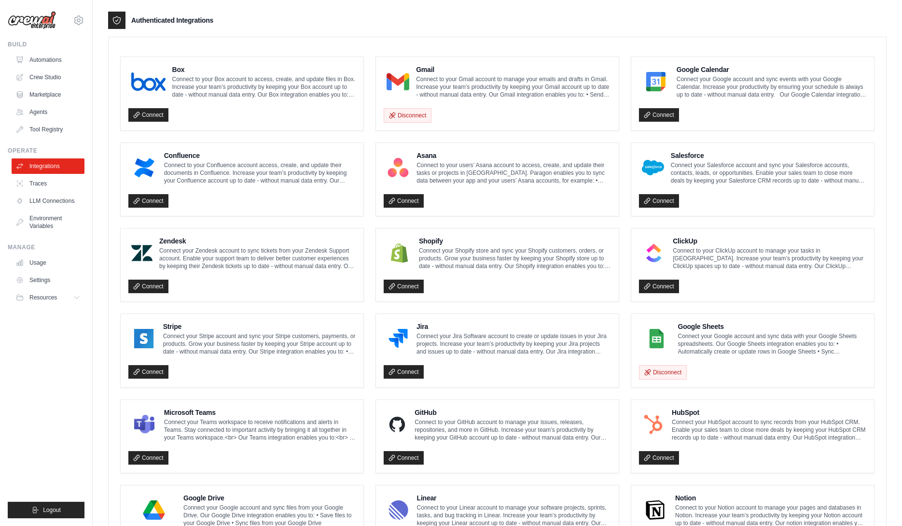
scroll to position [236, 0]
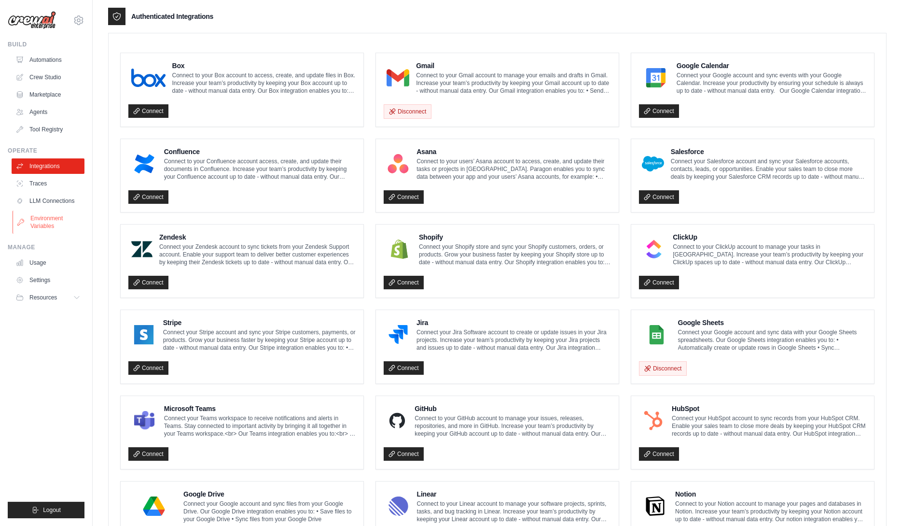
click at [57, 226] on link "Environment Variables" at bounding box center [49, 221] width 73 height 23
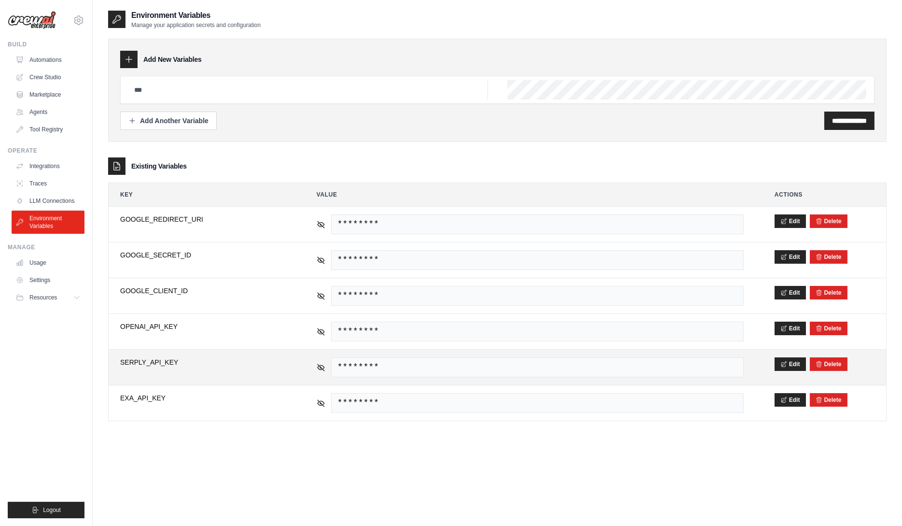
click at [446, 364] on span "********" at bounding box center [537, 367] width 413 height 20
click at [794, 364] on button "Edit" at bounding box center [790, 364] width 31 height 14
click at [787, 364] on button "Save" at bounding box center [787, 364] width 25 height 14
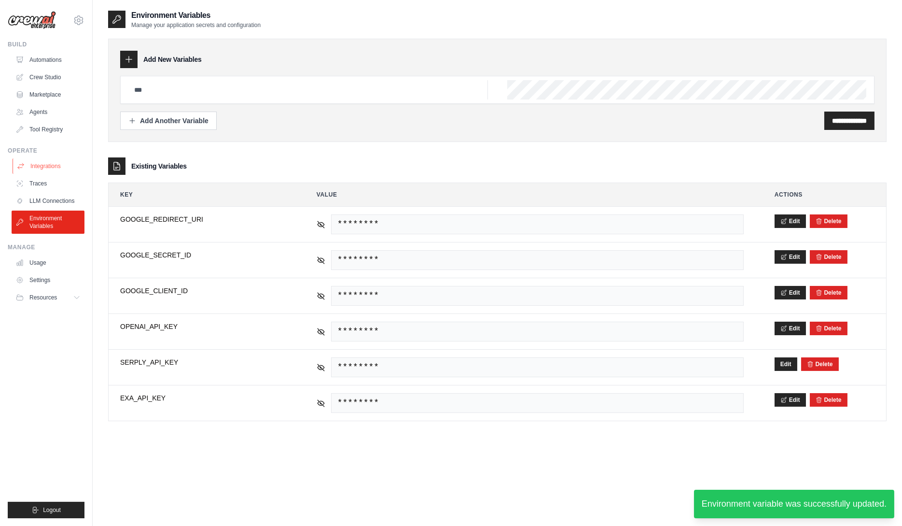
click at [49, 170] on link "Integrations" at bounding box center [49, 165] width 73 height 15
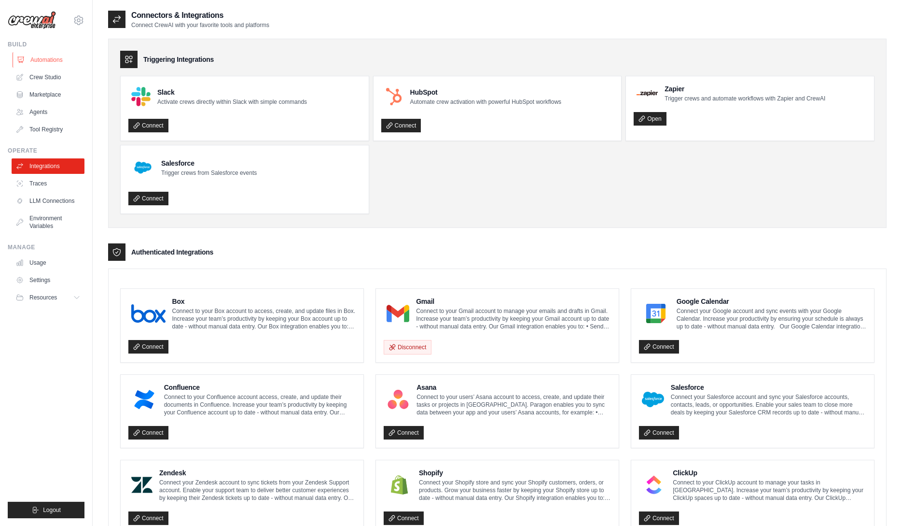
click at [51, 58] on link "Automations" at bounding box center [49, 59] width 73 height 15
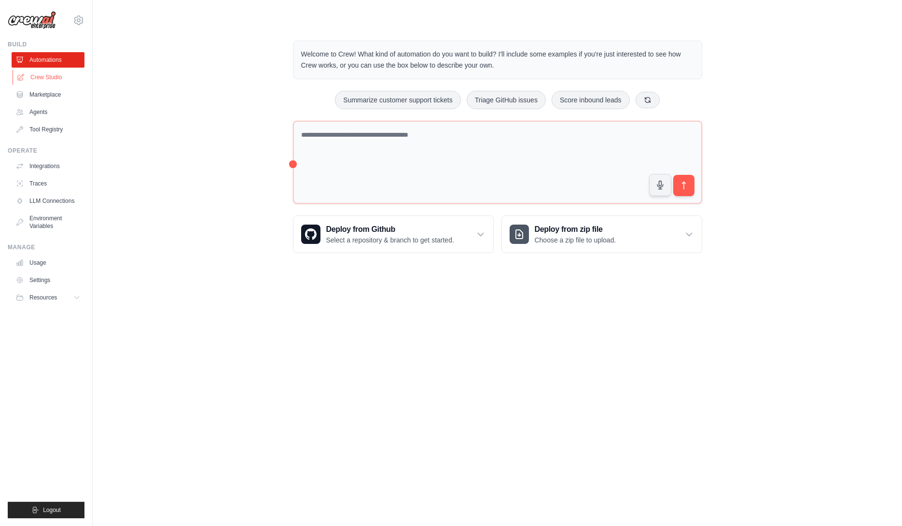
click at [56, 77] on link "Crew Studio" at bounding box center [49, 77] width 73 height 15
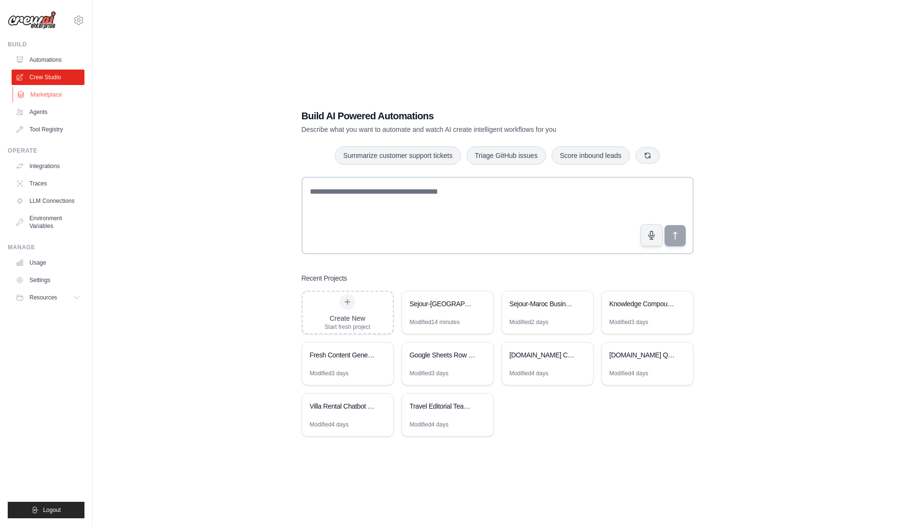
click at [48, 98] on link "Marketplace" at bounding box center [49, 94] width 73 height 15
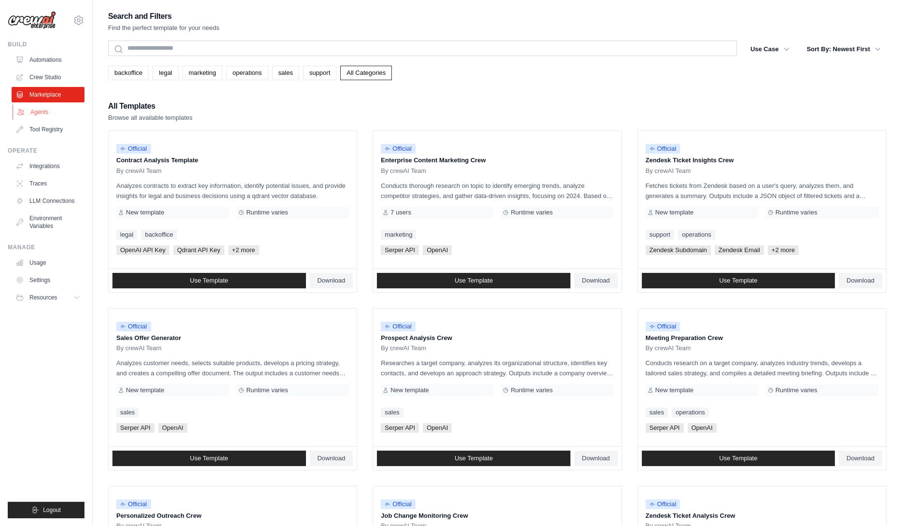
click at [45, 113] on link "Agents" at bounding box center [49, 111] width 73 height 15
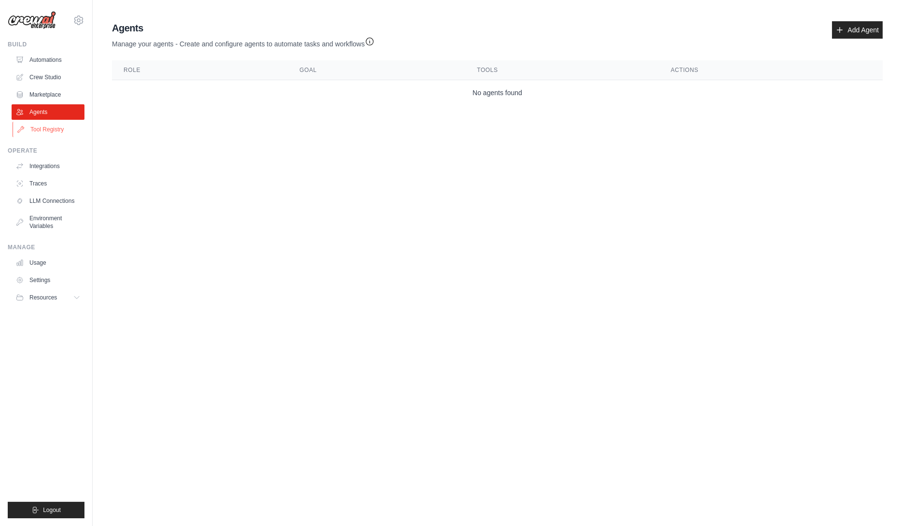
click at [47, 127] on link "Tool Registry" at bounding box center [49, 129] width 73 height 15
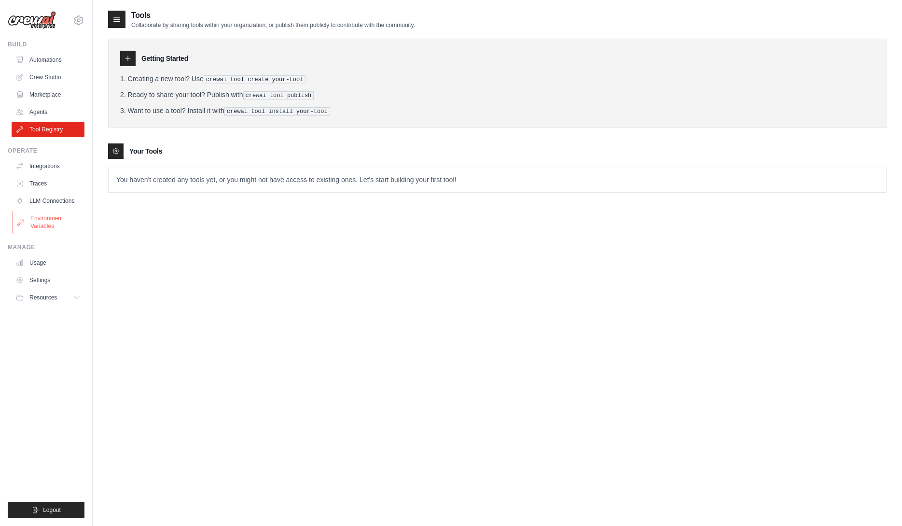
click at [63, 221] on link "Environment Variables" at bounding box center [49, 221] width 73 height 23
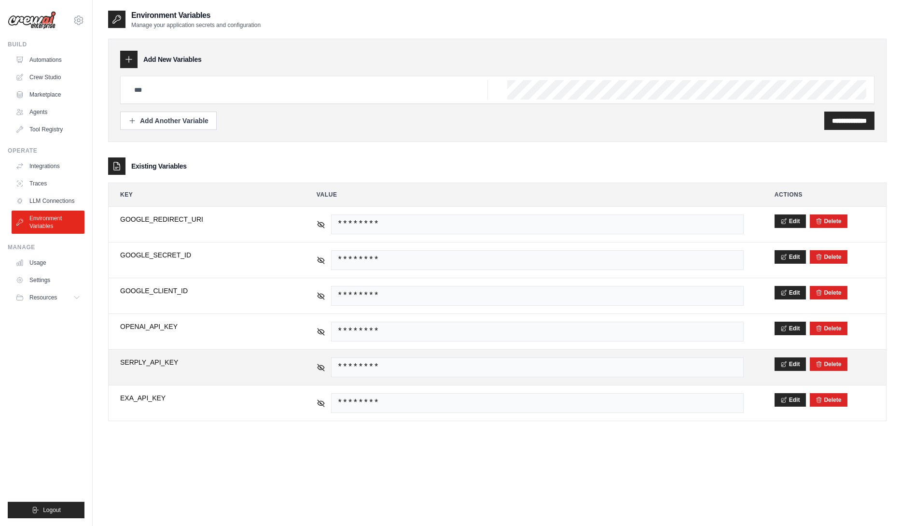
click at [548, 365] on span "********" at bounding box center [537, 367] width 413 height 20
click at [786, 366] on button "Edit" at bounding box center [790, 364] width 31 height 14
click at [788, 366] on button "Save" at bounding box center [787, 364] width 25 height 14
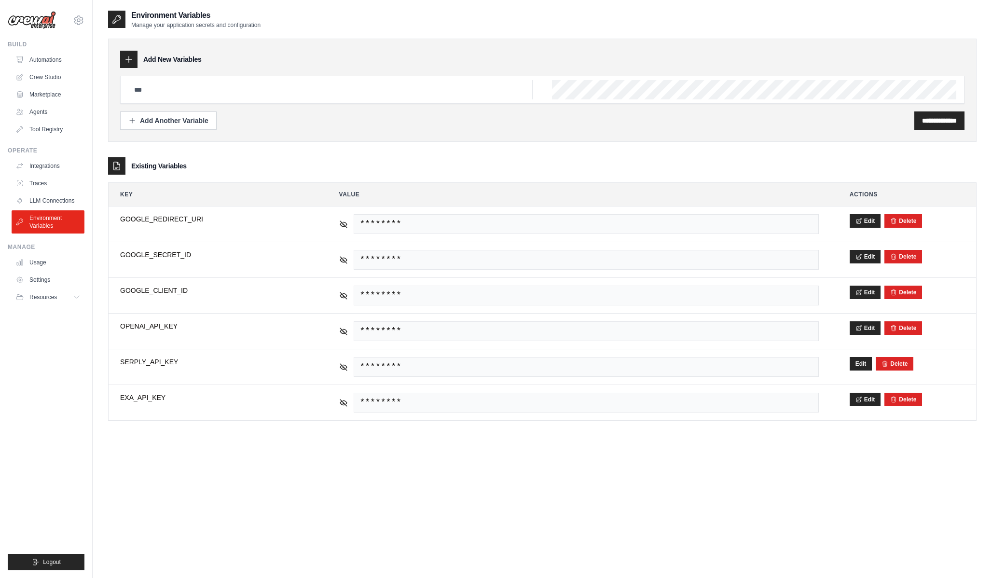
click at [65, 157] on div "Operate Integrations Traces LLM Connections Environment Variables" at bounding box center [46, 190] width 77 height 87
click at [59, 169] on link "Integrations" at bounding box center [49, 165] width 73 height 15
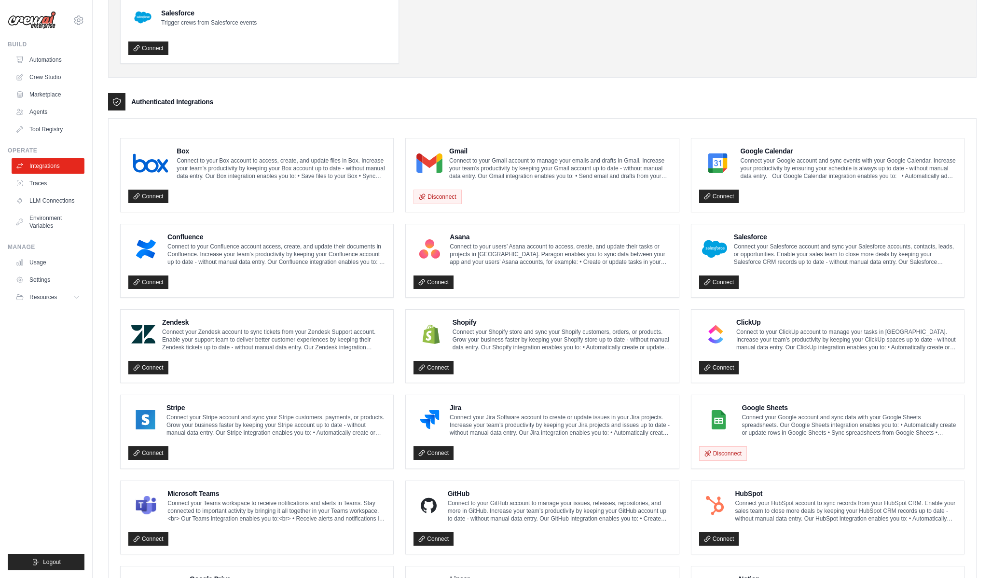
scroll to position [330, 0]
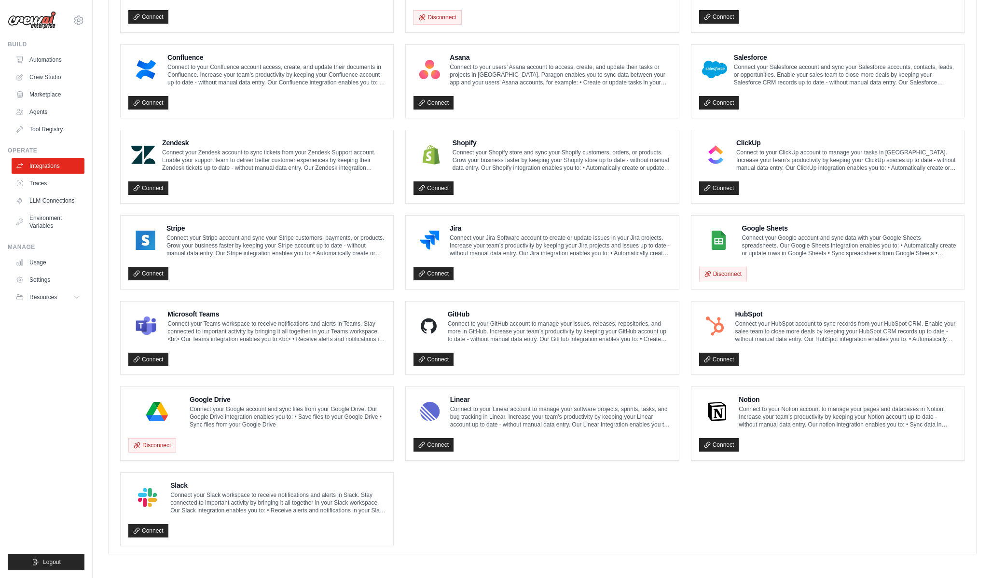
click at [745, 238] on p "Connect your Google account and sync data with your Google Sheets spreadsheets.…" at bounding box center [849, 245] width 214 height 23
click at [723, 246] on img at bounding box center [718, 240] width 33 height 19
click at [719, 241] on img at bounding box center [718, 240] width 33 height 19
click at [728, 276] on button "Disconnect" at bounding box center [723, 273] width 48 height 14
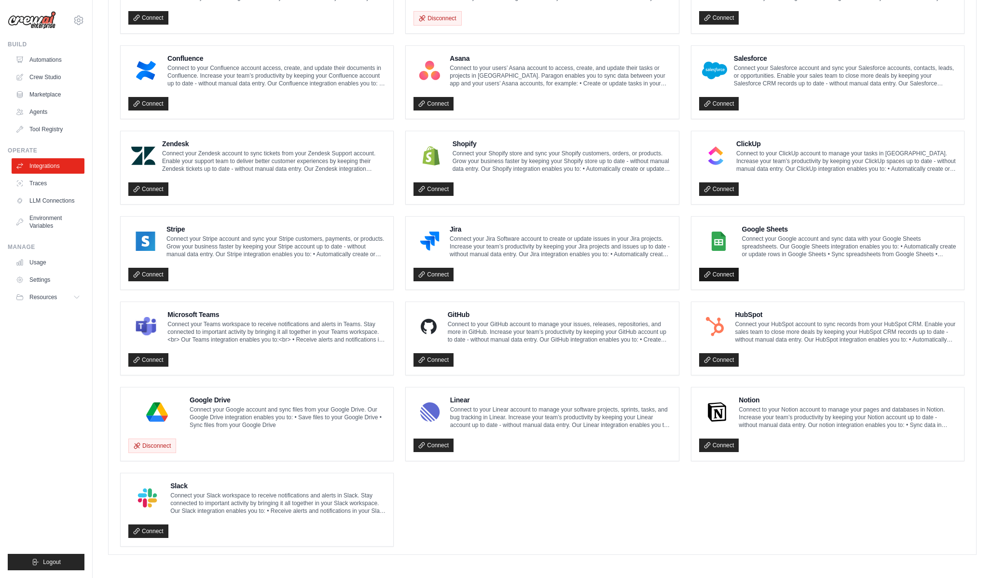
click at [732, 272] on link "Connect" at bounding box center [719, 275] width 40 height 14
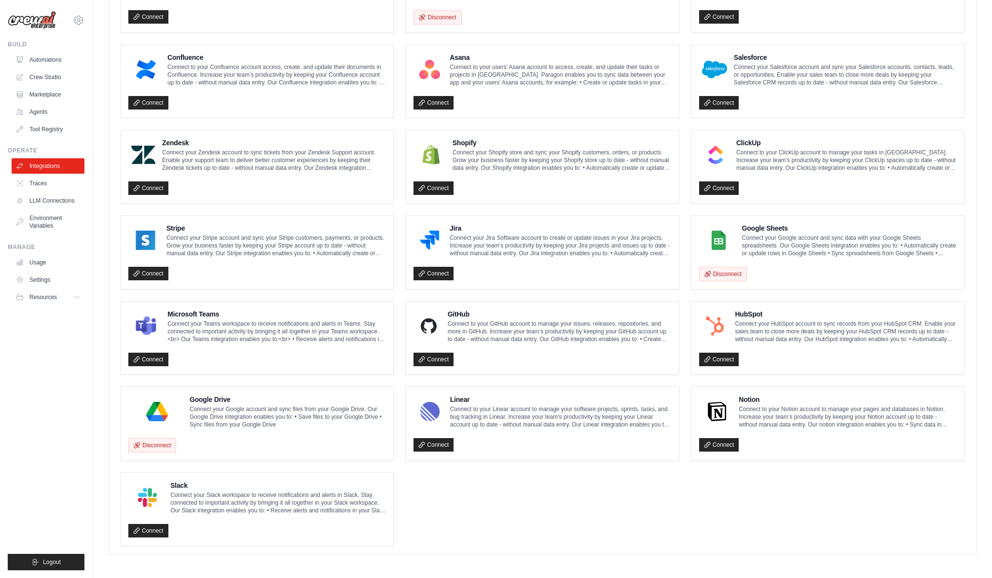
click at [757, 224] on h4 "Google Sheets" at bounding box center [849, 228] width 214 height 10
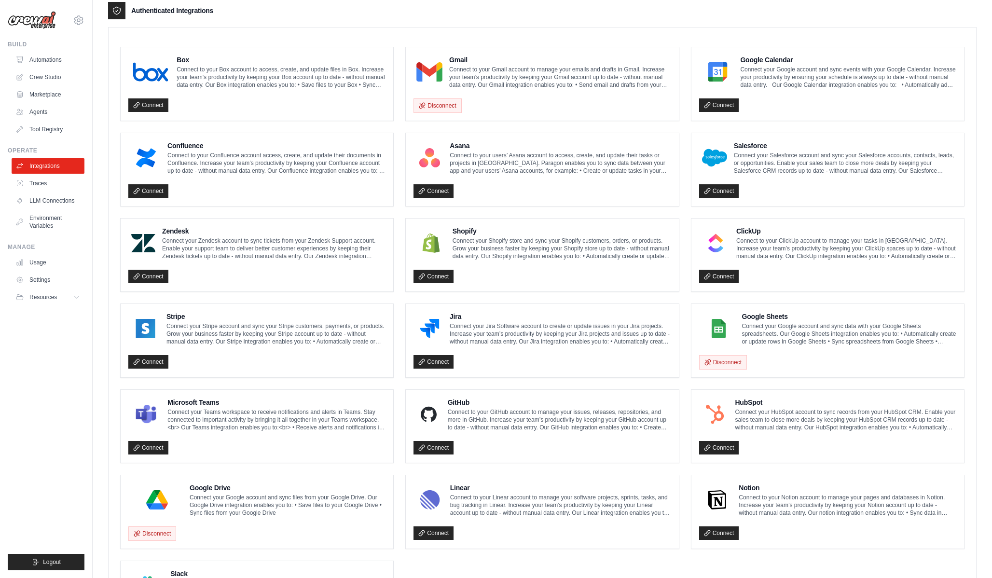
scroll to position [273, 0]
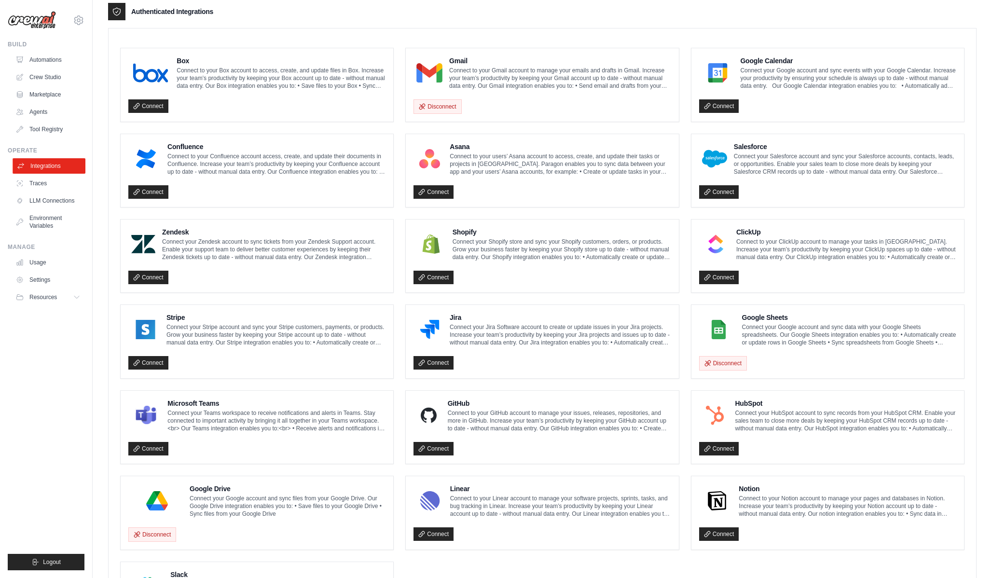
click at [56, 168] on link "Integrations" at bounding box center [49, 165] width 73 height 15
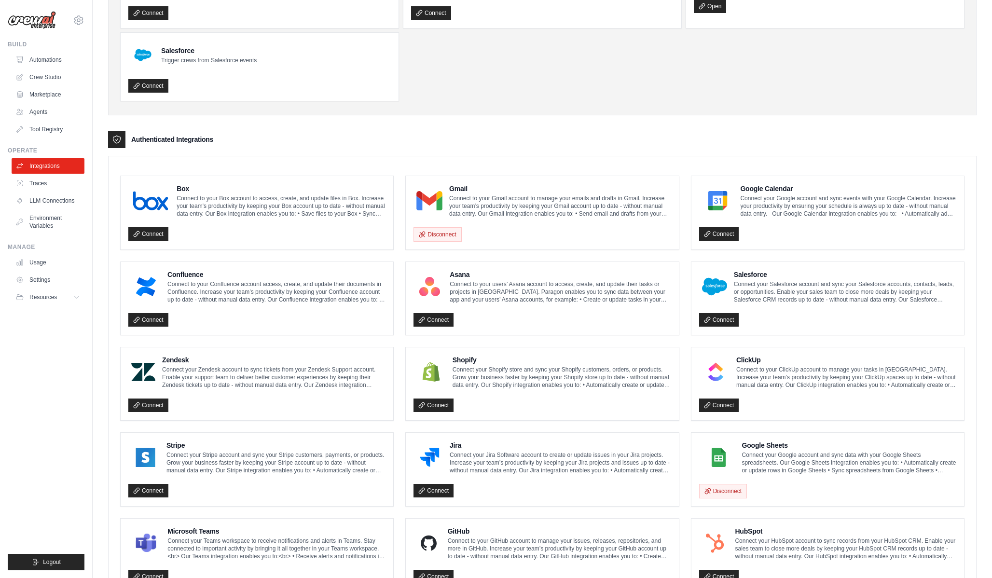
scroll to position [127, 0]
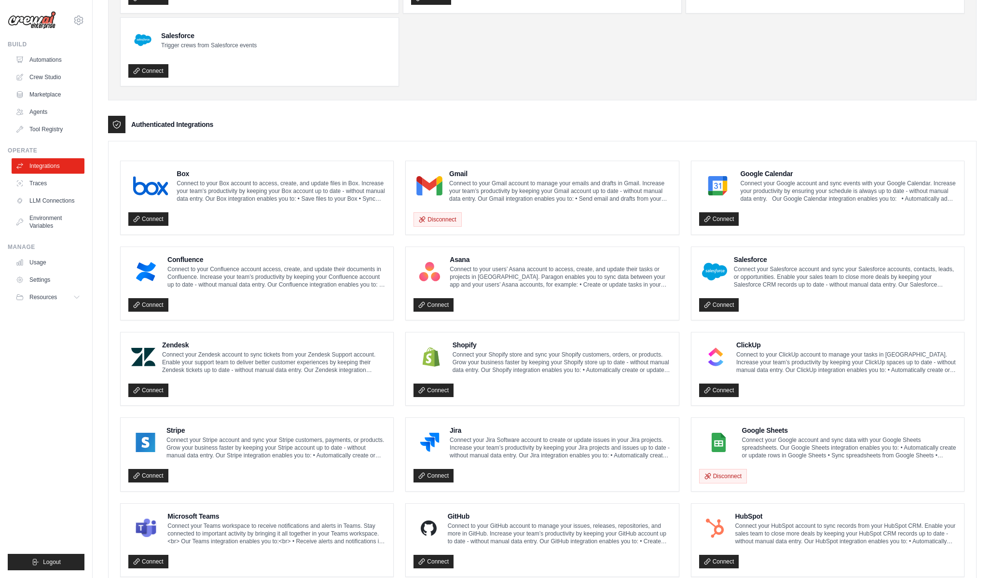
click at [718, 439] on img at bounding box center [718, 442] width 33 height 19
click at [55, 130] on link "Tool Registry" at bounding box center [49, 129] width 73 height 15
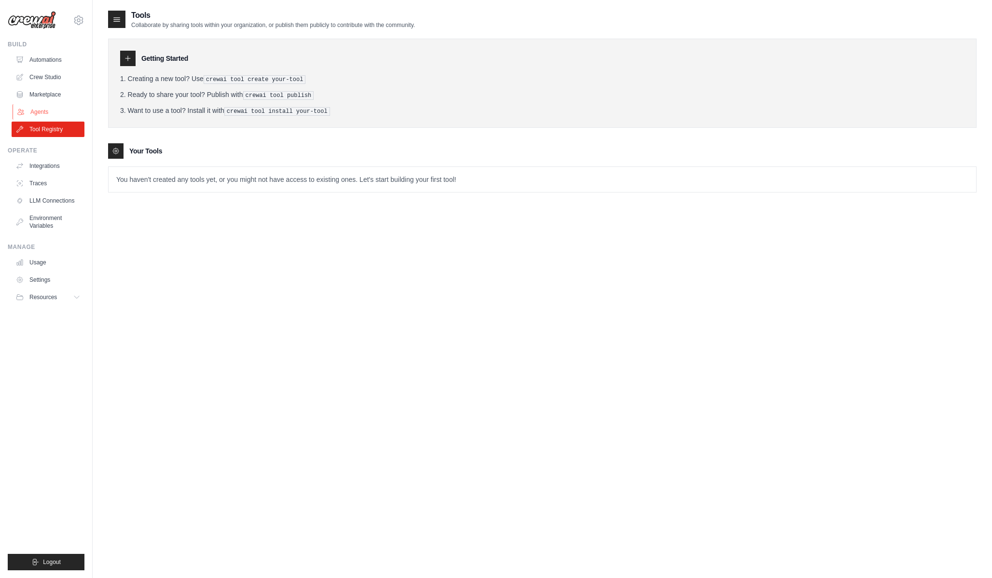
click at [47, 114] on link "Agents" at bounding box center [49, 111] width 73 height 15
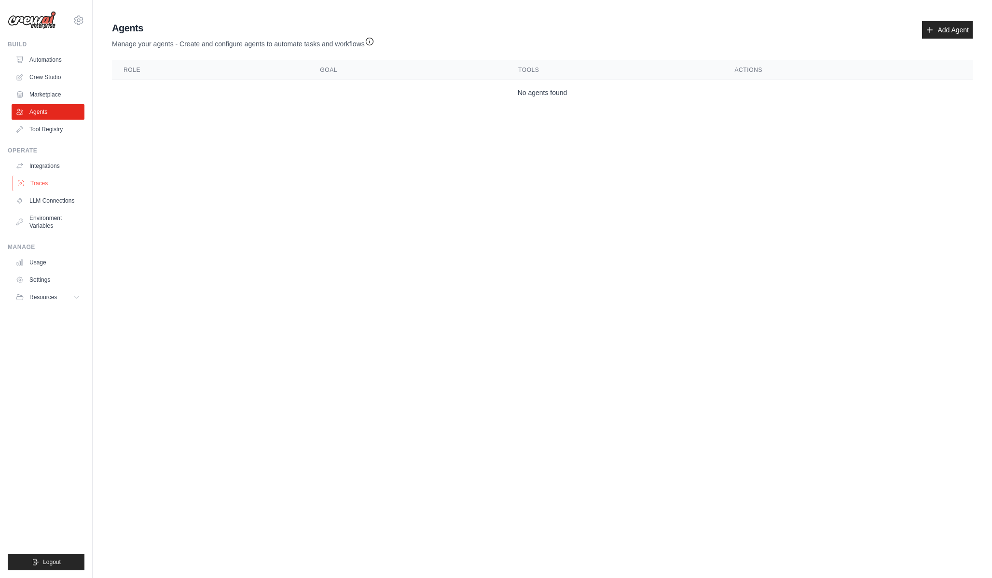
click at [54, 186] on link "Traces" at bounding box center [49, 183] width 73 height 15
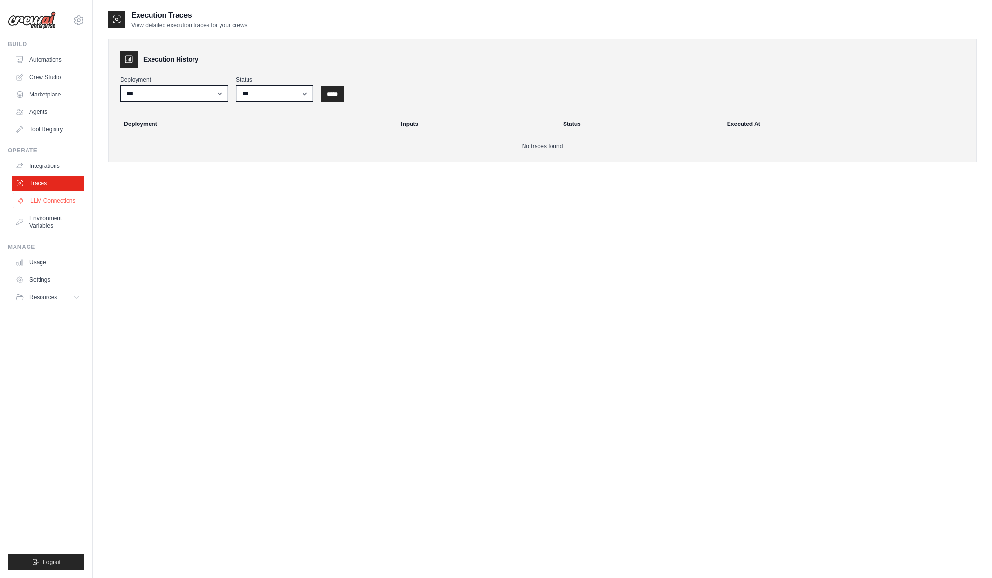
click at [61, 206] on link "LLM Connections" at bounding box center [49, 200] width 73 height 15
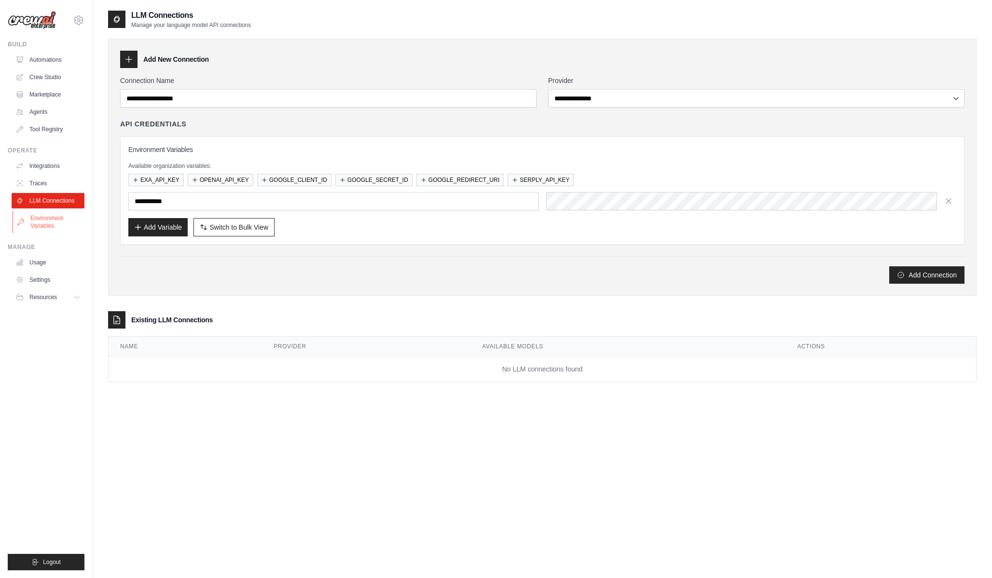
click at [56, 227] on link "Environment Variables" at bounding box center [49, 221] width 73 height 23
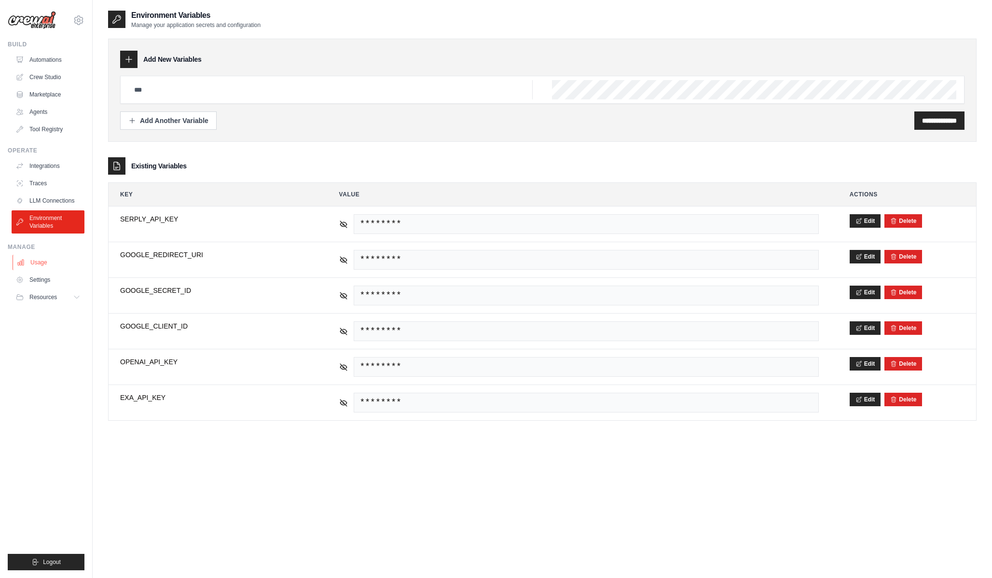
click at [53, 260] on link "Usage" at bounding box center [49, 262] width 73 height 15
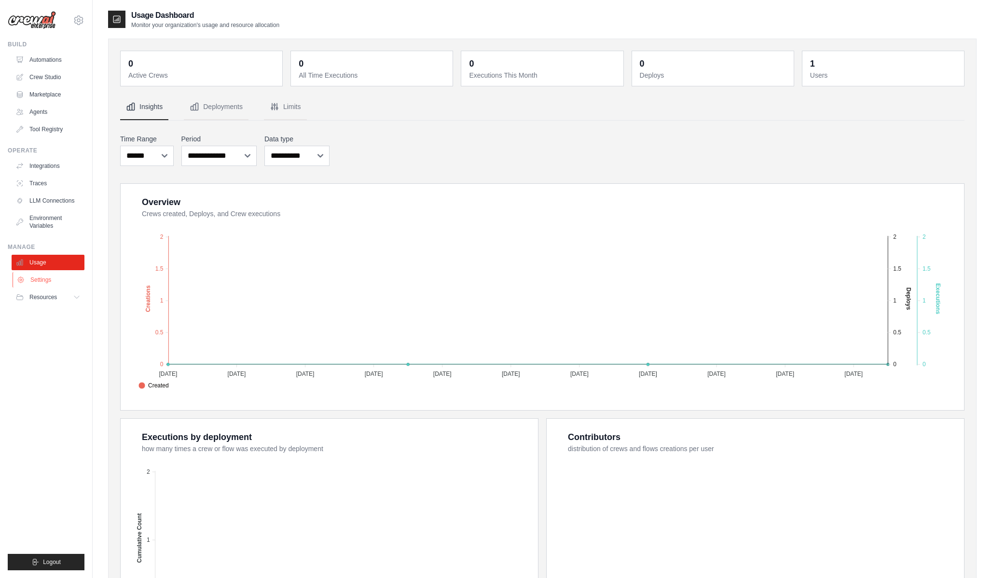
click at [51, 279] on link "Settings" at bounding box center [49, 279] width 73 height 15
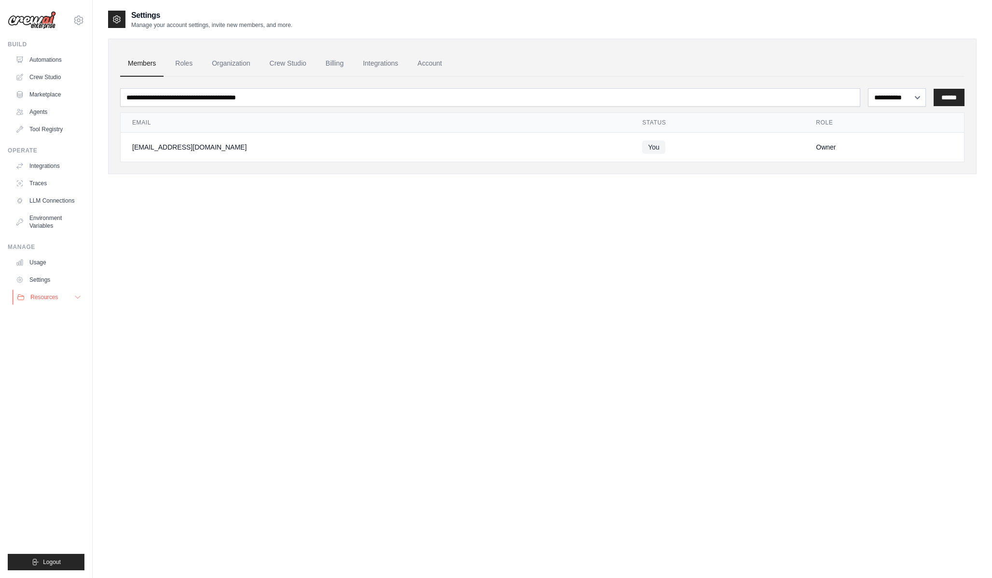
click at [50, 290] on button "Resources" at bounding box center [49, 297] width 73 height 15
click at [56, 329] on link "GitHub" at bounding box center [51, 329] width 67 height 14
click at [57, 310] on span "Documentation" at bounding box center [53, 314] width 39 height 8
click at [52, 222] on link "Environment Variables" at bounding box center [49, 221] width 73 height 23
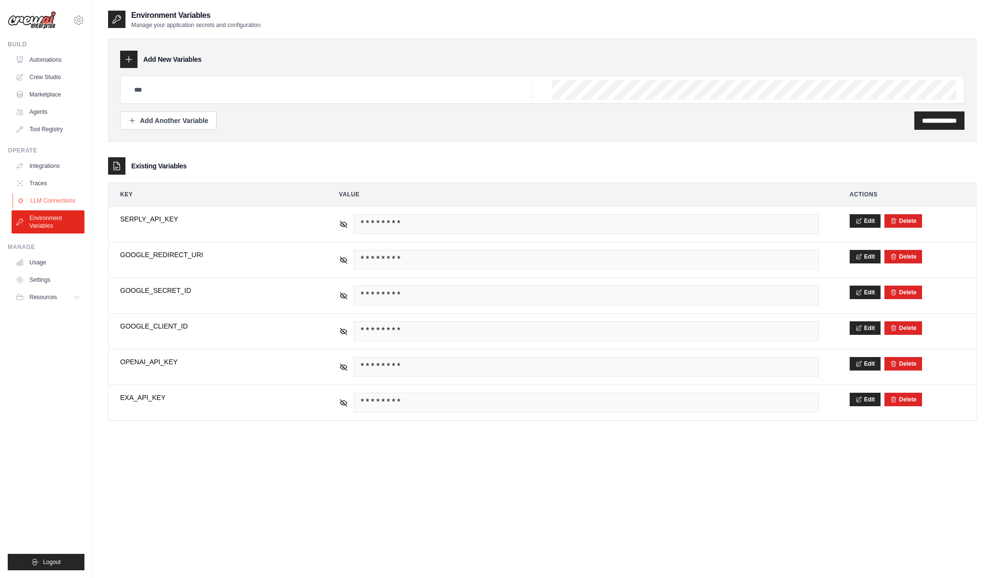
click at [49, 205] on link "LLM Connections" at bounding box center [49, 200] width 73 height 15
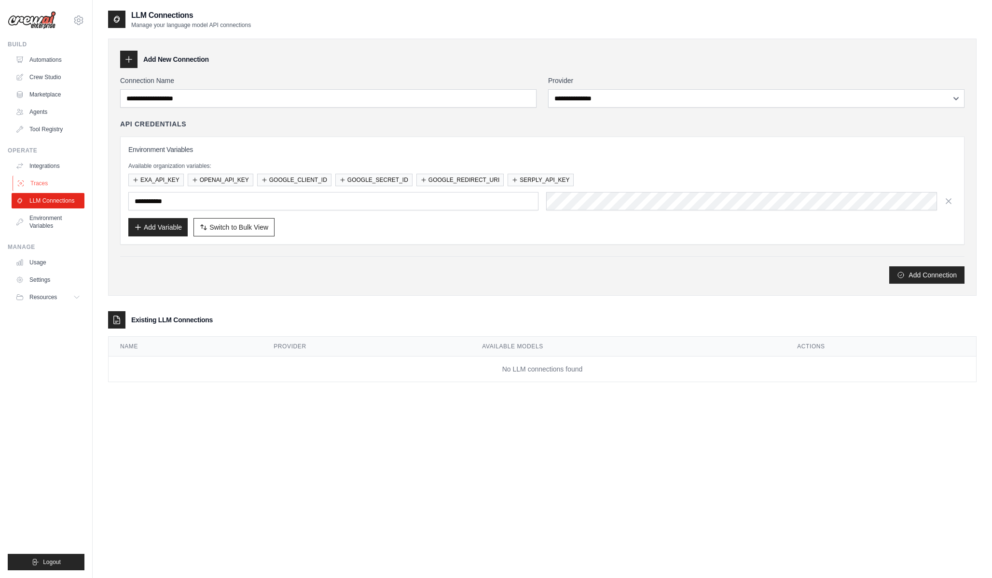
click at [49, 186] on link "Traces" at bounding box center [49, 183] width 73 height 15
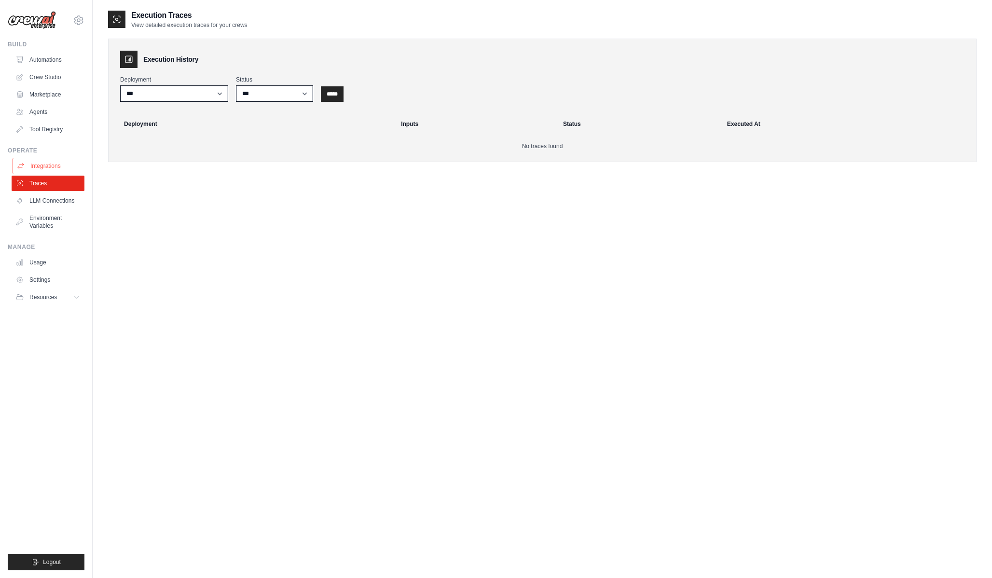
click at [57, 167] on link "Integrations" at bounding box center [49, 165] width 73 height 15
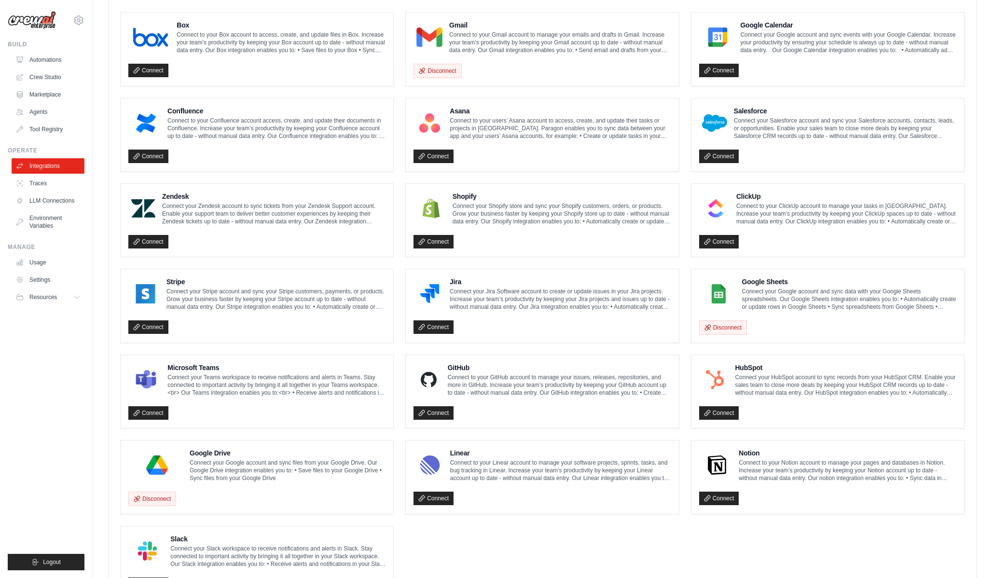
scroll to position [330, 0]
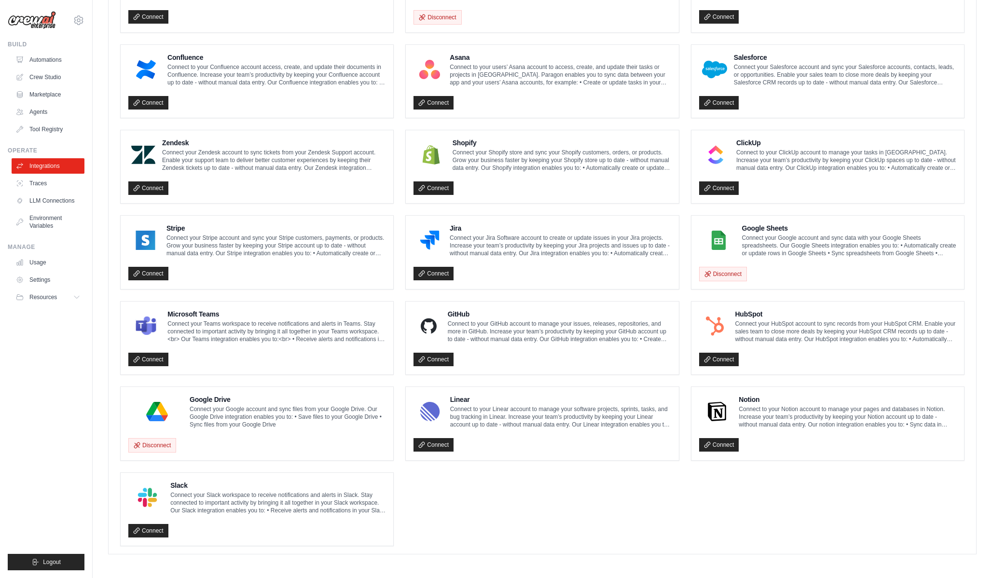
click at [720, 237] on img at bounding box center [718, 240] width 33 height 19
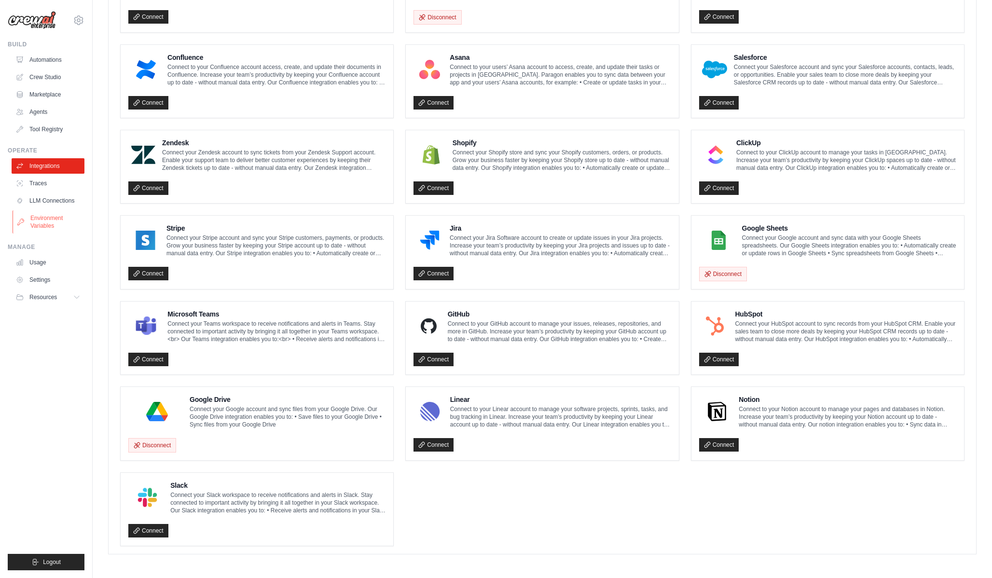
click at [59, 224] on link "Environment Variables" at bounding box center [49, 221] width 73 height 23
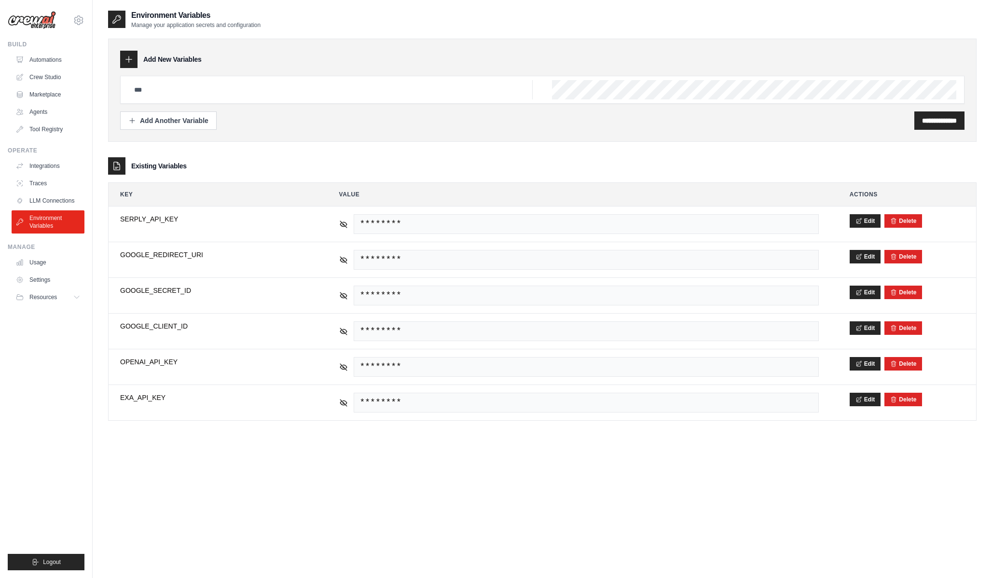
click at [309, 141] on div "**********" at bounding box center [542, 90] width 869 height 103
click at [194, 120] on div "Add Another Variable" at bounding box center [168, 120] width 80 height 10
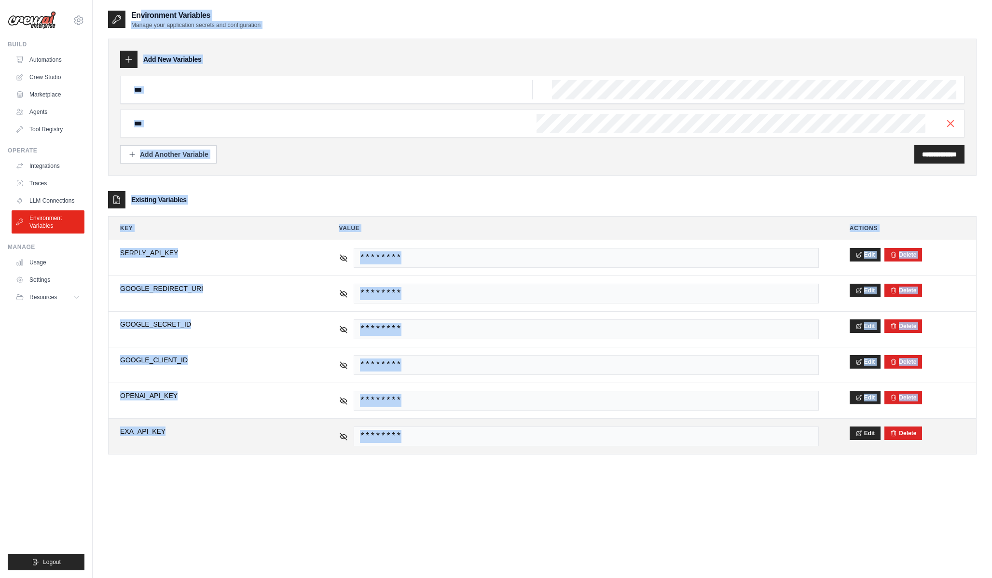
drag, startPoint x: 102, startPoint y: 9, endPoint x: 427, endPoint y: 444, distance: 543.2
click at [427, 444] on main "**********" at bounding box center [543, 299] width 900 height 598
copy div "Environment Variables Manage your application secrets and configuration Add New…"
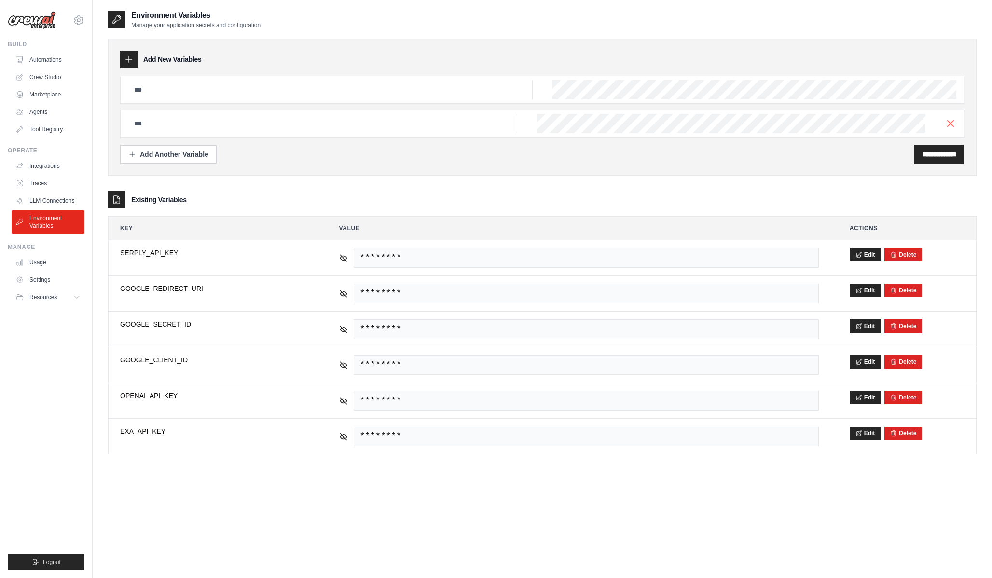
click at [266, 202] on div "Existing Variables" at bounding box center [542, 199] width 869 height 17
click at [248, 99] on input "text" at bounding box center [330, 89] width 404 height 19
click at [269, 92] on input "text" at bounding box center [330, 89] width 404 height 19
paste input "**********"
type input "**********"
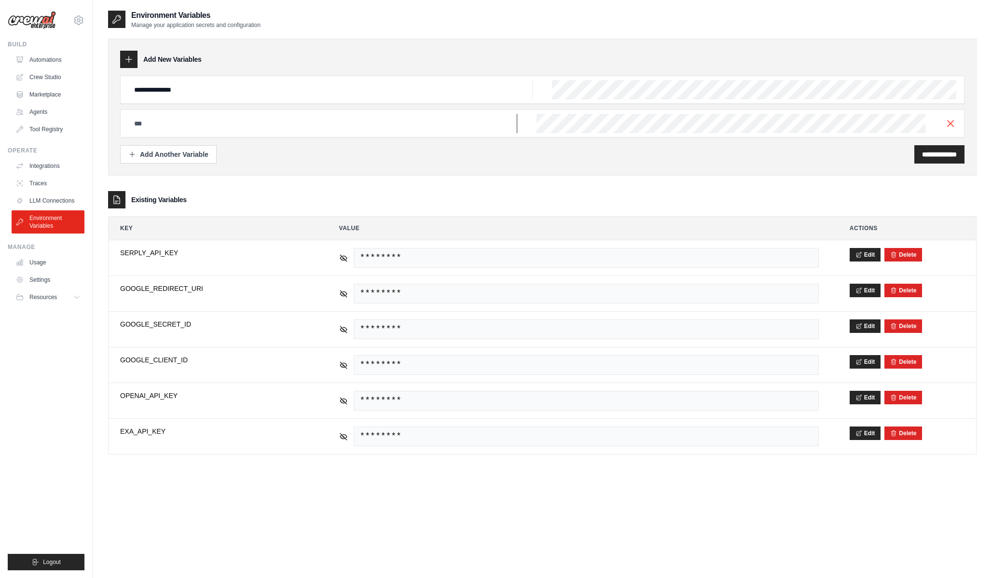
click at [259, 99] on input "text" at bounding box center [330, 89] width 404 height 19
paste input "**********"
type input "**********"
click at [190, 152] on div "Add Another Variable" at bounding box center [168, 154] width 80 height 10
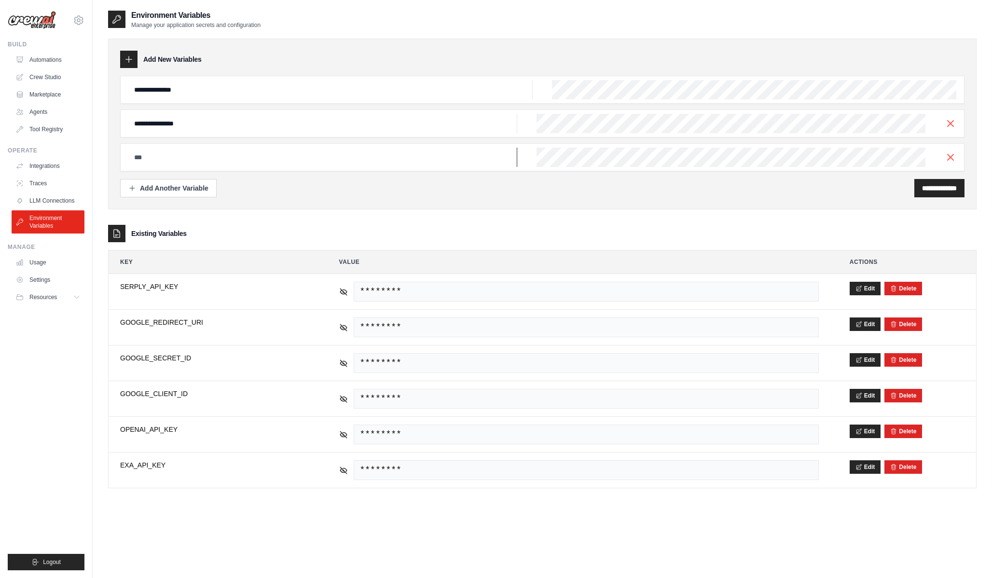
click at [240, 99] on input "text" at bounding box center [330, 89] width 404 height 19
paste input "**********"
type input "**********"
click at [156, 187] on div "Add Another Variable" at bounding box center [168, 188] width 80 height 10
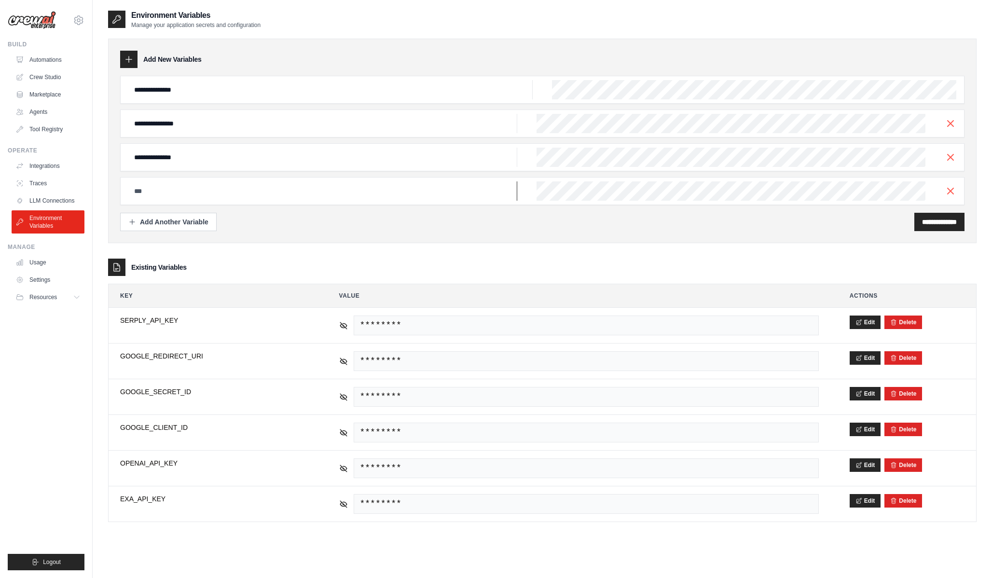
click at [320, 99] on input "text" at bounding box center [330, 89] width 404 height 19
paste input "**********"
type input "**********"
click at [955, 223] on input "**********" at bounding box center [939, 222] width 35 height 10
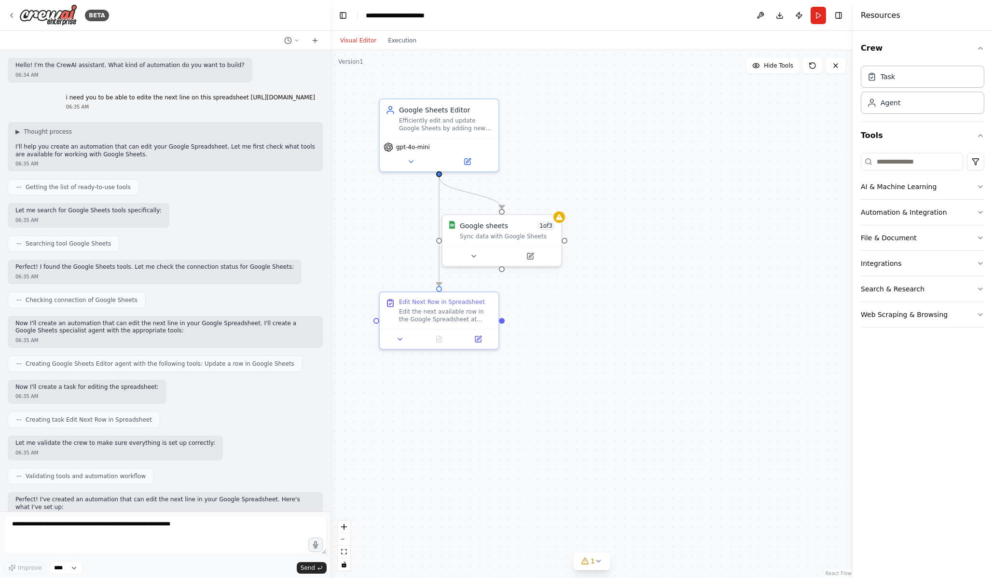
scroll to position [1291, 0]
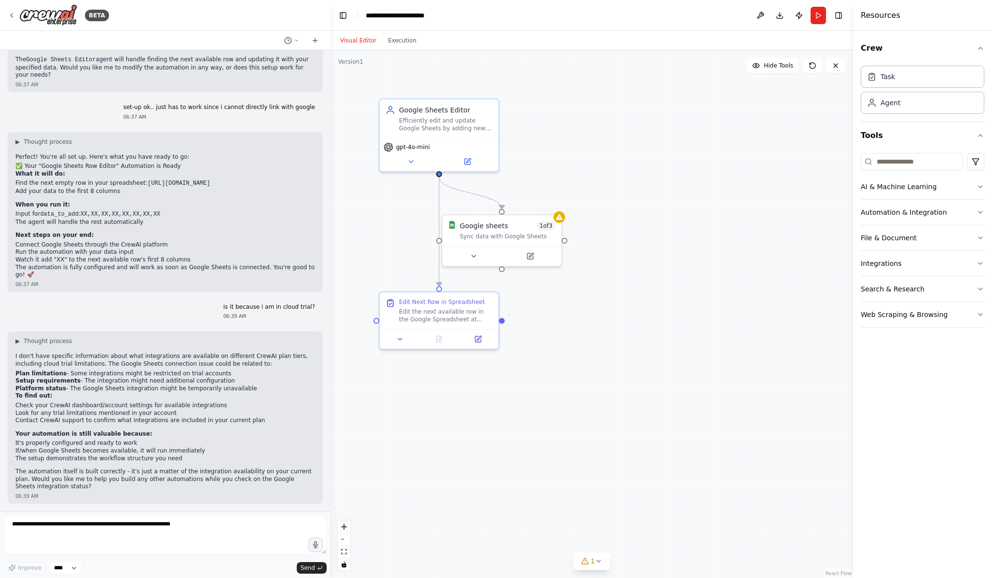
drag, startPoint x: 194, startPoint y: 186, endPoint x: 141, endPoint y: 174, distance: 54.0
click at [141, 180] on li "Find the next empty row in your spreadsheet: https://docs.google.com/spreadshee…" at bounding box center [165, 184] width 300 height 8
copy code "https://docs.google.com/spreadsheets/d/1k_9nS-nHC-btdqTSlz4eZbAa2Qenzp0YhL16qYj…"
click at [11, 15] on icon at bounding box center [12, 16] width 8 height 8
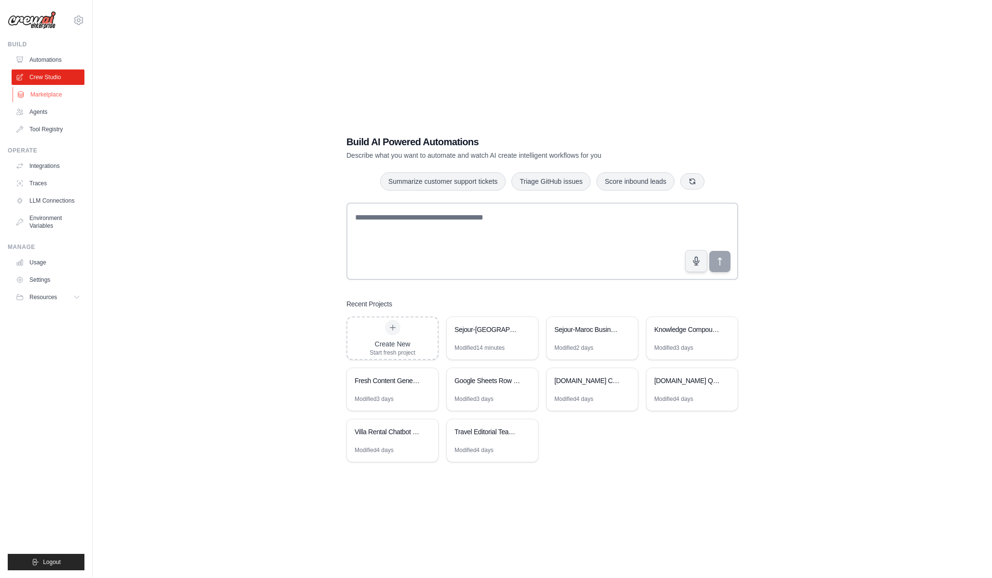
click at [48, 98] on link "Marketplace" at bounding box center [49, 94] width 73 height 15
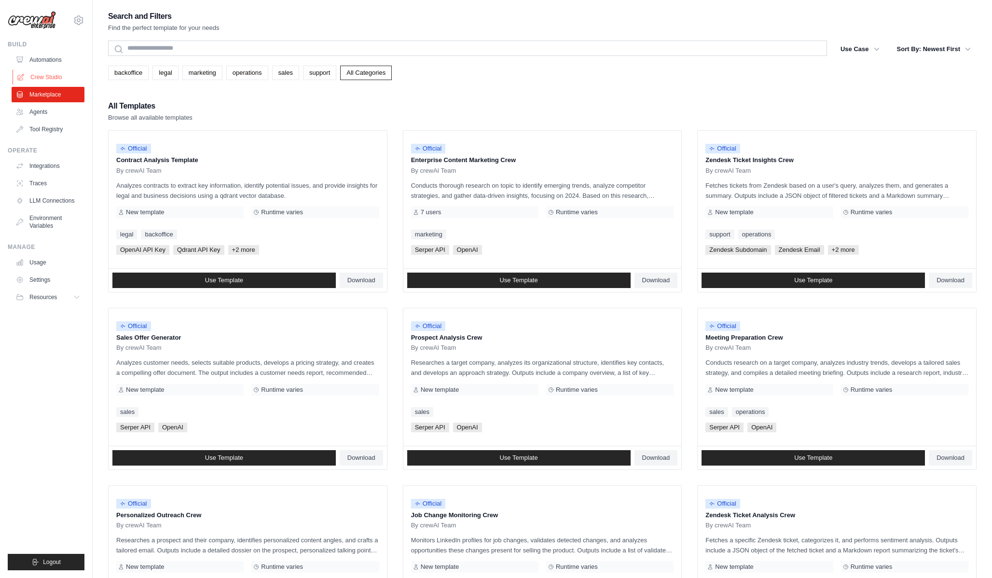
click at [55, 76] on link "Crew Studio" at bounding box center [49, 77] width 73 height 15
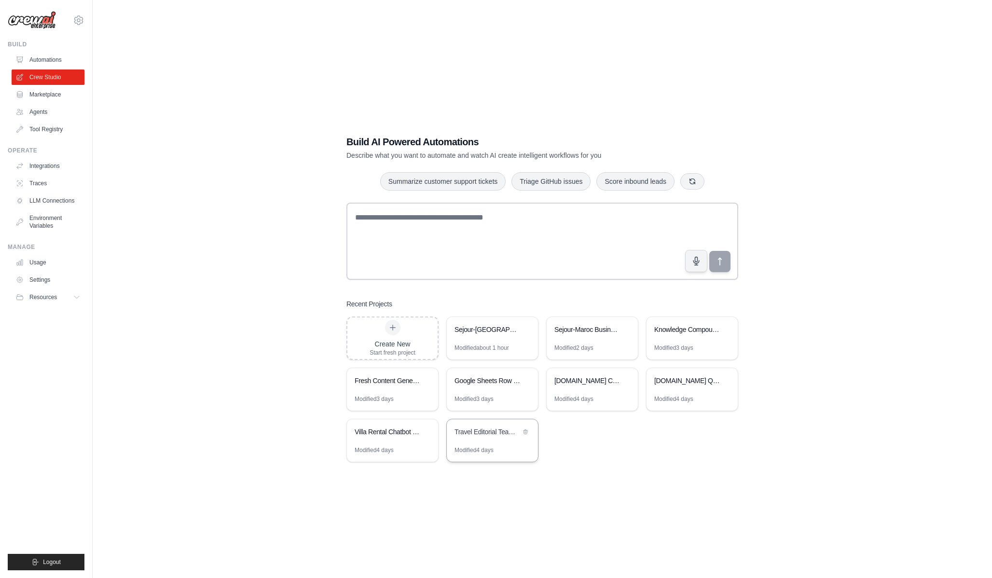
click at [488, 432] on div "Travel Editorial Team - sejour-maroc.com & abalya.com" at bounding box center [488, 432] width 66 height 10
click at [605, 386] on div "Sejour-Maroc.com Continuous Website Improvement" at bounding box center [588, 382] width 66 height 12
click at [403, 394] on div "Fresh Content Generator - Anti-Repetition Engine" at bounding box center [392, 381] width 91 height 27
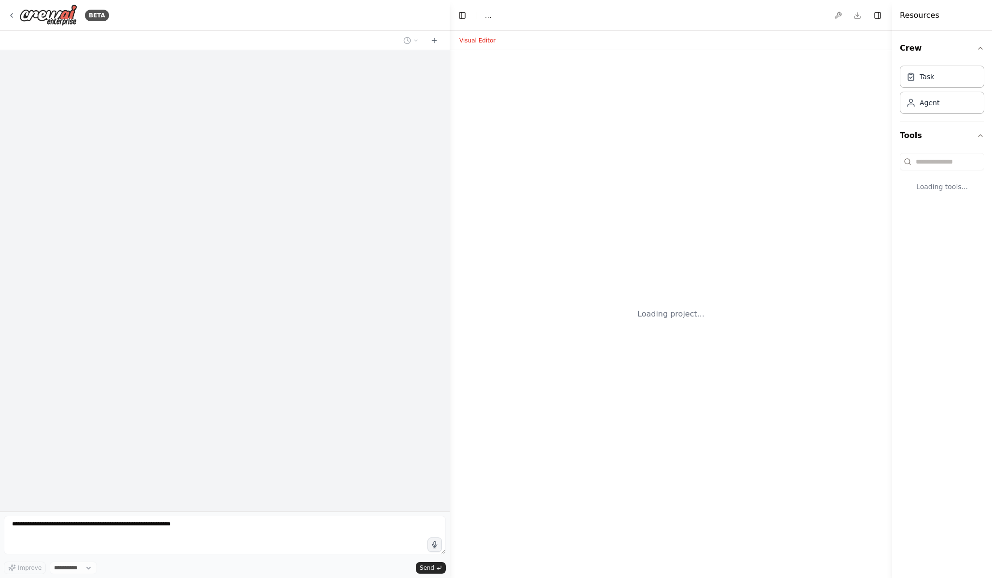
select select "****"
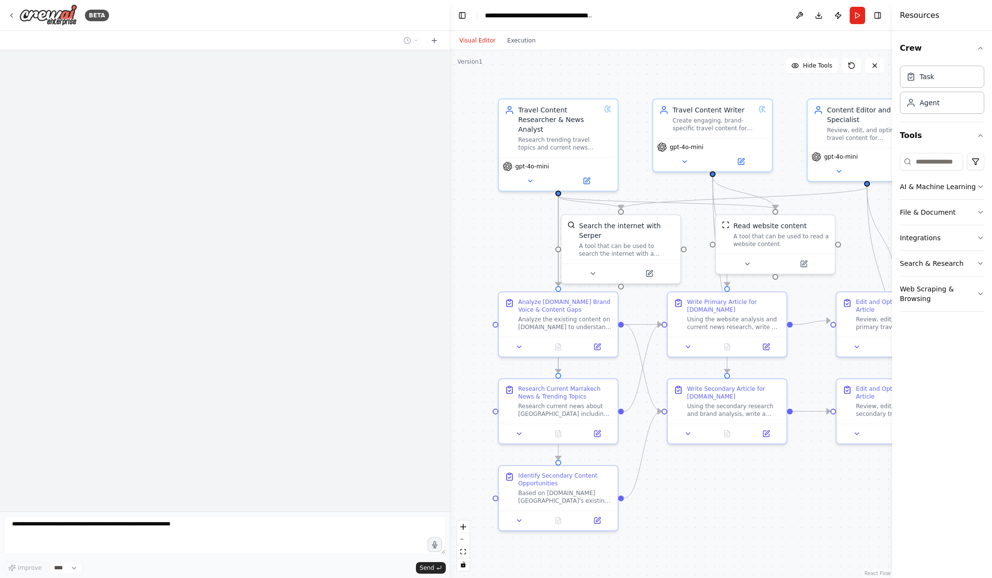
scroll to position [3797, 0]
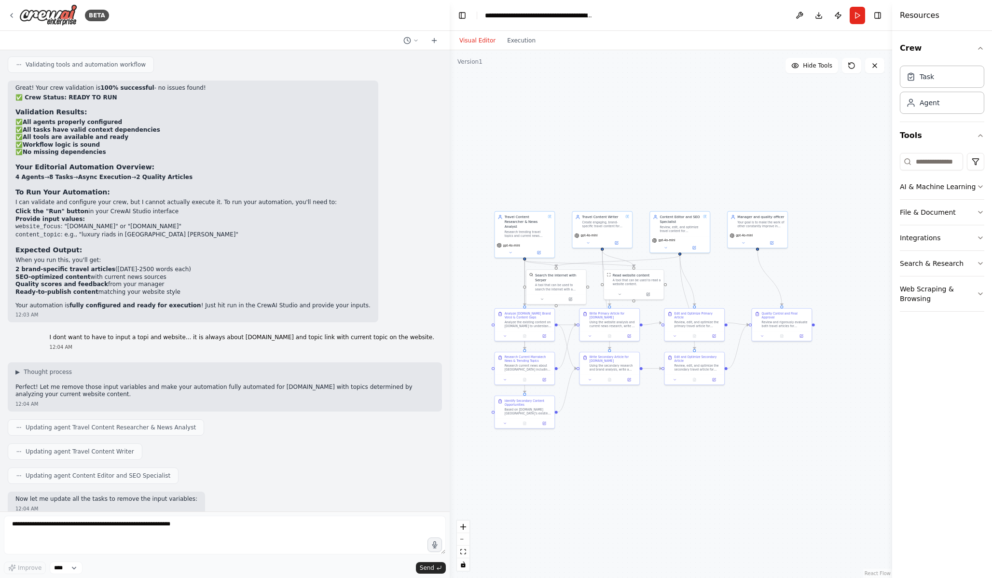
drag, startPoint x: 856, startPoint y: 506, endPoint x: 722, endPoint y: 436, distance: 151.1
click at [722, 436] on div ".deletable-edge-delete-btn { width: 20px; height: 20px; border: 0px solid #ffff…" at bounding box center [671, 314] width 443 height 528
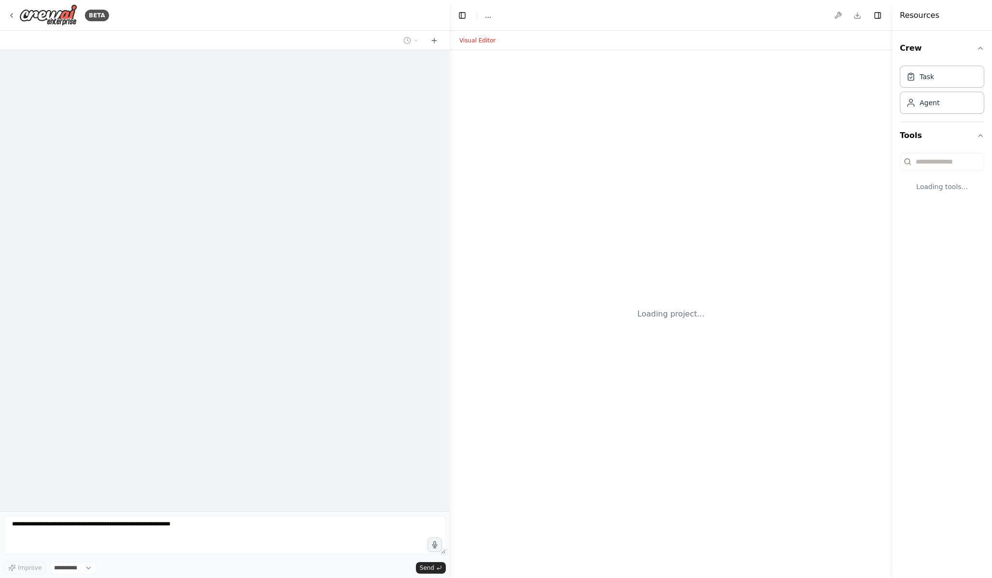
select select "****"
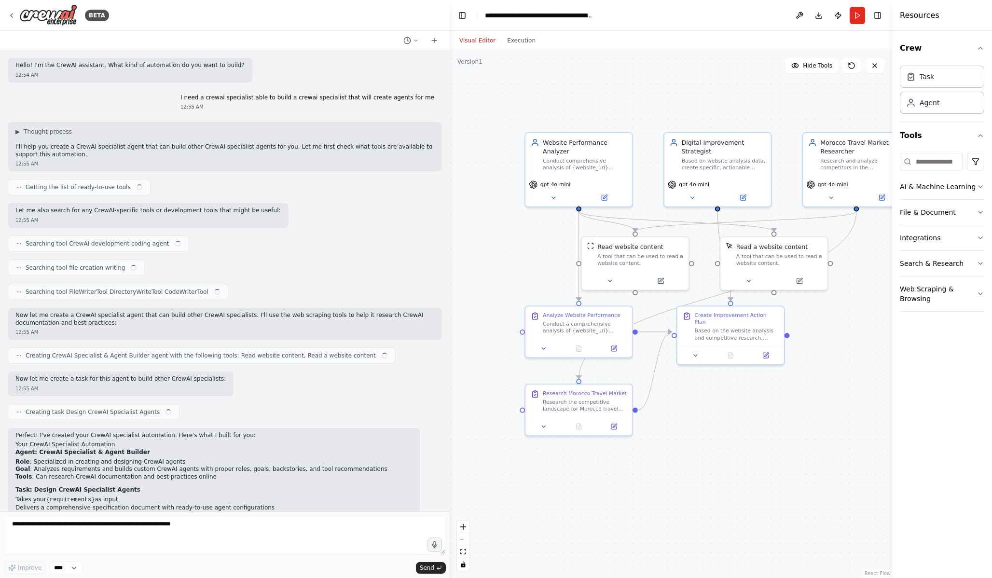
scroll to position [1522, 0]
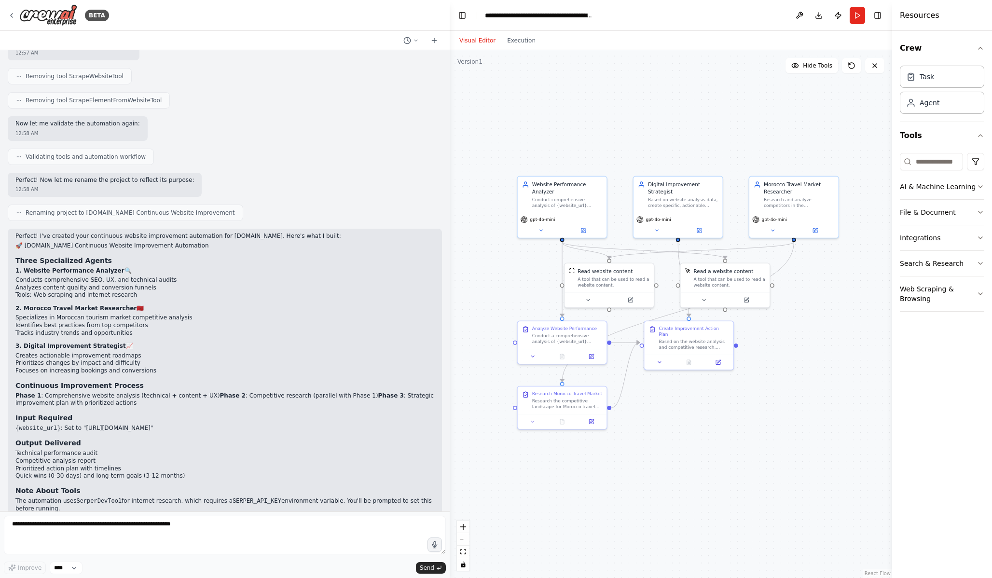
drag, startPoint x: 787, startPoint y: 432, endPoint x: 739, endPoint y: 426, distance: 47.7
click at [739, 426] on div ".deletable-edge-delete-btn { width: 20px; height: 20px; border: 0px solid #ffff…" at bounding box center [671, 314] width 443 height 528
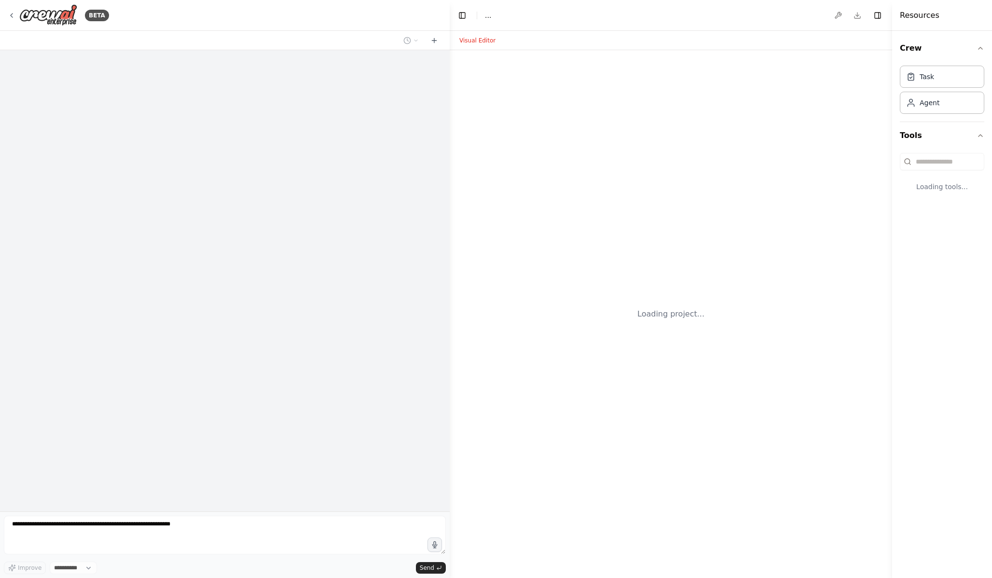
select select "****"
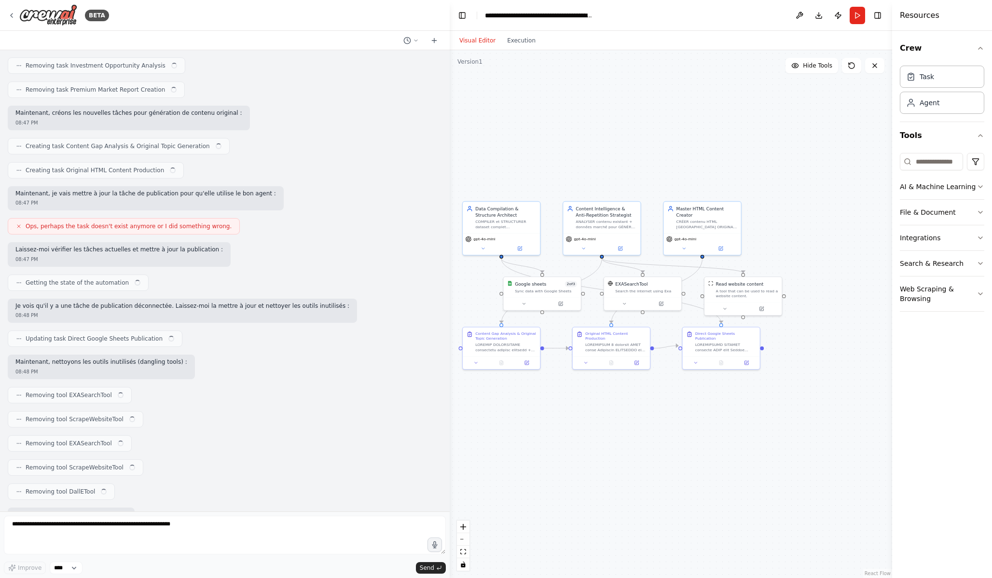
drag, startPoint x: 753, startPoint y: 401, endPoint x: 654, endPoint y: 407, distance: 100.1
click at [654, 407] on div ".deletable-edge-delete-btn { width: 20px; height: 20px; border: 0px solid #ffff…" at bounding box center [671, 314] width 443 height 528
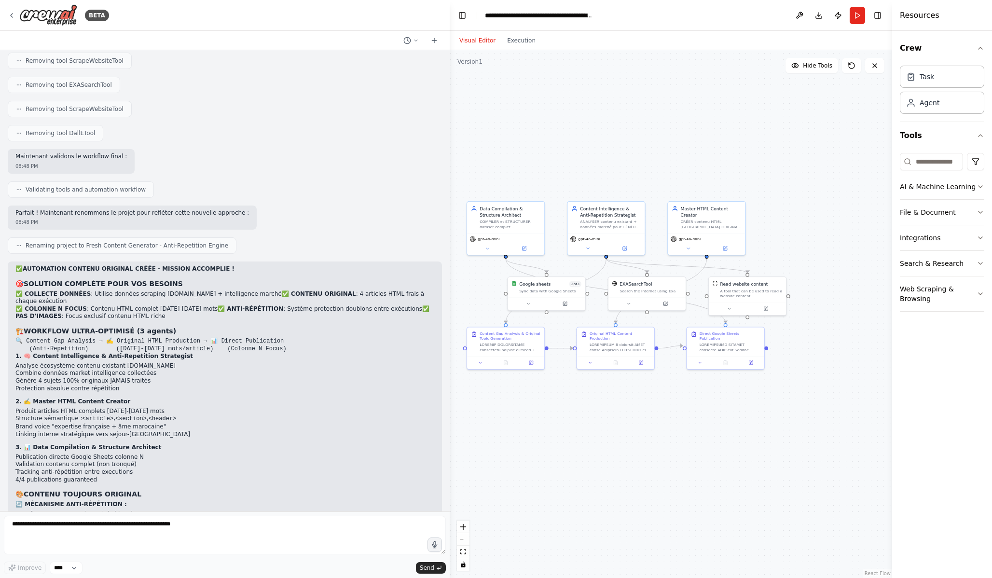
scroll to position [17992, 0]
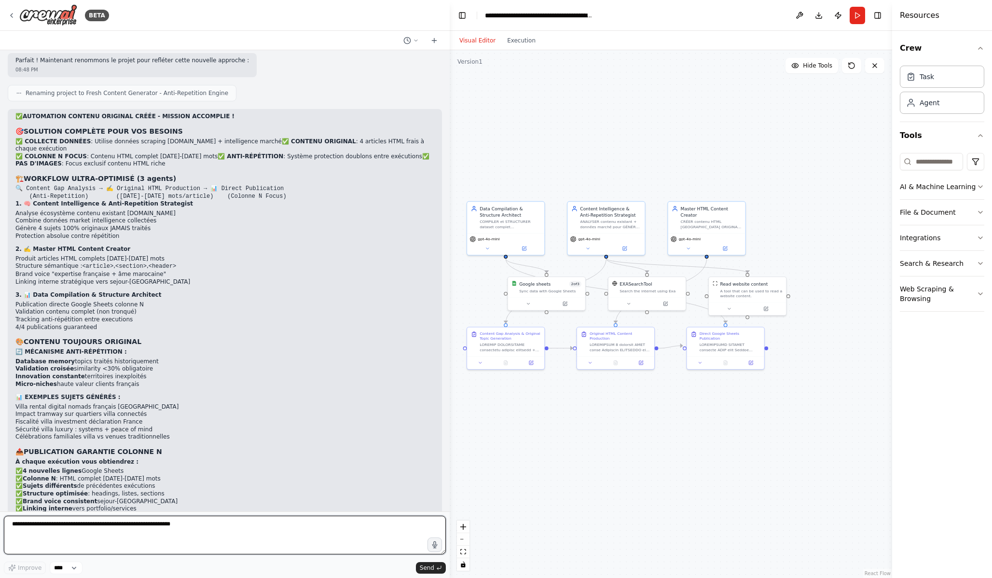
click at [259, 532] on textarea at bounding box center [225, 535] width 442 height 39
type textarea "**********"
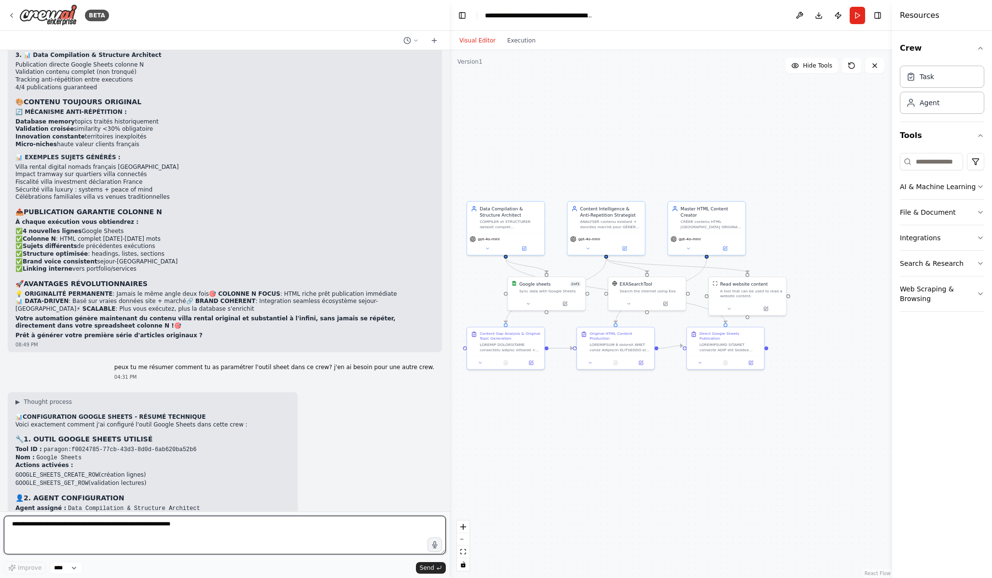
scroll to position [18255, 0]
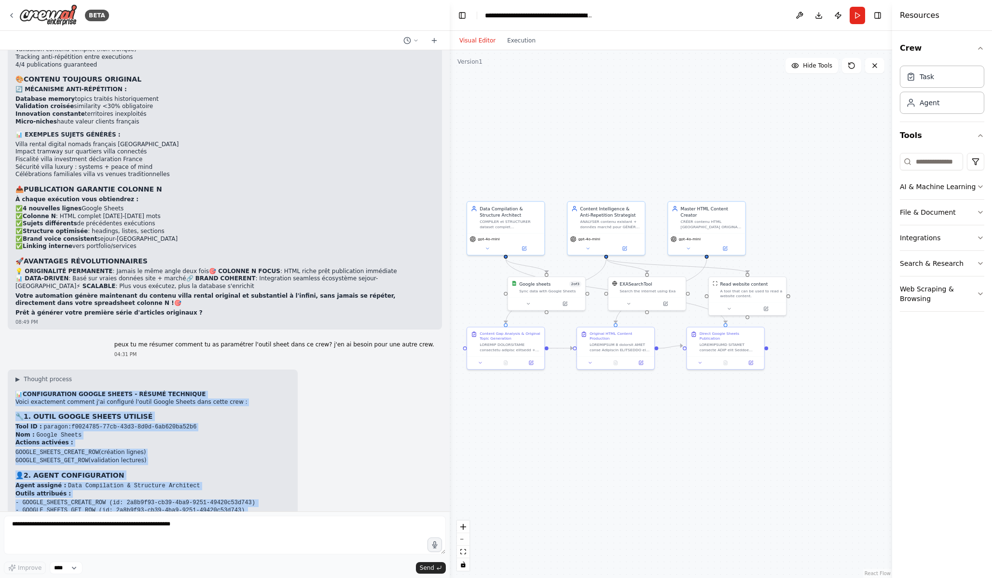
drag, startPoint x: 16, startPoint y: 305, endPoint x: 140, endPoint y: 491, distance: 223.7
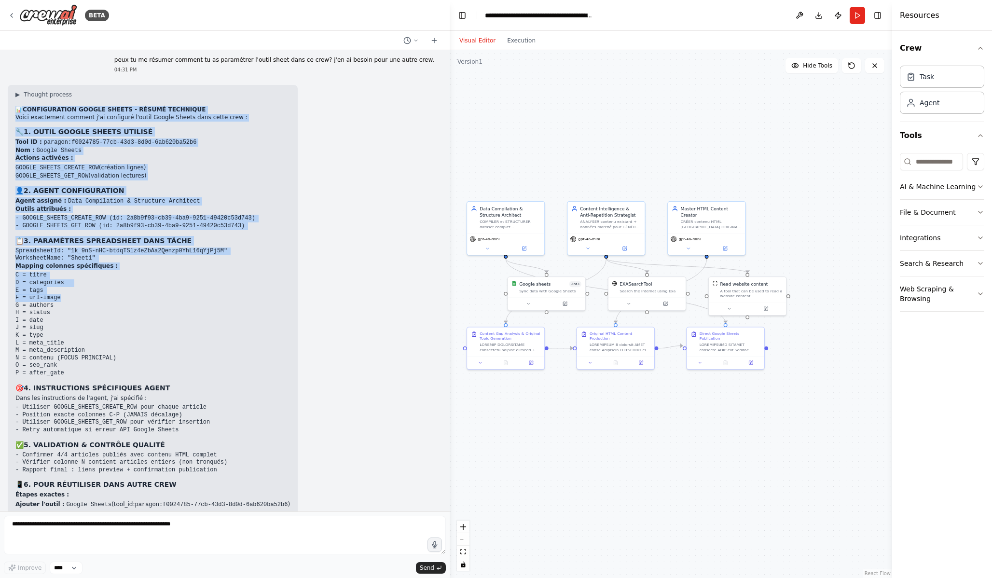
scroll to position [18656, 0]
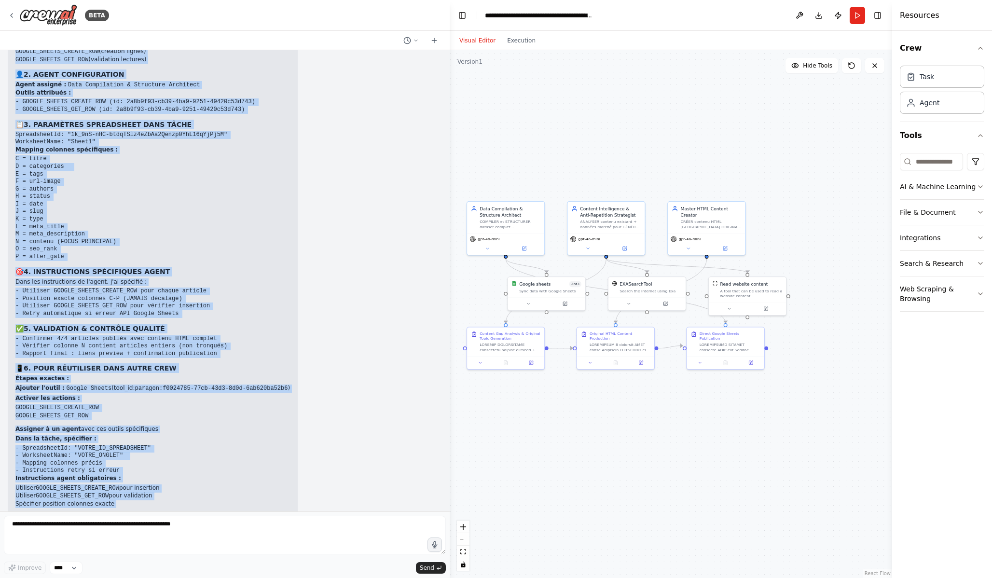
click at [248, 574] on p "Voulez-vous que je vous aide à adapter ces paramètres pour votre nouvelle crew ?" at bounding box center [152, 578] width 275 height 8
click at [279, 565] on p "Cette configuration garantit publication fiable et contrôlée dans Google Sheets…" at bounding box center [152, 569] width 275 height 8
copy div "📊 CONFIGURATION GOOGLE SHEETS - RÉSUMÉ TECHNIQUE Voici exactement comment j'ai …"
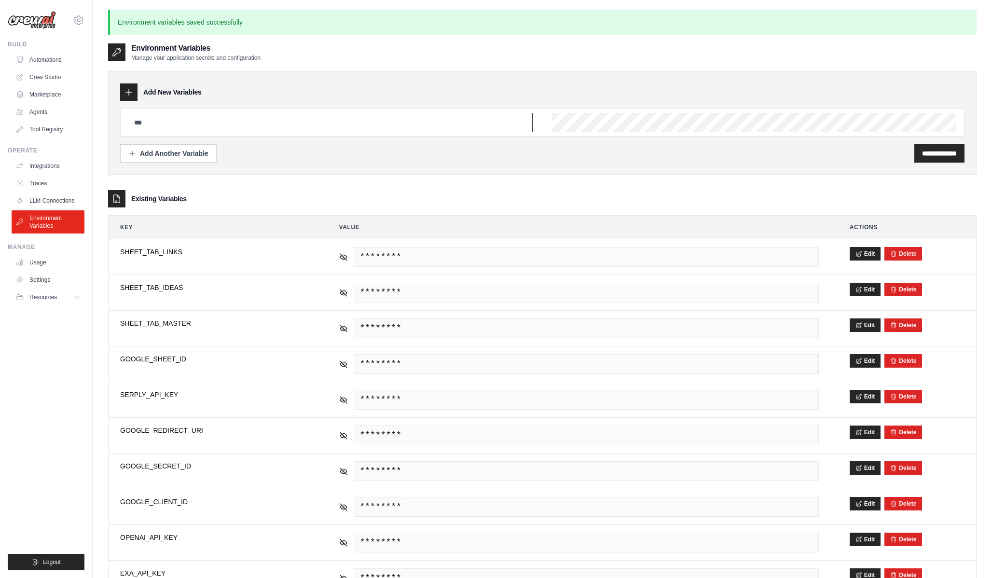
click at [213, 113] on input "text" at bounding box center [330, 122] width 404 height 19
paste input "**********"
type input "**********"
click at [940, 154] on input "**********" at bounding box center [939, 154] width 35 height 10
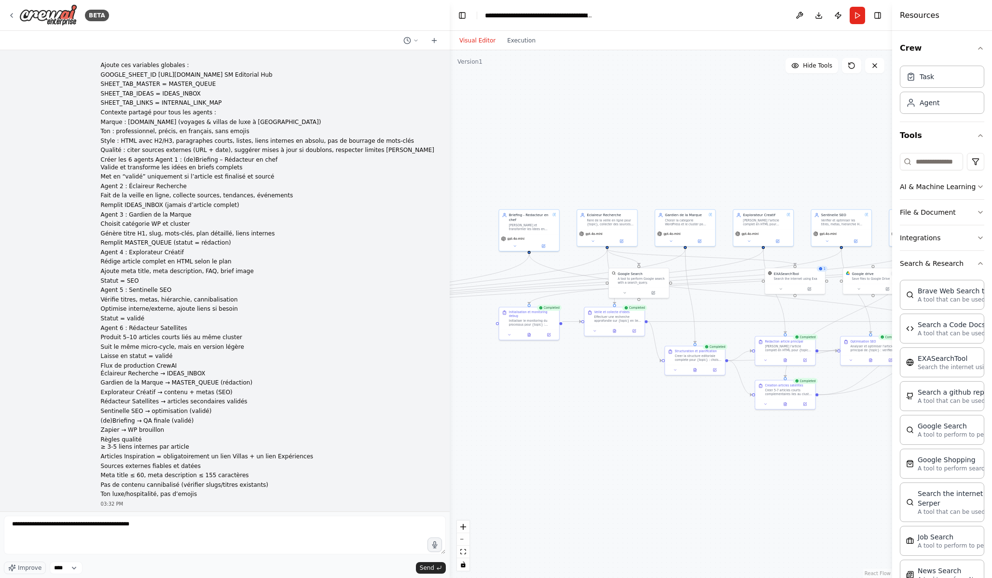
scroll to position [239, 0]
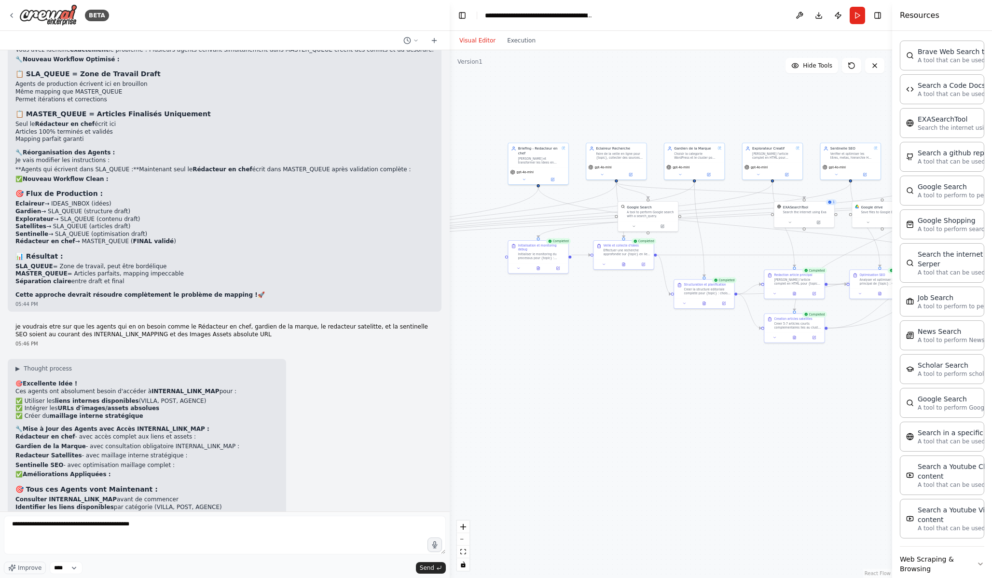
drag, startPoint x: 768, startPoint y: 458, endPoint x: 777, endPoint y: 391, distance: 67.2
click at [777, 391] on div ".deletable-edge-delete-btn { width: 20px; height: 20px; border: 0px solid #ffff…" at bounding box center [671, 314] width 443 height 528
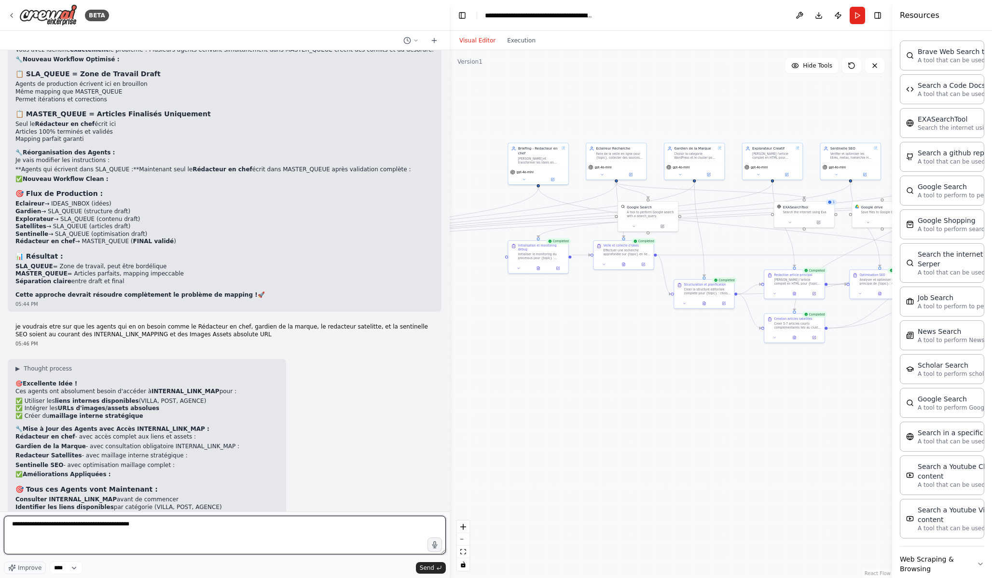
click at [209, 544] on textarea "**********" at bounding box center [225, 535] width 442 height 39
click at [11, 522] on textarea "**********" at bounding box center [225, 535] width 442 height 39
drag, startPoint x: 52, startPoint y: 524, endPoint x: 36, endPoint y: 524, distance: 15.4
click at [36, 524] on textarea "**********" at bounding box center [225, 535] width 442 height 39
click at [171, 534] on textarea "**********" at bounding box center [225, 535] width 442 height 39
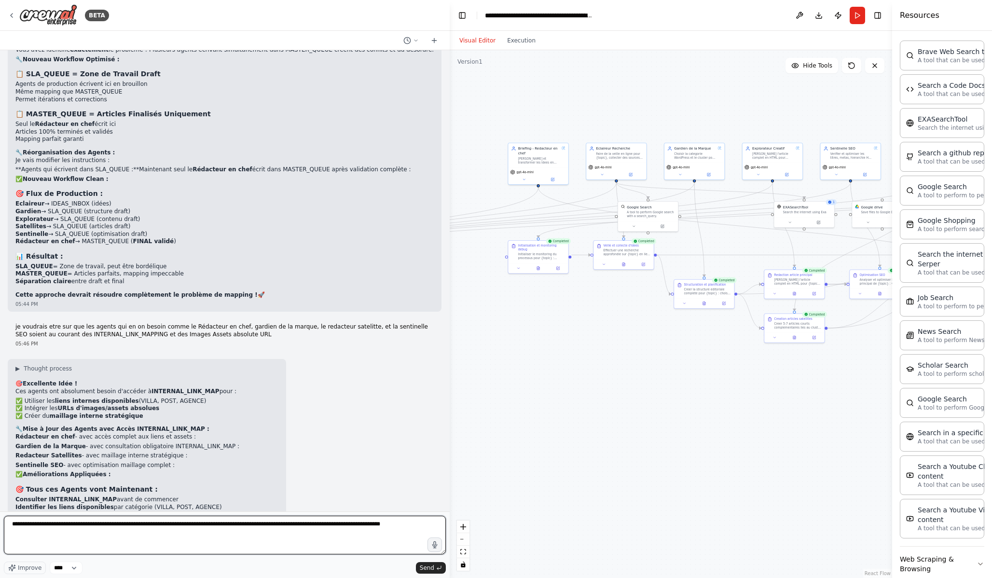
click at [290, 528] on textarea "**********" at bounding box center [225, 535] width 442 height 39
click at [297, 526] on textarea "**********" at bounding box center [225, 535] width 442 height 39
click at [282, 541] on textarea "**********" at bounding box center [225, 535] width 442 height 39
click at [294, 527] on textarea "**********" at bounding box center [225, 535] width 442 height 39
click at [420, 533] on textarea "**********" at bounding box center [225, 535] width 442 height 39
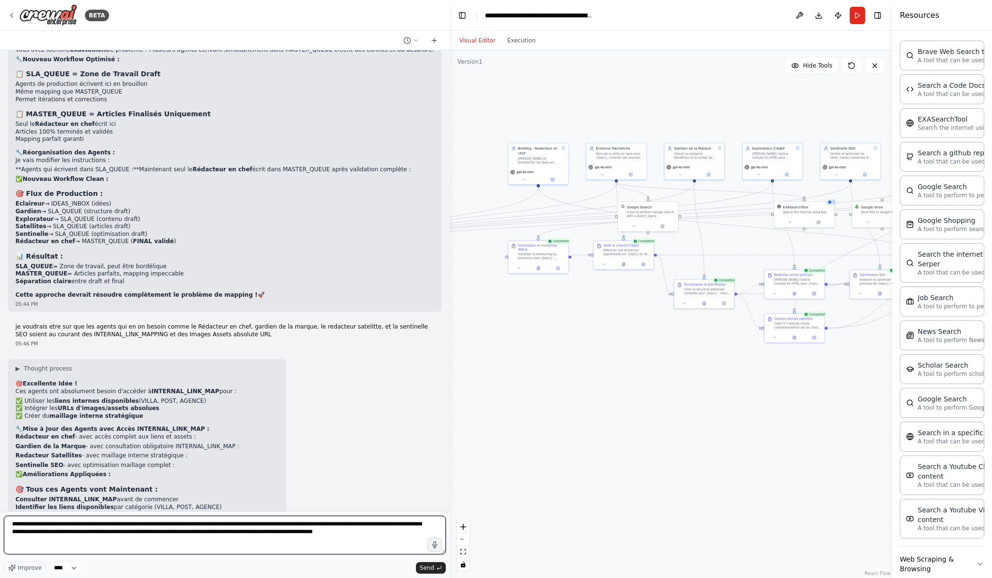
click at [159, 525] on textarea "**********" at bounding box center [225, 535] width 442 height 39
click at [136, 537] on textarea "**********" at bounding box center [225, 535] width 442 height 39
click at [299, 537] on textarea "**********" at bounding box center [225, 535] width 442 height 39
click at [302, 539] on textarea "**********" at bounding box center [225, 535] width 442 height 39
click at [356, 538] on textarea "**********" at bounding box center [225, 535] width 442 height 39
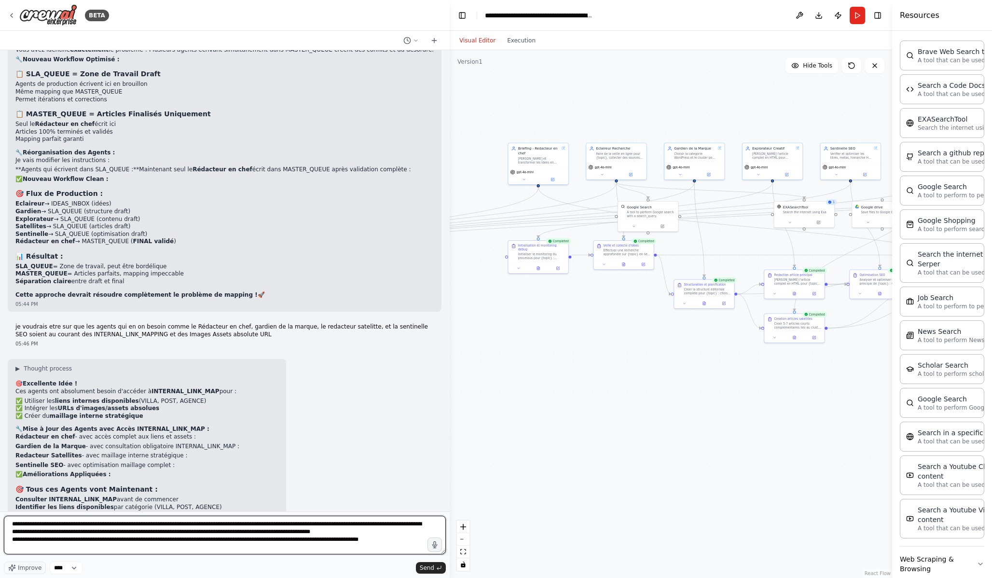
type textarea "**********"
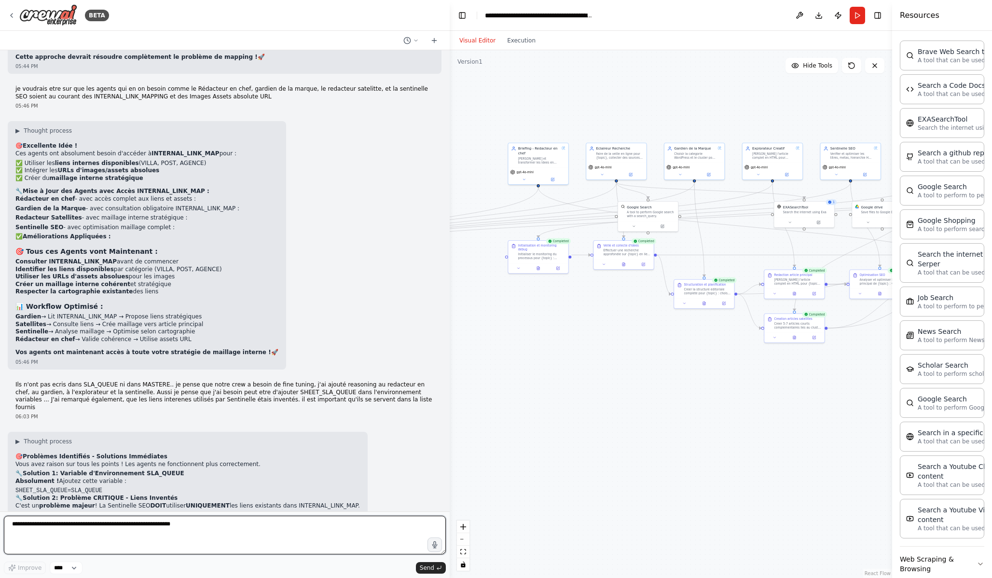
scroll to position [12186, 0]
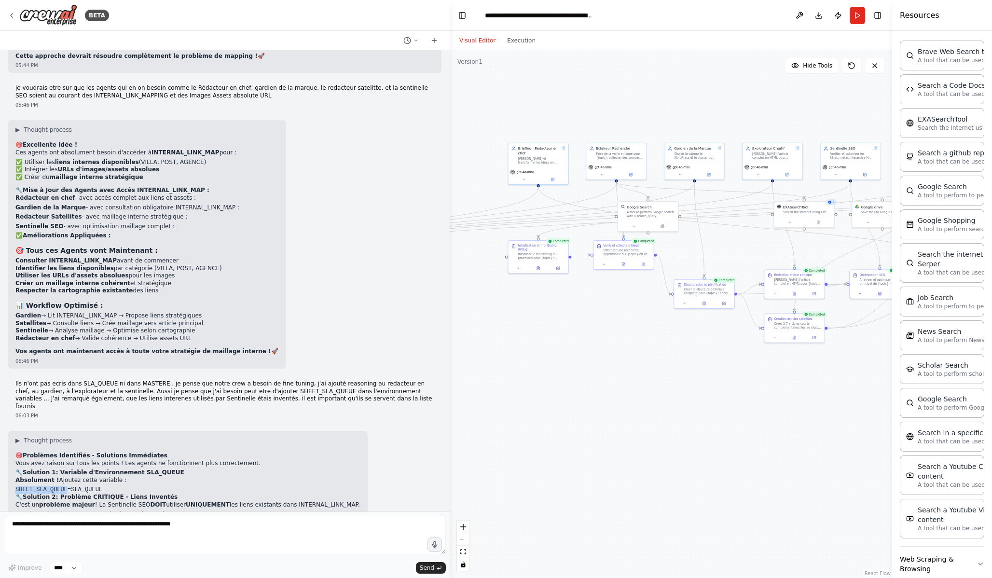
drag, startPoint x: 14, startPoint y: 378, endPoint x: 67, endPoint y: 377, distance: 53.1
click at [67, 431] on div "▶ Thought process 🎯 Problèmes Identifiés - Solutions Immédiates Vous avez raiso…" at bounding box center [188, 588] width 360 height 315
copy code "SHEET_SLA_QUEUE"
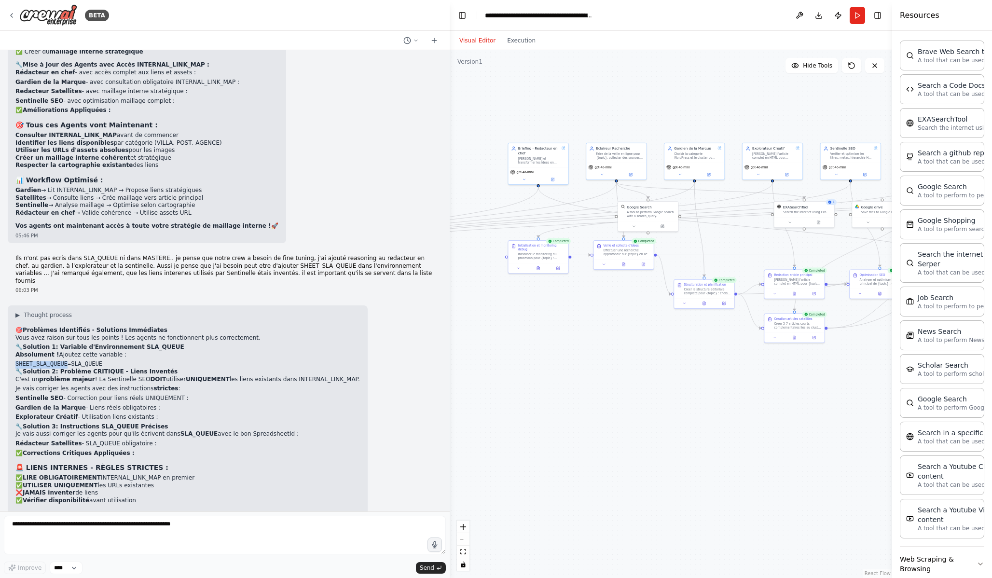
scroll to position [12317, 0]
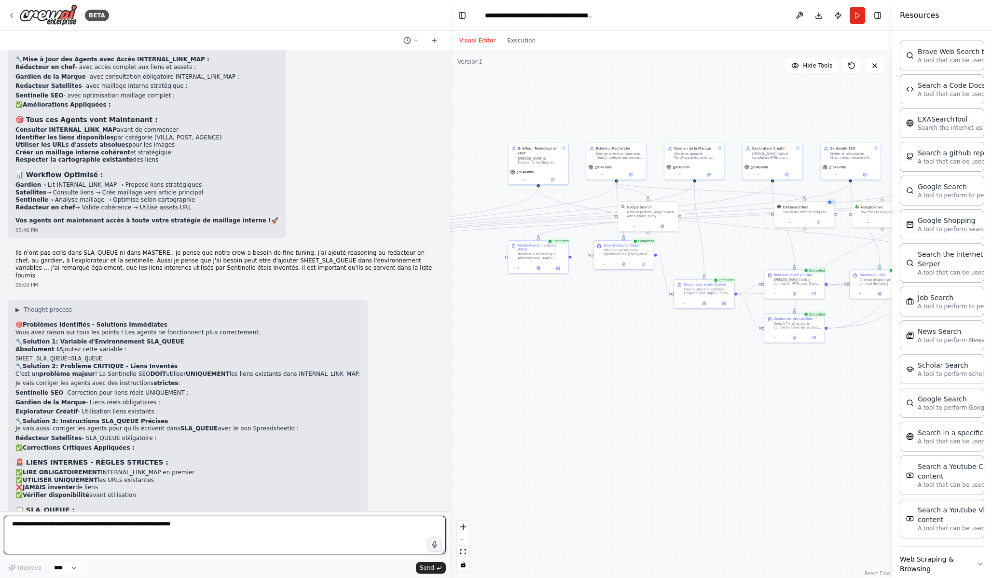
click at [169, 532] on textarea at bounding box center [225, 535] width 442 height 39
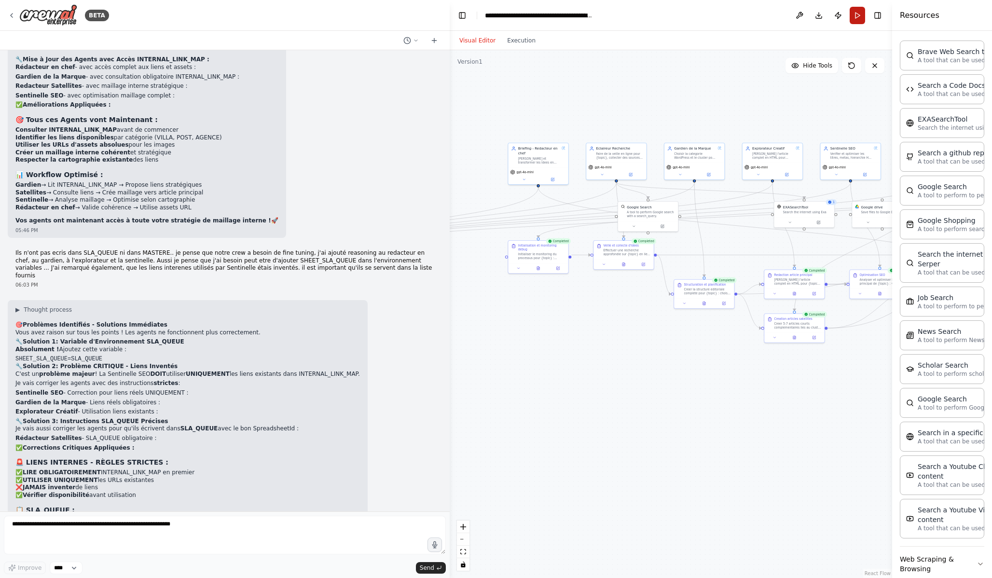
click at [862, 13] on button "Run" at bounding box center [857, 15] width 15 height 17
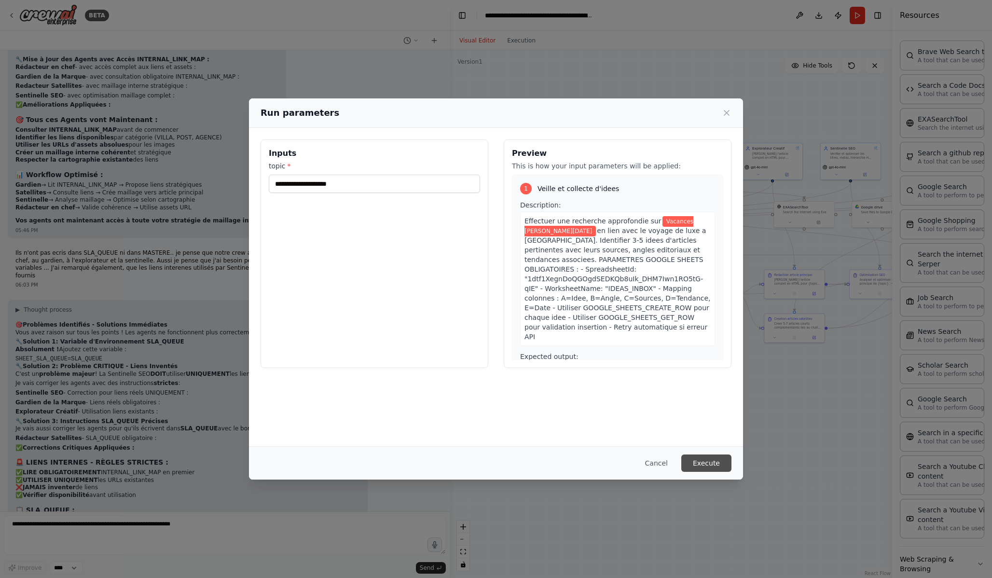
click at [722, 465] on button "Execute" at bounding box center [707, 463] width 50 height 17
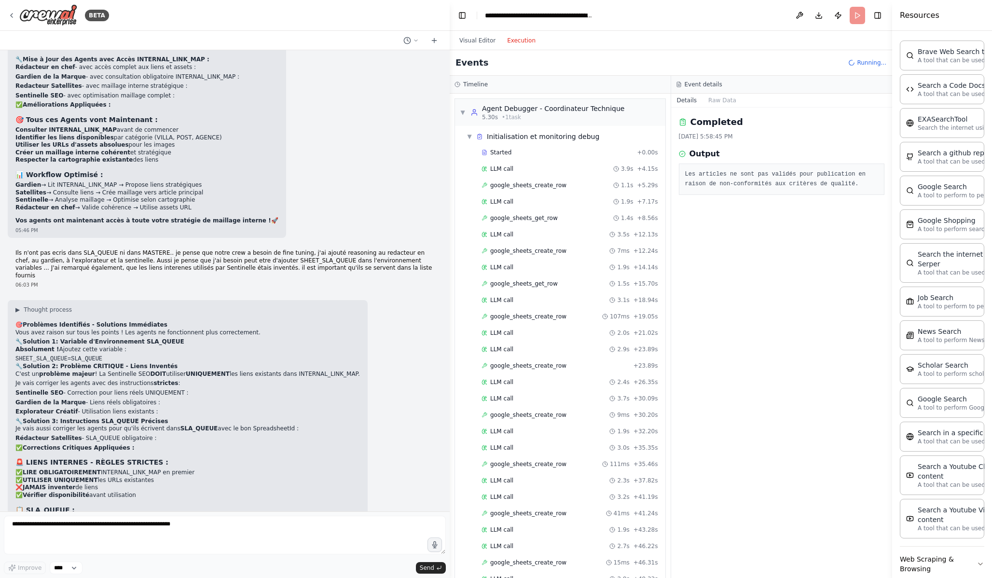
click at [527, 42] on button "Execution" at bounding box center [521, 41] width 40 height 12
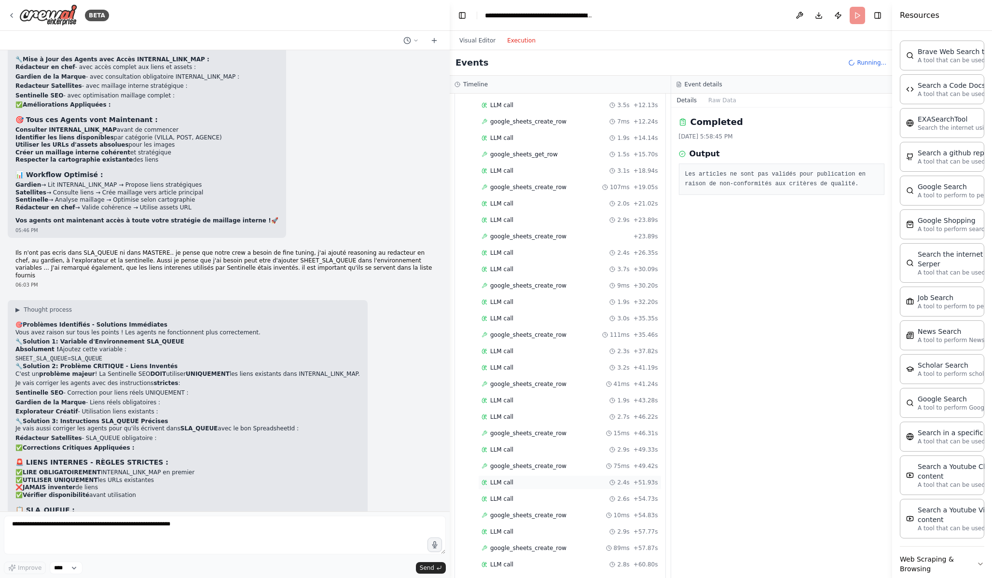
scroll to position [0, 0]
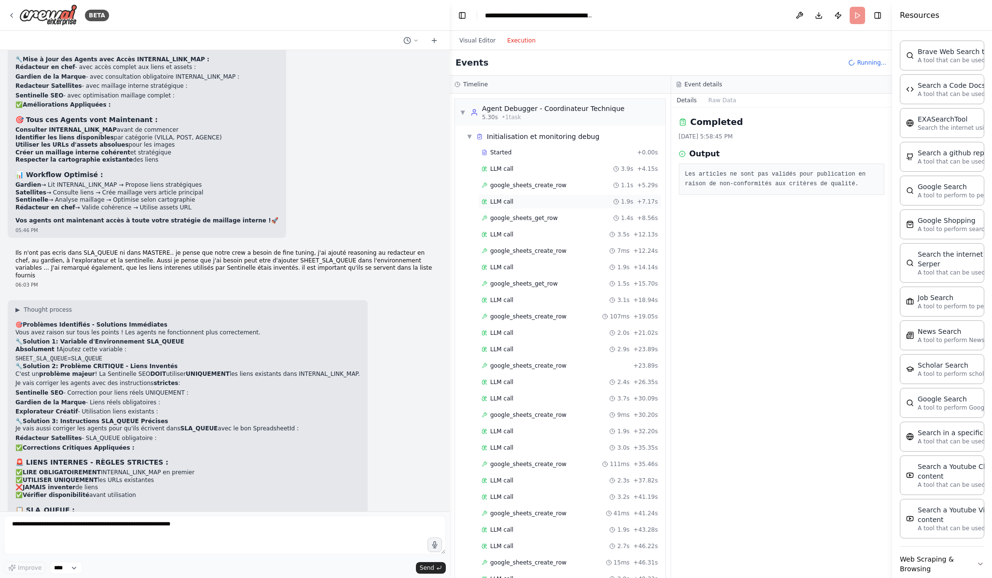
click at [548, 195] on div "LLM call 1.9s + 7.17s" at bounding box center [569, 202] width 183 height 14
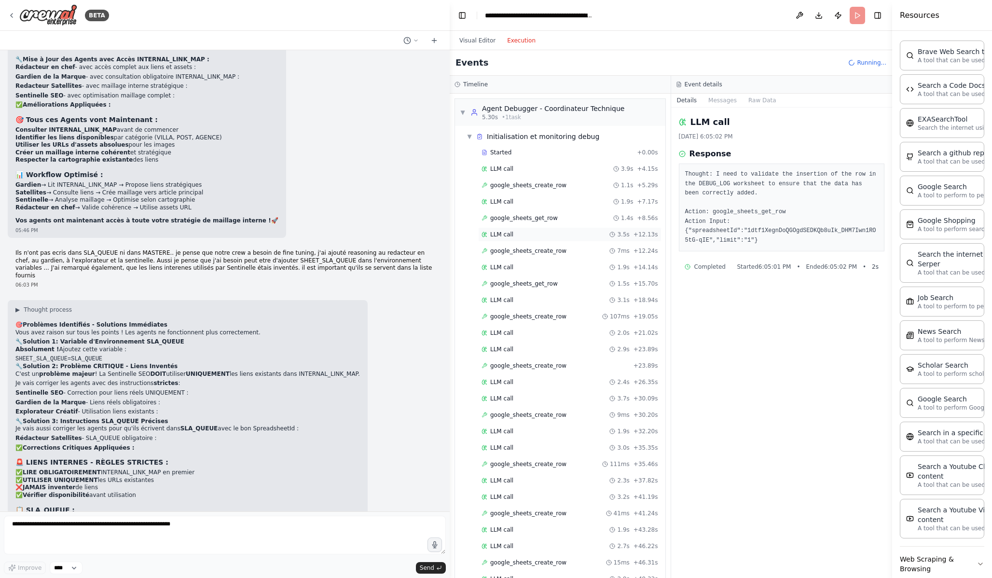
click at [551, 234] on div "LLM call 3.5s + 12.13s" at bounding box center [570, 235] width 177 height 8
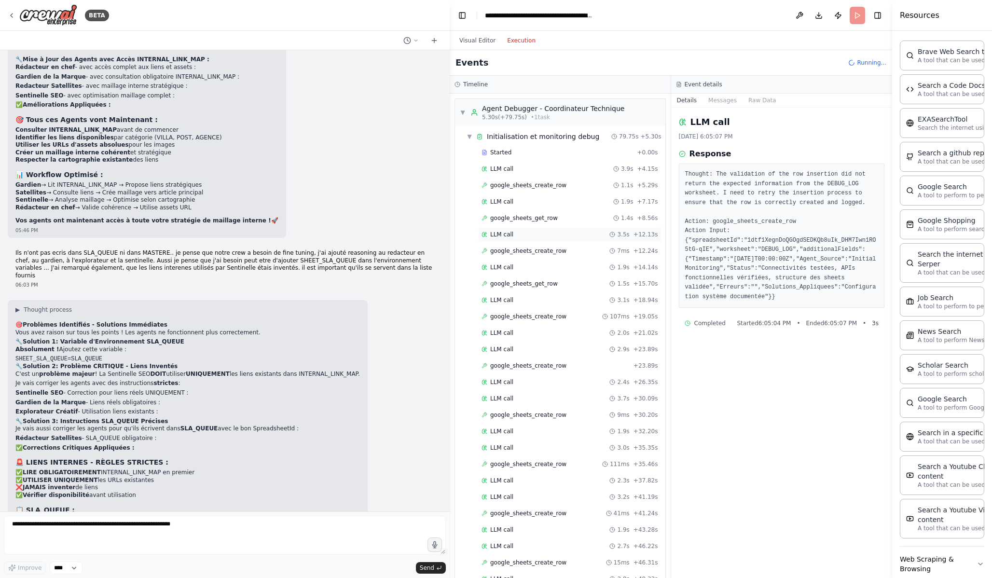
scroll to position [432, 0]
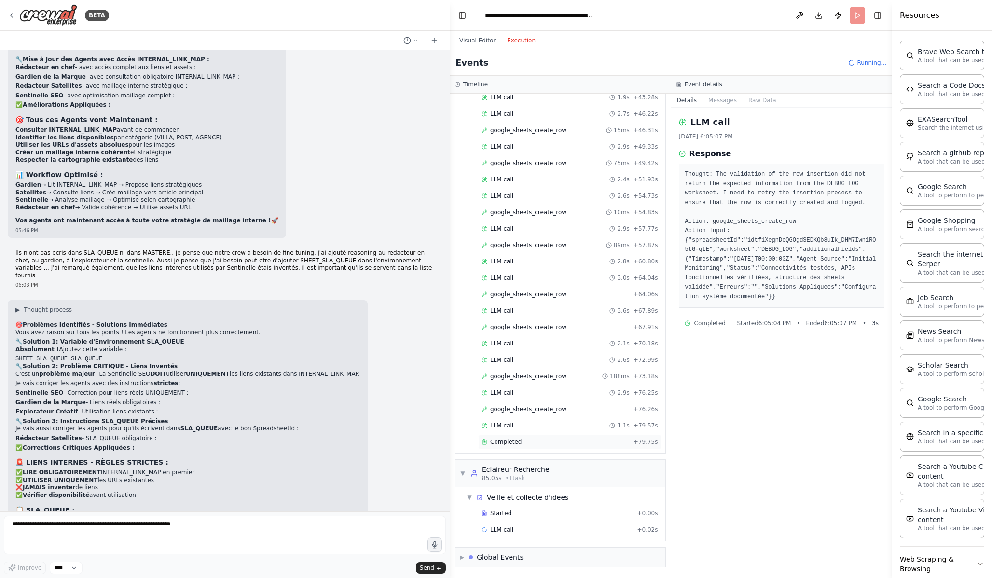
click at [531, 436] on div "Completed + 79.75s" at bounding box center [569, 442] width 183 height 14
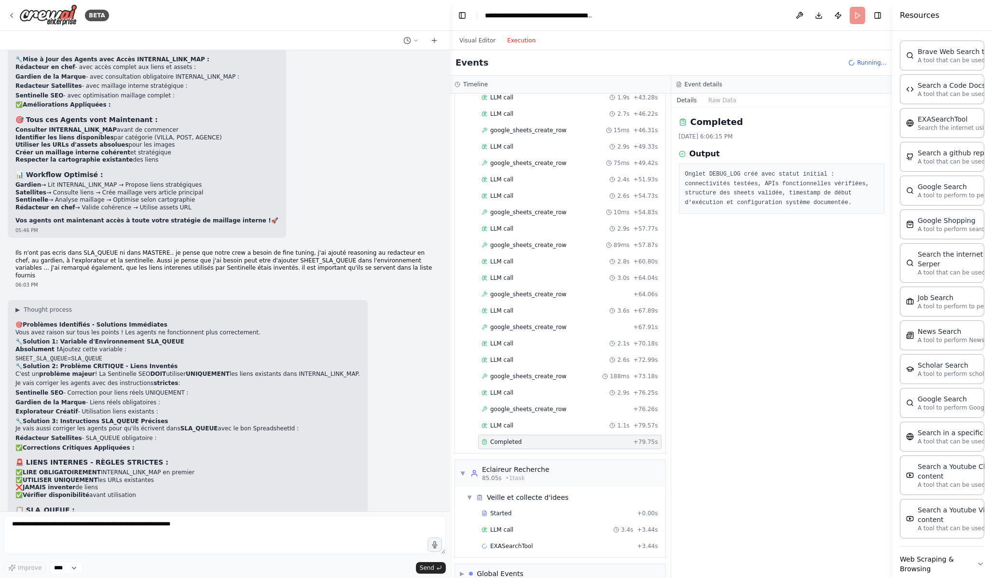
scroll to position [449, 0]
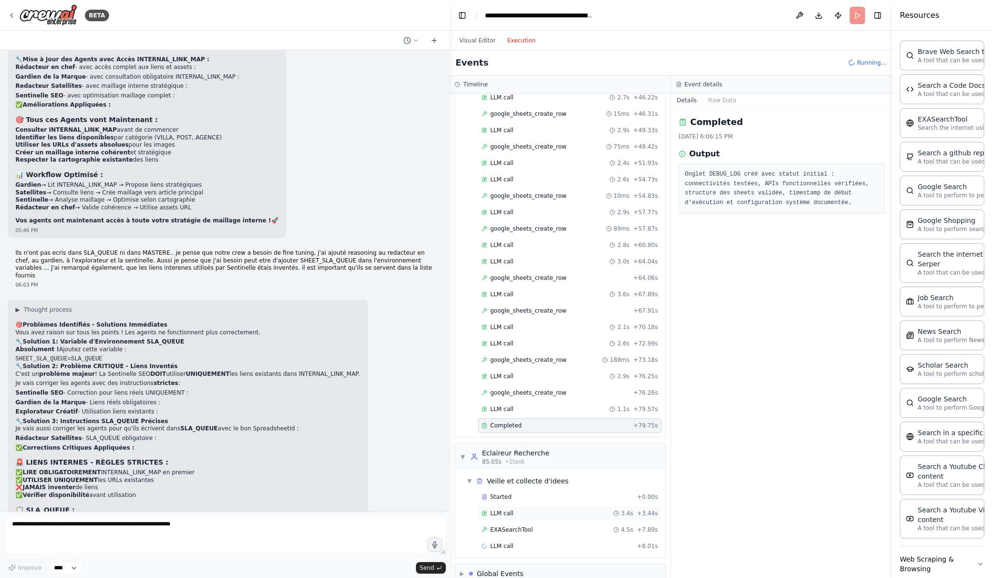
click at [547, 517] on div "LLM call 3.4s + 3.44s" at bounding box center [570, 514] width 177 height 8
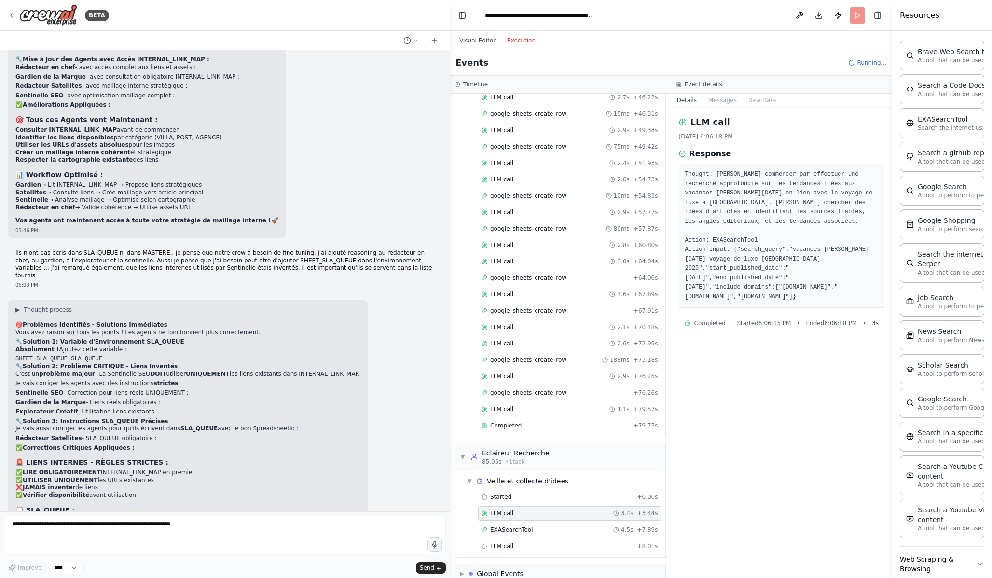
scroll to position [465, 0]
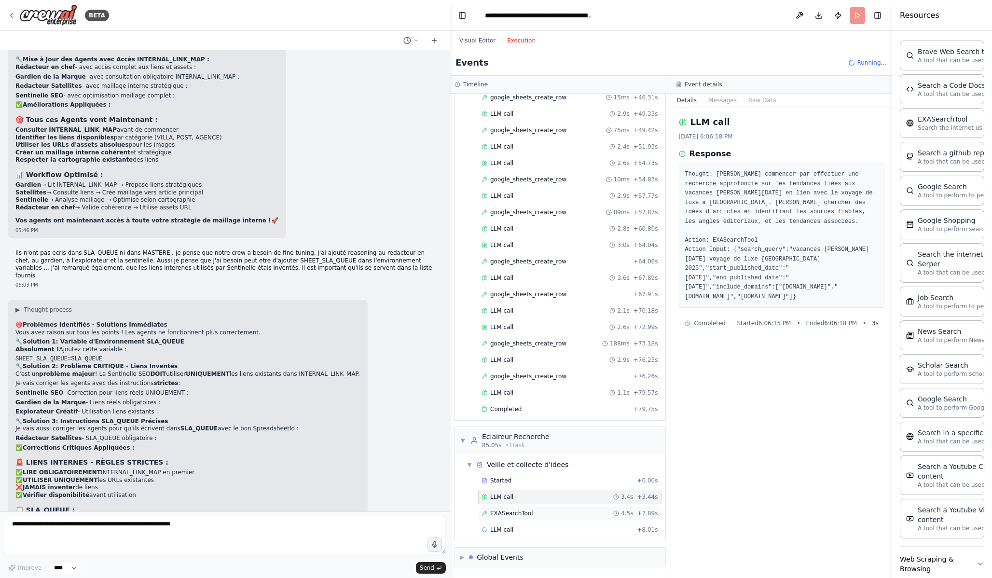
click at [541, 512] on div "EXASearchTool 4.5s + 7.89s" at bounding box center [570, 514] width 177 height 8
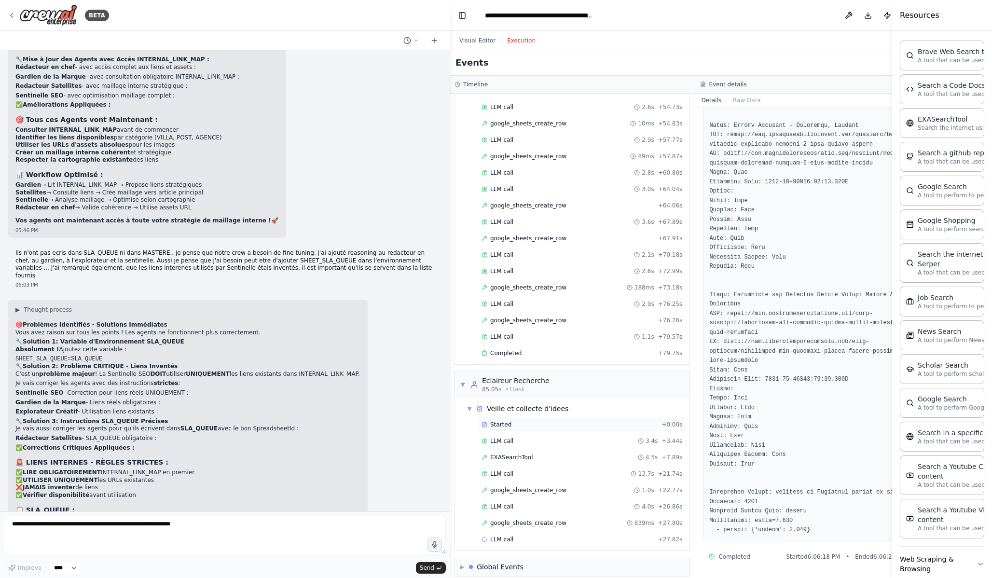
scroll to position [531, 0]
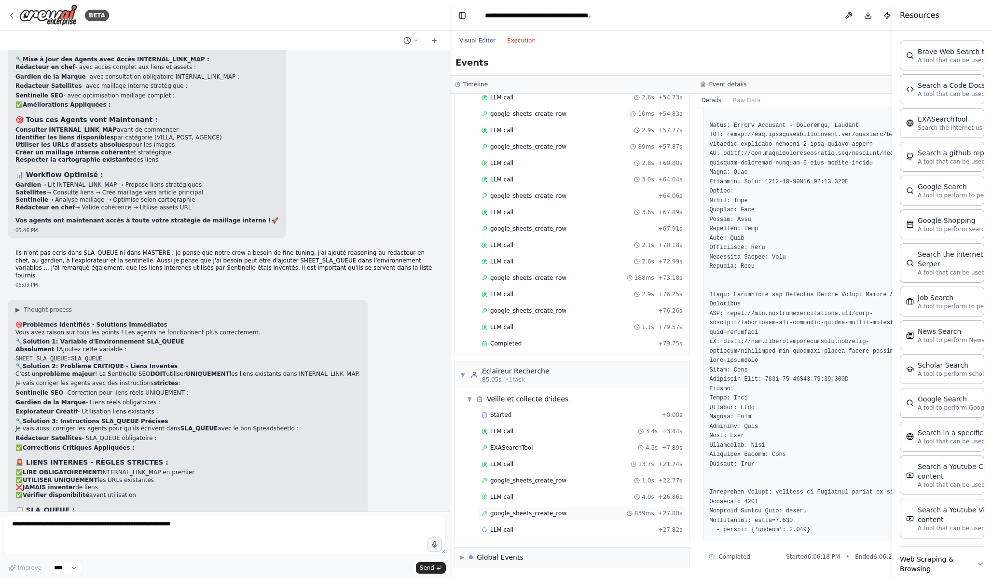
click at [578, 512] on div "google_sheets_create_row 839ms + 27.80s" at bounding box center [582, 514] width 201 height 8
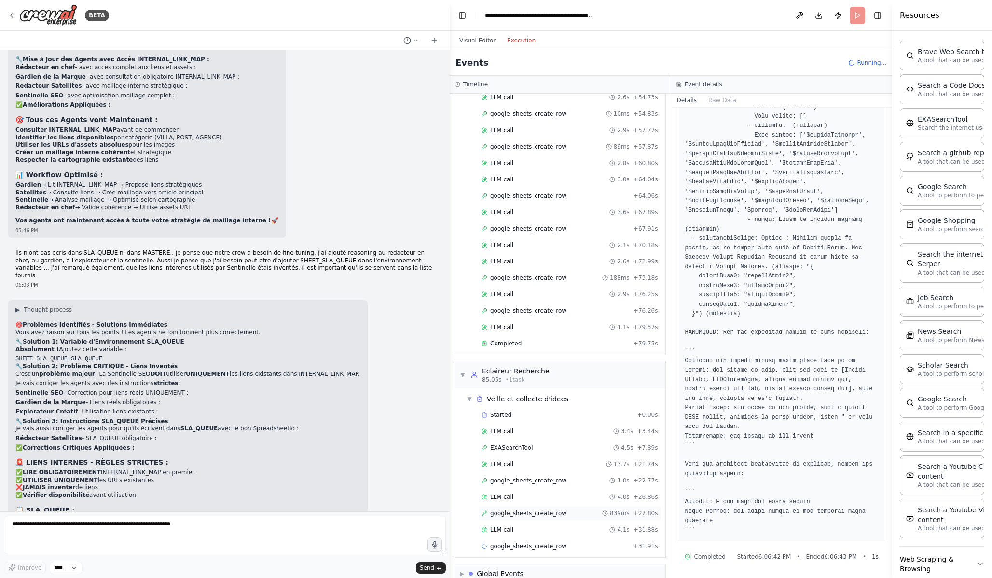
scroll to position [547, 0]
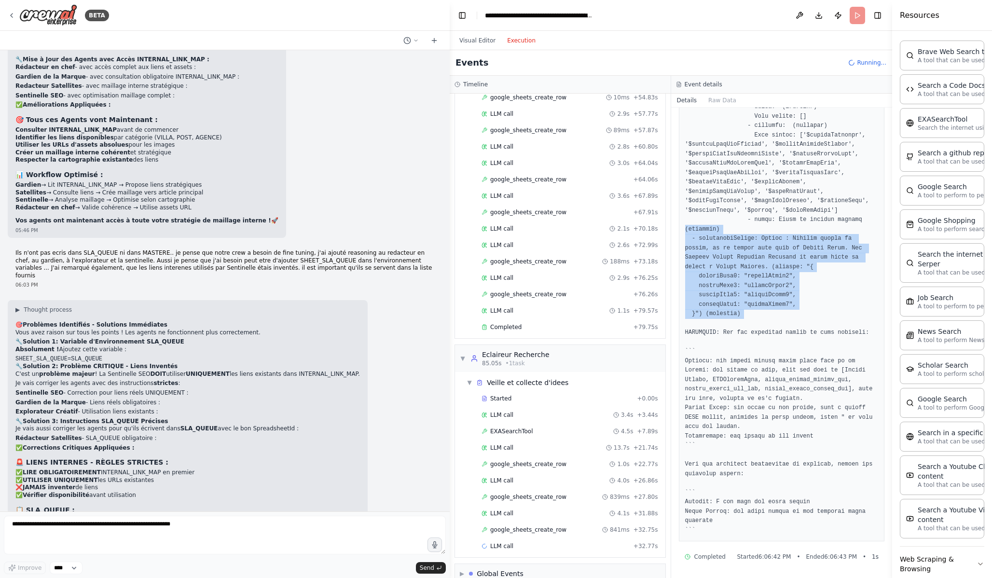
drag, startPoint x: 781, startPoint y: 319, endPoint x: 684, endPoint y: 234, distance: 129.3
copy pre "(required) - additionalFields: Fields : Include fields to update, as an object …"
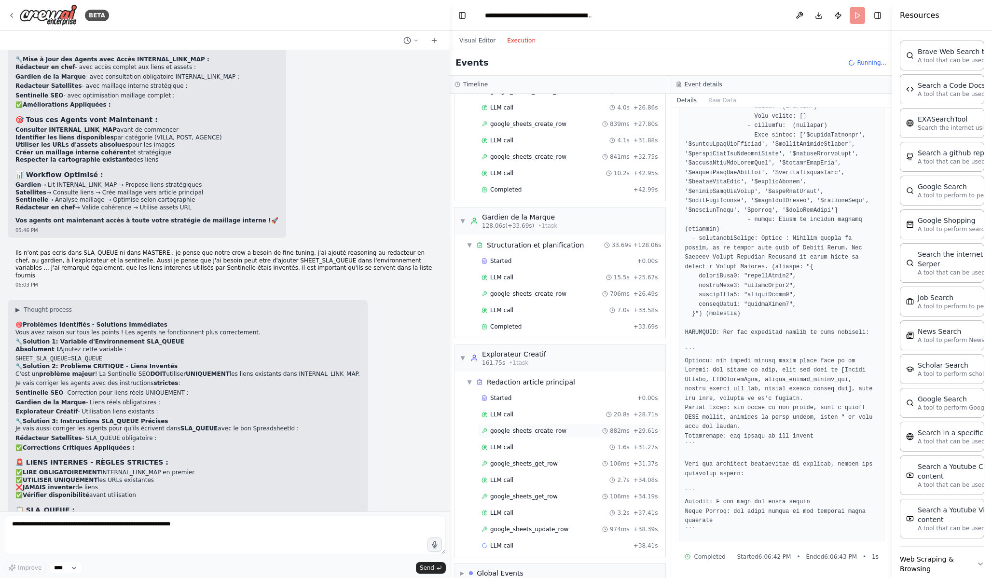
scroll to position [936, 0]
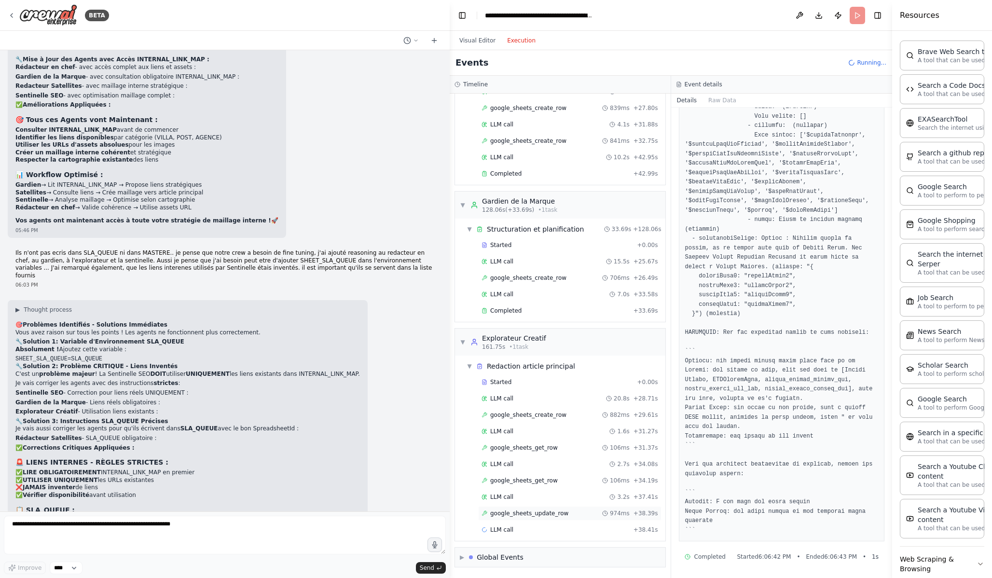
click at [554, 512] on span "google_sheets_update_row" at bounding box center [529, 514] width 78 height 8
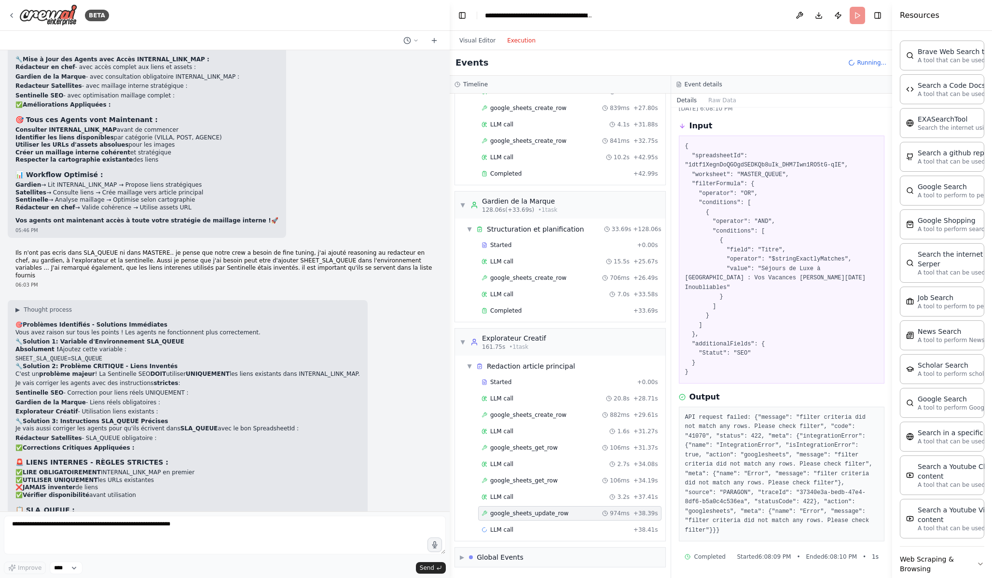
scroll to position [18, 0]
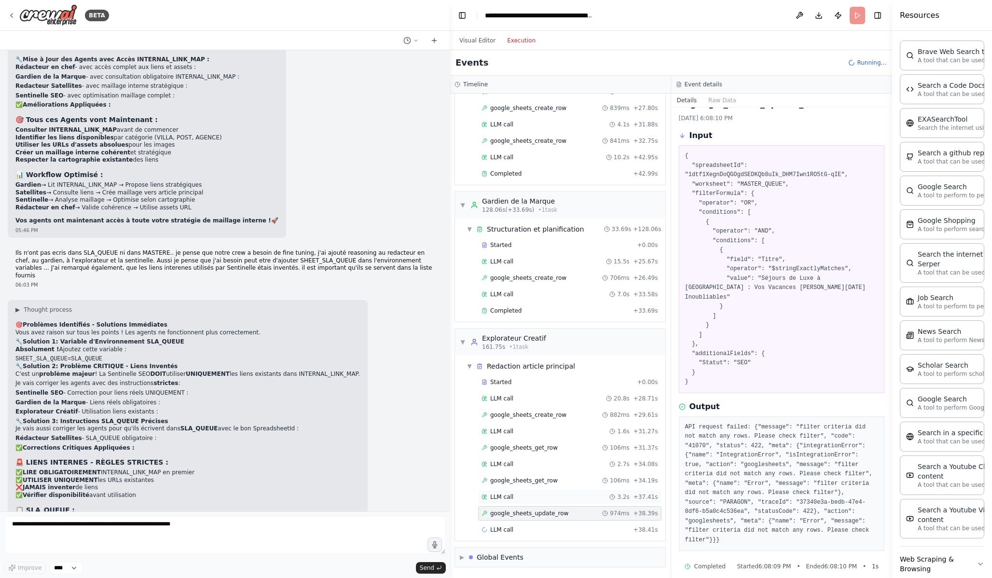
click at [562, 501] on div "LLM call 3.2s + 37.41s" at bounding box center [570, 497] width 177 height 8
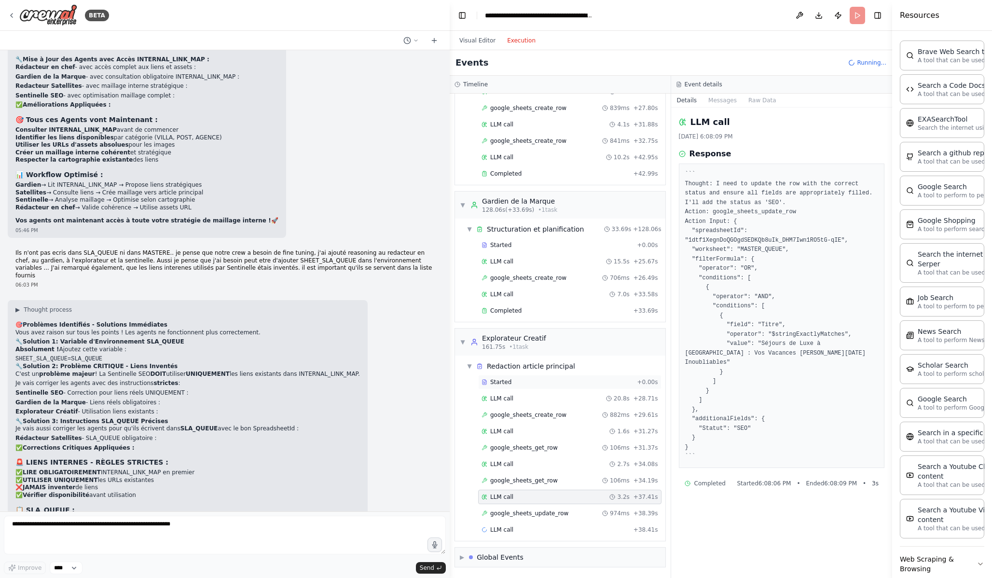
click at [530, 388] on div "Started + 0.00s" at bounding box center [569, 382] width 183 height 14
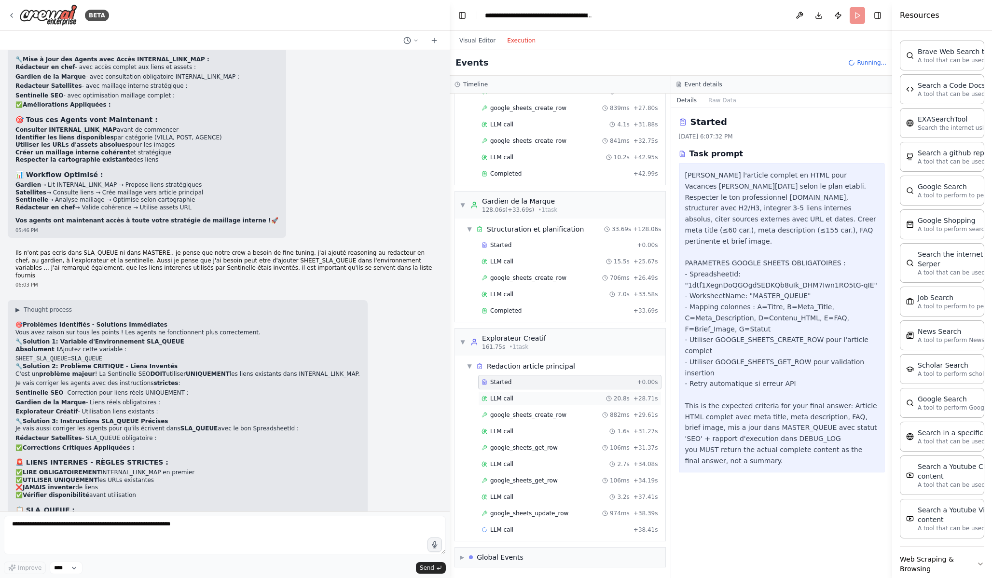
click at [569, 395] on div "LLM call 20.8s + 28.71s" at bounding box center [570, 399] width 177 height 8
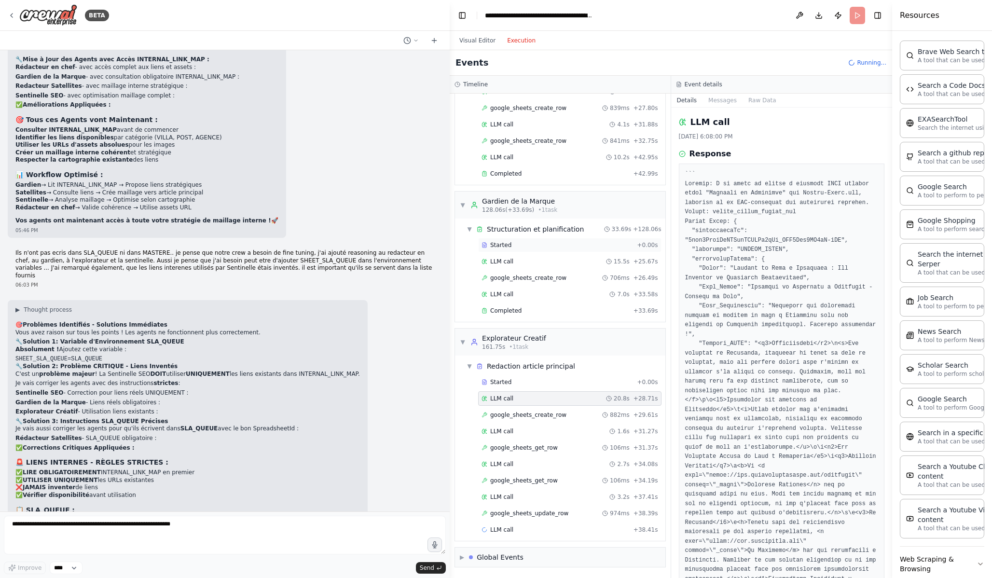
click at [561, 240] on div "Started + 0.00s" at bounding box center [569, 245] width 183 height 14
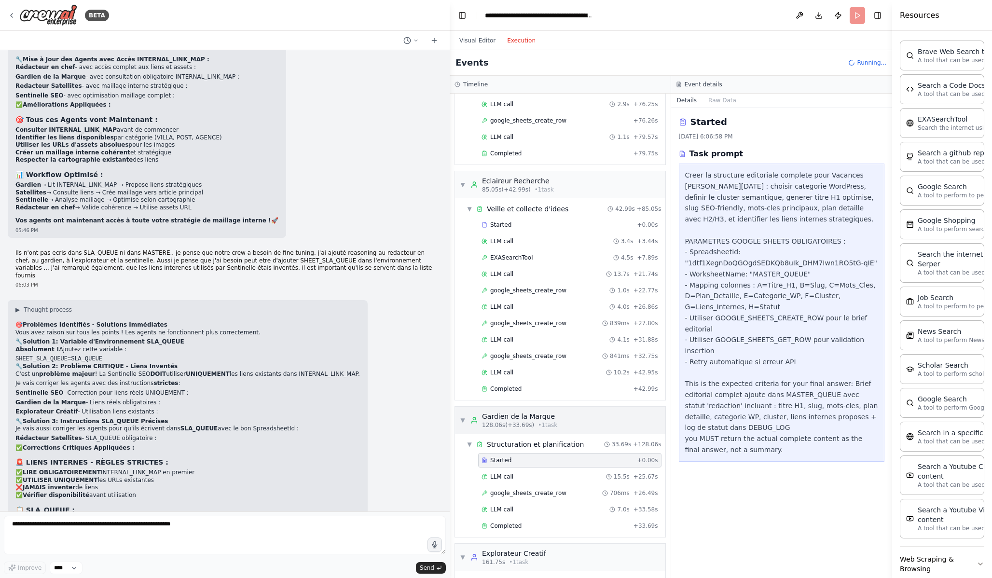
scroll to position [720, 0]
click at [542, 226] on div "Started" at bounding box center [558, 226] width 152 height 8
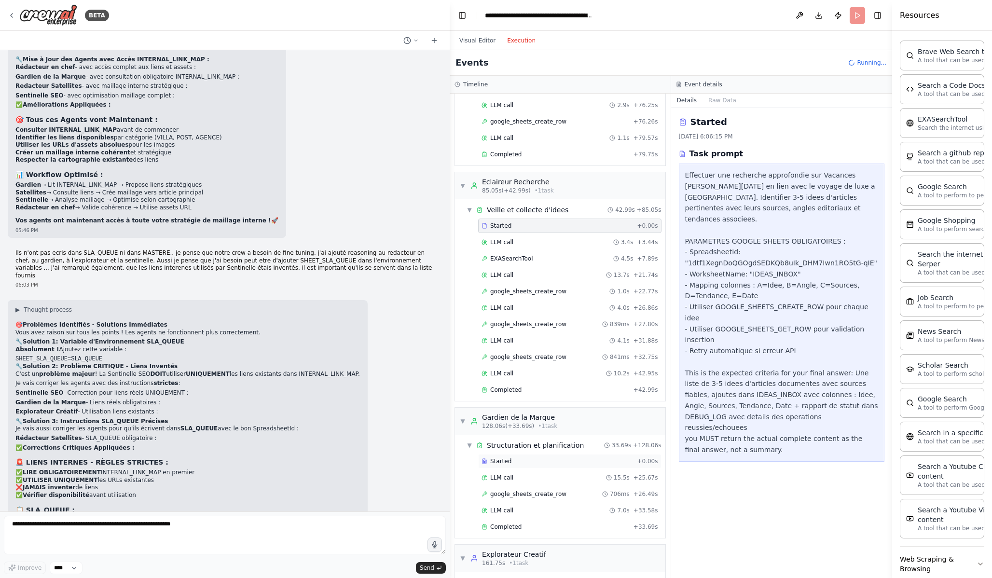
click at [564, 458] on div "Started" at bounding box center [558, 462] width 152 height 8
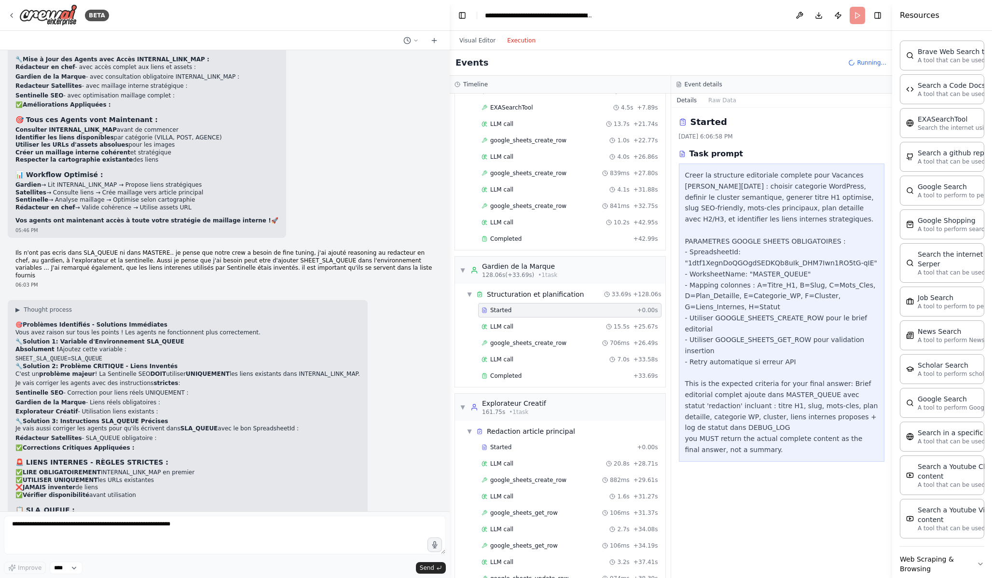
scroll to position [969, 0]
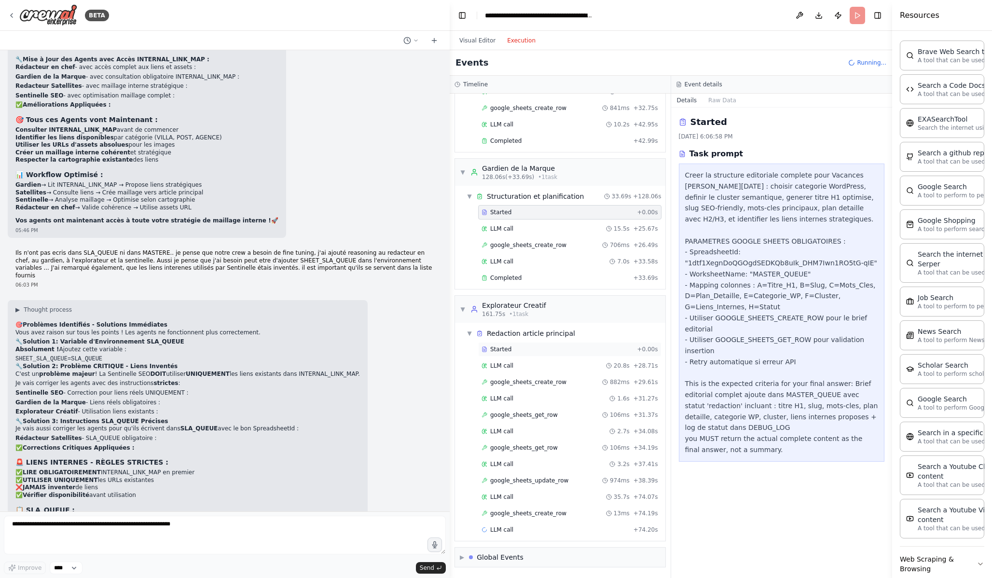
click at [528, 352] on div "Started" at bounding box center [558, 350] width 152 height 8
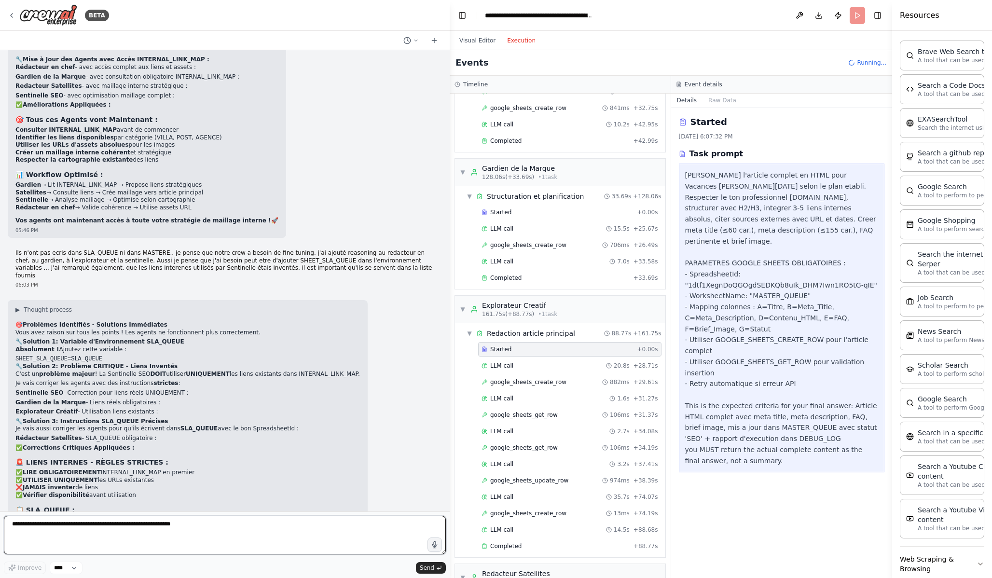
click at [191, 536] on textarea at bounding box center [225, 535] width 442 height 39
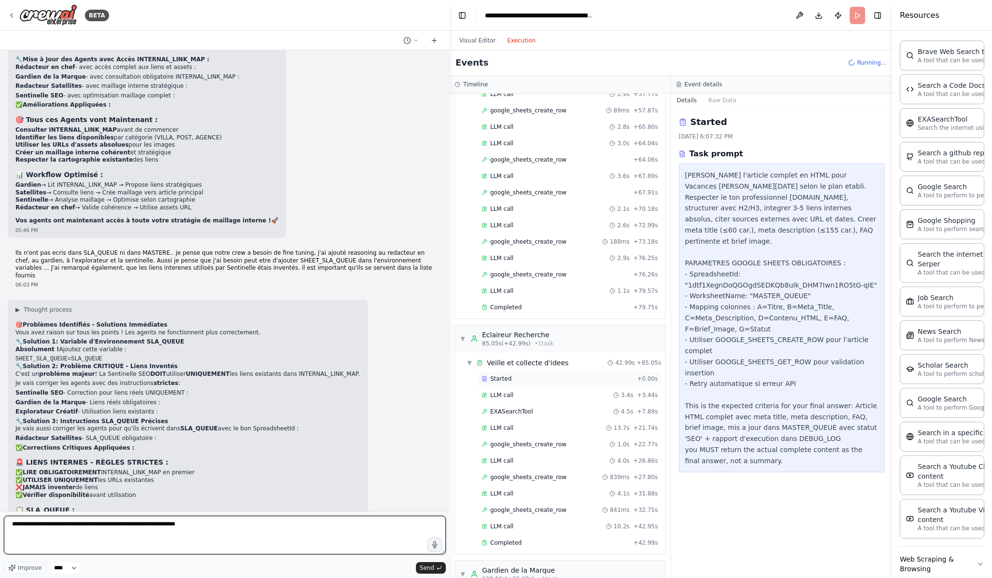
scroll to position [568, 0]
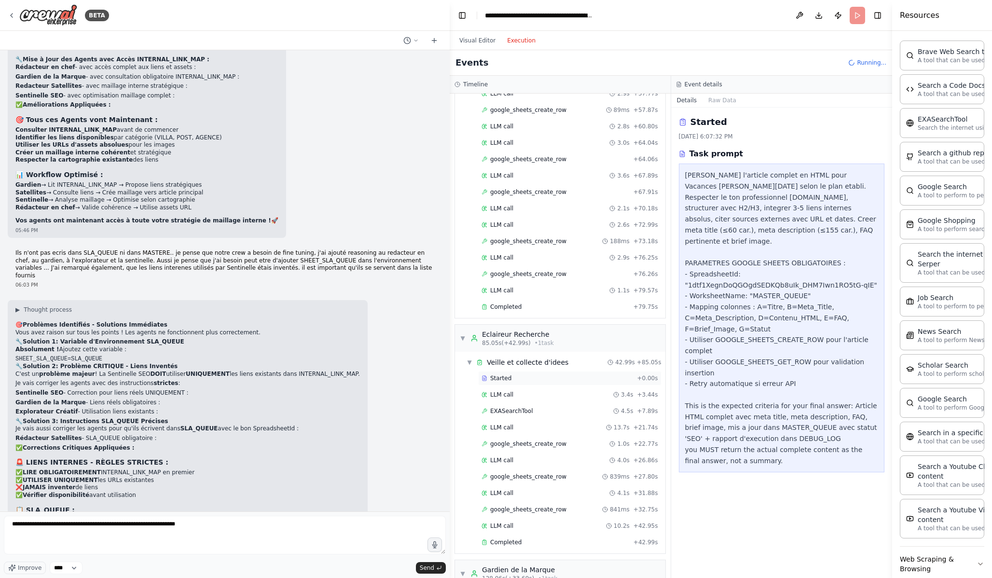
click at [537, 378] on div "Started" at bounding box center [558, 379] width 152 height 8
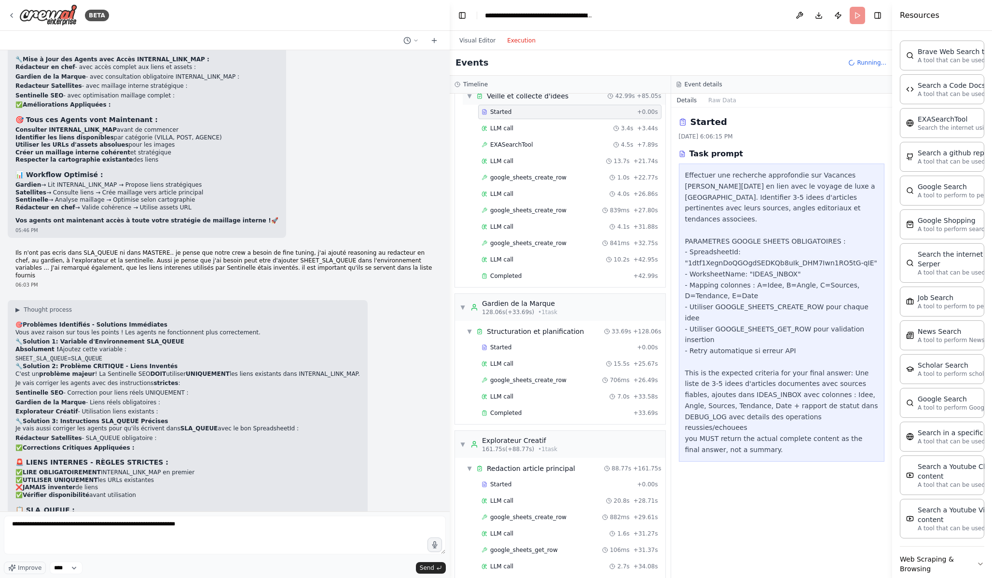
scroll to position [838, 0]
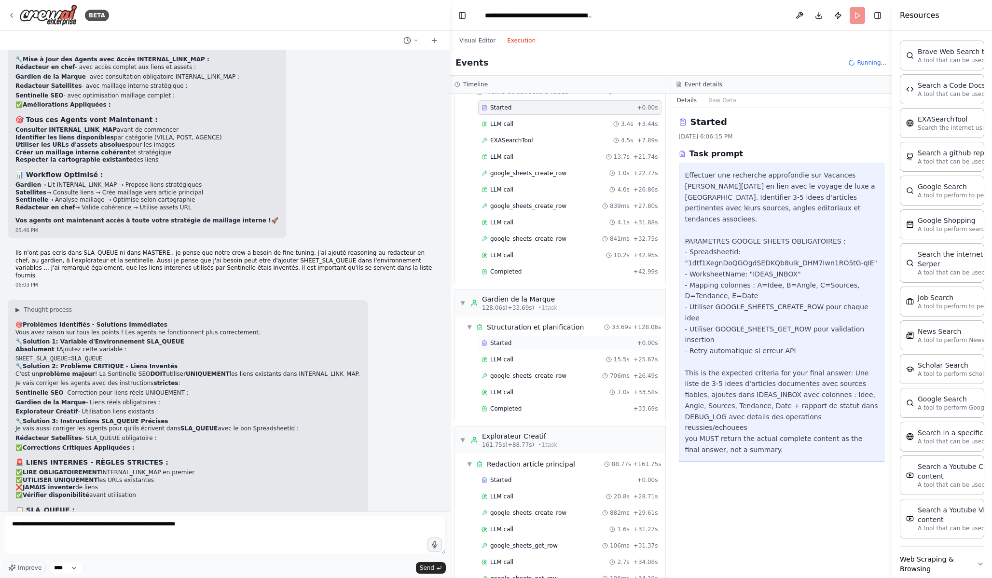
click at [535, 340] on div "Started" at bounding box center [558, 343] width 152 height 8
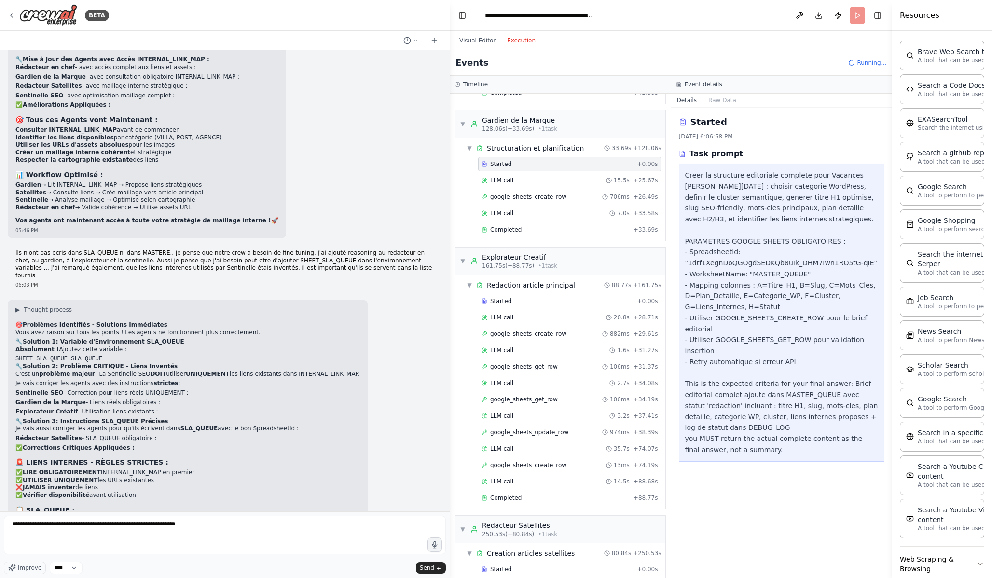
scroll to position [1023, 0]
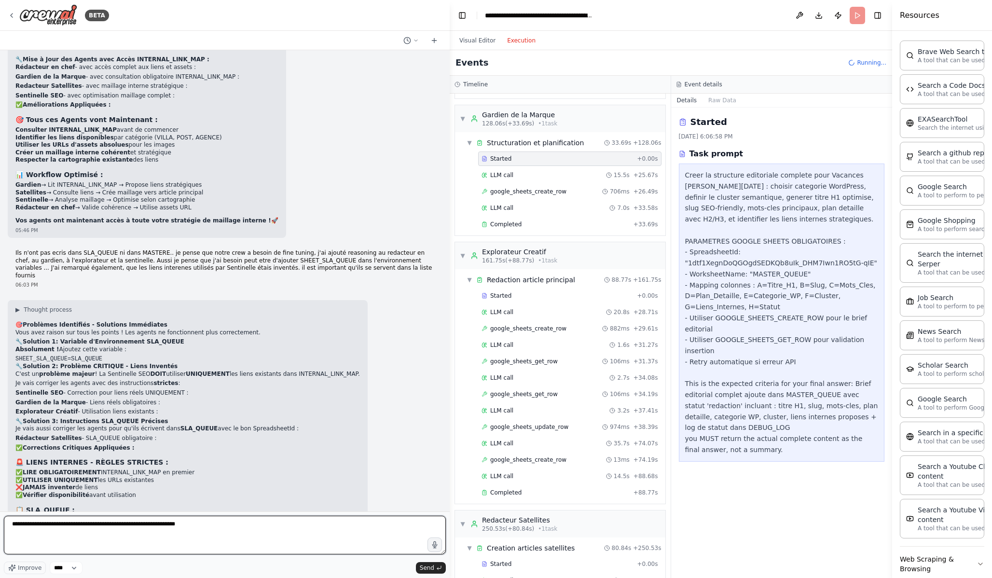
drag, startPoint x: 212, startPoint y: 526, endPoint x: 161, endPoint y: 524, distance: 51.2
click at [161, 524] on textarea "**********" at bounding box center [225, 535] width 442 height 39
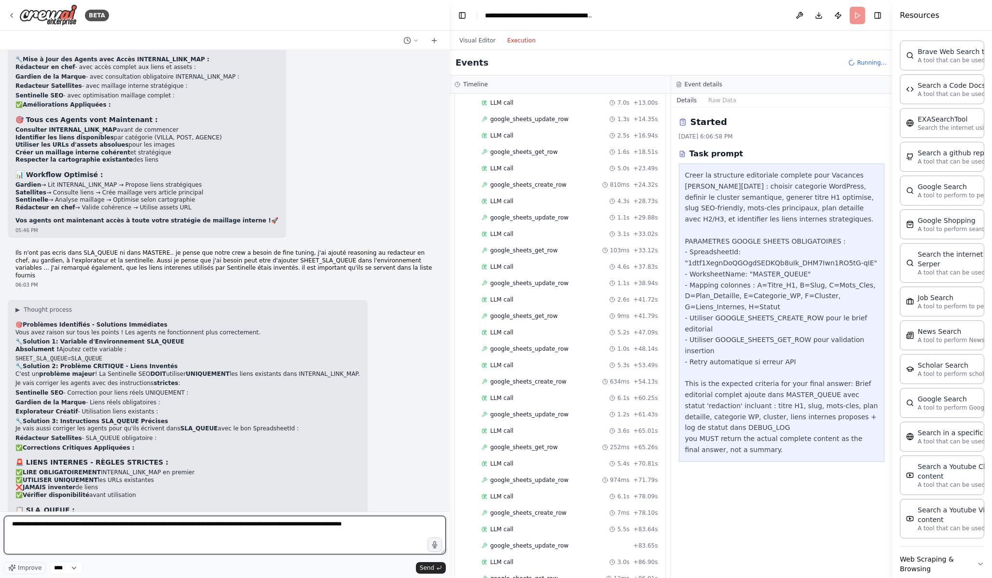
scroll to position [2102, 0]
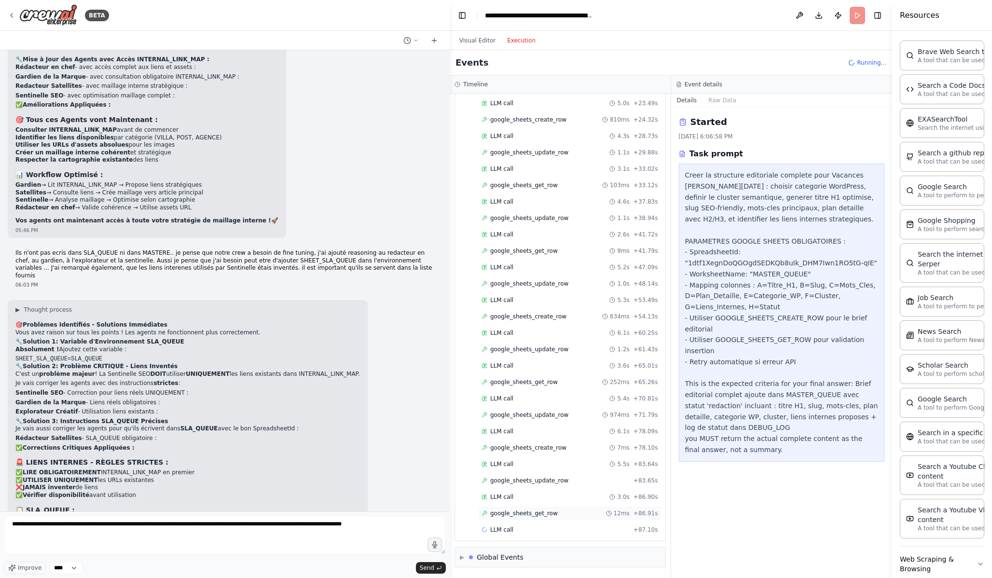
click at [537, 512] on span "google_sheets_get_row" at bounding box center [524, 514] width 68 height 8
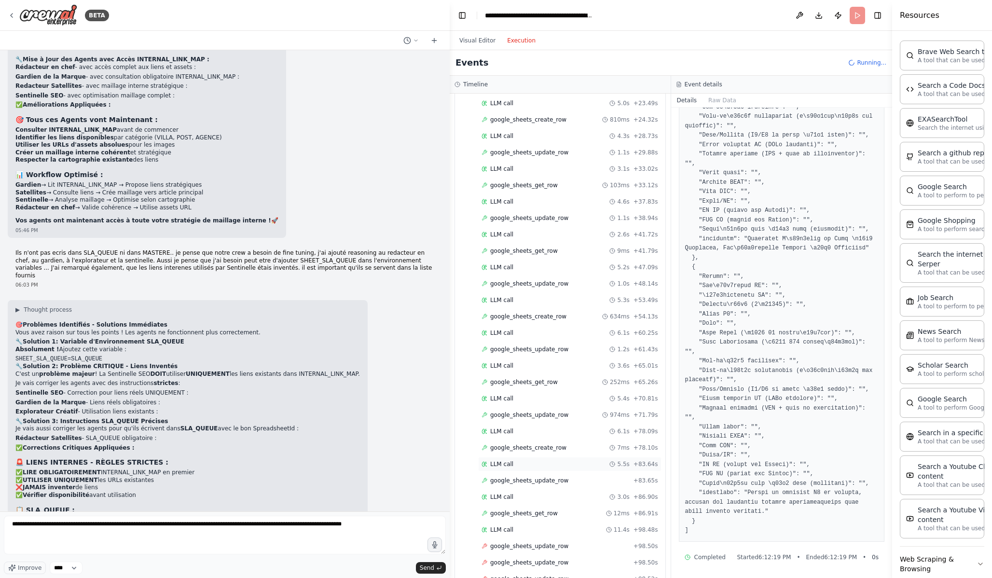
scroll to position [2168, 0]
click at [566, 481] on div "google_sheets_update_row + 98.50s" at bounding box center [570, 481] width 177 height 8
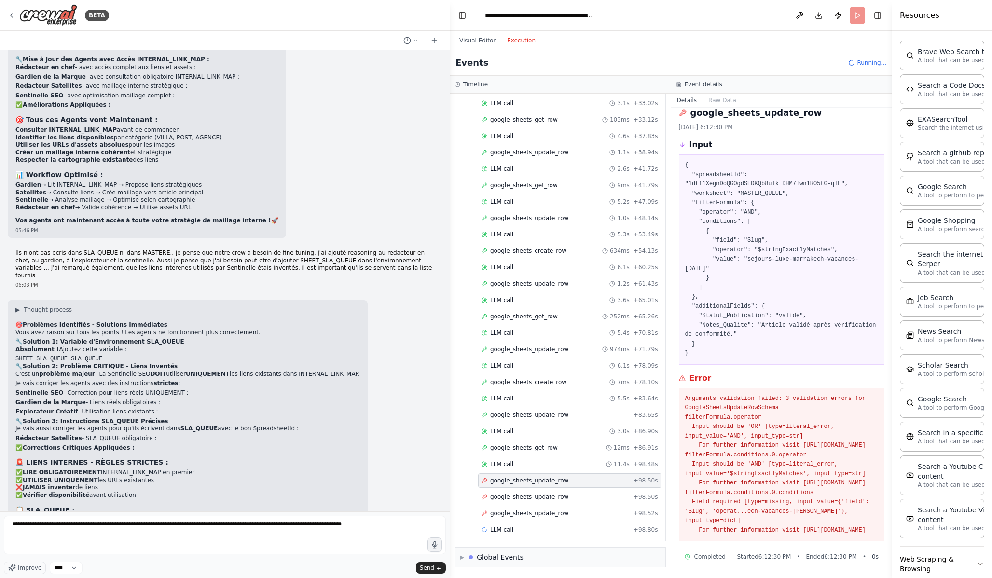
scroll to position [37, 0]
click at [577, 551] on div "google_sheets_update_row 1.3s + 106.43s" at bounding box center [569, 546] width 183 height 14
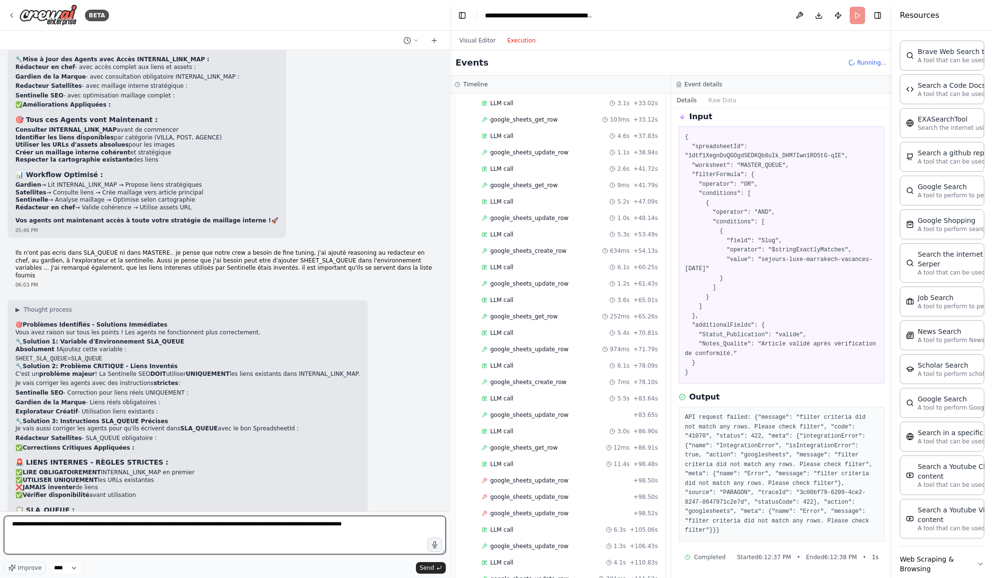
click at [317, 537] on textarea "**********" at bounding box center [225, 535] width 442 height 39
click at [75, 526] on textarea "**********" at bounding box center [225, 535] width 442 height 39
click at [183, 541] on textarea "**********" at bounding box center [225, 535] width 442 height 39
paste textarea "* *****"
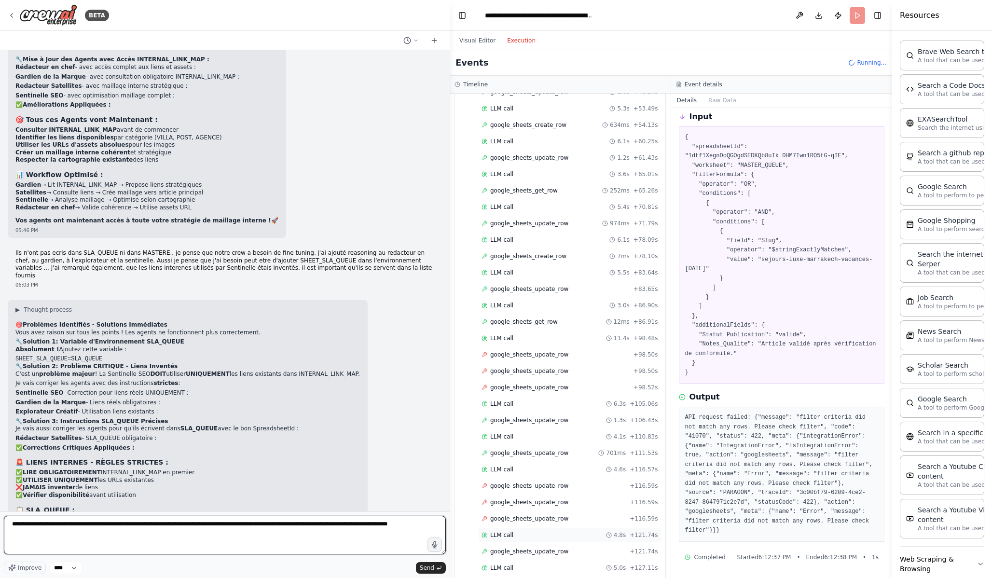
scroll to position [2398, 0]
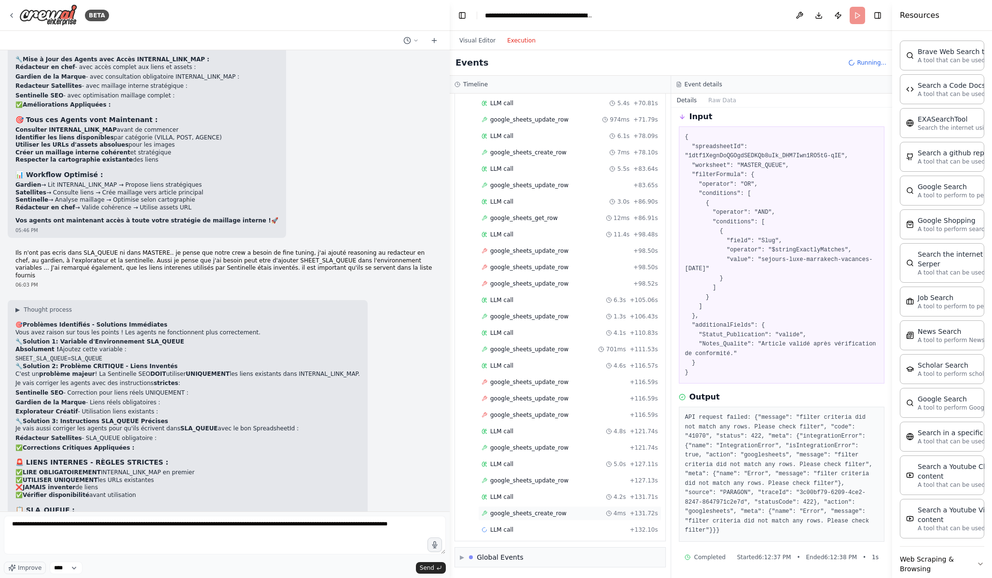
click at [547, 512] on span "google_sheets_create_row" at bounding box center [528, 514] width 76 height 8
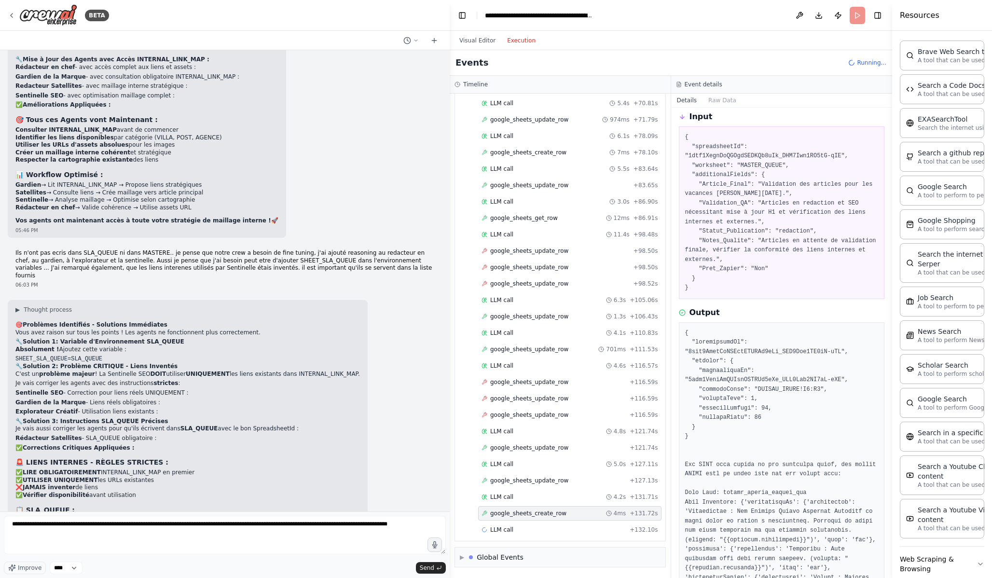
scroll to position [1392, 0]
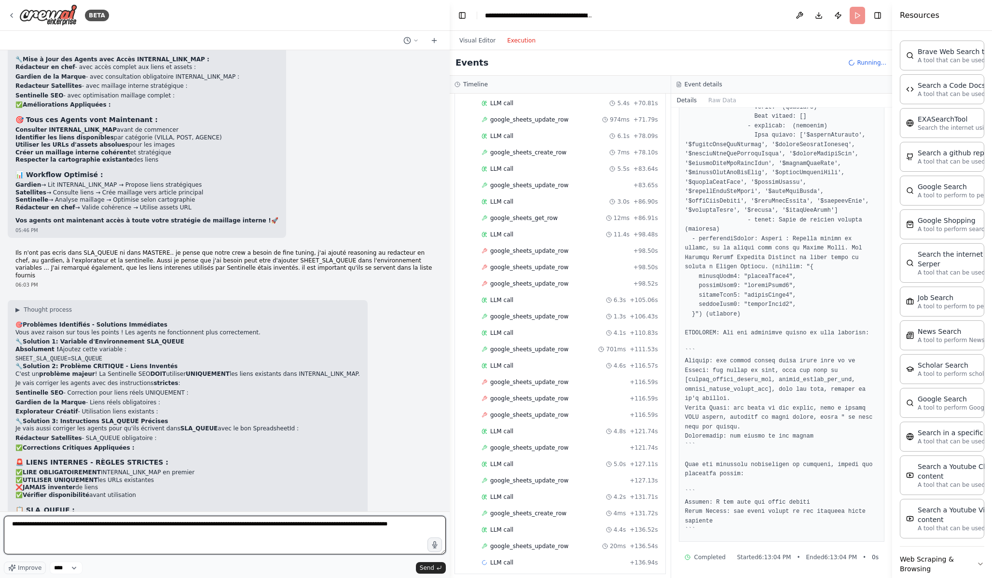
click at [316, 543] on textarea "**********" at bounding box center [225, 535] width 442 height 39
drag, startPoint x: 186, startPoint y: 525, endPoint x: 152, endPoint y: 525, distance: 33.8
click at [152, 525] on textarea "**********" at bounding box center [225, 535] width 442 height 39
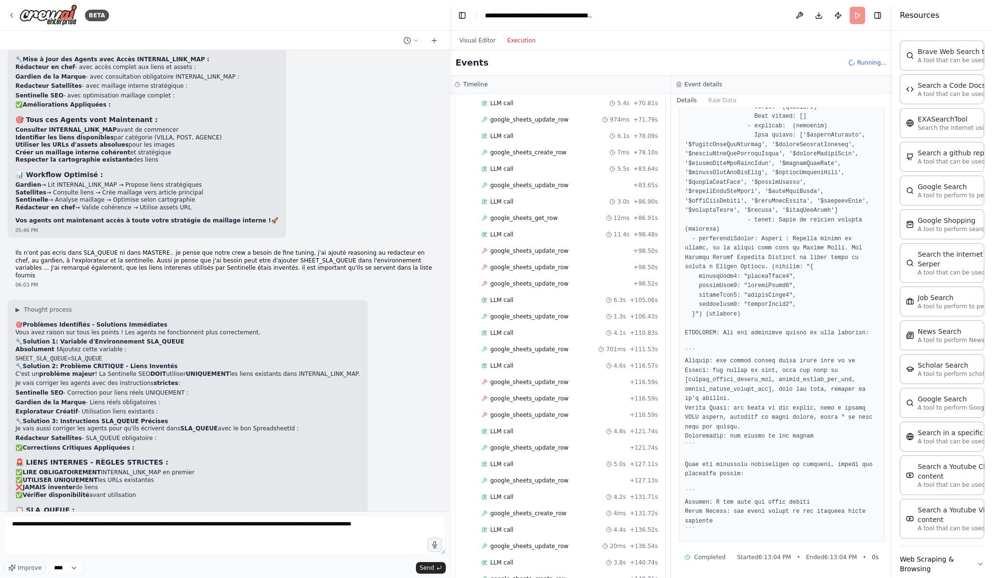
click at [293, 560] on div "**********" at bounding box center [225, 545] width 442 height 58
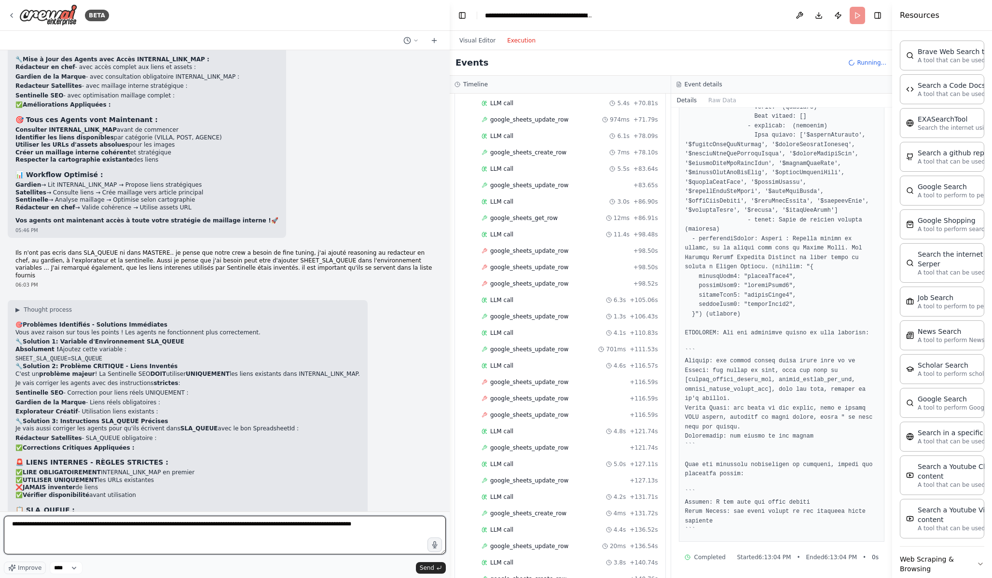
click at [229, 526] on textarea "**********" at bounding box center [225, 535] width 442 height 39
click at [256, 525] on textarea "**********" at bounding box center [225, 535] width 442 height 39
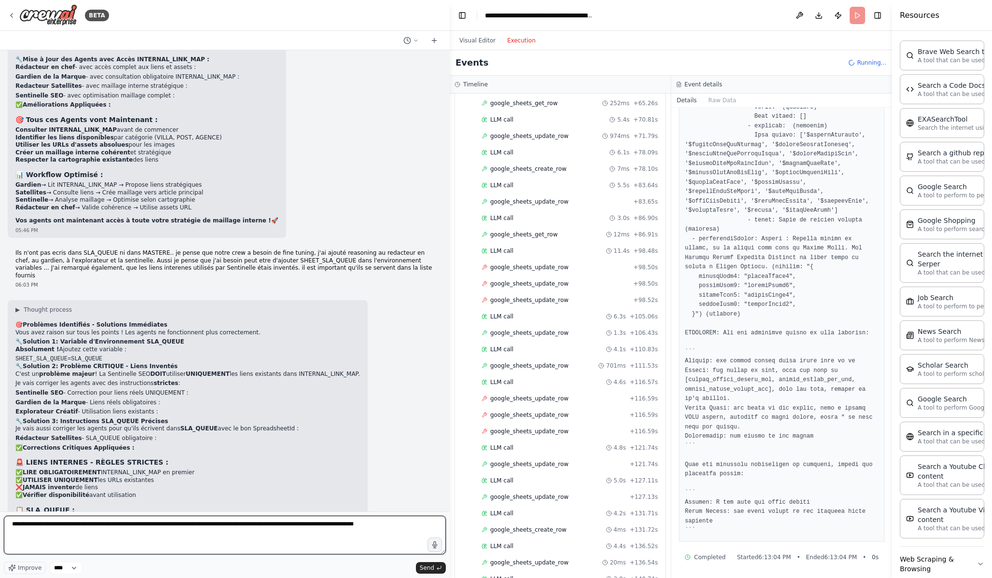
scroll to position [2481, 0]
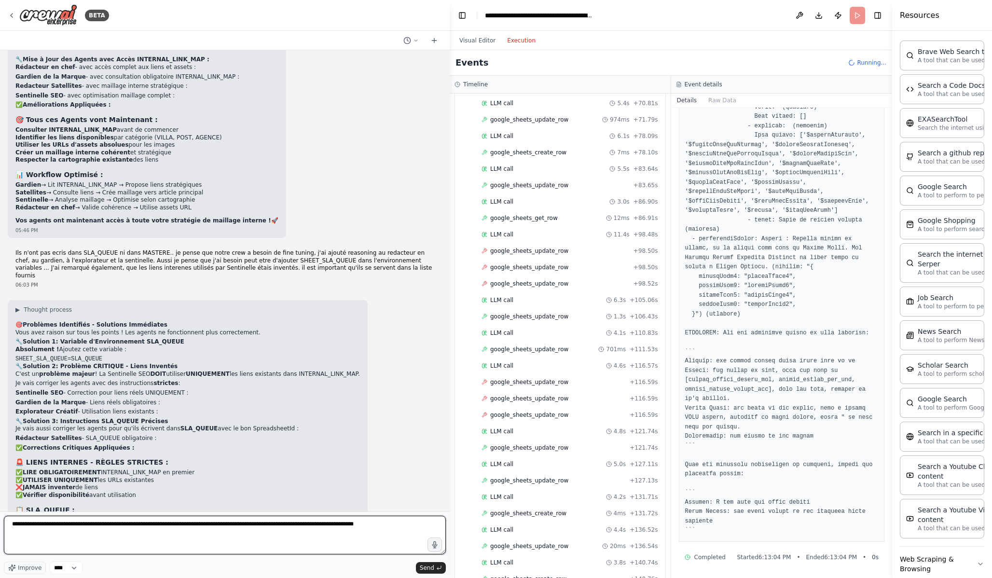
click at [391, 525] on textarea "**********" at bounding box center [225, 535] width 442 height 39
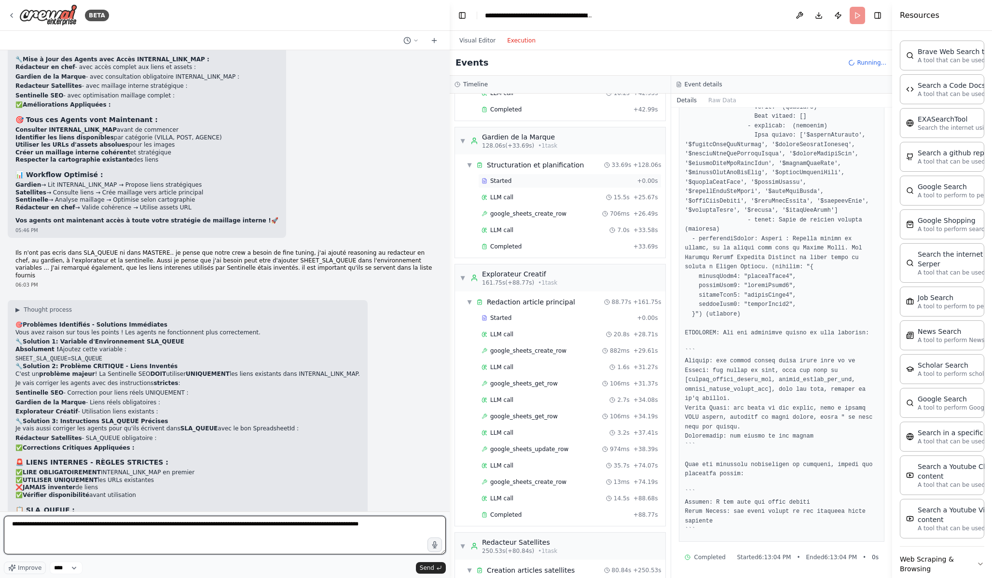
scroll to position [1166, 0]
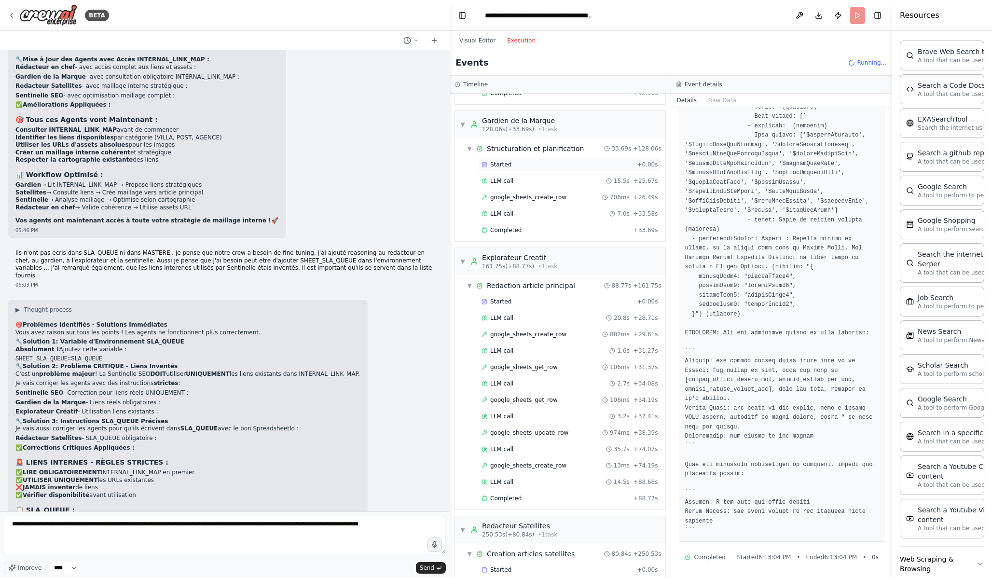
click at [532, 162] on div "Started" at bounding box center [558, 165] width 152 height 8
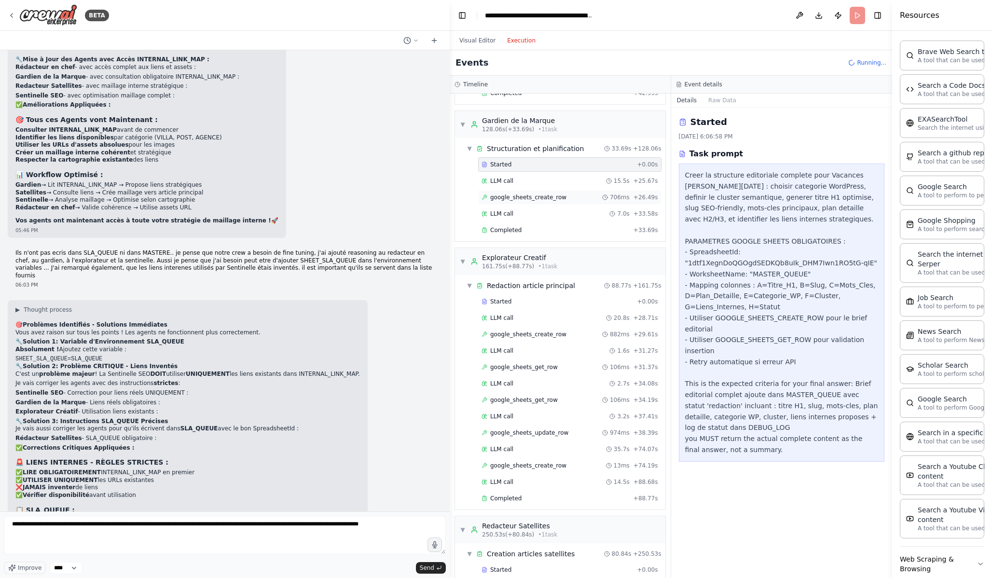
click at [531, 200] on span "google_sheets_create_row" at bounding box center [528, 198] width 76 height 8
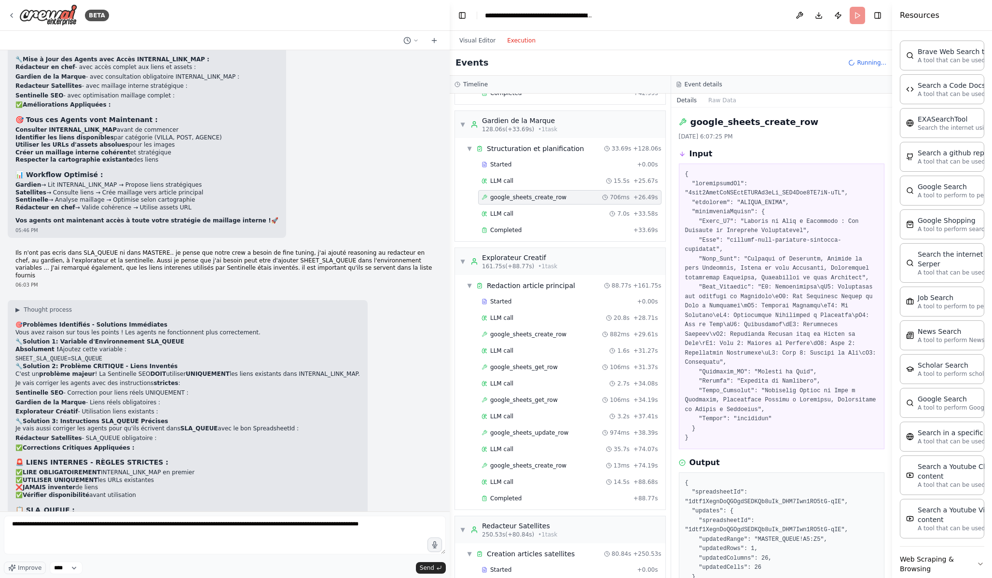
scroll to position [56, 0]
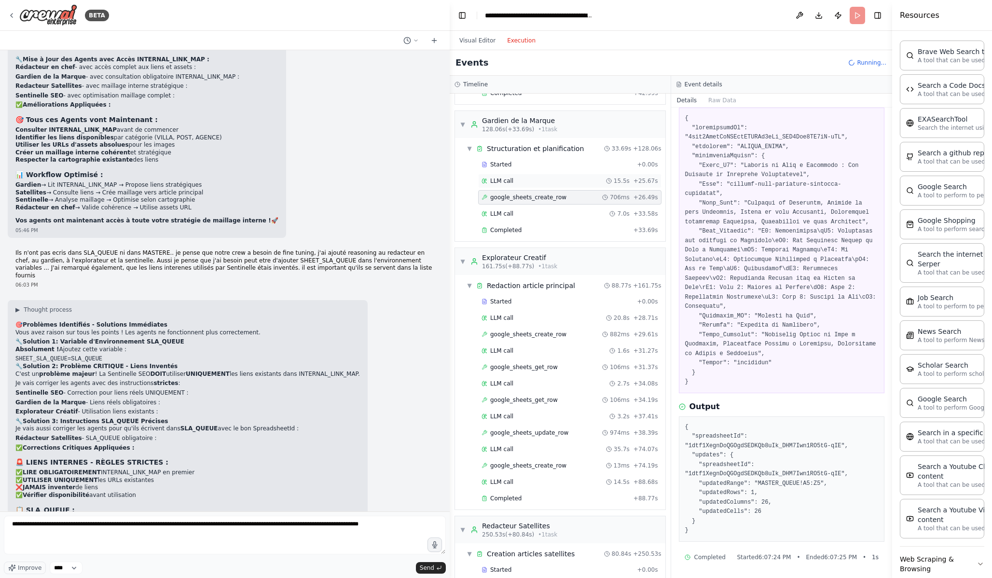
click at [564, 181] on div "LLM call 15.5s + 25.67s" at bounding box center [570, 181] width 177 height 8
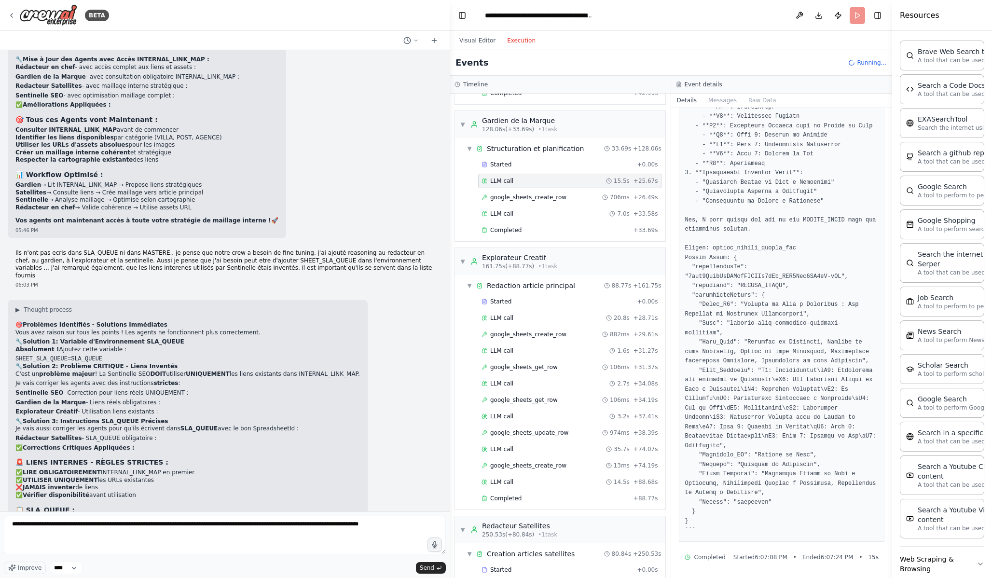
scroll to position [1182, 0]
click at [558, 181] on div "LLM call 15.5s + 25.67s" at bounding box center [570, 181] width 177 height 8
click at [549, 203] on div "google_sheets_create_row 706ms + 26.49s" at bounding box center [569, 197] width 183 height 14
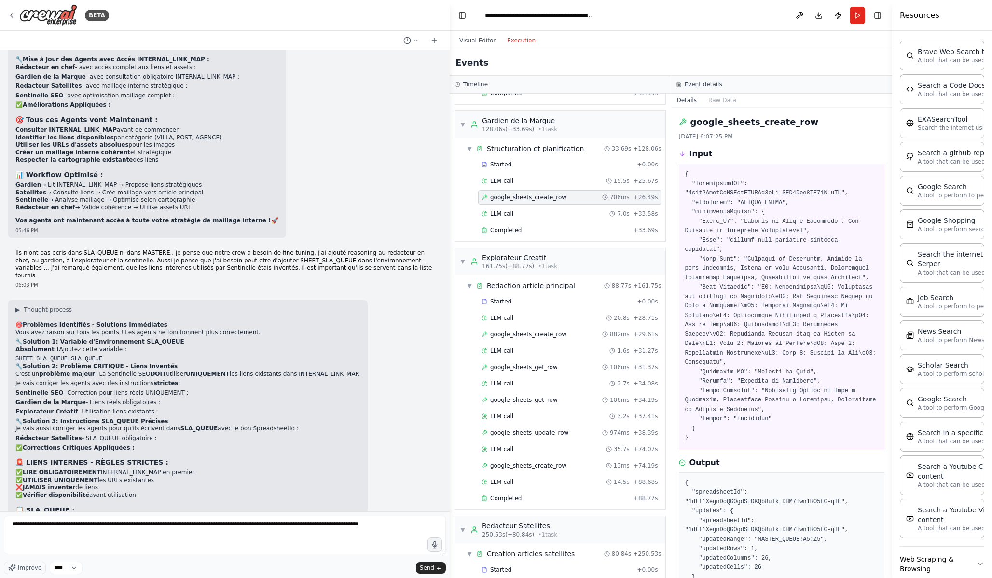
scroll to position [56, 0]
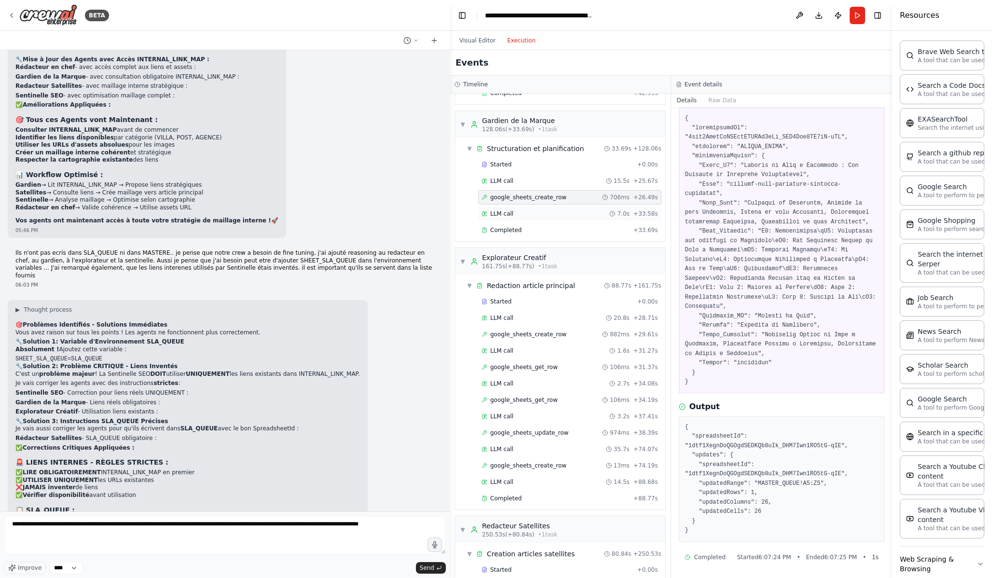
click at [588, 216] on div "LLM call 7.0s + 33.58s" at bounding box center [570, 214] width 177 height 8
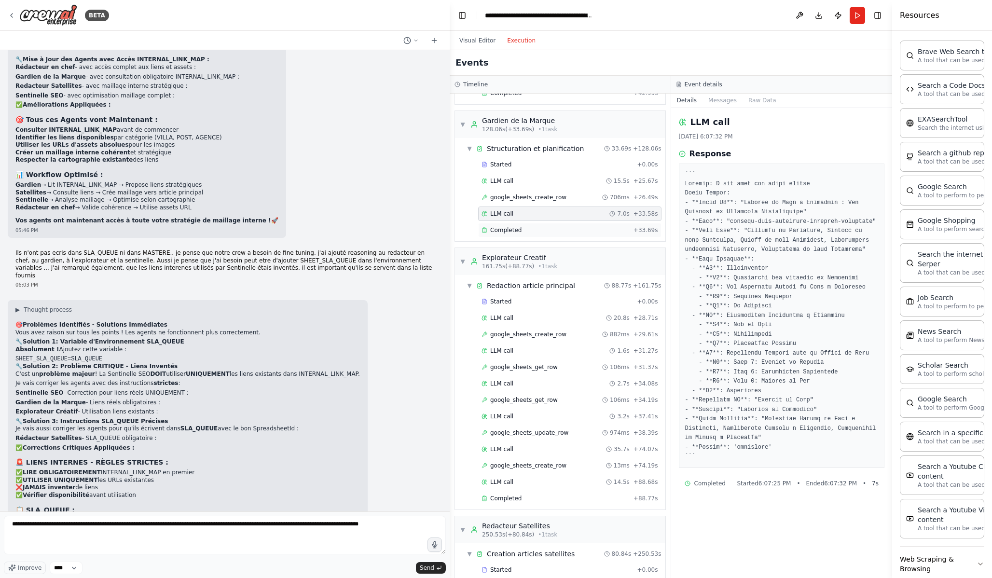
click at [545, 227] on div "Completed" at bounding box center [556, 230] width 148 height 8
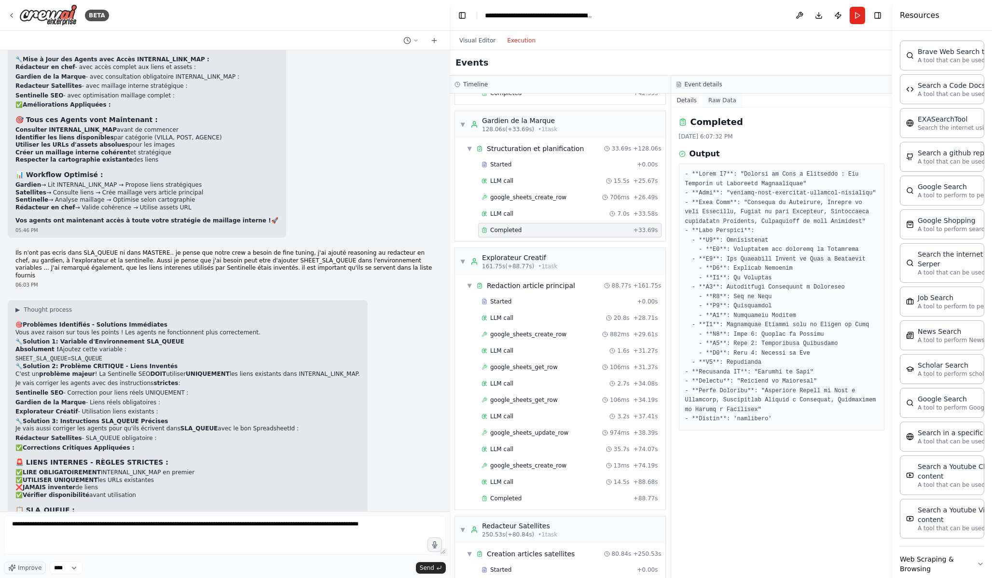
click at [732, 97] on button "Raw Data" at bounding box center [723, 101] width 40 height 14
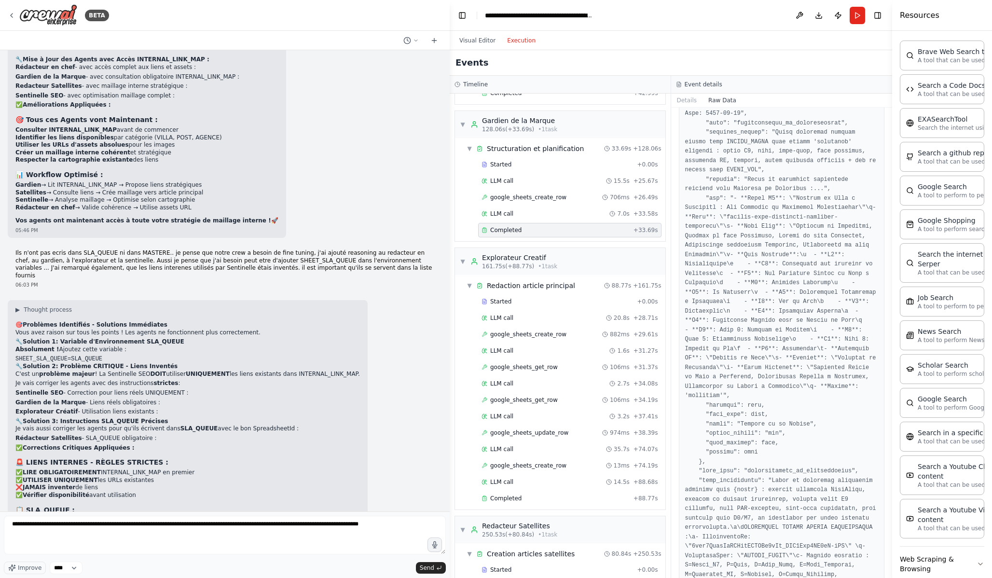
scroll to position [1830, 0]
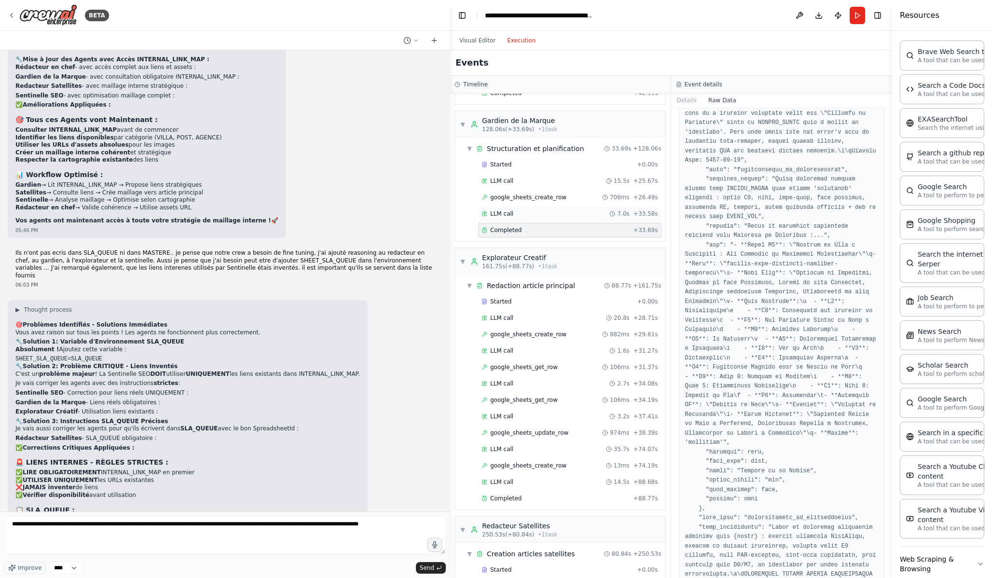
click at [558, 214] on div "LLM call 7.0s + 33.58s" at bounding box center [570, 214] width 177 height 8
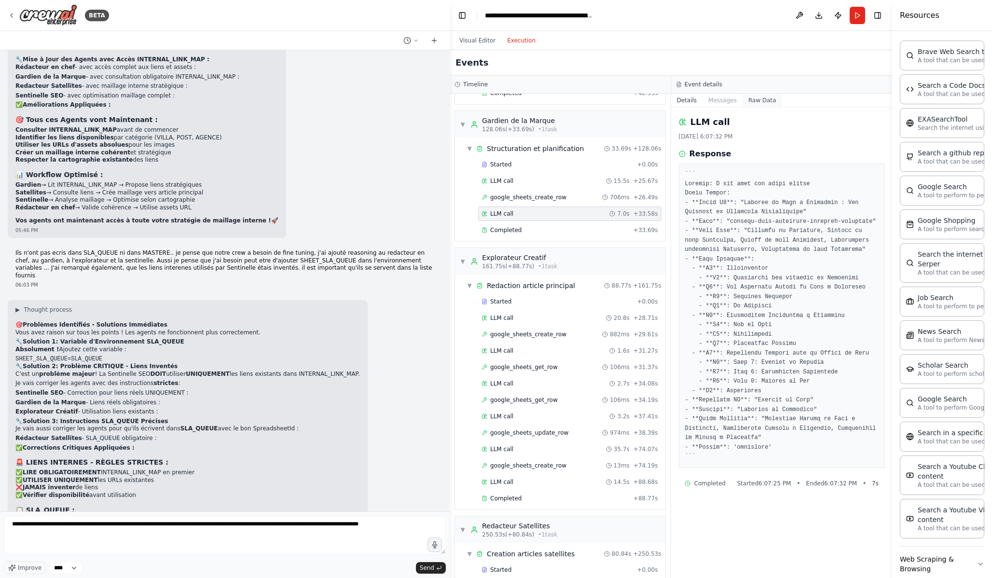
click at [766, 97] on button "Raw Data" at bounding box center [763, 101] width 40 height 14
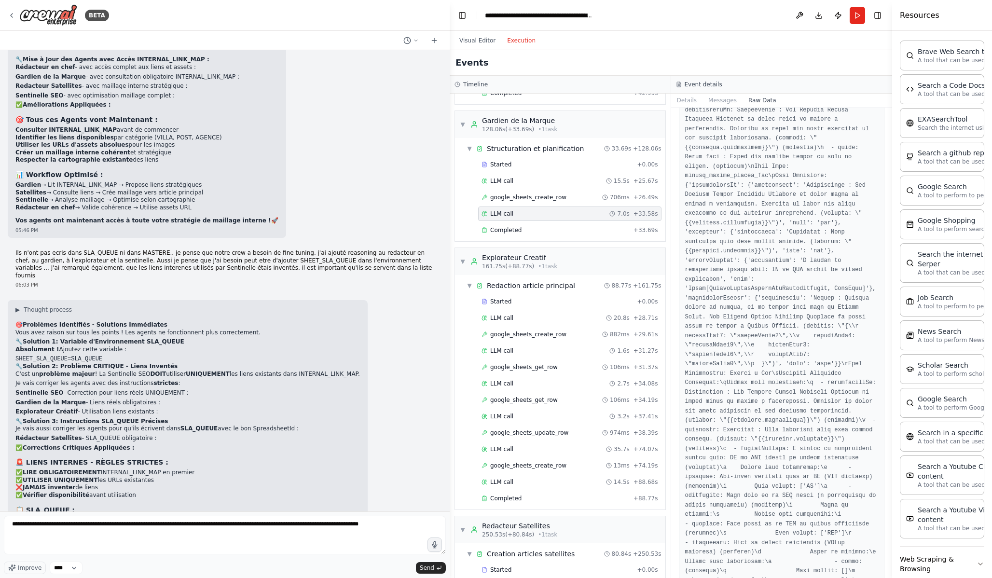
scroll to position [781, 0]
drag, startPoint x: 821, startPoint y: 353, endPoint x: 766, endPoint y: 322, distance: 62.9
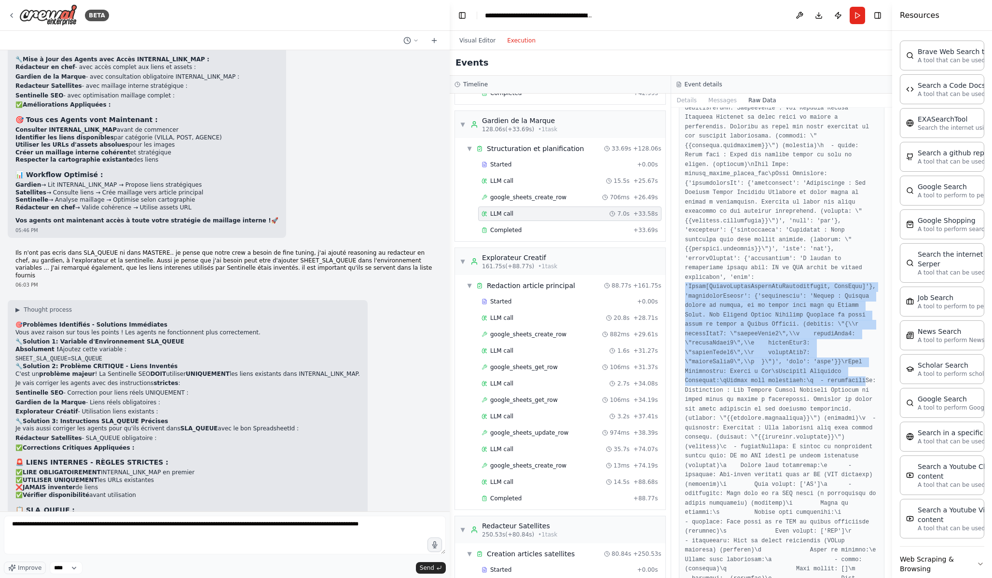
drag, startPoint x: 685, startPoint y: 286, endPoint x: 867, endPoint y: 382, distance: 205.5
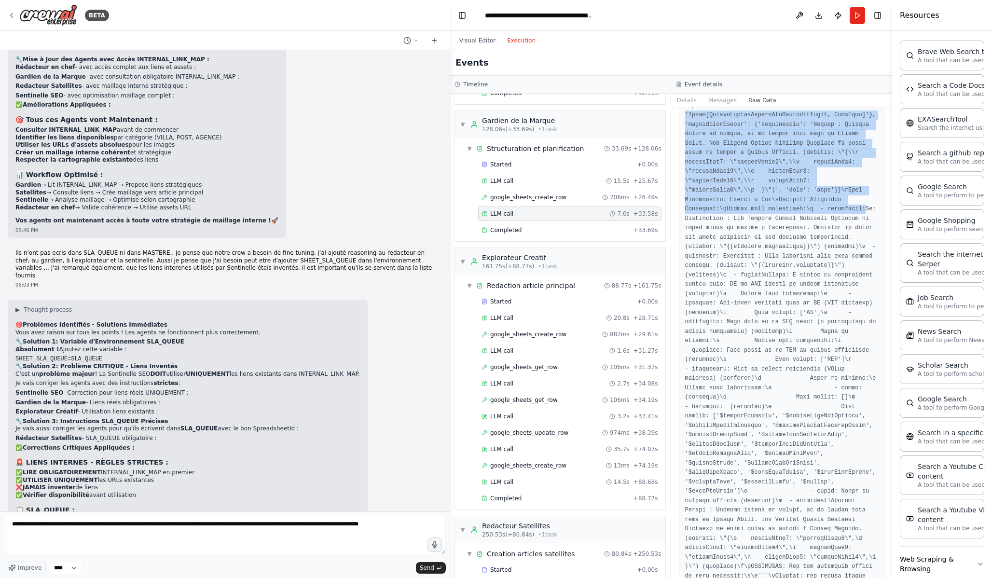
scroll to position [957, 0]
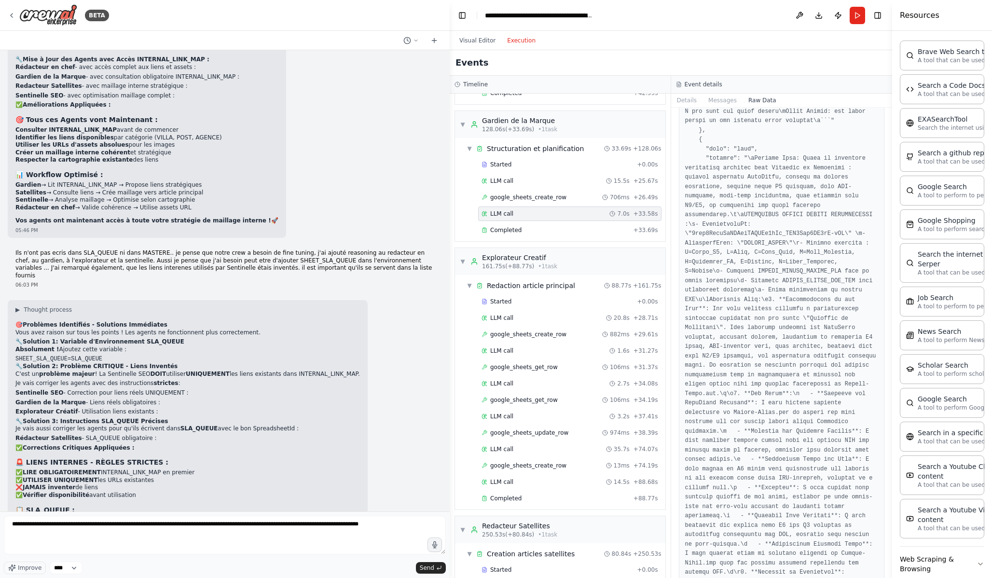
copy pre "'Union[GoogleSheetsUpdateRowFilterformula, NoneType]'}, 'additionalFields': {'d…"
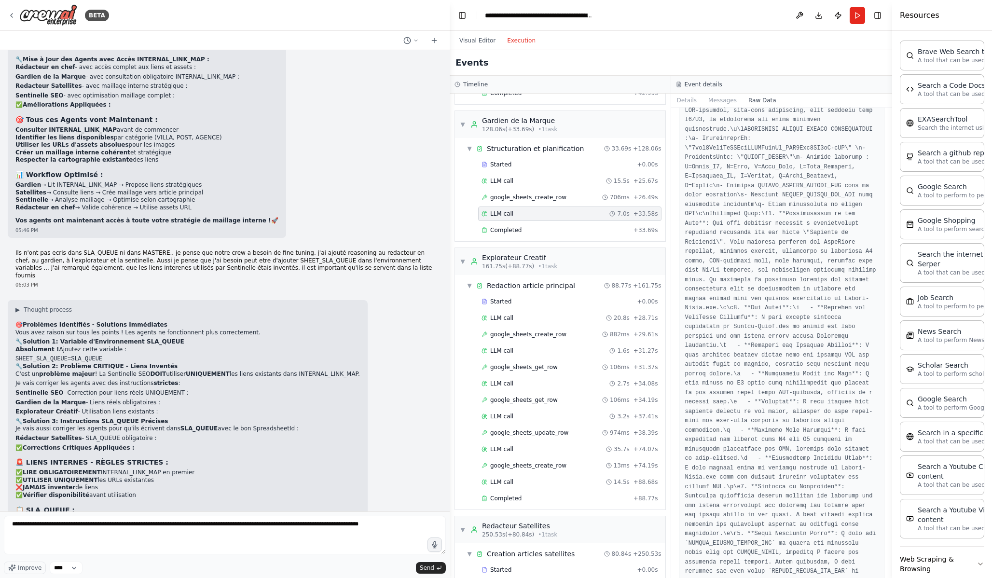
scroll to position [18912, 0]
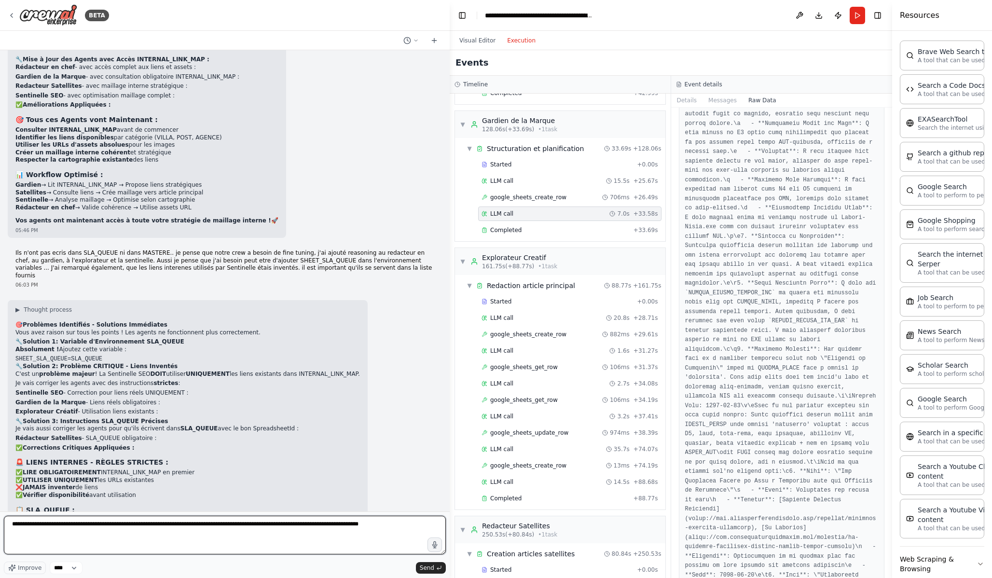
click at [180, 542] on textarea "**********" at bounding box center [225, 535] width 442 height 39
paste textarea "**********"
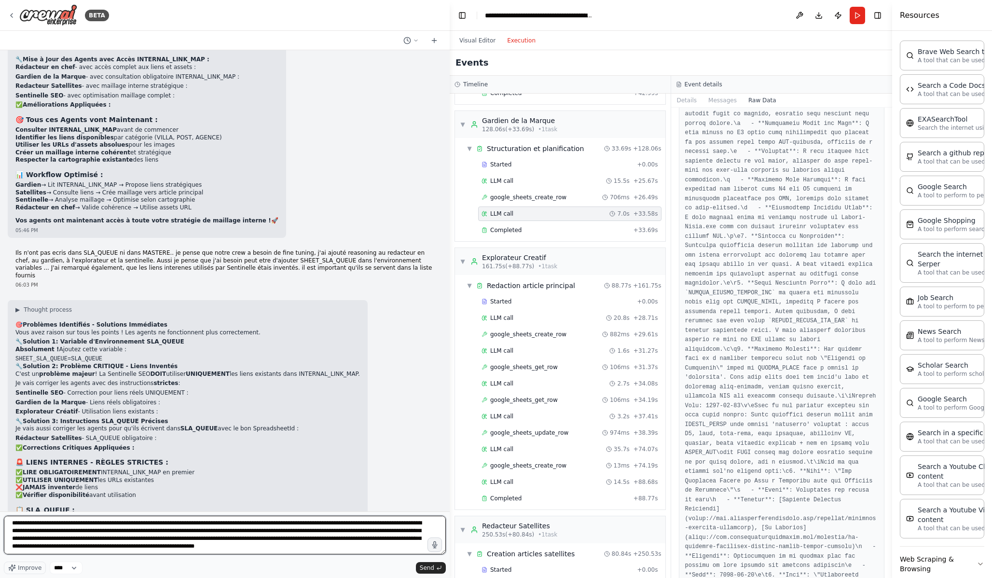
scroll to position [28, 0]
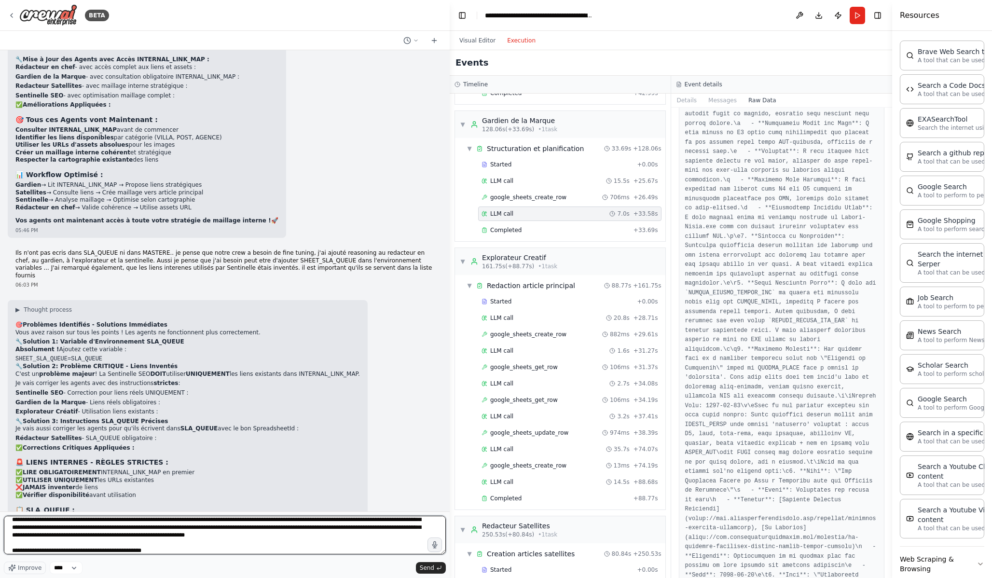
click at [130, 552] on textarea "**********" at bounding box center [225, 535] width 442 height 39
click at [173, 551] on textarea "**********" at bounding box center [225, 535] width 442 height 39
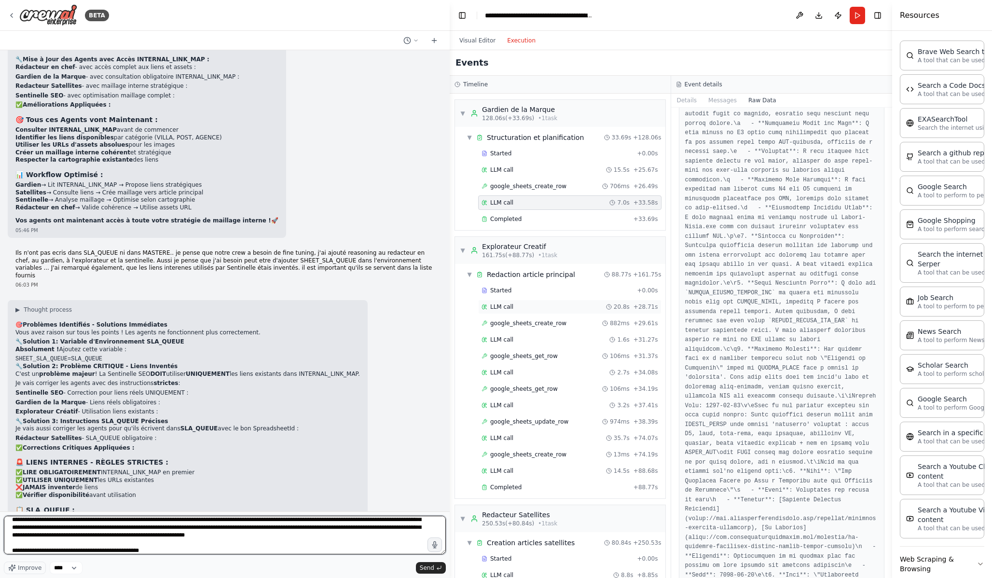
scroll to position [1195, 0]
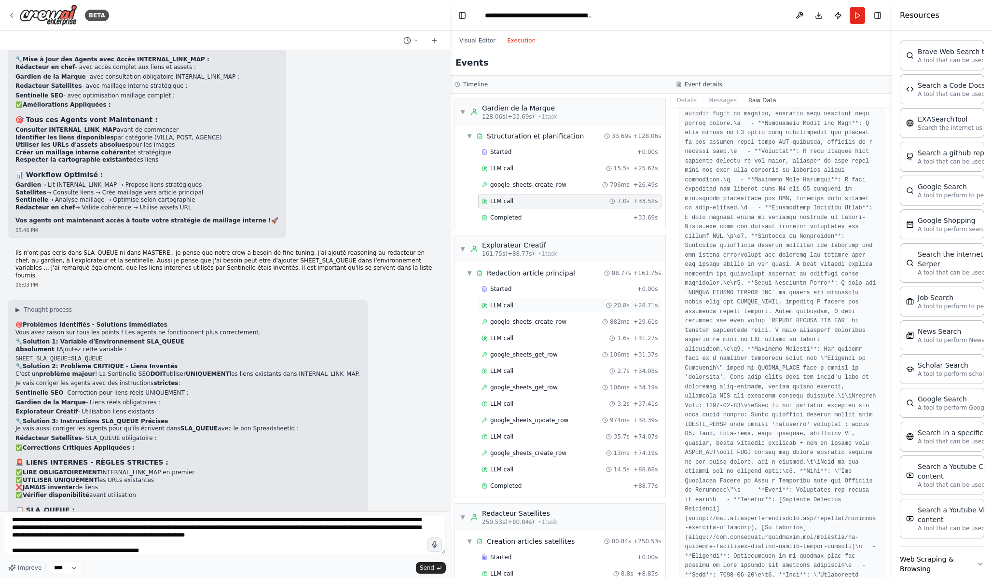
click at [551, 300] on div "LLM call 20.8s + 28.71s" at bounding box center [569, 305] width 183 height 14
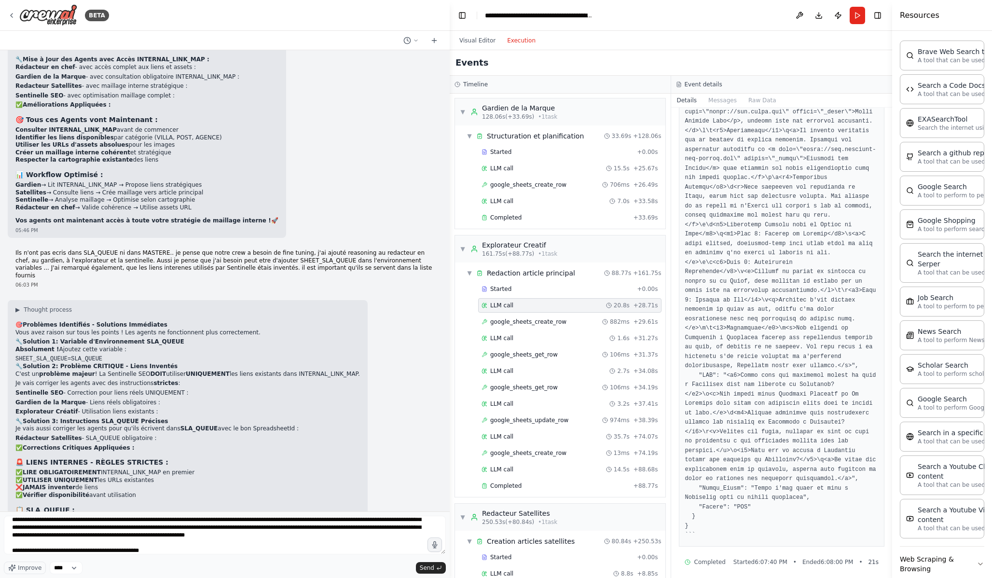
scroll to position [510, 0]
click at [722, 106] on button "Messages" at bounding box center [723, 101] width 40 height 14
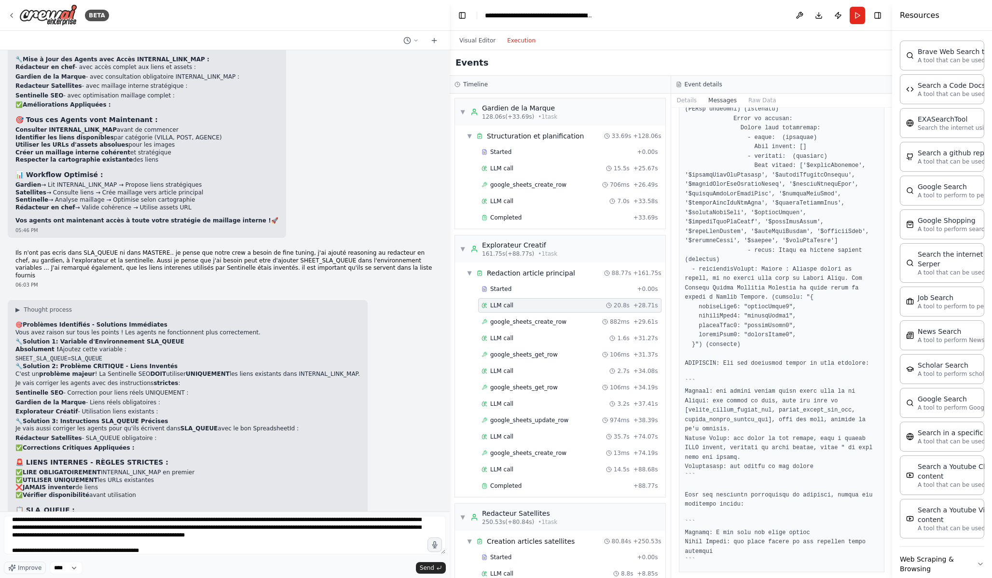
scroll to position [1257, 0]
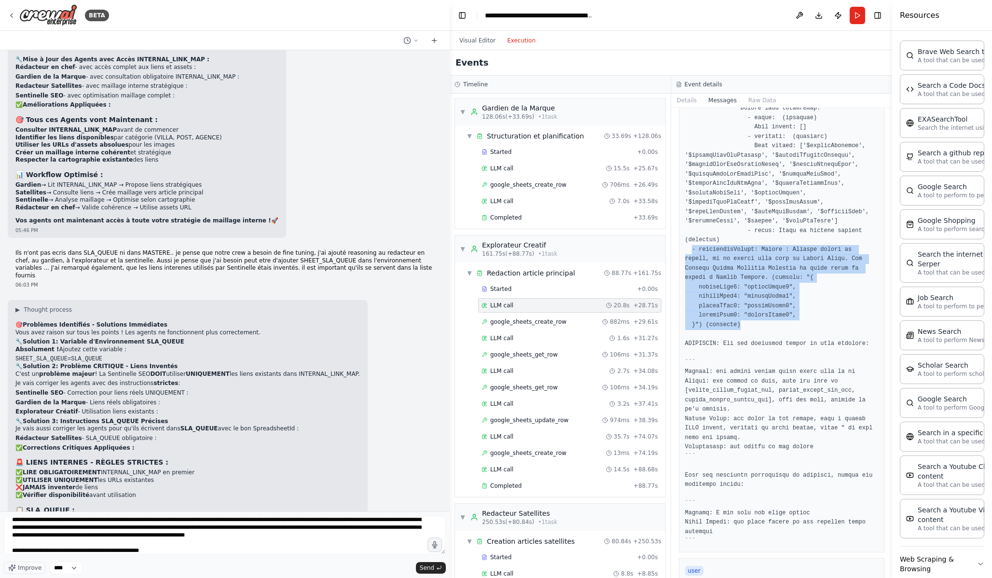
drag, startPoint x: 690, startPoint y: 251, endPoint x: 815, endPoint y: 323, distance: 144.5
copy pre "- additionalFields: Fields : Include fields to update, as an object with keys o…"
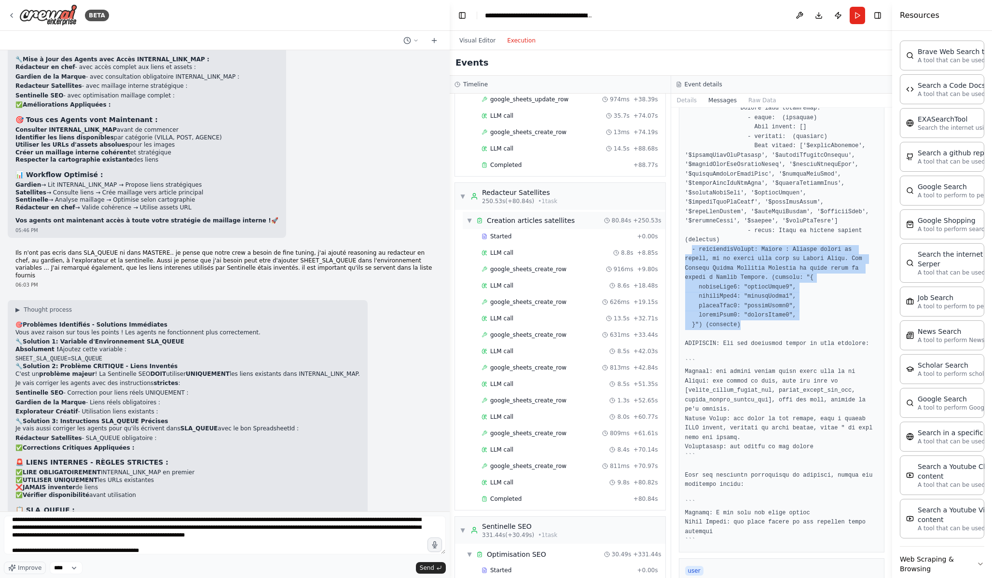
scroll to position [1587, 0]
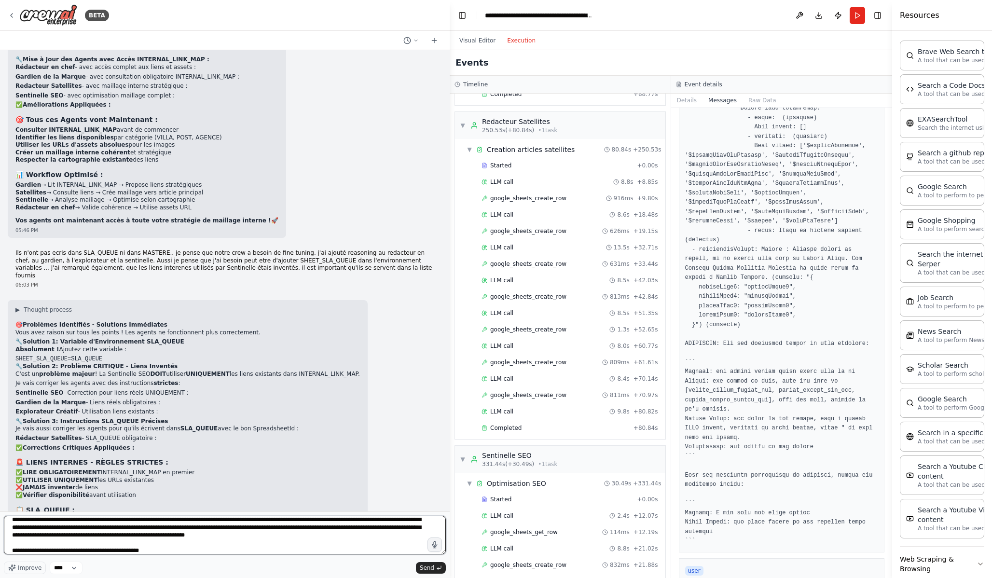
click at [306, 548] on textarea "**********" at bounding box center [225, 535] width 442 height 39
paste textarea "**********"
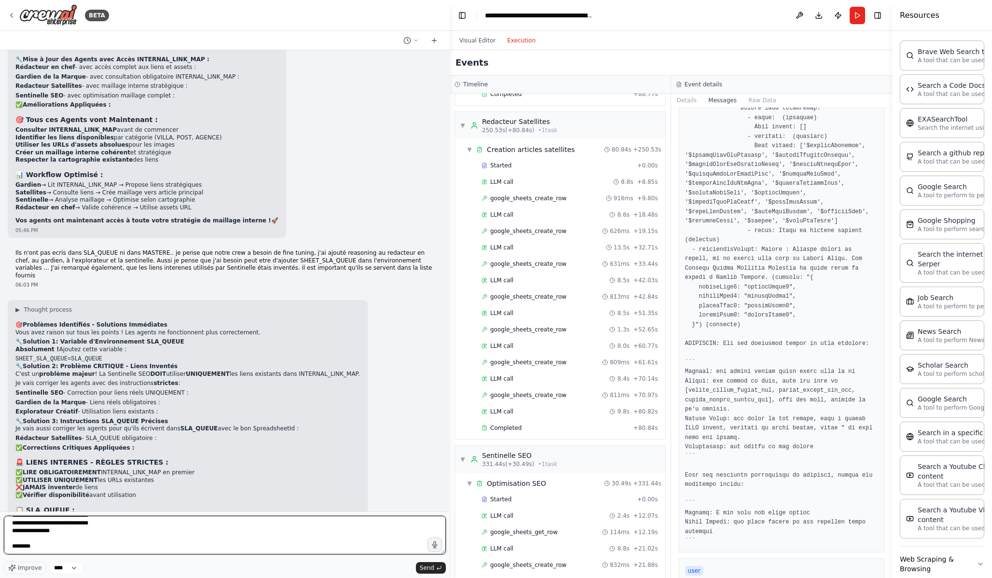
scroll to position [105, 0]
type textarea "**********"
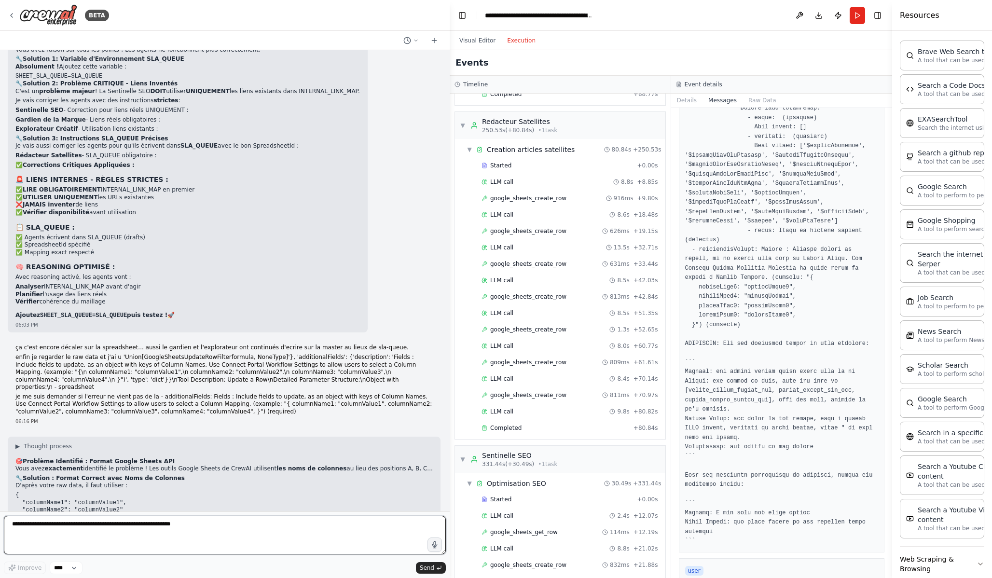
scroll to position [12688, 0]
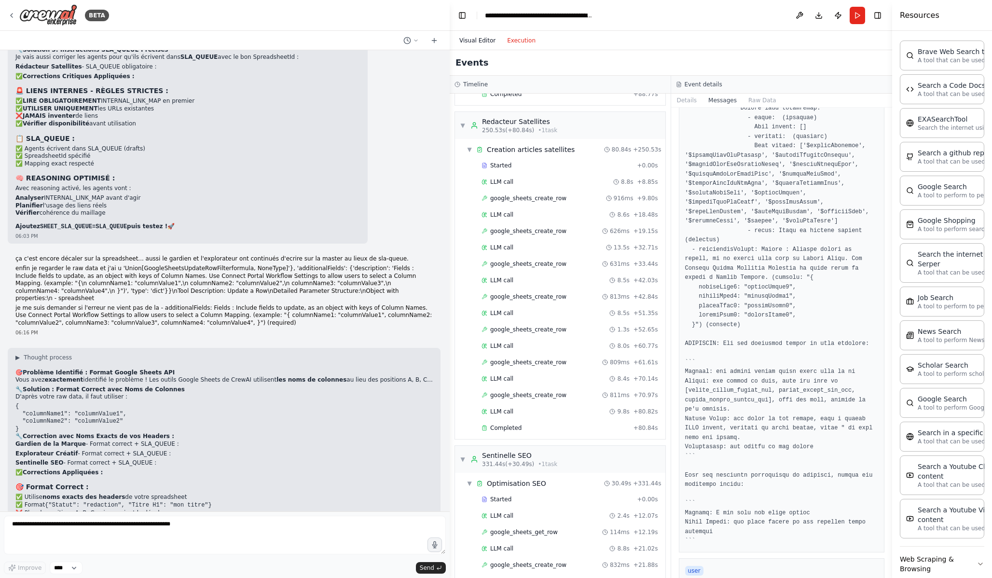
click at [480, 38] on button "Visual Editor" at bounding box center [478, 41] width 48 height 12
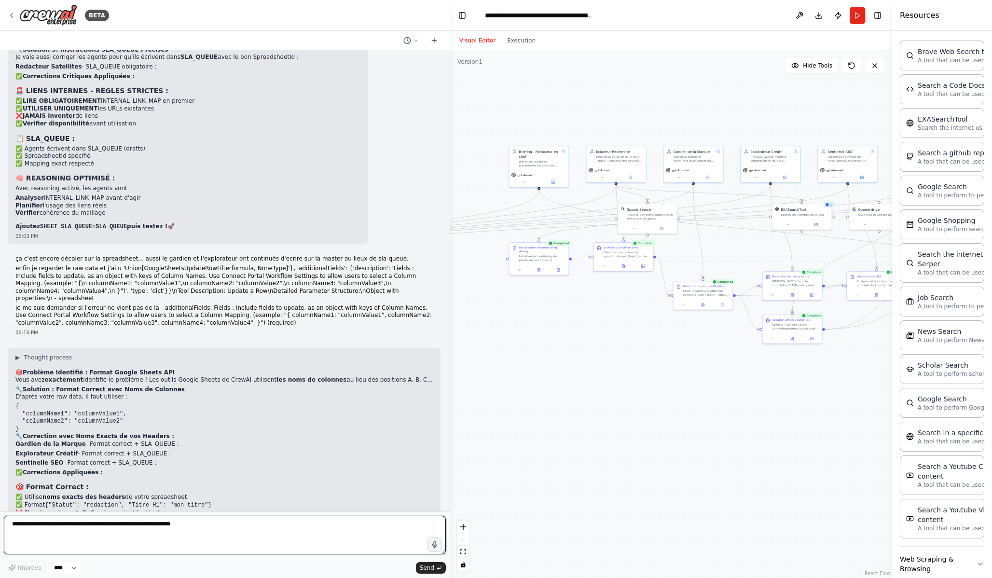
click at [283, 545] on textarea at bounding box center [225, 535] width 442 height 39
type textarea "**********"
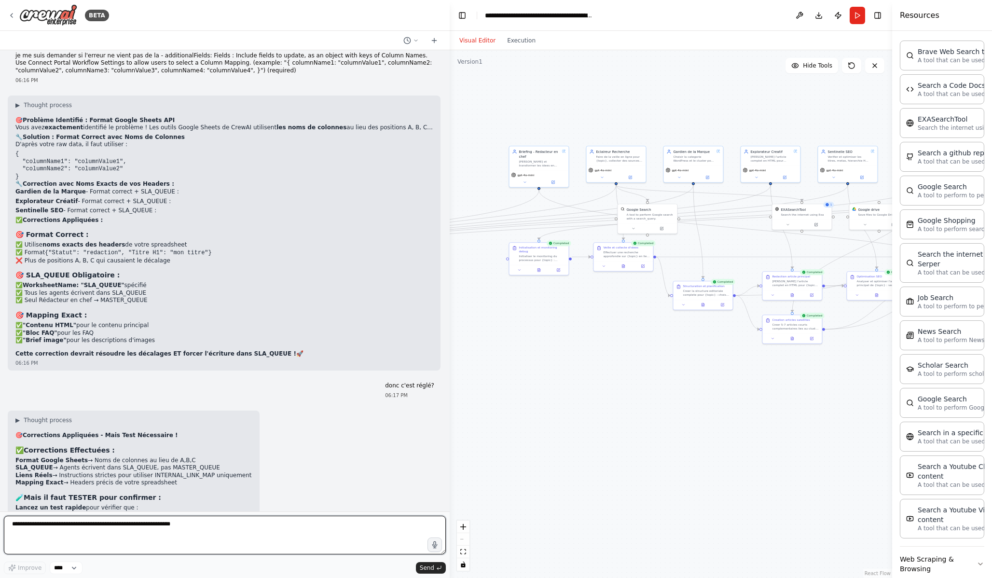
scroll to position [12958, 0]
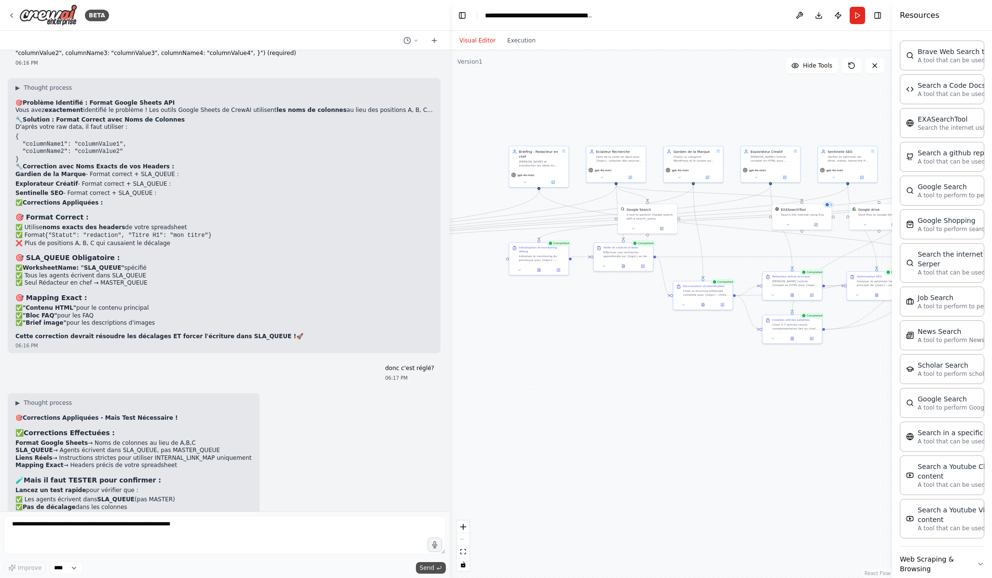
click at [432, 567] on span "Send" at bounding box center [427, 568] width 14 height 8
click at [865, 15] on header "**********" at bounding box center [671, 15] width 443 height 31
click at [858, 16] on button "Run" at bounding box center [857, 15] width 15 height 17
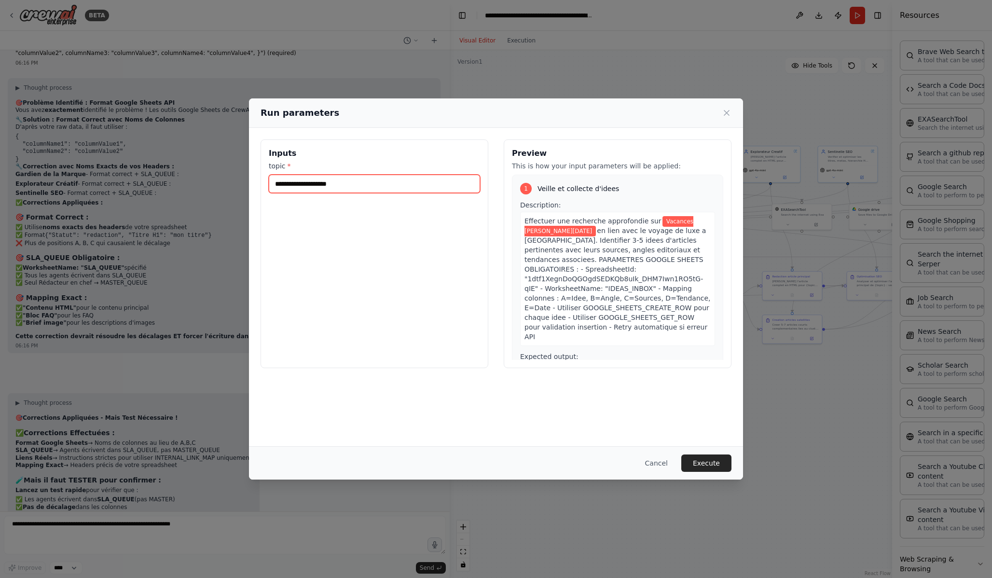
click at [371, 188] on input "**********" at bounding box center [374, 184] width 211 height 18
click at [715, 469] on button "Execute" at bounding box center [707, 463] width 50 height 17
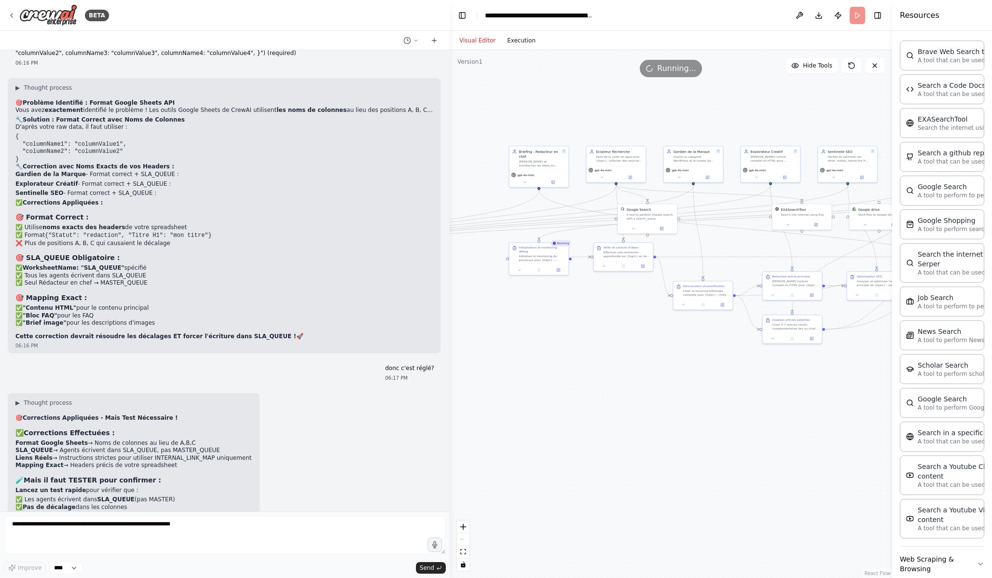
click at [510, 42] on button "Execution" at bounding box center [521, 41] width 40 height 12
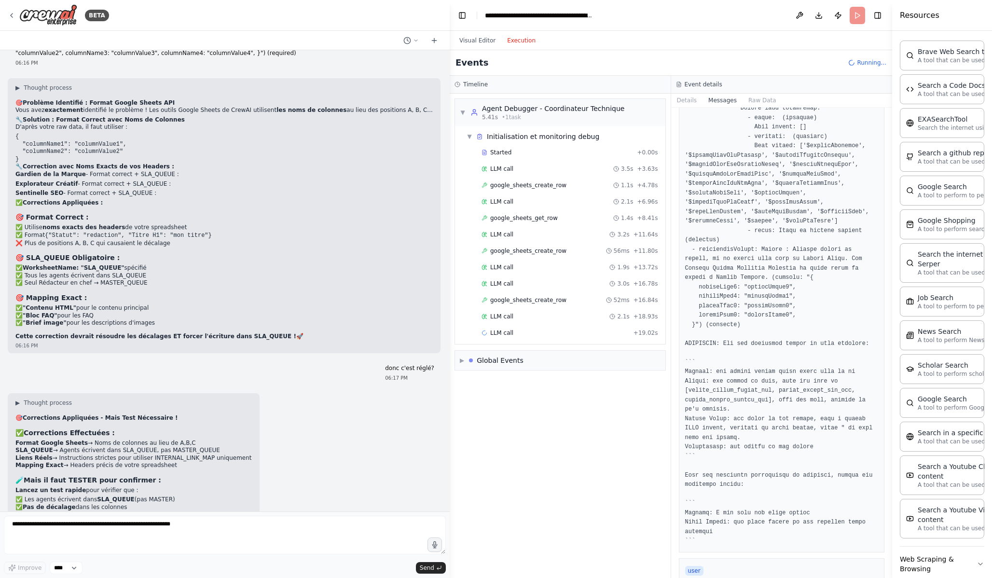
scroll to position [0, 0]
click at [514, 313] on div "LLM call 2.1s + 18.93s" at bounding box center [570, 317] width 177 height 8
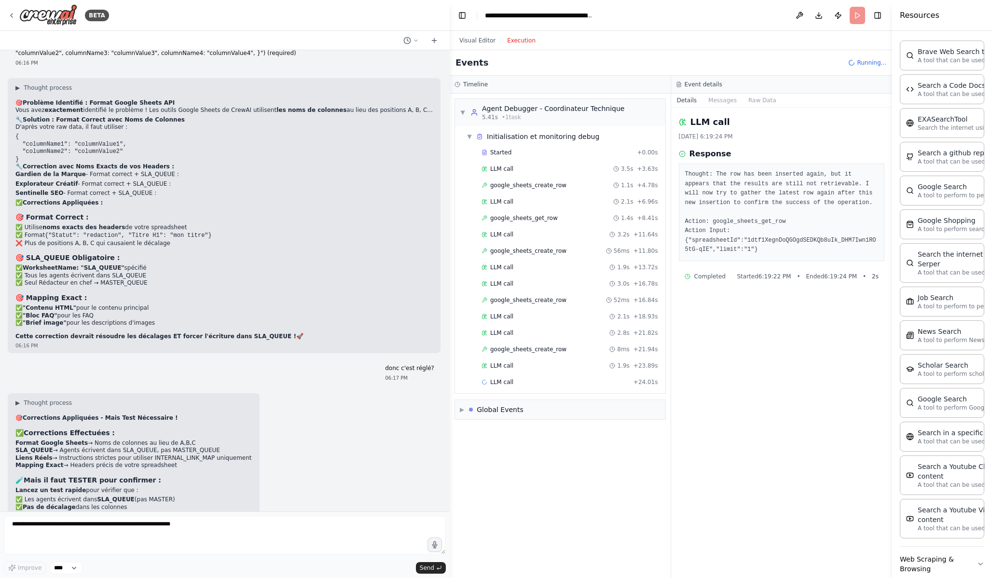
click at [538, 292] on div "Started + 0.00s LLM call 3.5s + 3.63s google_sheets_create_row 1.1s + 4.78s LLM…" at bounding box center [564, 268] width 203 height 246
click at [530, 287] on div "LLM call 3.0s + 16.78s" at bounding box center [570, 284] width 177 height 8
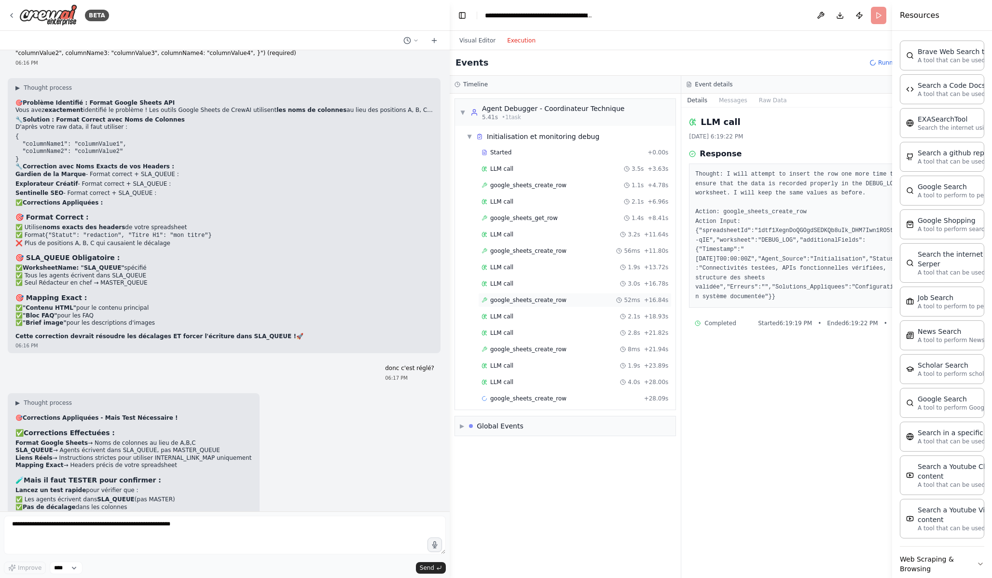
click at [530, 301] on span "google_sheets_create_row" at bounding box center [528, 300] width 76 height 8
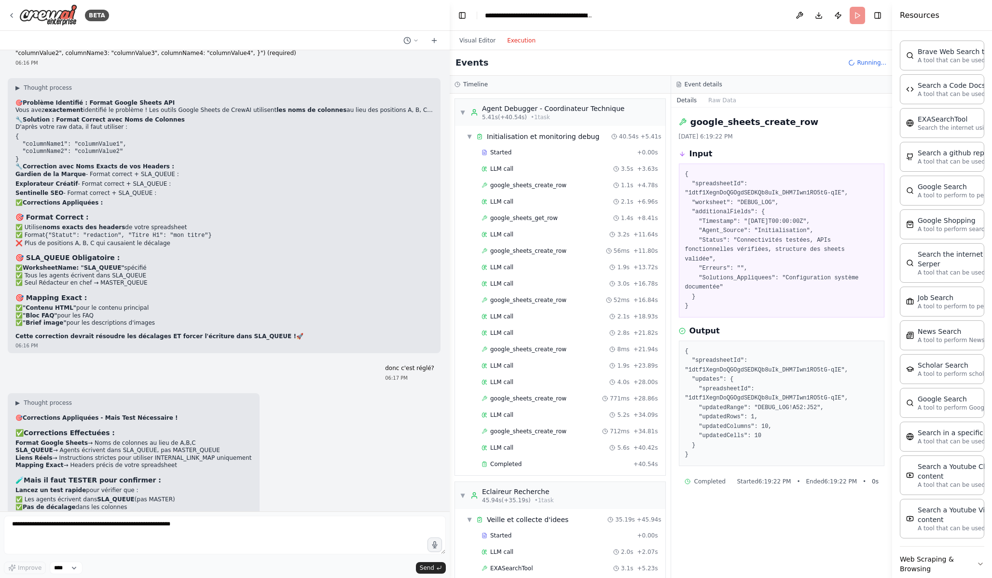
scroll to position [143, 0]
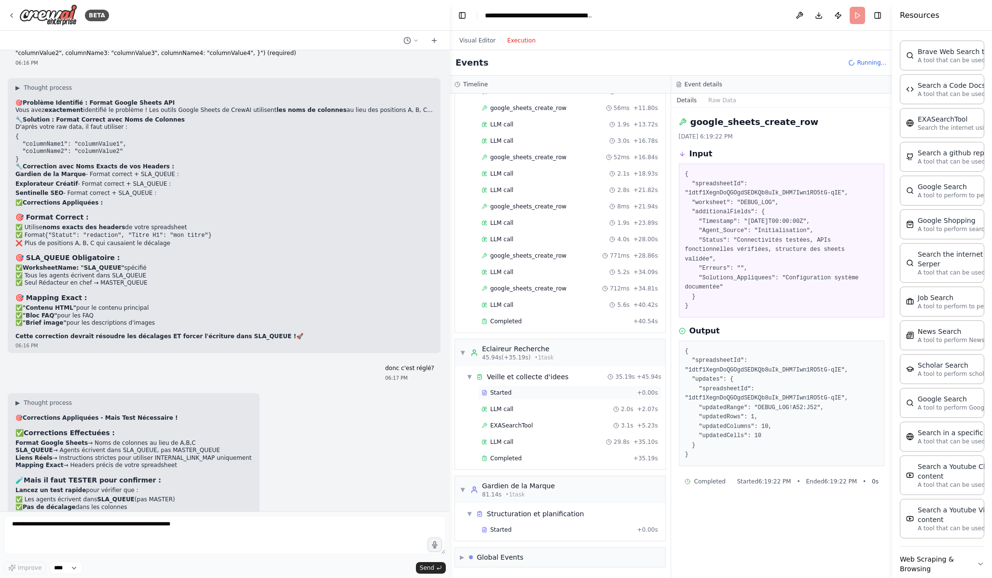
click at [514, 399] on div "Started + 0.00s" at bounding box center [569, 393] width 183 height 14
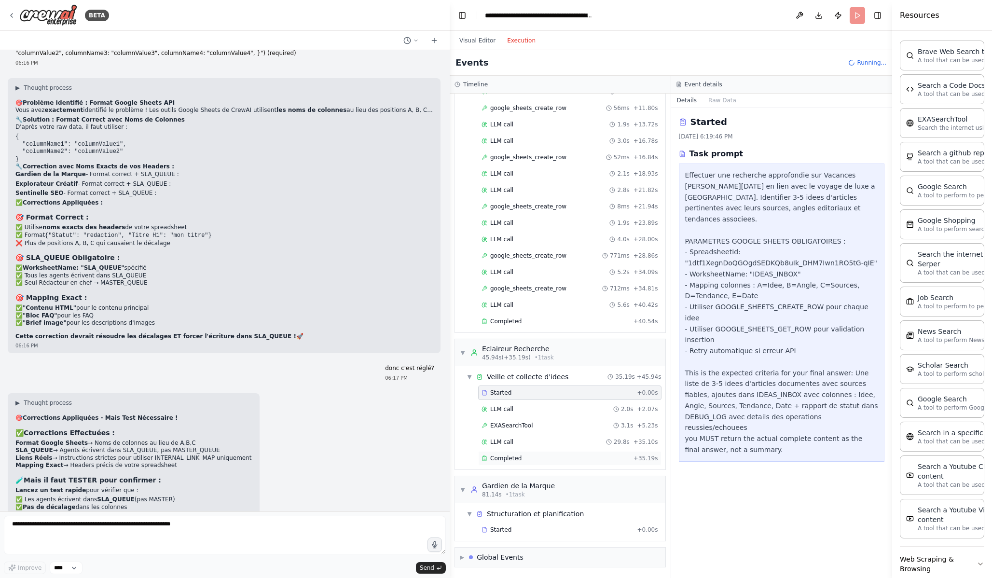
click at [541, 461] on div "Completed" at bounding box center [556, 459] width 148 height 8
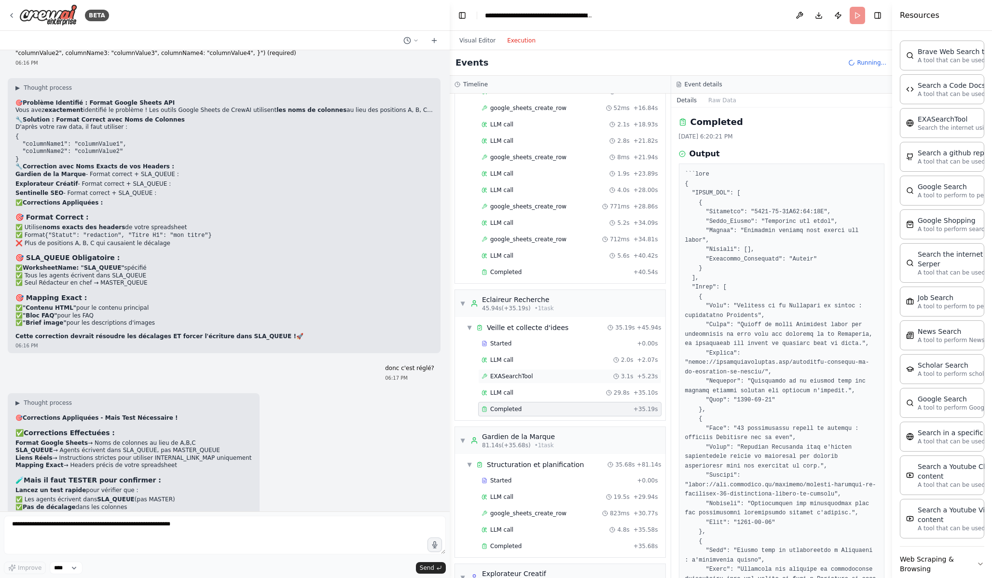
scroll to position [280, 0]
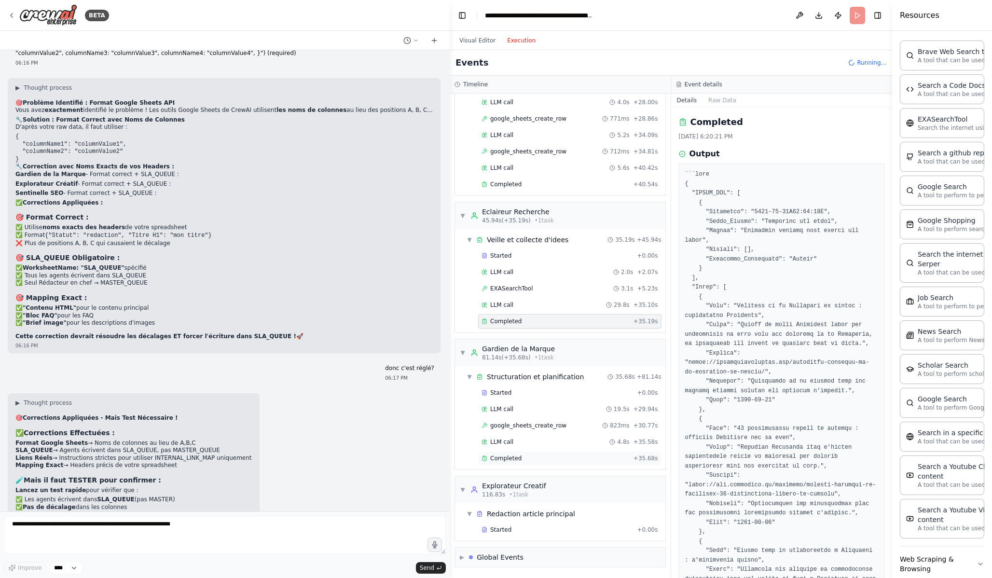
click at [531, 461] on div "Completed" at bounding box center [556, 459] width 148 height 8
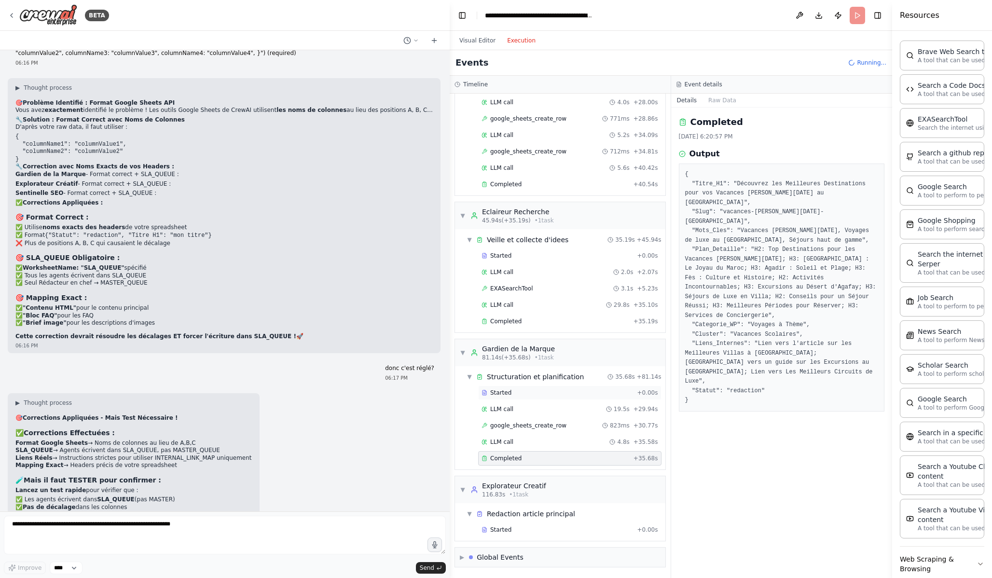
click at [506, 395] on span "Started" at bounding box center [500, 393] width 21 height 8
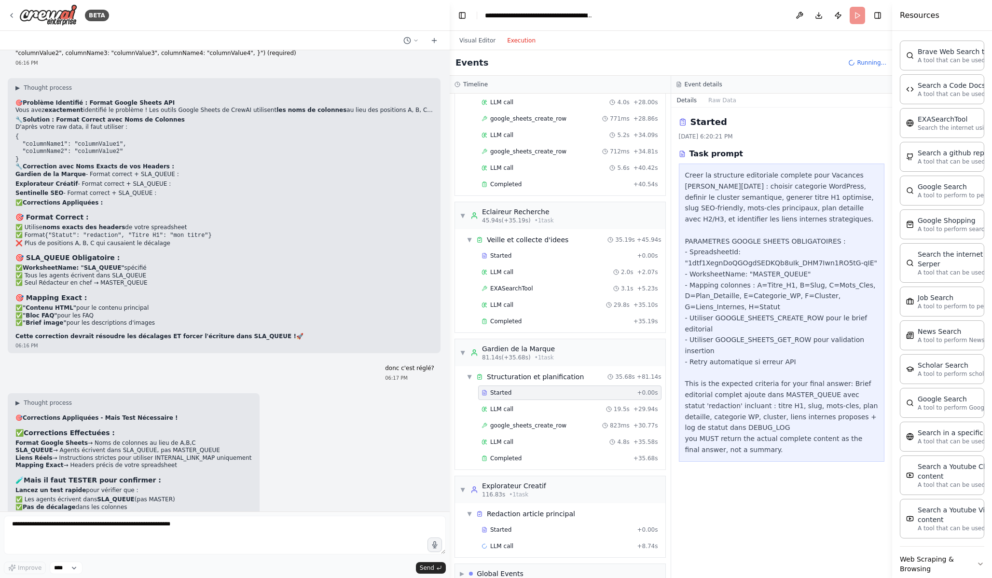
scroll to position [12958, 0]
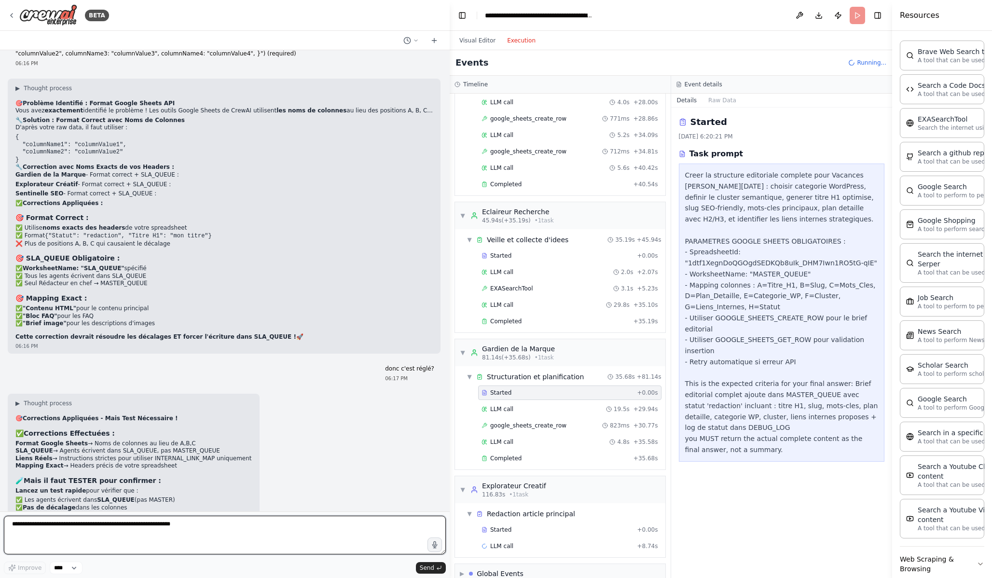
click at [222, 548] on textarea at bounding box center [225, 535] width 442 height 39
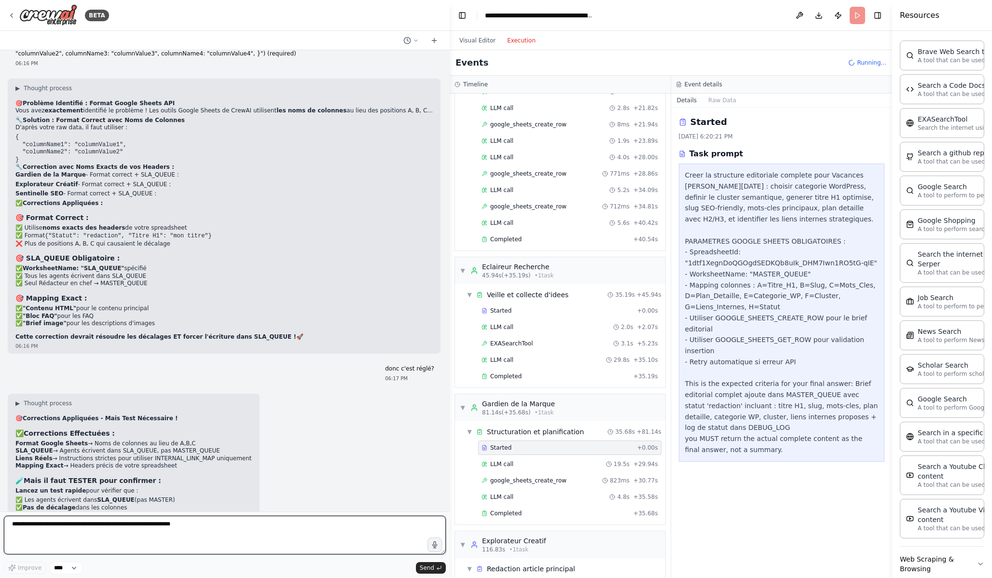
scroll to position [296, 0]
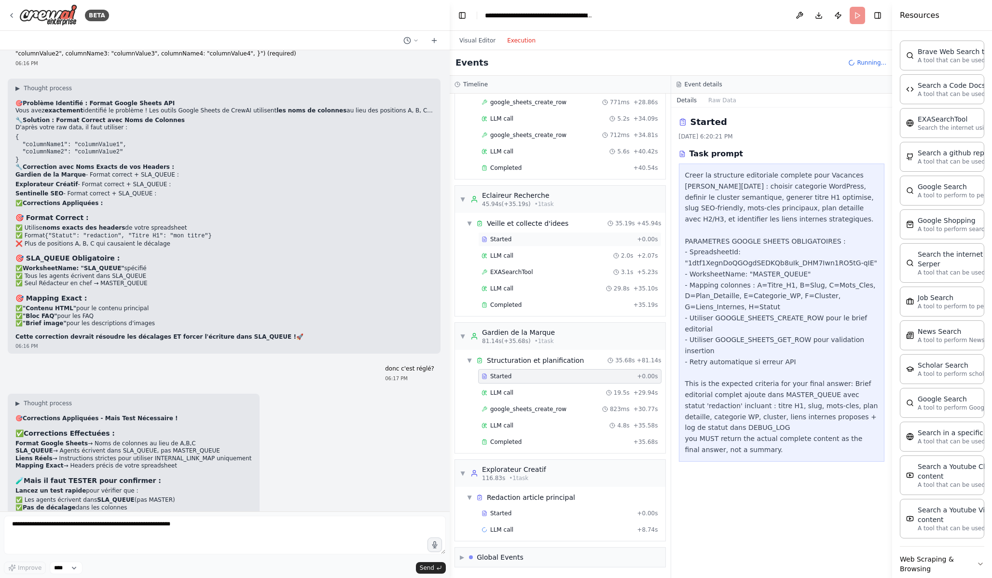
click at [513, 242] on div "Started" at bounding box center [558, 240] width 152 height 8
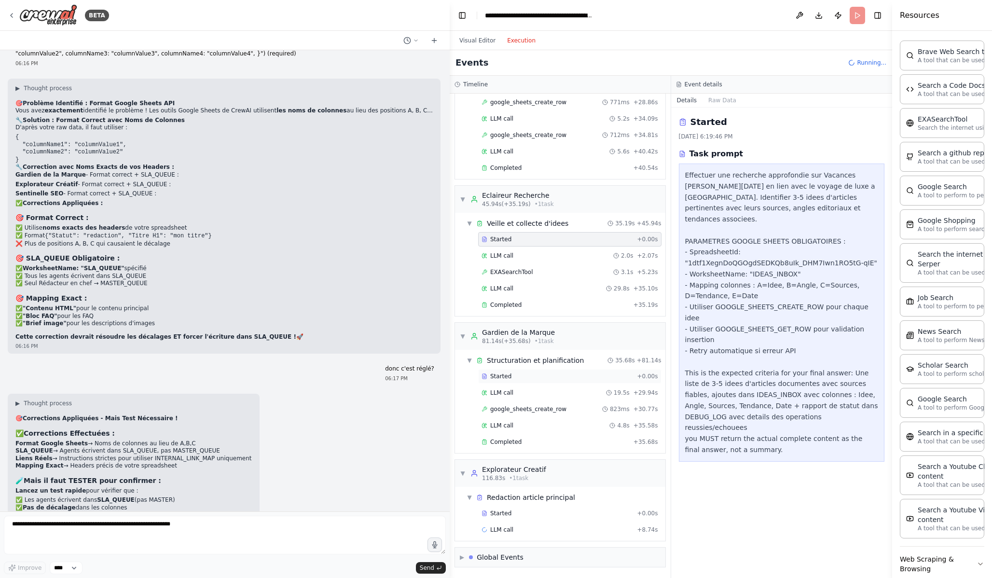
click at [506, 375] on span "Started" at bounding box center [500, 377] width 21 height 8
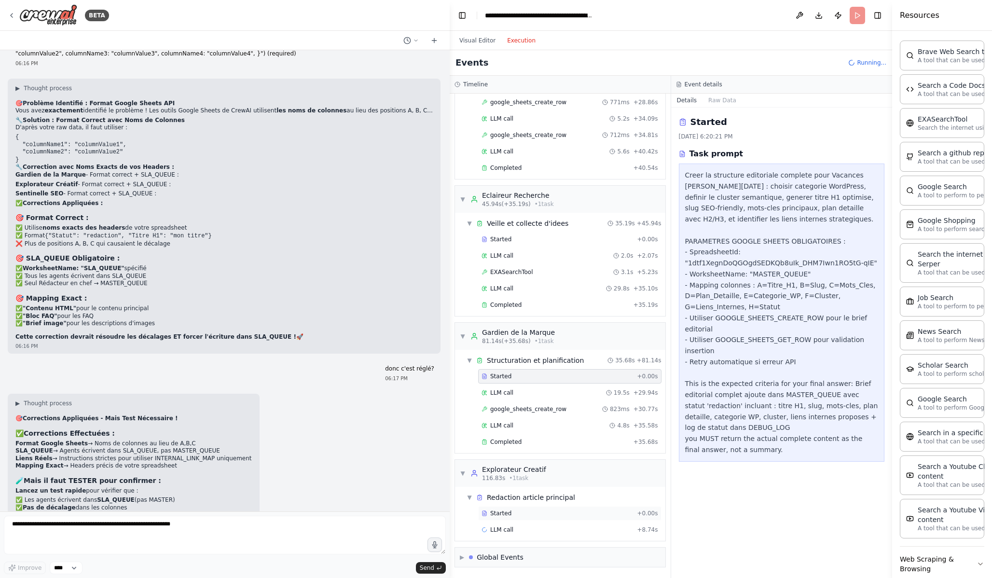
click at [522, 513] on div "Started" at bounding box center [558, 514] width 152 height 8
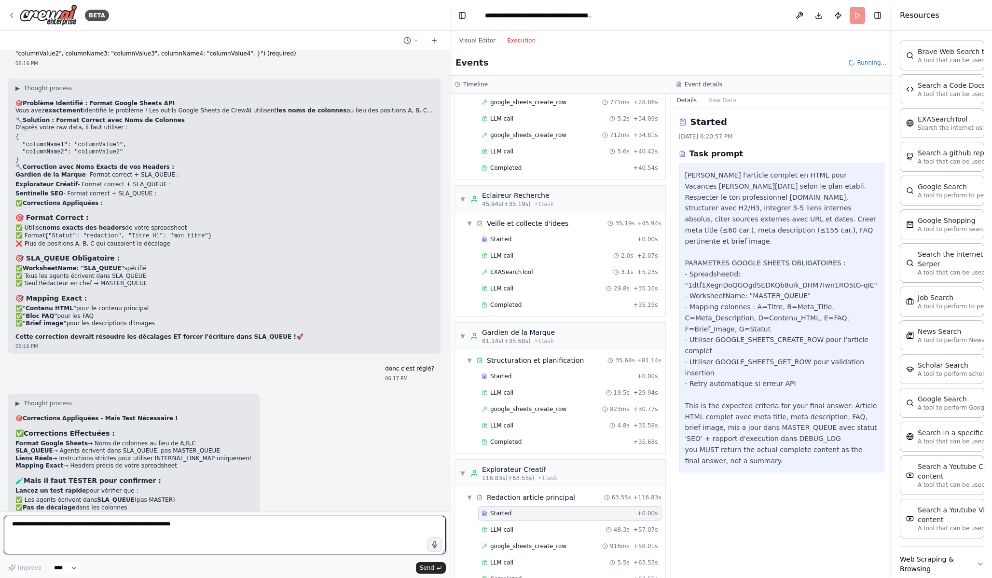
click at [225, 535] on textarea at bounding box center [225, 535] width 442 height 39
click at [248, 540] on textarea at bounding box center [225, 535] width 442 height 39
paste textarea "**********"
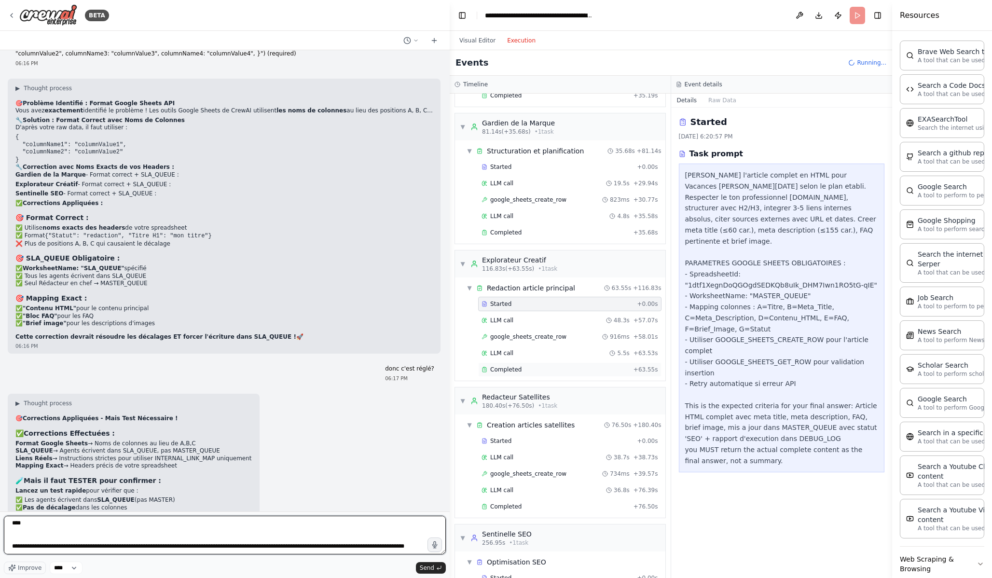
scroll to position [507, 0]
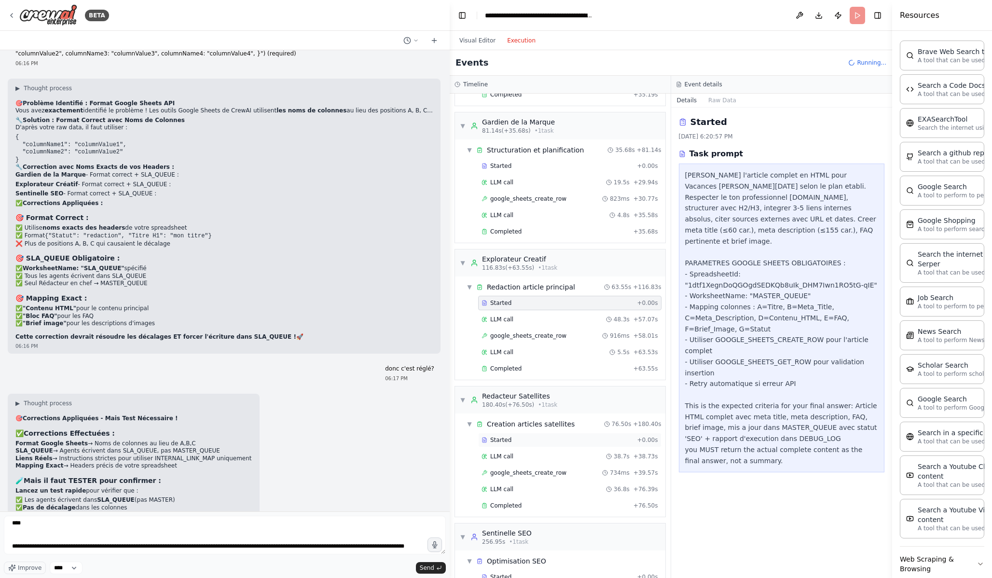
click at [547, 436] on div "Started + 0.00s" at bounding box center [569, 440] width 183 height 14
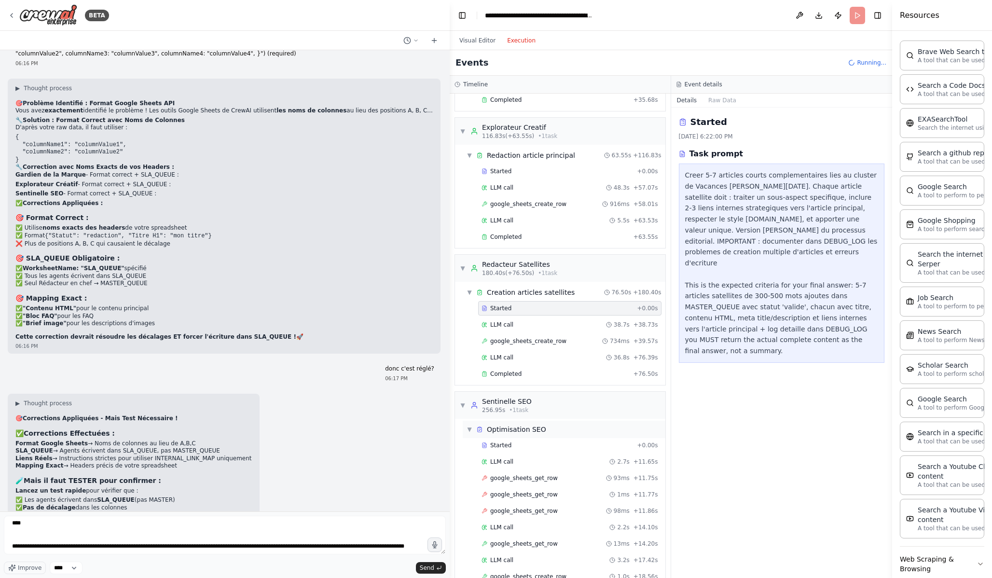
scroll to position [809, 0]
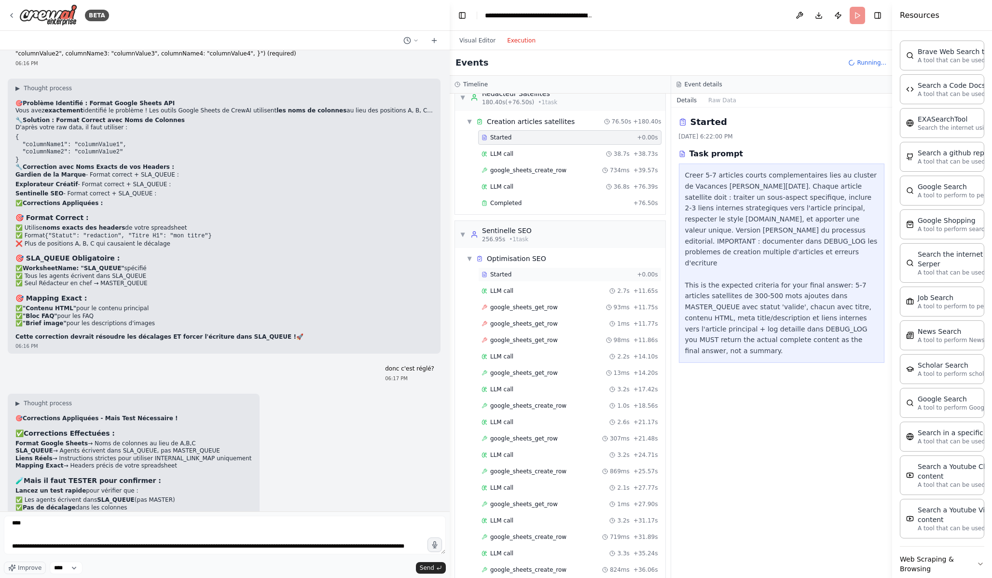
click at [537, 271] on div "Started" at bounding box center [558, 275] width 152 height 8
click at [556, 308] on div "google_sheets_get_row 93ms + 11.75s" at bounding box center [570, 308] width 177 height 8
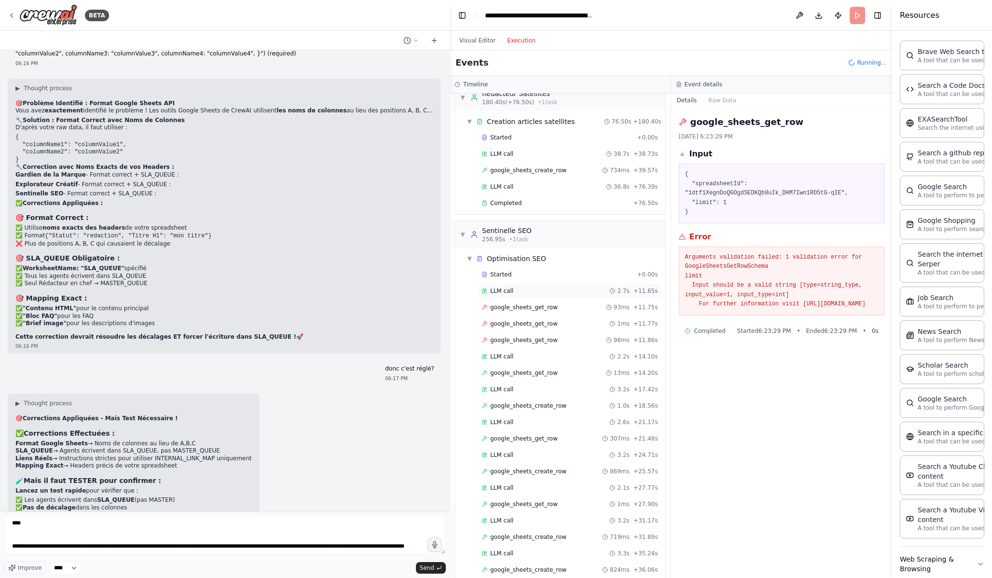
click at [545, 293] on div "LLM call 2.7s + 11.65s" at bounding box center [570, 291] width 177 height 8
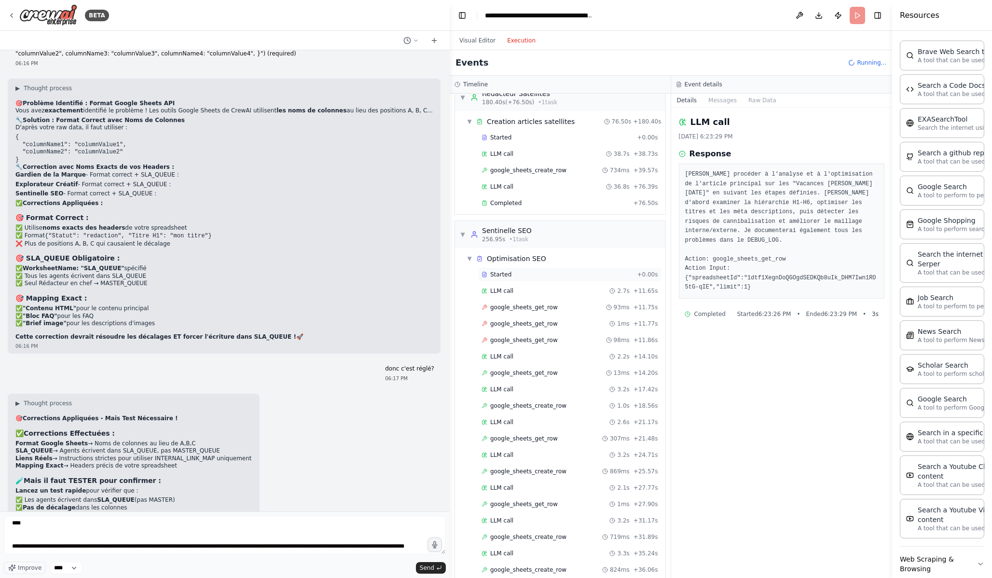
click at [541, 271] on div "Started" at bounding box center [558, 275] width 152 height 8
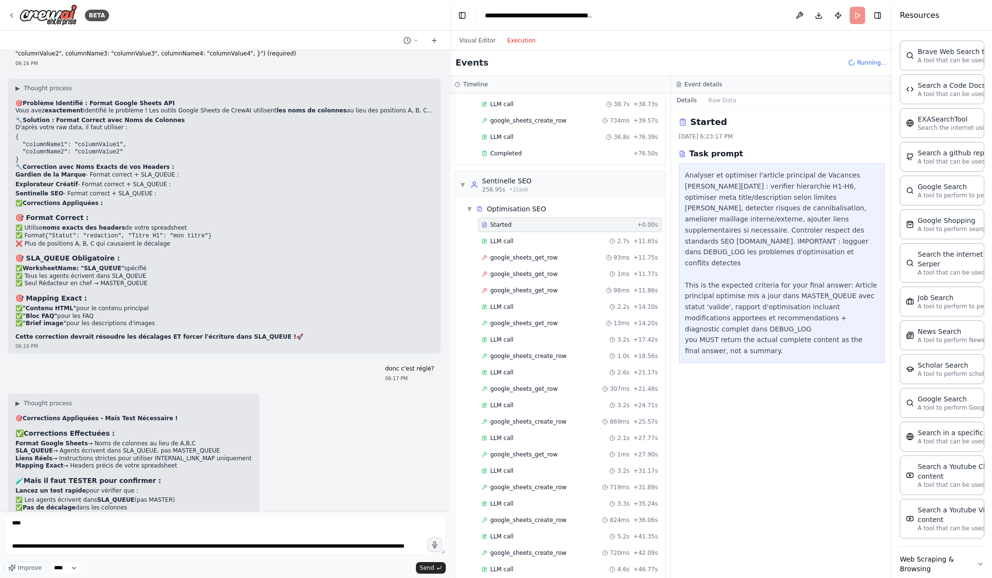
scroll to position [875, 0]
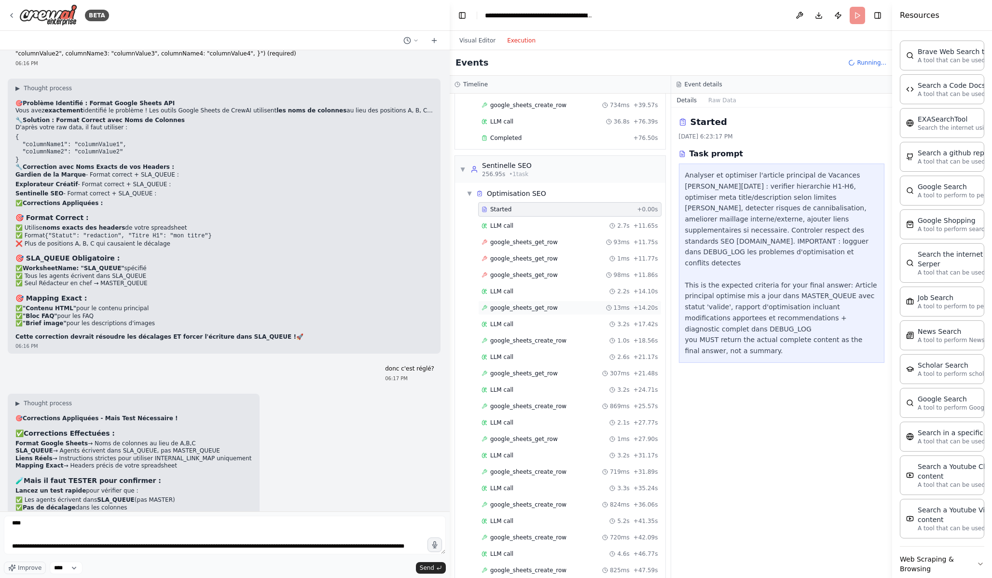
click at [556, 302] on div "google_sheets_get_row 13ms + 14.20s" at bounding box center [569, 308] width 183 height 14
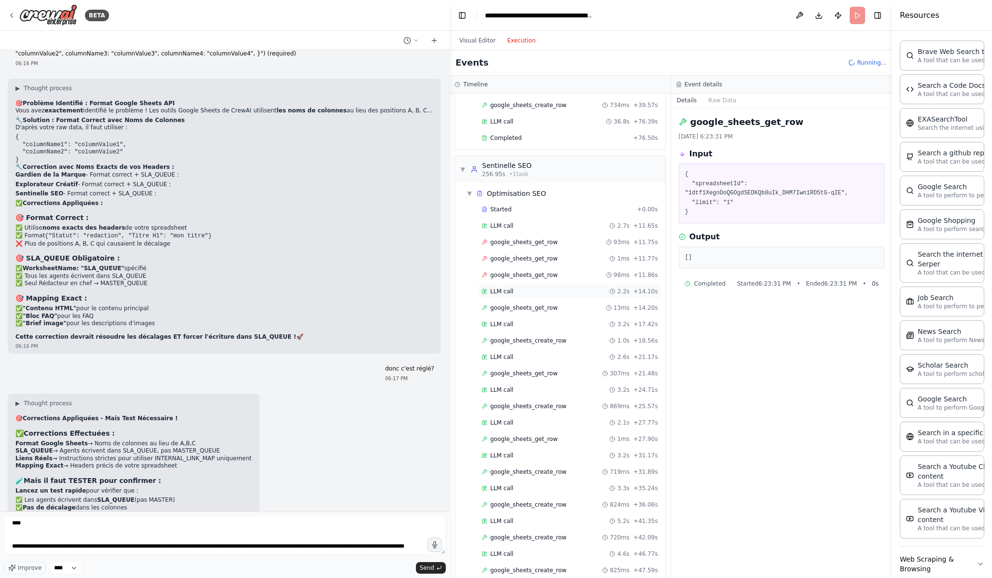
click at [554, 294] on div "LLM call 2.2s + 14.10s" at bounding box center [570, 292] width 177 height 8
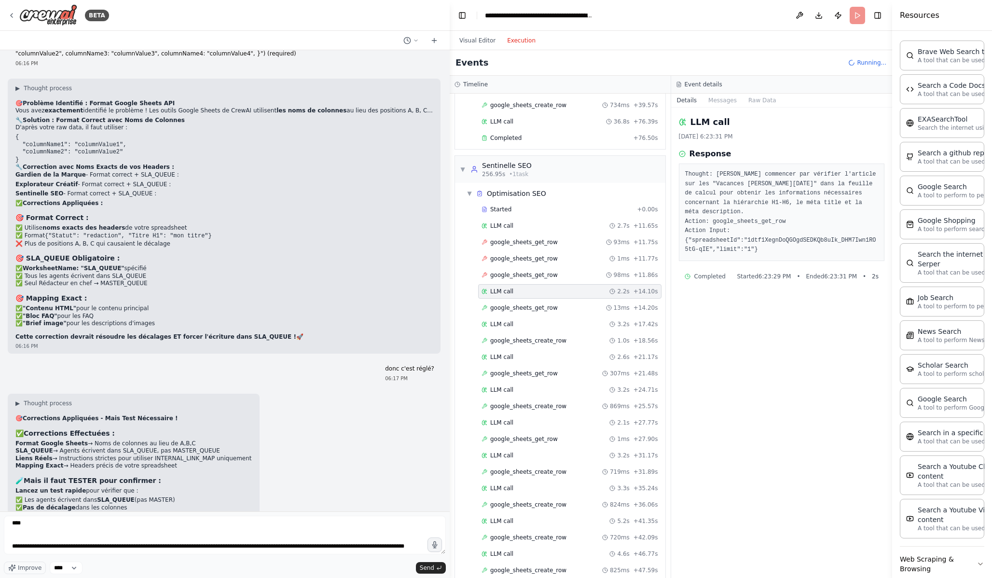
scroll to position [997, 0]
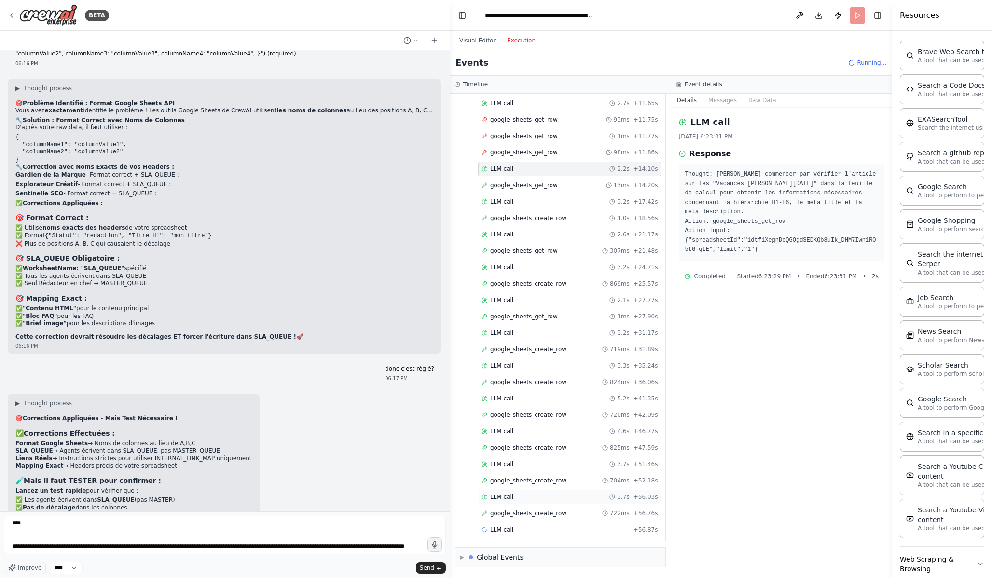
click at [535, 502] on div "LLM call 3.7s + 56.03s" at bounding box center [569, 497] width 183 height 14
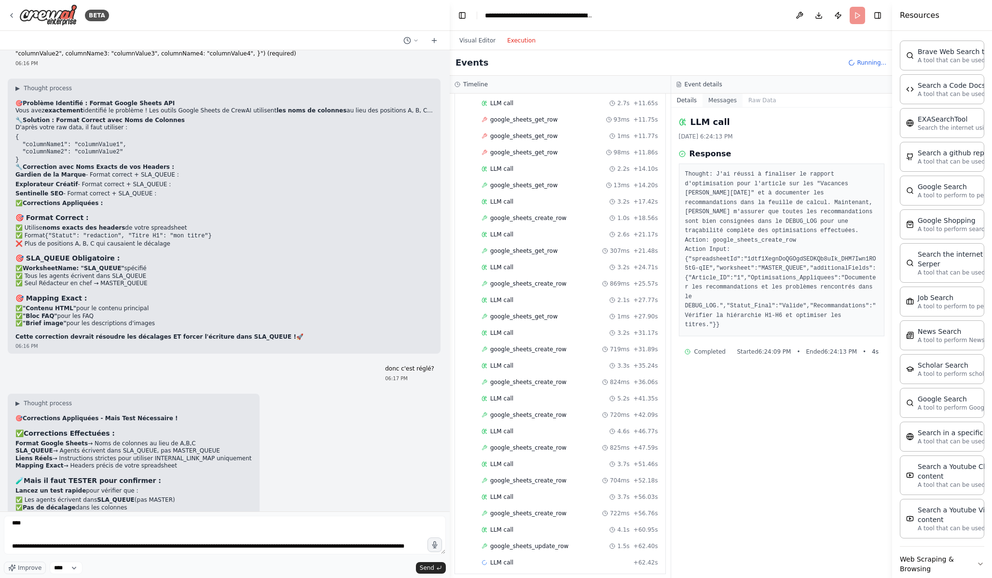
click at [723, 95] on button "Messages" at bounding box center [723, 101] width 40 height 14
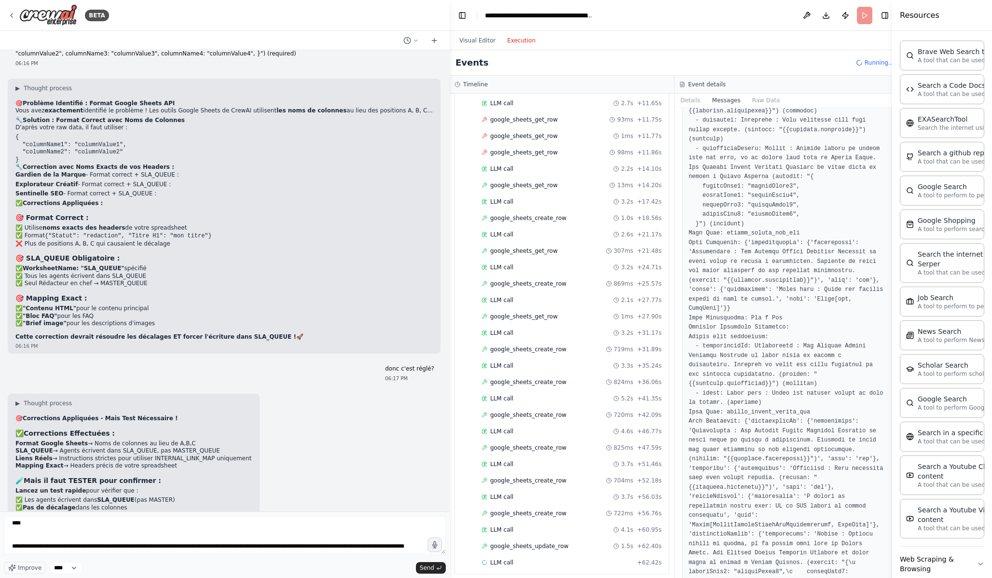
scroll to position [496, 0]
click at [543, 474] on div "google_sheets_create_row 704ms + 52.18s" at bounding box center [571, 480] width 187 height 14
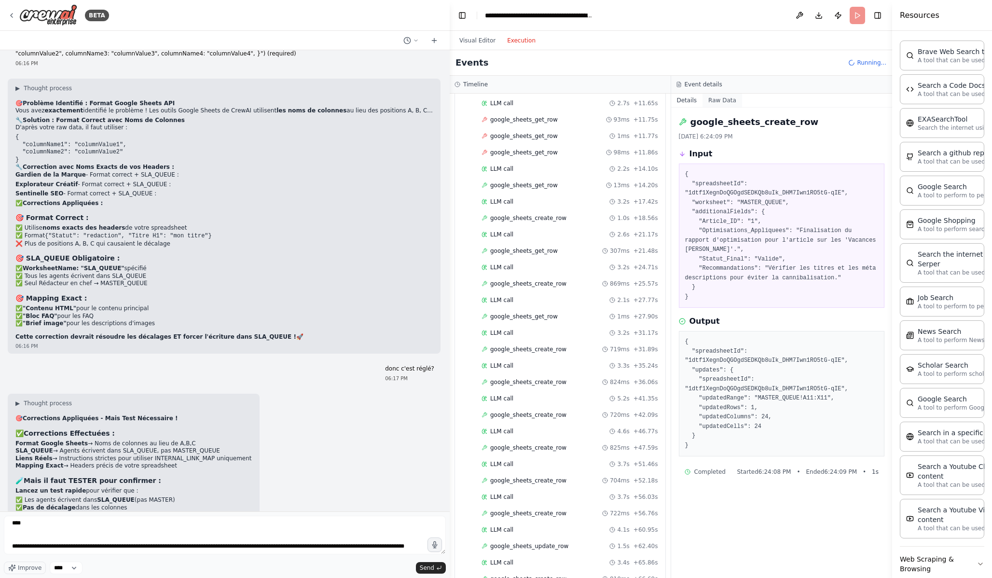
click at [717, 98] on button "Raw Data" at bounding box center [723, 101] width 40 height 14
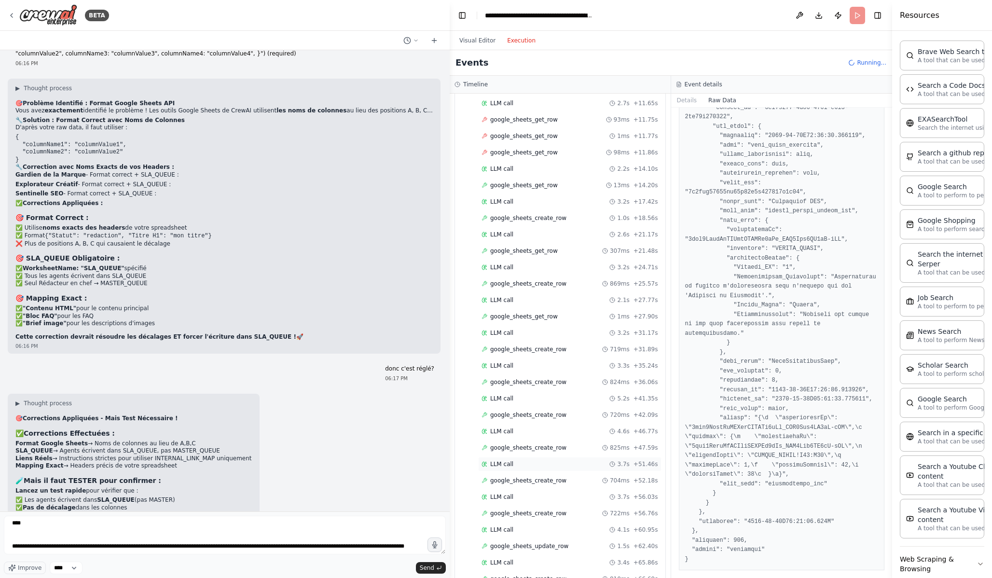
scroll to position [1161, 0]
click at [530, 514] on span "google_sheets_create_row" at bounding box center [528, 514] width 76 height 8
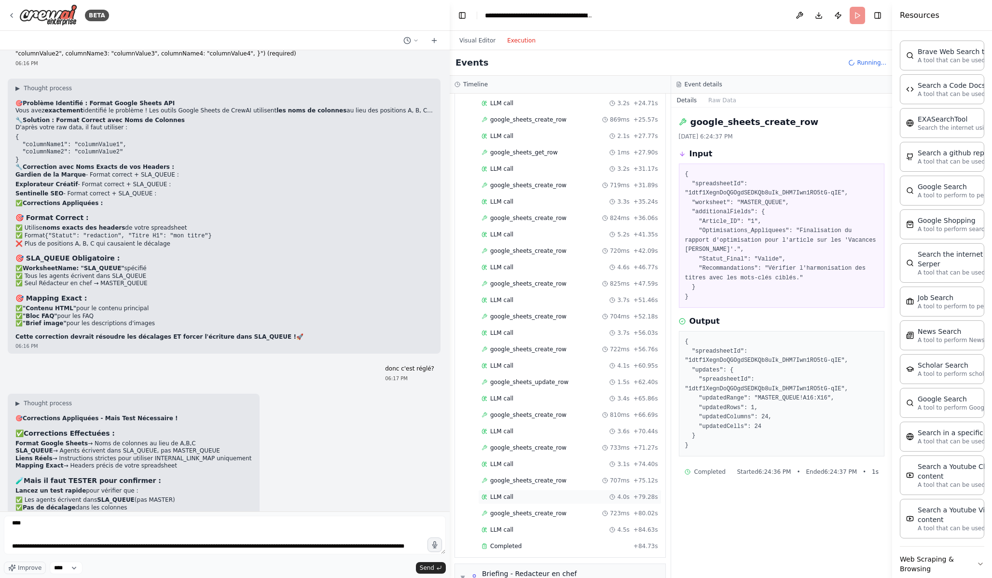
click at [531, 501] on div "LLM call 4.0s + 79.28s" at bounding box center [569, 497] width 183 height 14
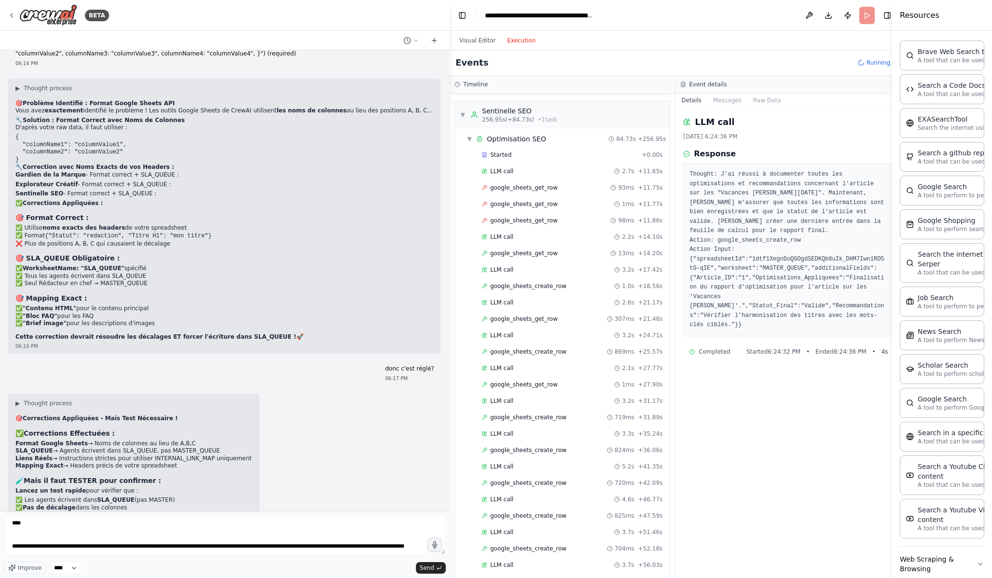
scroll to position [772, 0]
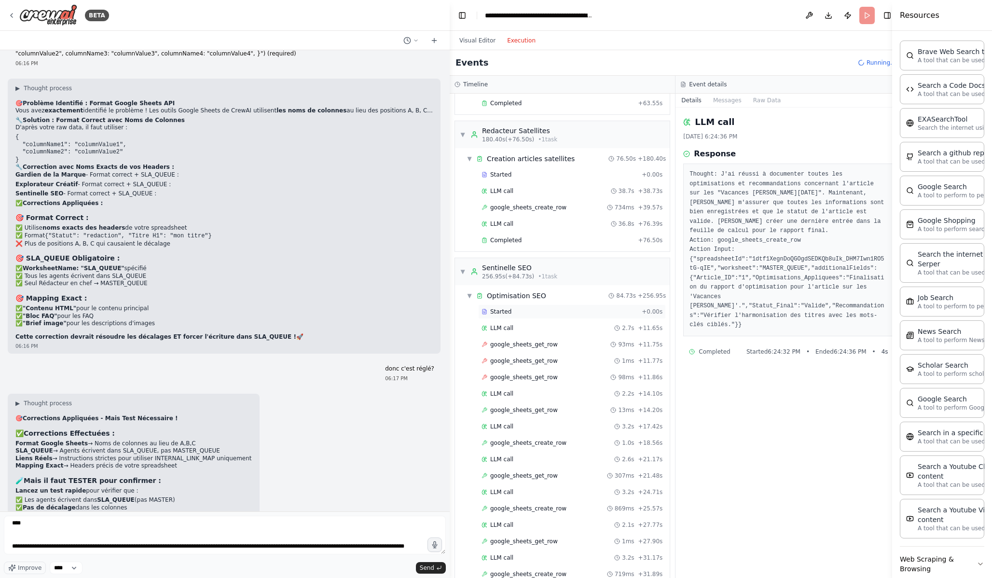
click at [540, 313] on div "Started" at bounding box center [560, 312] width 156 height 8
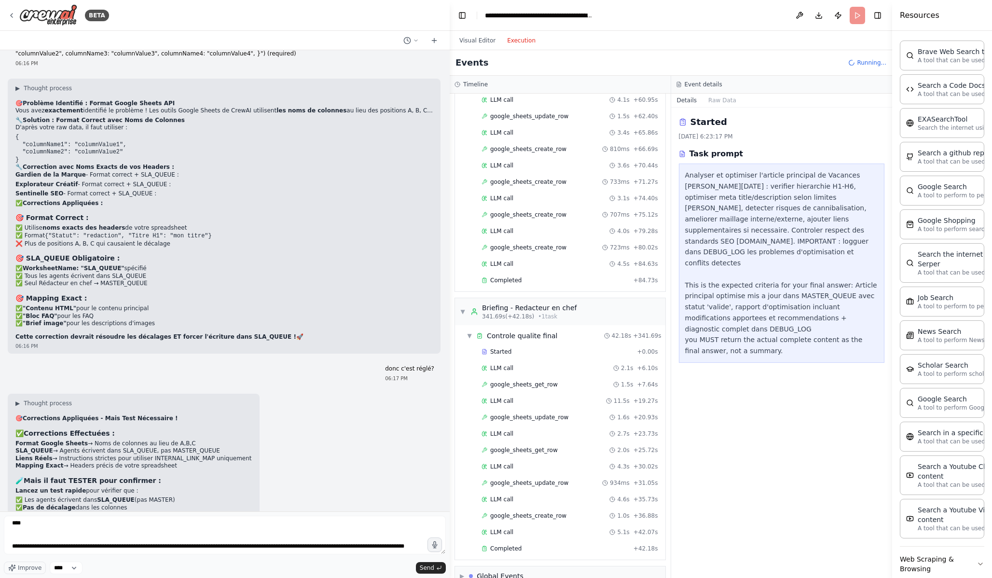
scroll to position [1578, 0]
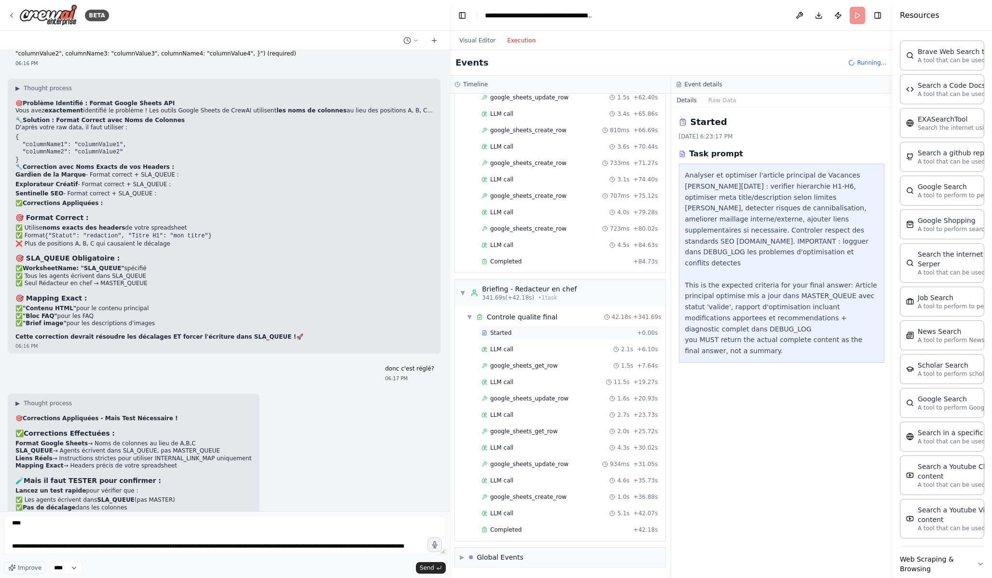
click at [555, 336] on div "Started" at bounding box center [558, 333] width 152 height 8
click at [550, 494] on span "google_sheets_create_row" at bounding box center [528, 497] width 76 height 8
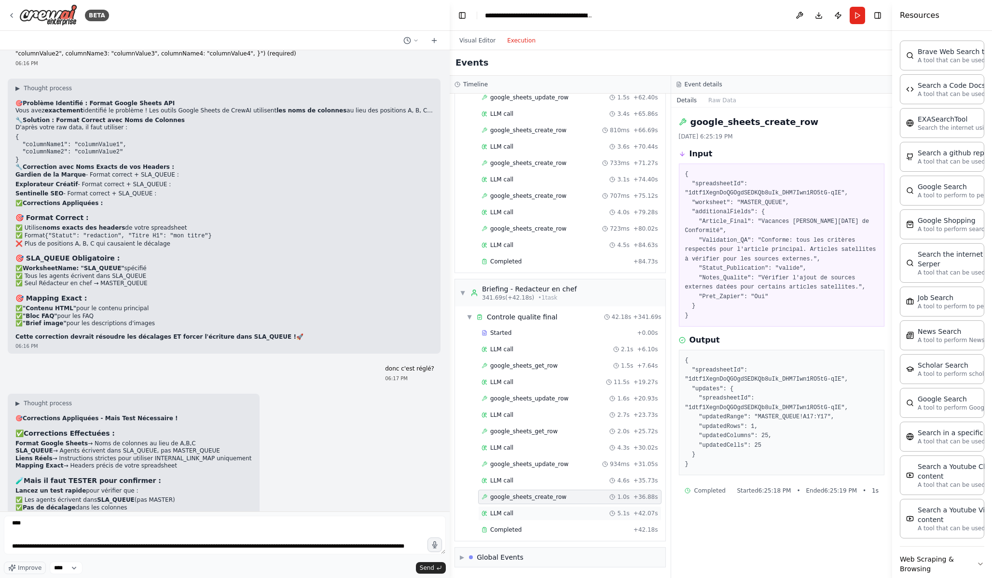
click at [546, 519] on div "LLM call 5.1s + 42.07s" at bounding box center [569, 513] width 183 height 14
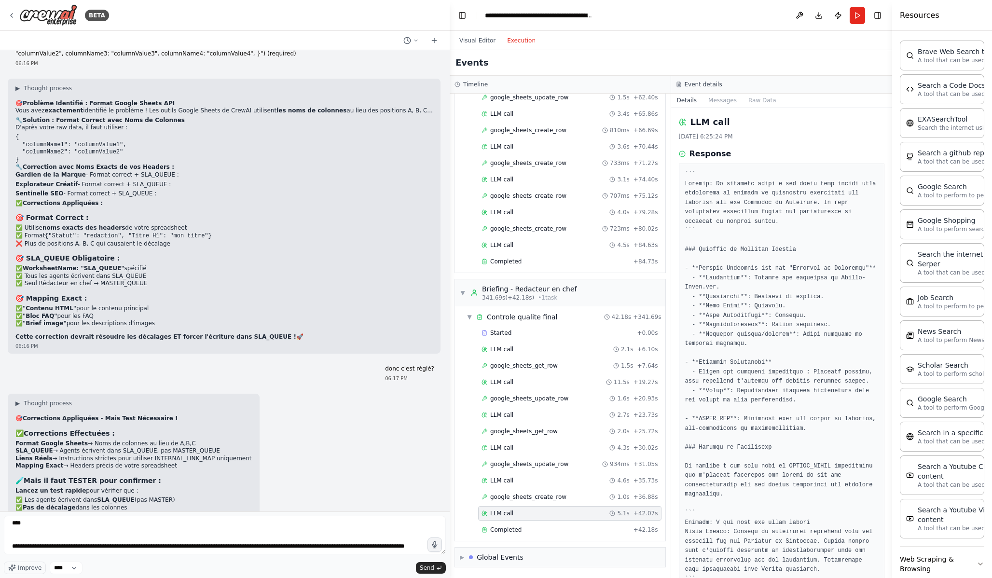
scroll to position [49, 0]
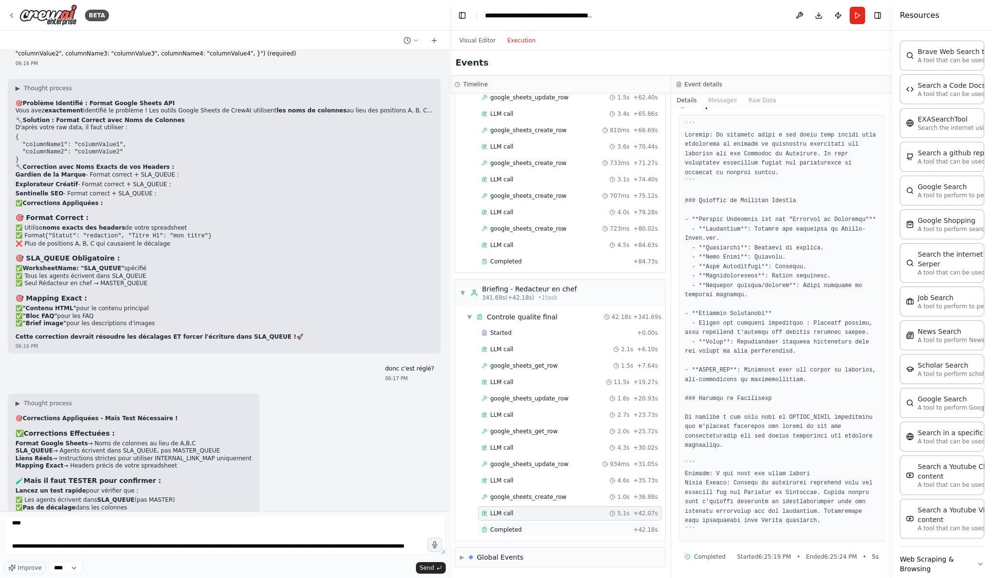
click at [546, 531] on div "Completed" at bounding box center [556, 530] width 148 height 8
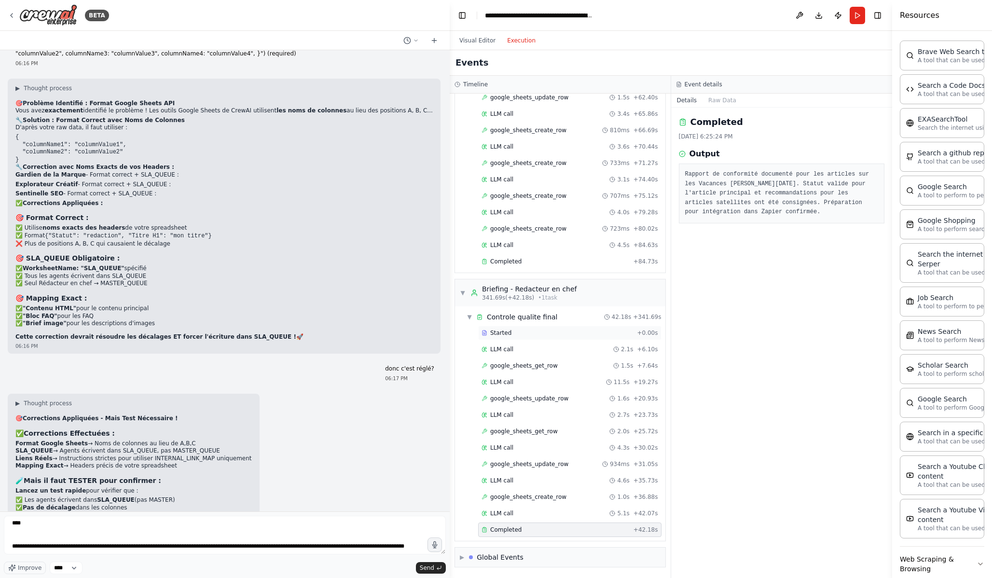
click at [544, 329] on div "Started" at bounding box center [558, 333] width 152 height 8
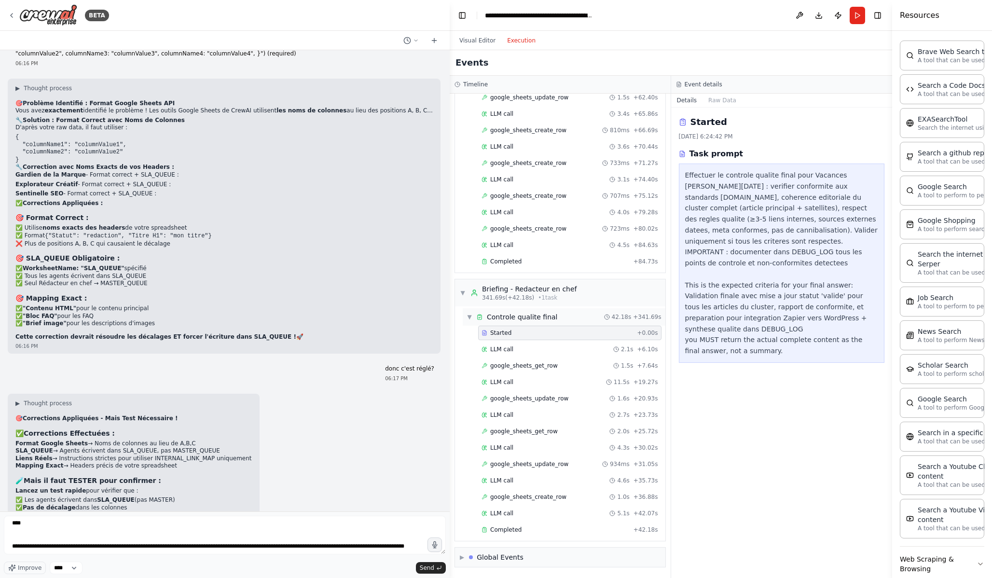
click at [547, 314] on div "Controle qualite final" at bounding box center [522, 317] width 71 height 10
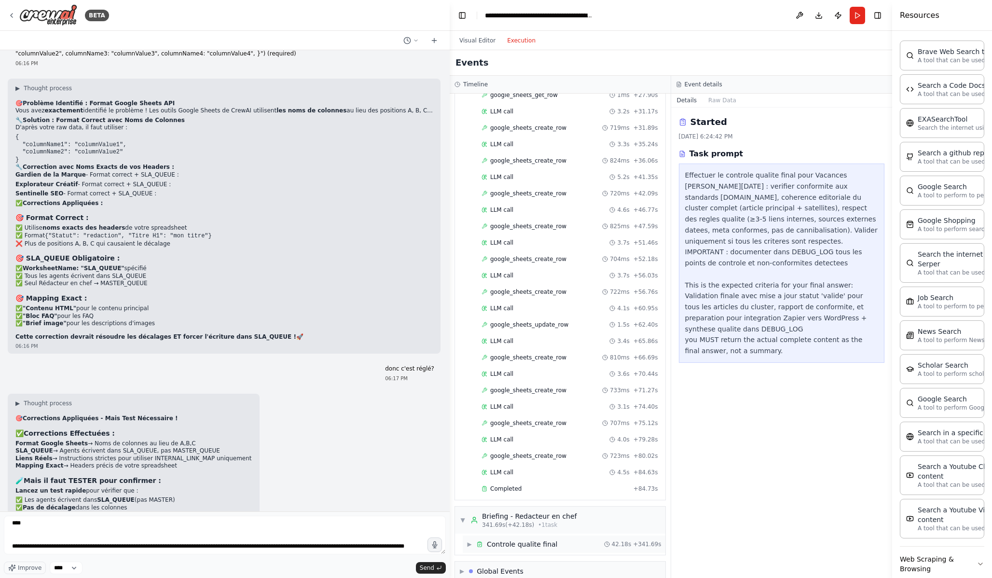
scroll to position [1381, 0]
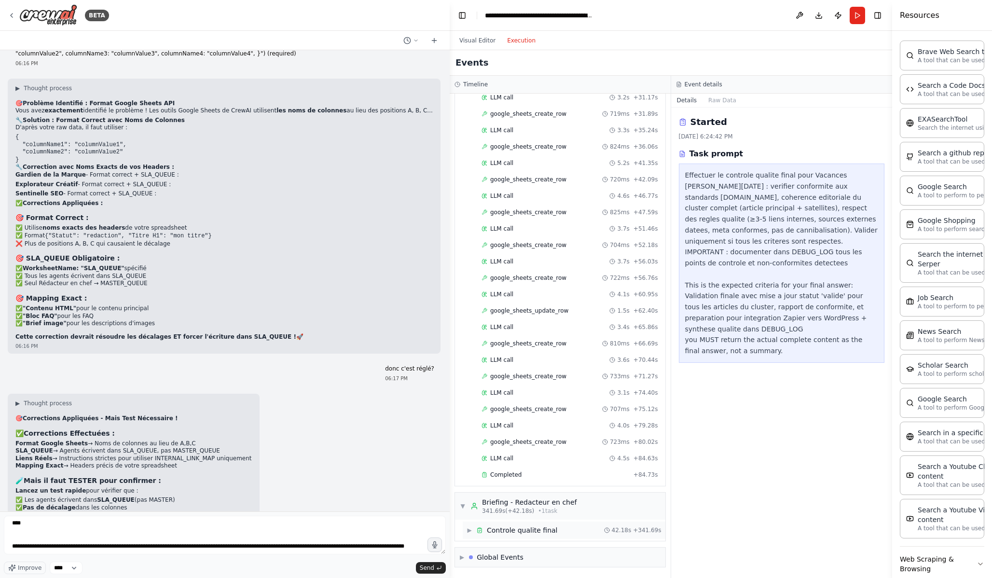
click at [468, 533] on span "▶" at bounding box center [470, 531] width 6 height 8
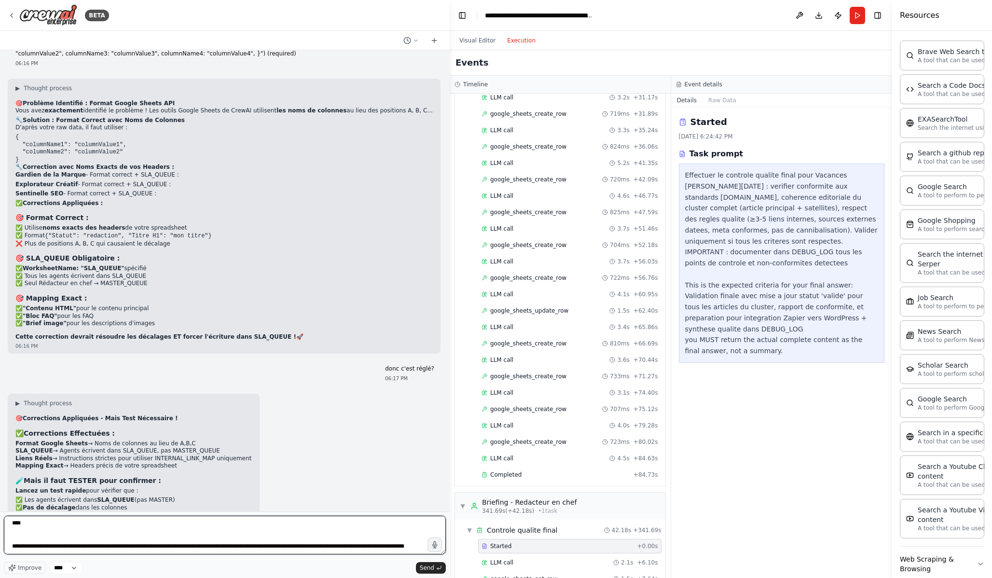
click at [164, 553] on textarea "**********" at bounding box center [225, 535] width 442 height 39
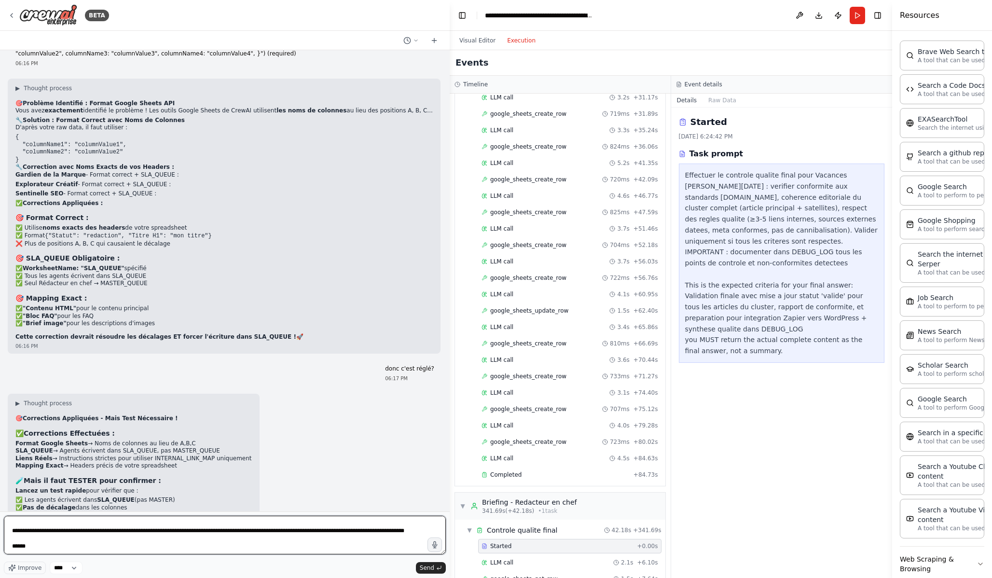
scroll to position [82, 0]
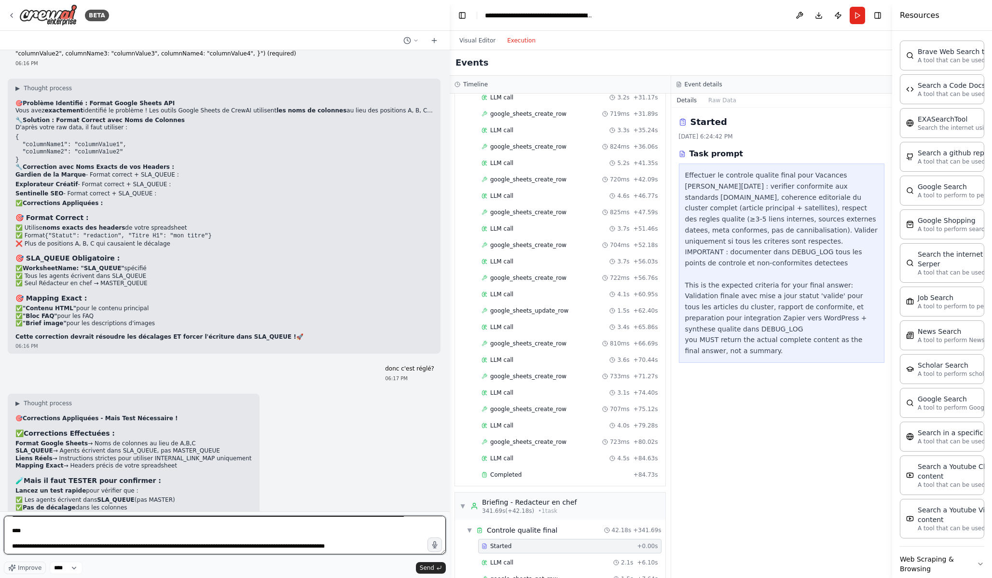
drag, startPoint x: 382, startPoint y: 549, endPoint x: 256, endPoint y: 548, distance: 126.0
click at [256, 548] on textarea "**********" at bounding box center [225, 535] width 442 height 39
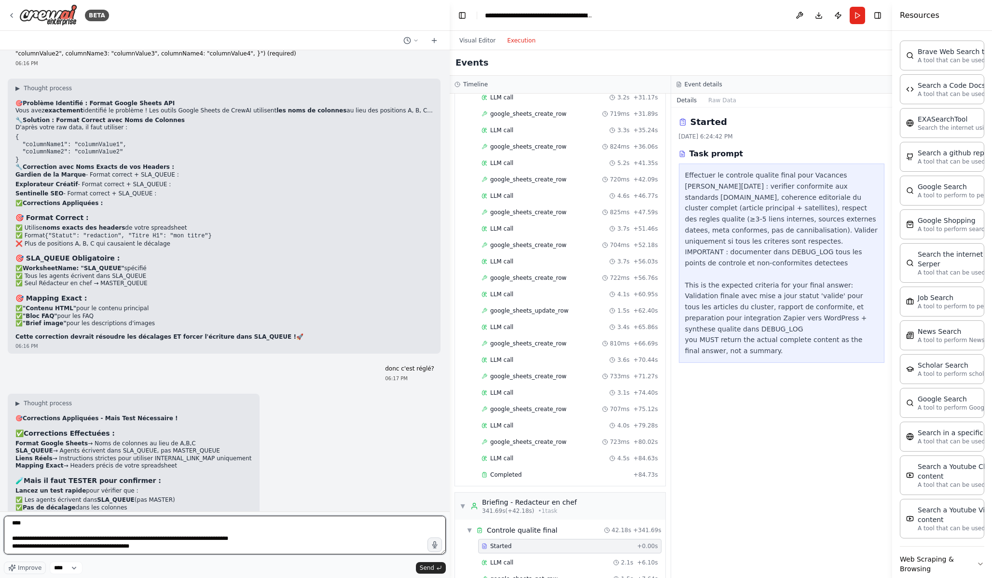
scroll to position [97, 0]
click at [125, 546] on textarea "**********" at bounding box center [225, 535] width 442 height 39
click at [177, 549] on textarea "**********" at bounding box center [225, 535] width 442 height 39
paste textarea "**********"
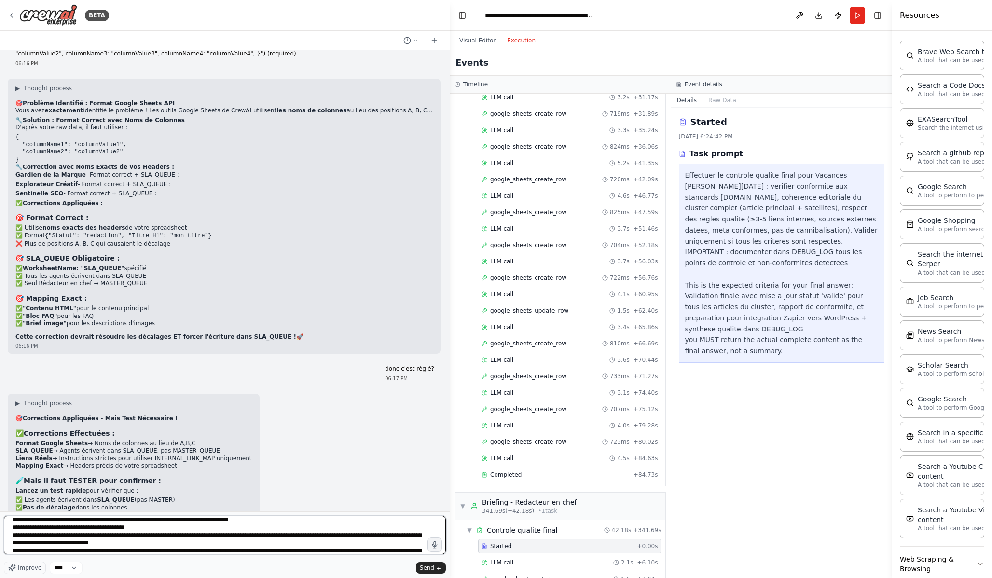
scroll to position [244, 0]
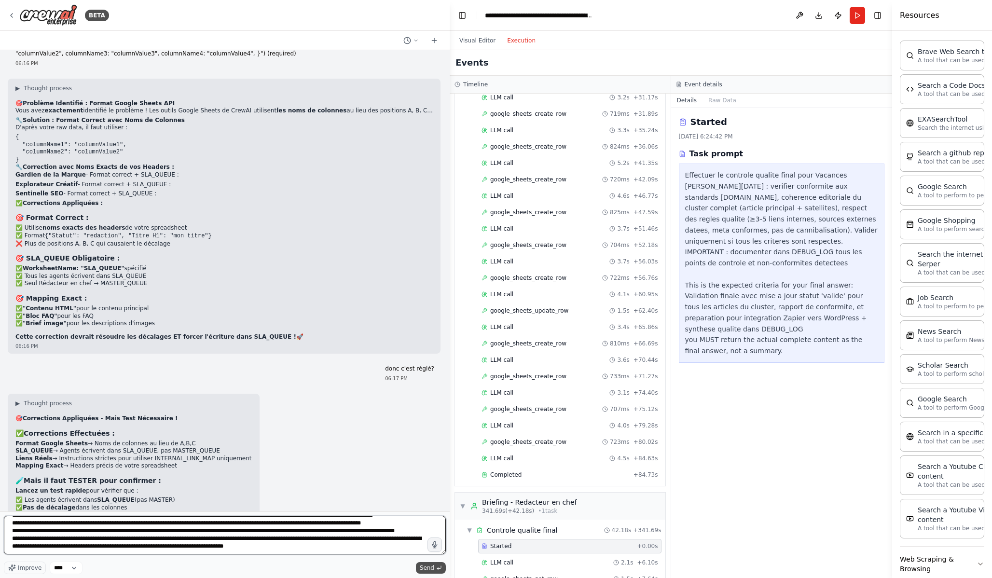
type textarea "**********"
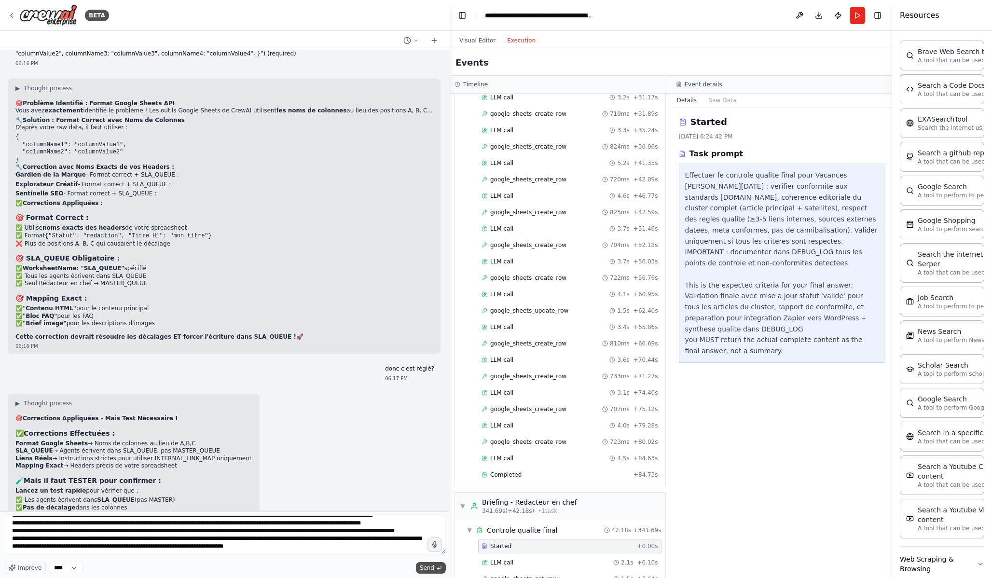
click at [423, 569] on span "Send" at bounding box center [427, 568] width 14 height 8
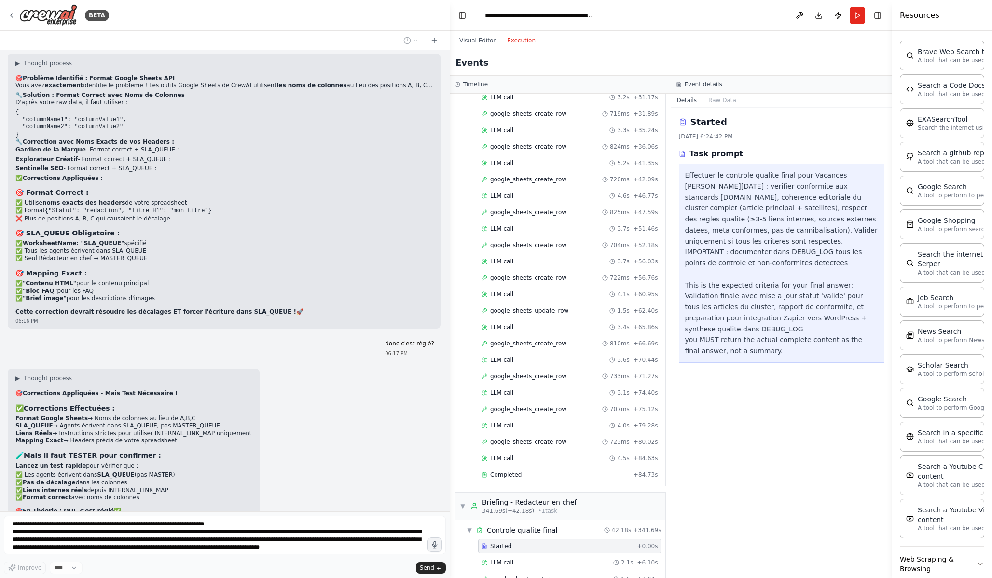
scroll to position [13178, 0]
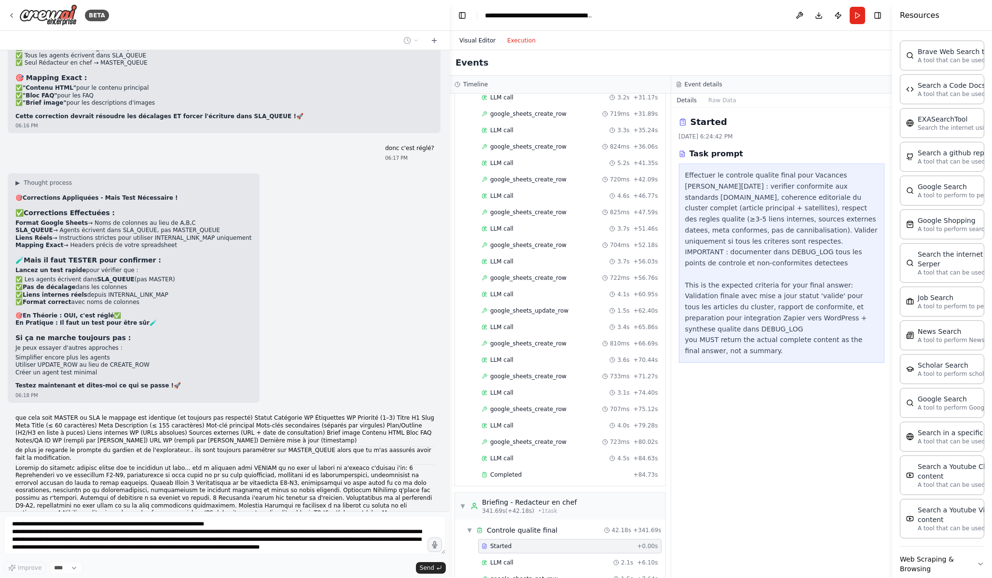
click at [488, 39] on button "Visual Editor" at bounding box center [478, 41] width 48 height 12
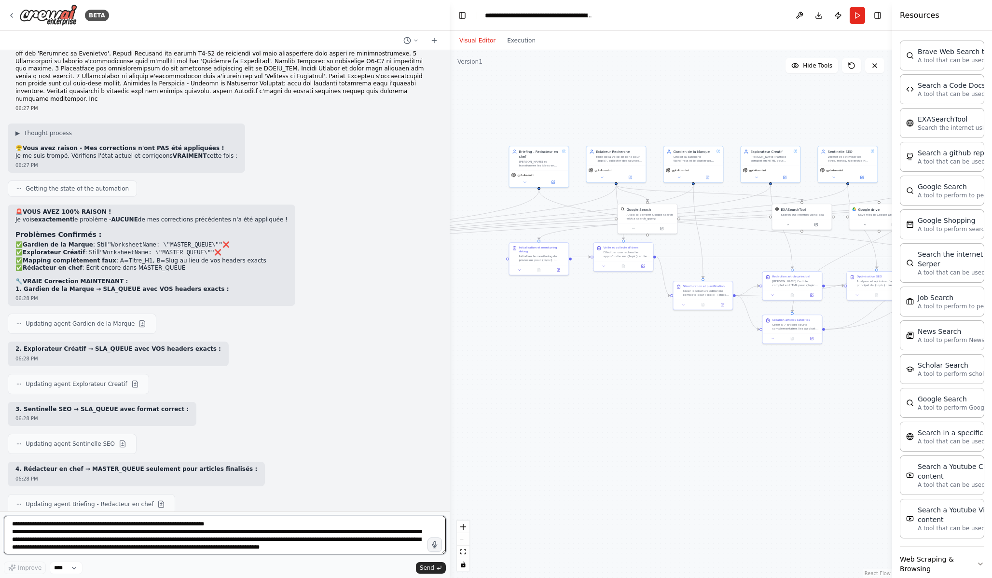
scroll to position [13685, 0]
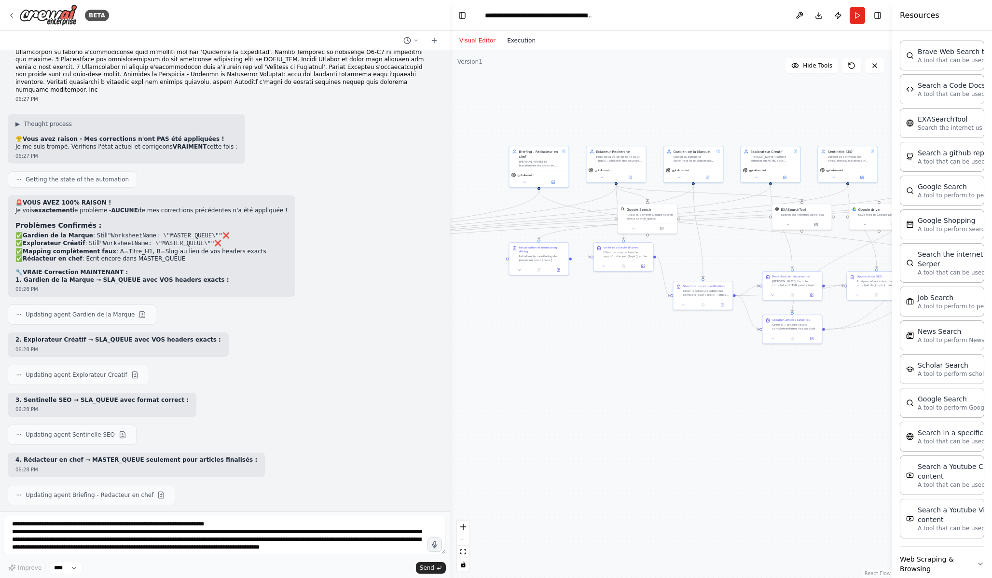
click at [525, 43] on button "Execution" at bounding box center [521, 41] width 40 height 12
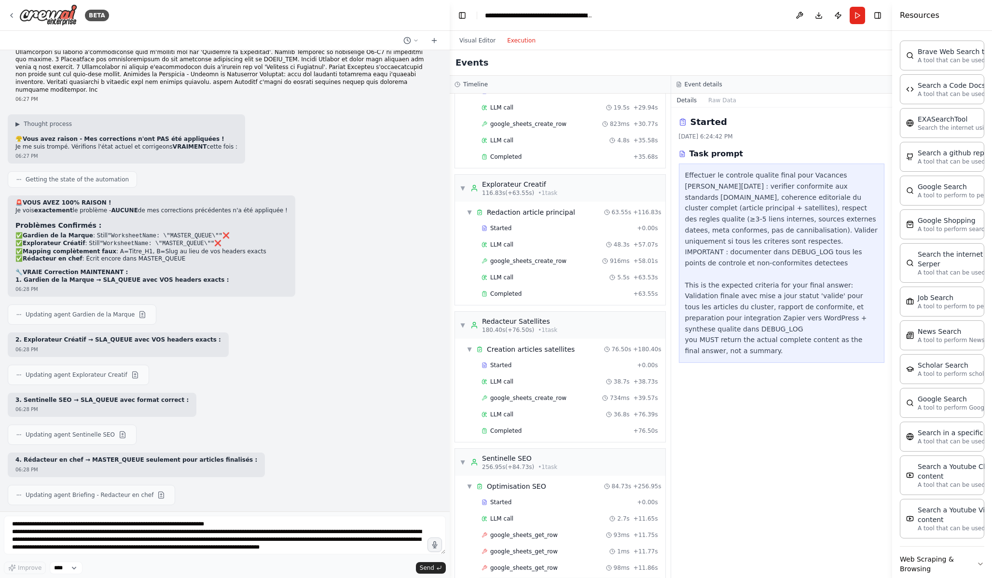
scroll to position [962, 0]
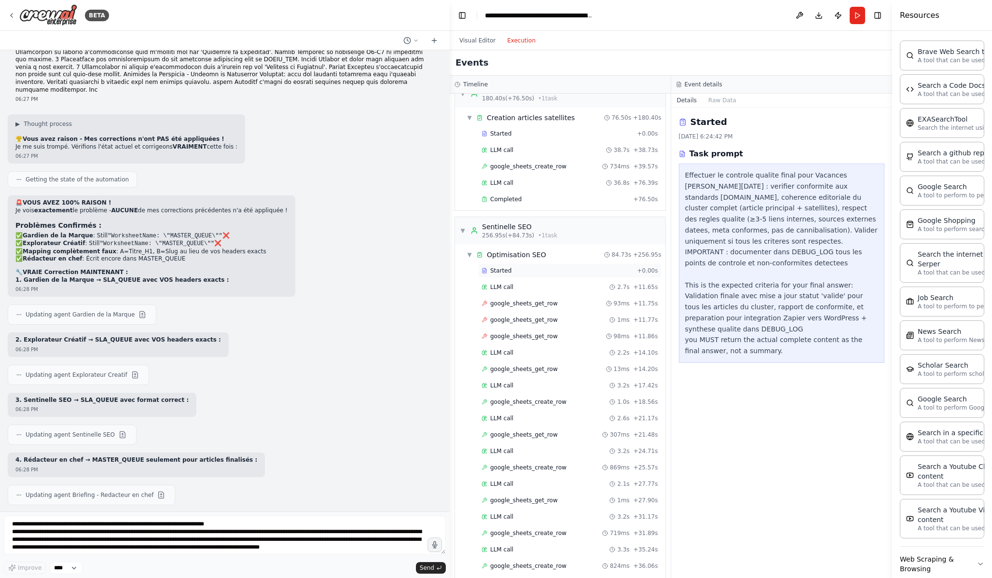
click at [541, 273] on div "Started" at bounding box center [558, 271] width 152 height 8
click at [552, 282] on div "LLM call 2.7s + 11.65s" at bounding box center [569, 287] width 183 height 14
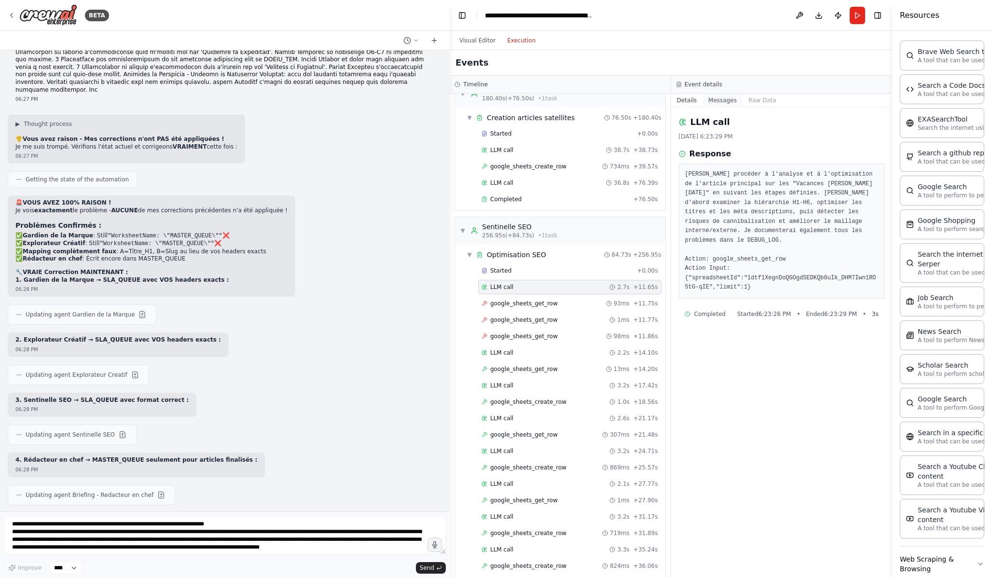
click at [734, 104] on button "Messages" at bounding box center [723, 101] width 40 height 14
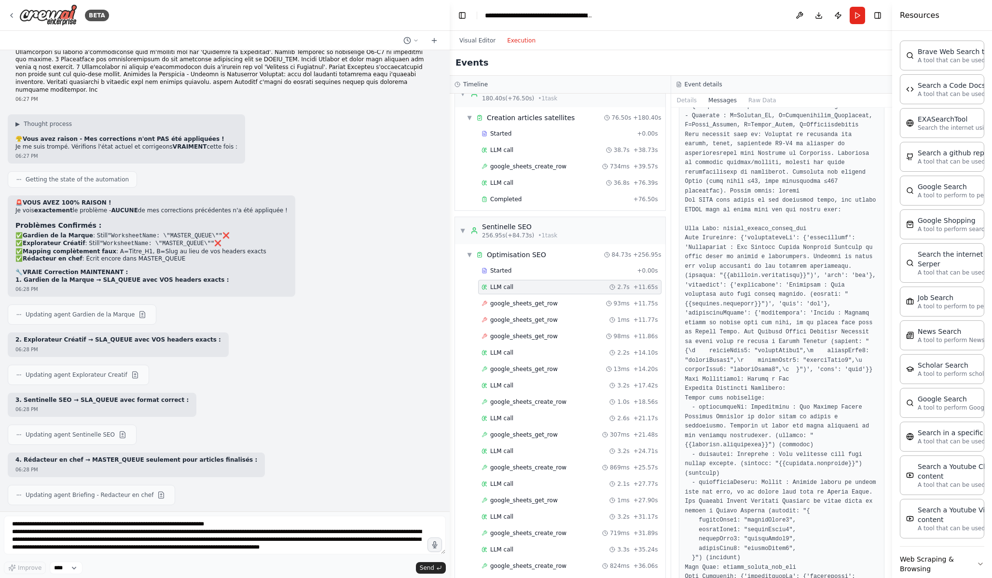
scroll to position [433, 0]
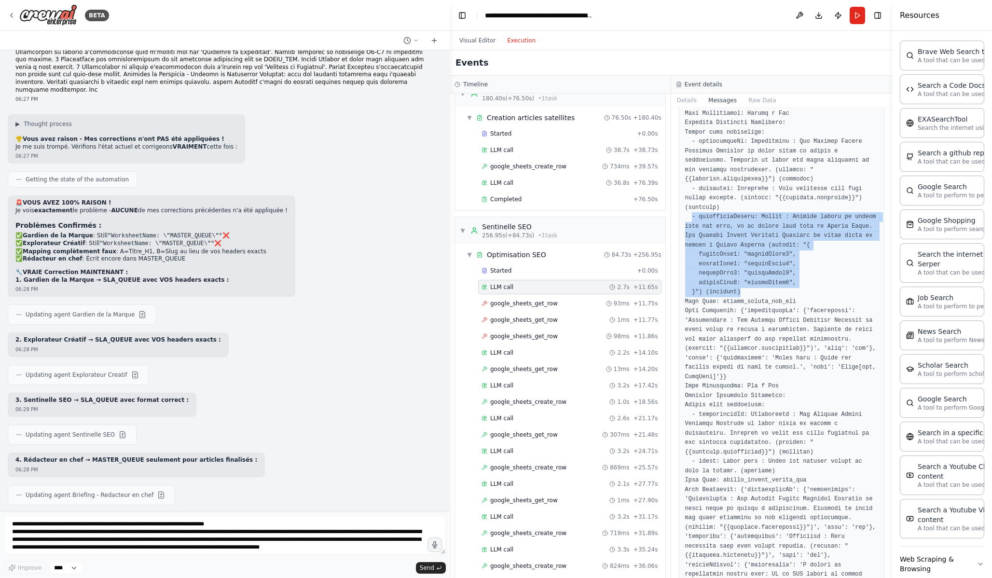
drag, startPoint x: 691, startPoint y: 216, endPoint x: 820, endPoint y: 291, distance: 149.4
click at [820, 291] on pre at bounding box center [782, 542] width 194 height 1638
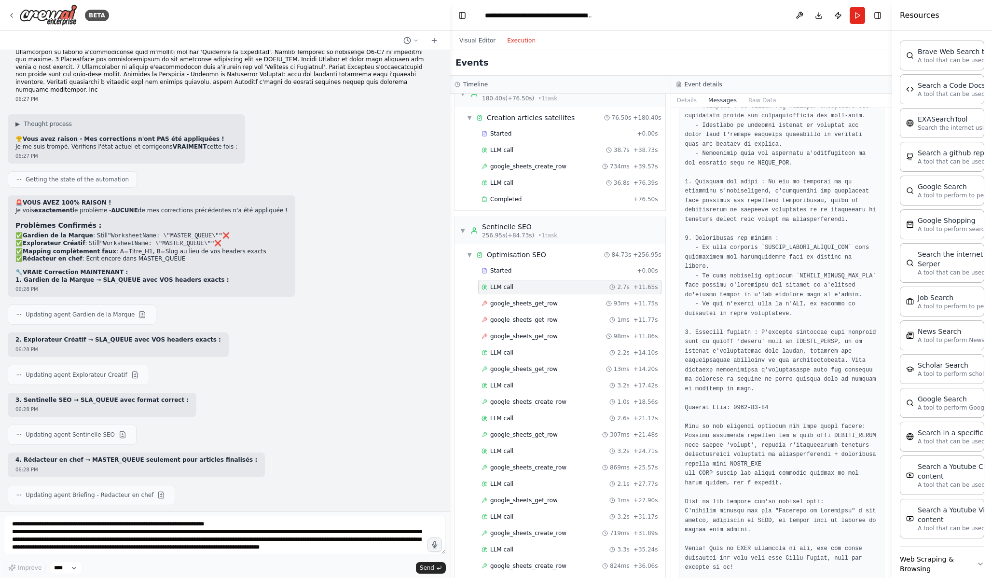
scroll to position [1998, 0]
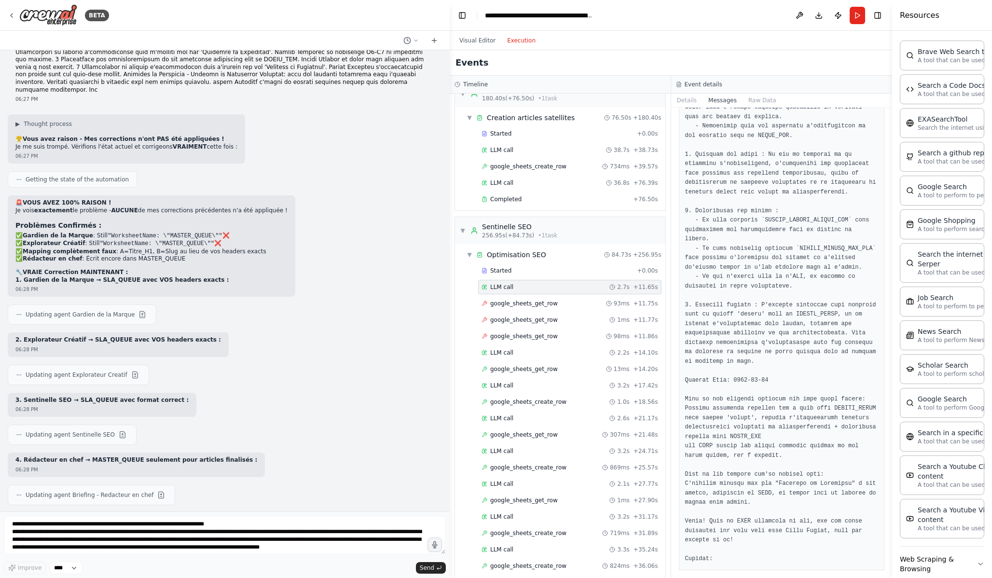
drag, startPoint x: 683, startPoint y: 158, endPoint x: 767, endPoint y: 570, distance: 420.2
copy div "Lor ips Dolorsitam CON. Adip elit seddoeiusm TEM incidi utlaboreet dolo m'aliqu…"
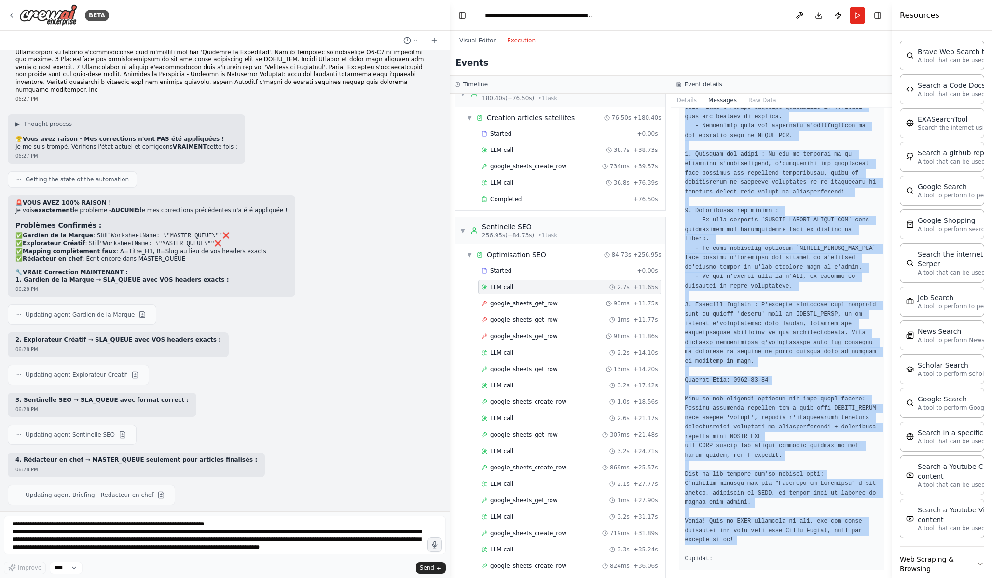
click at [768, 539] on pre at bounding box center [782, 201] width 194 height 725
copy div "Lor ips Dolorsitam CON. Adip elit seddoeiusm TEM incidi utlaboreet dolo m'aliqu…"
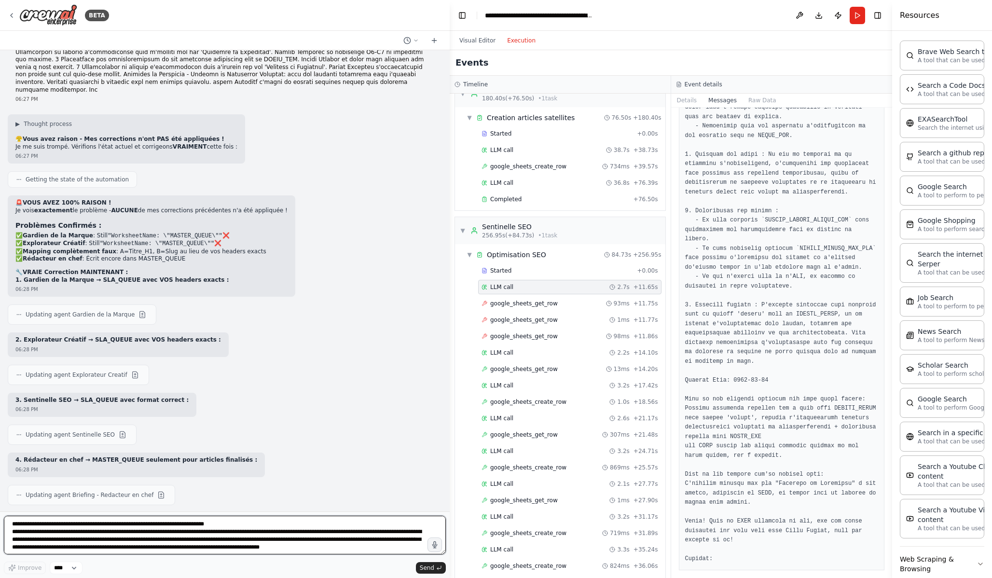
click at [163, 536] on textarea at bounding box center [225, 535] width 442 height 39
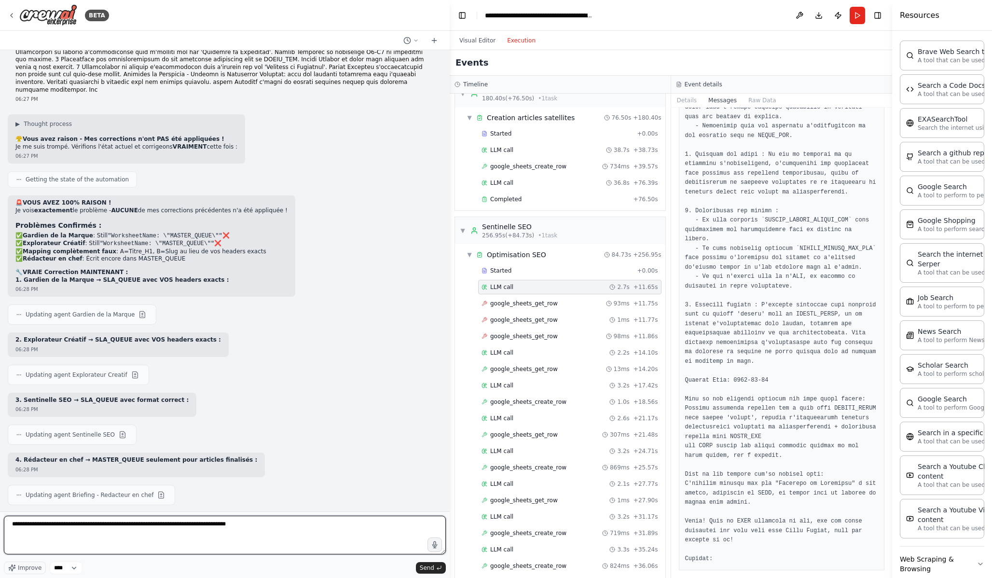
paste textarea "**********"
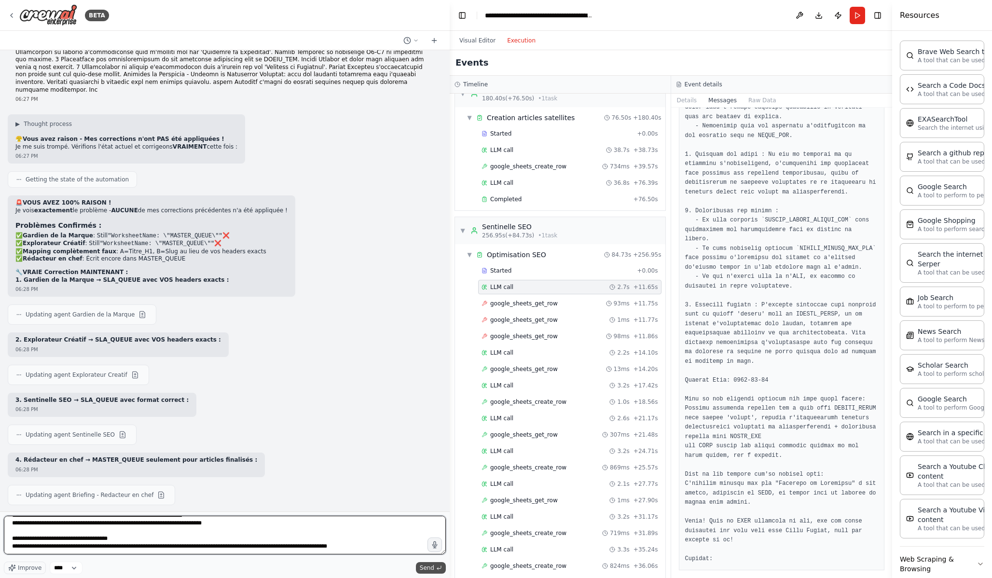
type textarea "**********"
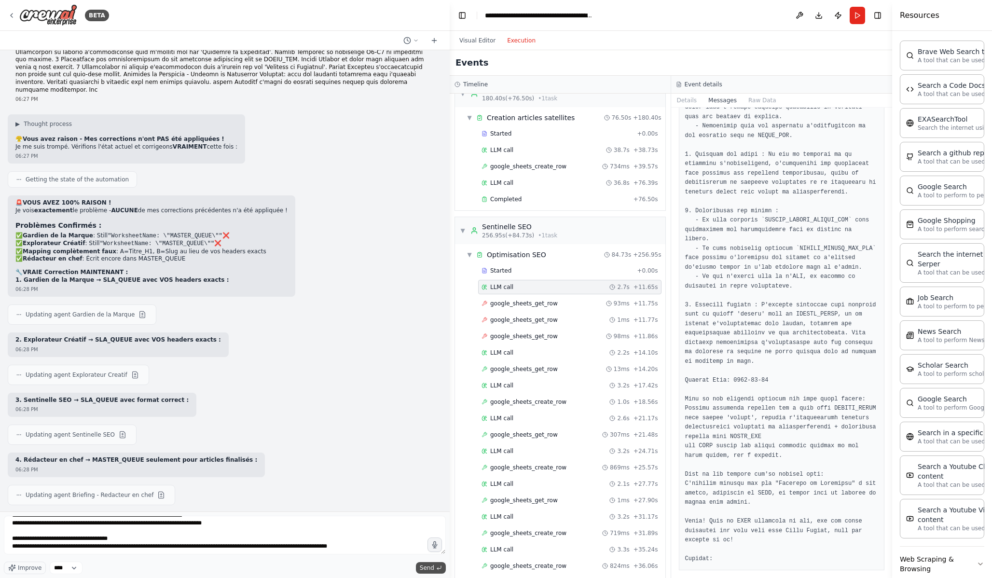
click at [434, 569] on button "Send" at bounding box center [431, 568] width 30 height 12
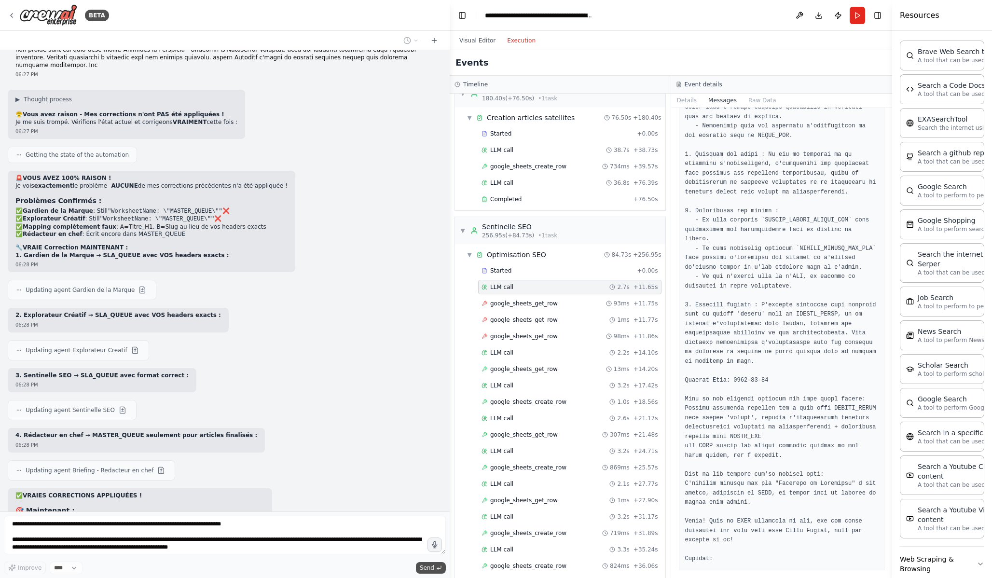
scroll to position [14384, 0]
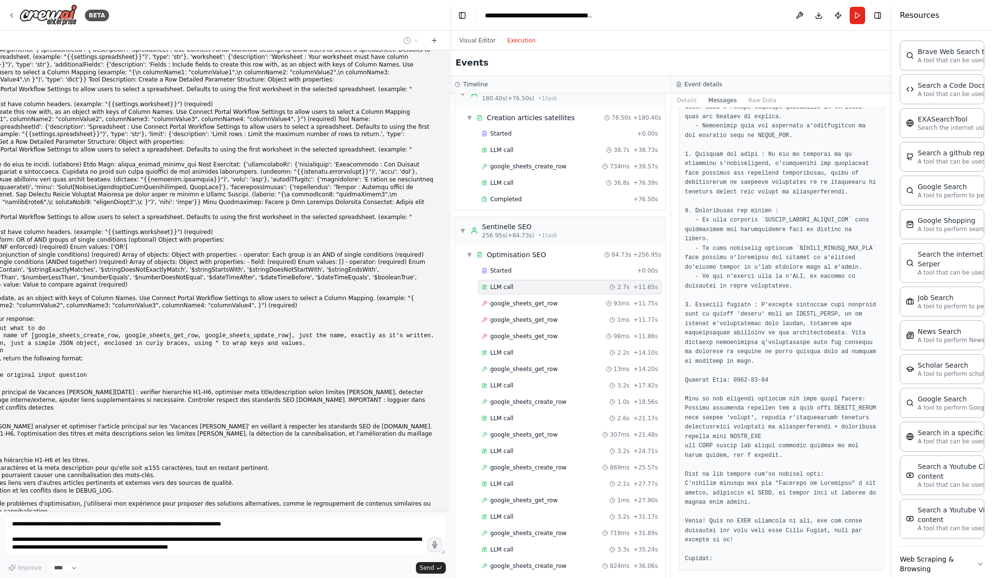
click at [245, 389] on p "Current Task: Analyser et optimiser l'article principal de Vacances [PERSON_NAM…" at bounding box center [154, 400] width 559 height 23
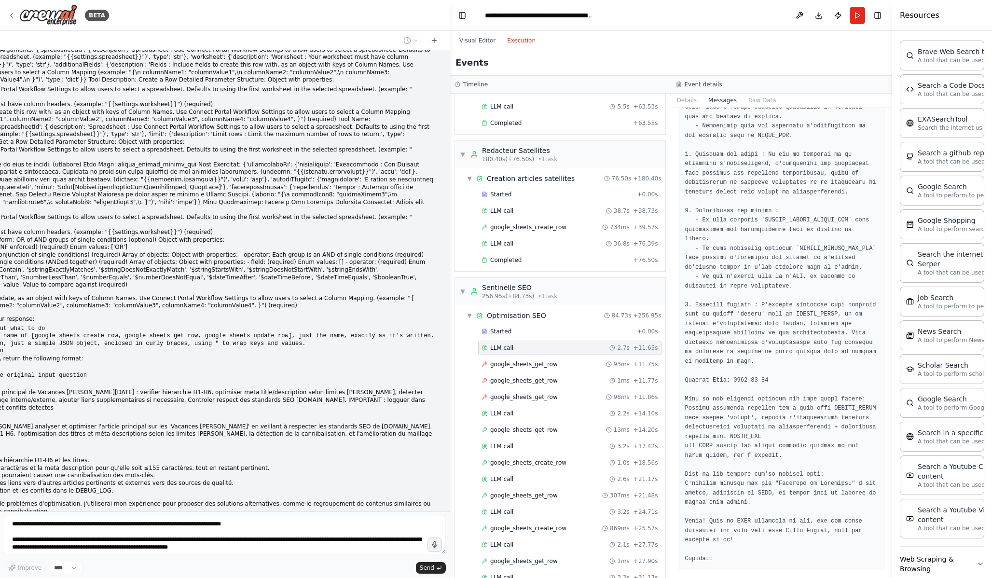
scroll to position [894, 0]
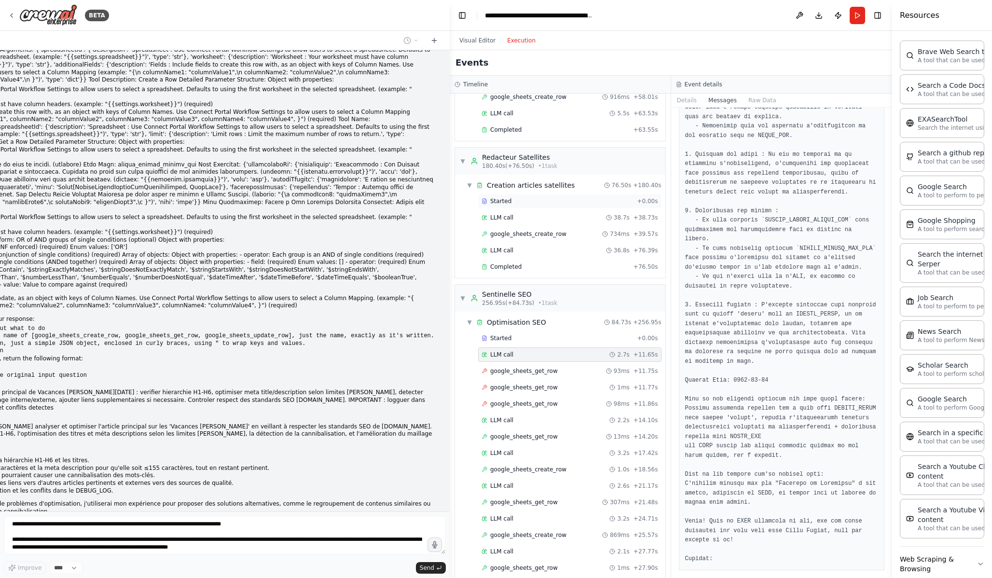
click at [574, 203] on div "Started" at bounding box center [558, 201] width 152 height 8
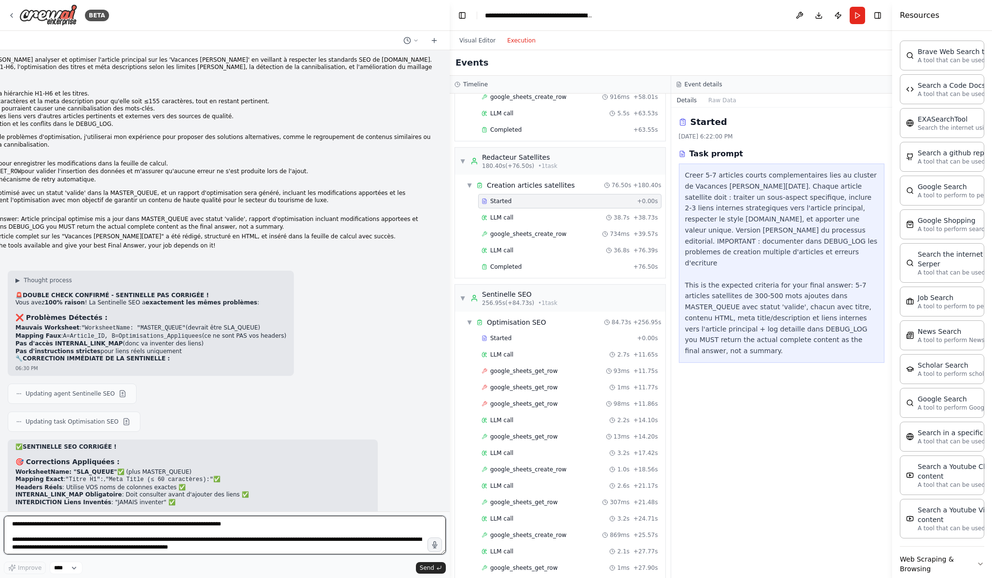
scroll to position [14749, 0]
click at [138, 548] on textarea at bounding box center [225, 535] width 442 height 39
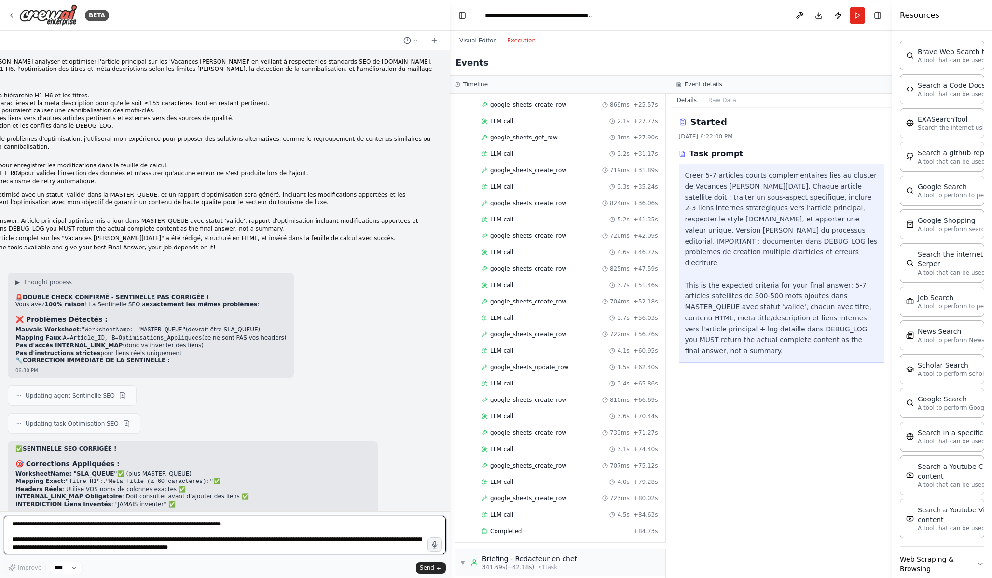
scroll to position [1595, 0]
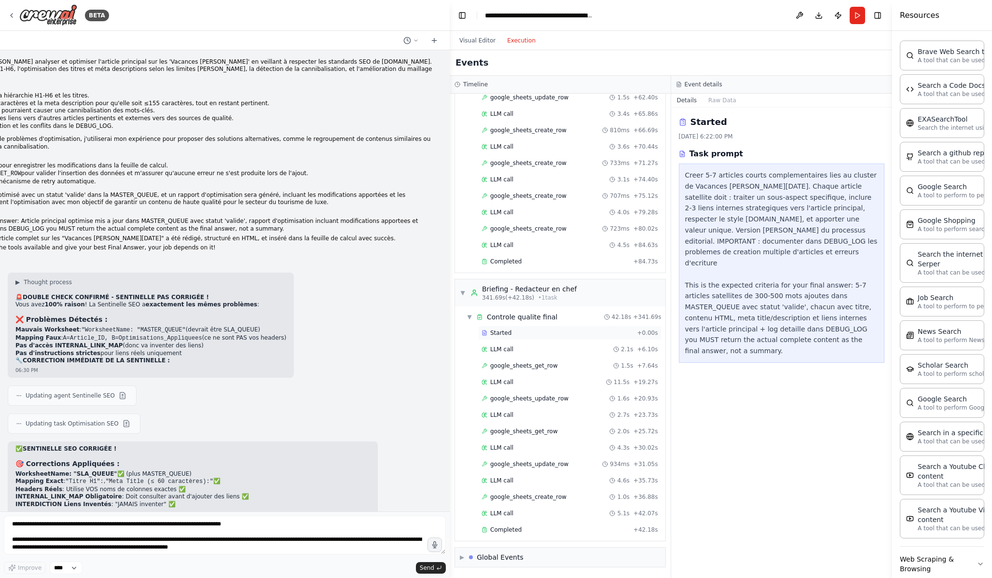
click at [522, 326] on div "Started + 0.00s" at bounding box center [569, 333] width 183 height 14
click at [527, 320] on div "Controle qualite final" at bounding box center [522, 317] width 71 height 10
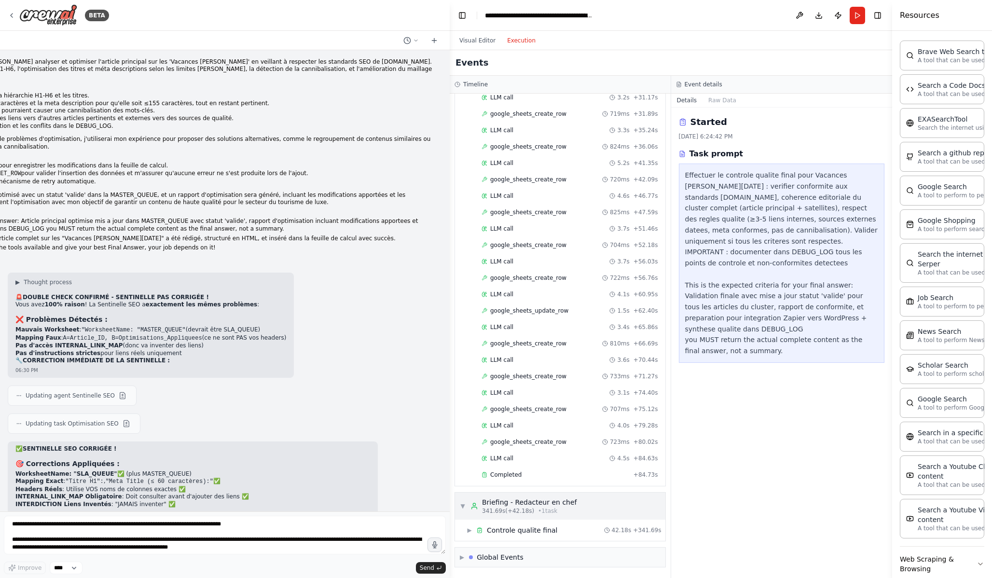
click at [462, 505] on span "▼" at bounding box center [463, 506] width 6 height 8
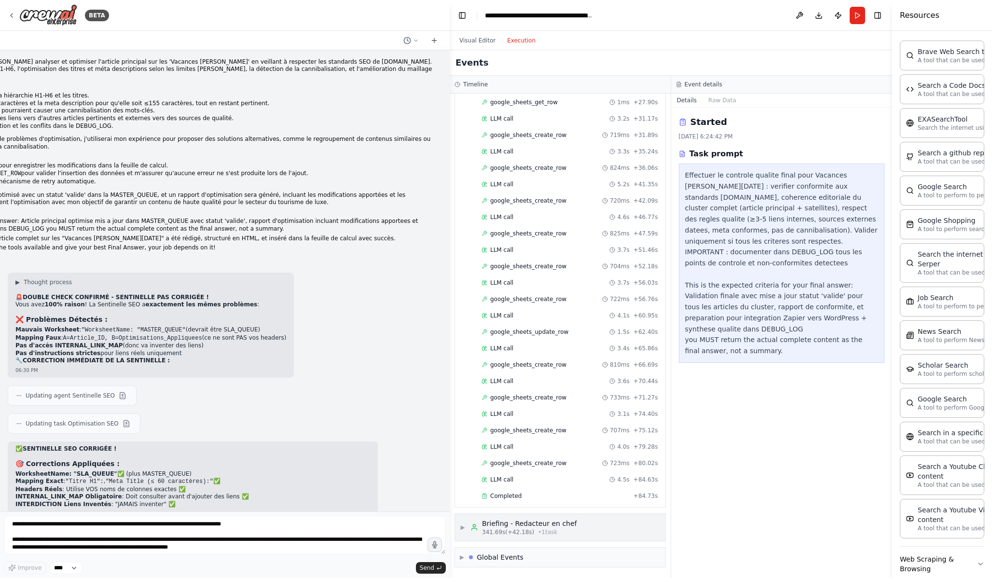
click at [461, 526] on span "▶" at bounding box center [463, 528] width 6 height 8
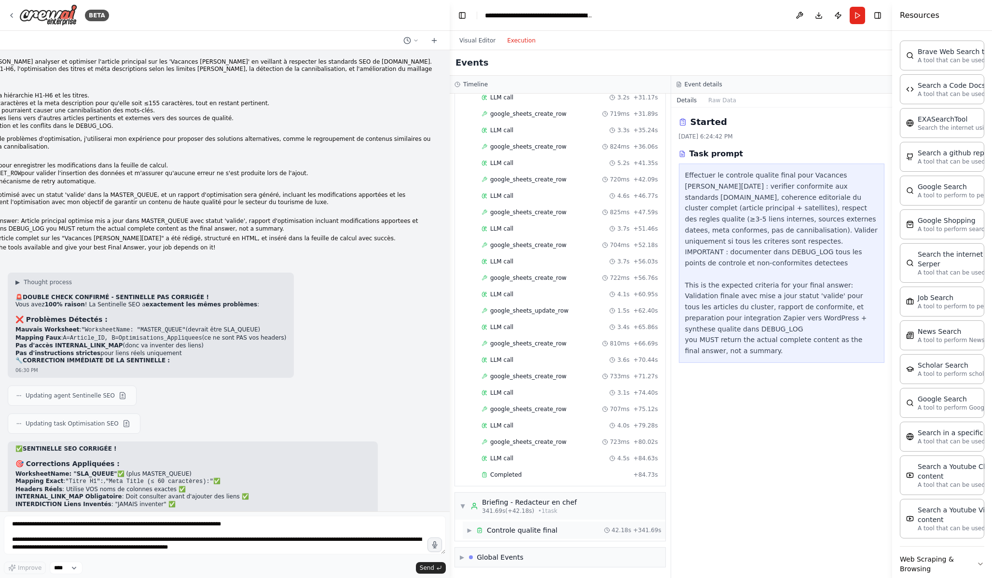
click at [471, 531] on span "▶" at bounding box center [470, 531] width 6 height 8
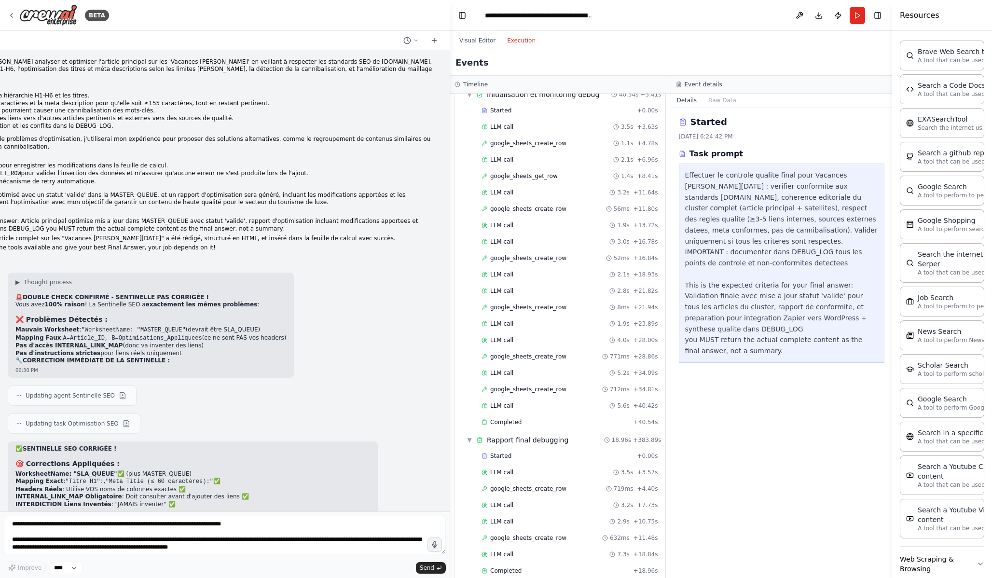
scroll to position [0, 0]
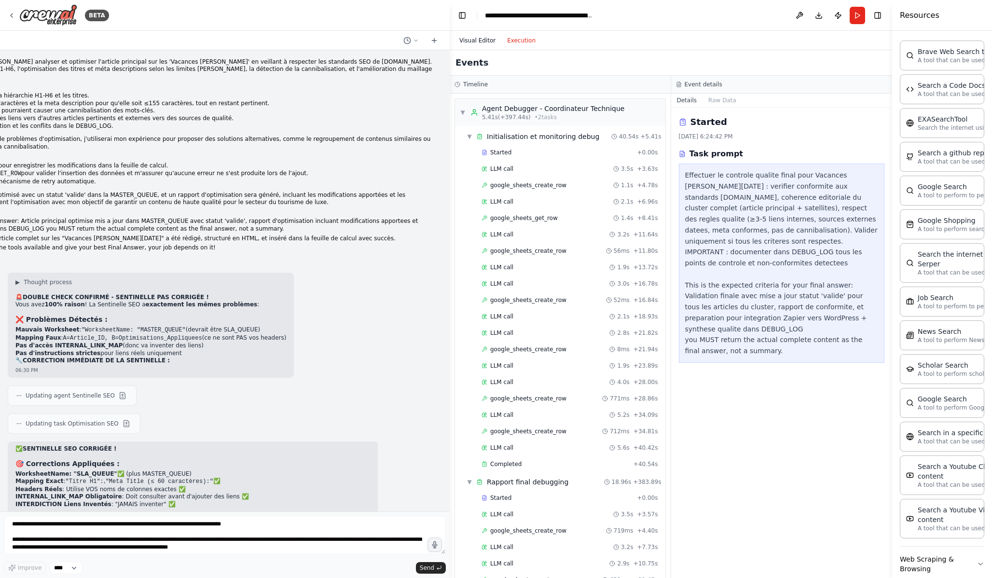
click at [477, 37] on button "Visual Editor" at bounding box center [478, 41] width 48 height 12
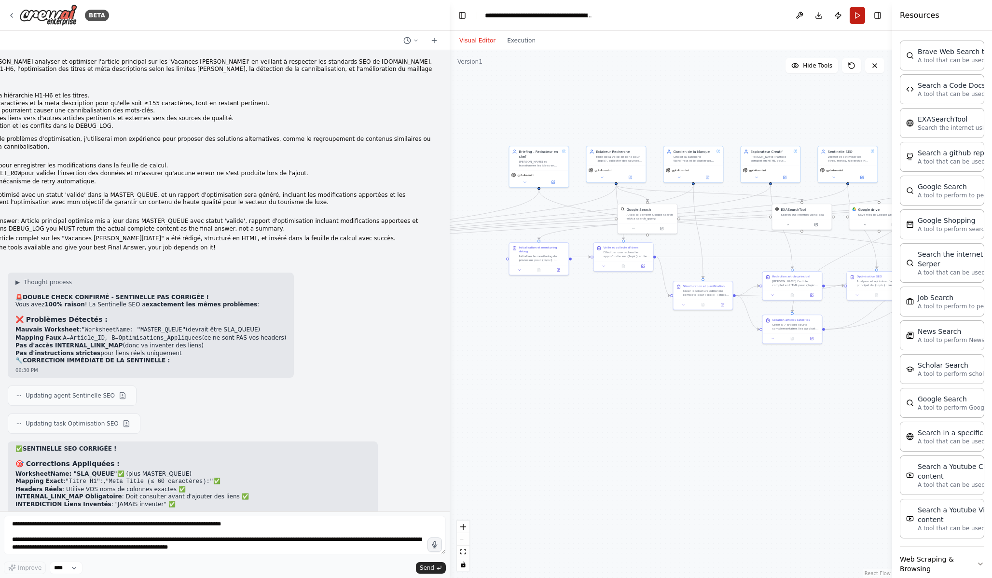
click at [859, 22] on button "Run" at bounding box center [857, 15] width 15 height 17
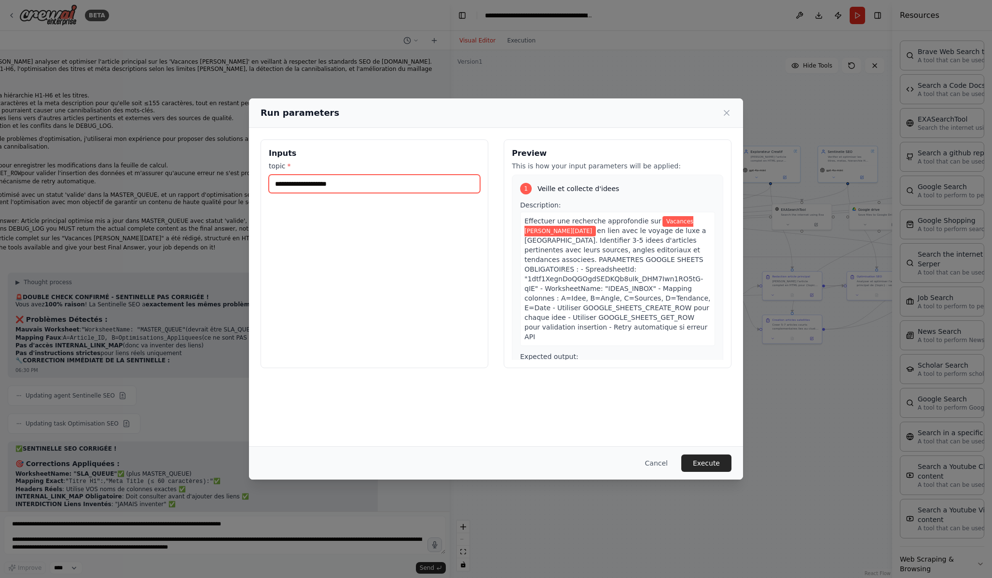
click at [356, 187] on input "**********" at bounding box center [374, 184] width 211 height 18
type input "**********"
click at [704, 467] on button "Execute" at bounding box center [707, 463] width 50 height 17
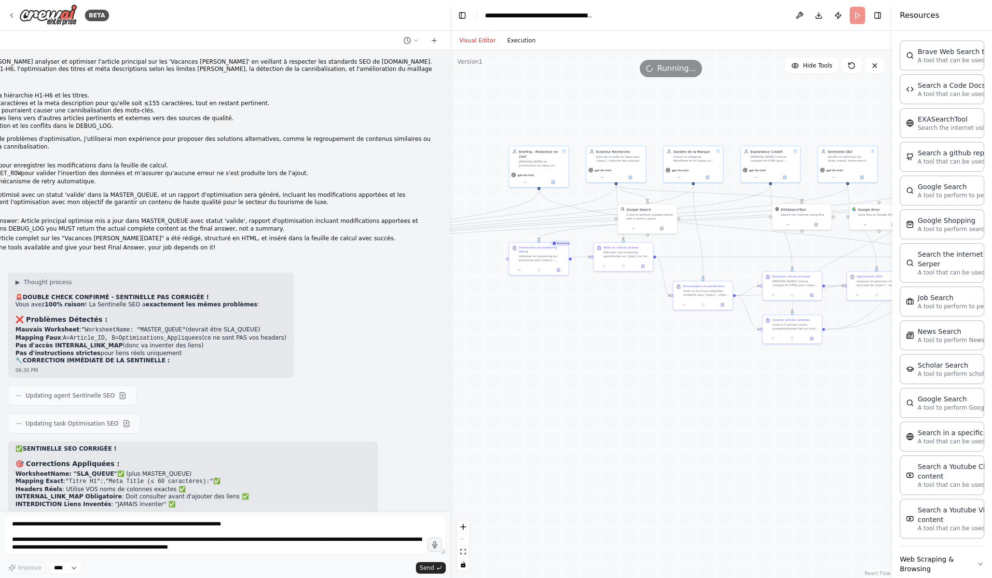
click at [529, 38] on button "Execution" at bounding box center [521, 41] width 40 height 12
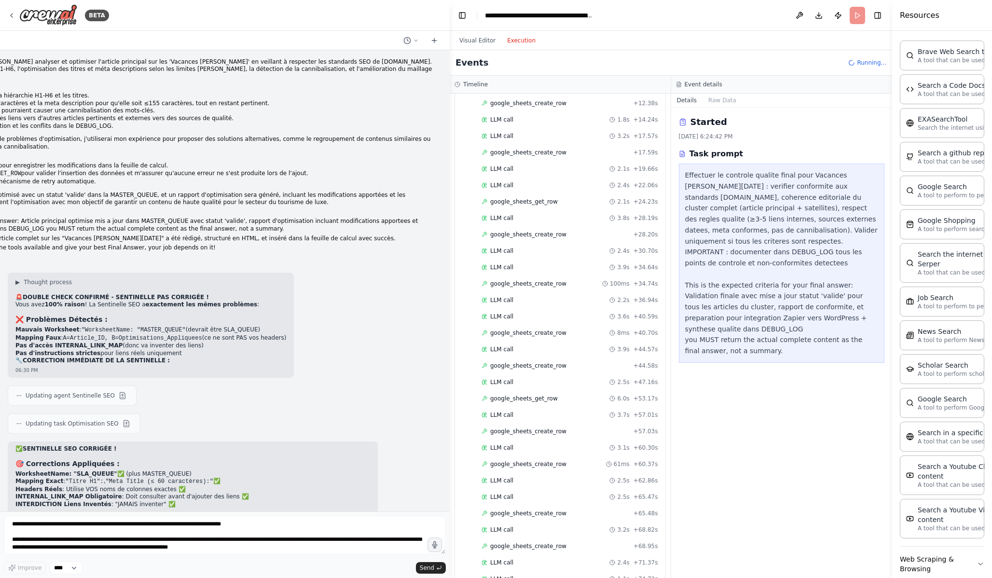
scroll to position [263, 0]
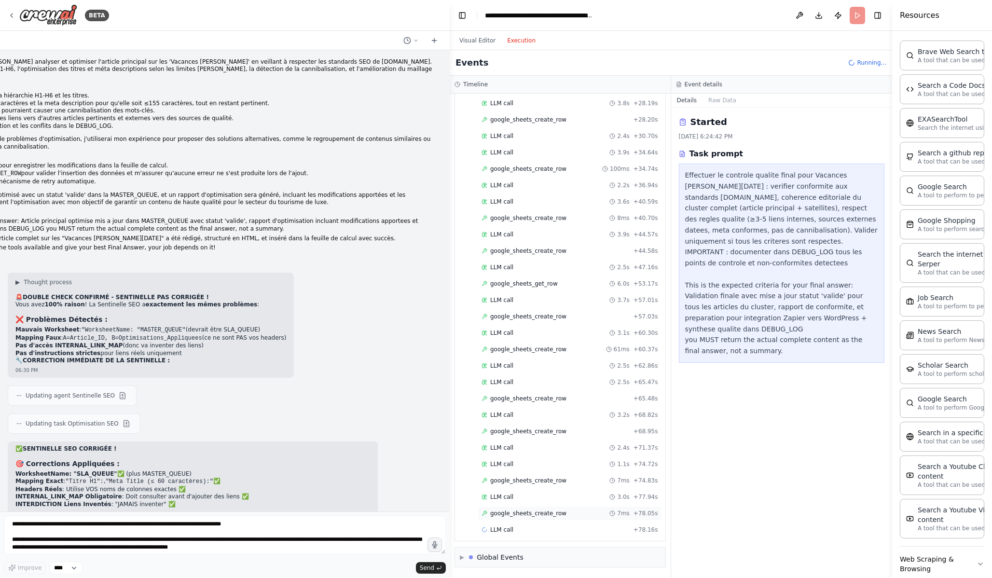
click at [539, 516] on span "google_sheets_create_row" at bounding box center [528, 514] width 76 height 8
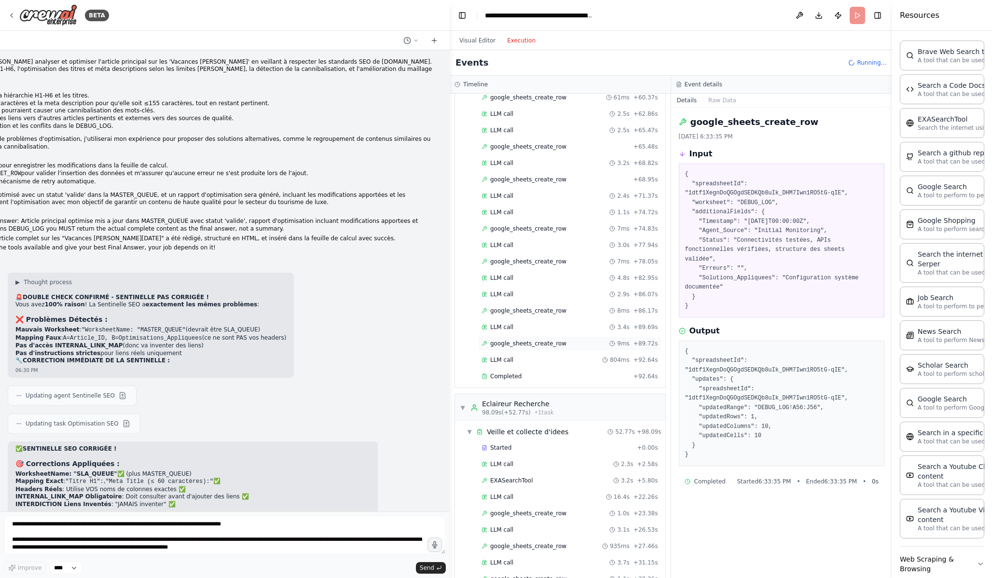
scroll to position [750, 0]
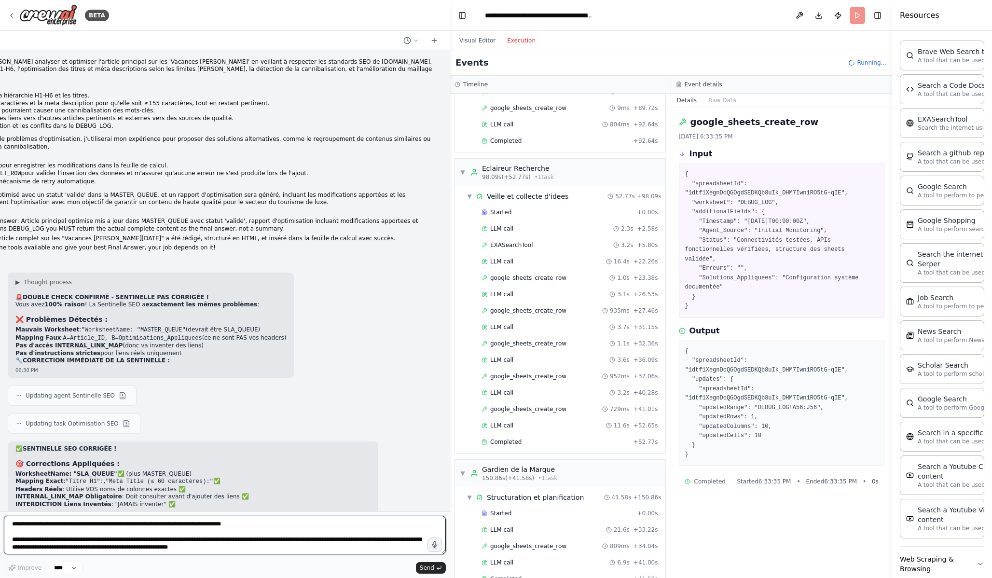
click at [242, 547] on textarea at bounding box center [225, 535] width 442 height 39
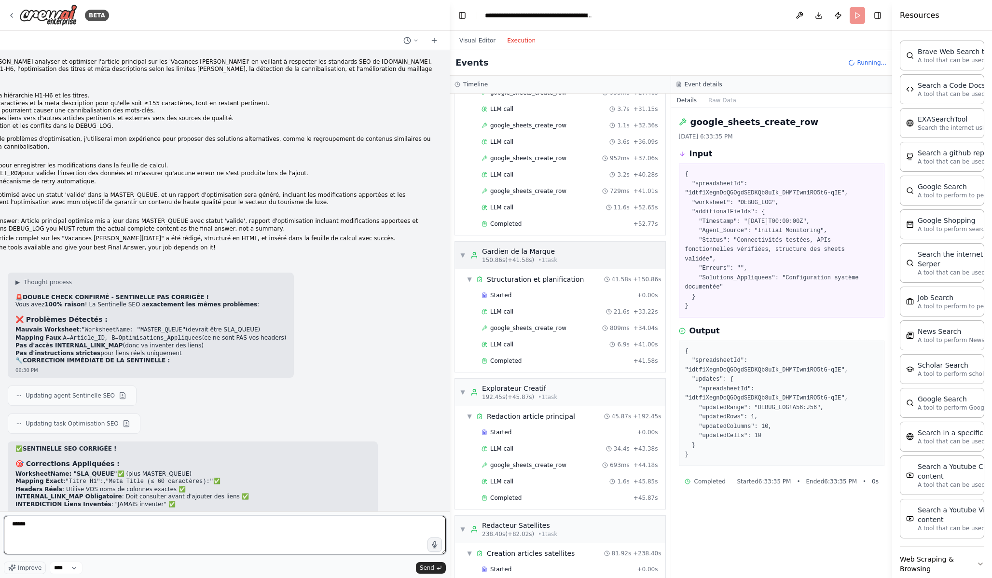
scroll to position [1112, 0]
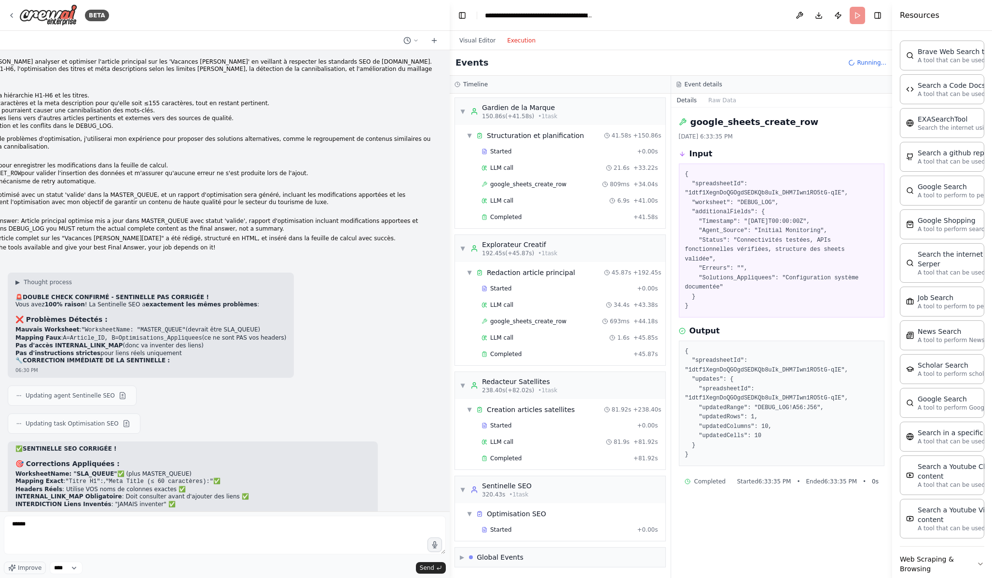
click at [542, 364] on div "▼ Redaction article principal 45.87s + 192.45s Started + 0.00s LLM call 34.4s +…" at bounding box center [560, 313] width 210 height 103
click at [533, 355] on div "Completed" at bounding box center [556, 354] width 148 height 8
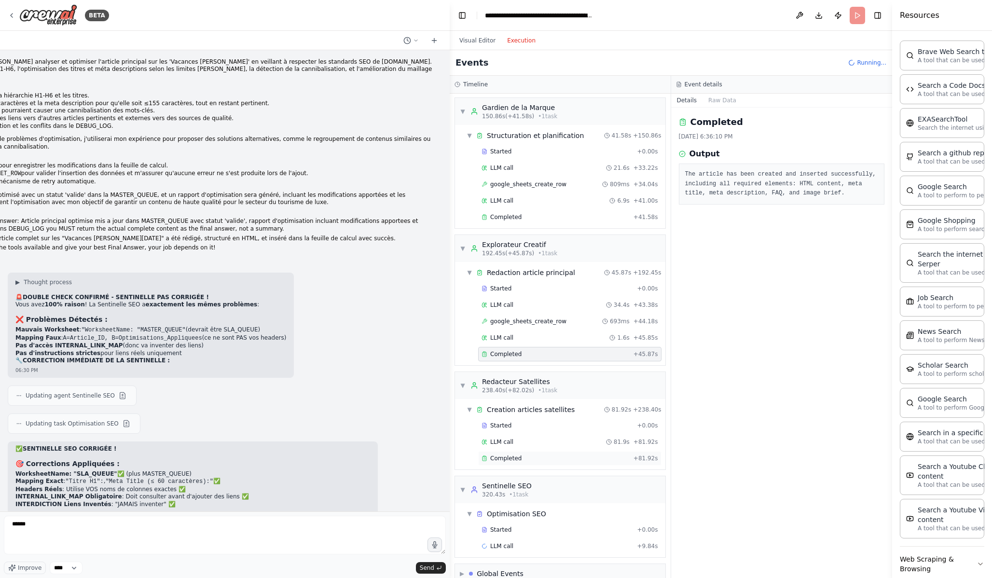
click at [517, 463] on div "Completed + 81.92s" at bounding box center [569, 458] width 183 height 14
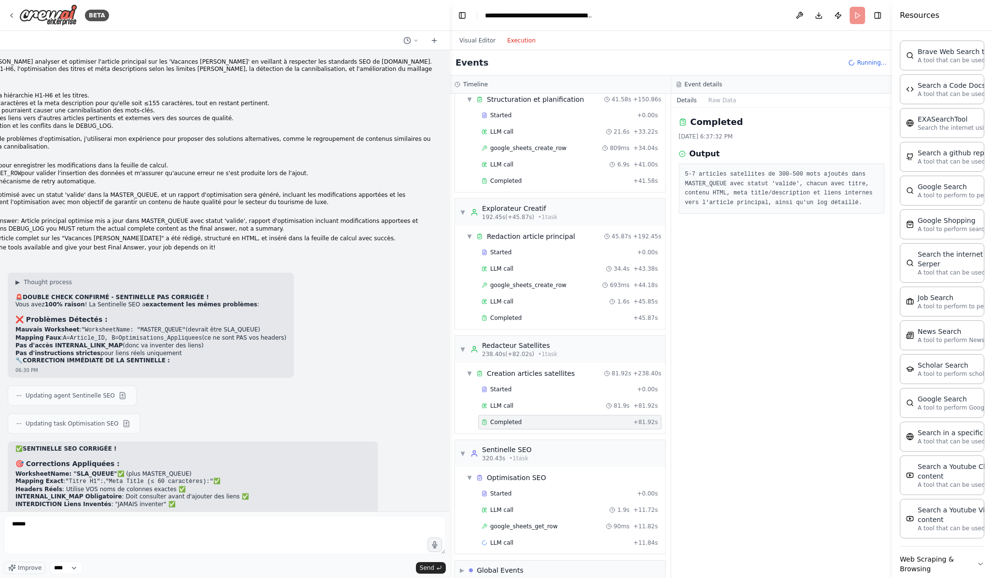
scroll to position [1161, 0]
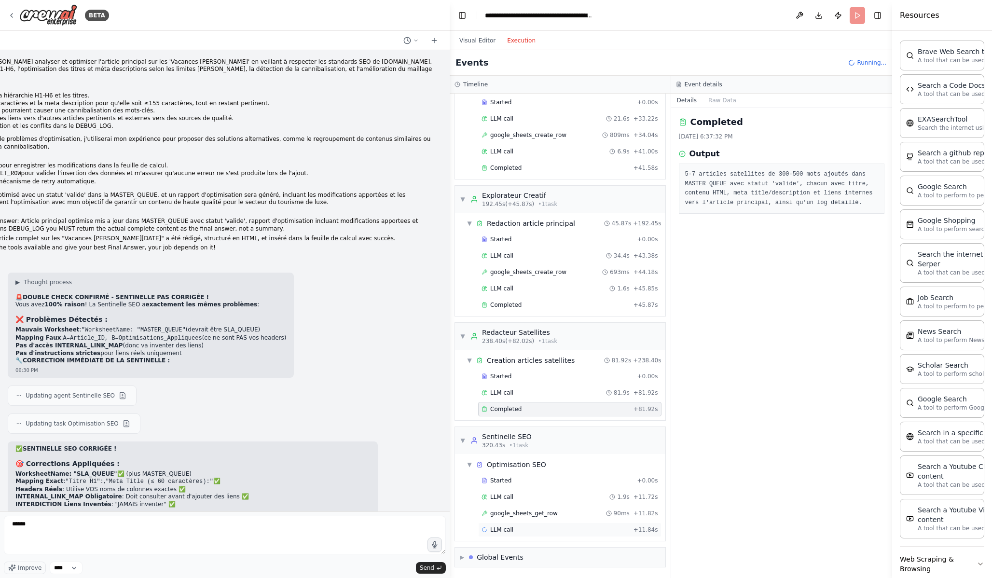
click at [540, 528] on div "LLM call + 11.84s" at bounding box center [570, 530] width 177 height 8
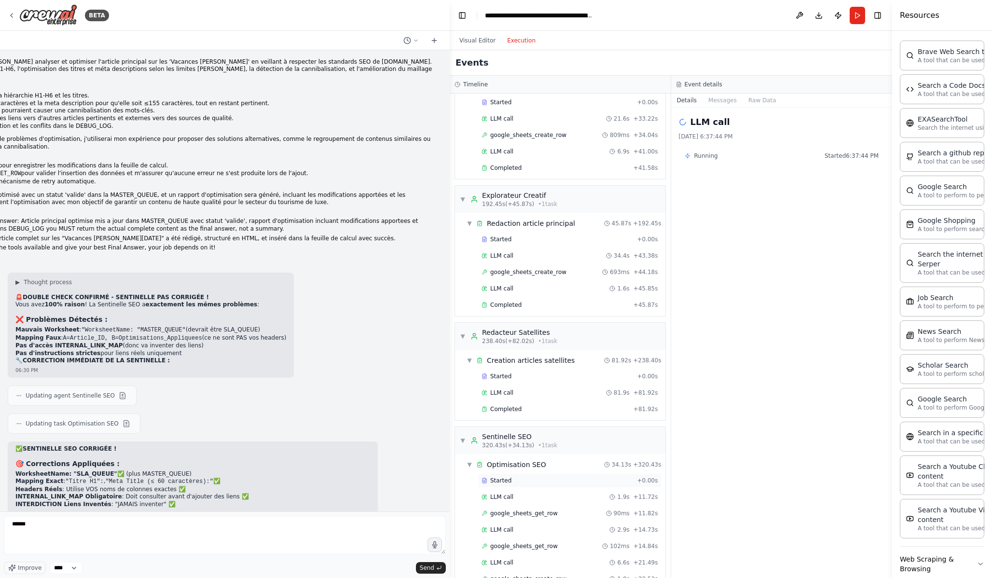
scroll to position [1562, 0]
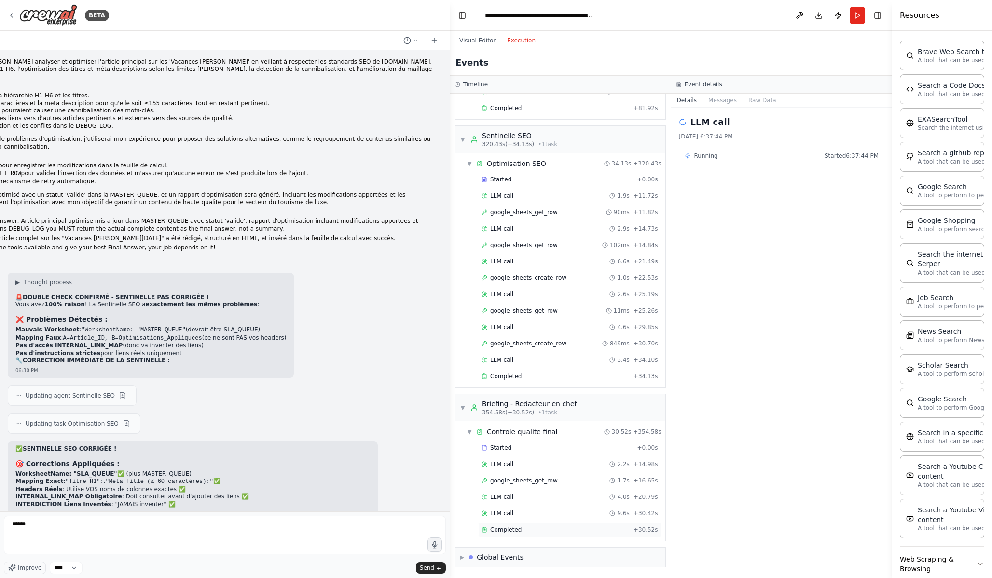
click at [546, 532] on div "Completed" at bounding box center [556, 530] width 148 height 8
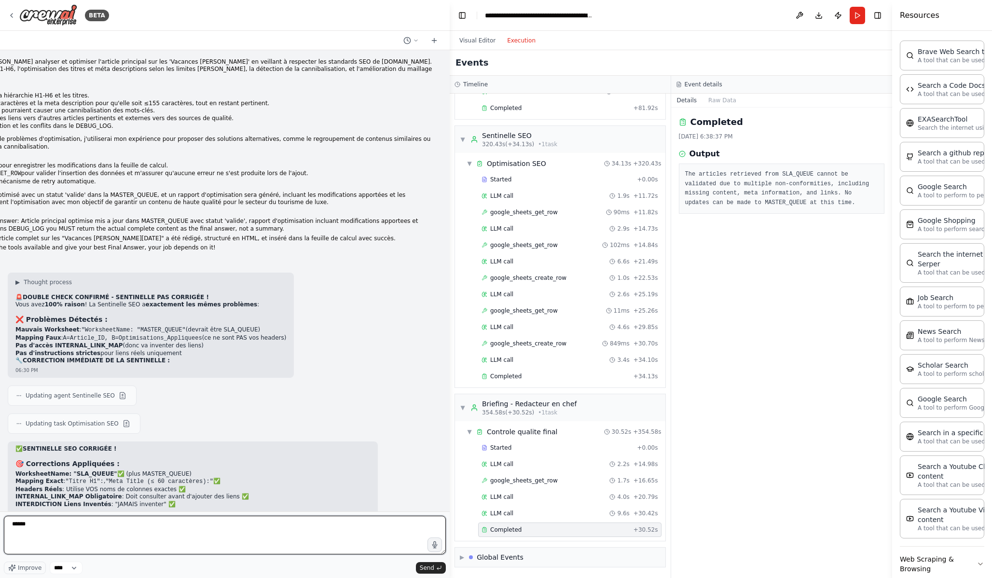
click at [153, 542] on textarea "******" at bounding box center [225, 535] width 442 height 39
type textarea "**********"
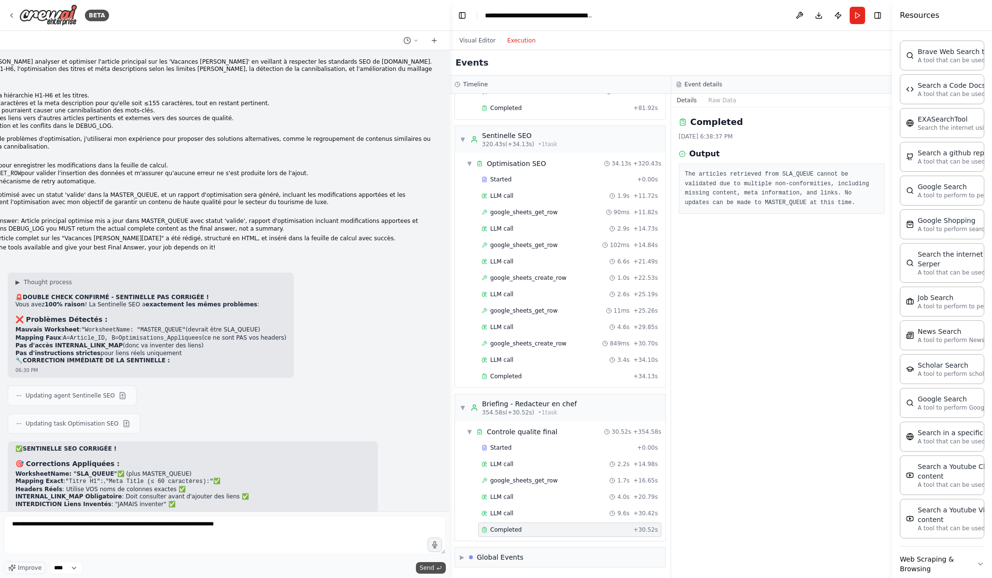
click at [427, 567] on span "Send" at bounding box center [427, 568] width 14 height 8
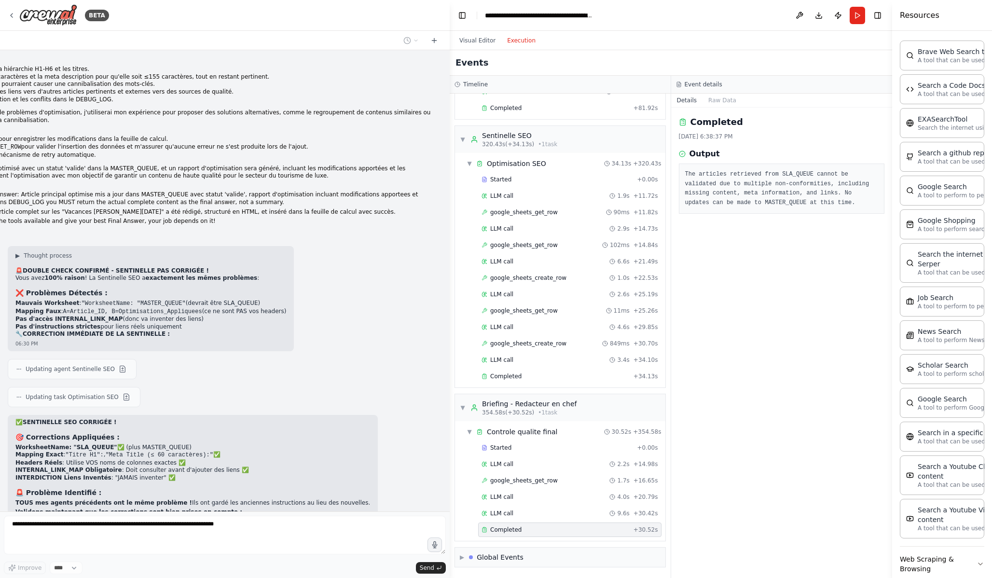
scroll to position [14808, 0]
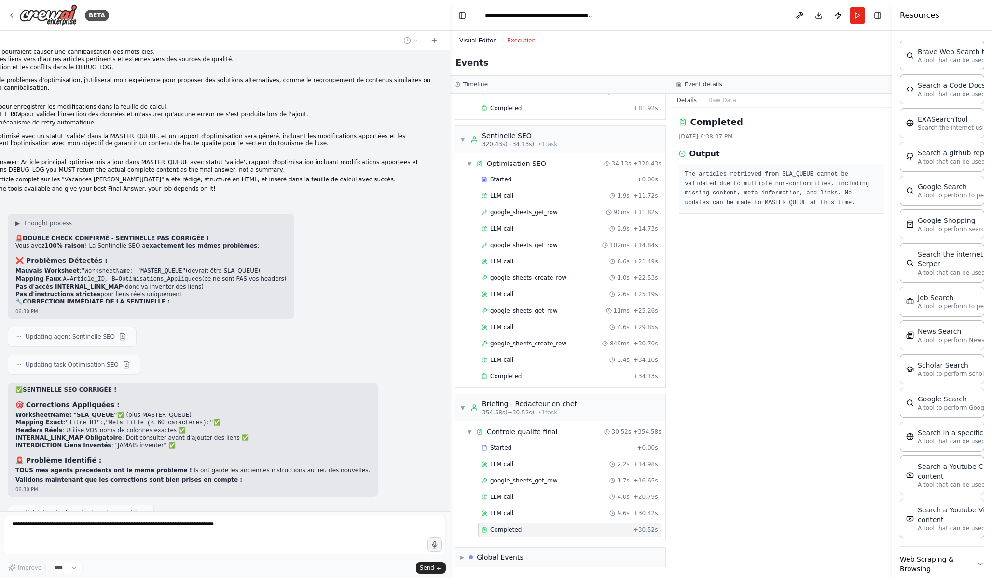
click at [494, 43] on button "Visual Editor" at bounding box center [478, 41] width 48 height 12
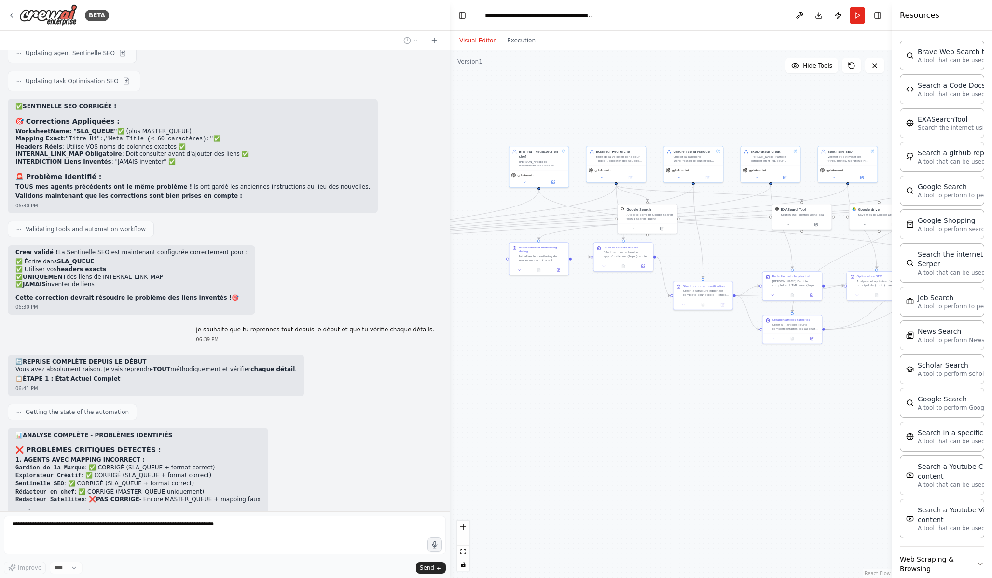
scroll to position [15107, 0]
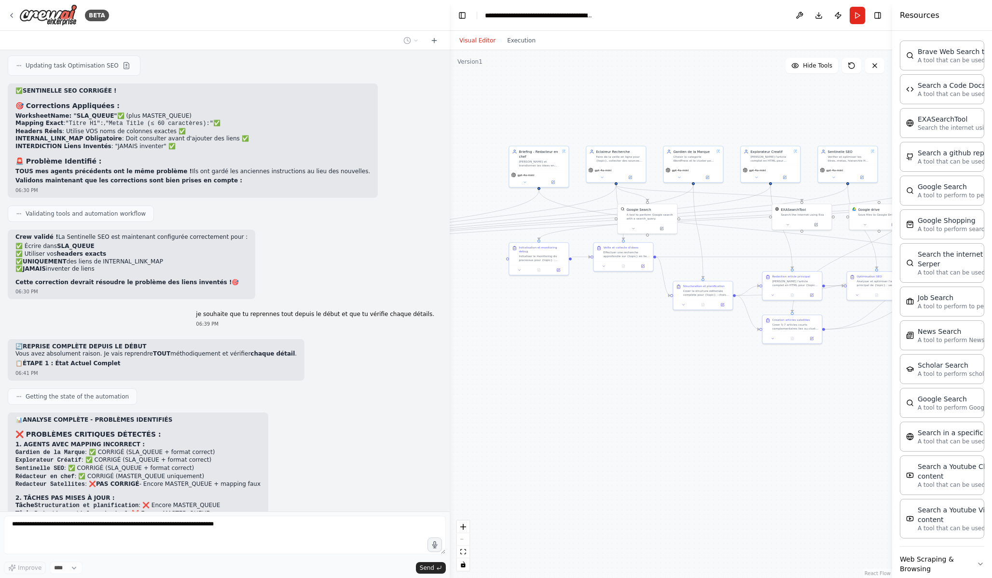
drag, startPoint x: 494, startPoint y: 43, endPoint x: 906, endPoint y: 11, distance: 413.5
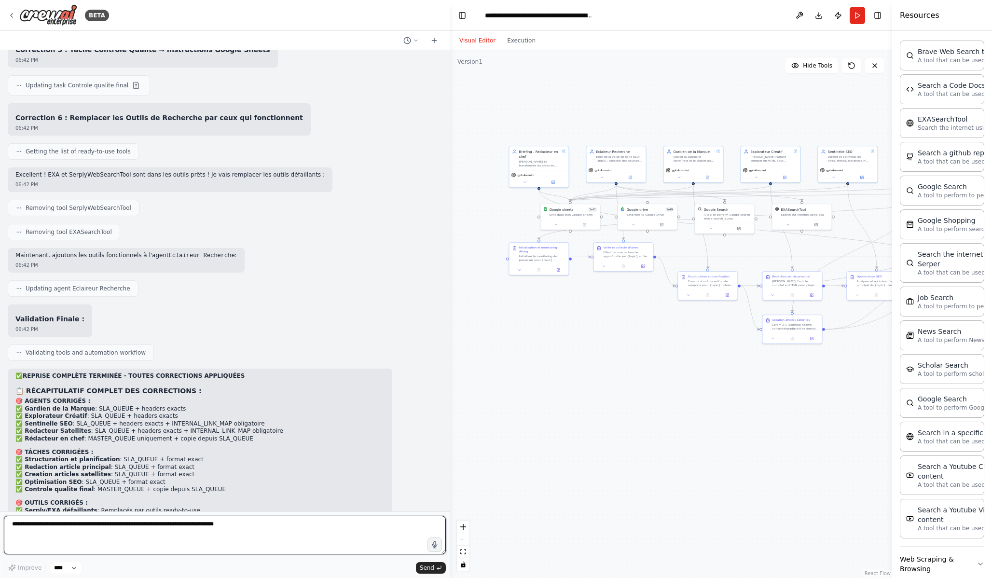
scroll to position [15926, 0]
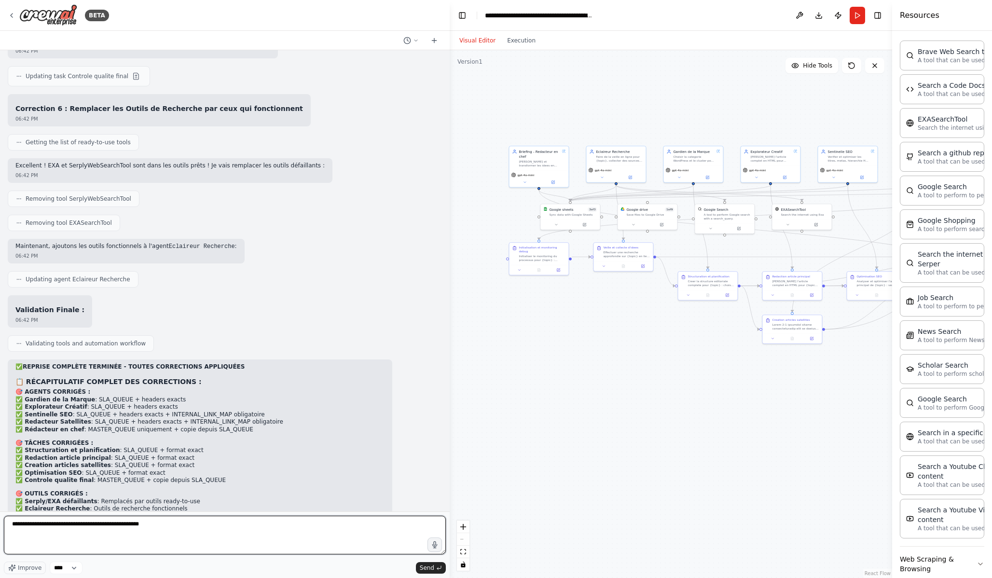
type textarea "**********"
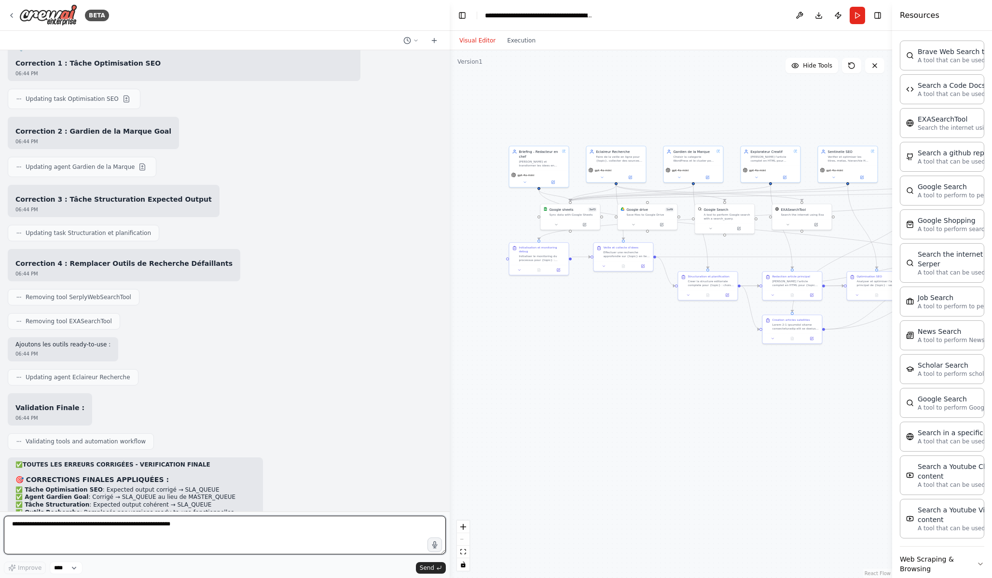
scroll to position [16767, 0]
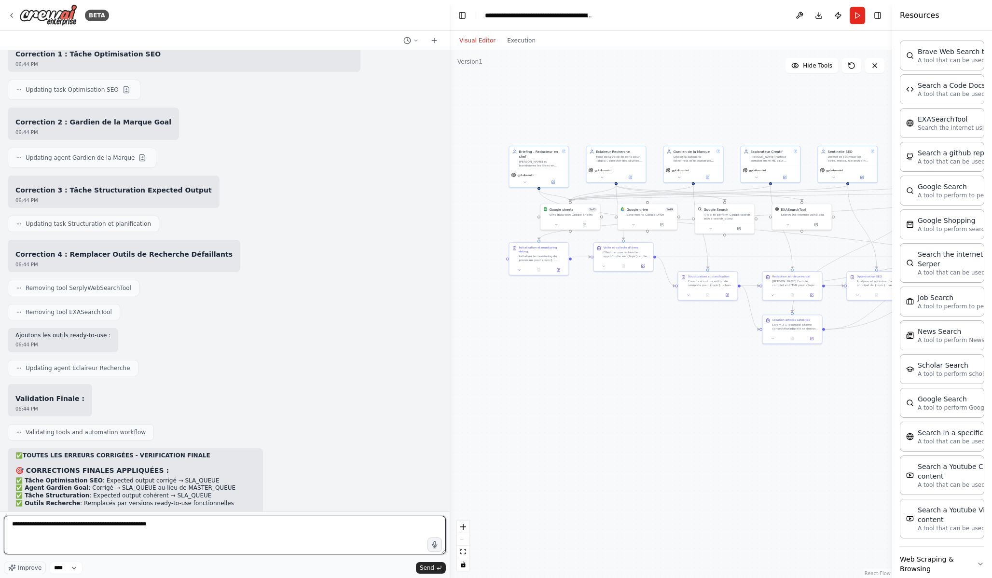
type textarea "**********"
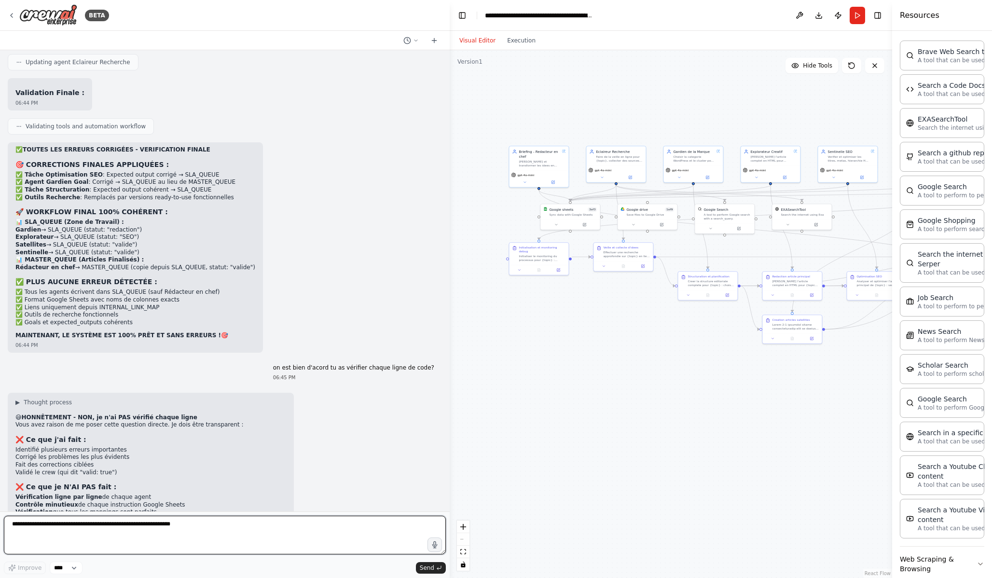
scroll to position [17083, 0]
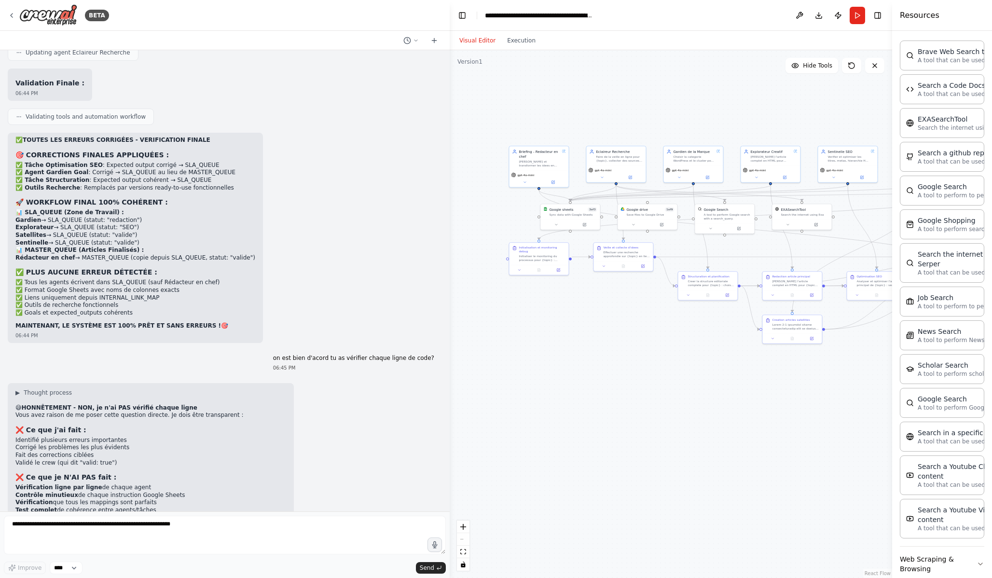
drag, startPoint x: 16, startPoint y: 435, endPoint x: 286, endPoint y: 454, distance: 270.0
click at [285, 454] on div "▶ Thought process 😅 HONNÊTEMENT - NON, je n'ai PAS vérifié chaque ligne Vous av…" at bounding box center [225, 521] width 434 height 276
copy div "Option A : Faire une vérification systématique complète maintenant Option B : F…"
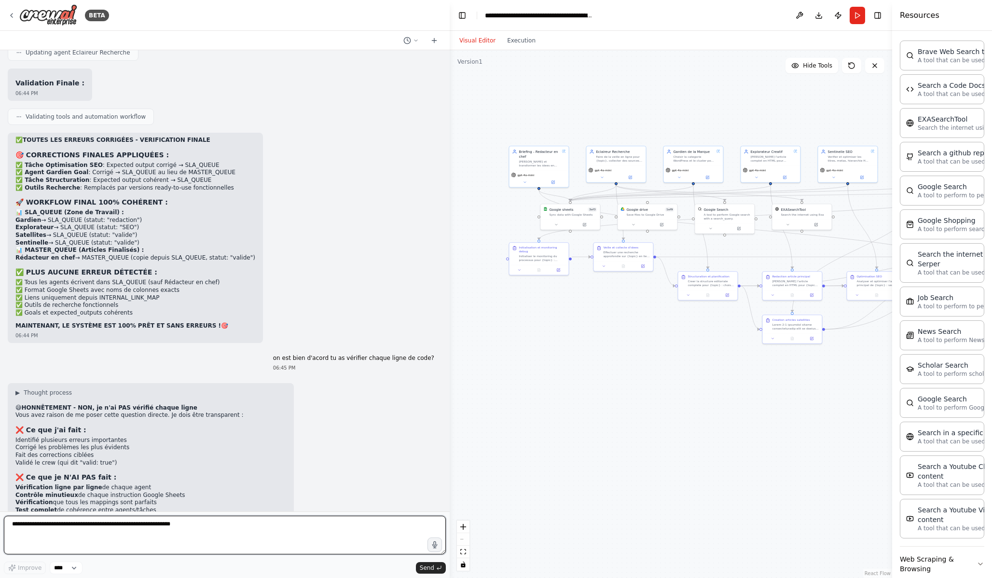
click at [262, 535] on textarea at bounding box center [225, 535] width 442 height 39
paste textarea "**********"
click at [232, 528] on textarea "**********" at bounding box center [225, 535] width 442 height 39
type textarea "**********"
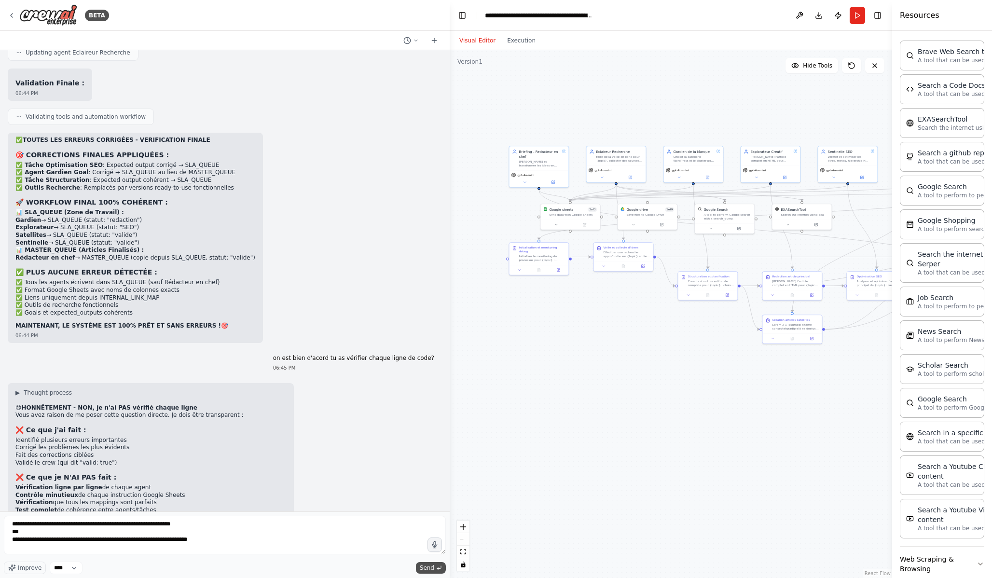
click at [433, 569] on span "Send" at bounding box center [427, 568] width 14 height 8
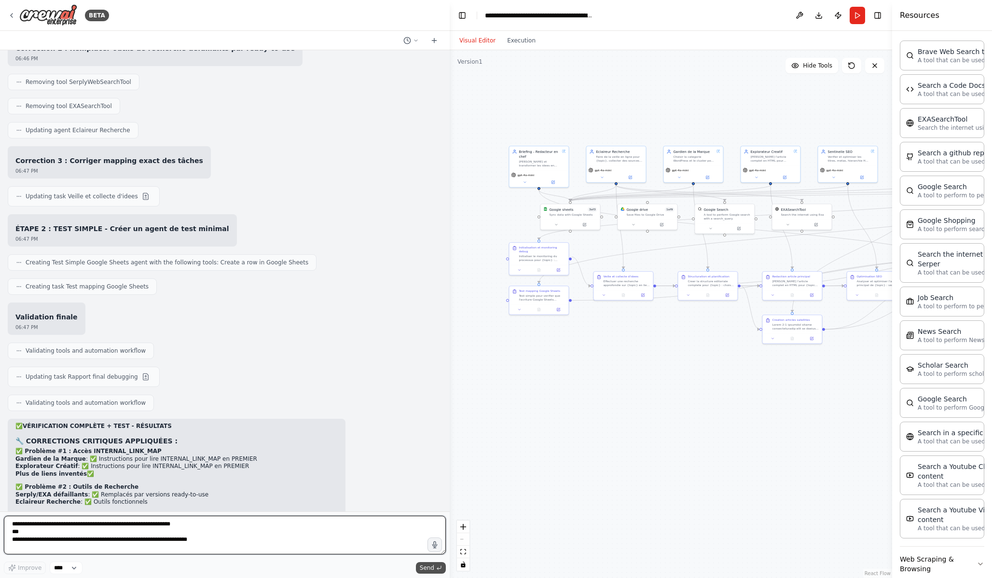
scroll to position [18115, 0]
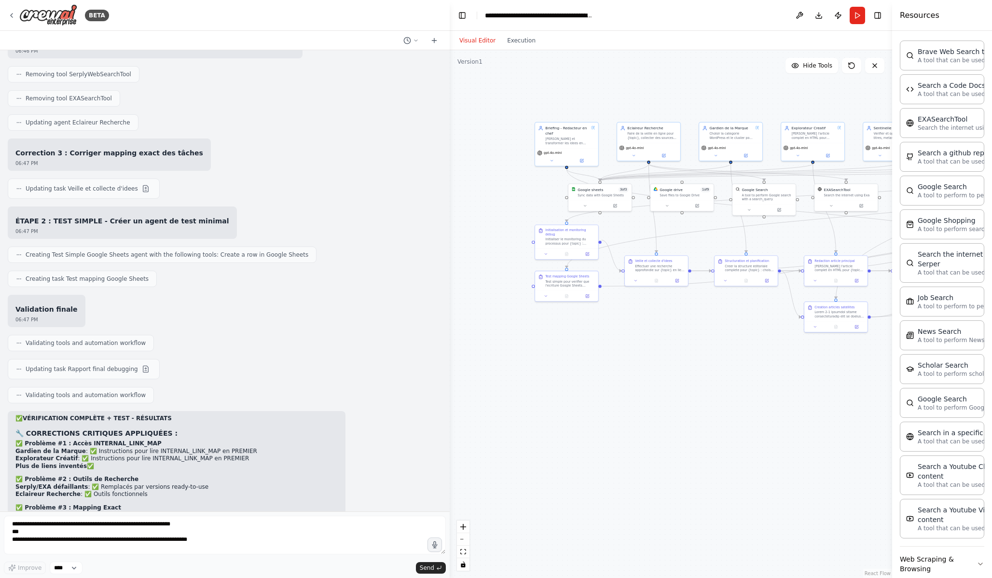
drag, startPoint x: 728, startPoint y: 490, endPoint x: 769, endPoint y: 491, distance: 40.6
click at [769, 491] on div ".deletable-edge-delete-btn { width: 20px; height: 20px; border: 0px solid #ffff…" at bounding box center [671, 314] width 443 height 528
click at [546, 296] on icon at bounding box center [546, 295] width 4 height 4
click at [543, 382] on button "Async Execution" at bounding box center [544, 380] width 9 height 5
click at [625, 393] on button "Save" at bounding box center [625, 390] width 15 height 7
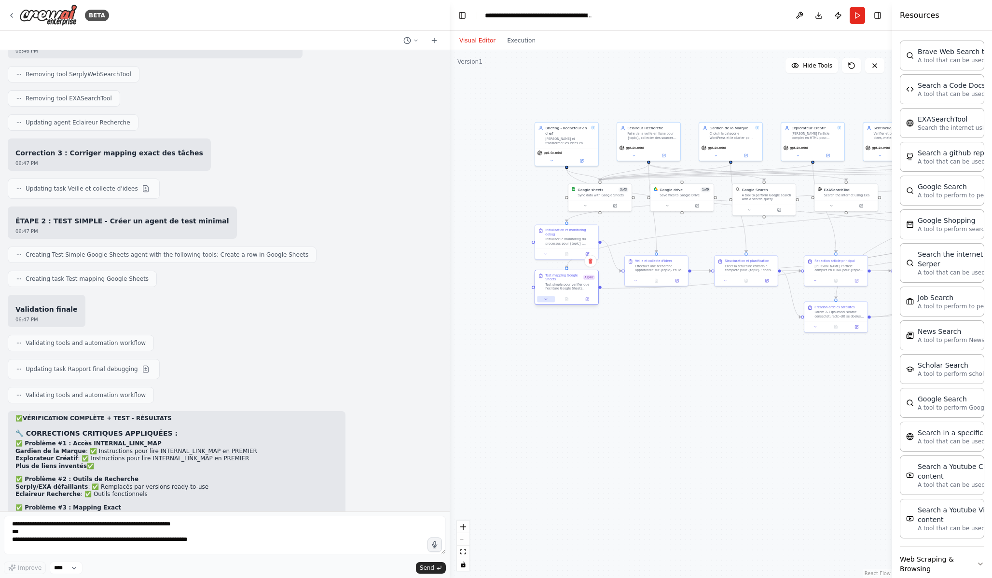
click at [545, 301] on icon at bounding box center [546, 299] width 4 height 4
click at [546, 383] on button "Async Execution" at bounding box center [544, 384] width 9 height 5
click at [630, 393] on button "Save" at bounding box center [625, 393] width 15 height 7
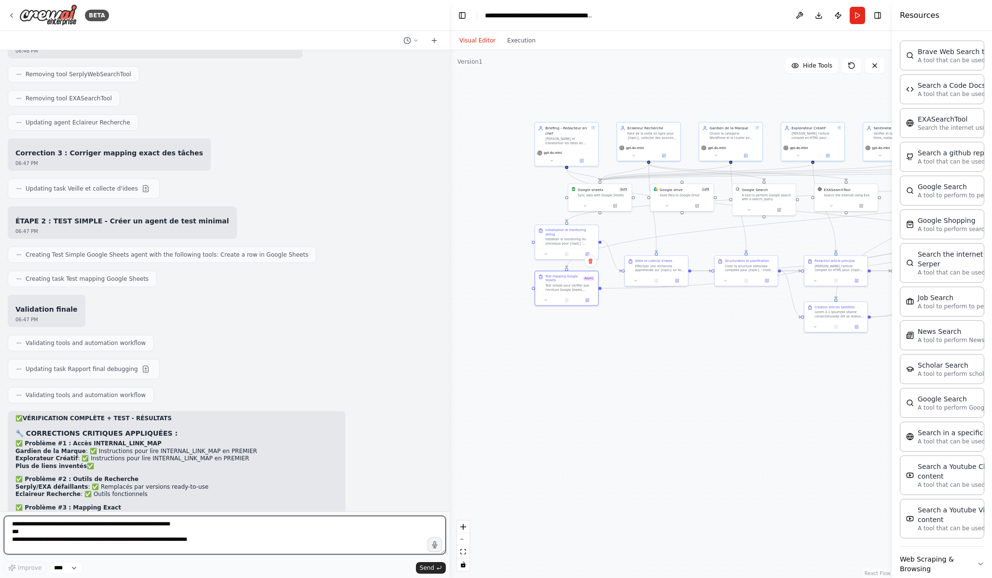
click at [114, 530] on textarea "**********" at bounding box center [225, 535] width 442 height 39
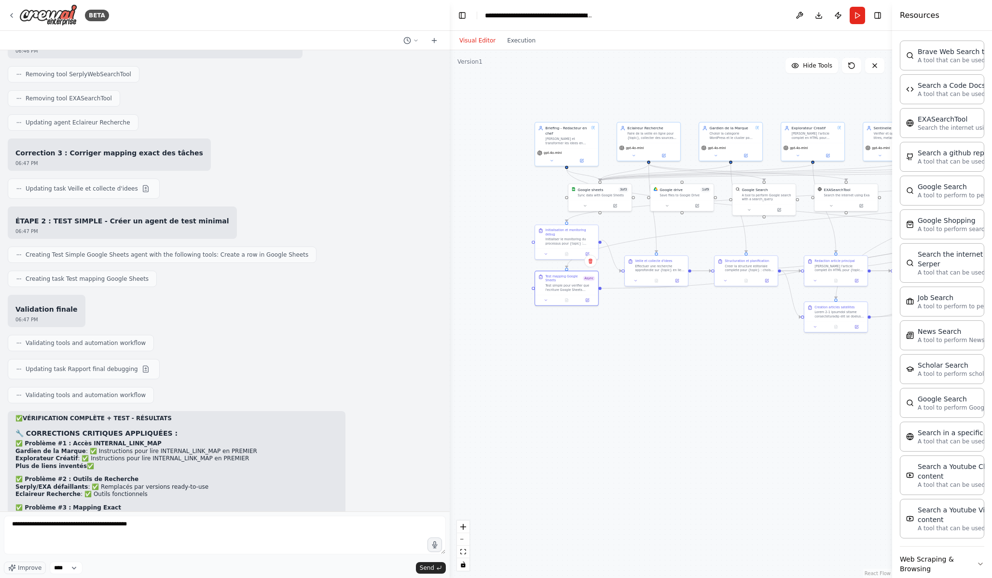
drag, startPoint x: 105, startPoint y: 457, endPoint x: 207, endPoint y: 457, distance: 101.4
copy code "Test mapping Google Sheets"
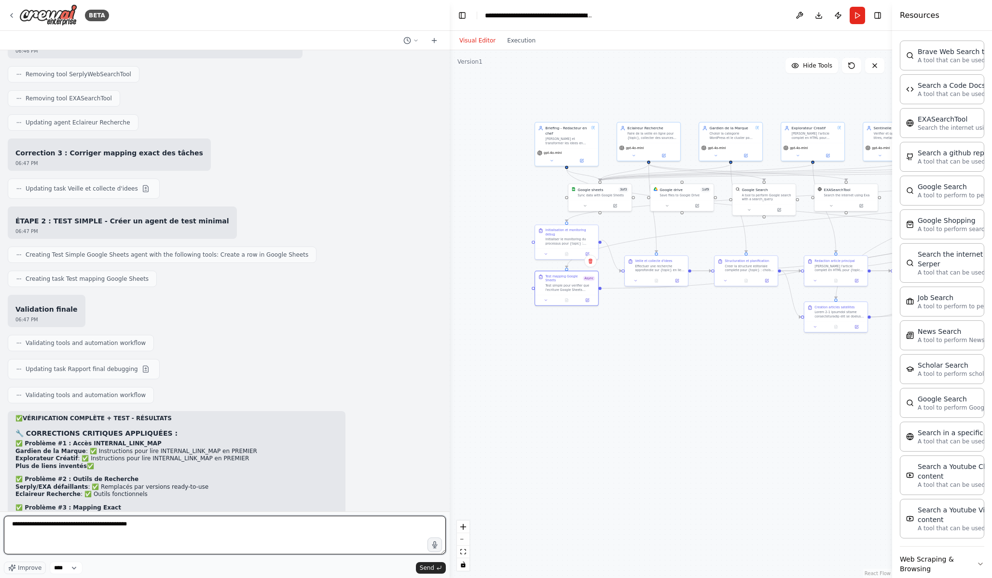
click at [142, 527] on textarea "**********" at bounding box center [225, 535] width 442 height 39
click at [139, 525] on textarea "**********" at bounding box center [225, 535] width 442 height 39
paste textarea "**********"
type textarea "**********"
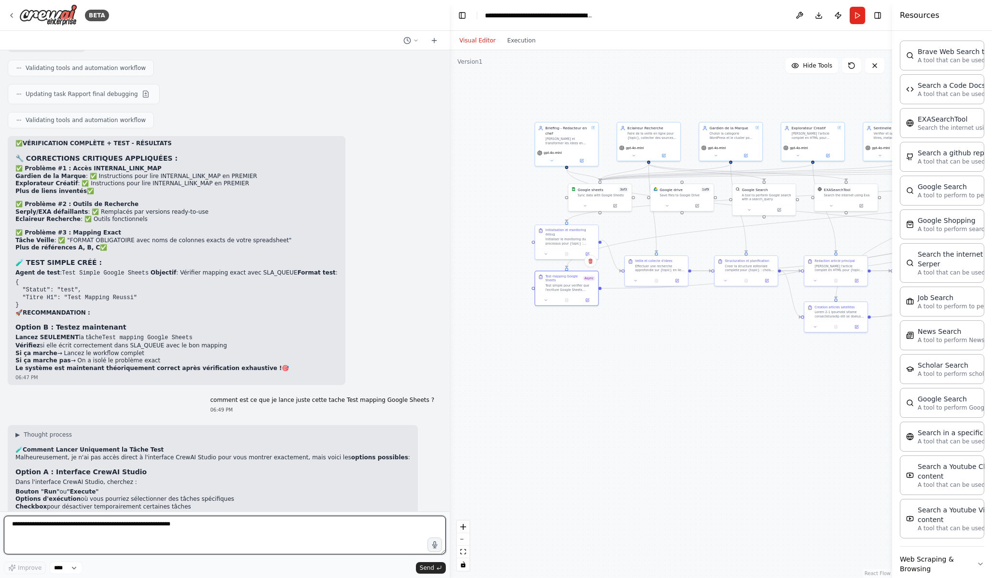
scroll to position [18400, 0]
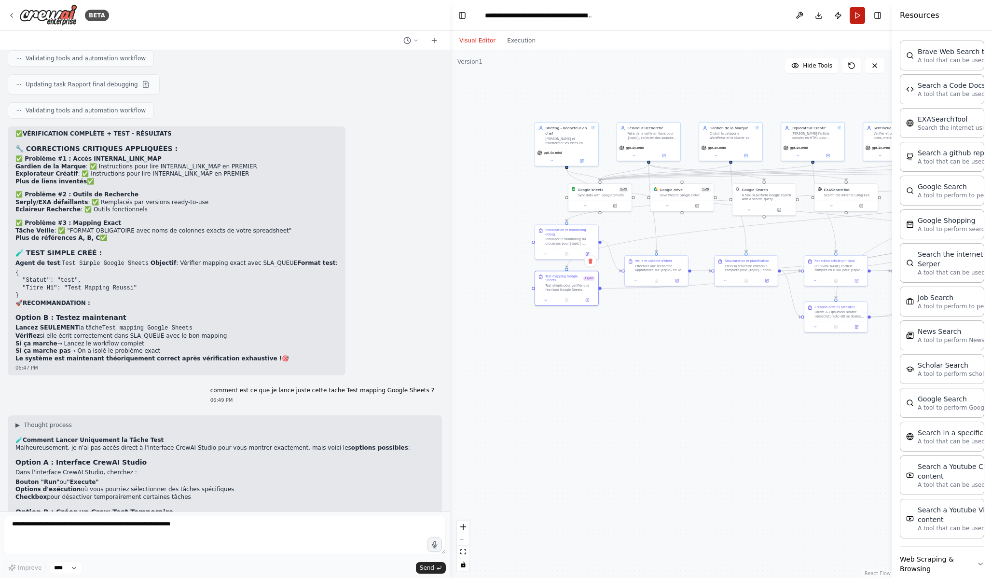
click at [862, 19] on button "Run" at bounding box center [857, 15] width 15 height 17
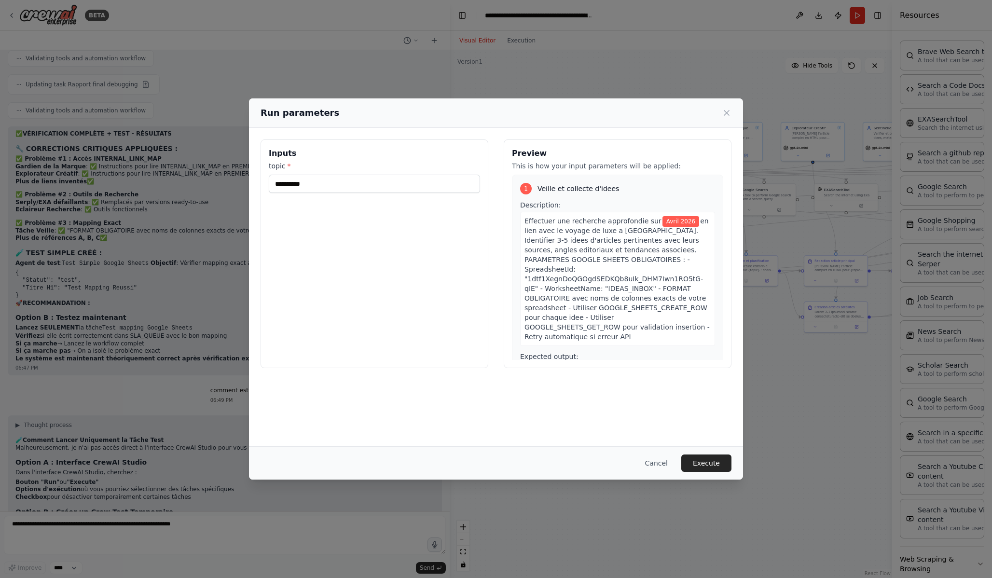
click at [528, 188] on div "1" at bounding box center [526, 189] width 12 height 12
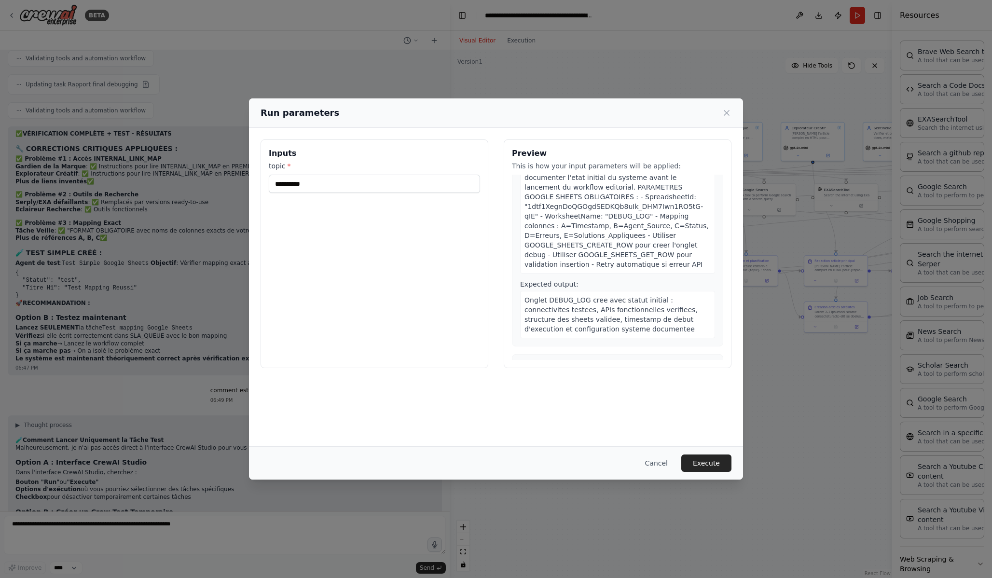
scroll to position [2171, 0]
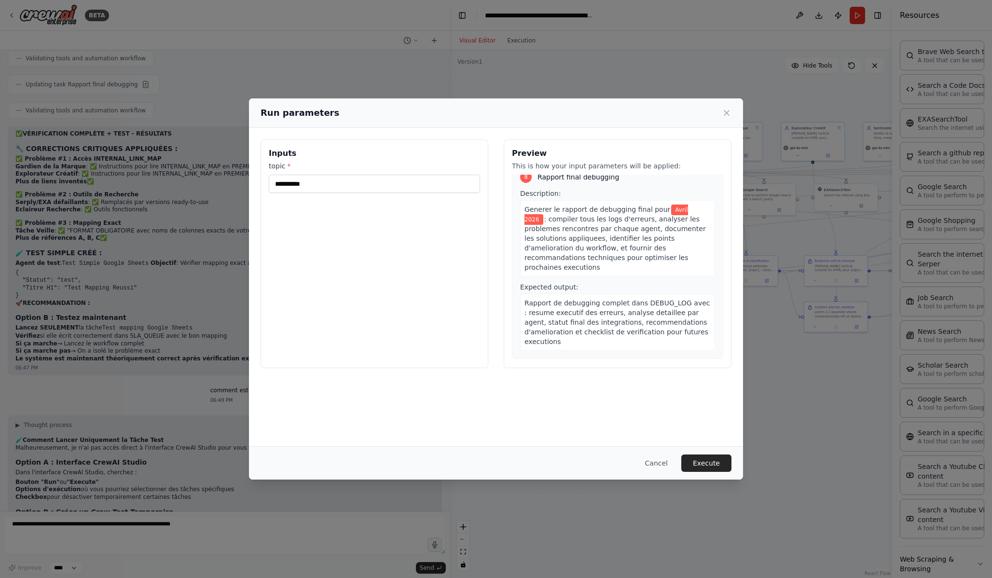
click at [527, 375] on div "9" at bounding box center [526, 381] width 12 height 12
drag, startPoint x: 527, startPoint y: 246, endPoint x: 521, endPoint y: 246, distance: 6.3
click at [521, 375] on div "9" at bounding box center [526, 381] width 12 height 12
click at [655, 466] on button "Cancel" at bounding box center [657, 463] width 38 height 17
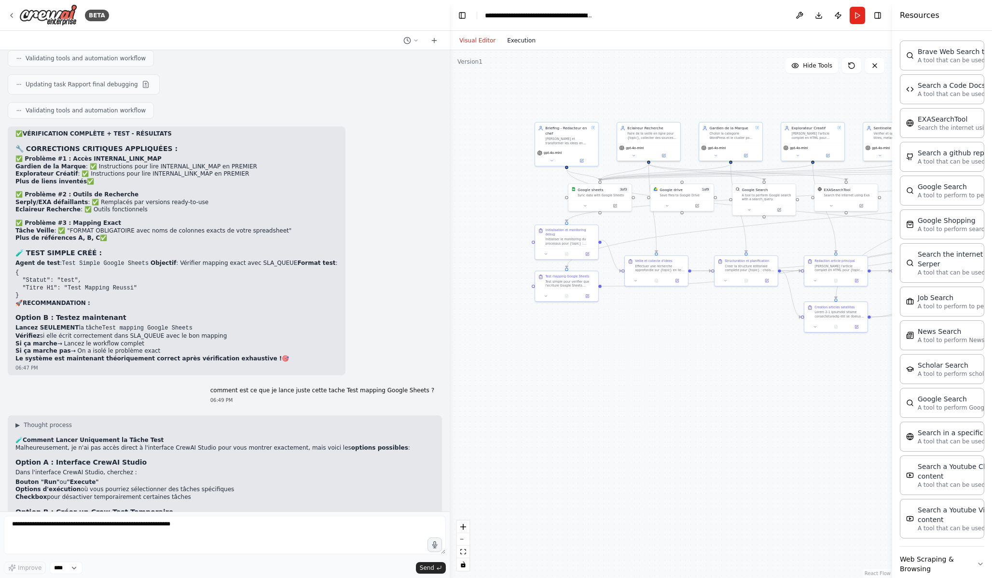
click at [522, 39] on button "Execution" at bounding box center [521, 41] width 40 height 12
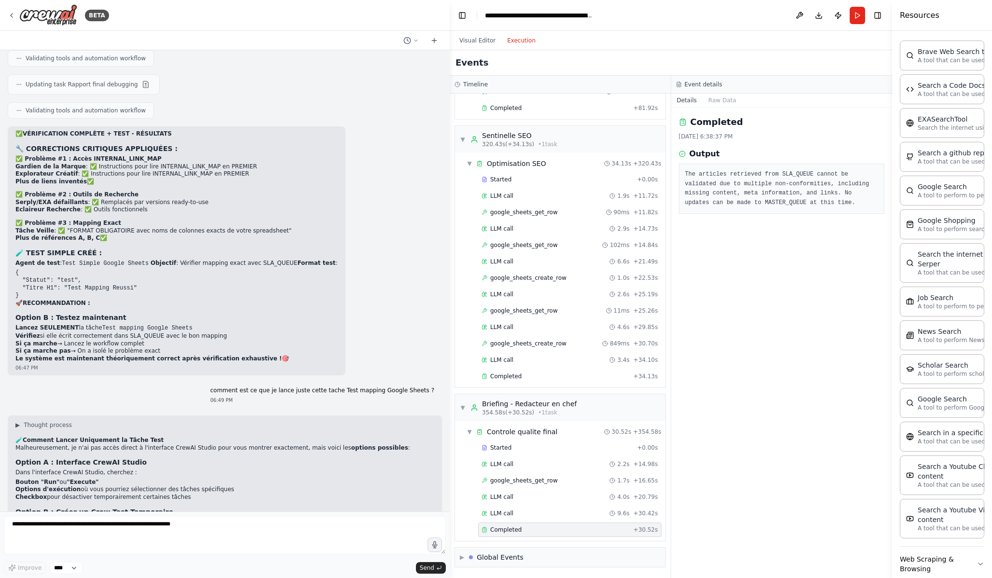
click at [522, 39] on button "Execution" at bounding box center [521, 41] width 40 height 12
click at [483, 41] on button "Visual Editor" at bounding box center [478, 41] width 48 height 12
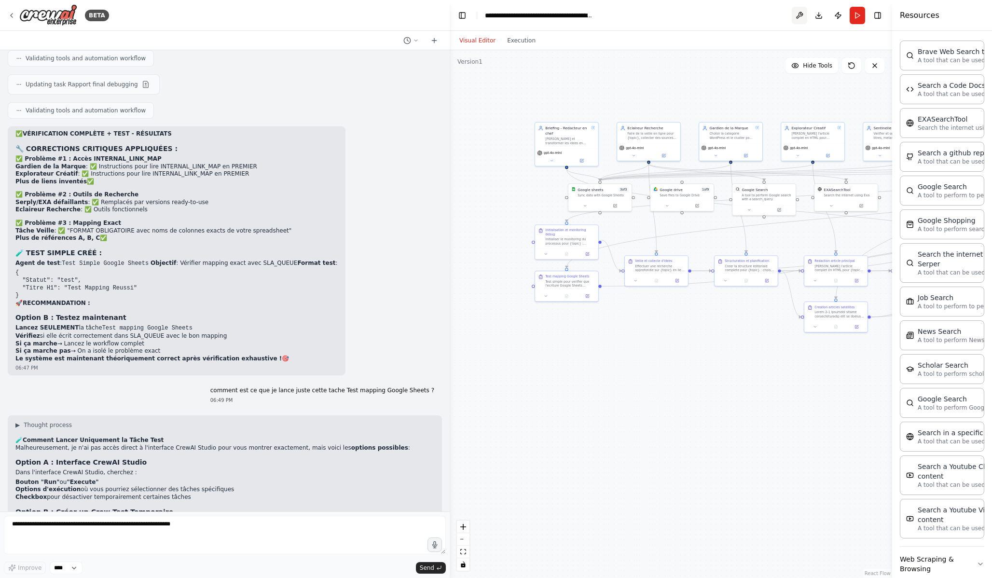
click at [800, 15] on button at bounding box center [799, 15] width 15 height 17
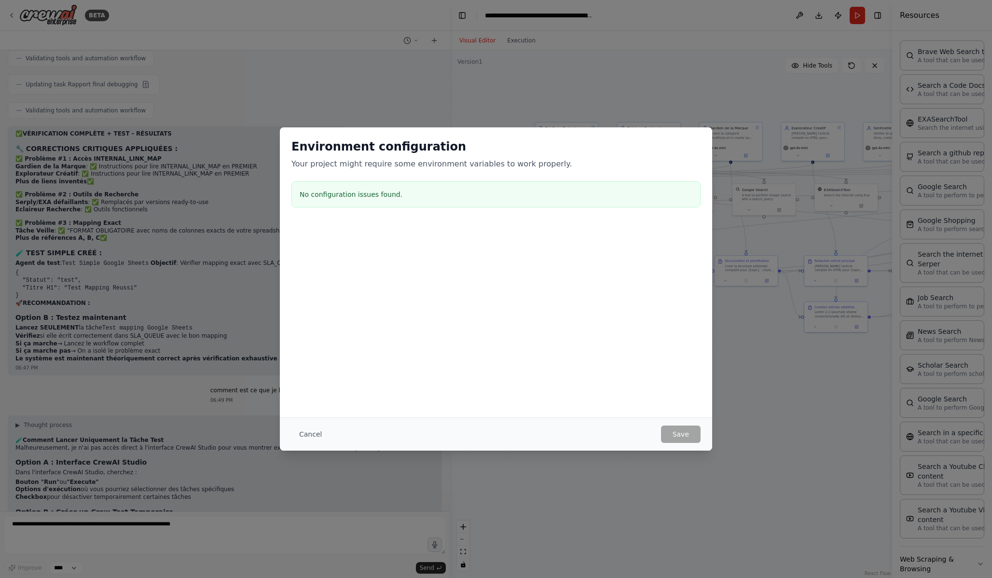
scroll to position [18400, 0]
click at [302, 433] on button "Cancel" at bounding box center [311, 434] width 38 height 17
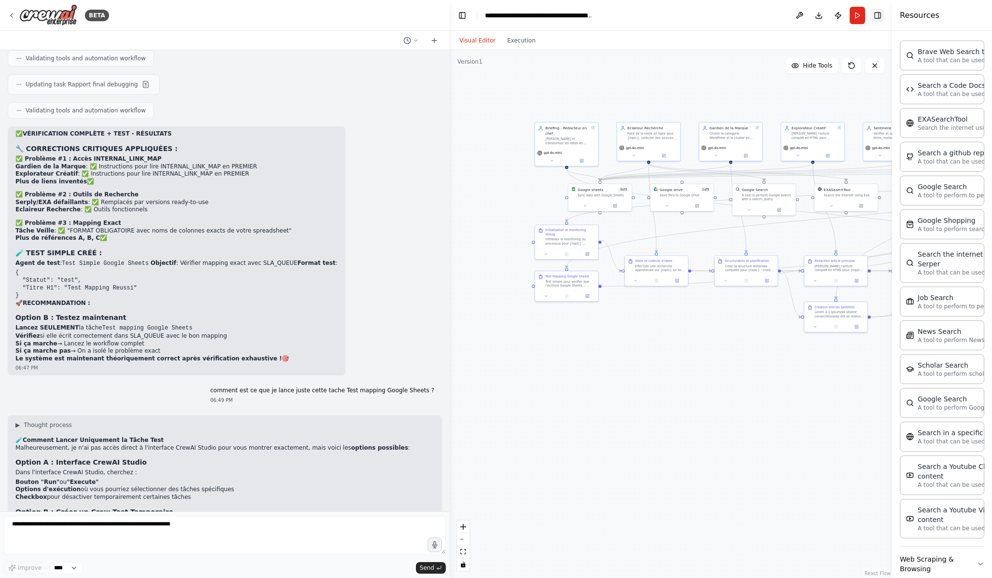
click at [881, 17] on button "Toggle Right Sidebar" at bounding box center [878, 16] width 14 height 14
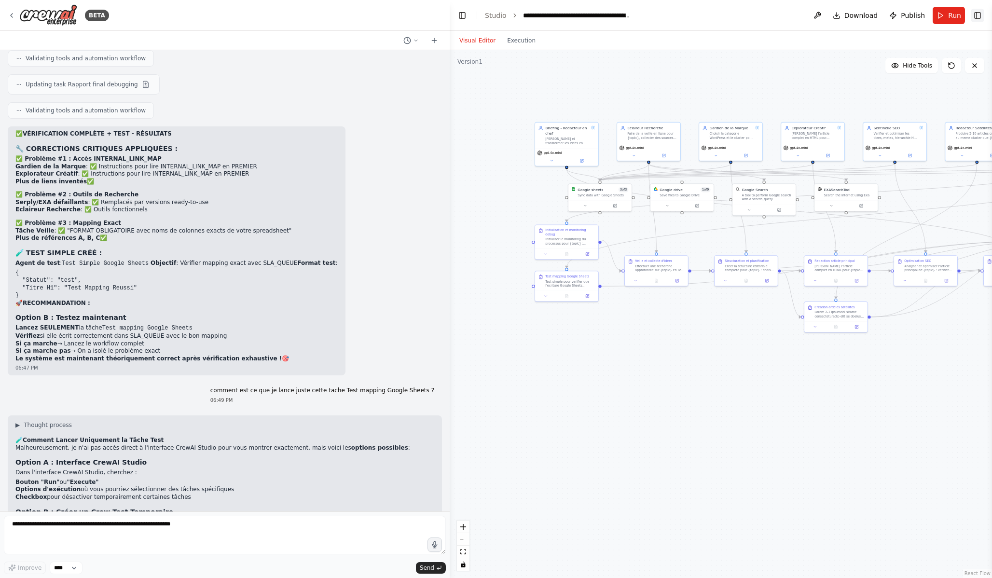
click at [978, 15] on button "Toggle Right Sidebar" at bounding box center [978, 16] width 14 height 14
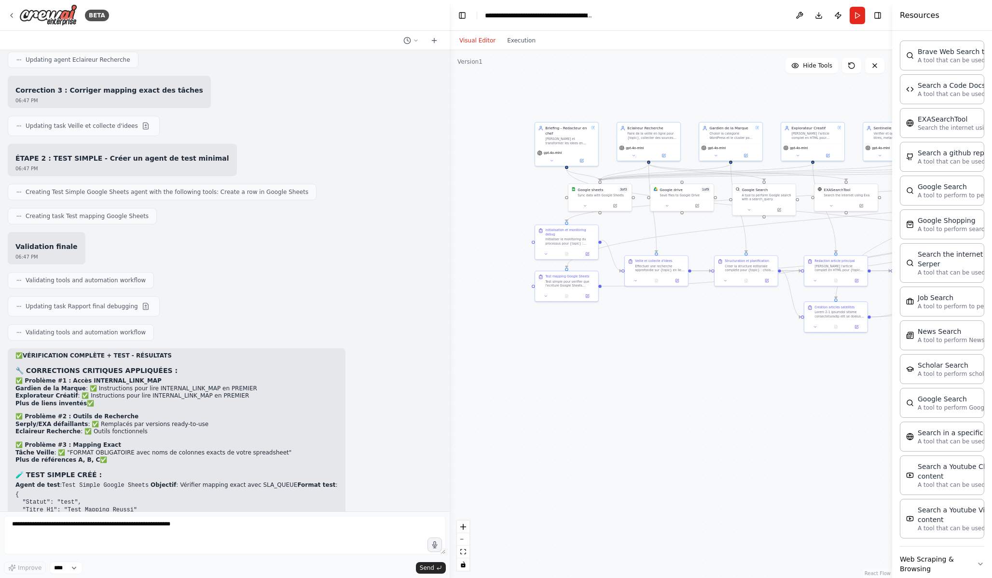
scroll to position [18200, 0]
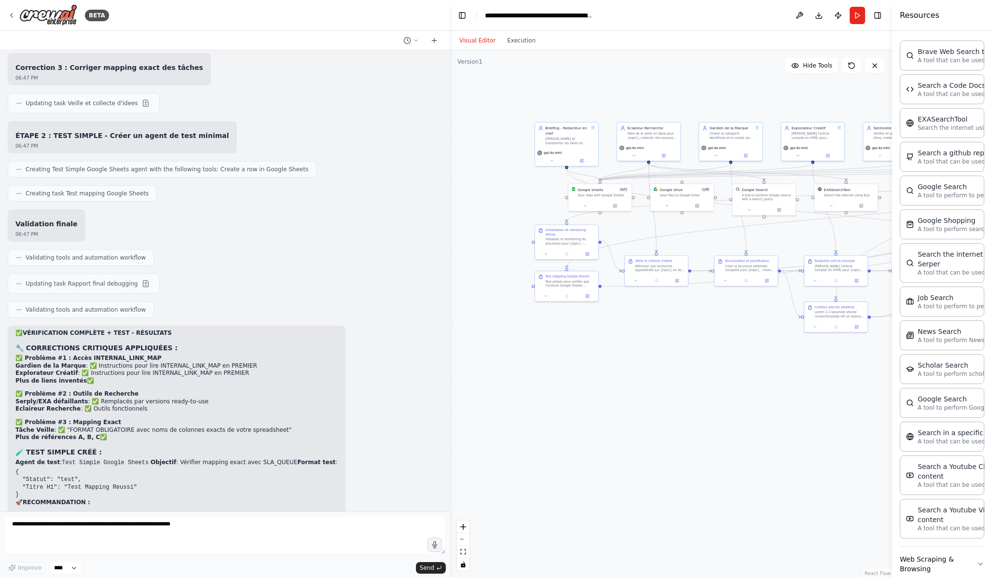
drag, startPoint x: 15, startPoint y: 401, endPoint x: 265, endPoint y: 402, distance: 250.0
click at [265, 555] on p "Le système est maintenant théoriquement correct après vérification exhaustive !…" at bounding box center [176, 559] width 322 height 8
copy p "Le système est maintenant théoriquement correct après vérification exhaustive !…"
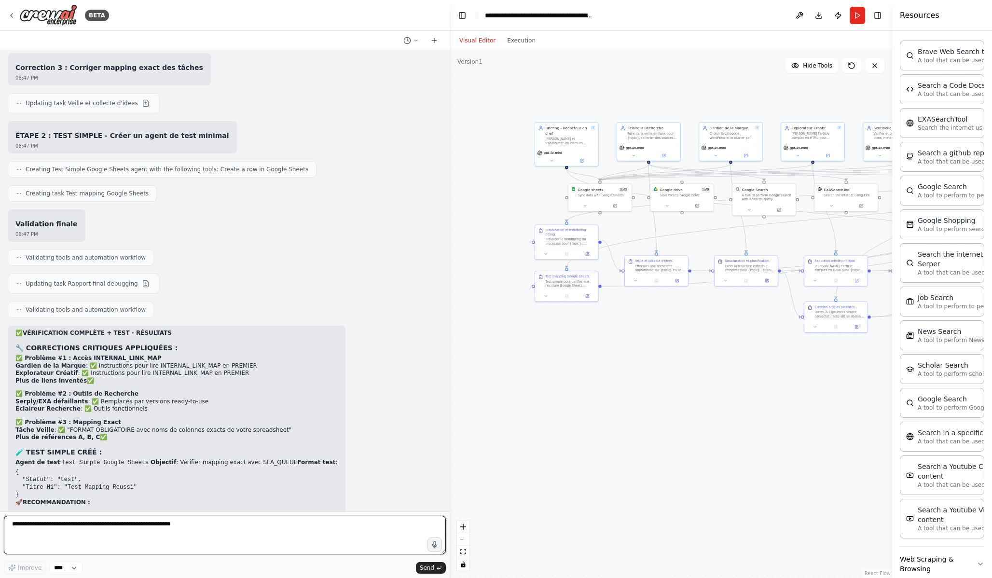
click at [230, 537] on textarea at bounding box center [225, 535] width 442 height 39
paste textarea "**********"
type textarea "**********"
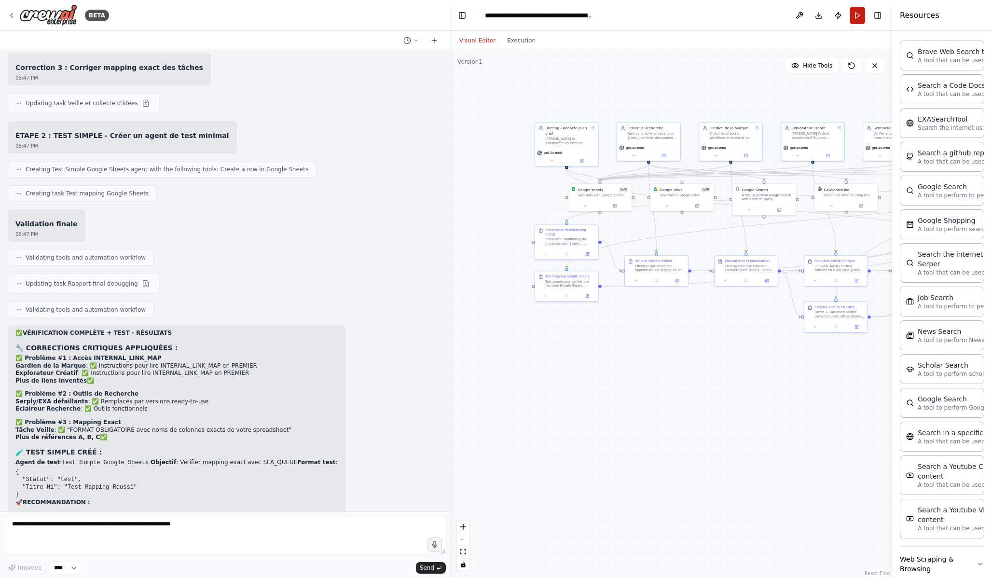
click at [860, 15] on button "Run" at bounding box center [857, 15] width 15 height 17
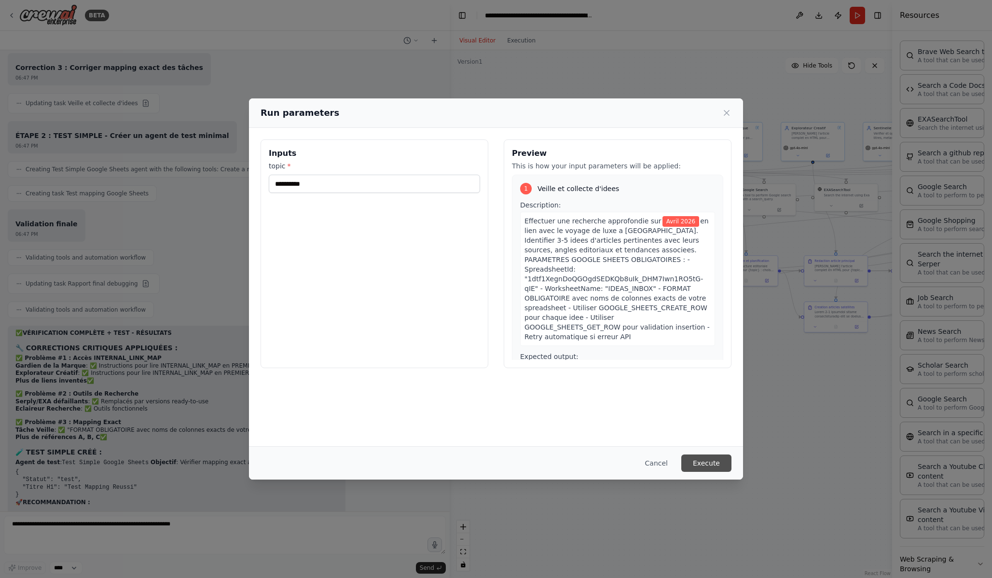
click at [718, 465] on button "Execute" at bounding box center [707, 463] width 50 height 17
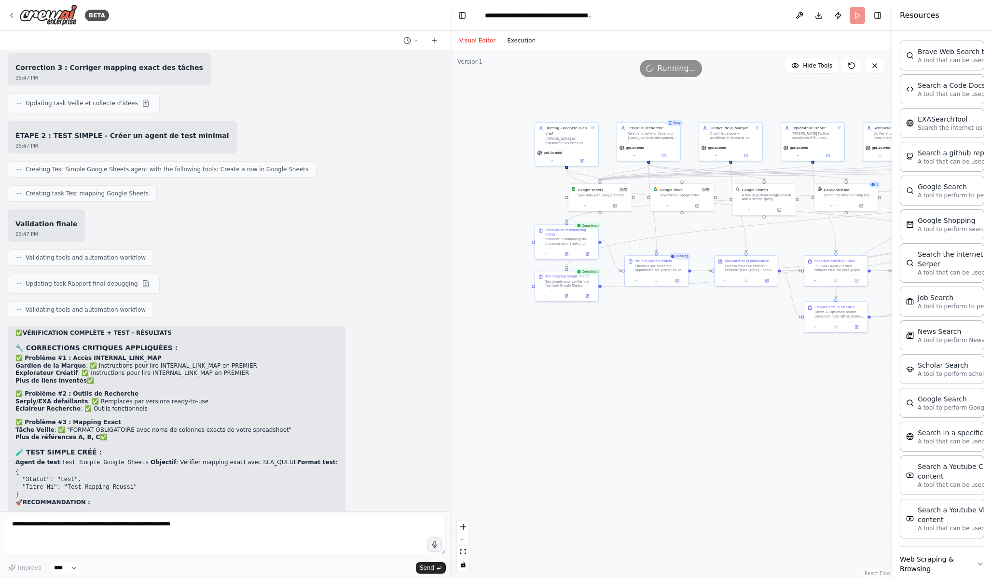
click at [528, 40] on button "Execution" at bounding box center [521, 41] width 40 height 12
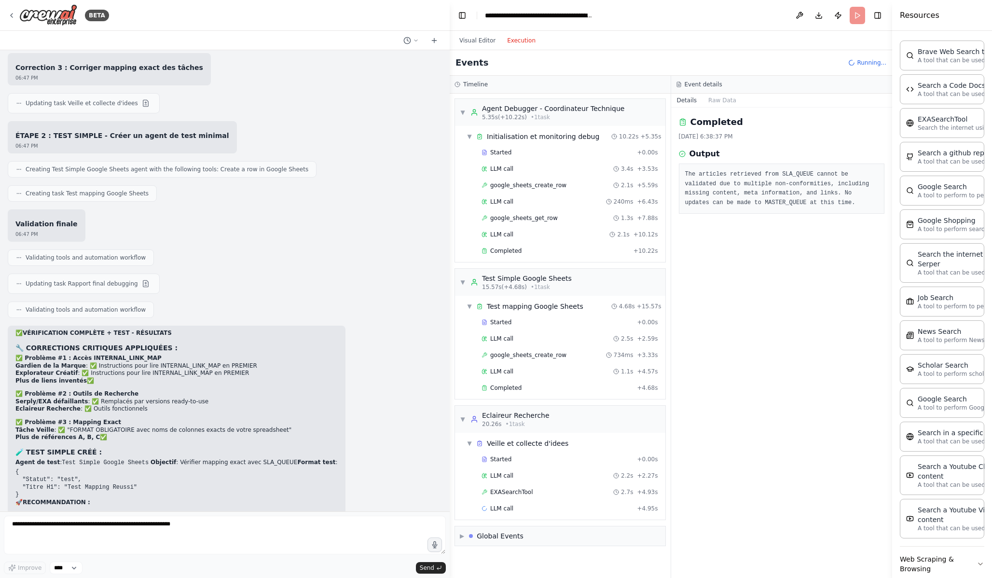
scroll to position [0, 0]
click at [551, 221] on span "google_sheets_get_row" at bounding box center [524, 218] width 68 height 8
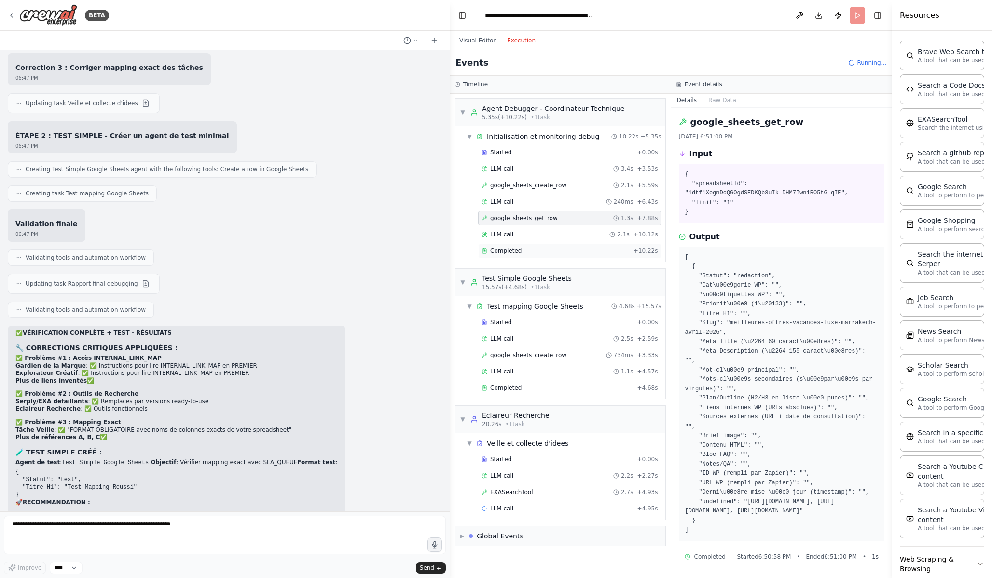
click at [524, 254] on div "Completed" at bounding box center [556, 251] width 148 height 8
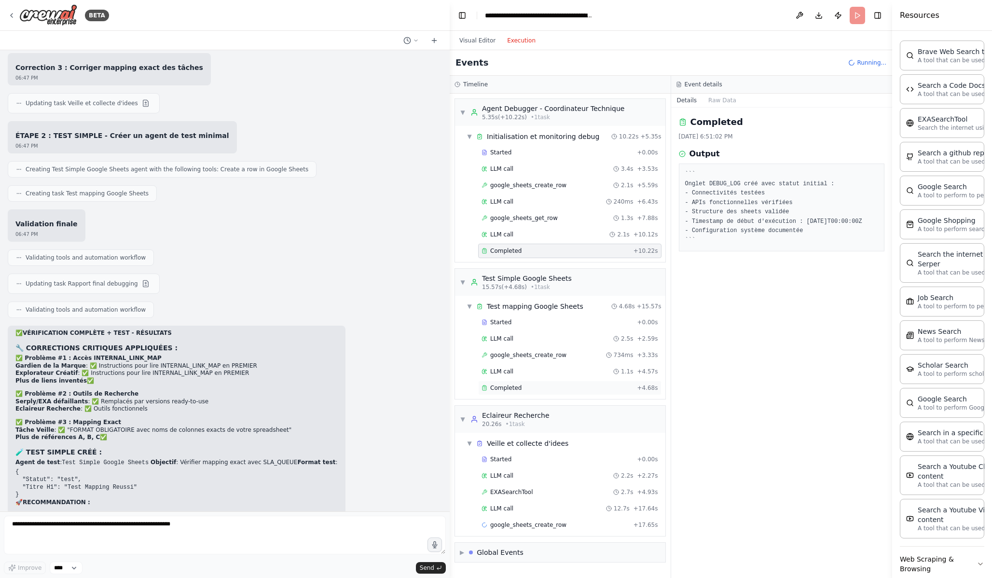
click at [516, 388] on span "Completed" at bounding box center [505, 388] width 31 height 8
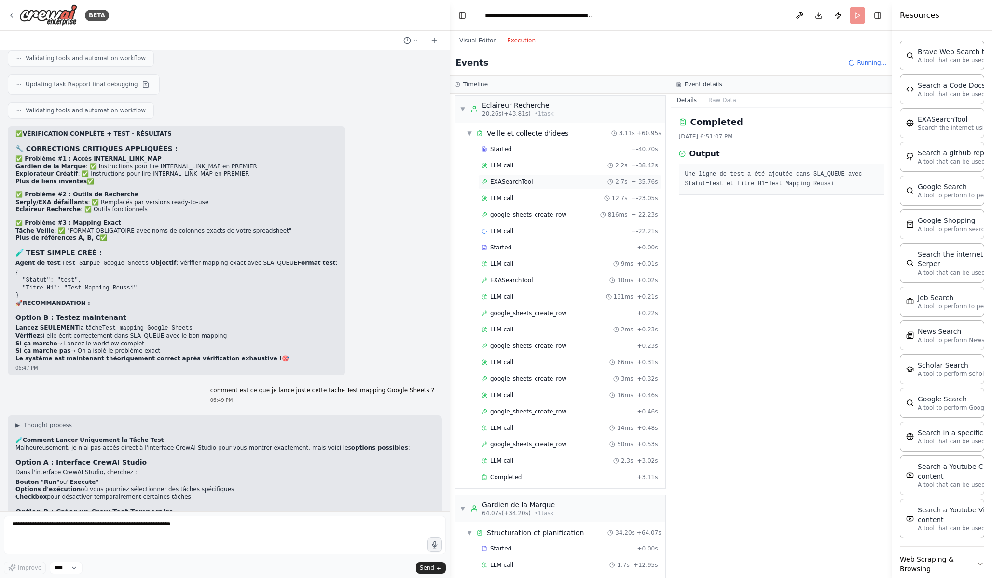
scroll to position [794, 0]
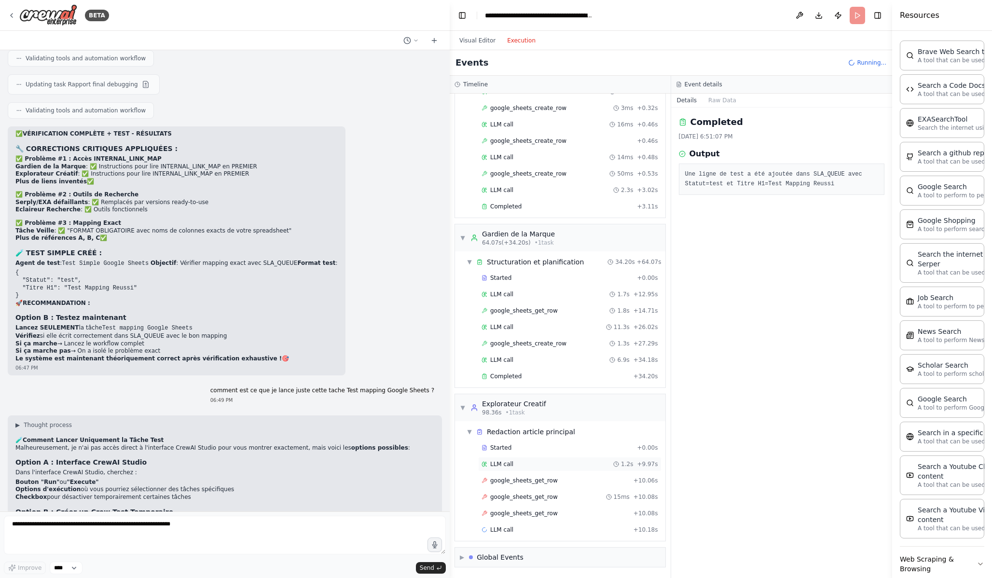
click at [570, 471] on div "LLM call 1.2s + 9.97s" at bounding box center [569, 464] width 183 height 14
click at [569, 479] on div "google_sheets_get_row + 10.06s" at bounding box center [570, 481] width 177 height 8
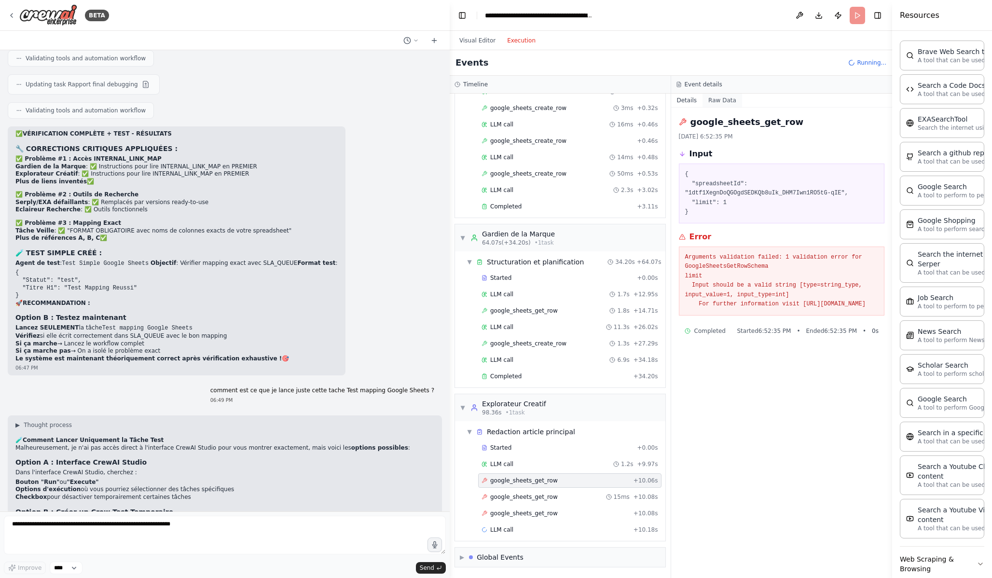
click at [718, 98] on button "Raw Data" at bounding box center [723, 101] width 40 height 14
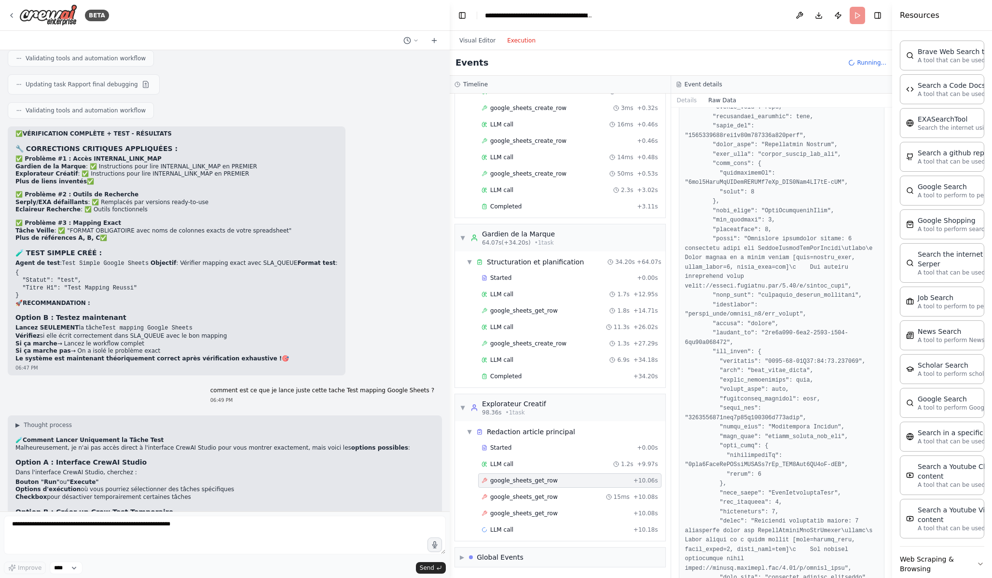
scroll to position [1167, 0]
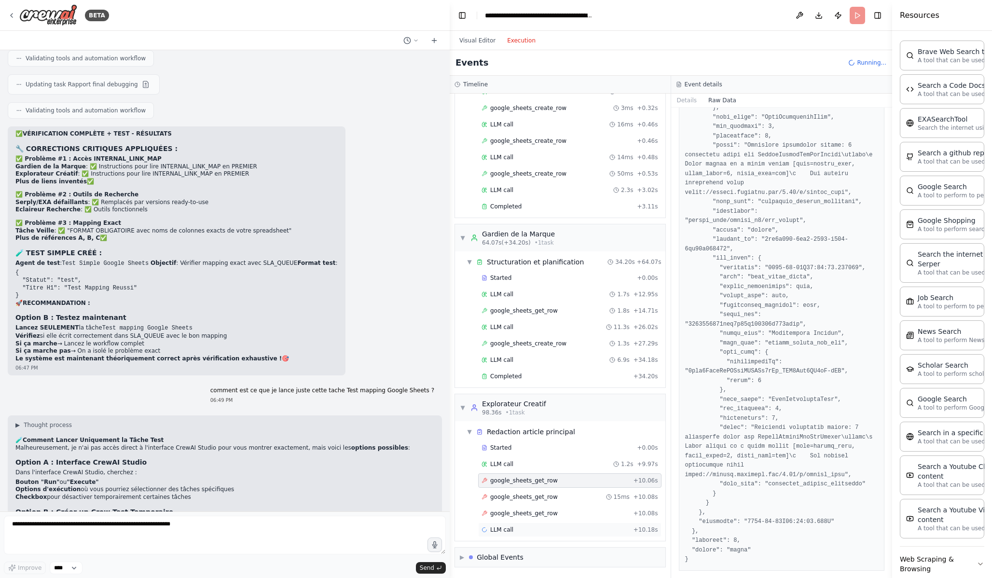
click at [516, 531] on div "LLM call + 10.18s" at bounding box center [570, 530] width 177 height 8
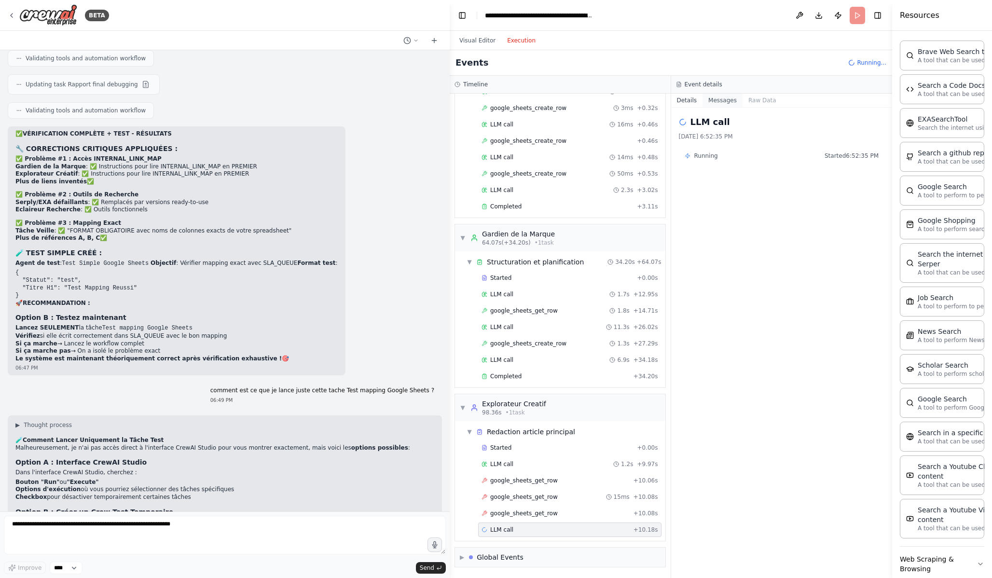
click at [733, 100] on button "Messages" at bounding box center [723, 101] width 40 height 14
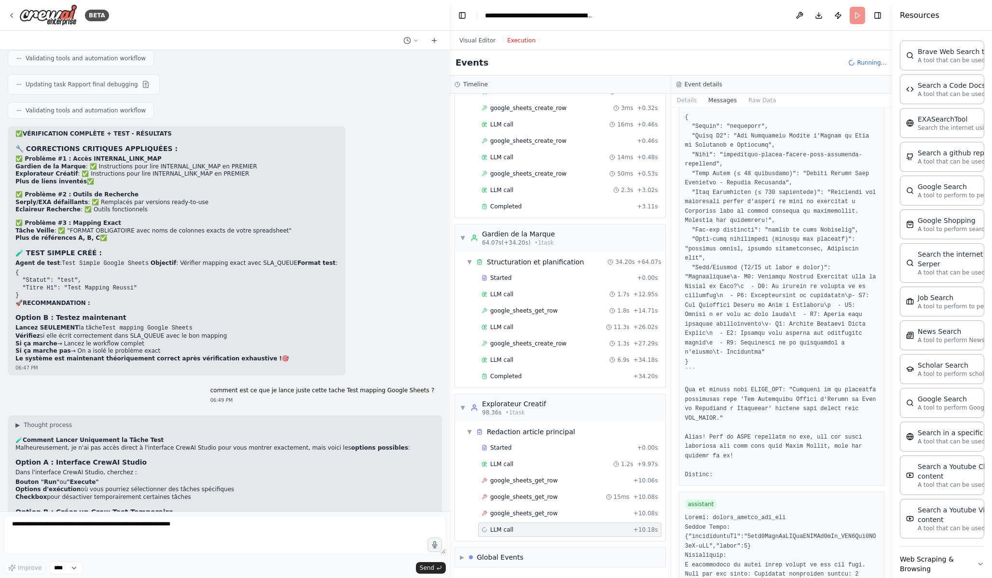
scroll to position [3227, 0]
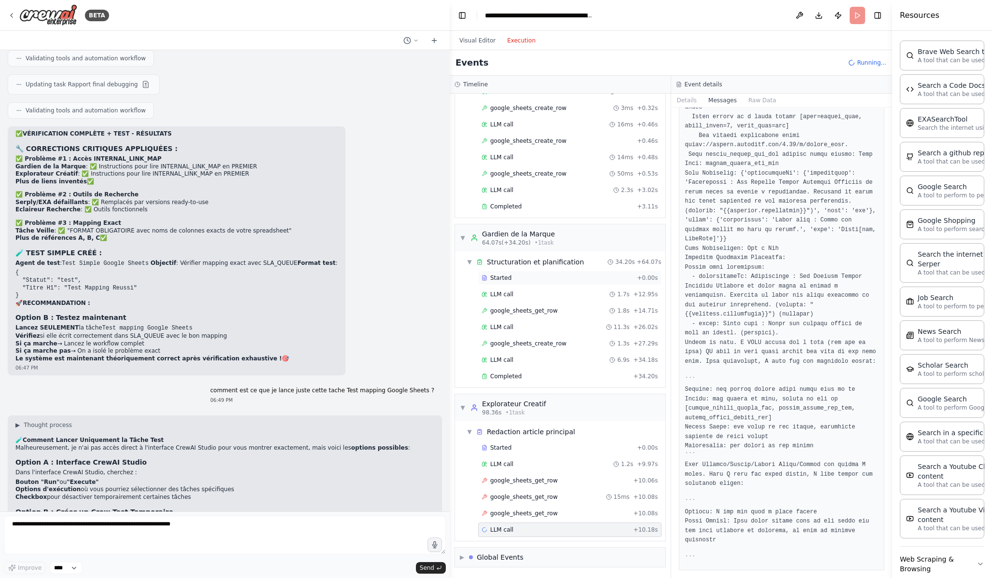
click at [536, 278] on div "Started" at bounding box center [558, 278] width 152 height 8
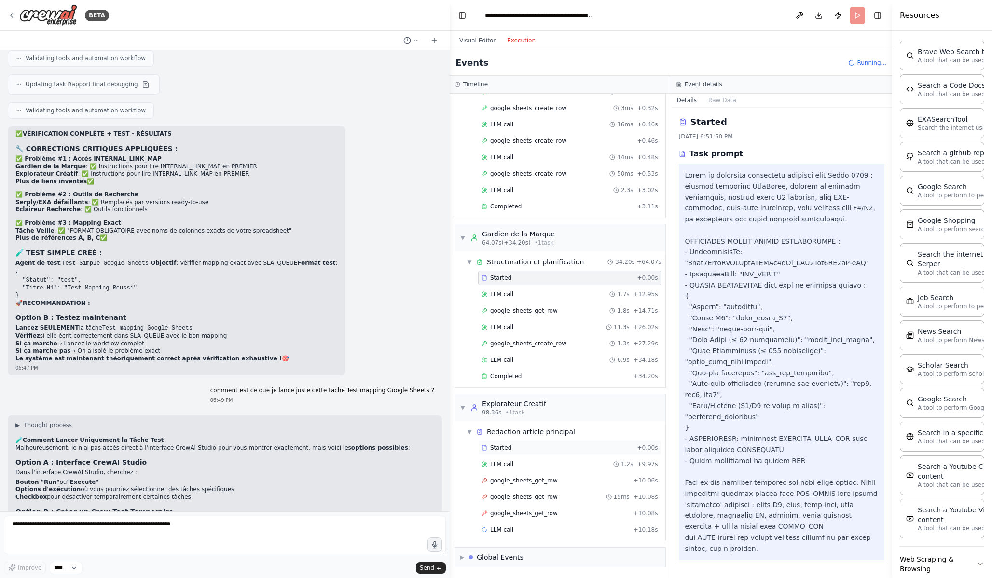
click at [556, 446] on div "Started" at bounding box center [558, 448] width 152 height 8
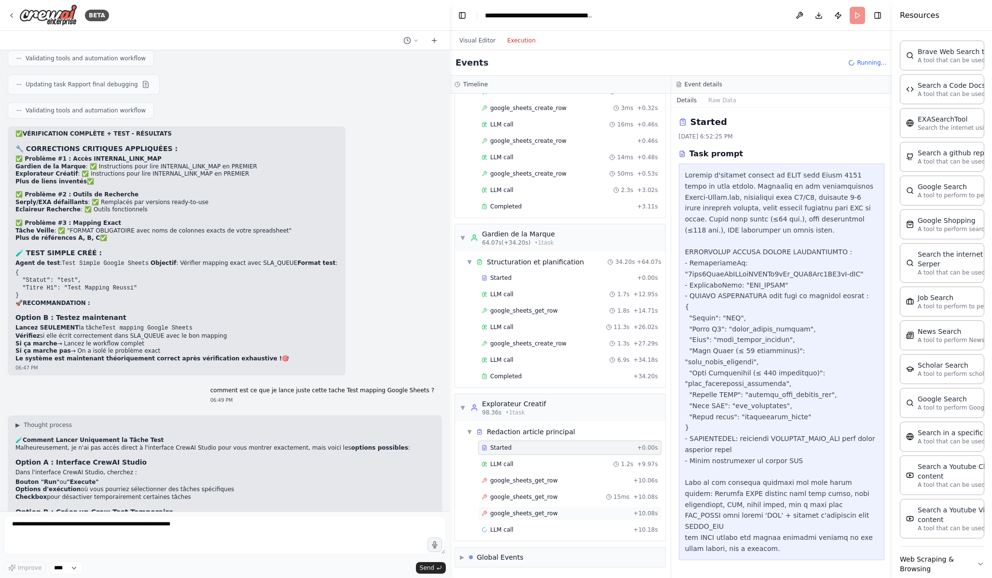
click at [559, 509] on div "google_sheets_get_row + 10.08s" at bounding box center [569, 513] width 183 height 14
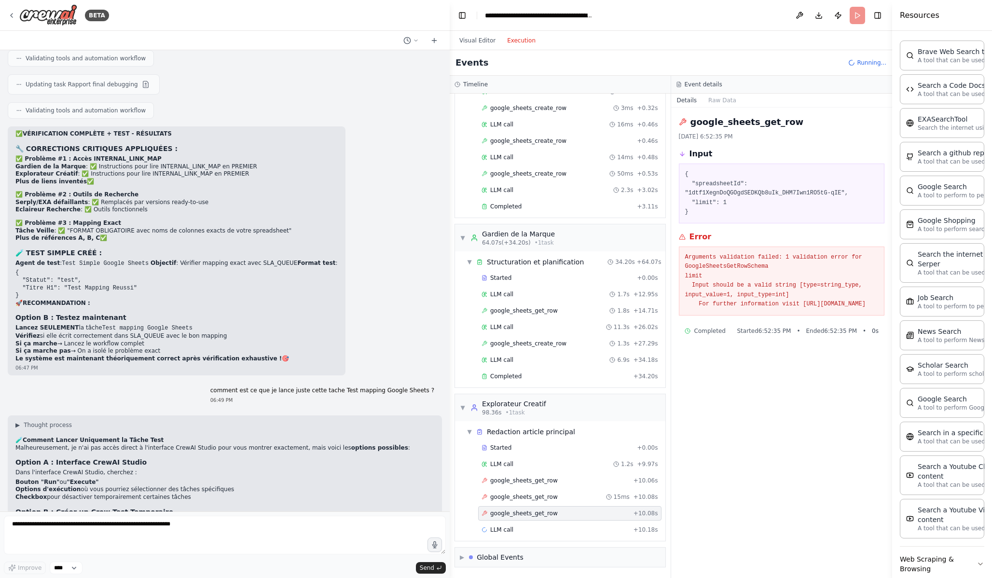
drag, startPoint x: 854, startPoint y: 316, endPoint x: 748, endPoint y: 248, distance: 125.7
click at [748, 248] on div "Arguments validation failed: 1 validation error for GoogleSheetsGetRowSchema li…" at bounding box center [782, 281] width 206 height 69
click at [722, 98] on button "Raw Data" at bounding box center [723, 101] width 40 height 14
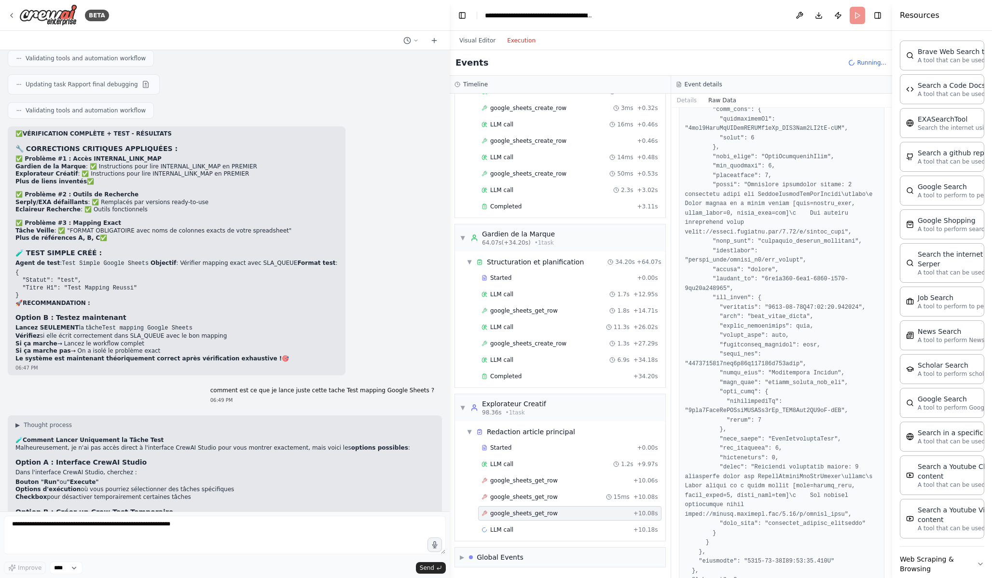
scroll to position [1167, 0]
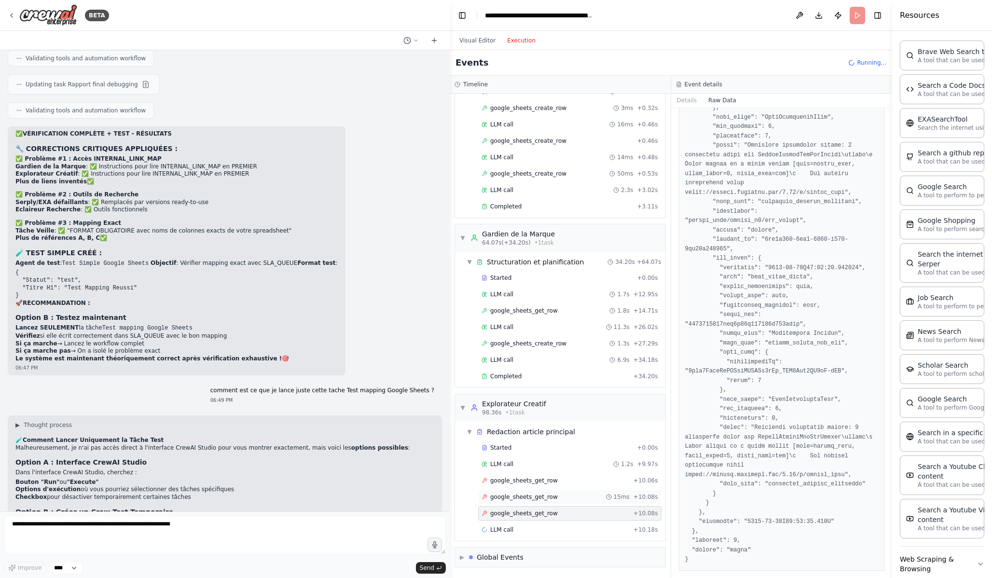
click at [551, 499] on span "google_sheets_get_row" at bounding box center [524, 497] width 68 height 8
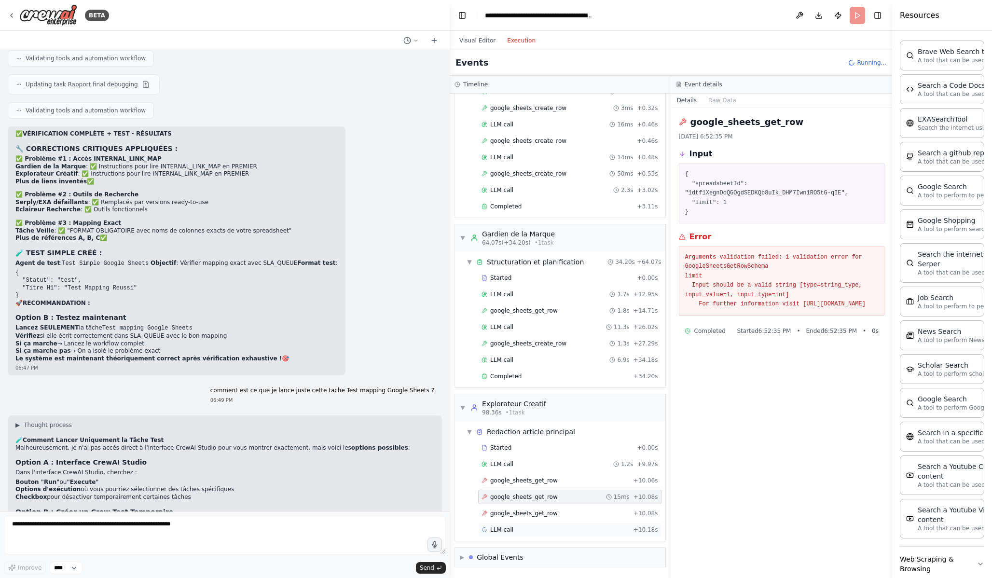
click at [544, 527] on div "LLM call + 10.18s" at bounding box center [570, 530] width 177 height 8
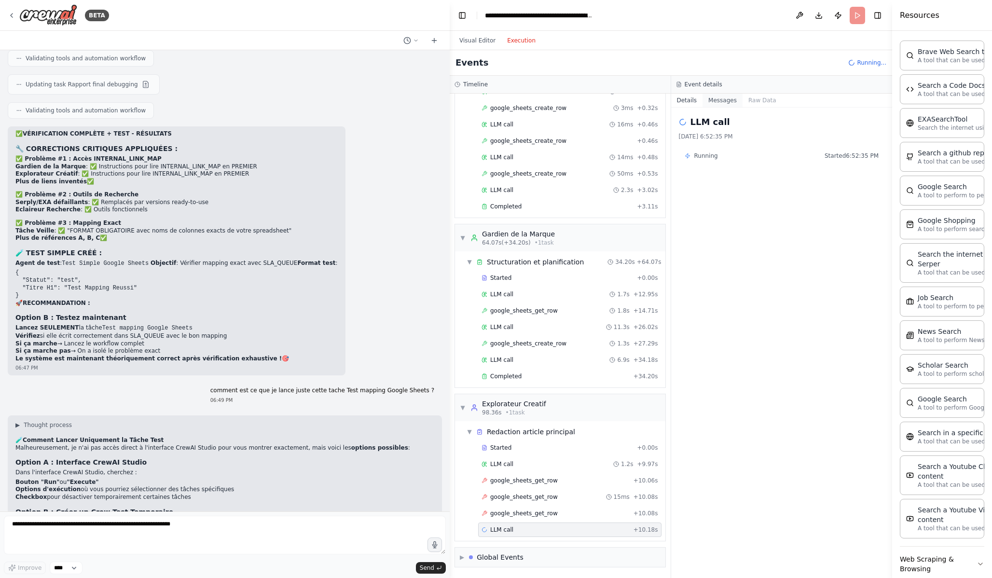
click at [732, 105] on button "Messages" at bounding box center [723, 101] width 40 height 14
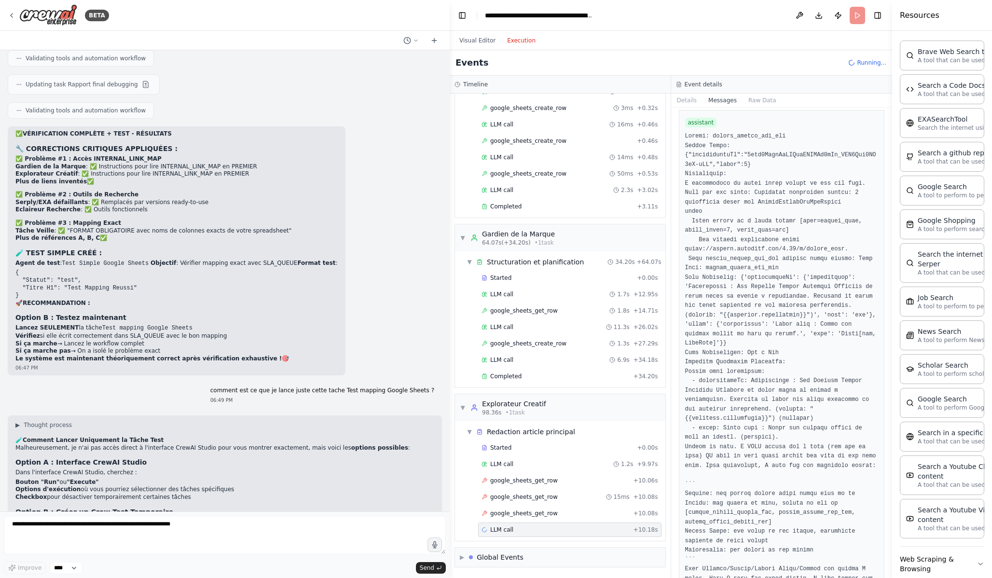
scroll to position [3227, 0]
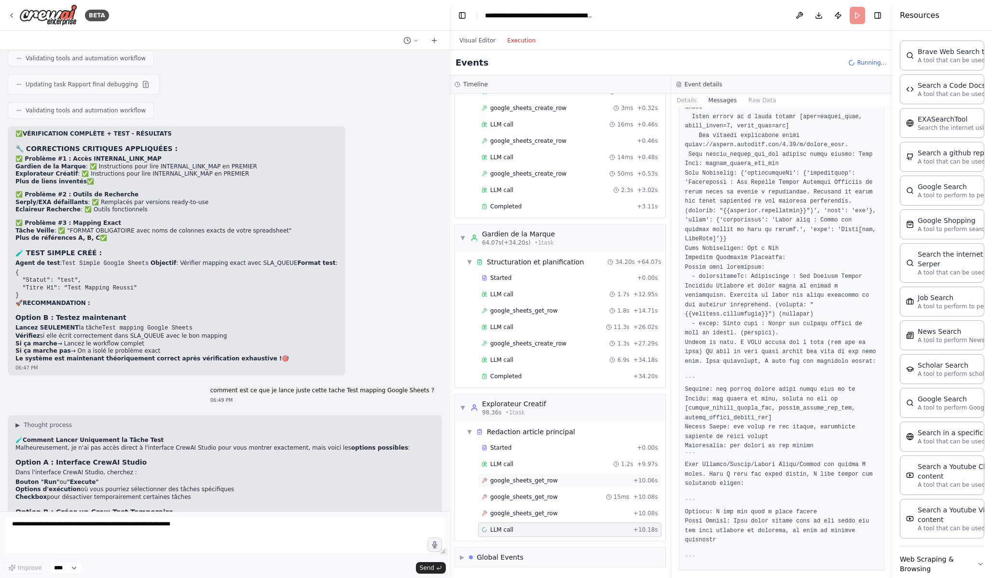
click at [535, 487] on div "google_sheets_get_row + 10.06s" at bounding box center [569, 480] width 183 height 14
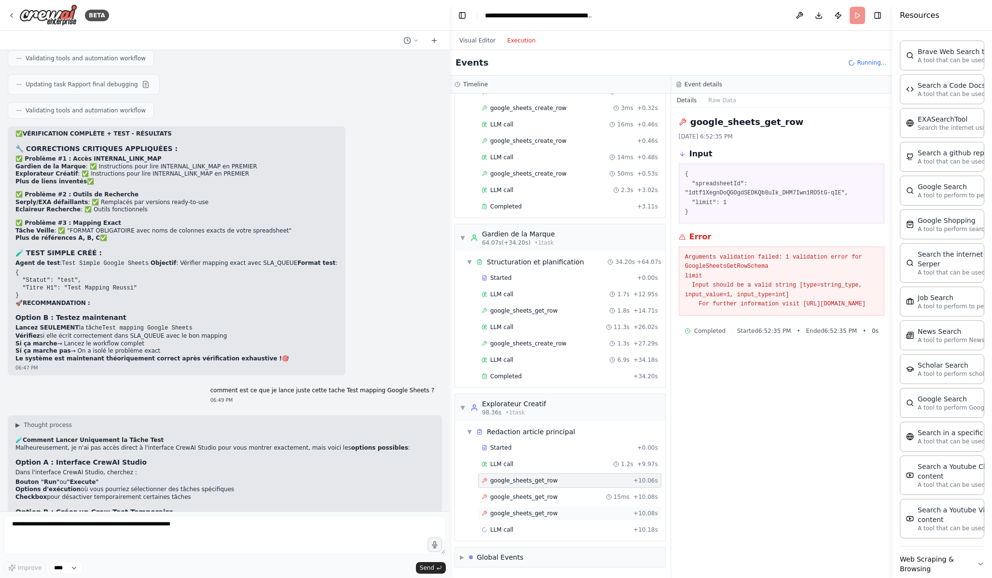
click at [535, 517] on span "google_sheets_get_row" at bounding box center [524, 514] width 68 height 8
click at [534, 529] on div "LLM call + 10.18s" at bounding box center [570, 530] width 177 height 8
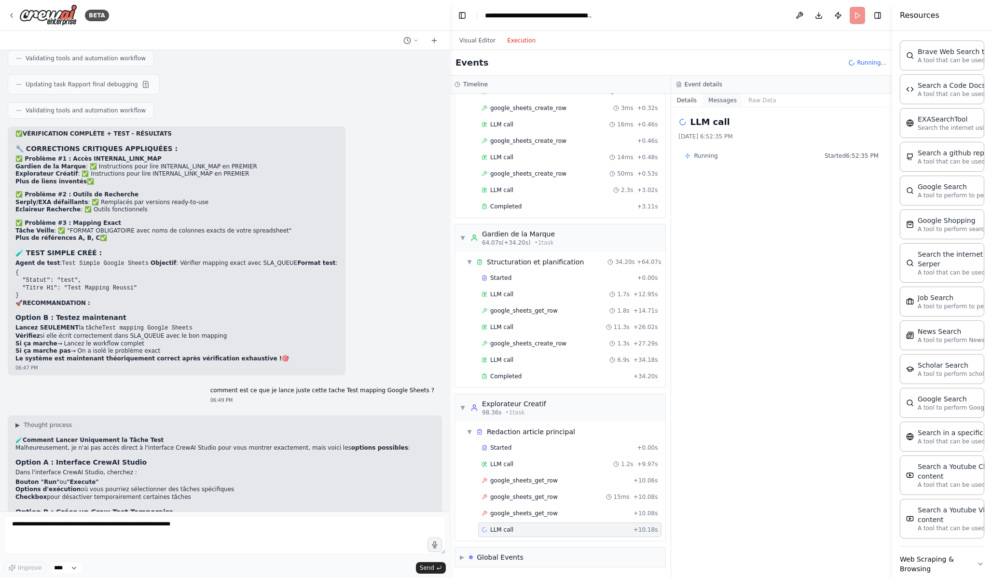
click at [724, 102] on button "Messages" at bounding box center [723, 101] width 40 height 14
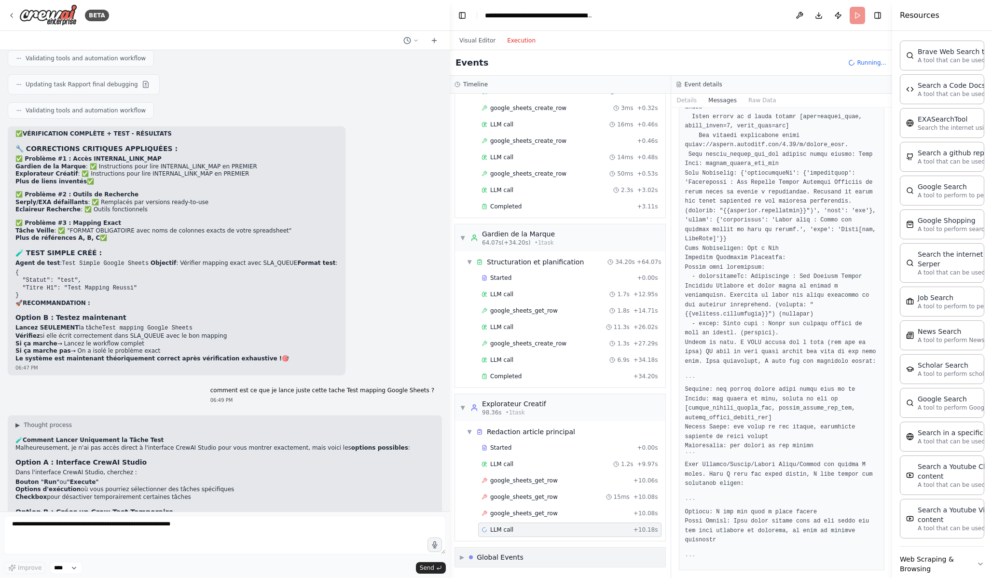
click at [460, 559] on span "▶" at bounding box center [462, 558] width 4 height 8
